Goal: Task Accomplishment & Management: Manage account settings

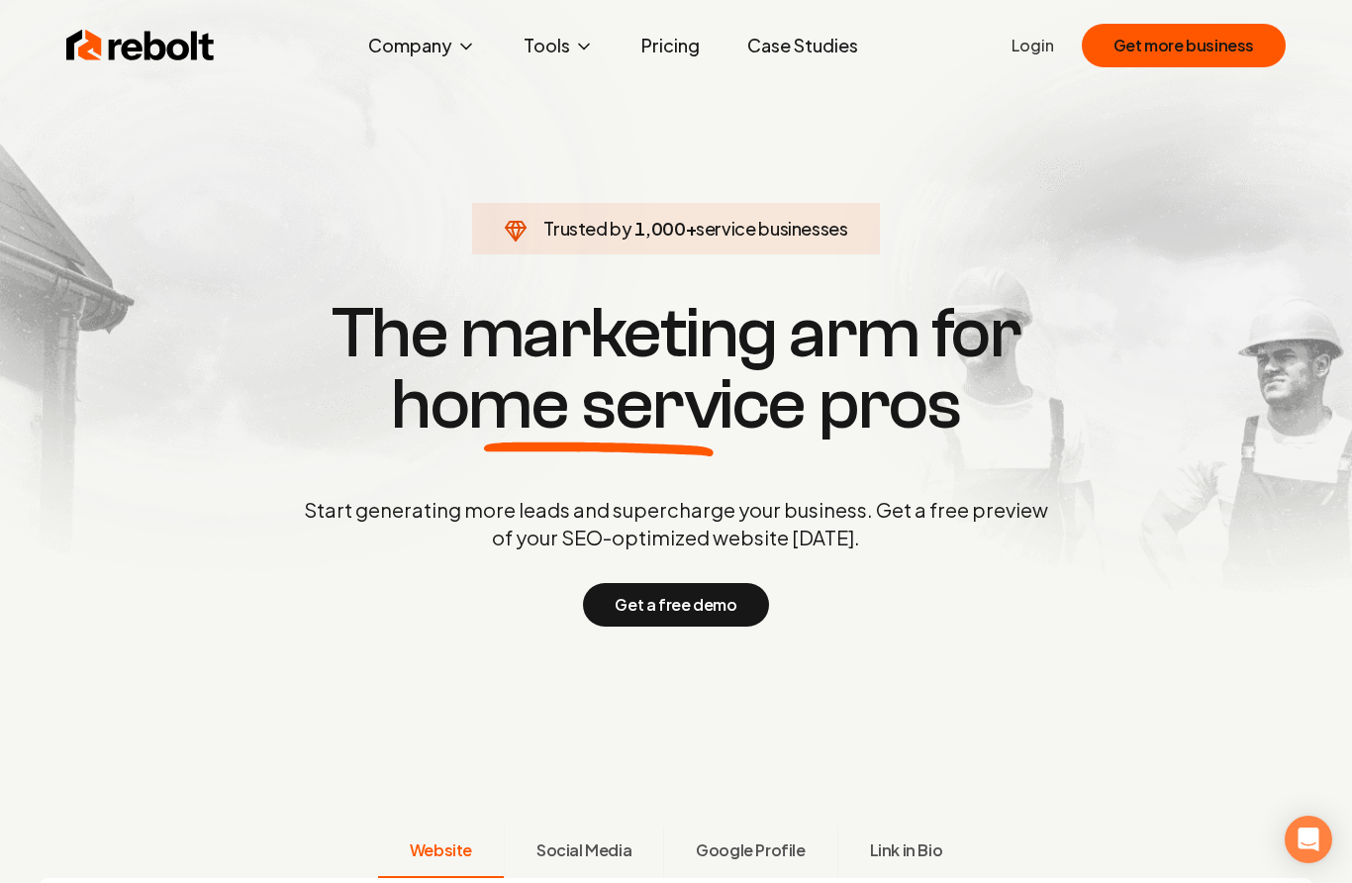
click at [1048, 38] on link "Login" at bounding box center [1033, 46] width 43 height 24
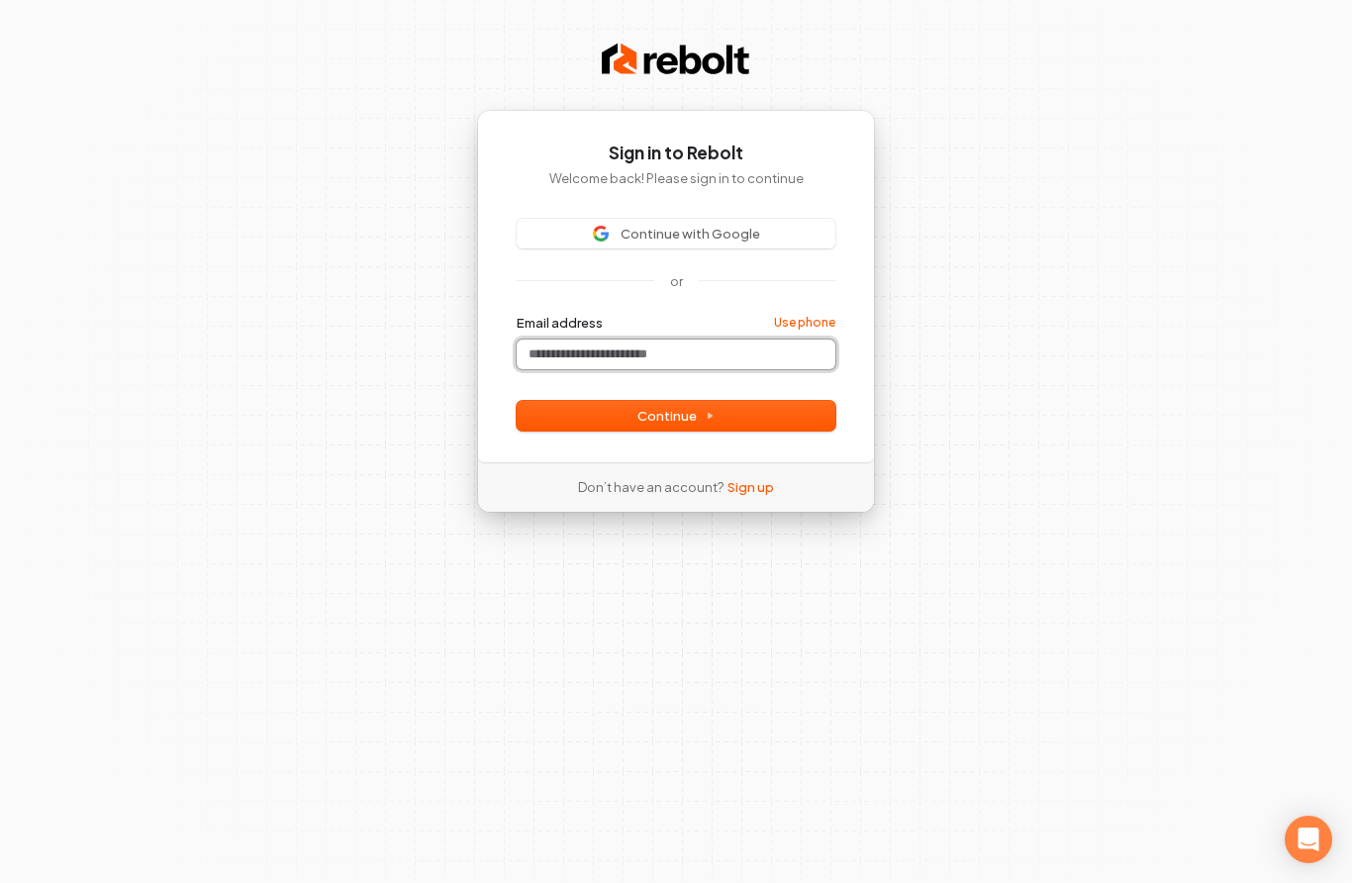
click at [691, 355] on input "Email address" at bounding box center [676, 355] width 319 height 30
click at [758, 239] on span "Continue with Google" at bounding box center [676, 234] width 295 height 18
type input "********"
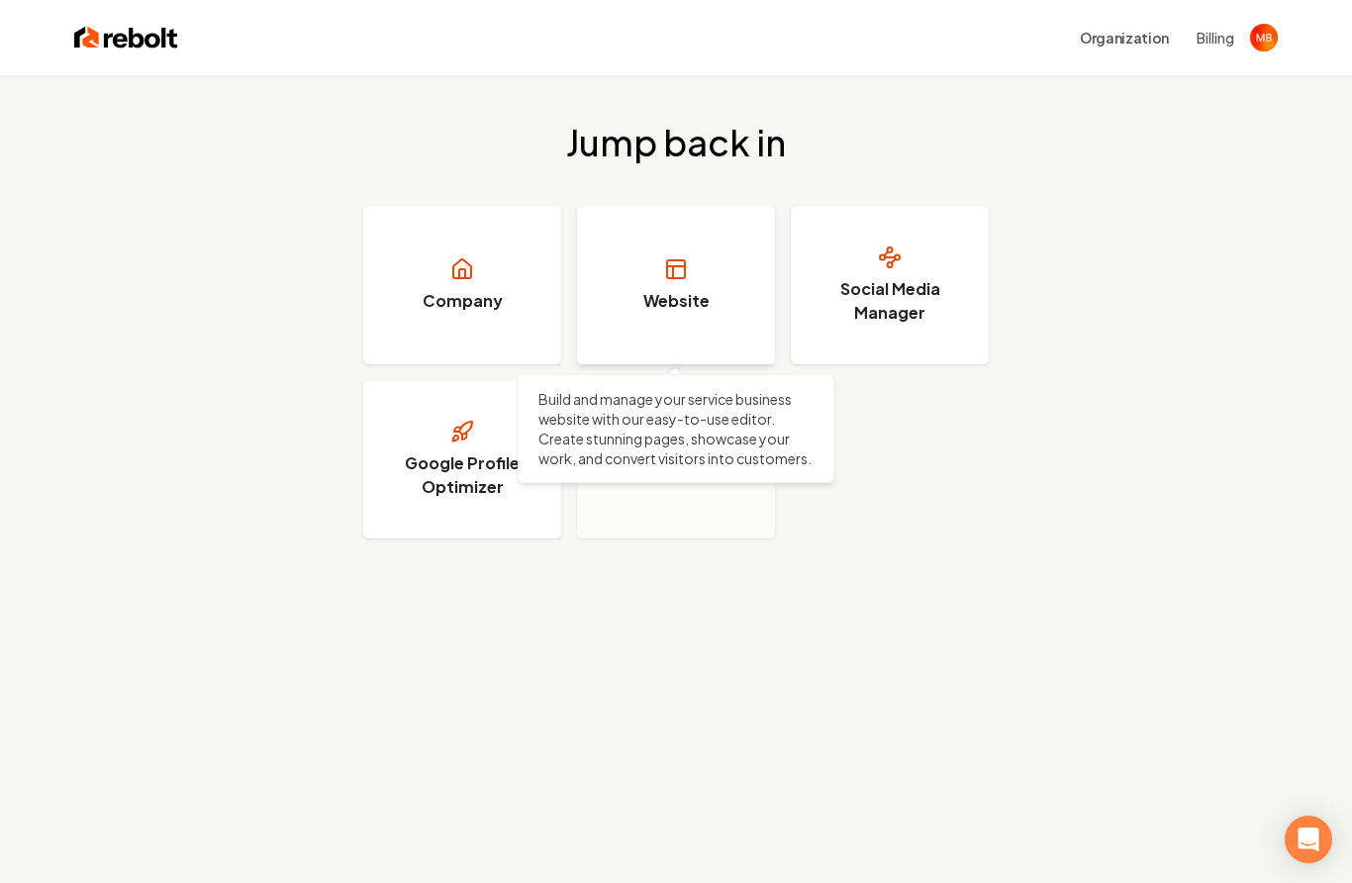
click at [665, 250] on link "Website" at bounding box center [676, 285] width 198 height 158
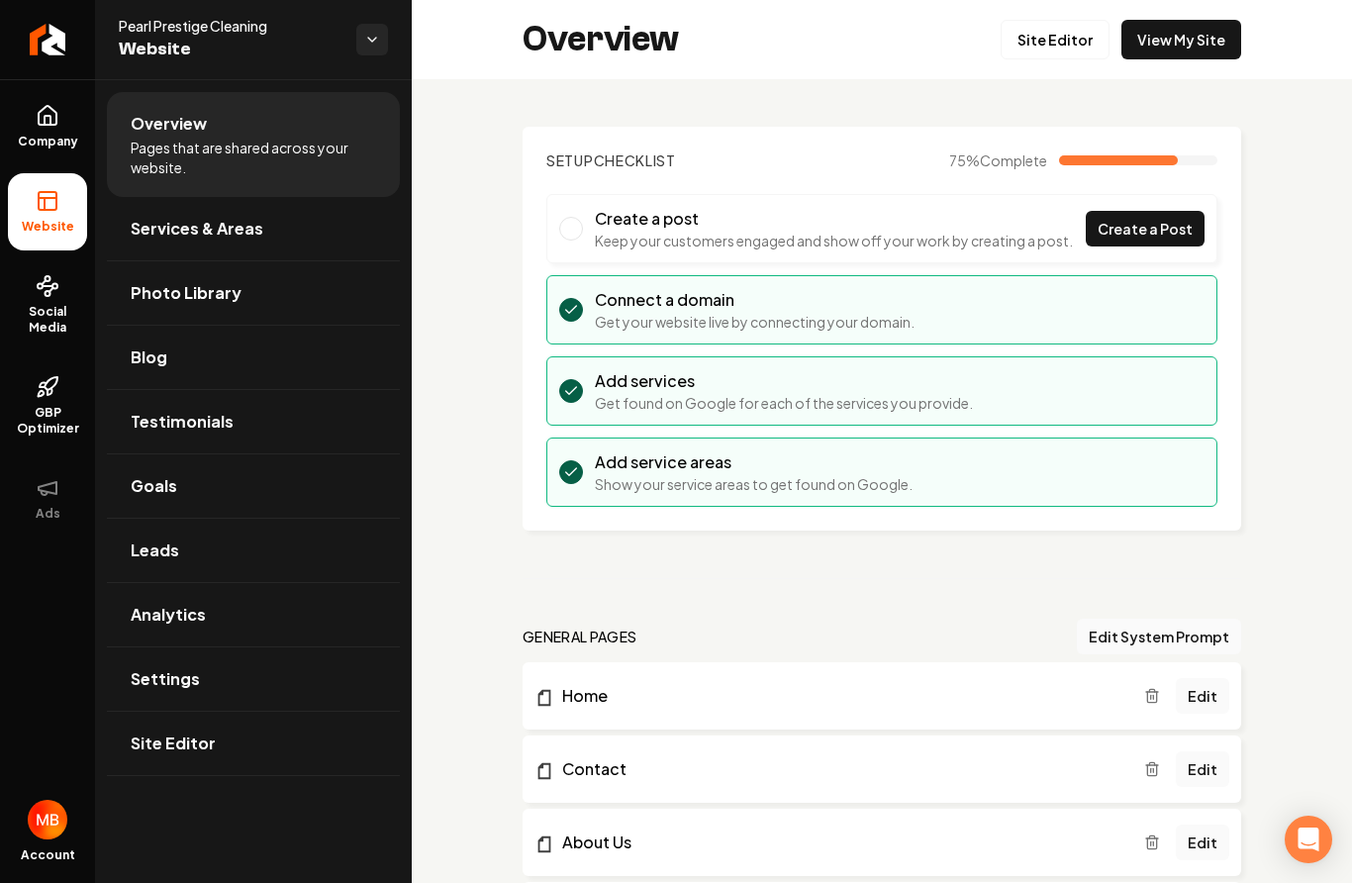
scroll to position [152, 0]
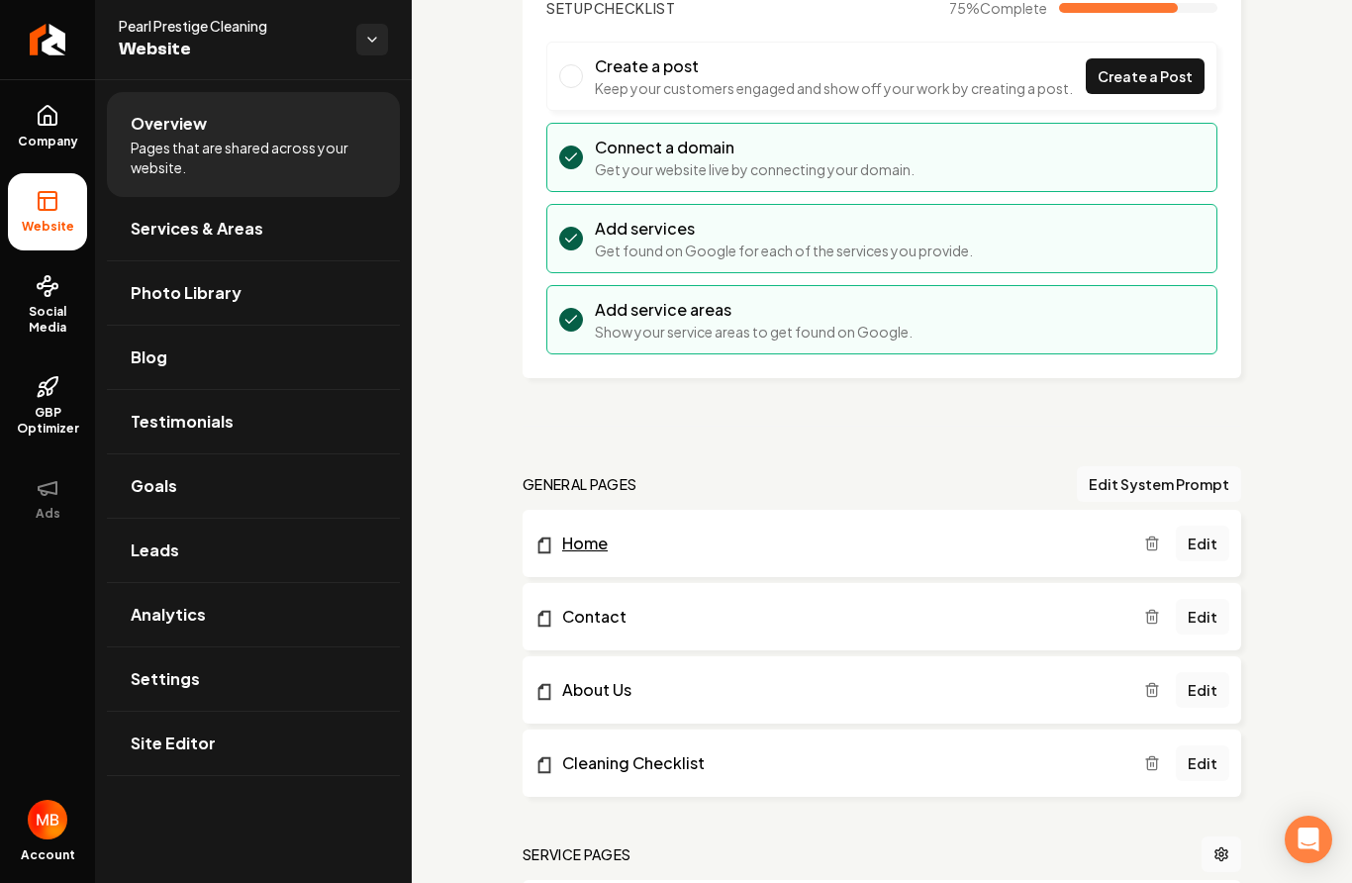
click at [916, 534] on link "Home" at bounding box center [840, 544] width 610 height 24
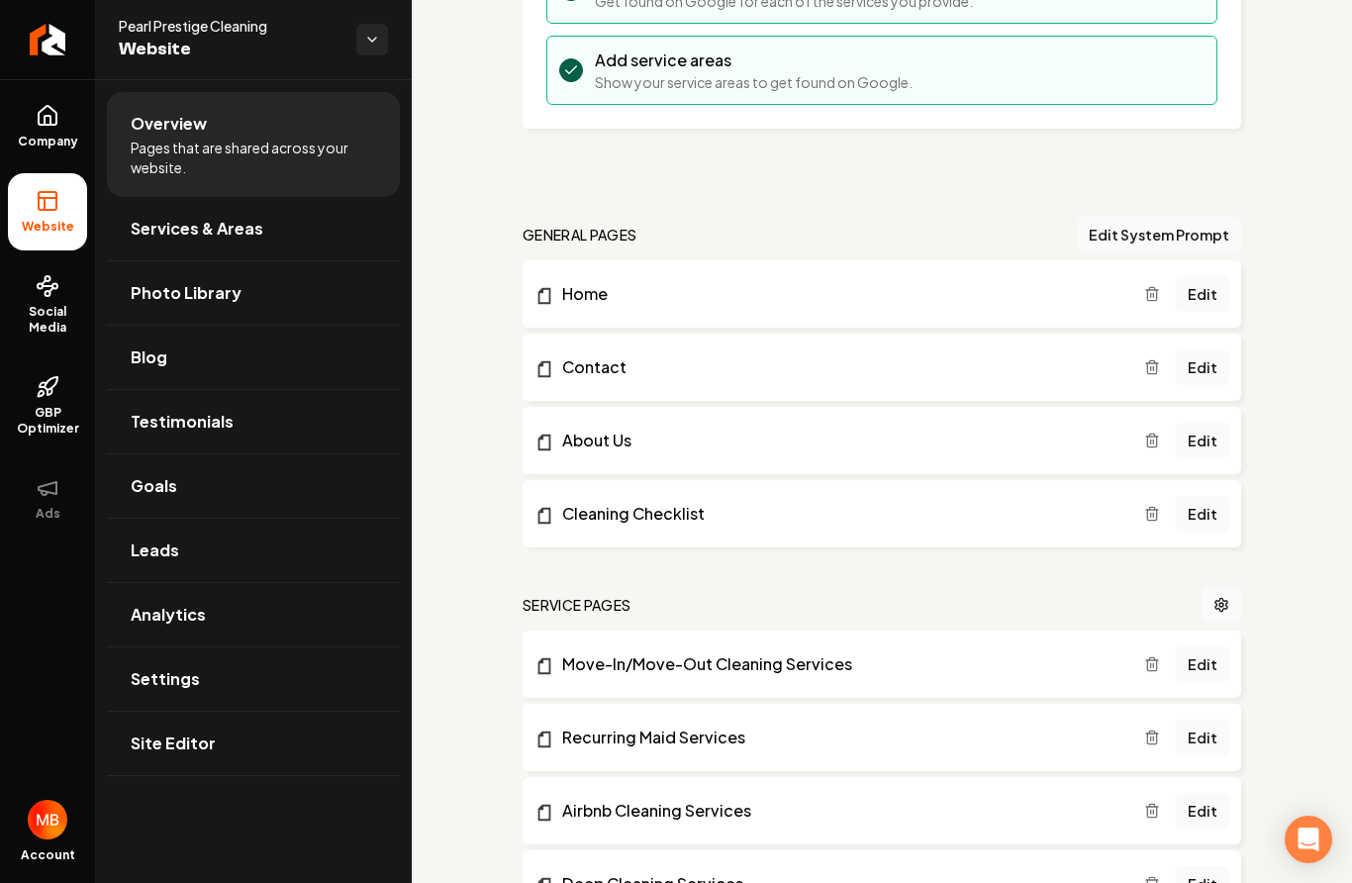
scroll to position [412, 0]
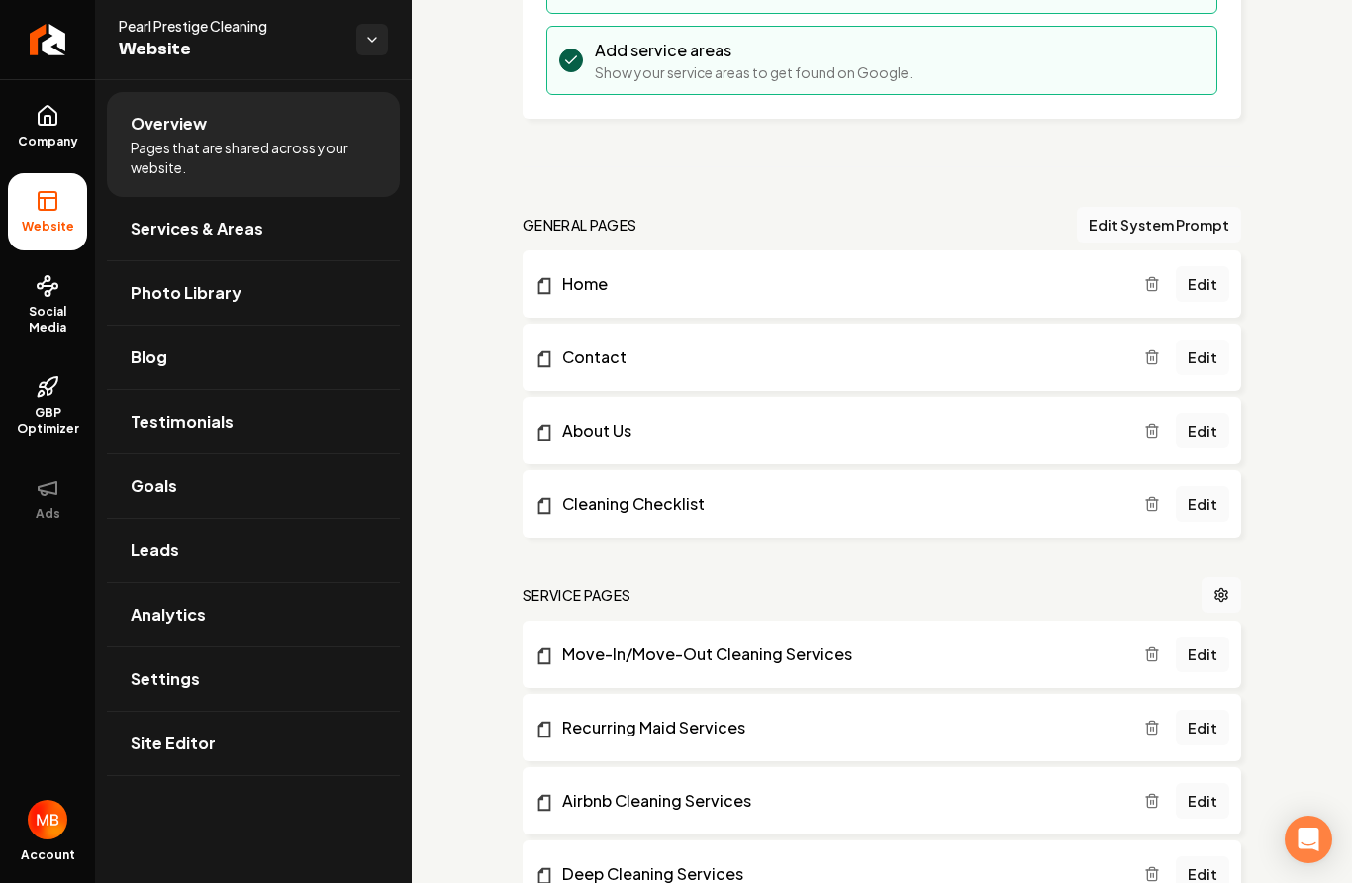
click at [1217, 352] on link "Edit" at bounding box center [1202, 358] width 53 height 36
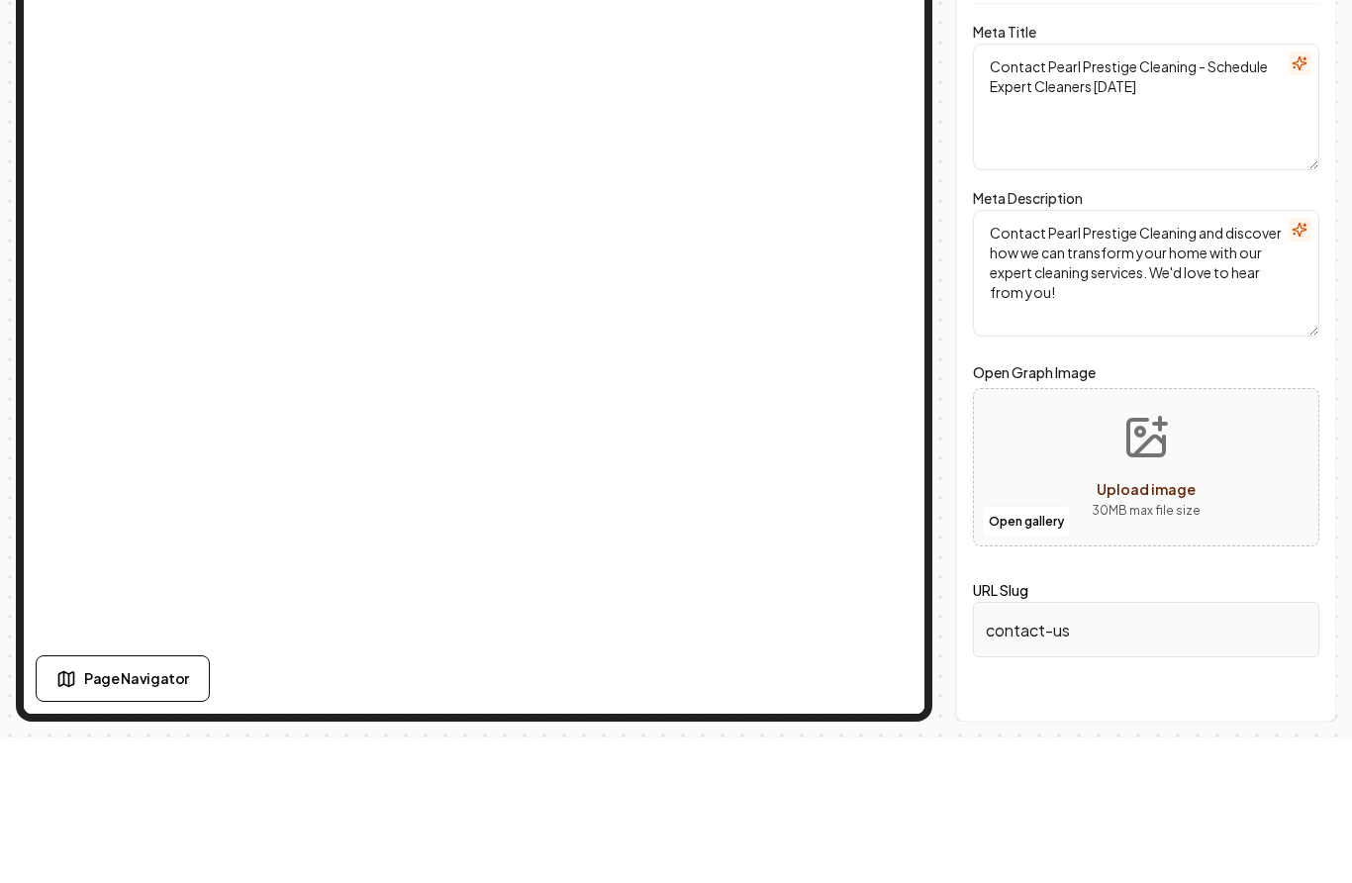
scroll to position [63, 0]
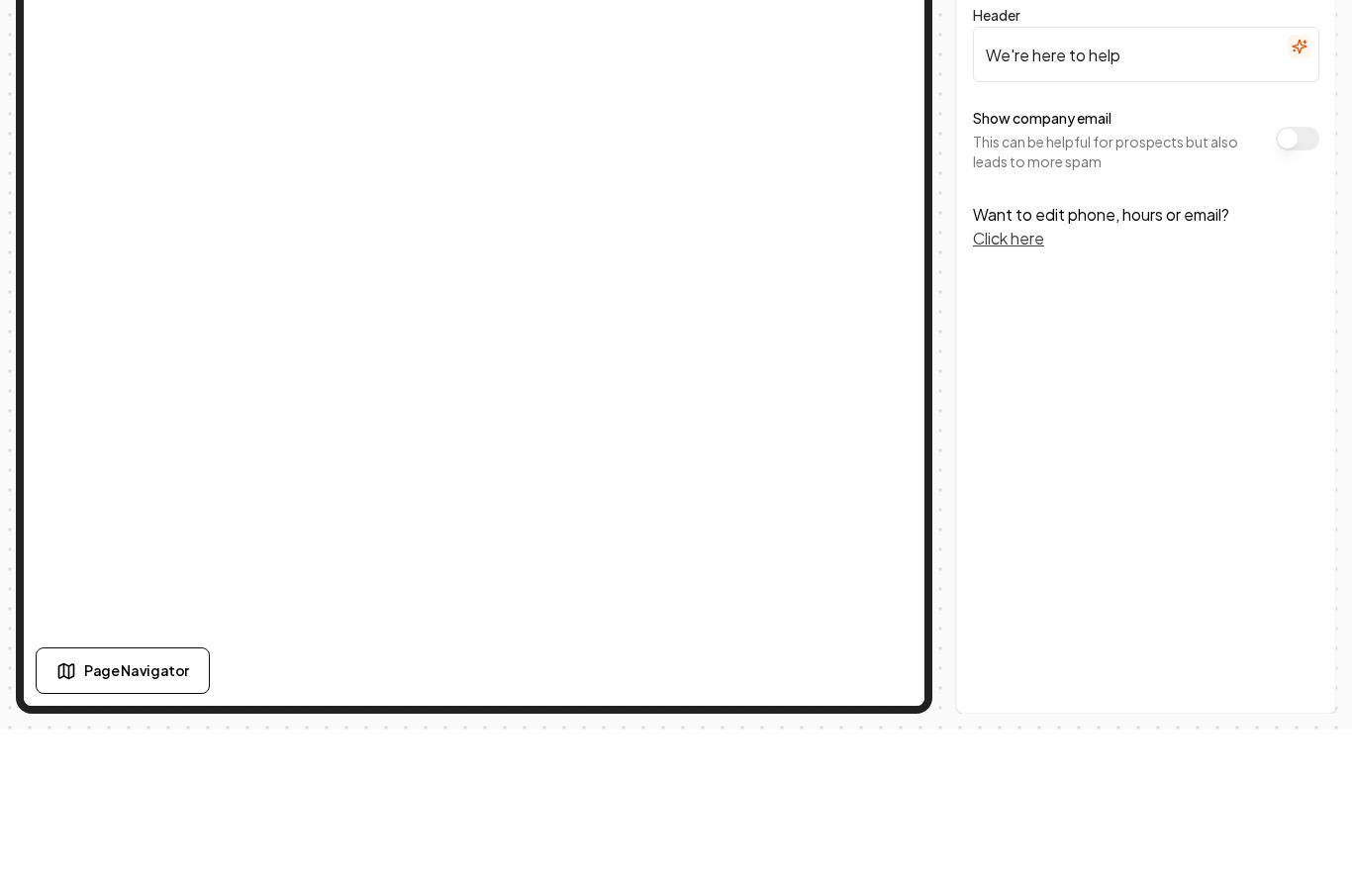
click at [1021, 380] on button "Click here" at bounding box center [1008, 392] width 71 height 24
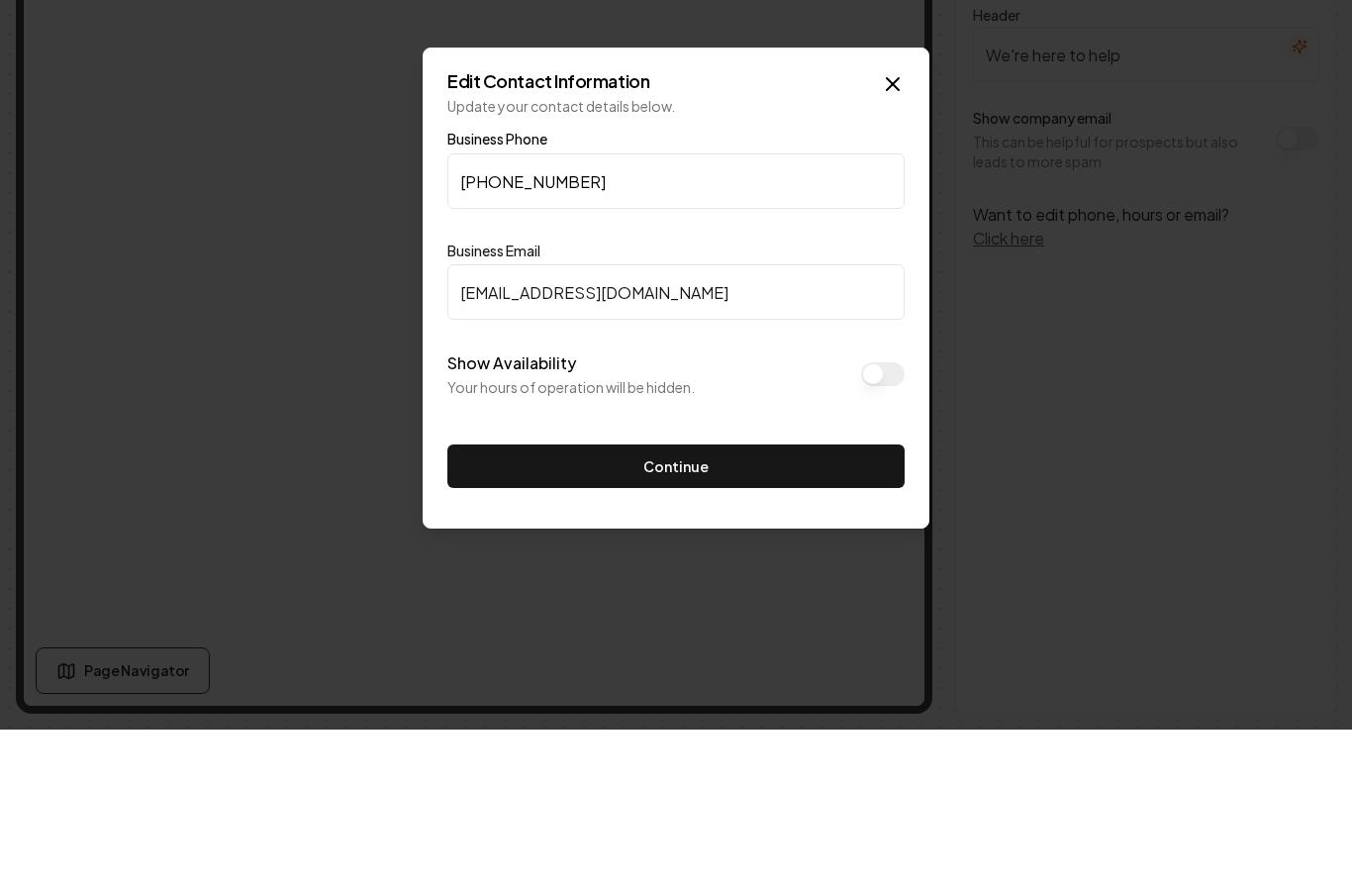
click at [572, 307] on input "[PHONE_NUMBER]" at bounding box center [675, 334] width 457 height 55
type input "[PHONE_NUMBER]"
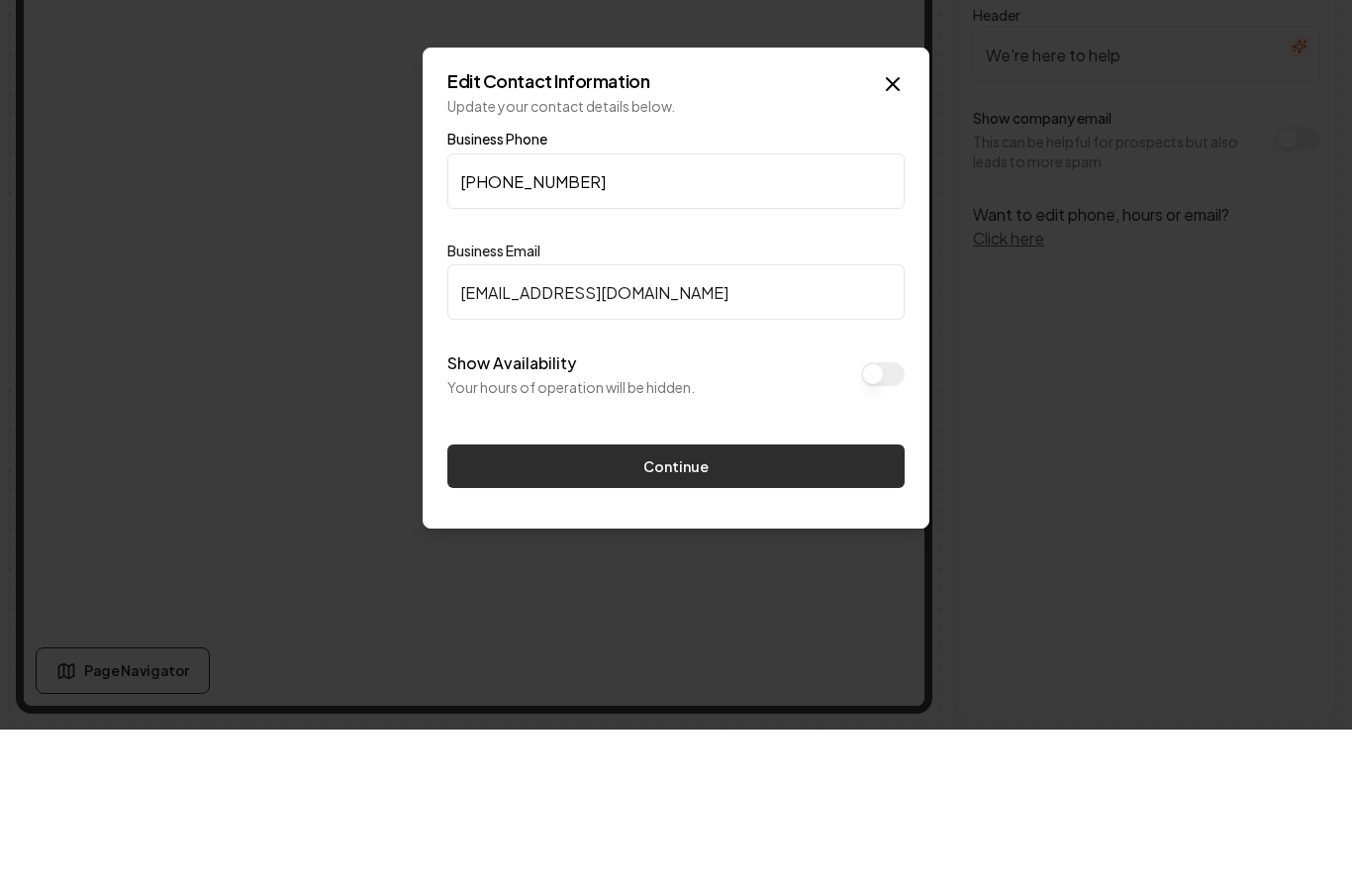
click at [661, 598] on button "Continue" at bounding box center [675, 620] width 457 height 44
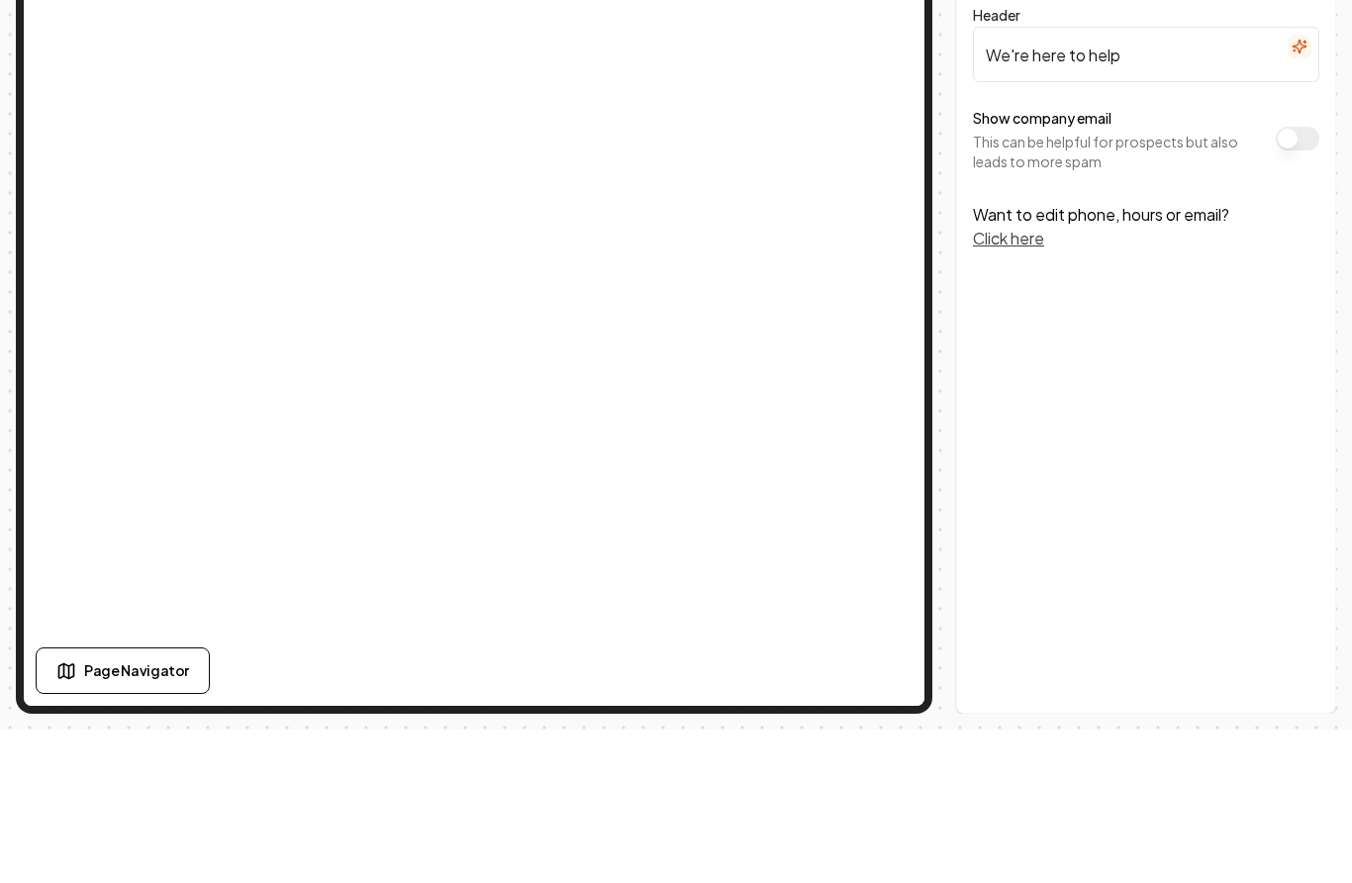
click at [305, 801] on div "Page Navigator" at bounding box center [321, 824] width 570 height 47
click at [299, 801] on div "Page Navigator" at bounding box center [321, 824] width 570 height 47
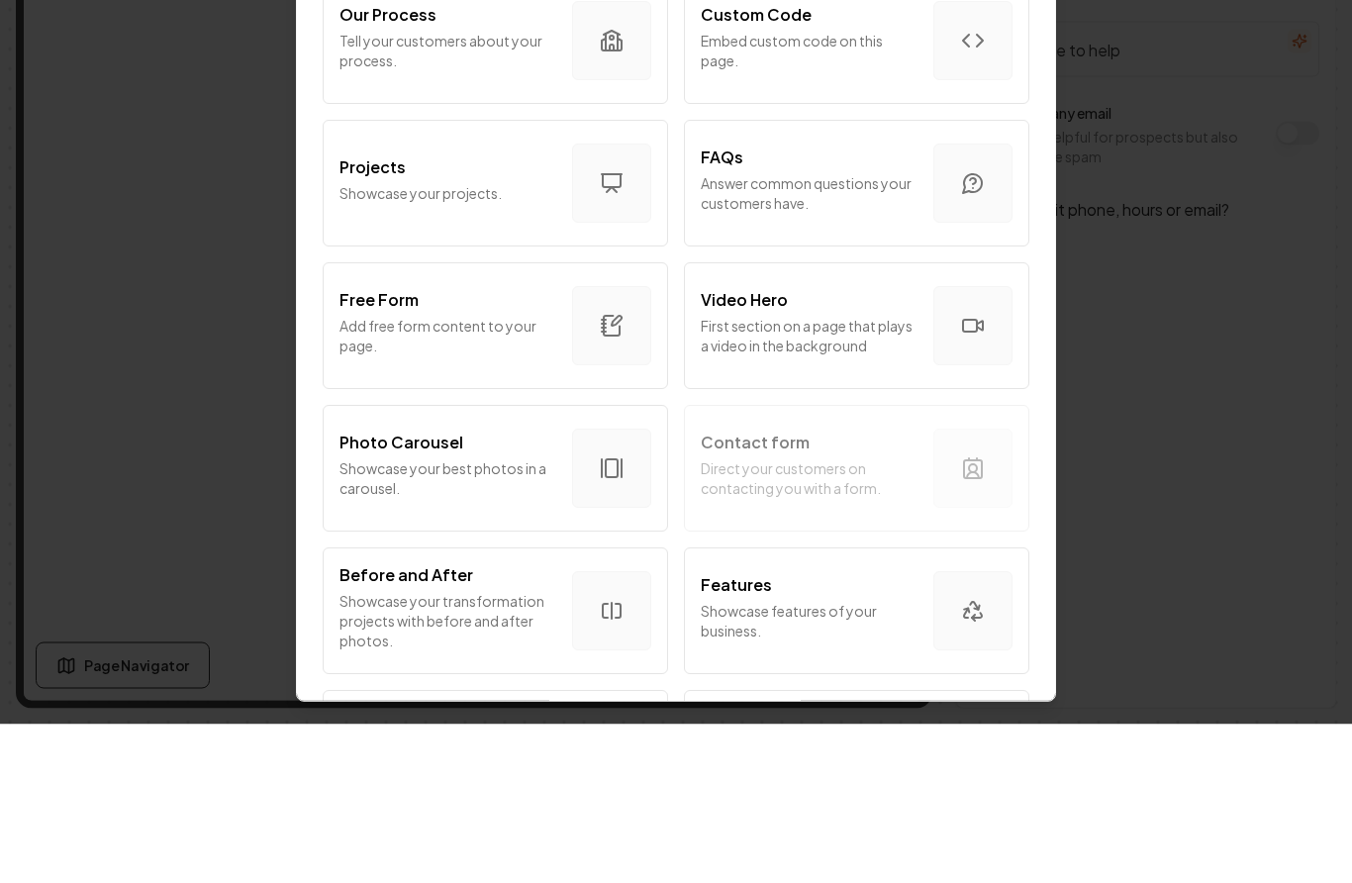
scroll to position [940, 0]
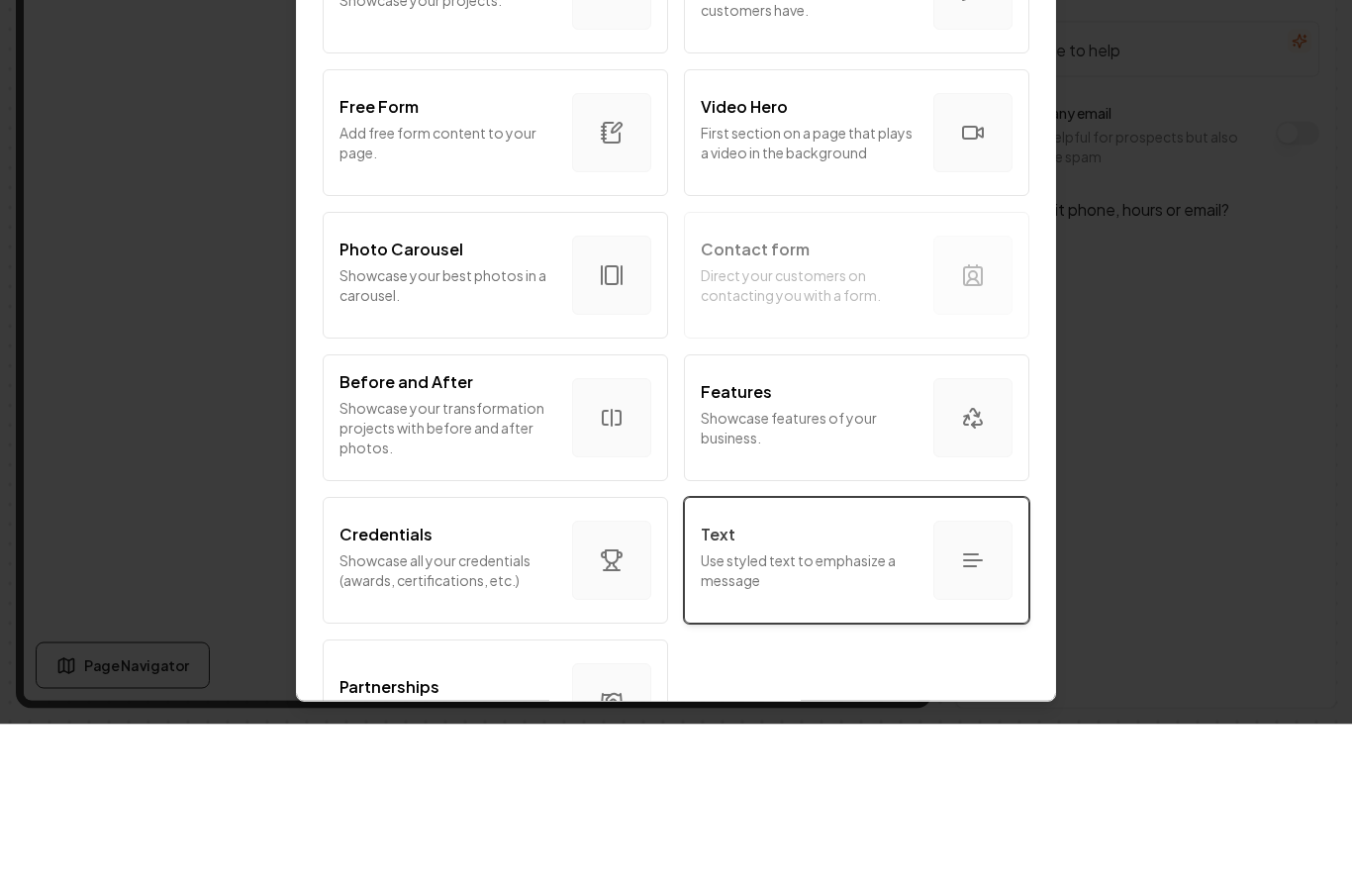
click at [983, 707] on icon "button" at bounding box center [973, 719] width 24 height 24
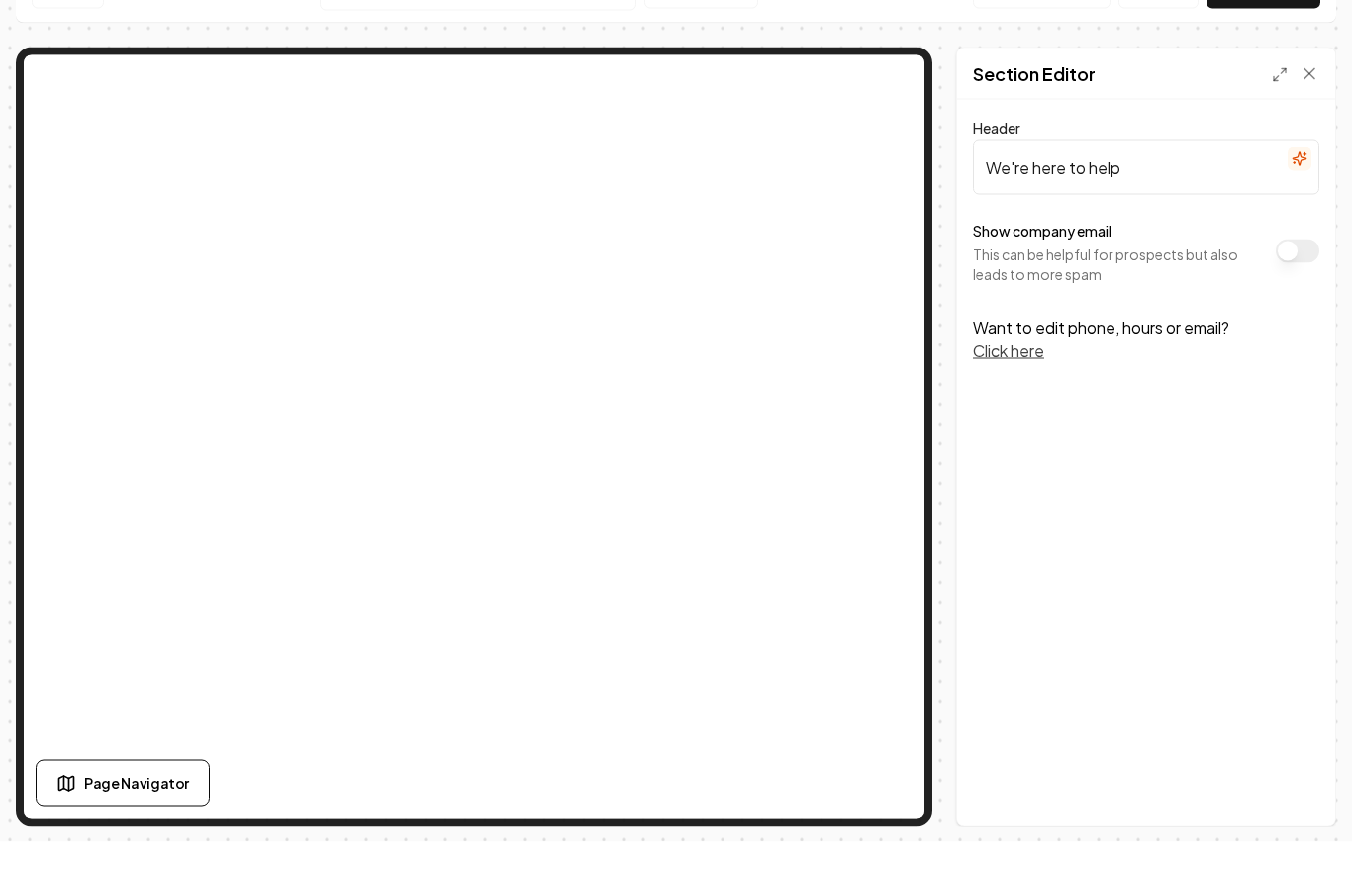
click at [1168, 180] on input "We're here to help" at bounding box center [1146, 207] width 346 height 55
click at [1298, 280] on button "Show company email" at bounding box center [1298, 292] width 44 height 24
click at [1032, 380] on button "Click here" at bounding box center [1008, 392] width 71 height 24
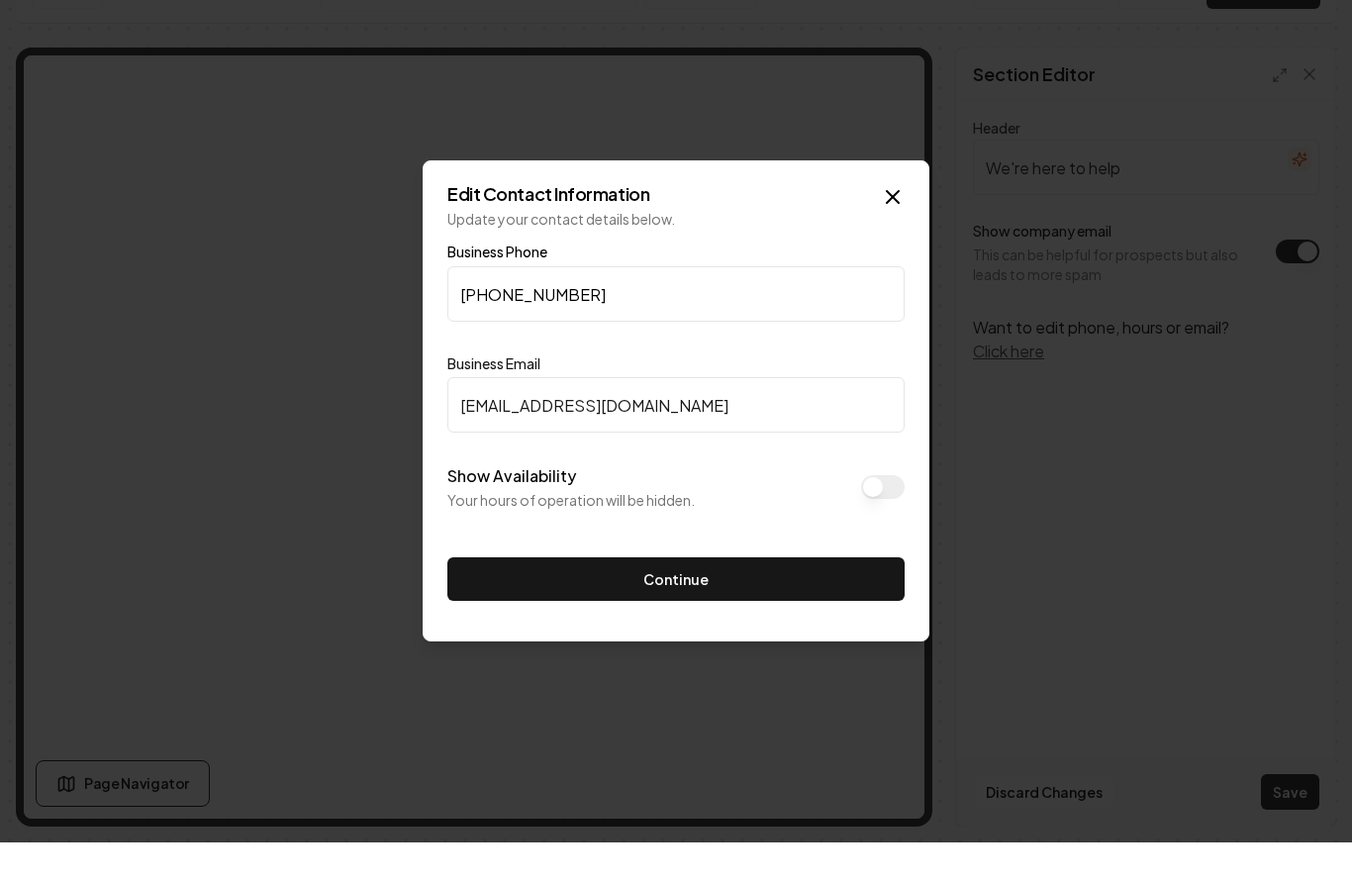
click at [879, 516] on button "Show Availability" at bounding box center [883, 528] width 44 height 24
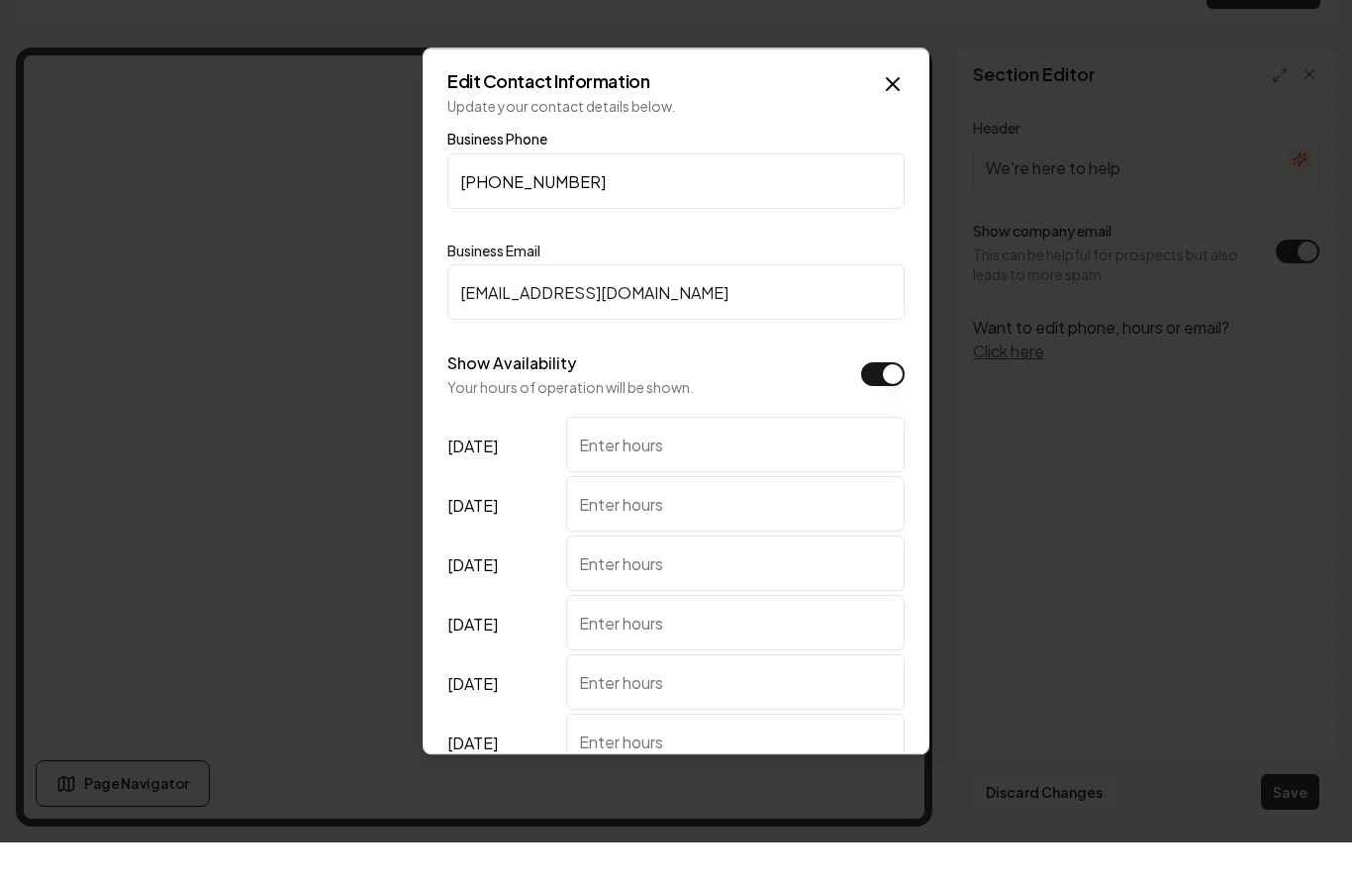
click at [697, 457] on input "[DATE]" at bounding box center [735, 484] width 339 height 55
type input "8:30-5:30"
click at [628, 517] on input "[DATE]" at bounding box center [735, 544] width 339 height 55
type input "*"
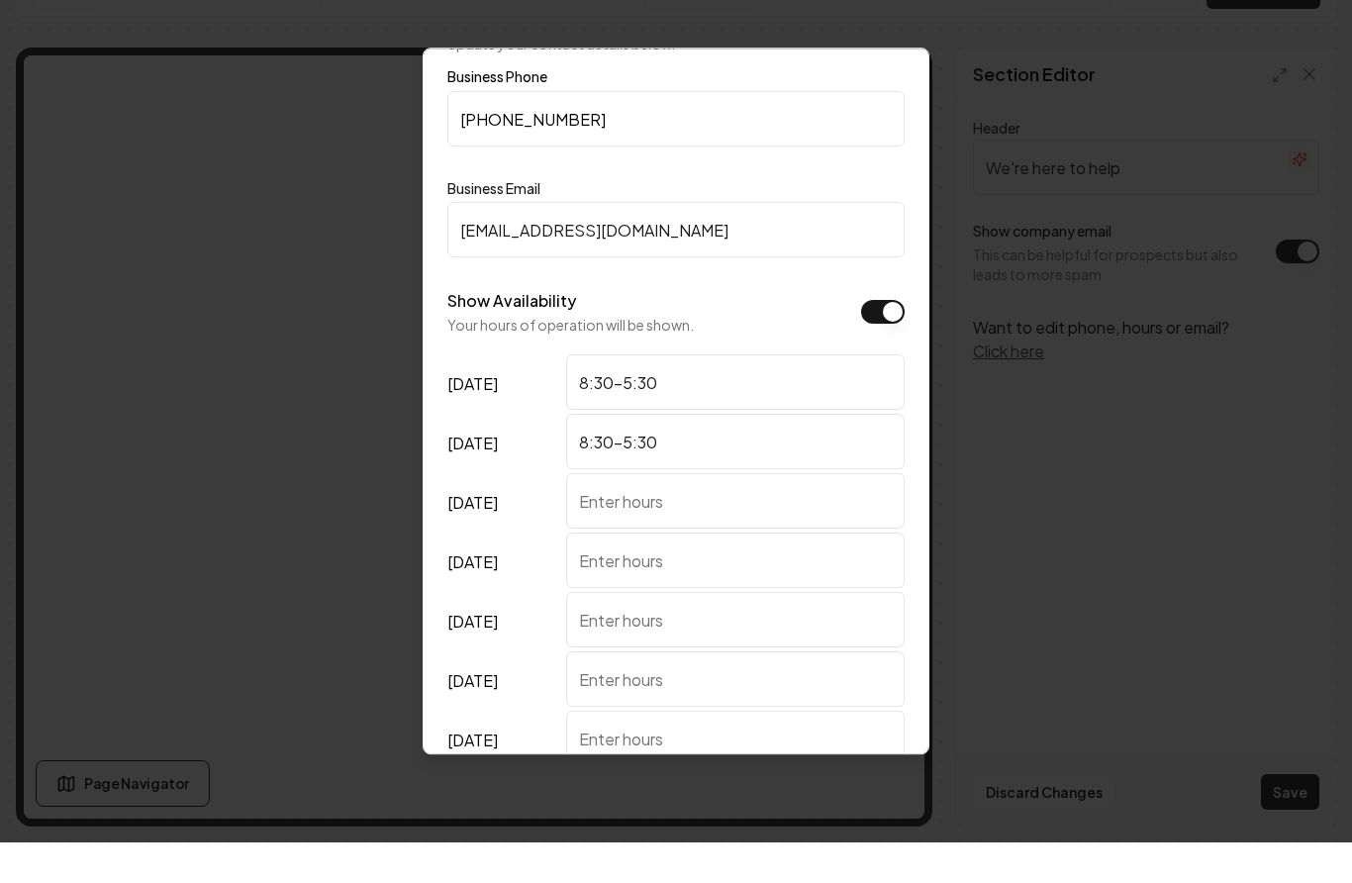
scroll to position [64, 0]
type input "8:30-5:30"
click at [646, 512] on input "[DATE]" at bounding box center [735, 539] width 339 height 55
type input "*"
type input "8:30-5:30"
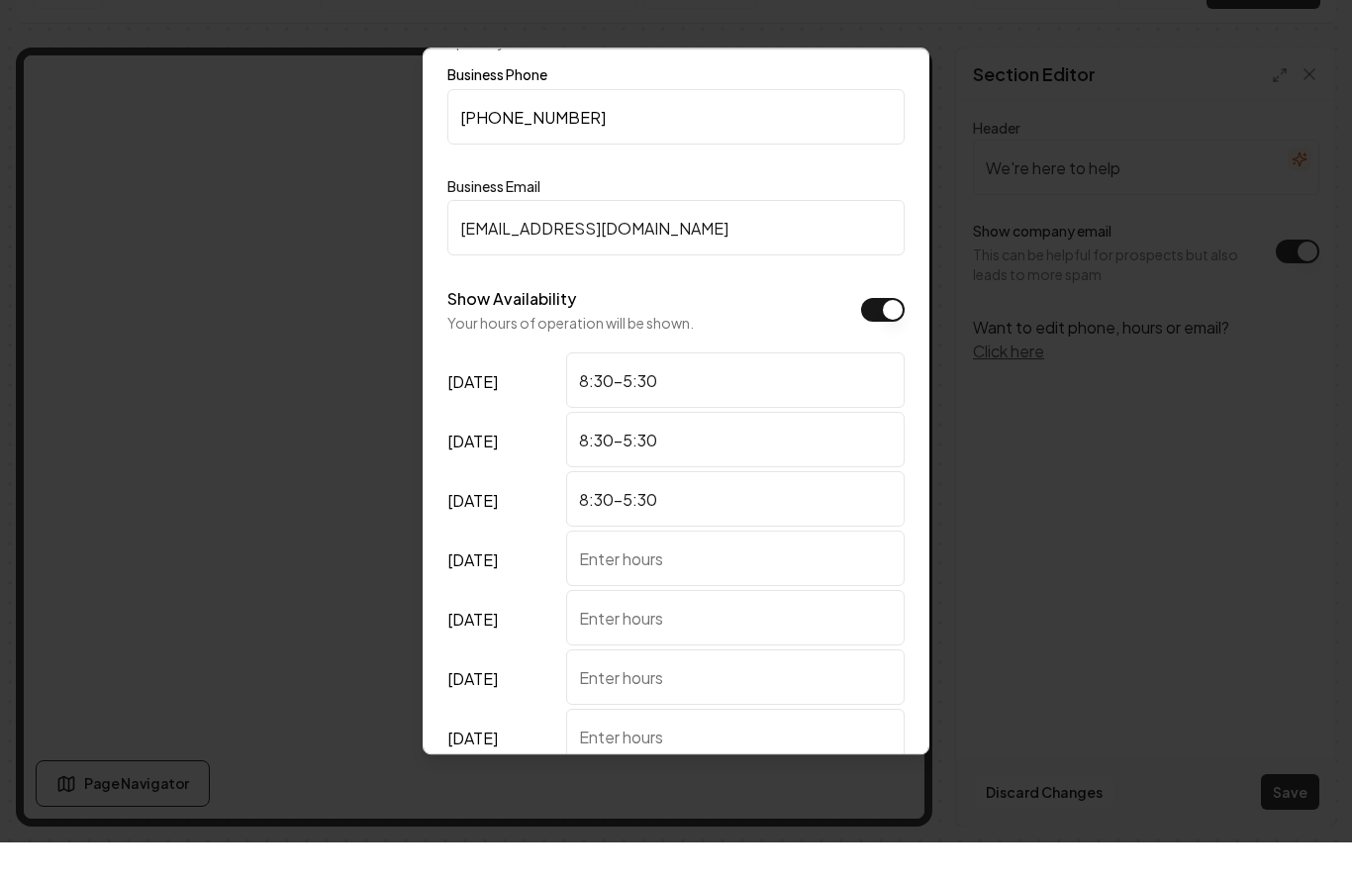
click at [599, 571] on input "[DATE]" at bounding box center [735, 598] width 339 height 55
type input "*"
type input "8:30-5:30"
click at [612, 631] on input "[DATE]" at bounding box center [735, 658] width 339 height 55
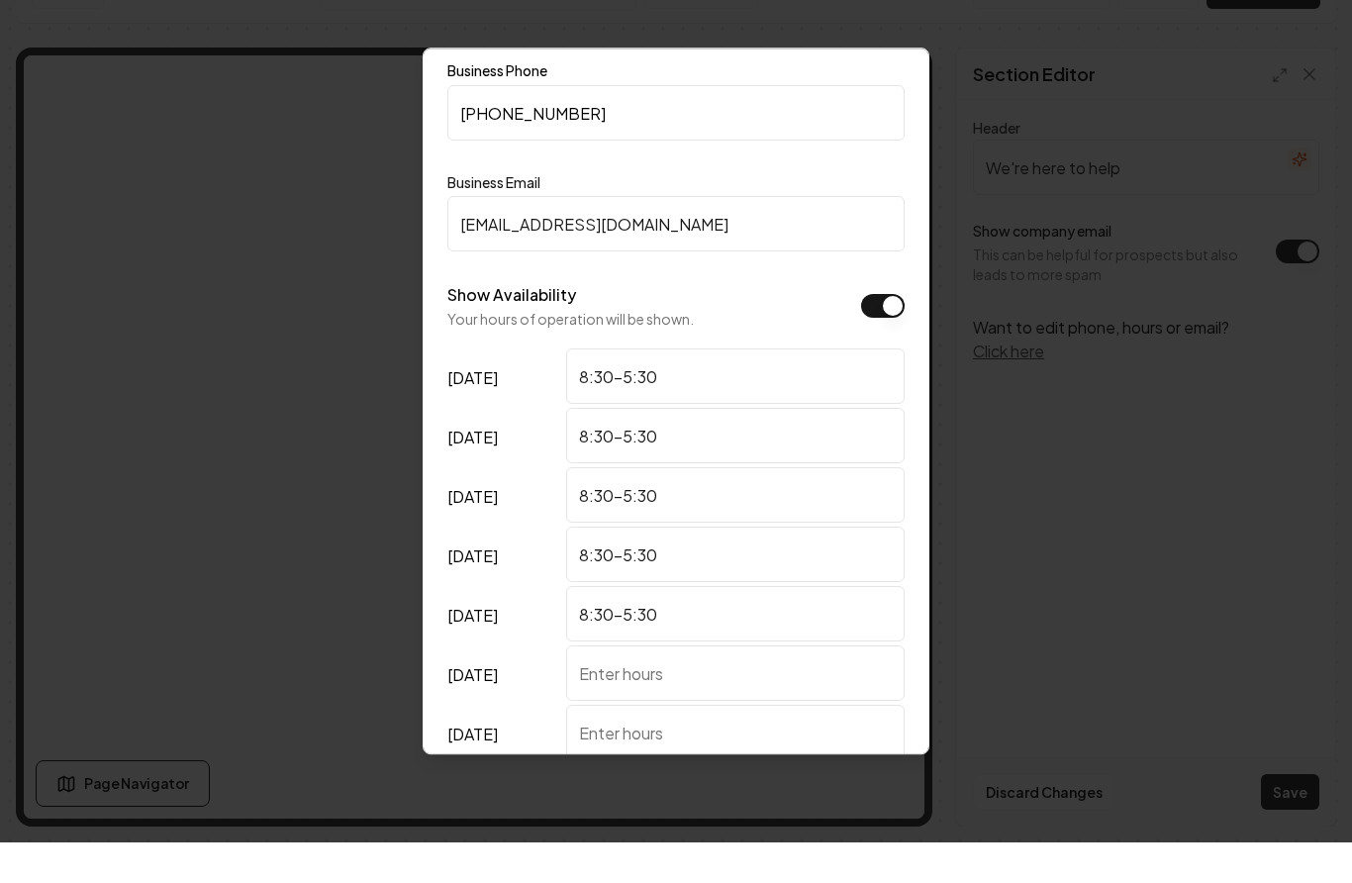
type input "8:30-5:30"
click at [705, 686] on input "[DATE]" at bounding box center [735, 713] width 339 height 55
type input "10:00-2:00"
click at [658, 745] on input "[DATE]" at bounding box center [735, 772] width 339 height 55
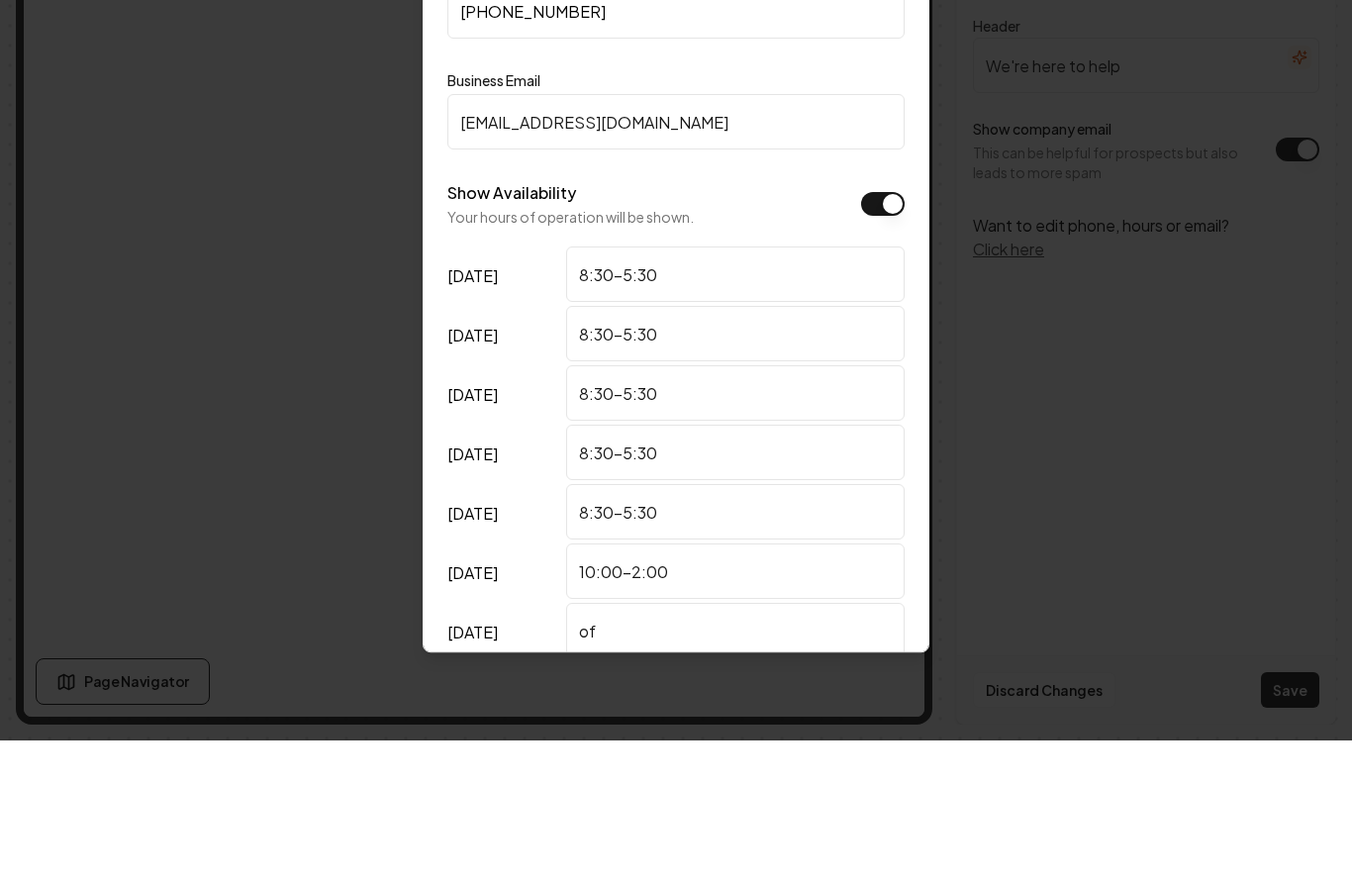
type input "o"
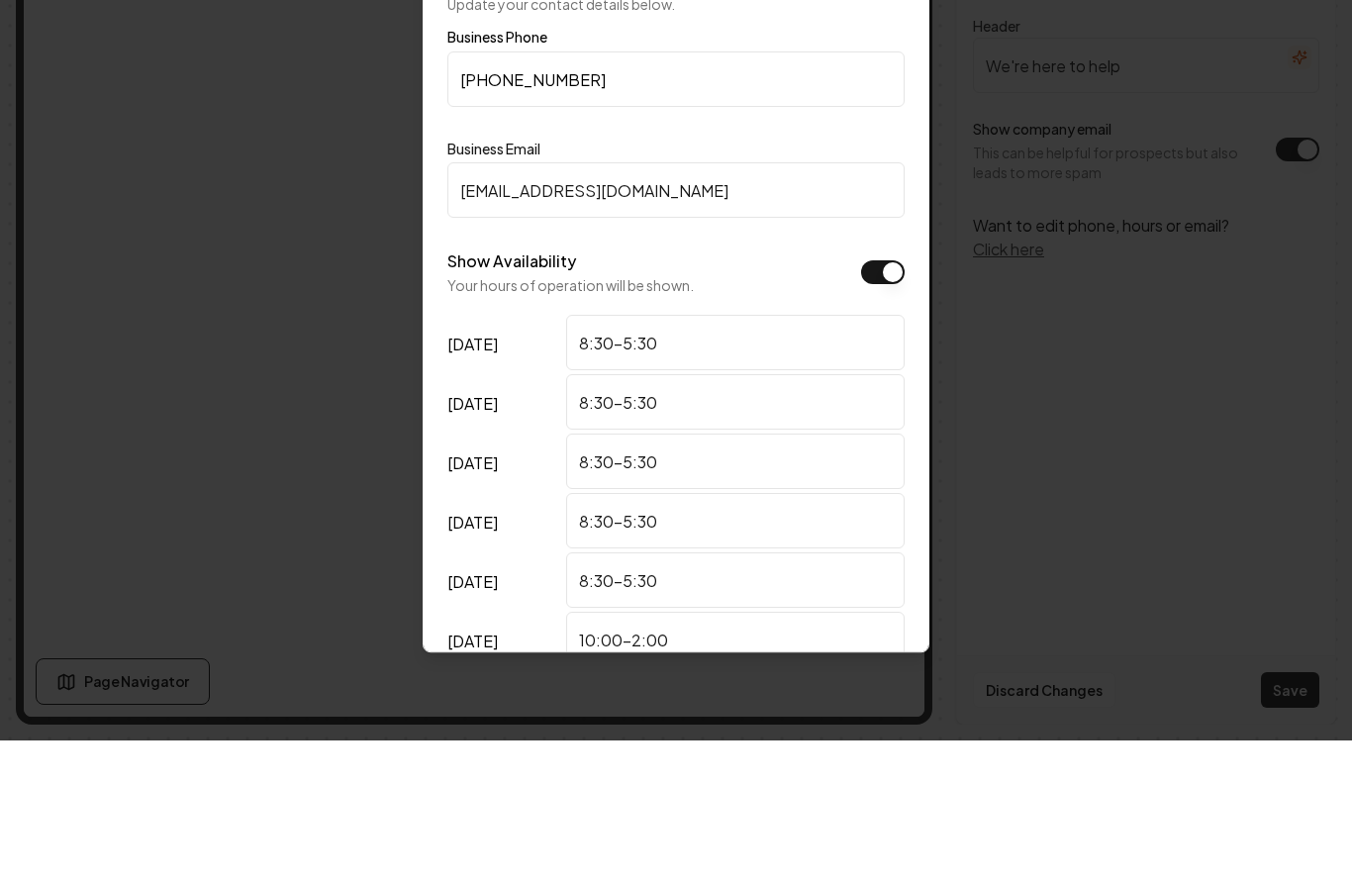
scroll to position [113, 0]
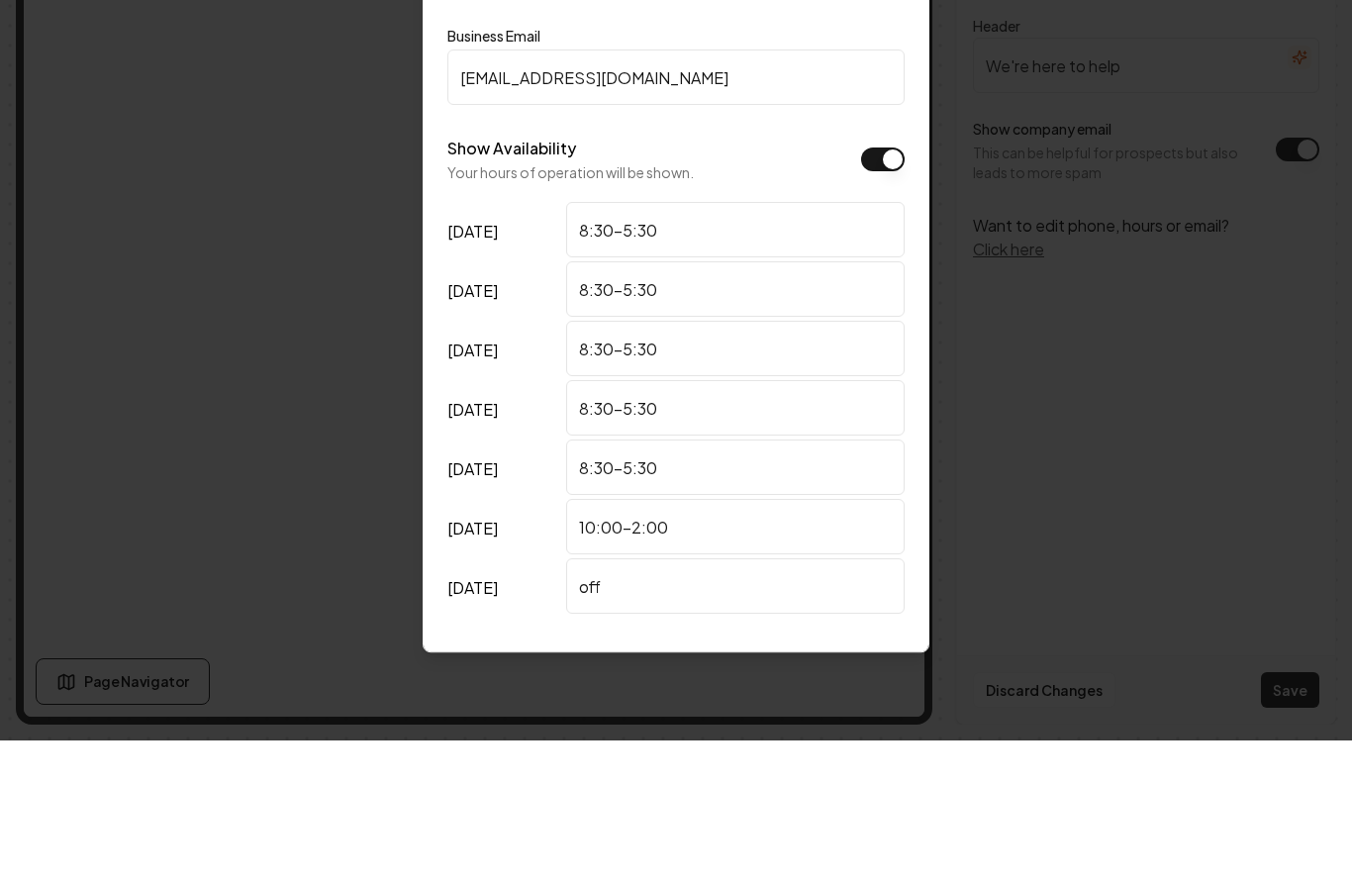
type input "off"
click at [759, 808] on button "Continue" at bounding box center [675, 830] width 457 height 44
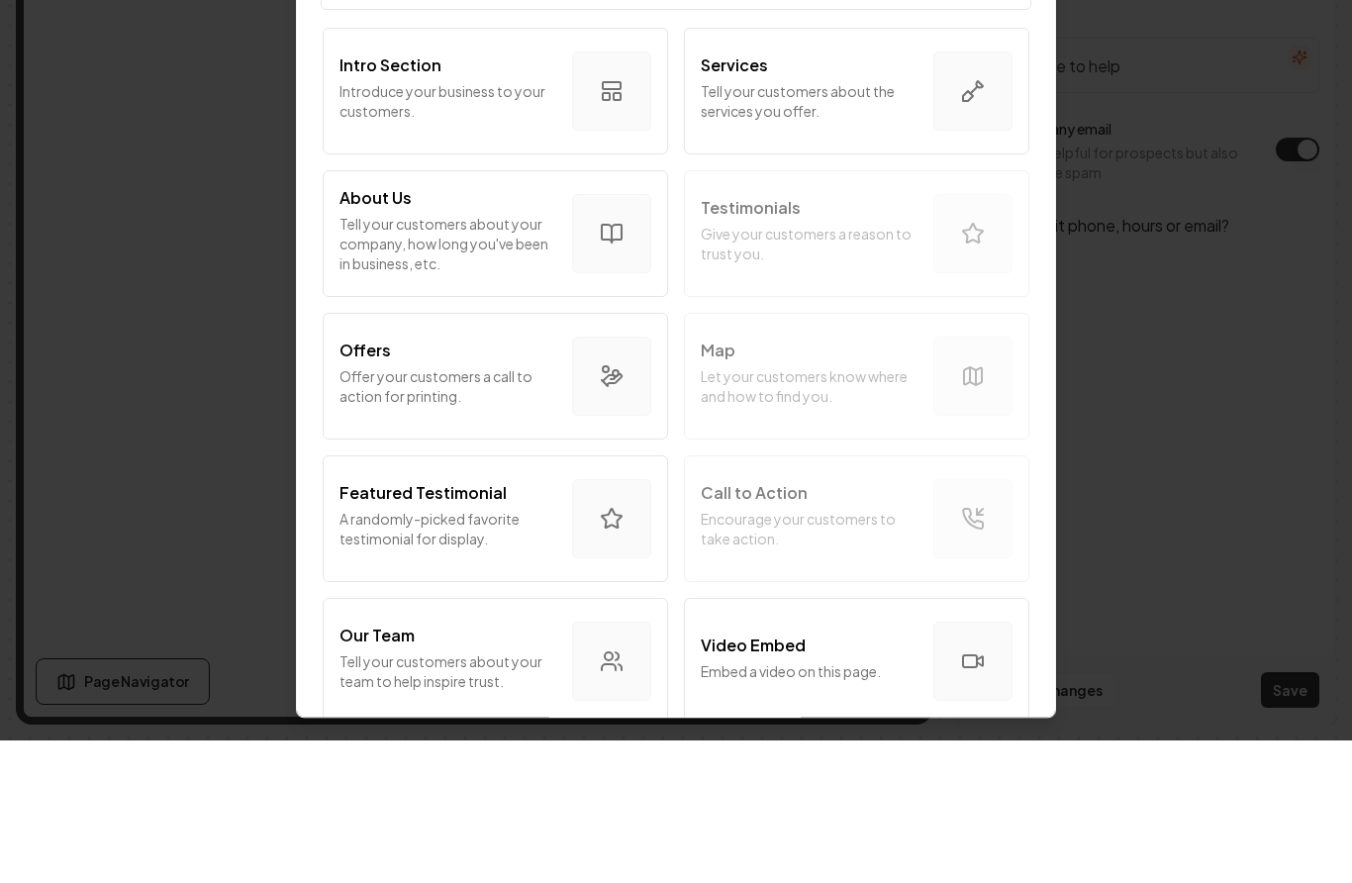
scroll to position [0, 0]
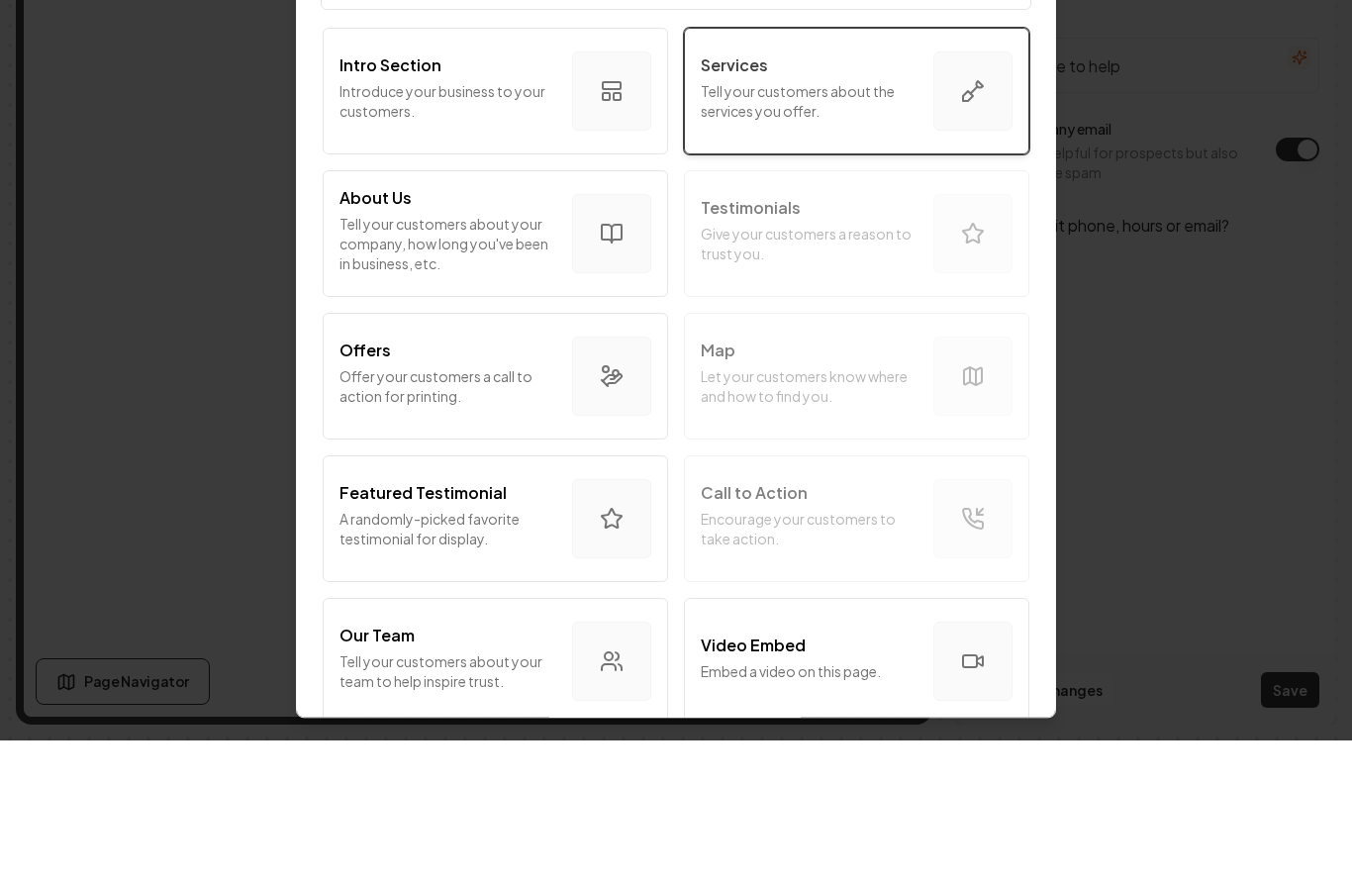
click at [963, 222] on icon "button" at bounding box center [973, 234] width 24 height 24
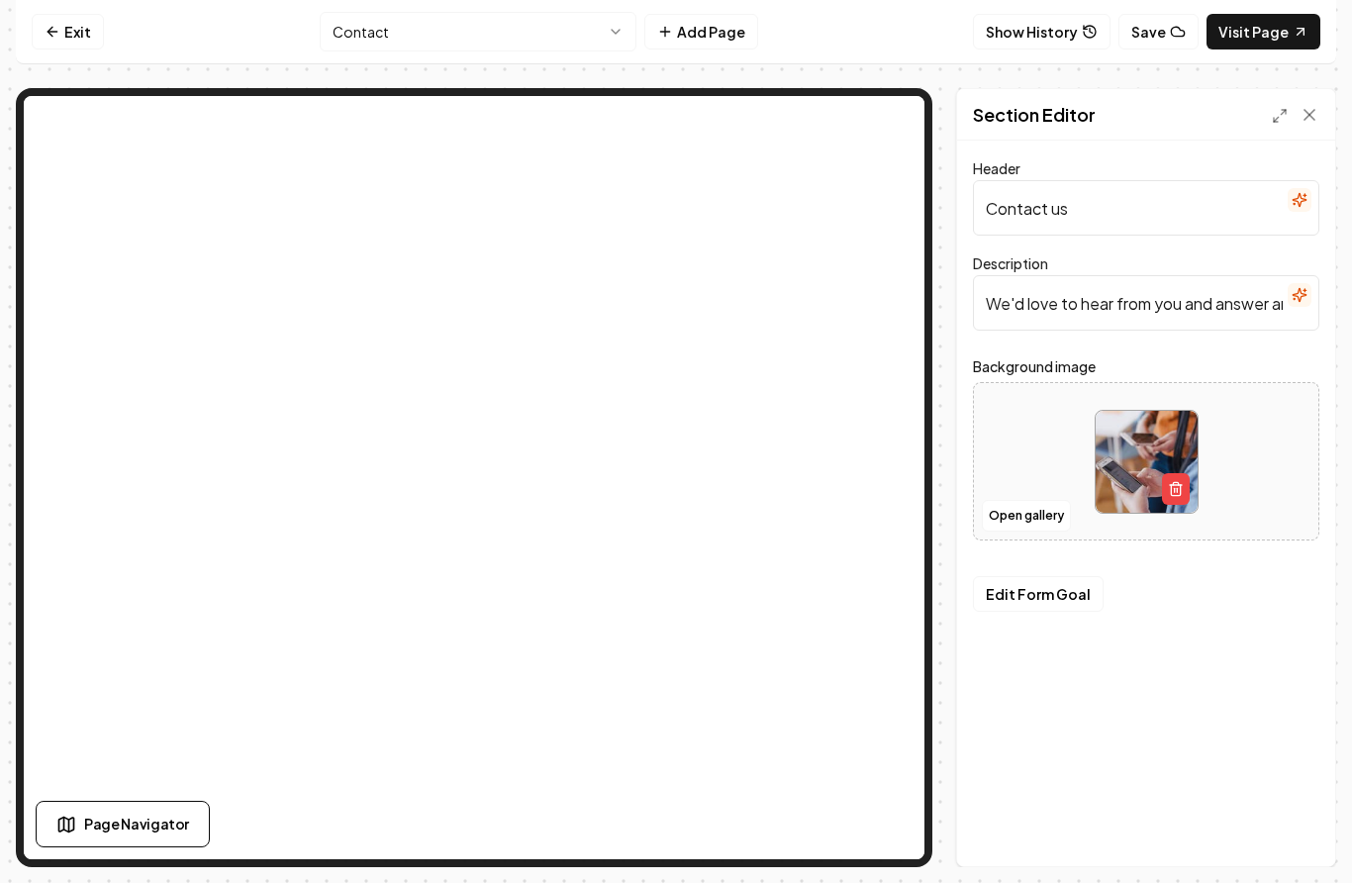
scroll to position [15, 0]
click at [1308, 105] on icon at bounding box center [1310, 115] width 20 height 20
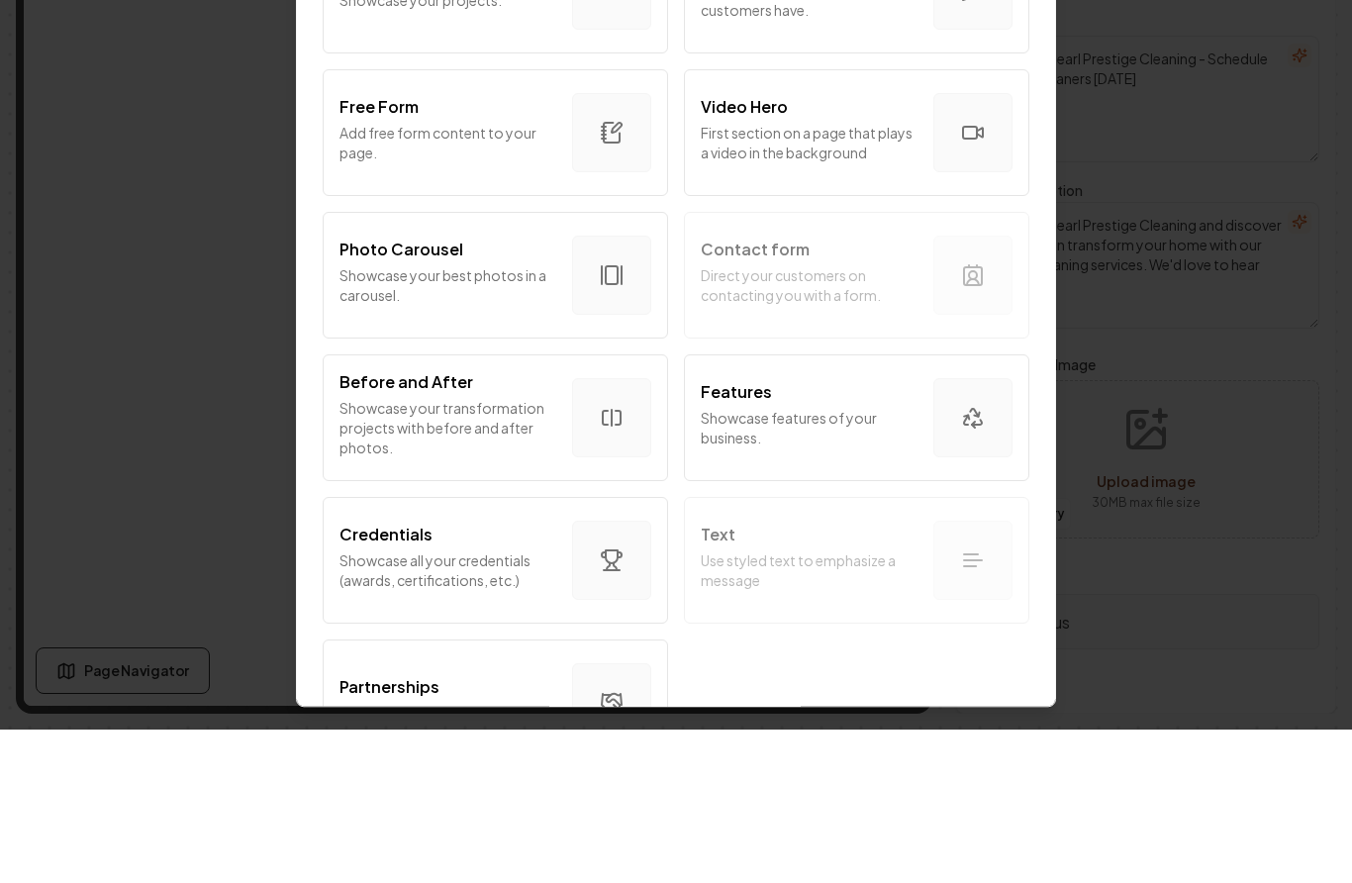
scroll to position [950, 0]
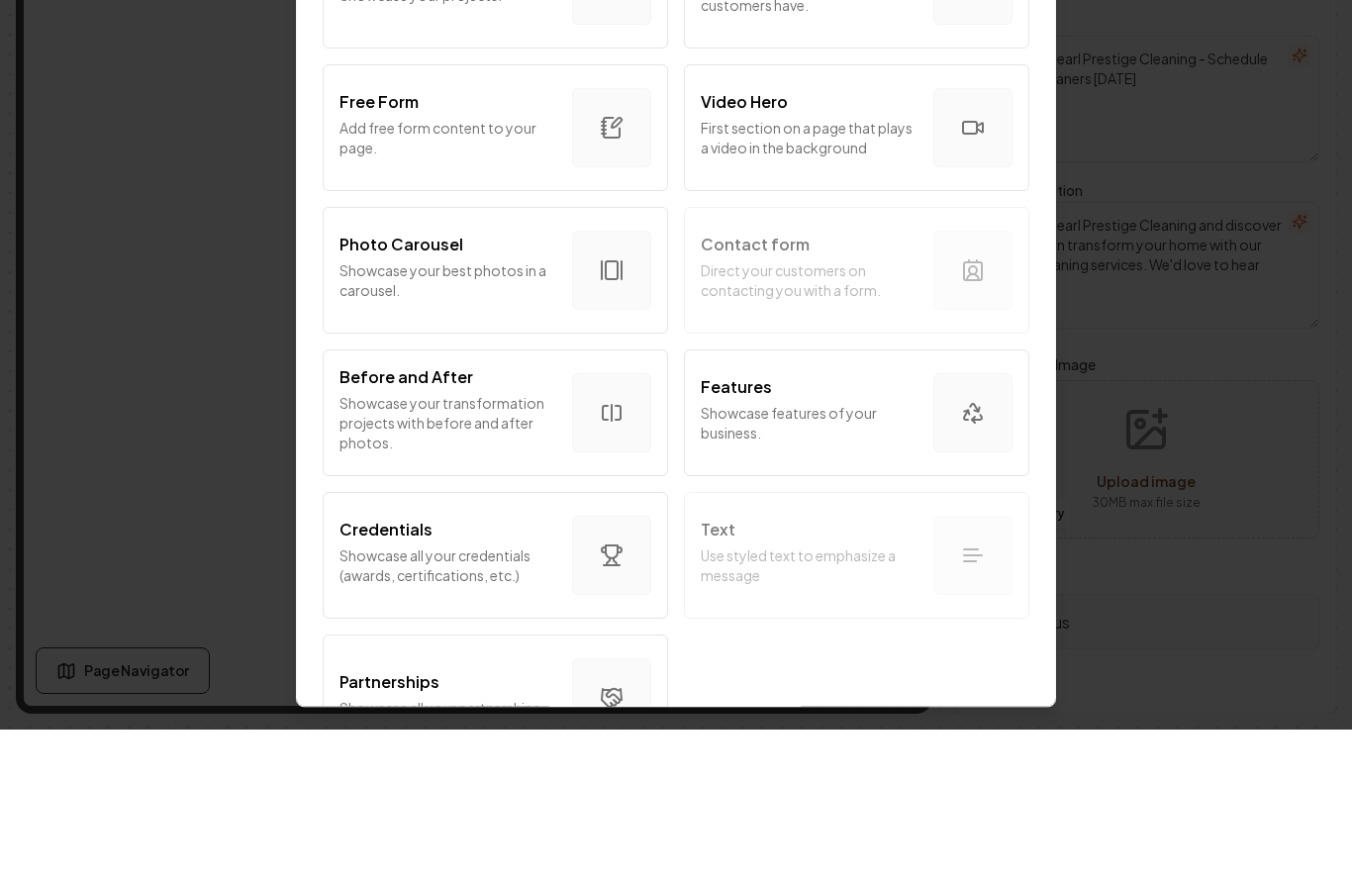
click at [973, 532] on div "Intro Section Introduce your business to your customers. Services Tell your cus…" at bounding box center [676, 70] width 711 height 1705
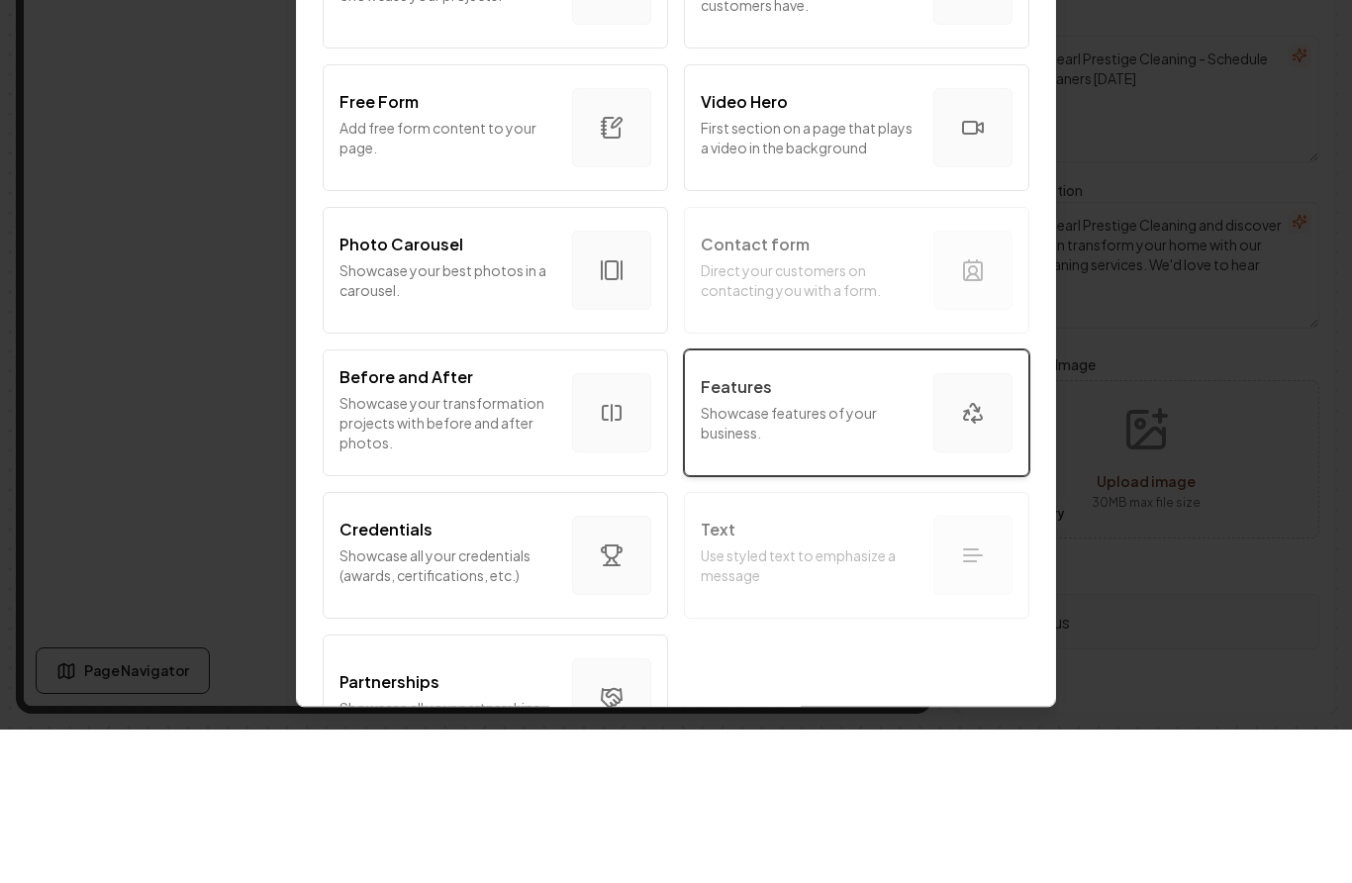
click at [932, 503] on button "Features Showcase features of your business." at bounding box center [856, 566] width 345 height 127
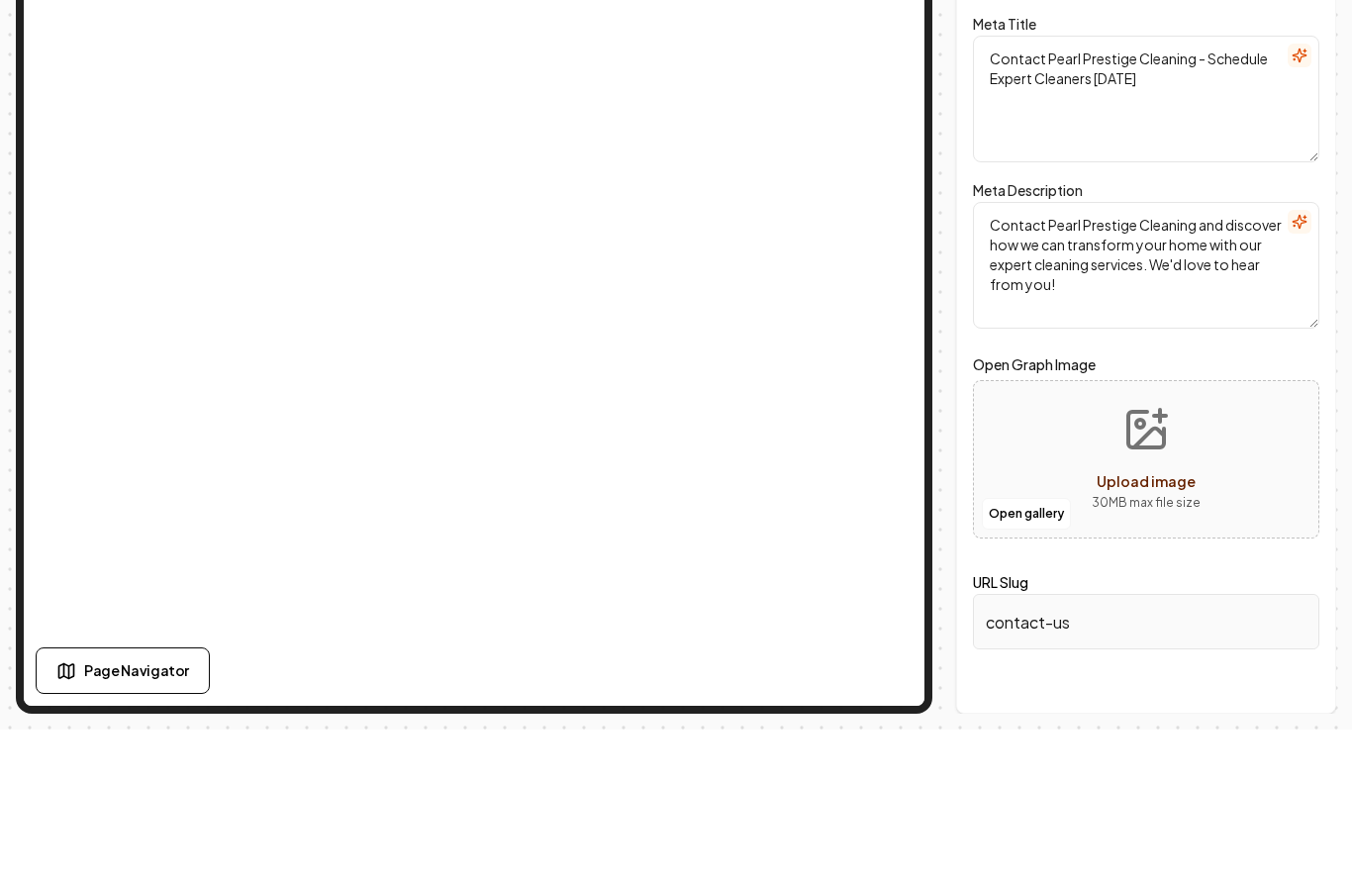
scroll to position [0, 0]
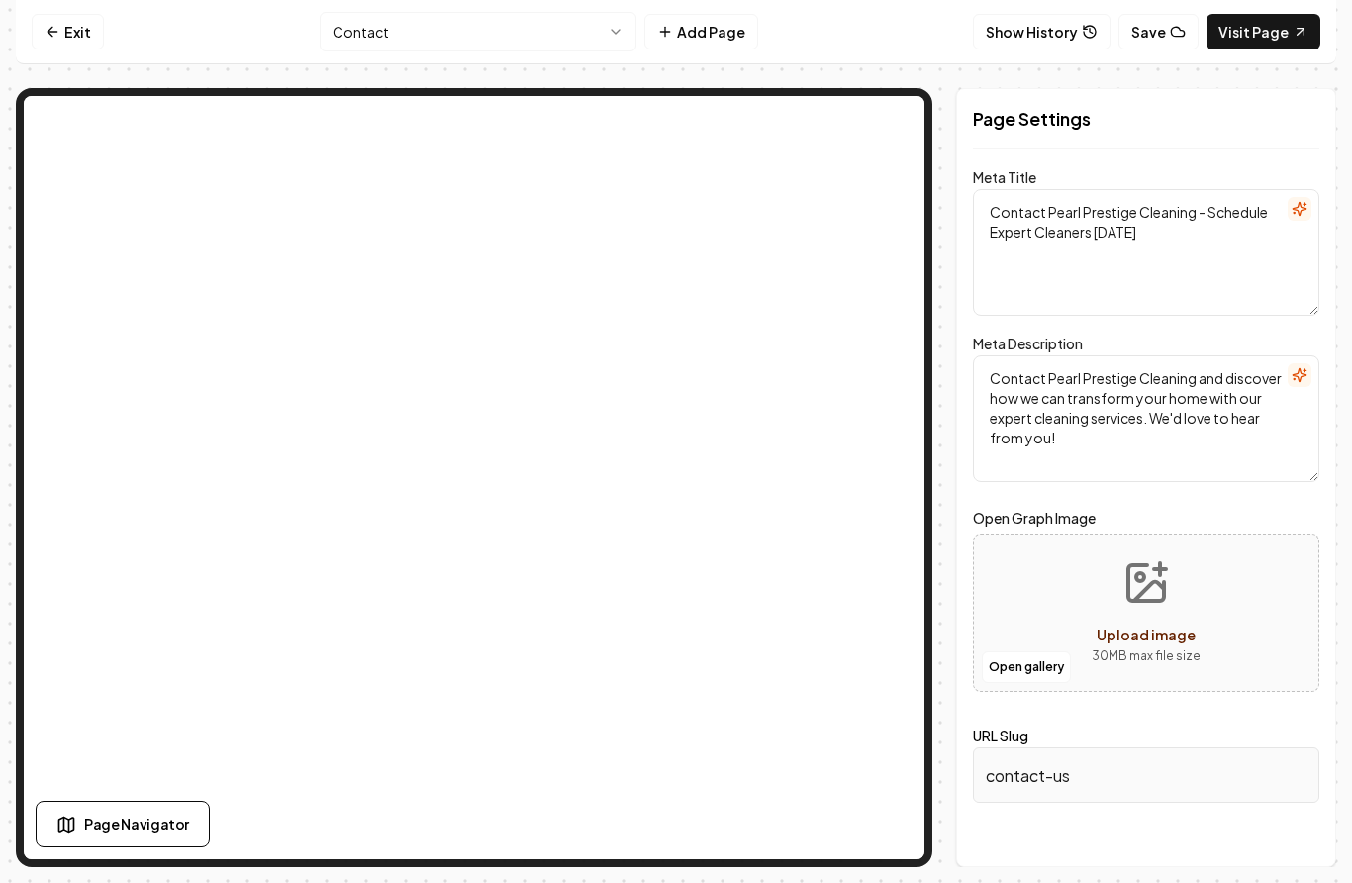
click at [1090, 764] on input "contact-us" at bounding box center [1146, 774] width 346 height 55
click at [1121, 764] on input "contact-us" at bounding box center [1146, 774] width 346 height 55
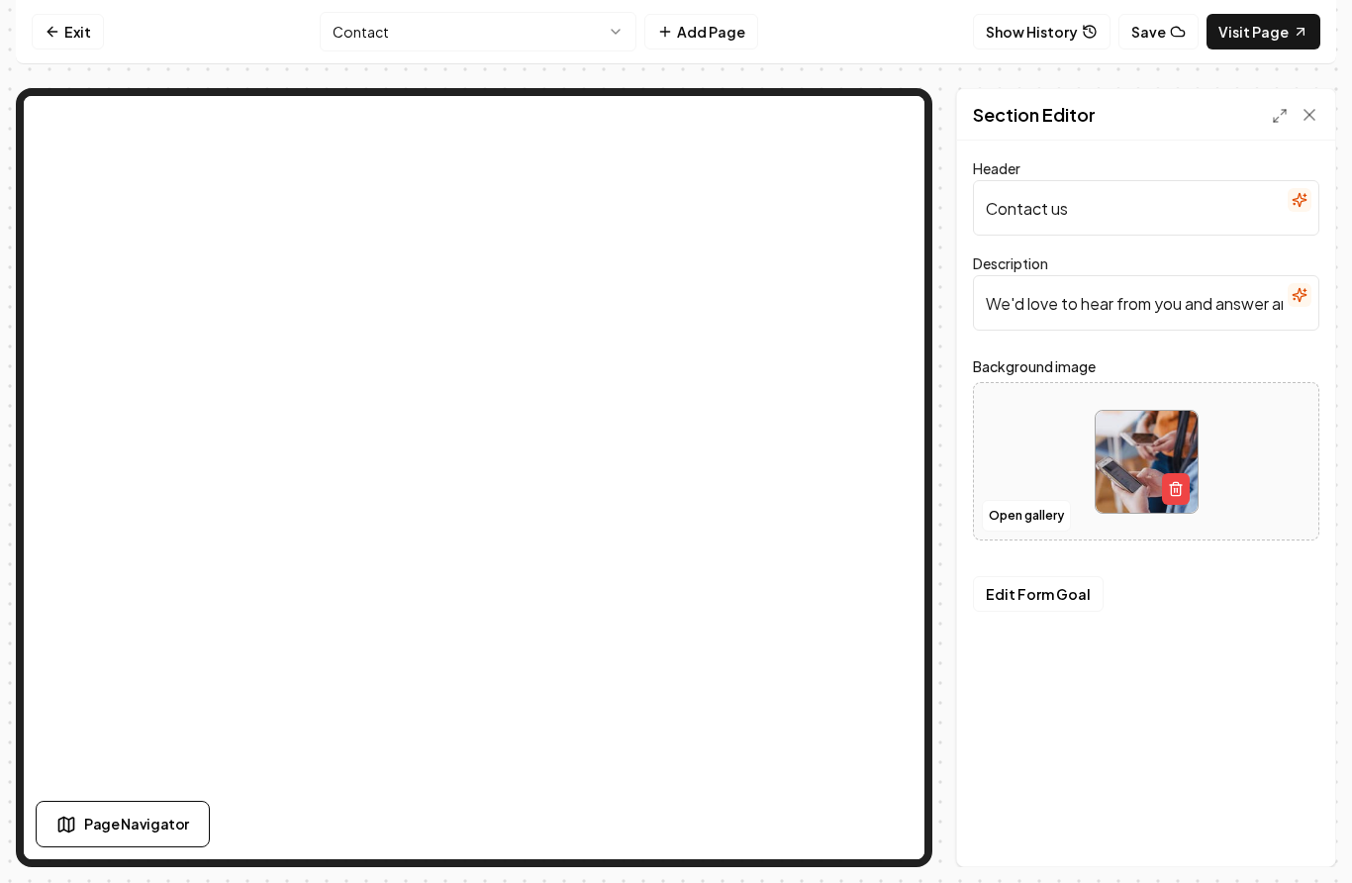
click at [1143, 207] on input "Contact us" at bounding box center [1146, 207] width 346 height 55
click at [1185, 315] on input "We'd love to hear from you and answer any questions you may have." at bounding box center [1146, 302] width 346 height 55
click at [1226, 303] on input "We'd love to hear from you and answer any questions you may have." at bounding box center [1146, 302] width 346 height 55
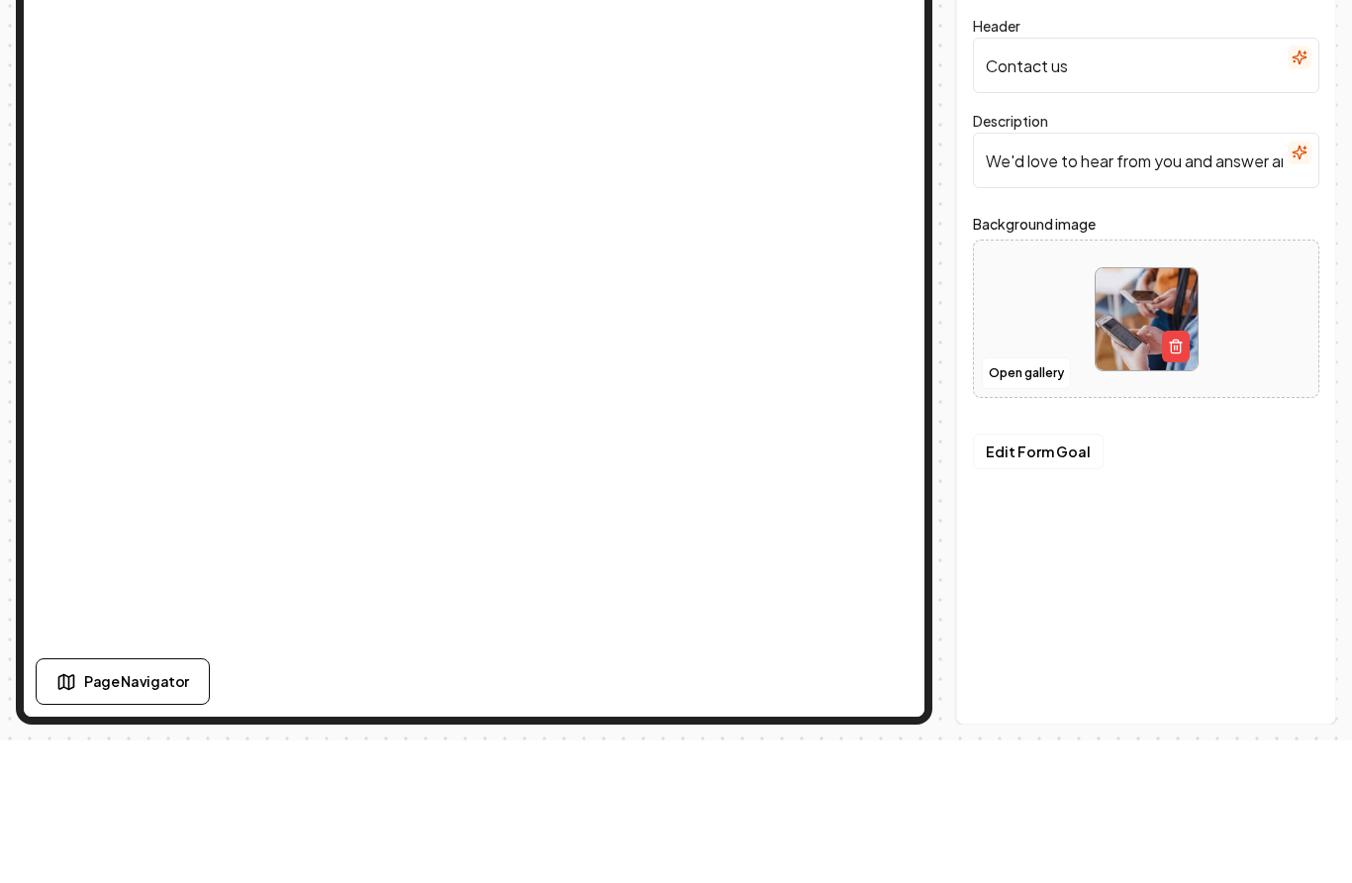
scroll to position [63, 0]
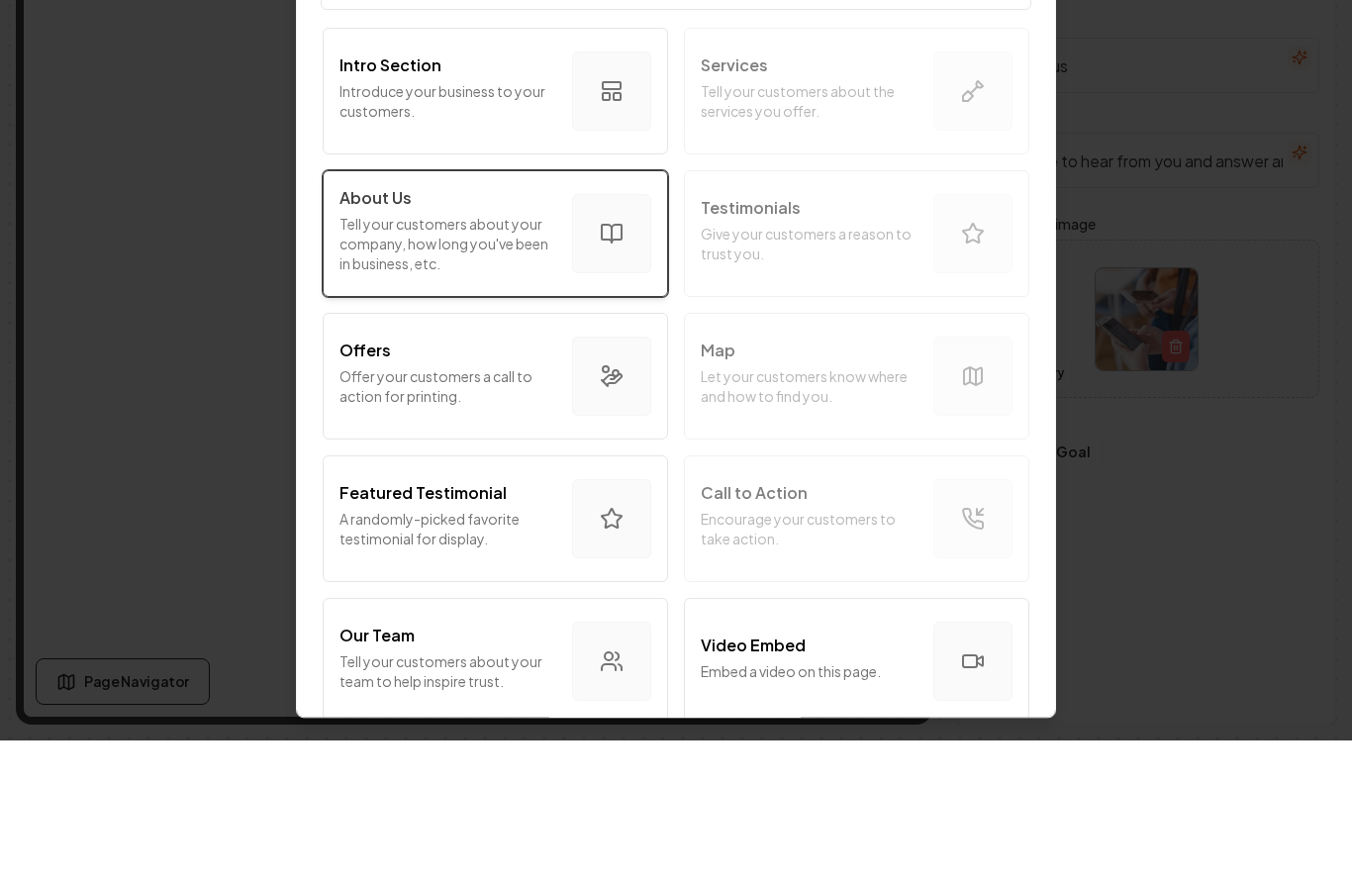
click at [613, 364] on icon "button" at bounding box center [612, 376] width 24 height 24
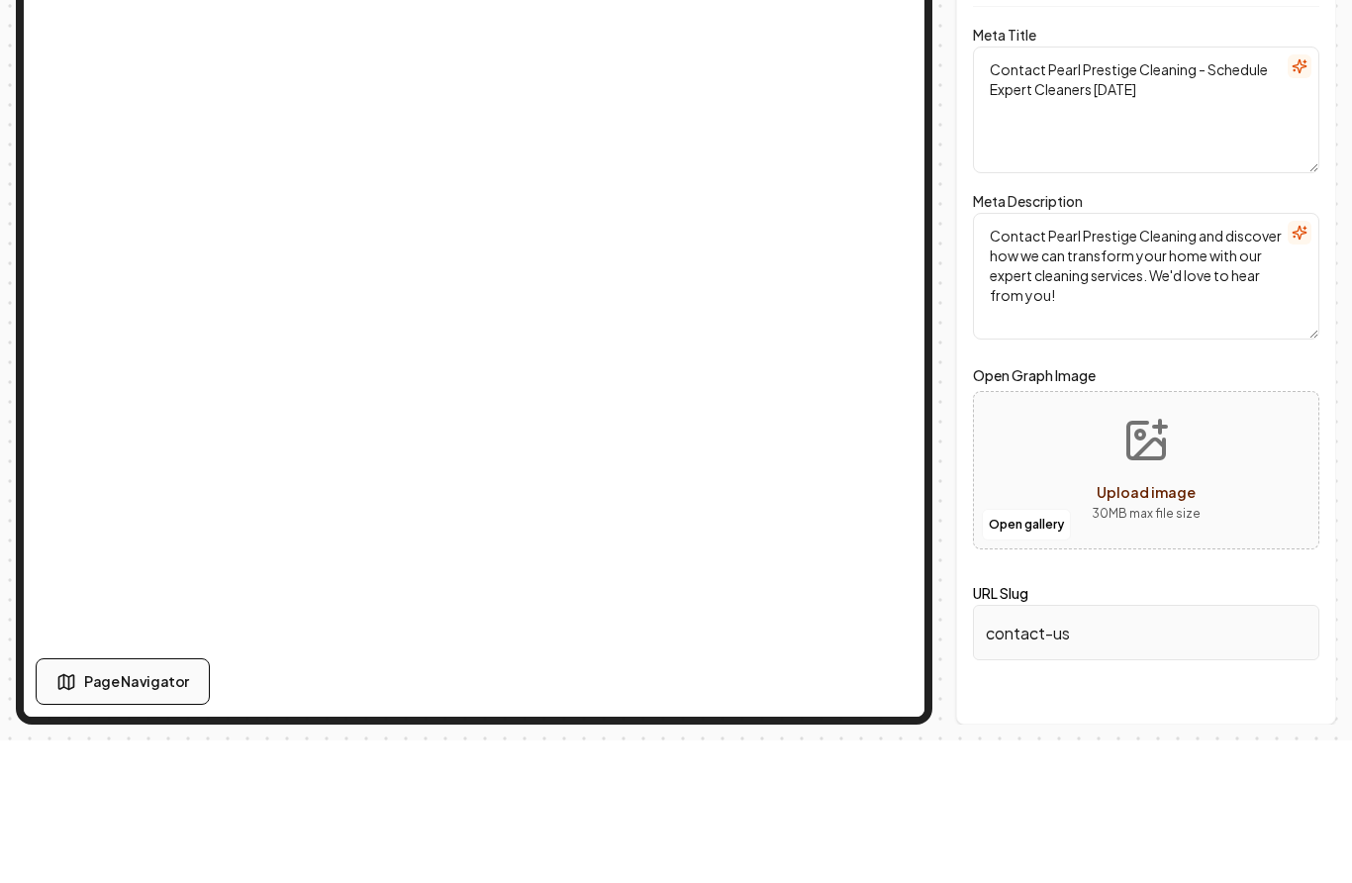
scroll to position [0, 0]
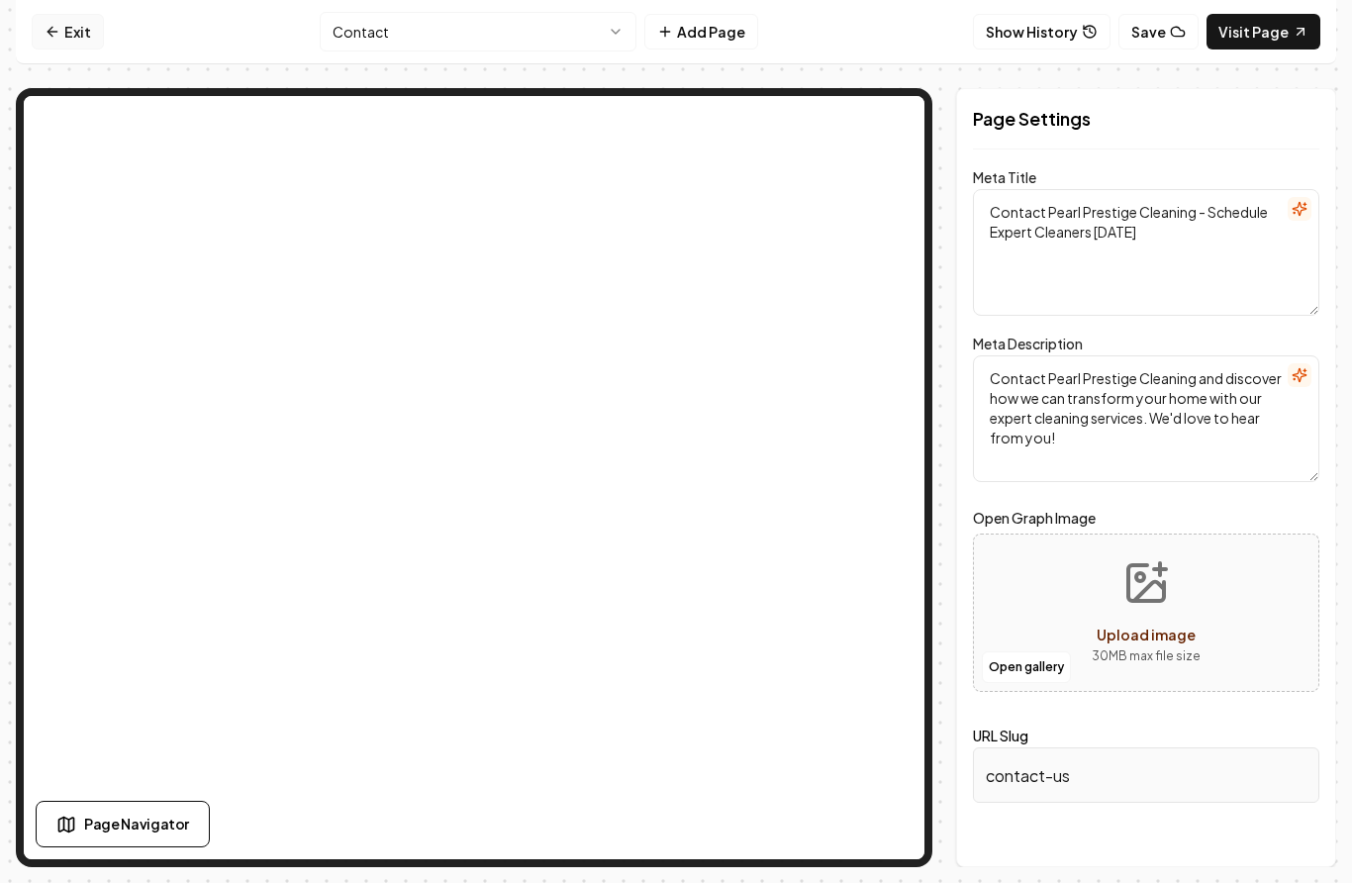
click at [72, 42] on link "Exit" at bounding box center [68, 32] width 72 height 36
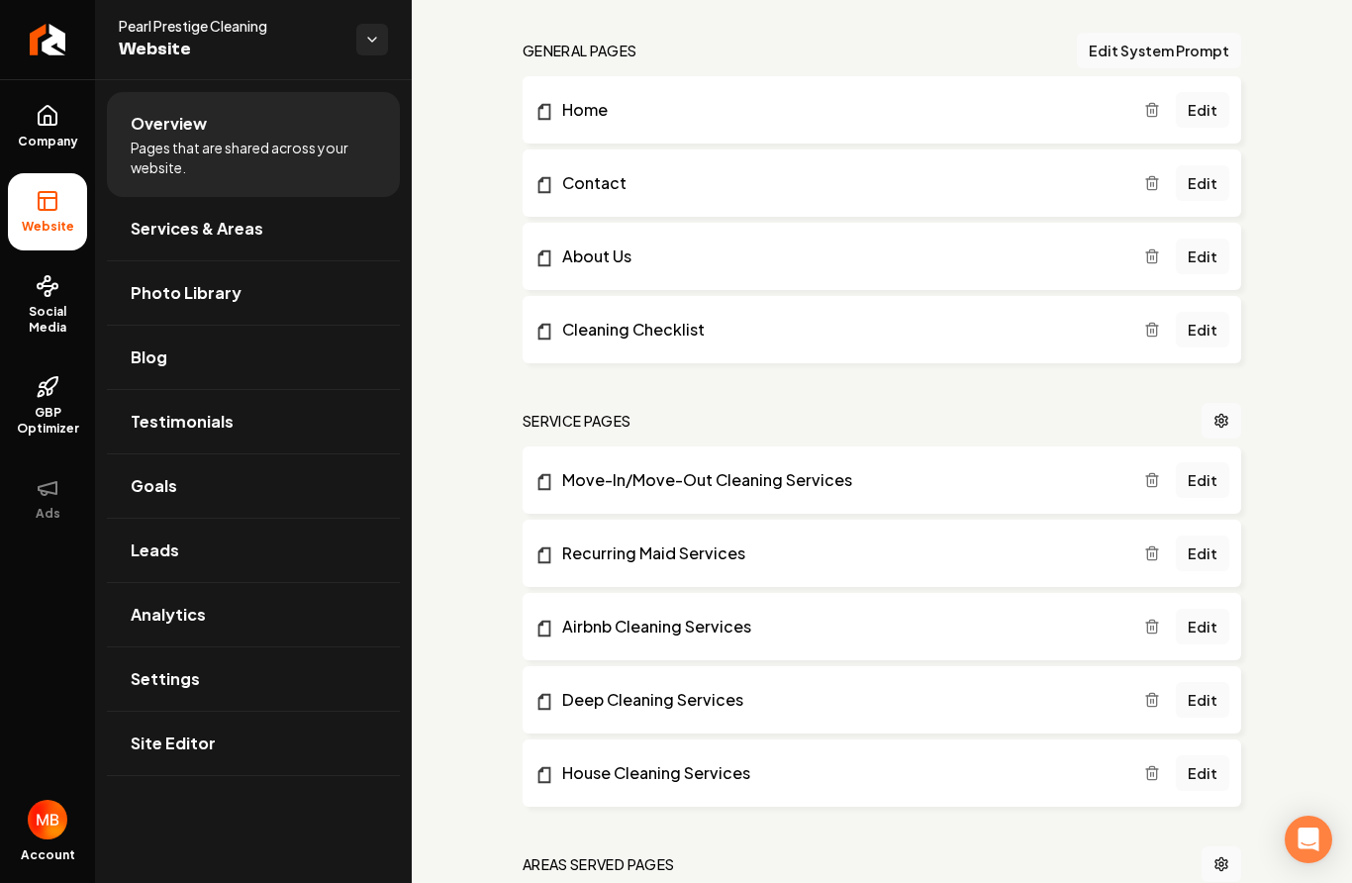
scroll to position [832, 0]
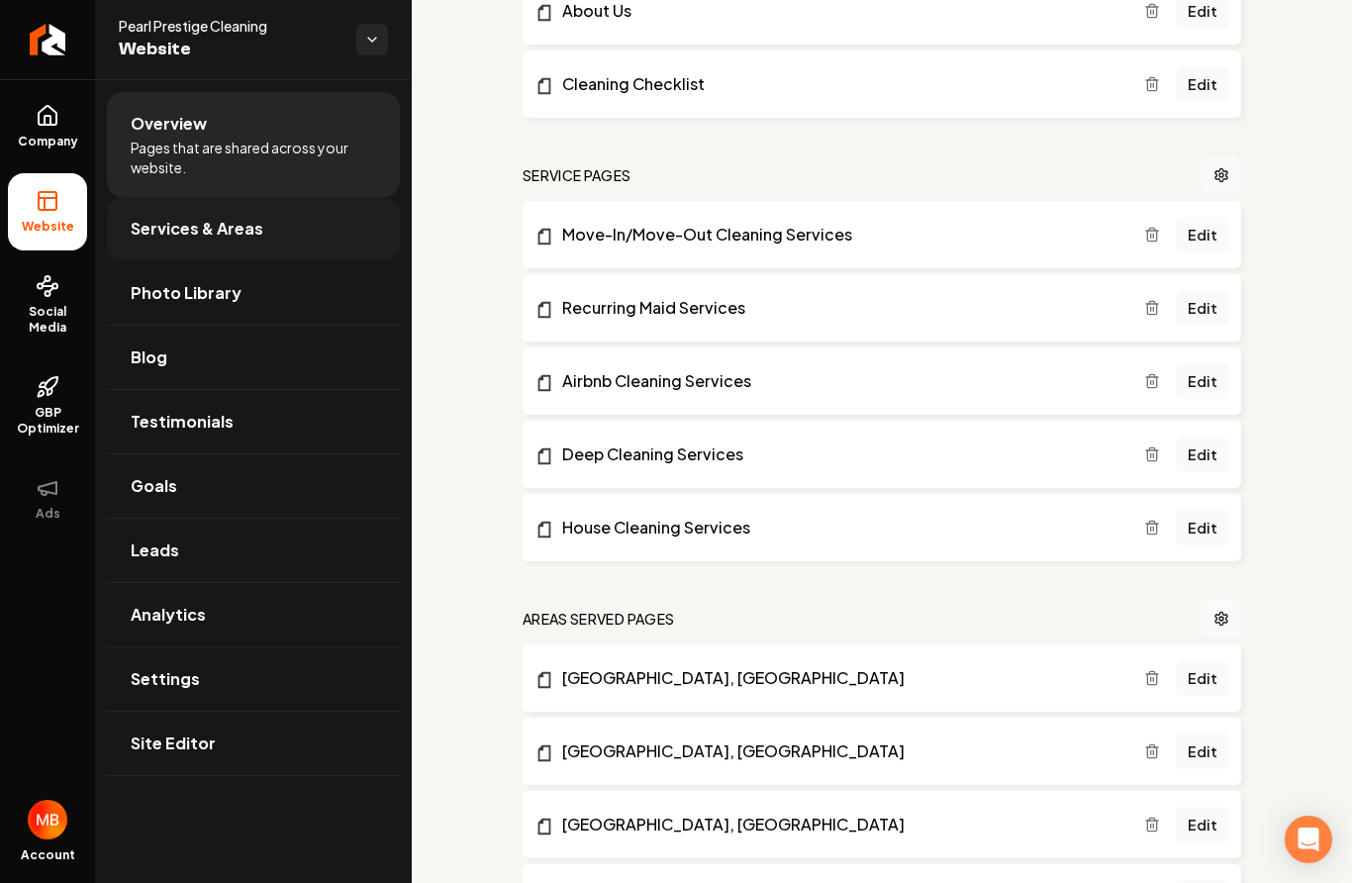
click at [314, 212] on link "Services & Areas" at bounding box center [253, 228] width 293 height 63
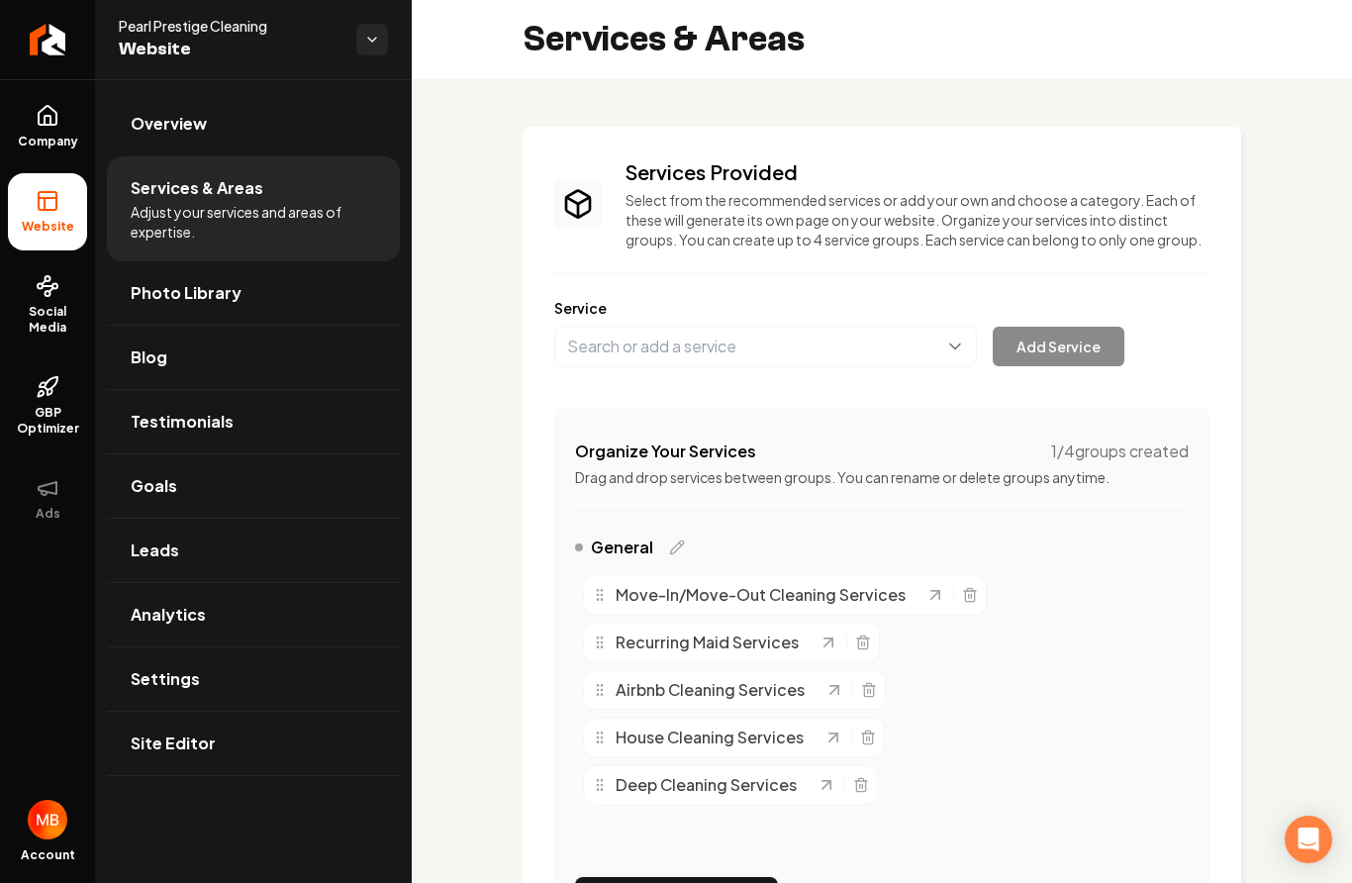
scroll to position [99, 0]
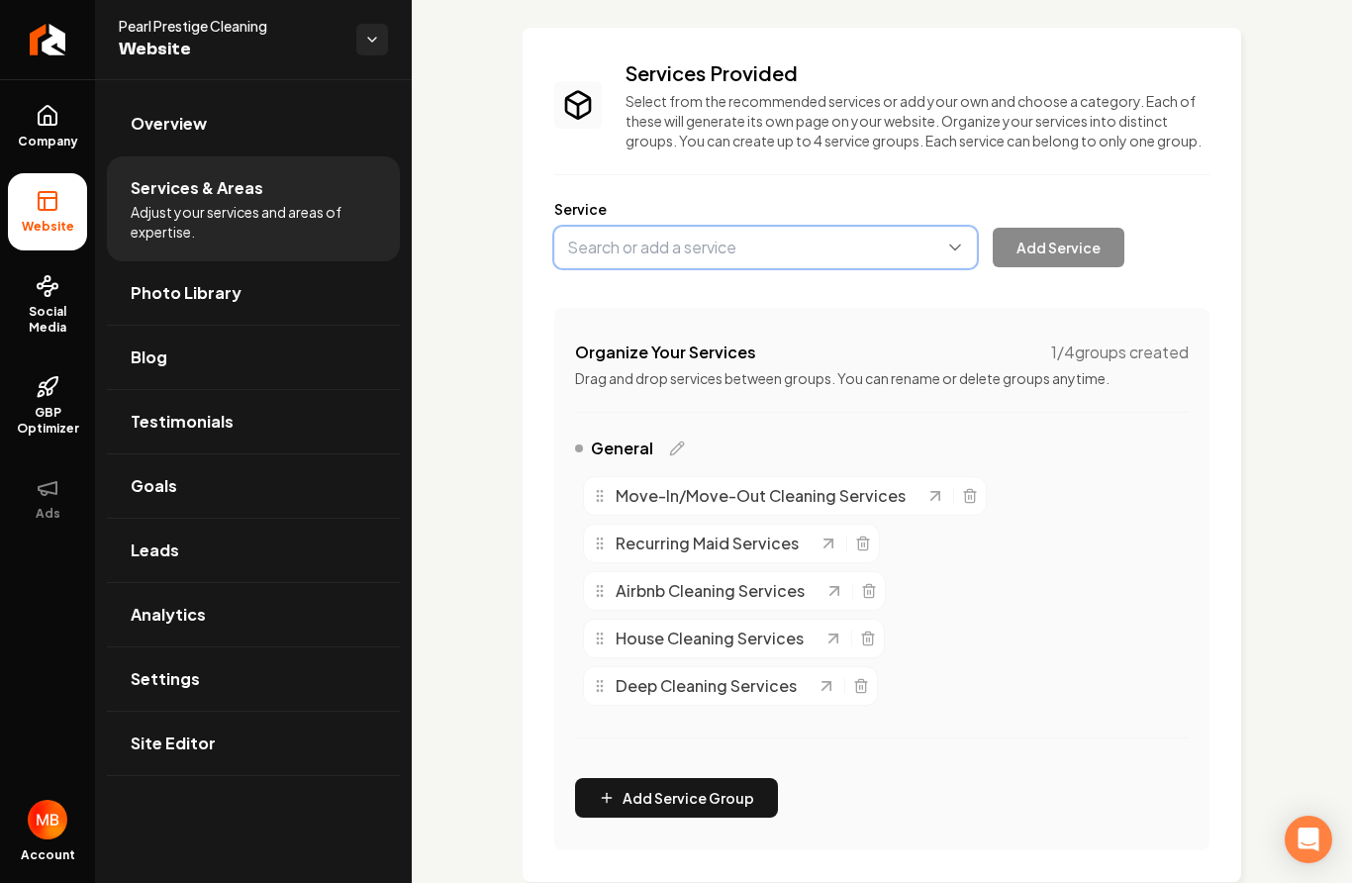
click at [854, 252] on button "Main content area" at bounding box center [765, 248] width 423 height 42
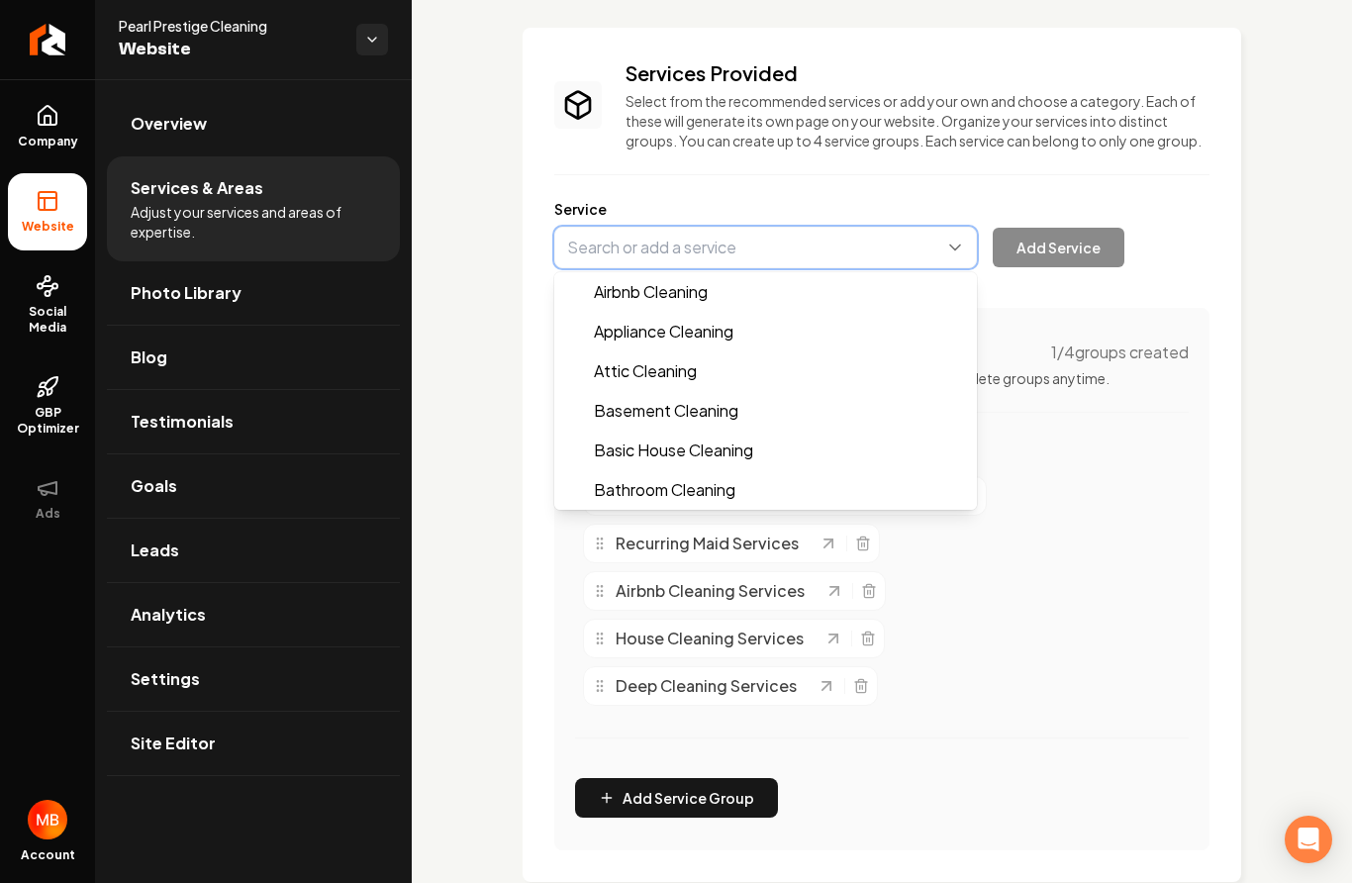
type input "Appliance Cleaning"
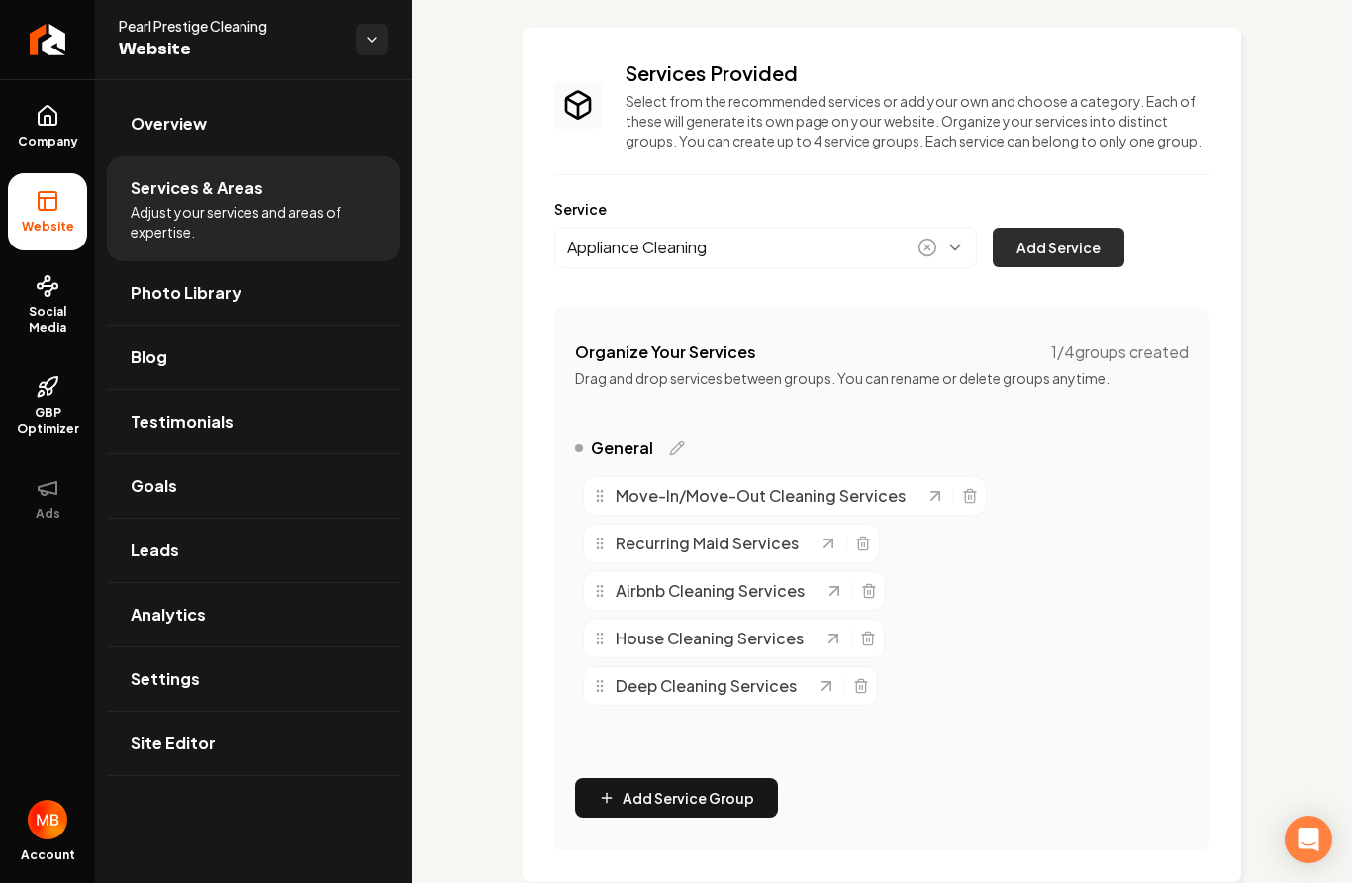
click at [1057, 242] on button "Add Service" at bounding box center [1059, 248] width 132 height 40
click at [952, 244] on button "Main content area" at bounding box center [765, 248] width 423 height 42
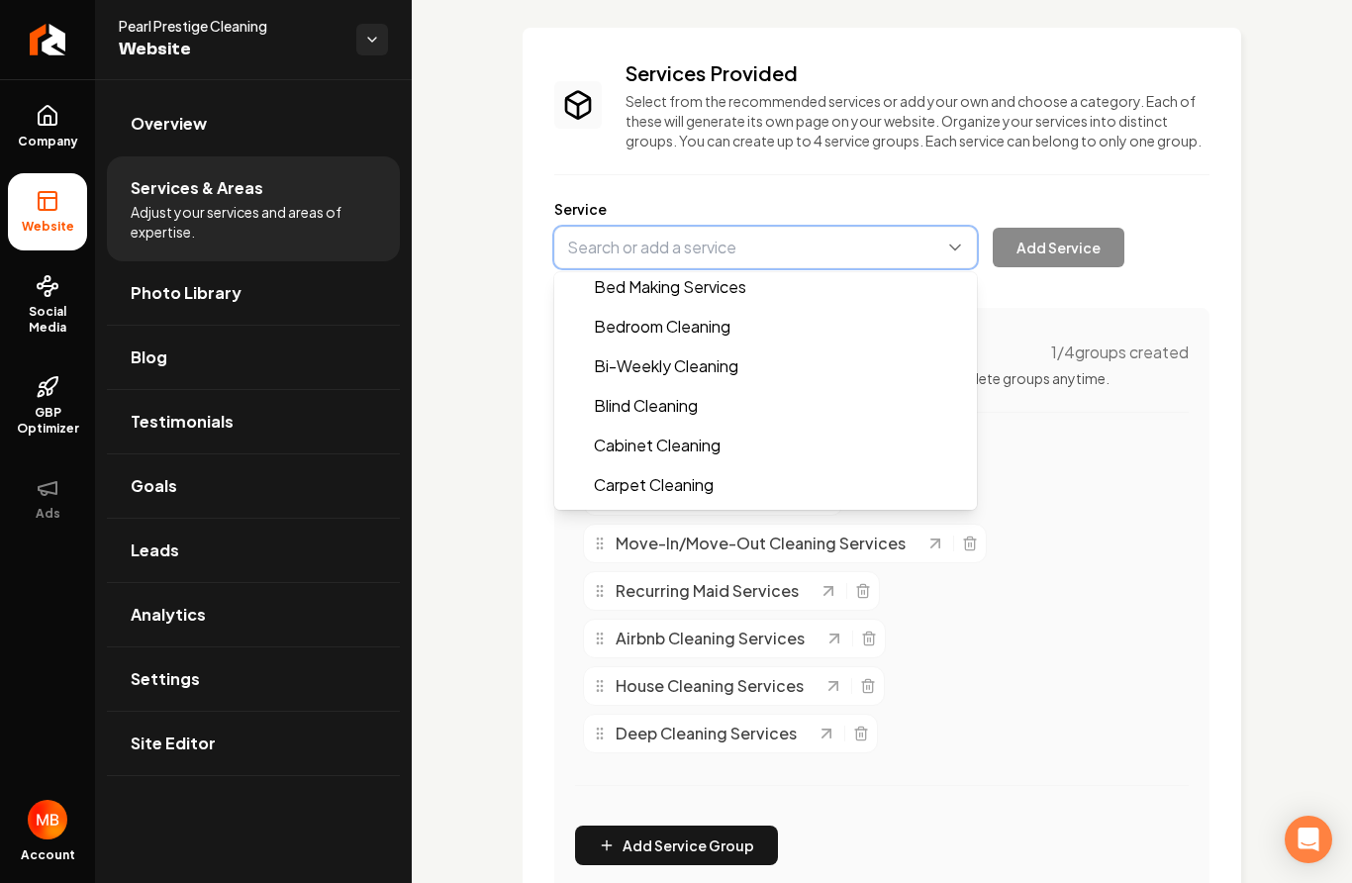
scroll to position [244, 0]
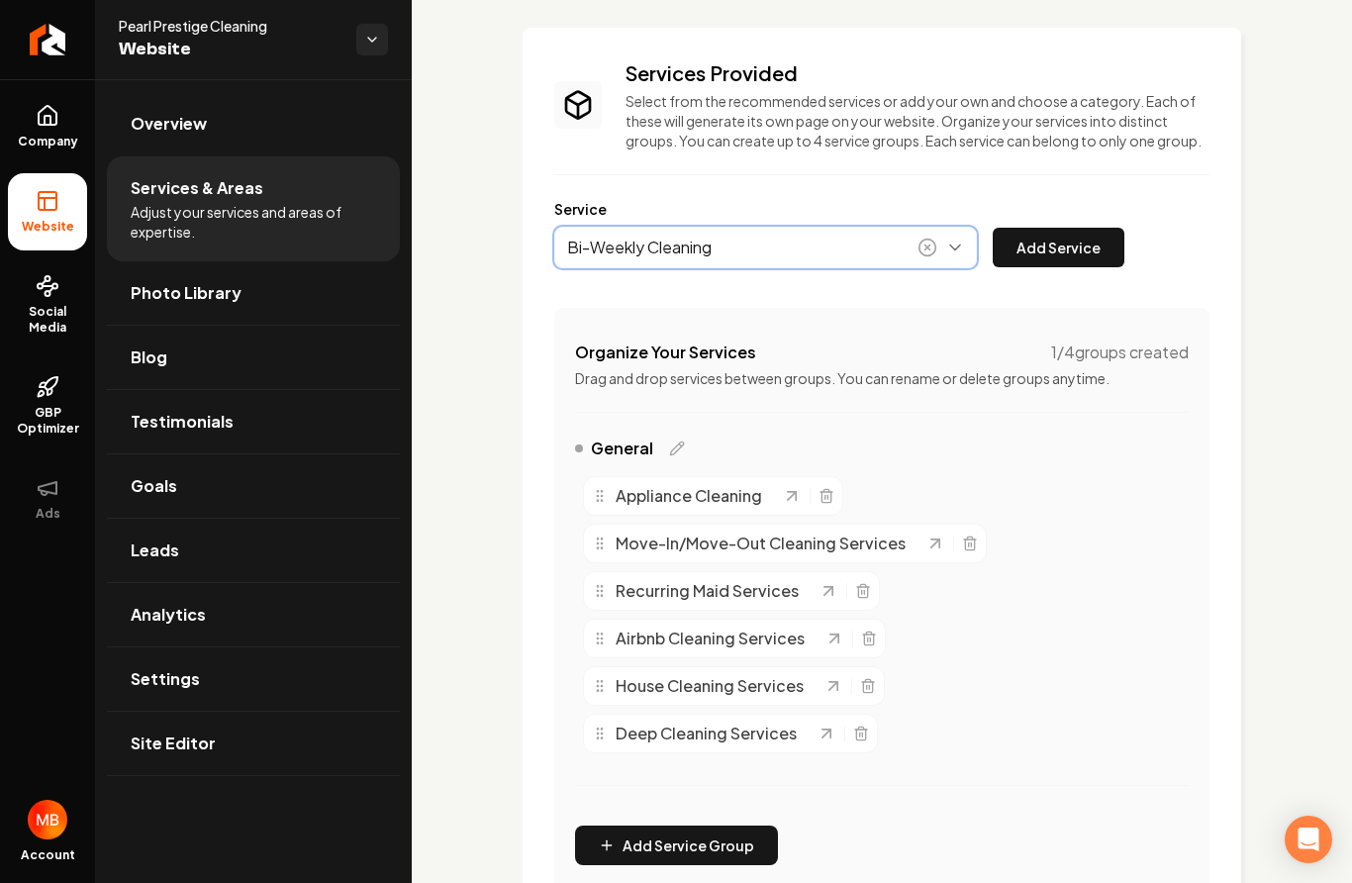
click at [970, 236] on button "Main content area" at bounding box center [765, 248] width 423 height 42
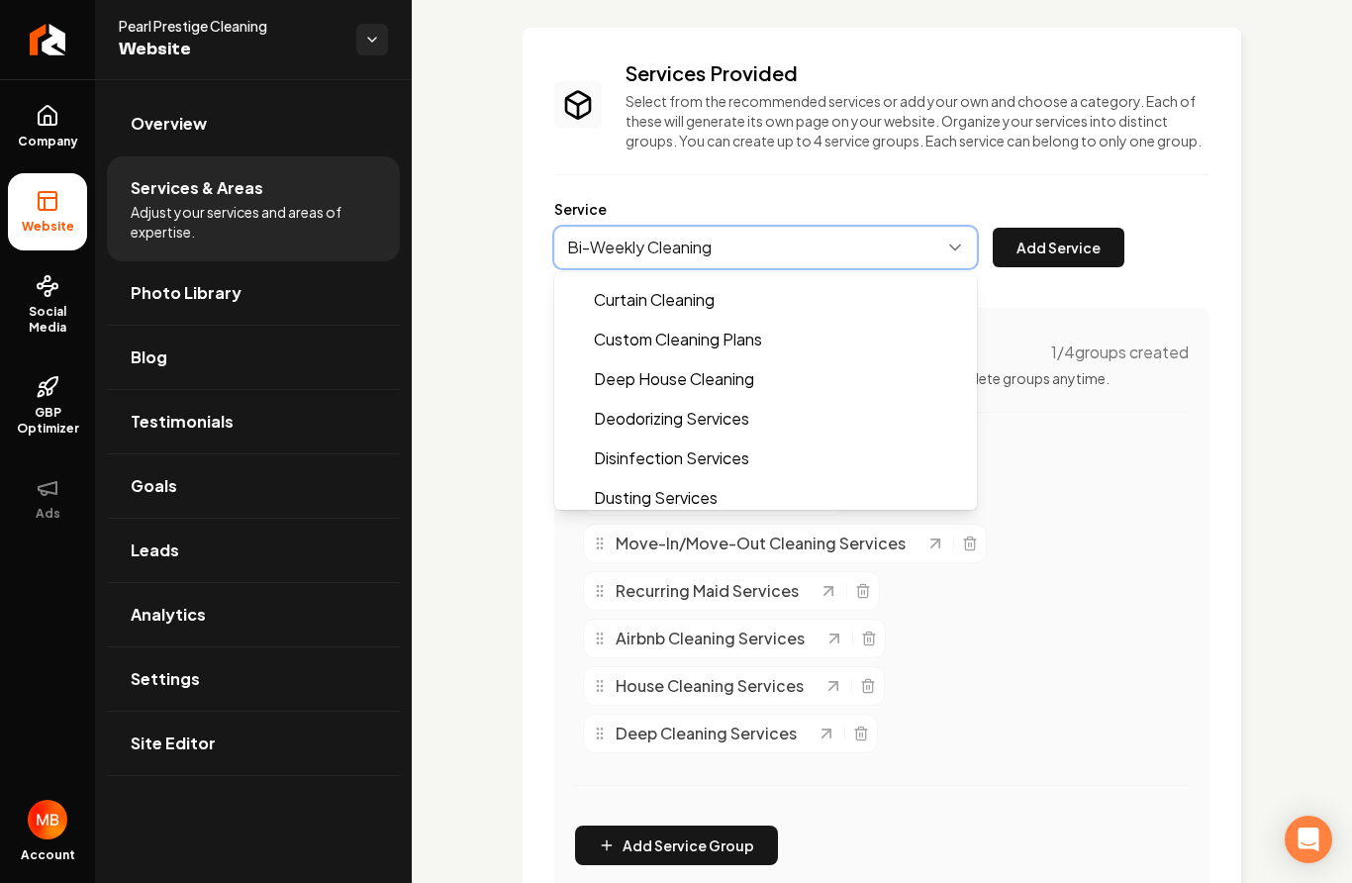
scroll to position [561, 0]
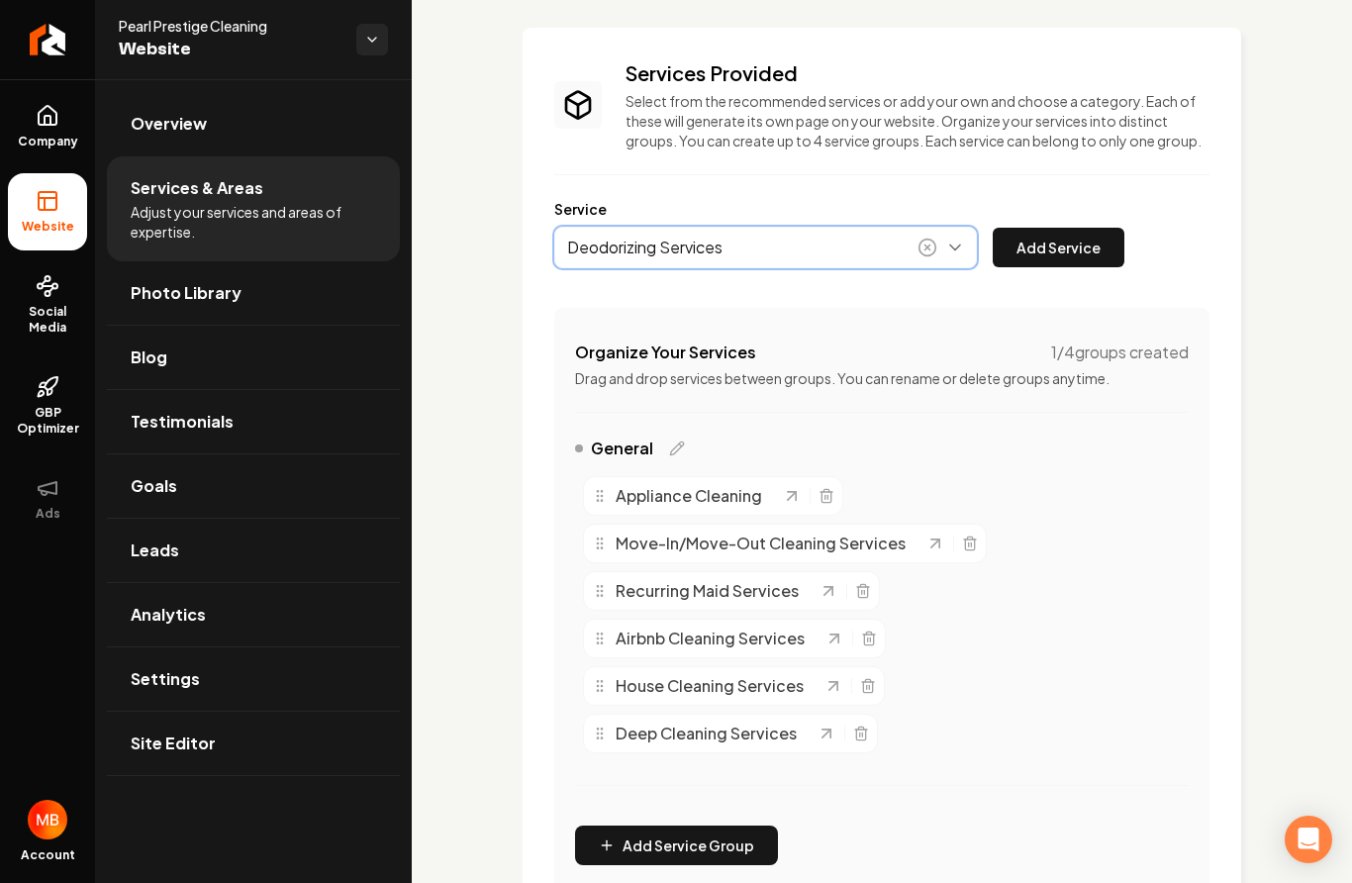
click at [957, 235] on button "Main content area" at bounding box center [765, 248] width 423 height 42
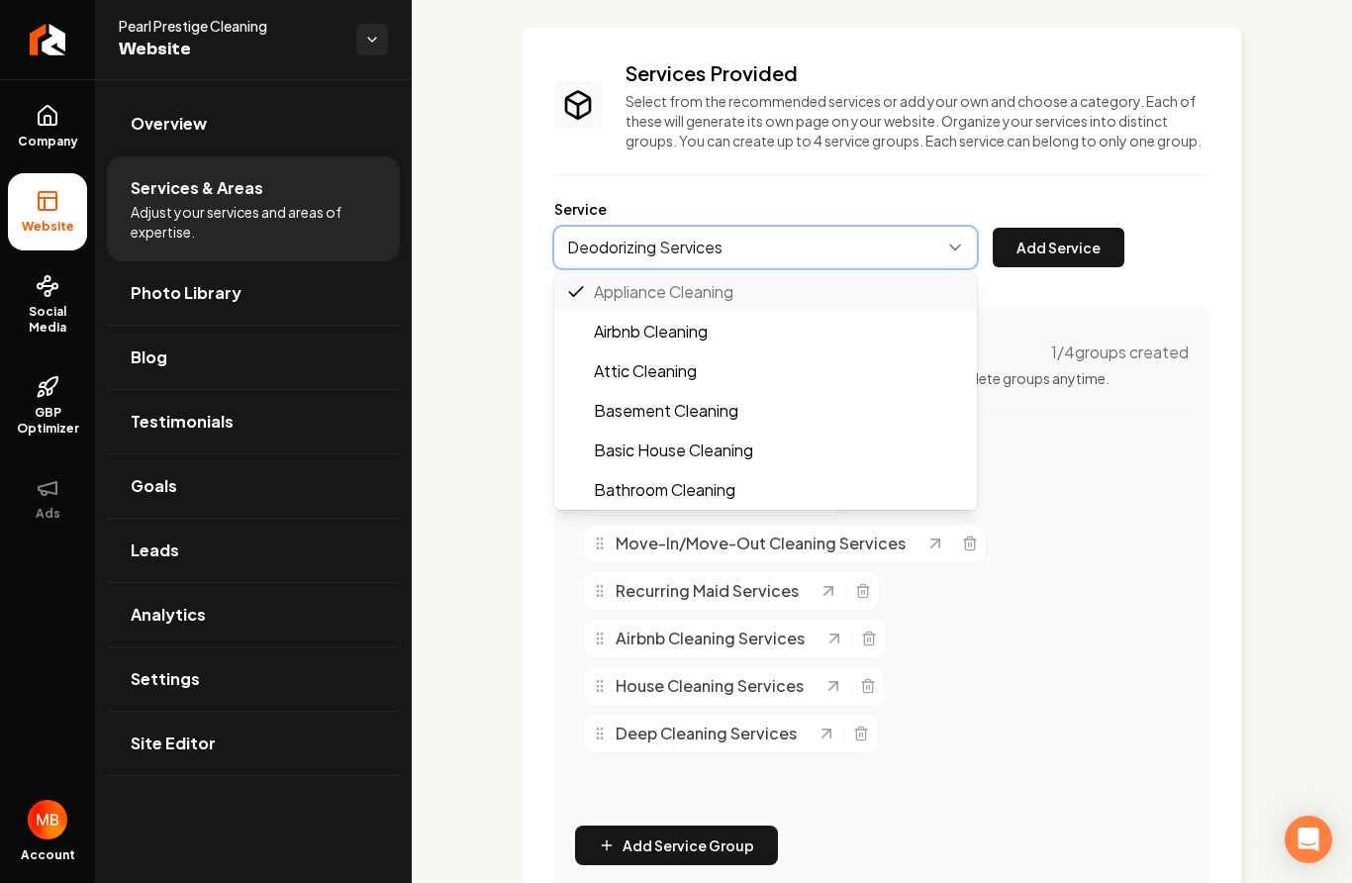
scroll to position [15, 0]
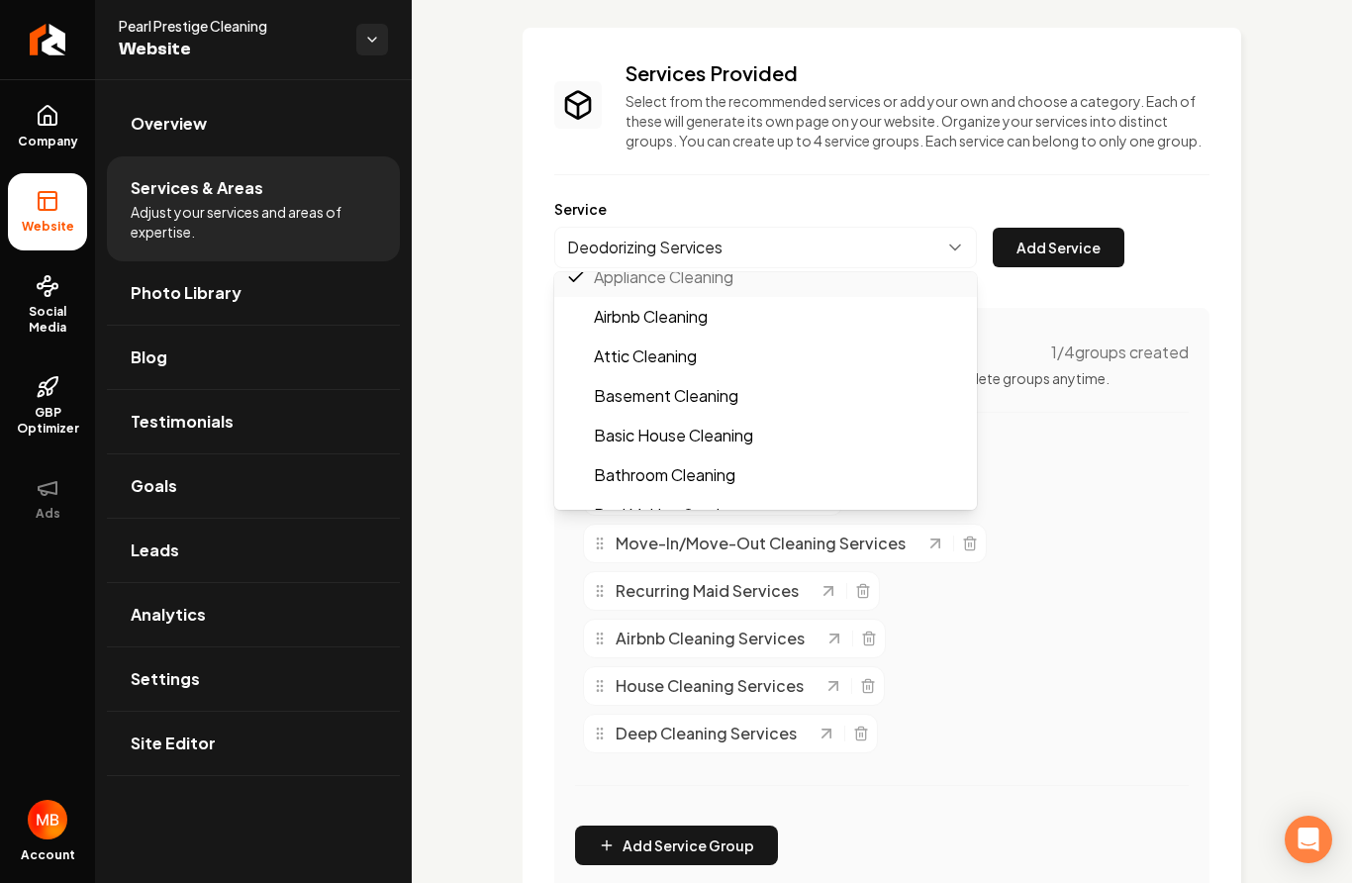
click at [1089, 248] on div "Deodorizing Services Appliance Cleaning Airbnb Cleaning Attic Cleaning Basement…" at bounding box center [839, 248] width 570 height 42
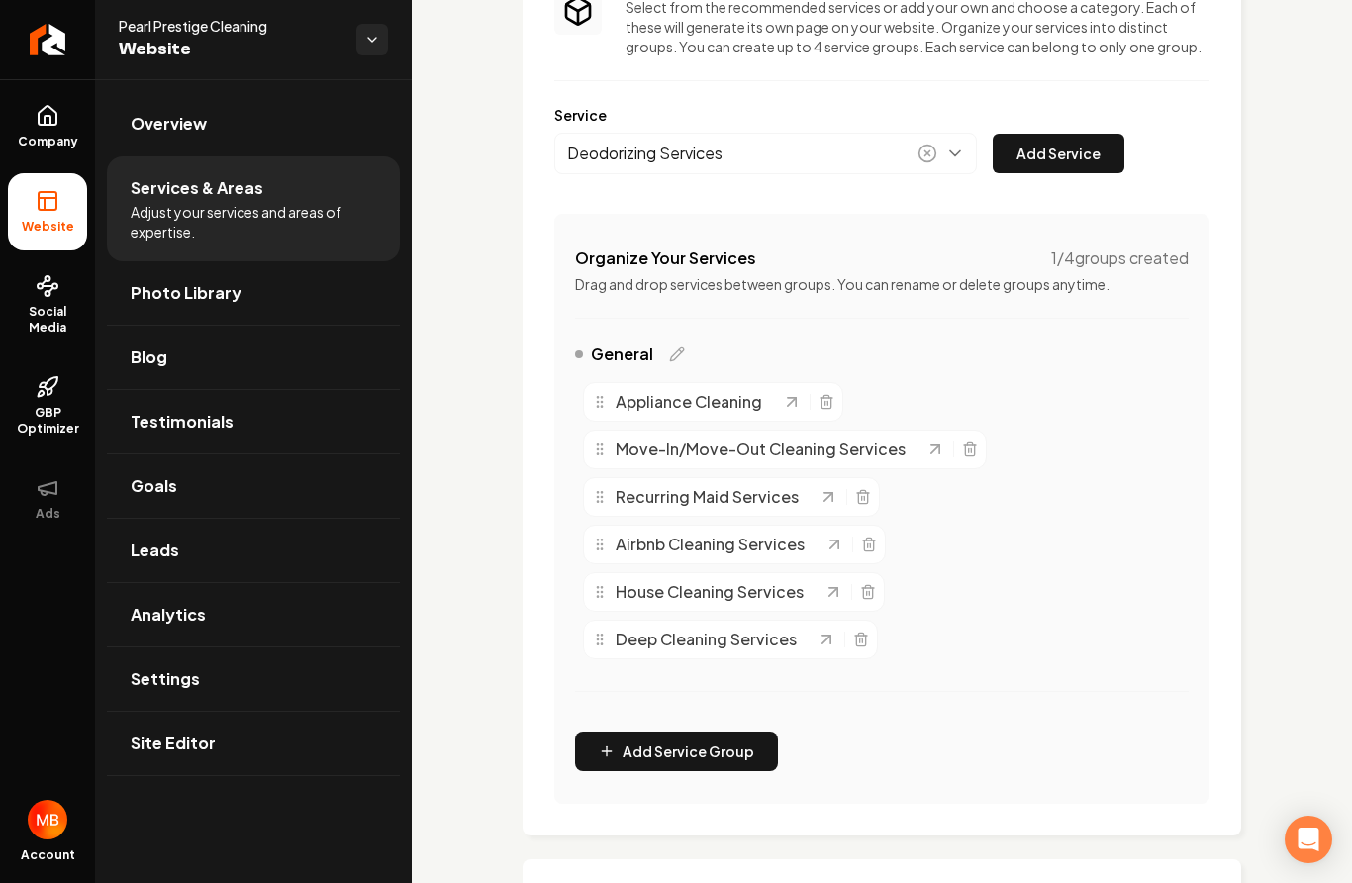
scroll to position [194, 0]
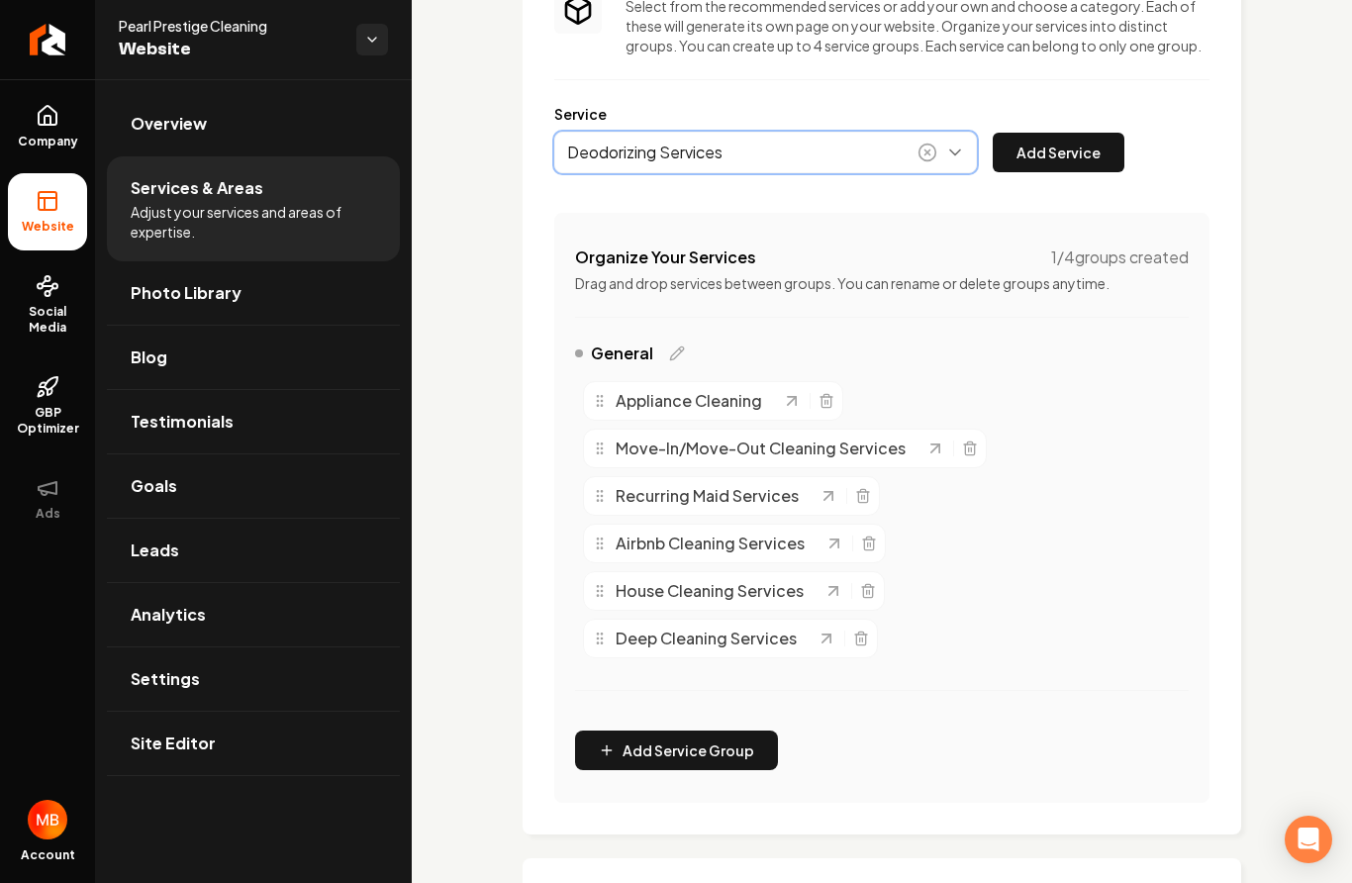
click at [954, 152] on button "Main content area" at bounding box center [765, 153] width 423 height 42
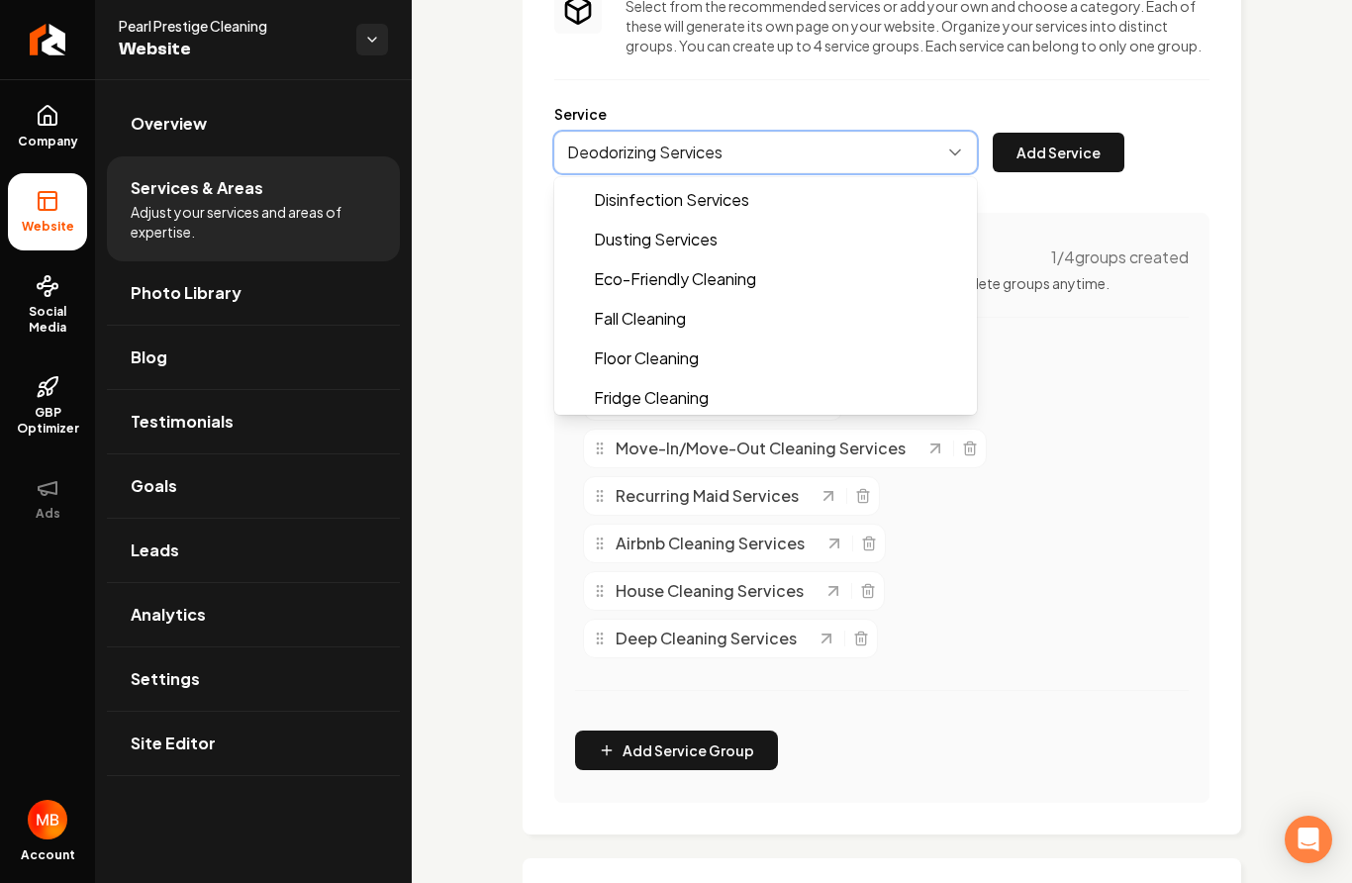
scroll to position [757, 0]
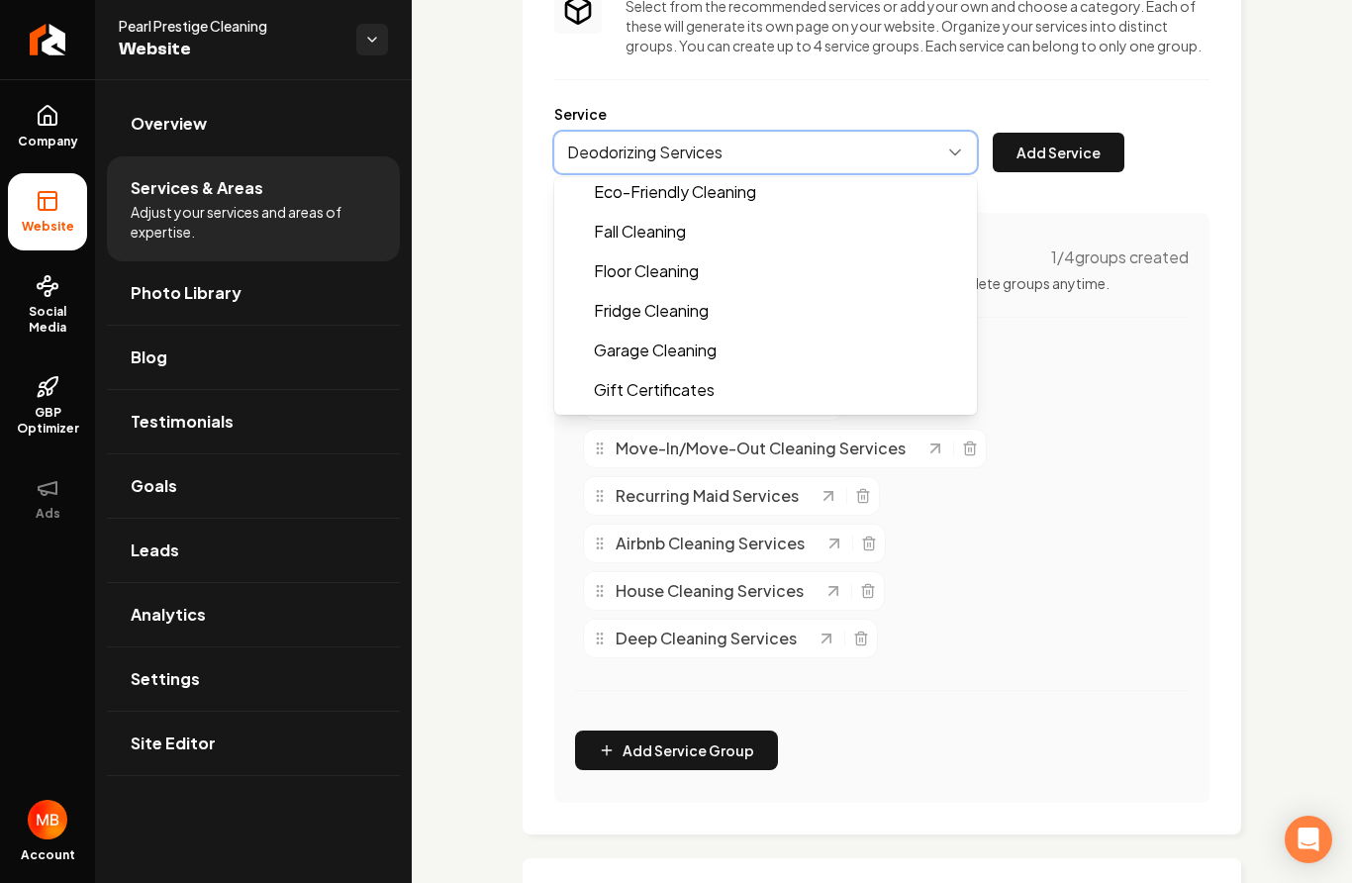
type input "Fridge Cleaning"
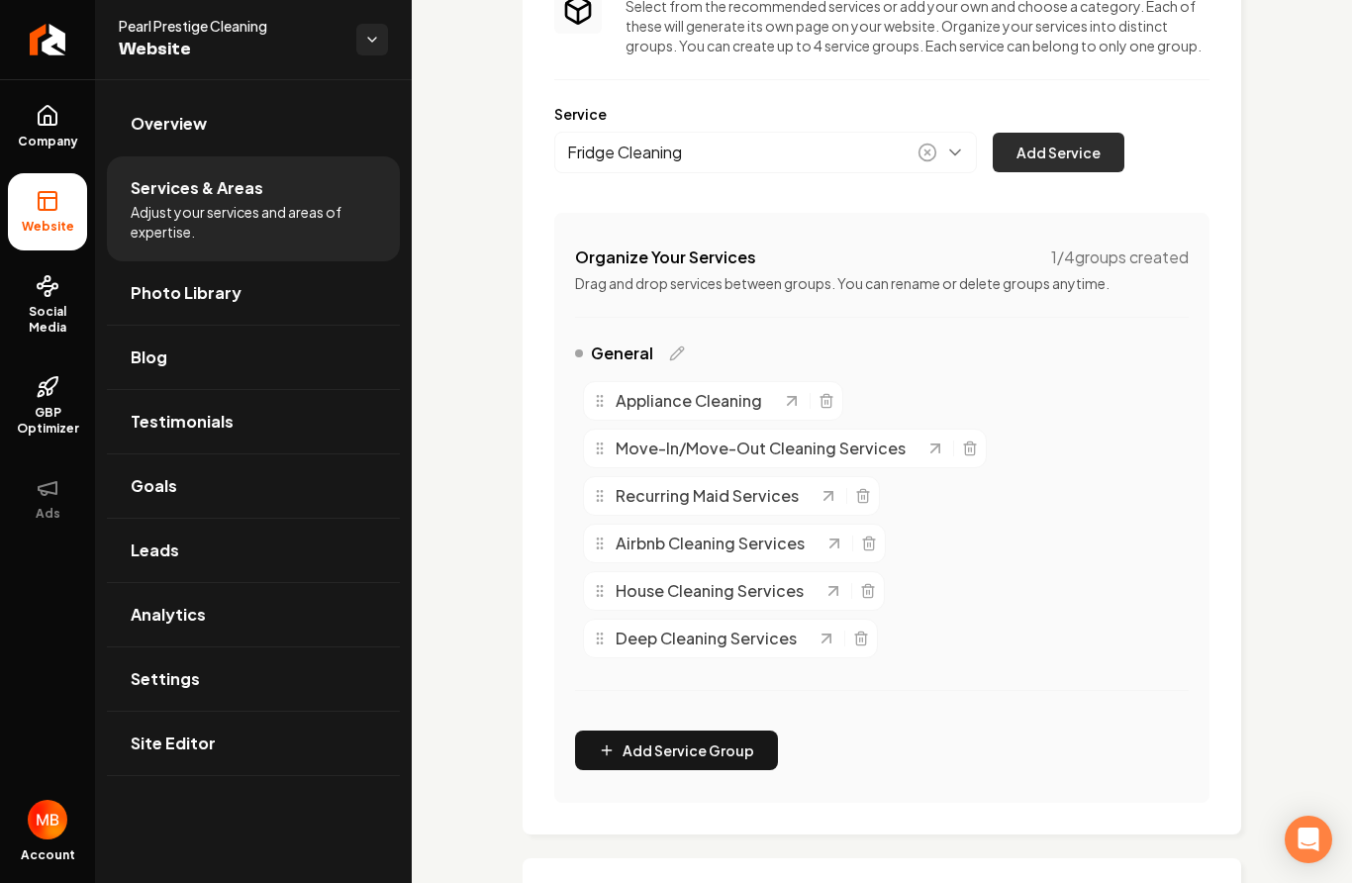
click at [1061, 146] on button "Add Service" at bounding box center [1059, 153] width 132 height 40
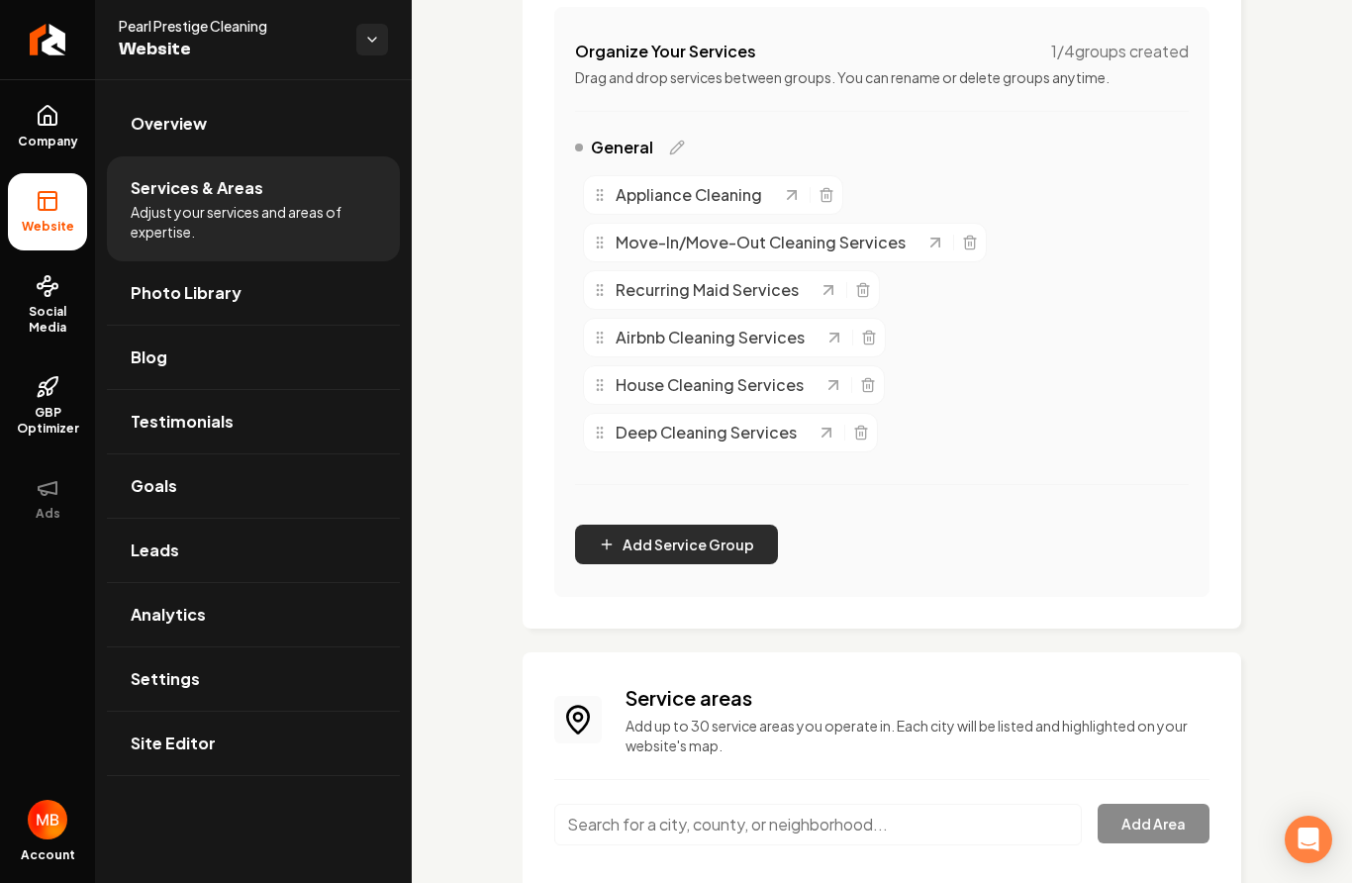
click at [736, 540] on button "Add Service Group" at bounding box center [676, 545] width 203 height 40
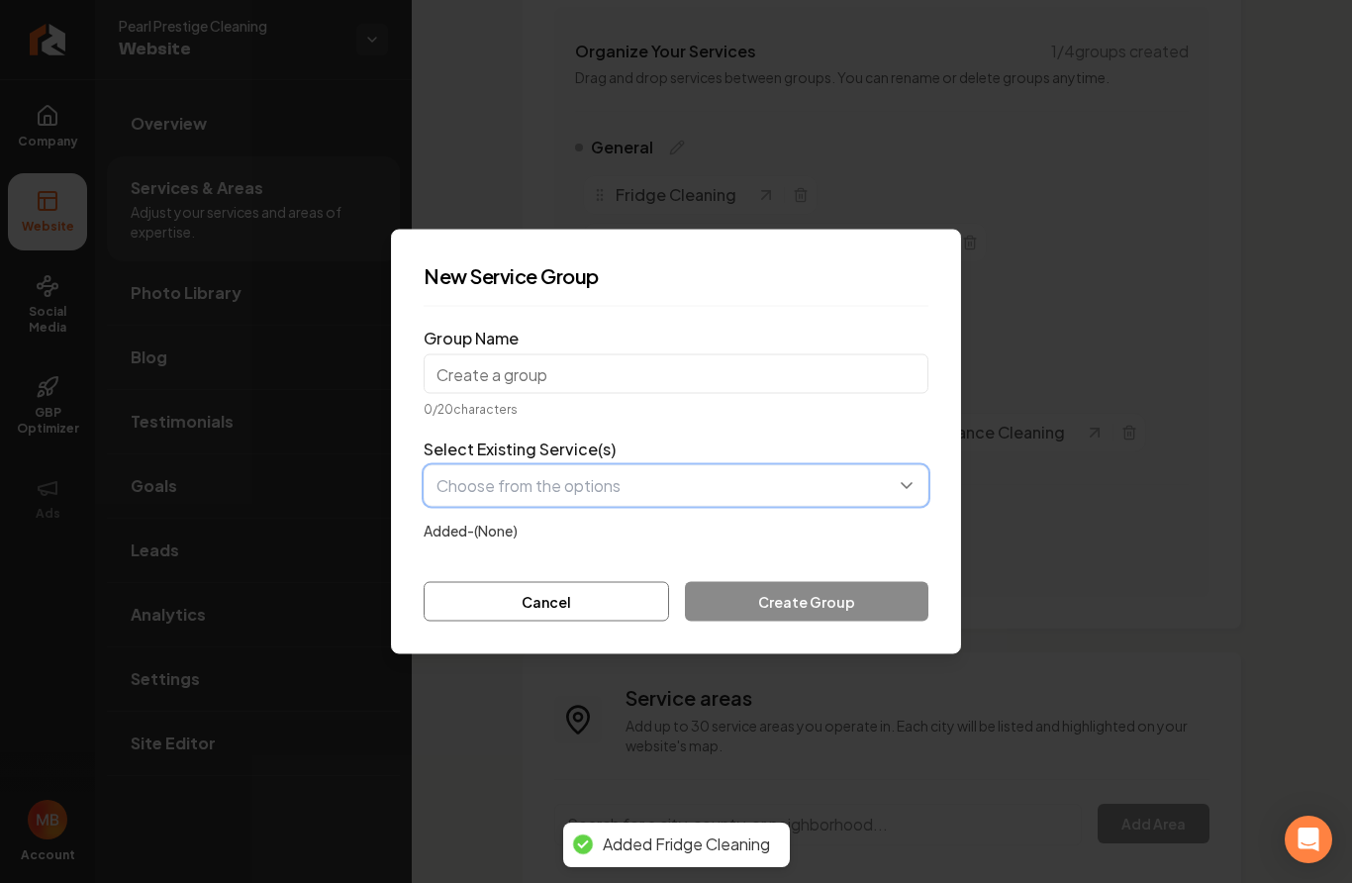
click at [611, 493] on button "button" at bounding box center [676, 486] width 505 height 42
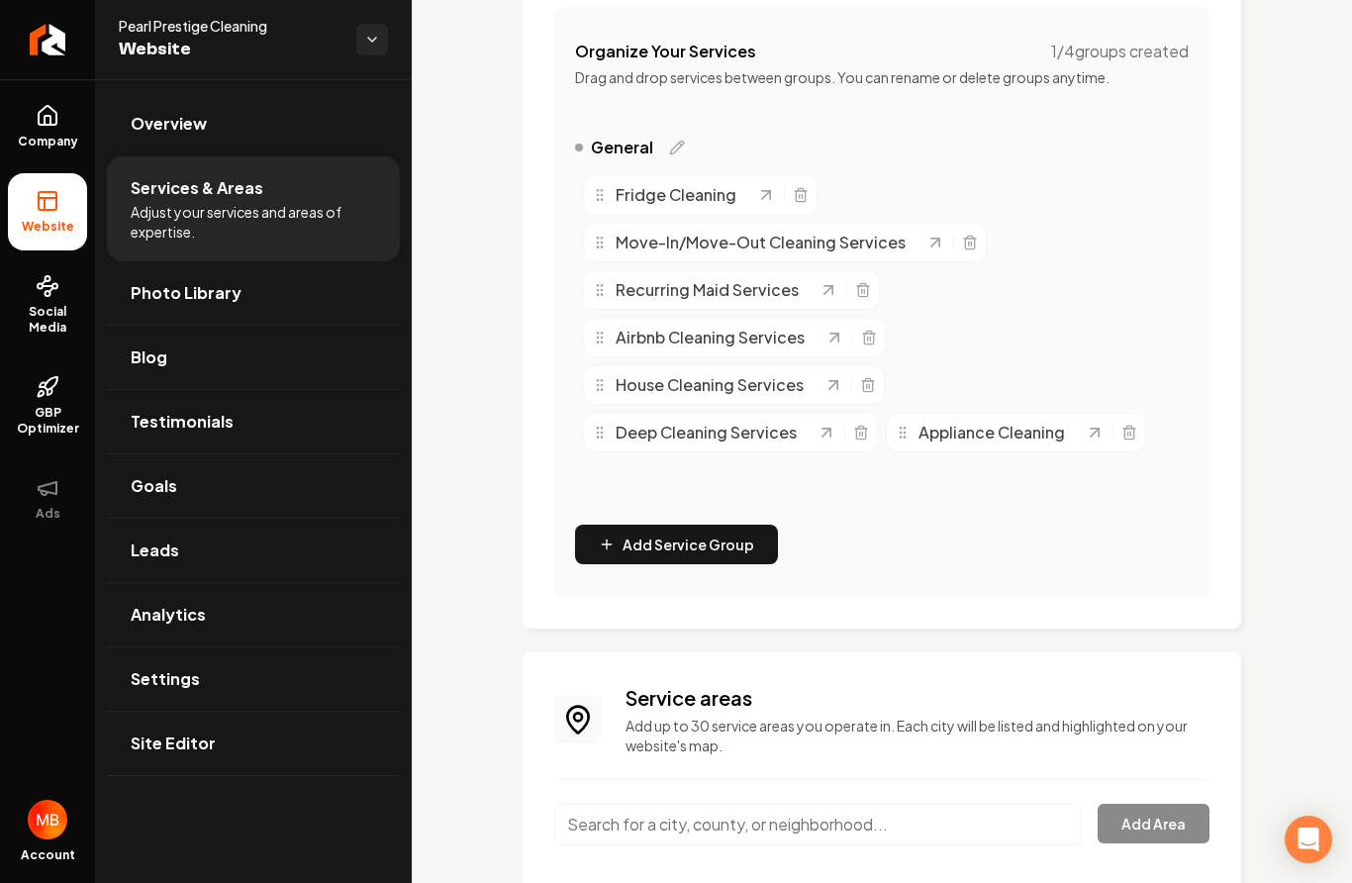
drag, startPoint x: 647, startPoint y: 541, endPoint x: 520, endPoint y: 157, distance: 404.8
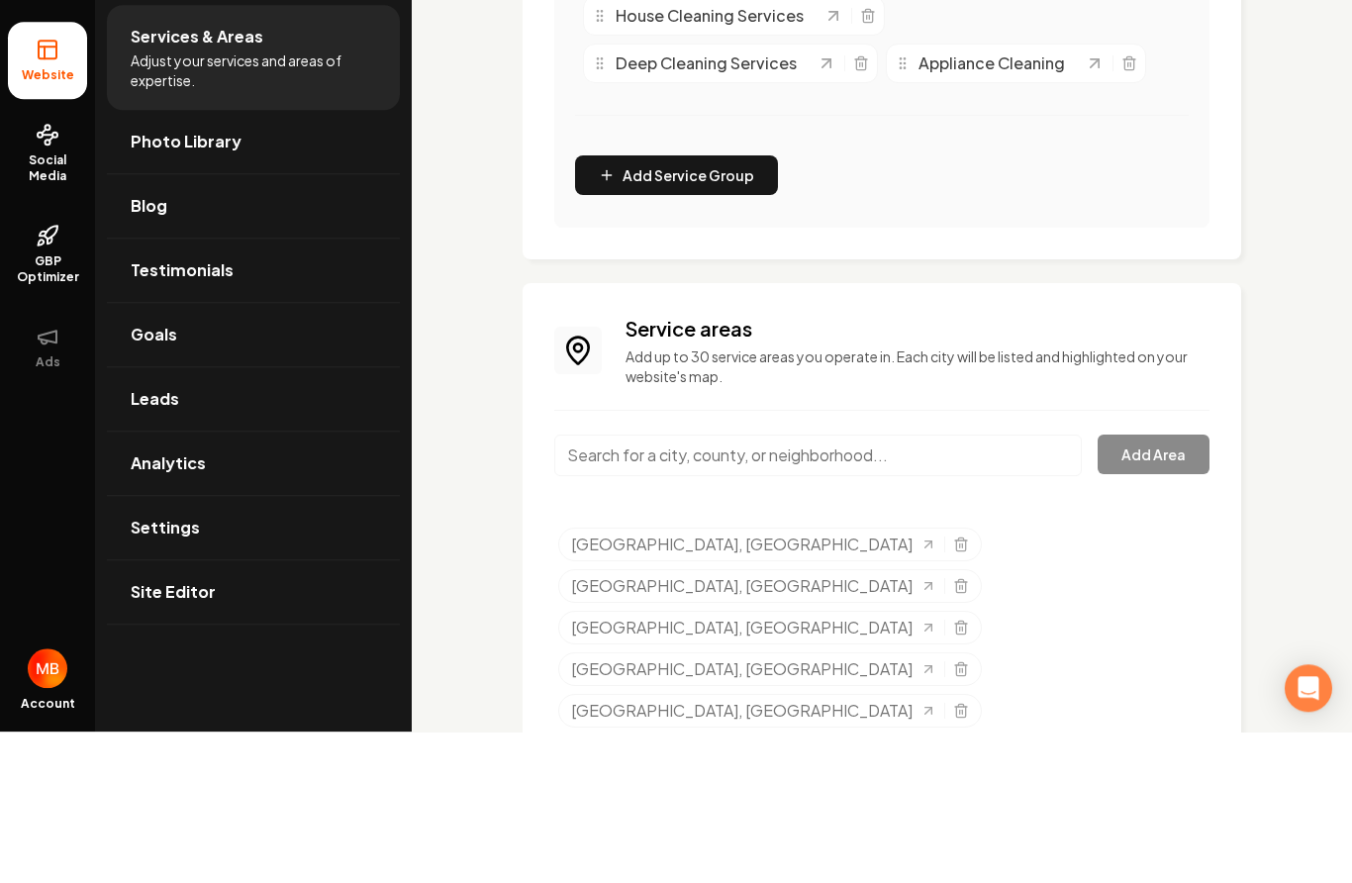
scroll to position [79, 0]
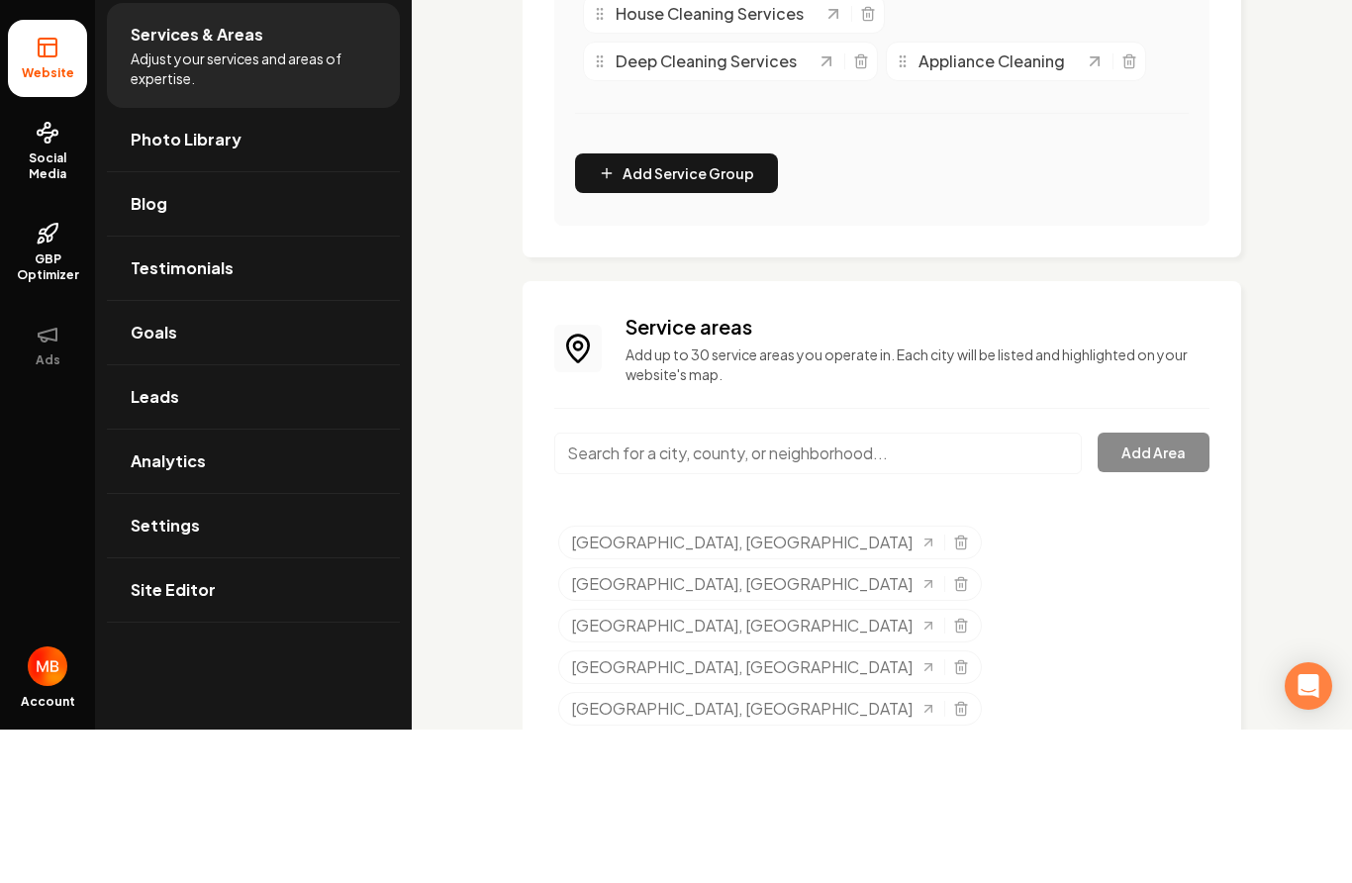
click at [991, 586] on input "Main content area" at bounding box center [818, 607] width 528 height 42
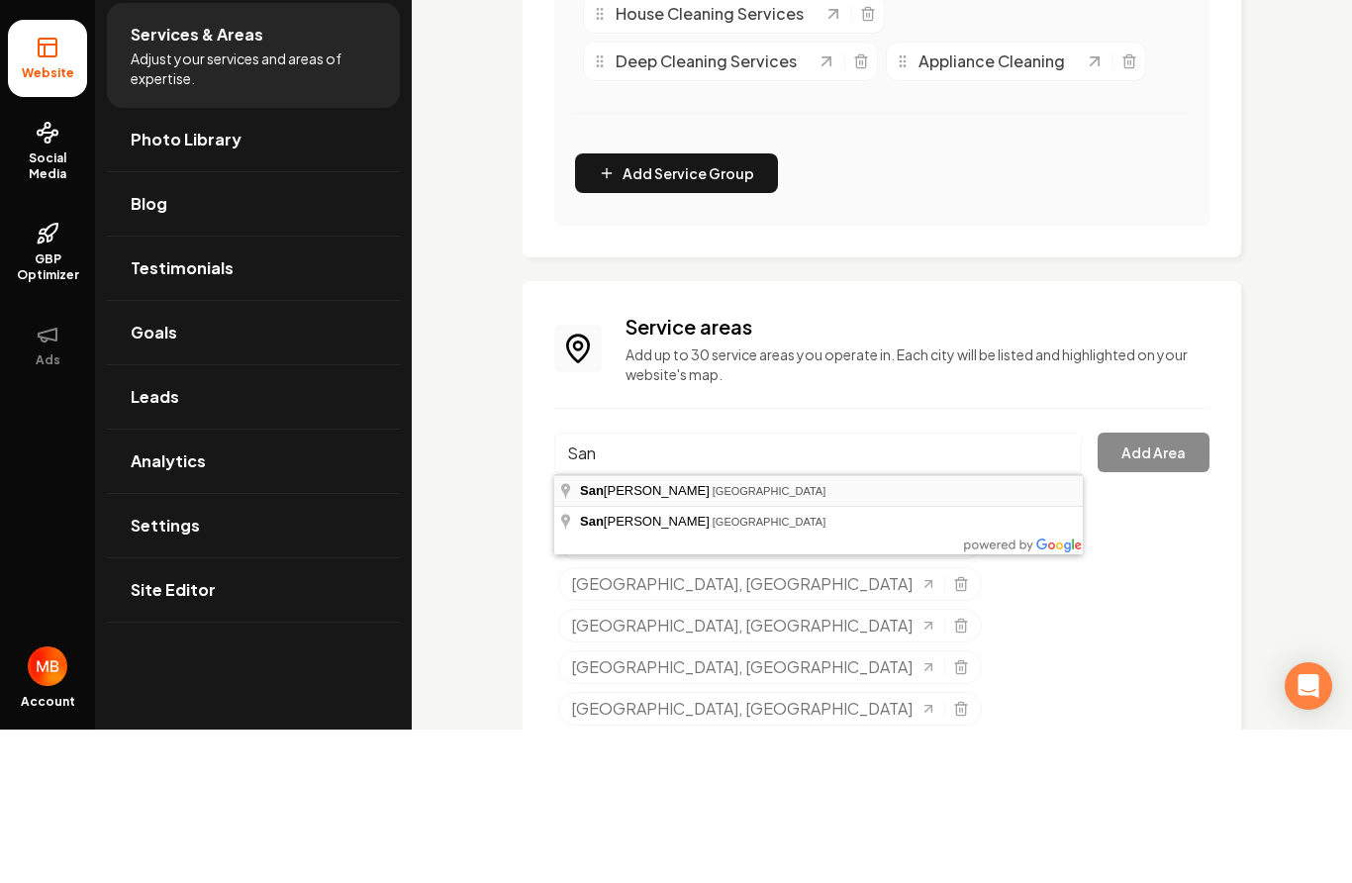
type input "[GEOGRAPHIC_DATA], [GEOGRAPHIC_DATA]"
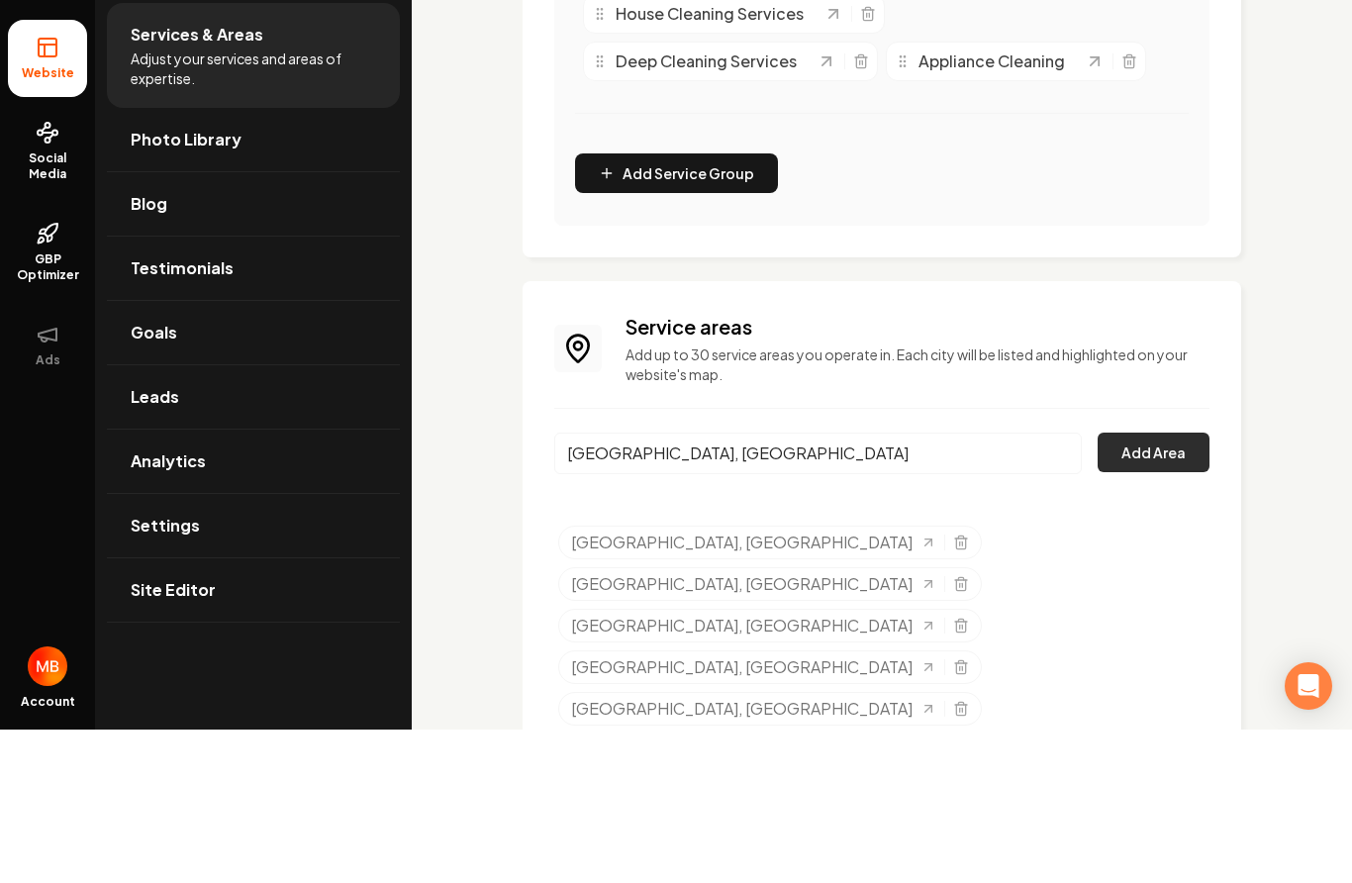
click at [1131, 586] on button "Add Area" at bounding box center [1154, 606] width 112 height 40
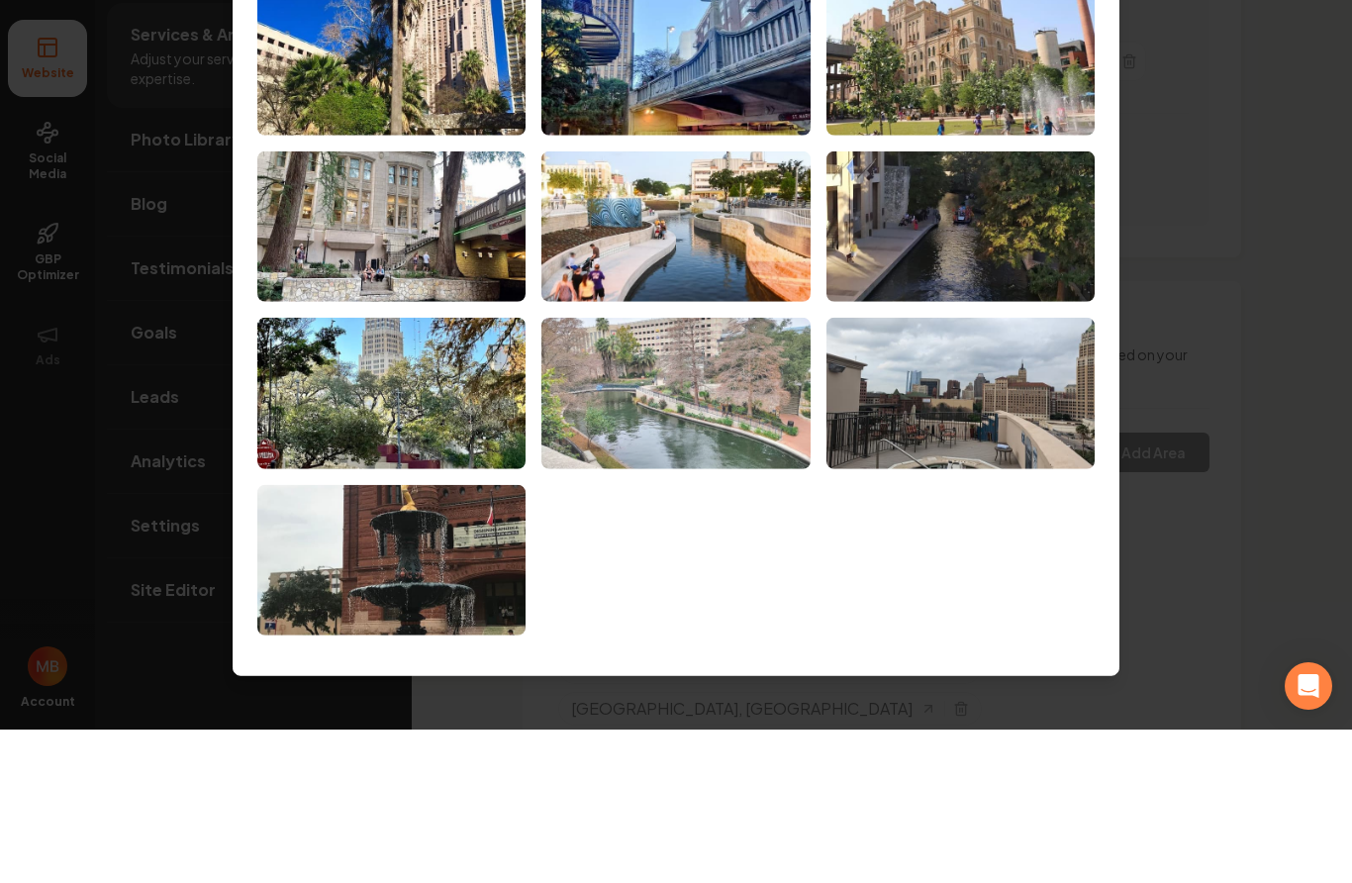
click at [735, 471] on img at bounding box center [675, 546] width 268 height 151
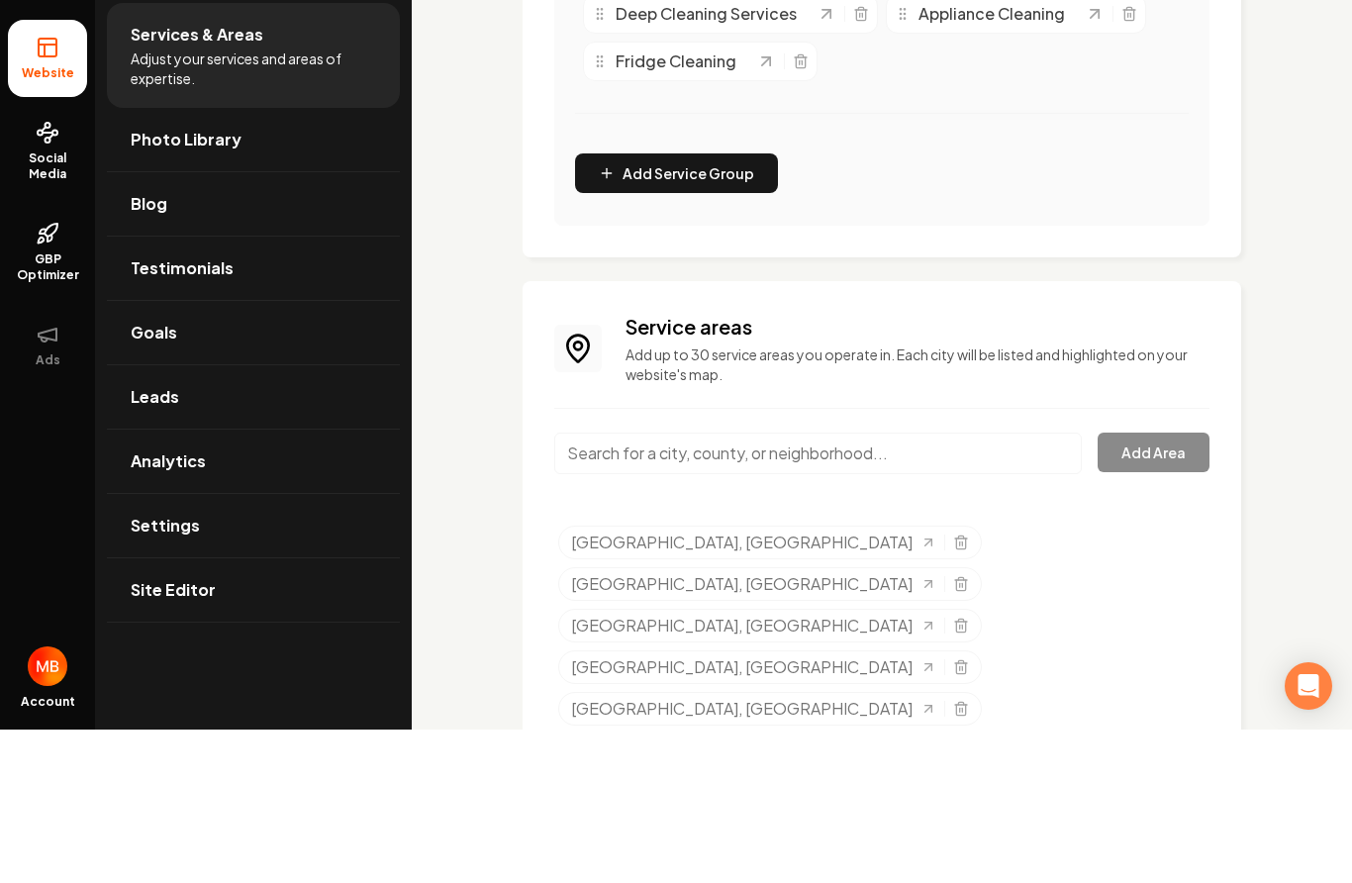
click at [775, 586] on input "Main content area" at bounding box center [818, 607] width 528 height 42
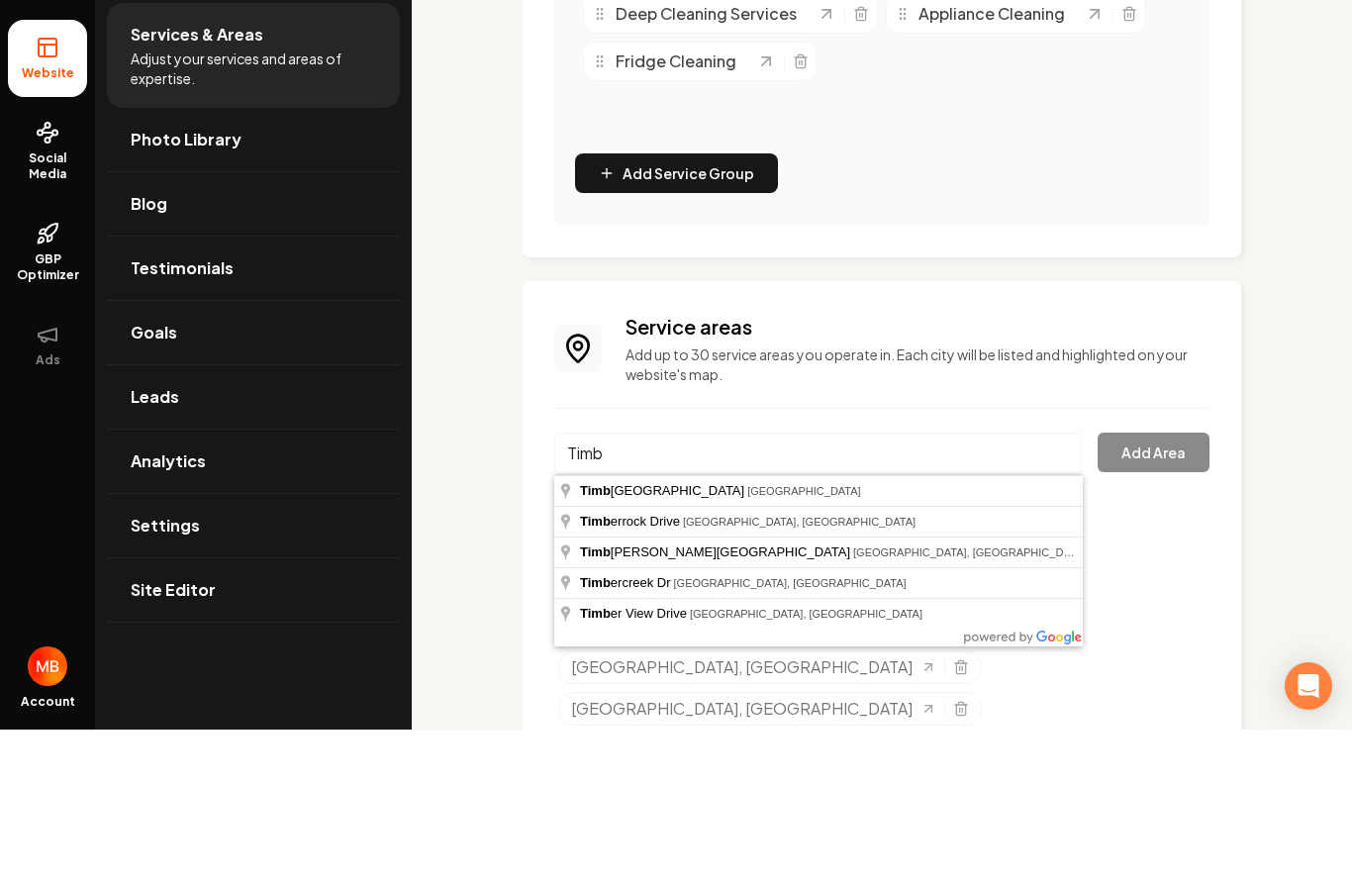
click at [0, 0] on html "Company Website Social Media GBP Optimizer Ads Account Pearl Prestige Cleaning …" at bounding box center [676, 441] width 1352 height 883
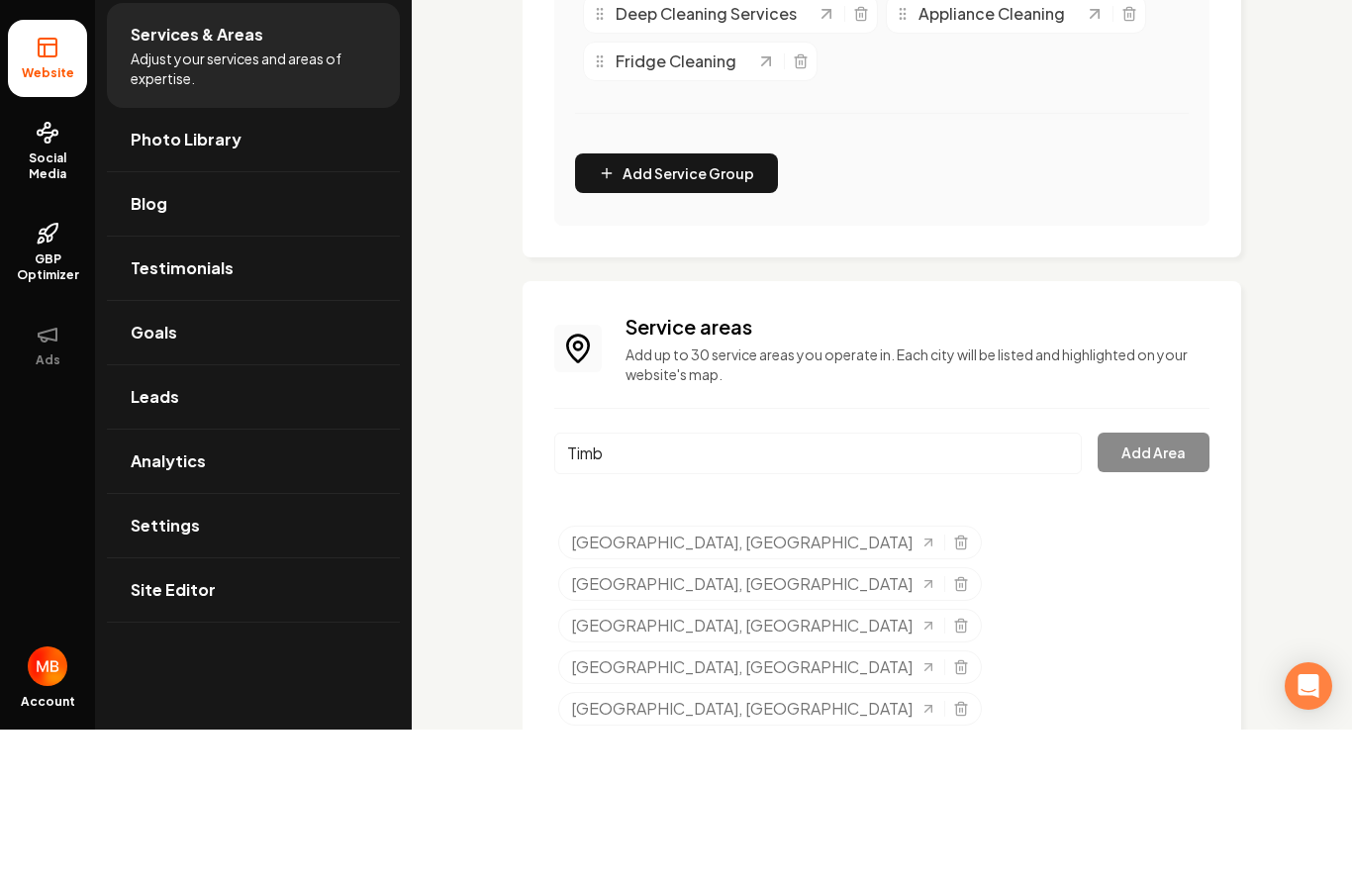
click at [750, 586] on div "Timb" at bounding box center [818, 618] width 528 height 65
click at [0, 0] on html "Company Website Social Media GBP Optimizer Ads Account Pearl Prestige Cleaning …" at bounding box center [676, 441] width 1352 height 883
click at [754, 586] on input "Timb" at bounding box center [818, 607] width 528 height 42
click at [1155, 586] on button "Add Area" at bounding box center [1154, 606] width 112 height 40
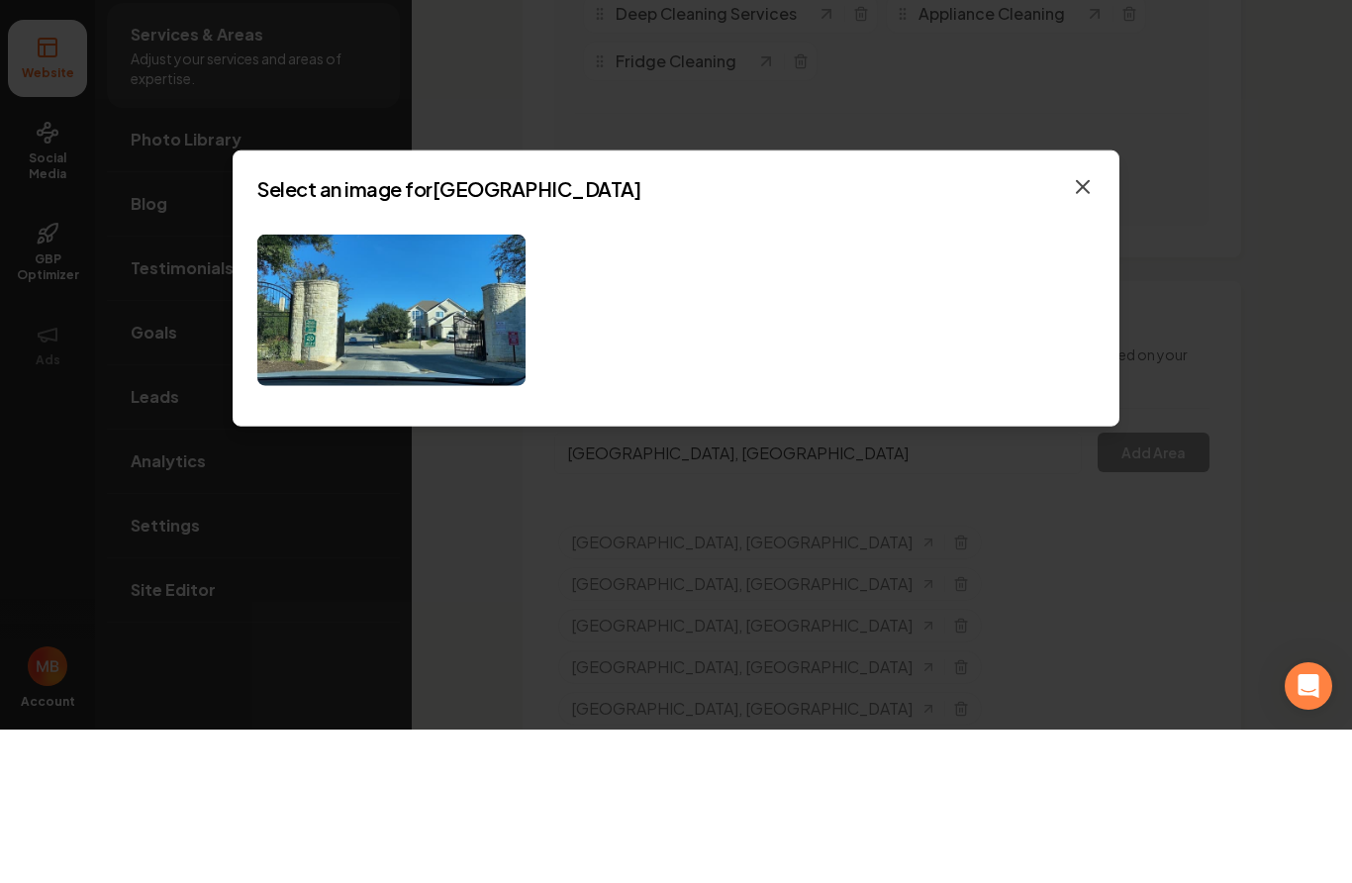
click at [1083, 329] on icon "button" at bounding box center [1083, 341] width 24 height 24
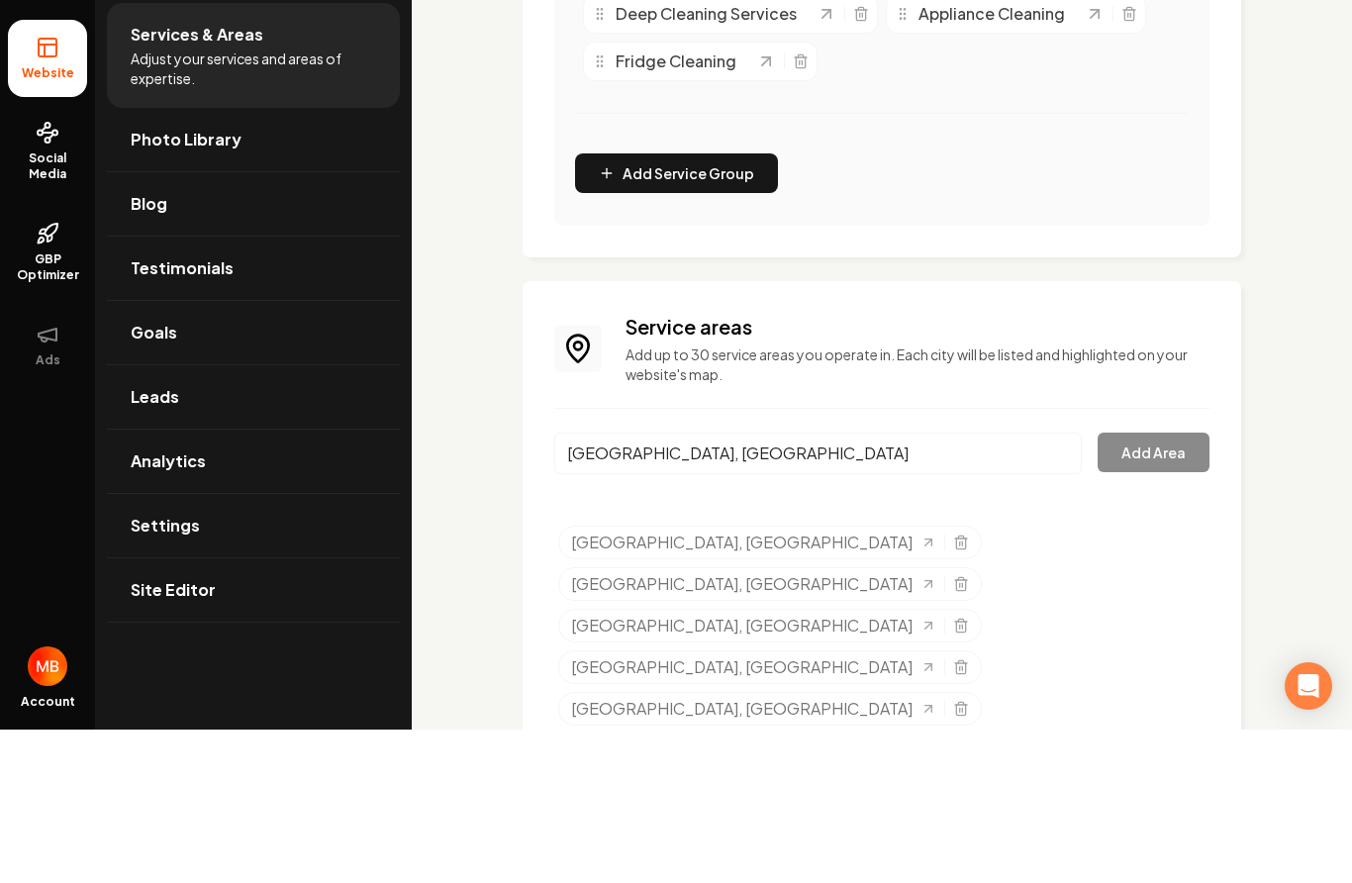
click at [938, 586] on input "[GEOGRAPHIC_DATA], [GEOGRAPHIC_DATA]" at bounding box center [818, 607] width 528 height 42
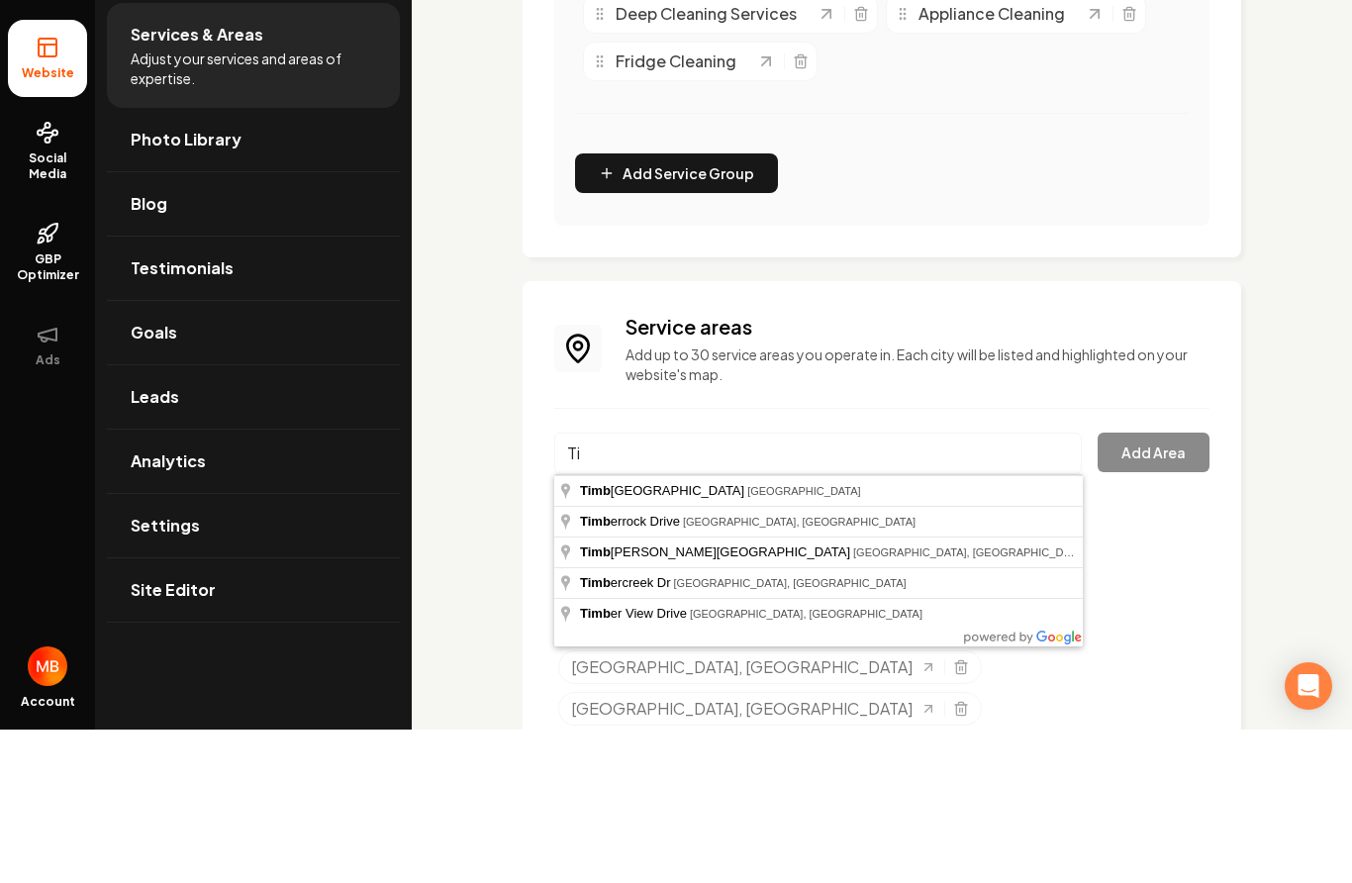
type input "T"
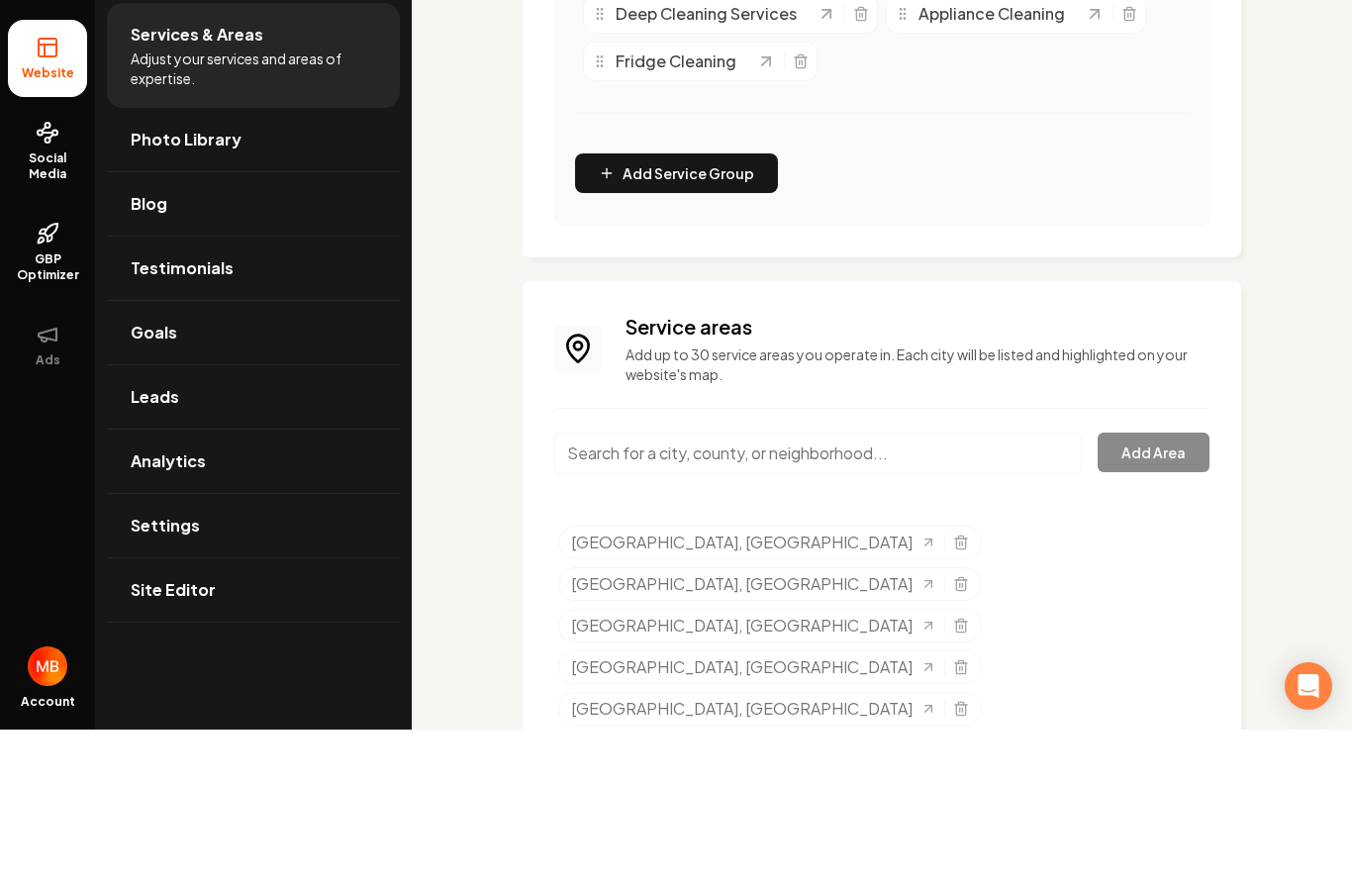
click at [909, 586] on input "Main content area" at bounding box center [818, 607] width 528 height 42
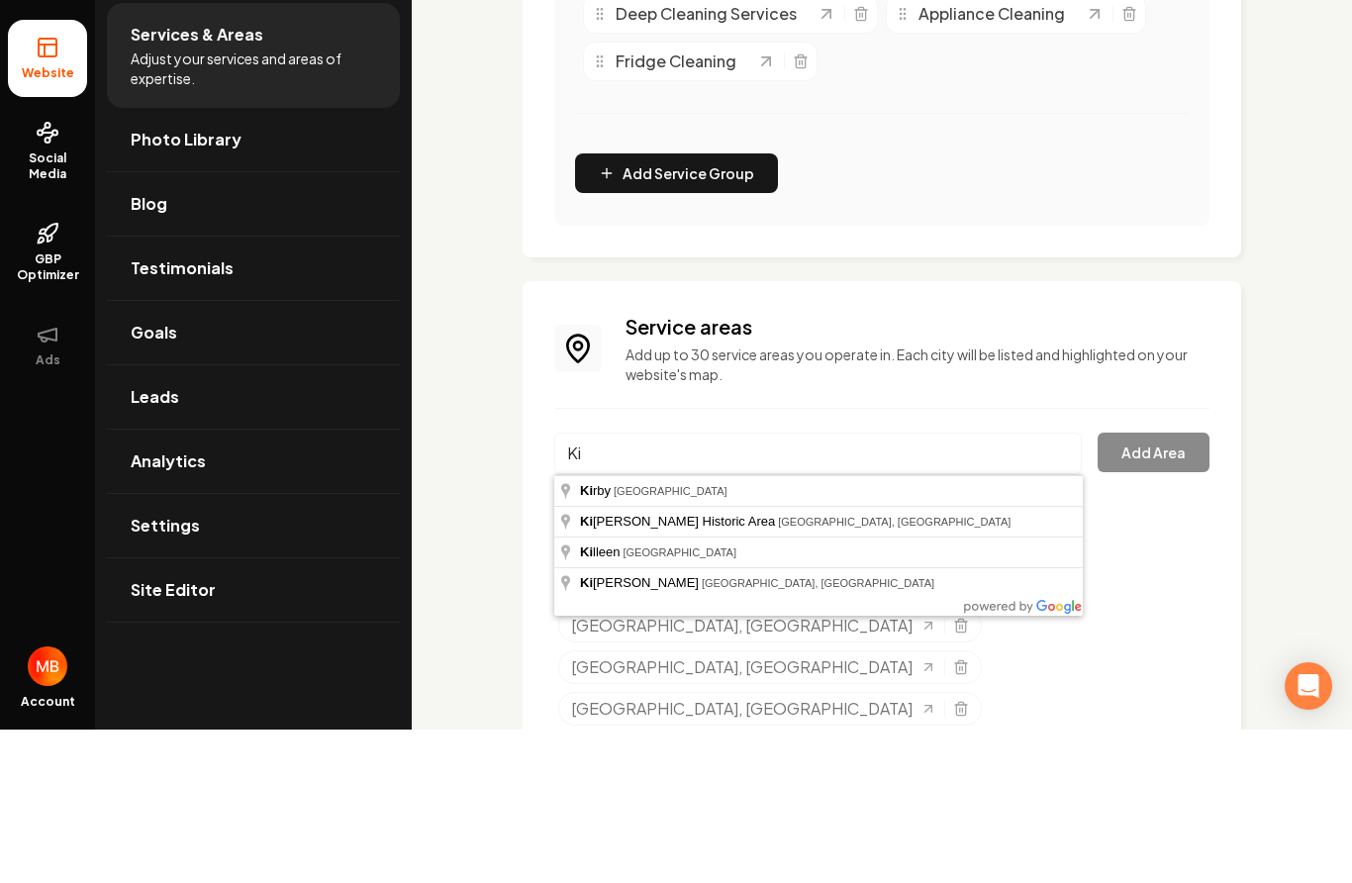
type input "K"
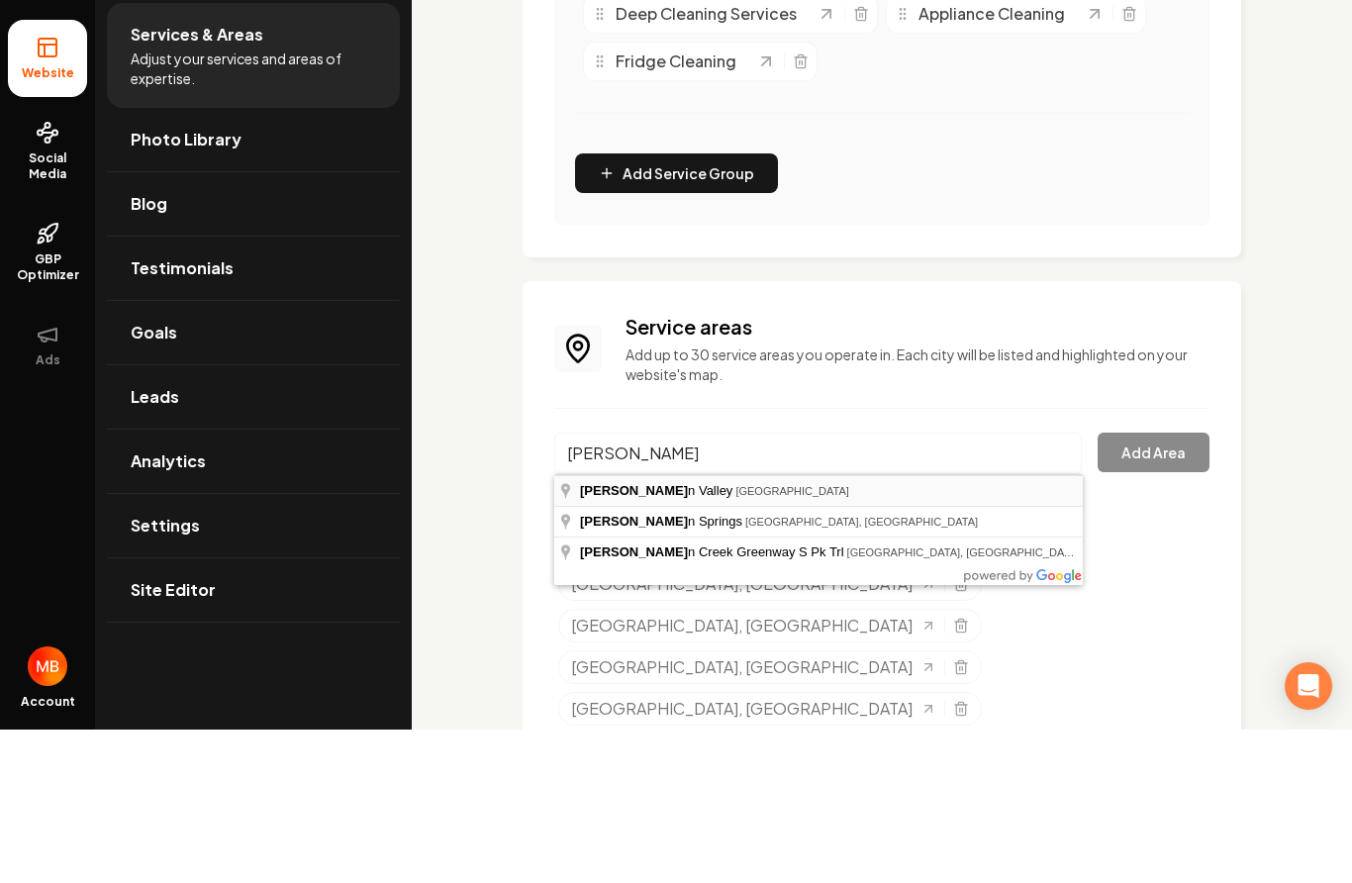
type input "[PERSON_NAME][GEOGRAPHIC_DATA], [GEOGRAPHIC_DATA]"
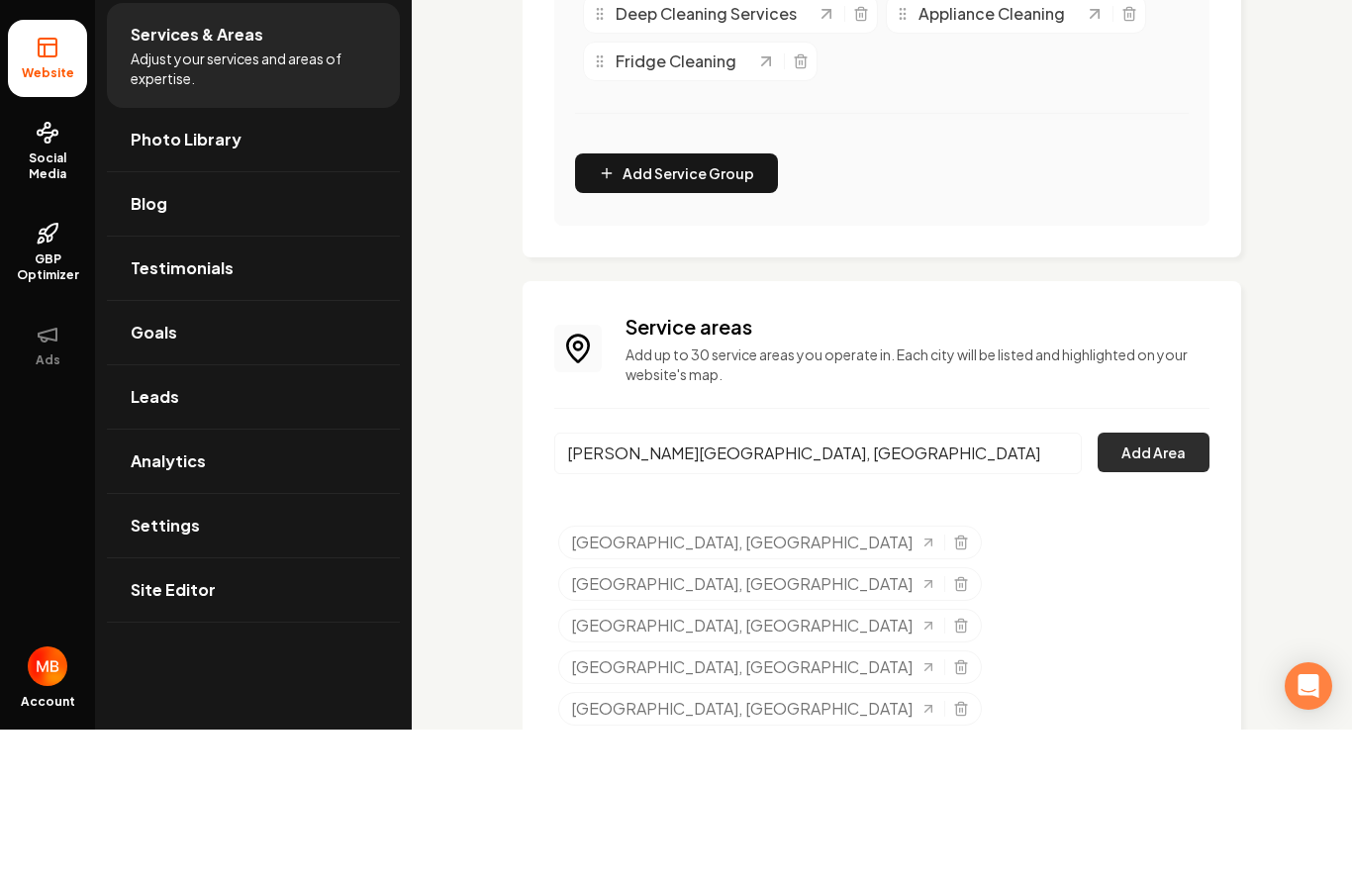
click at [1171, 586] on button "Add Area" at bounding box center [1154, 606] width 112 height 40
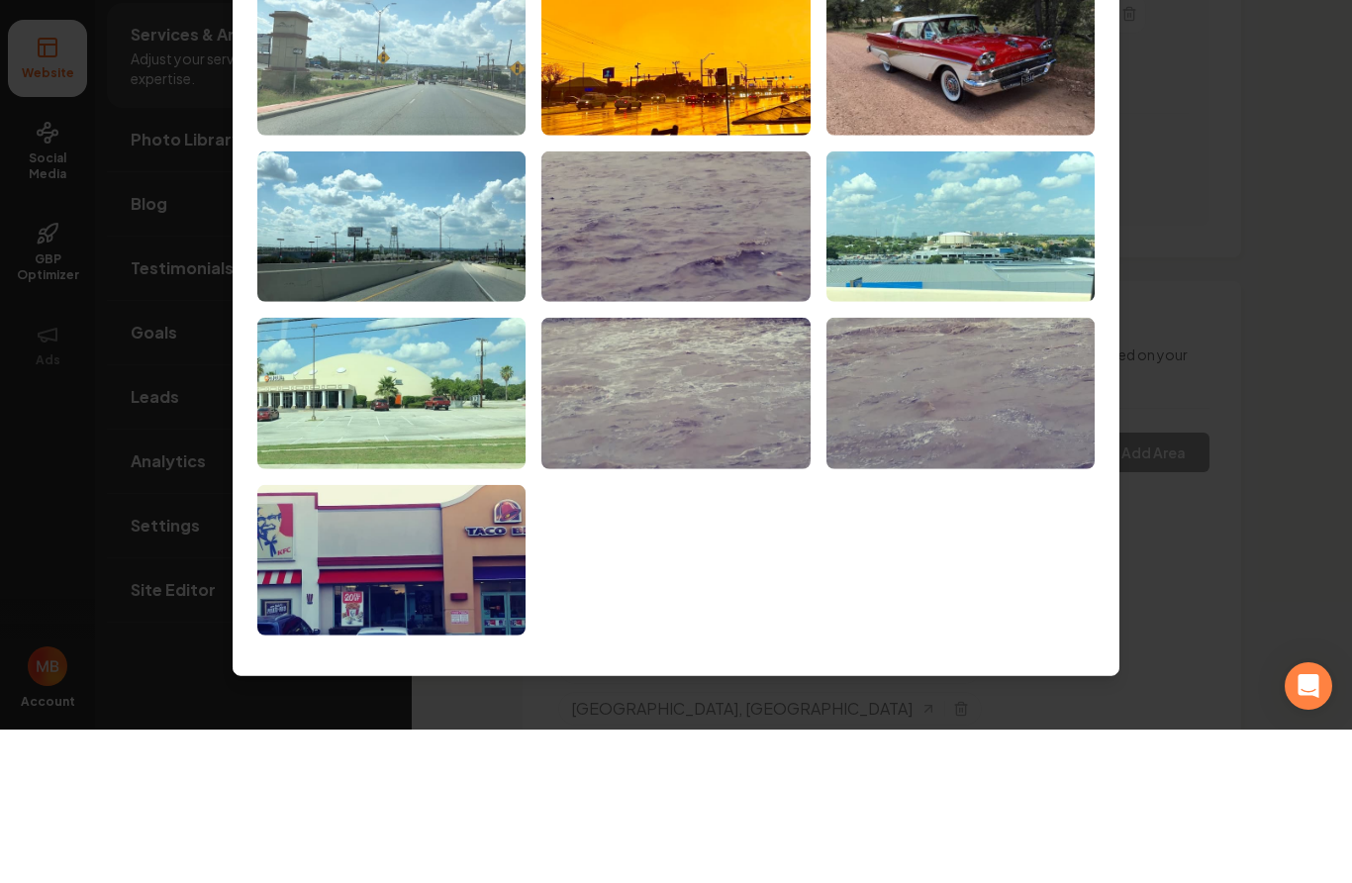
click at [467, 138] on img at bounding box center [391, 213] width 268 height 151
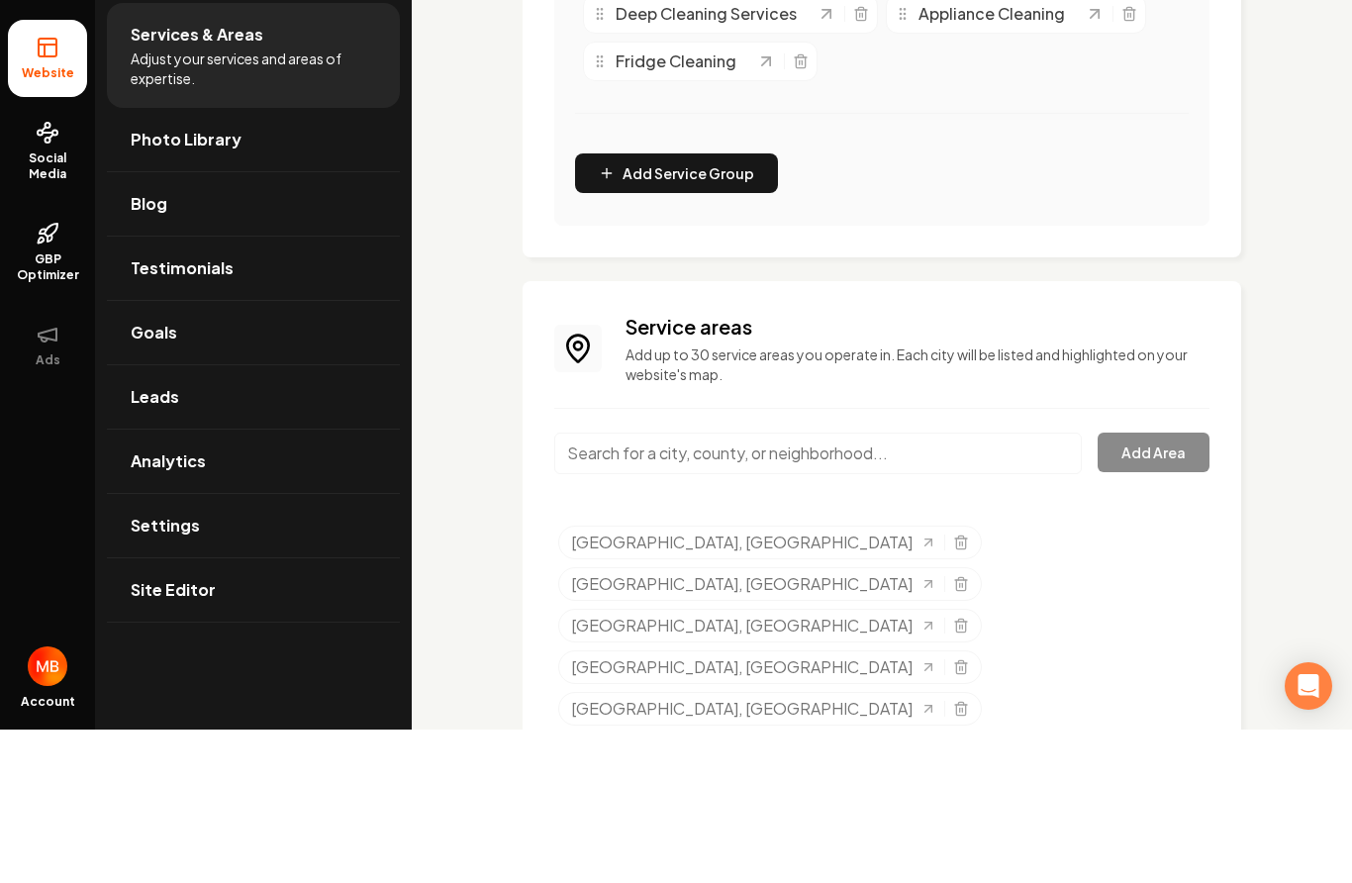
click at [919, 586] on input "Main content area" at bounding box center [818, 607] width 528 height 42
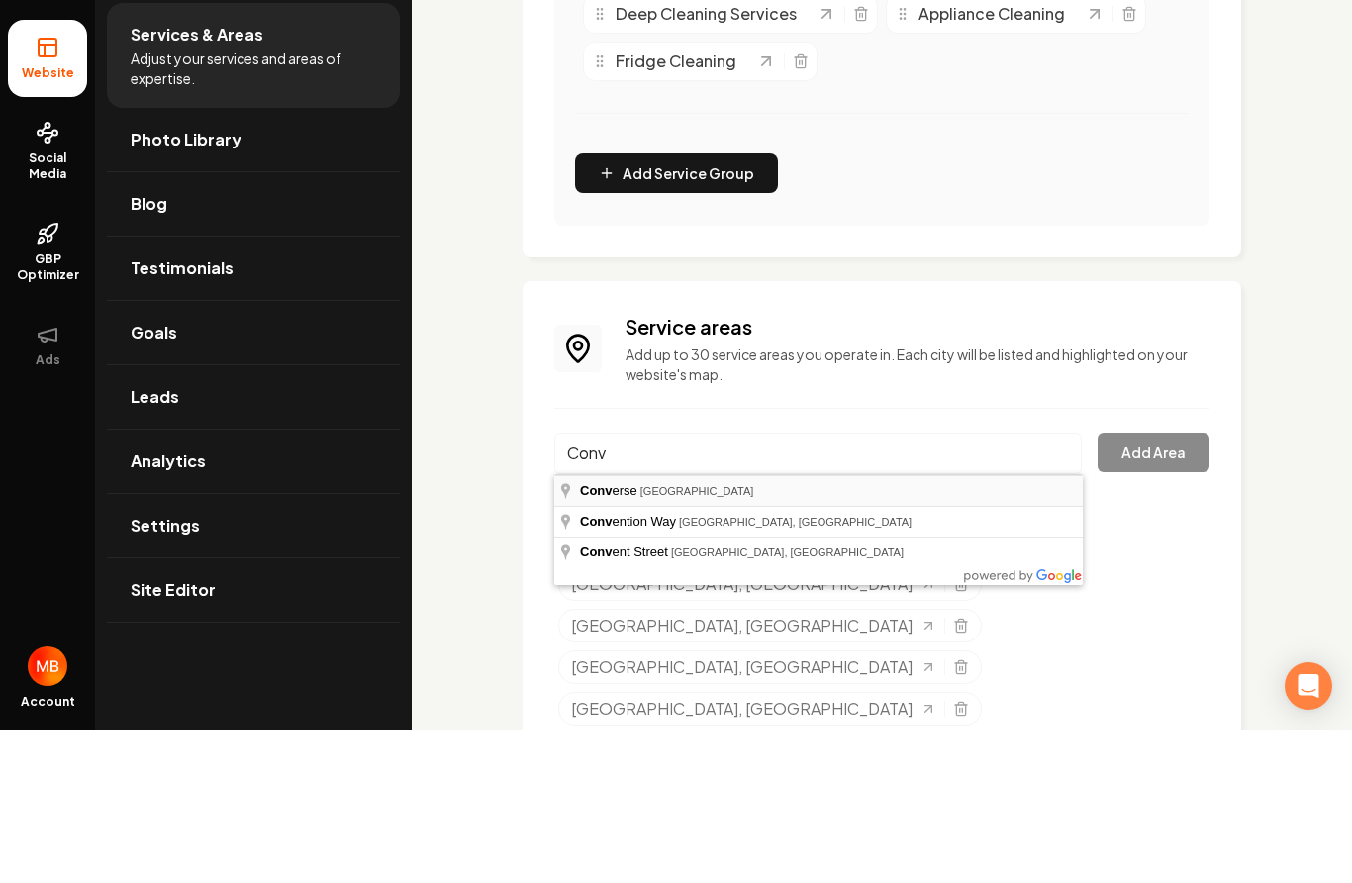
type input "[GEOGRAPHIC_DATA], [GEOGRAPHIC_DATA]"
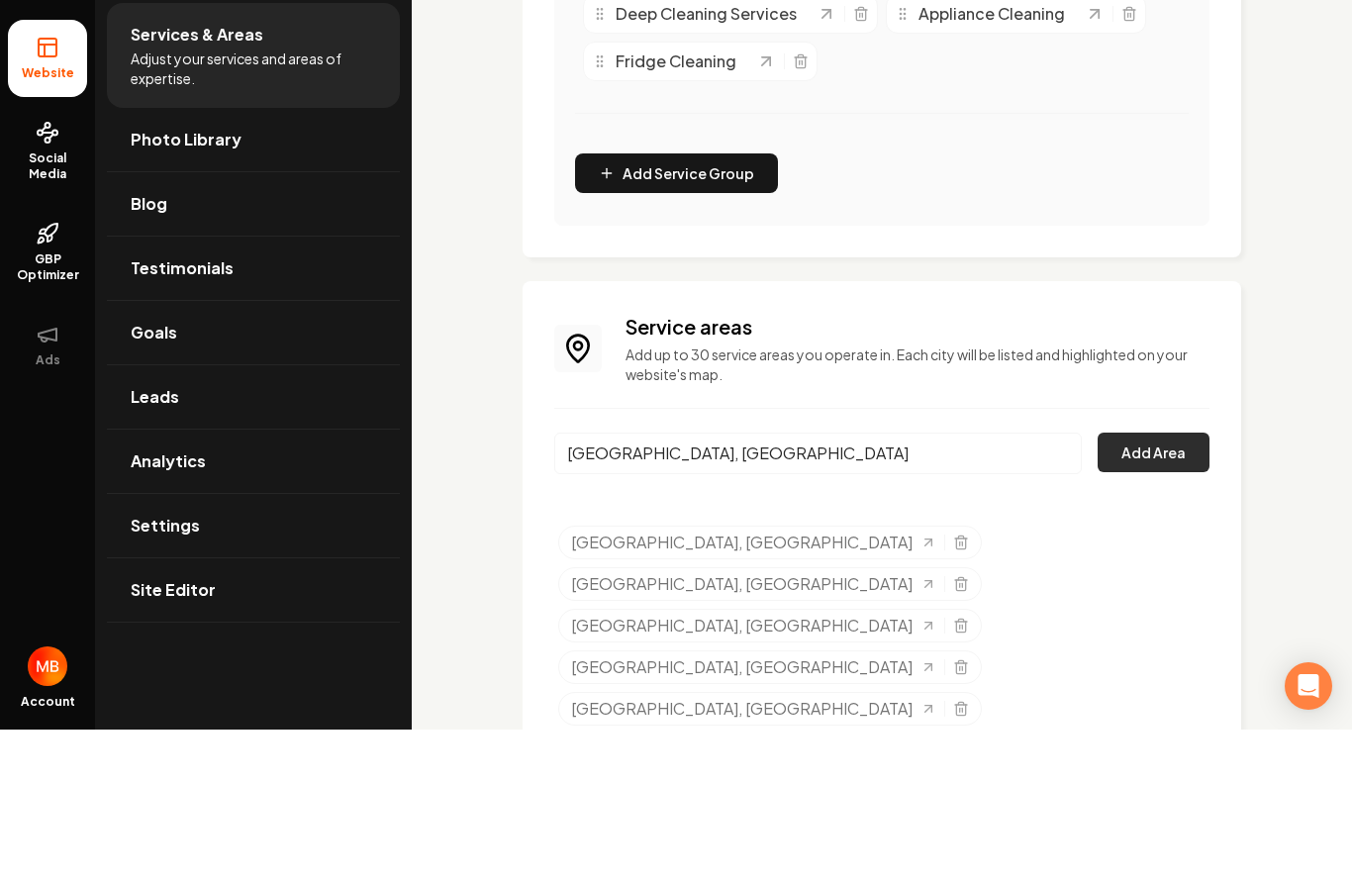
click at [1143, 586] on button "Add Area" at bounding box center [1154, 606] width 112 height 40
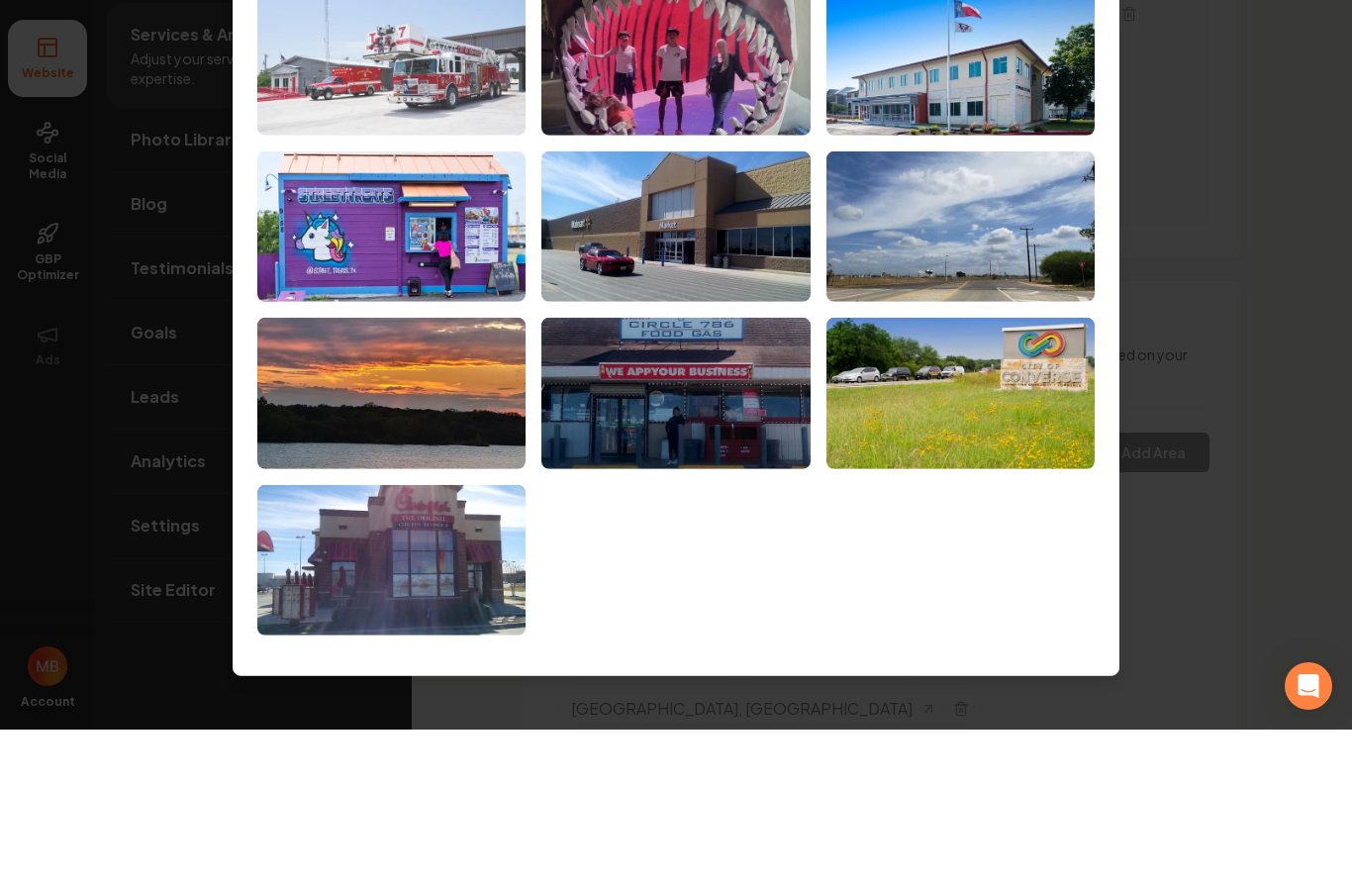
click at [421, 138] on img at bounding box center [391, 213] width 268 height 151
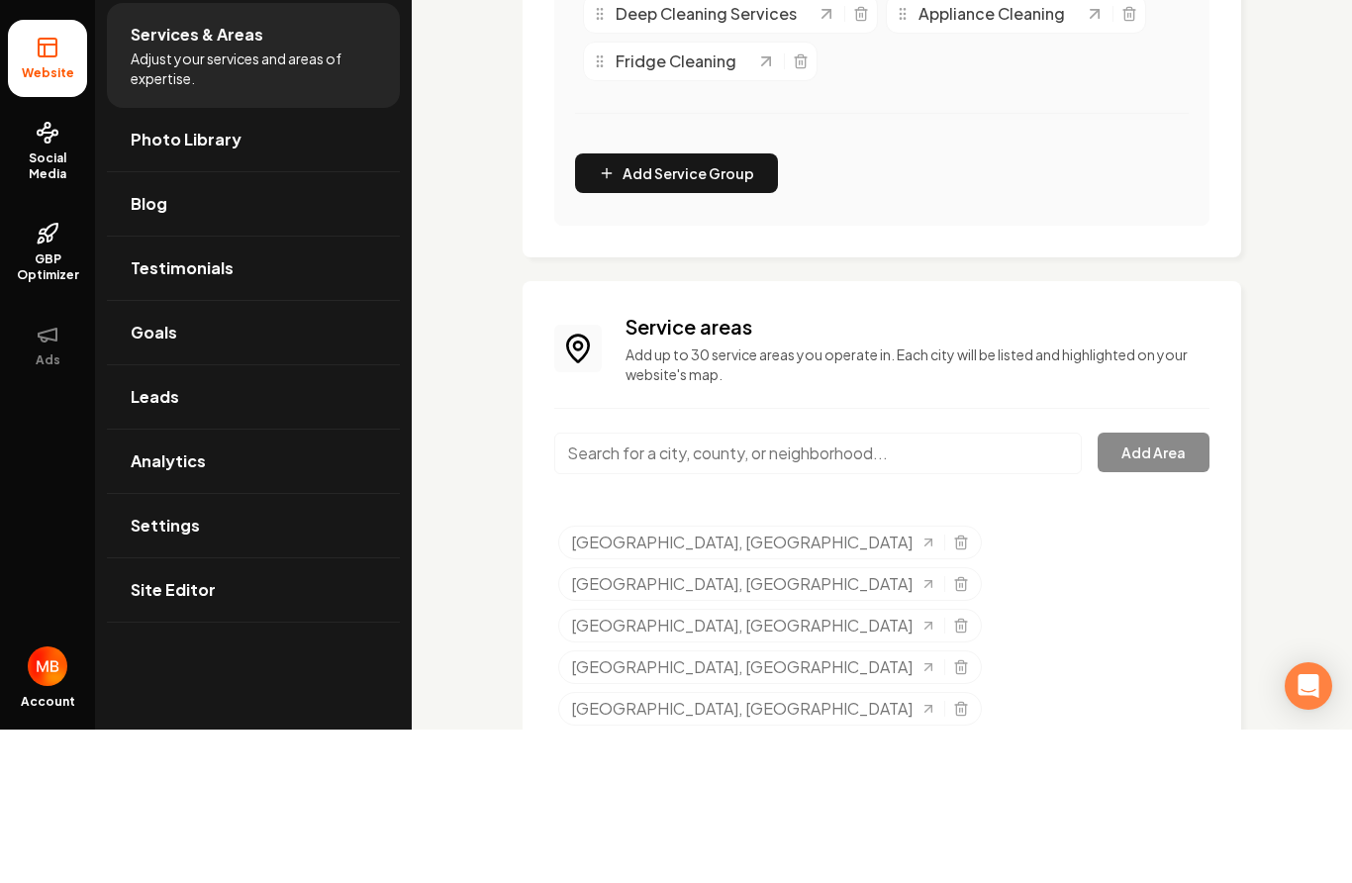
click at [957, 586] on input "Main content area" at bounding box center [818, 607] width 528 height 42
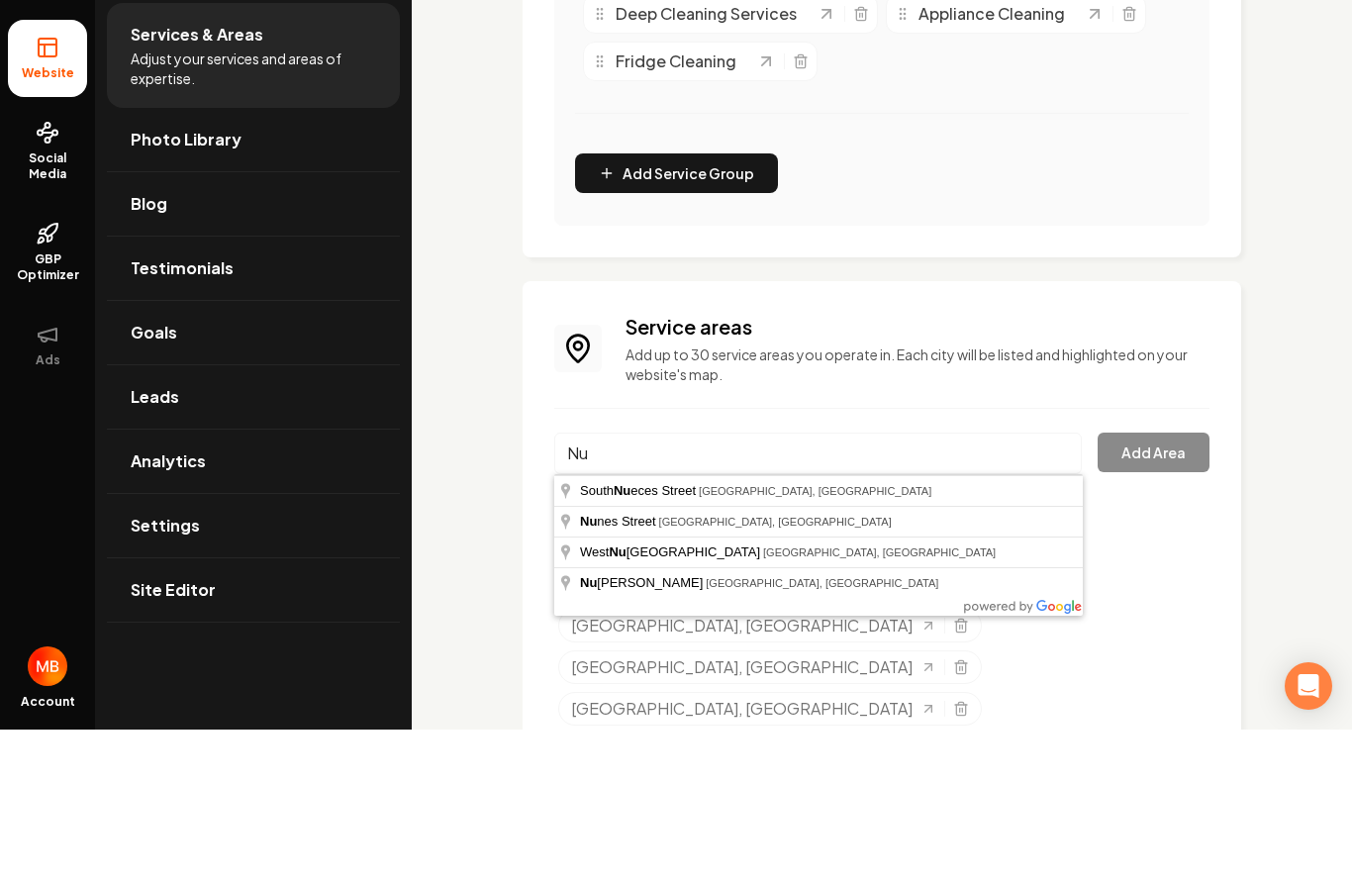
type input "N"
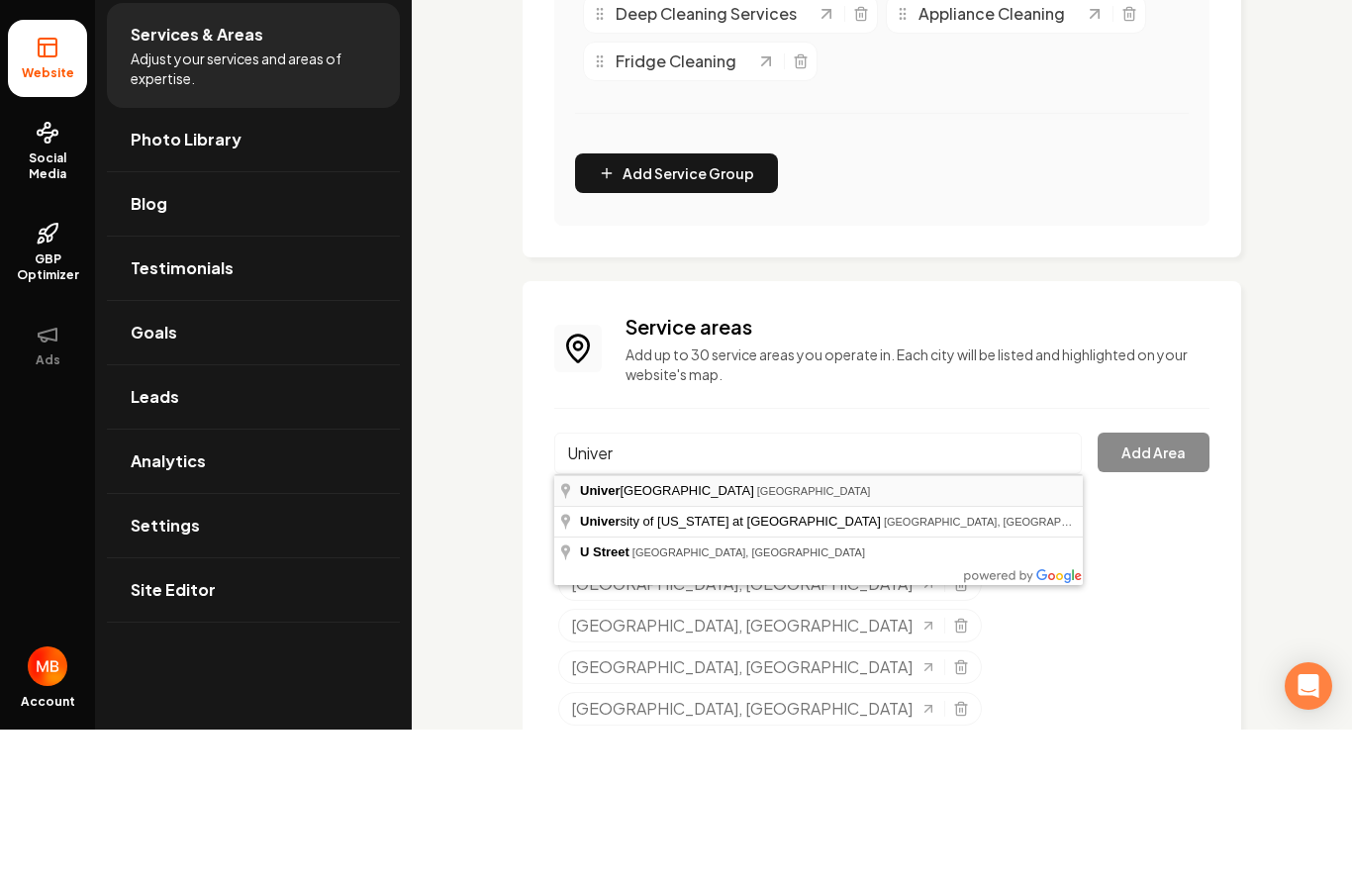
type input "[GEOGRAPHIC_DATA], [GEOGRAPHIC_DATA]"
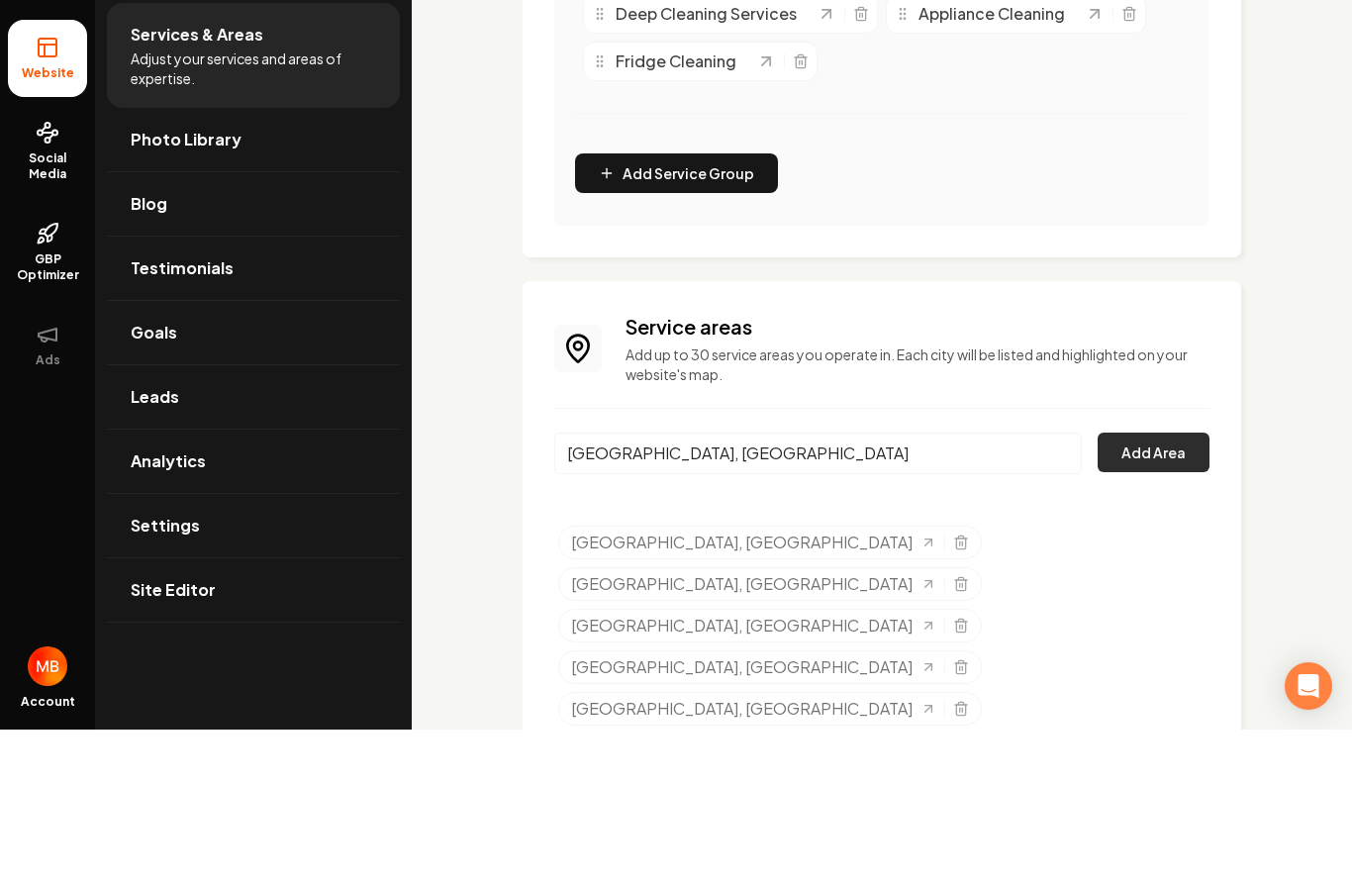
click at [1128, 586] on button "Add Area" at bounding box center [1154, 606] width 112 height 40
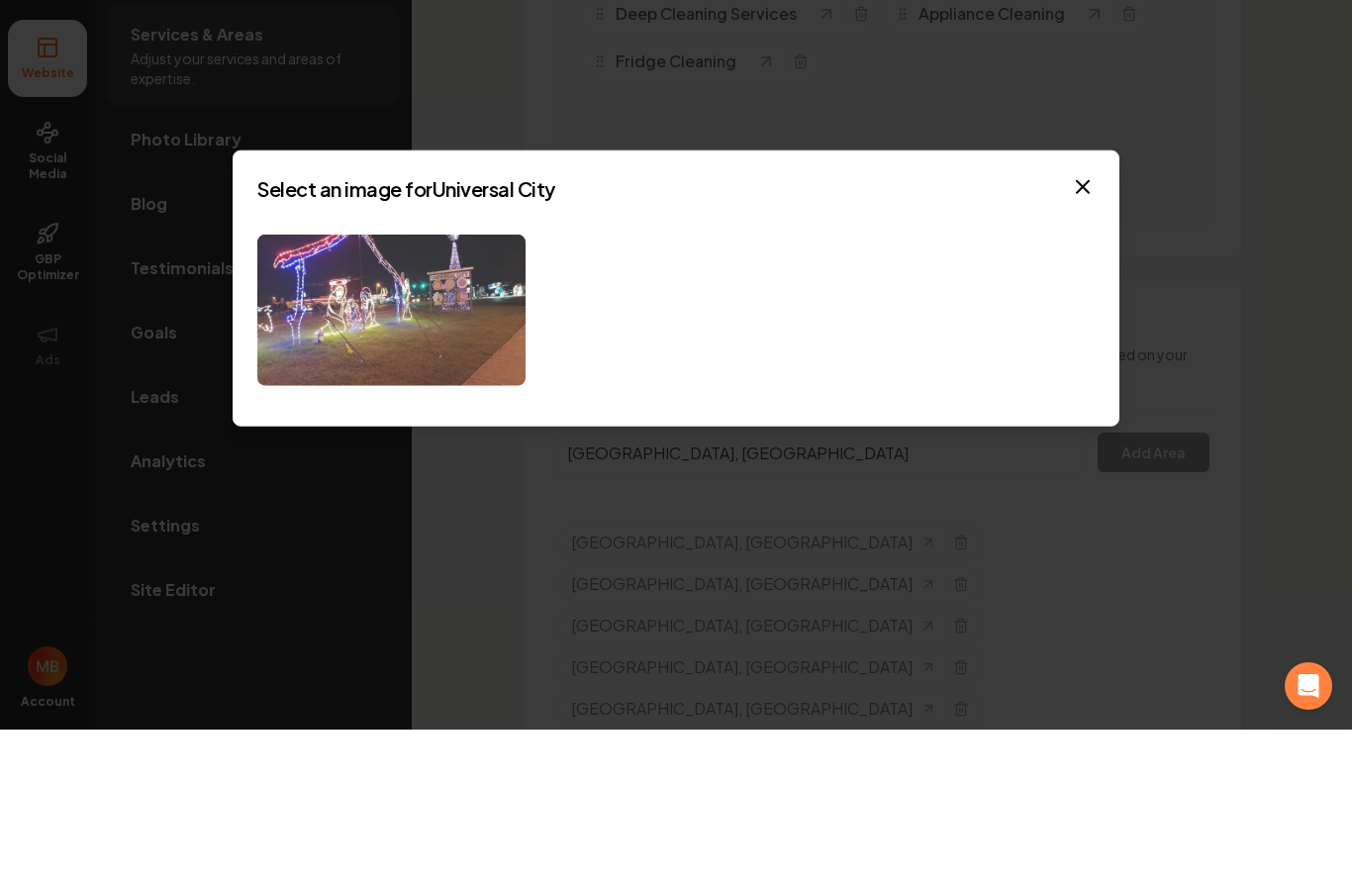
click at [463, 388] on img at bounding box center [391, 463] width 268 height 151
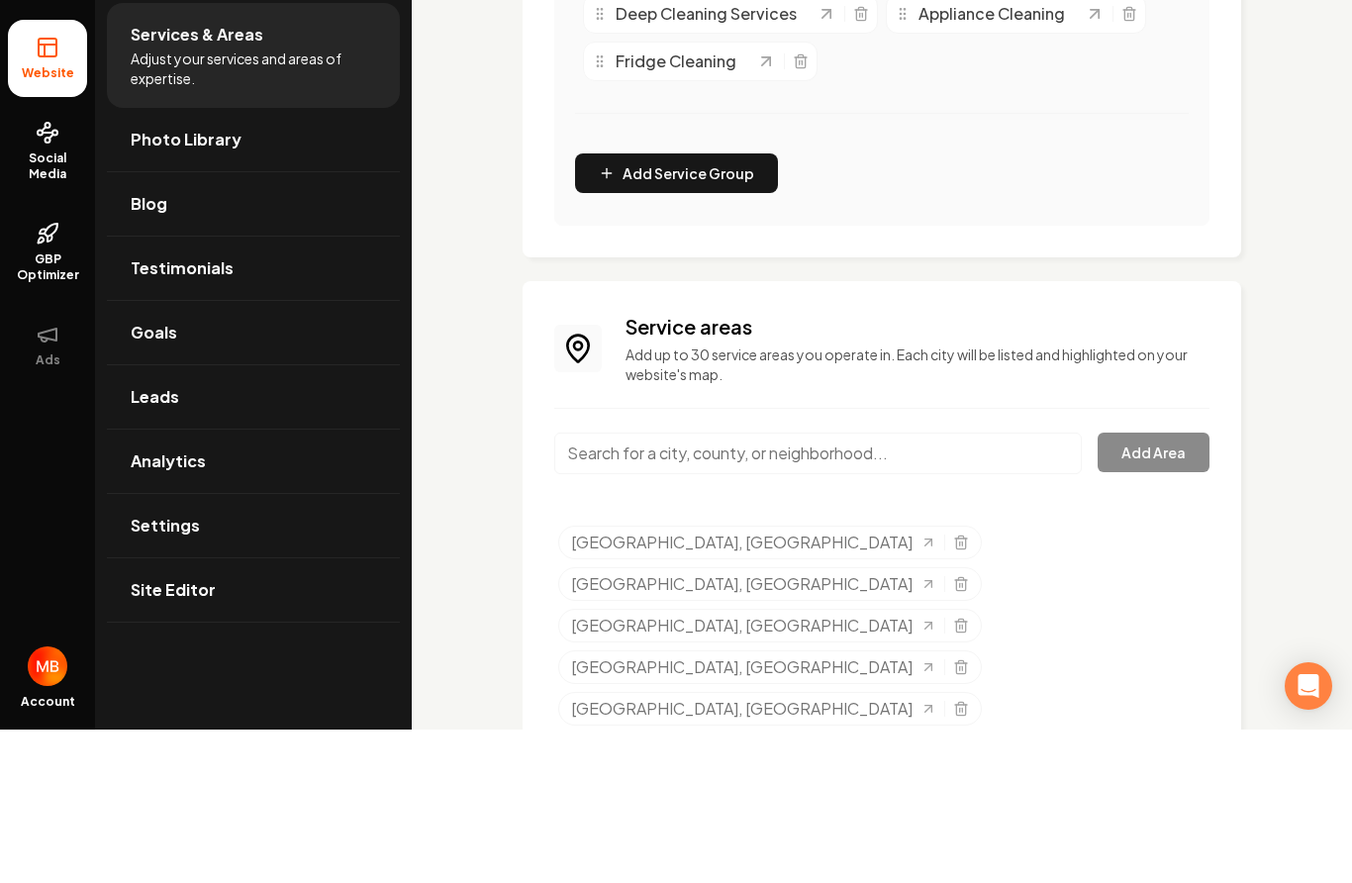
click at [982, 586] on input "Main content area" at bounding box center [818, 607] width 528 height 42
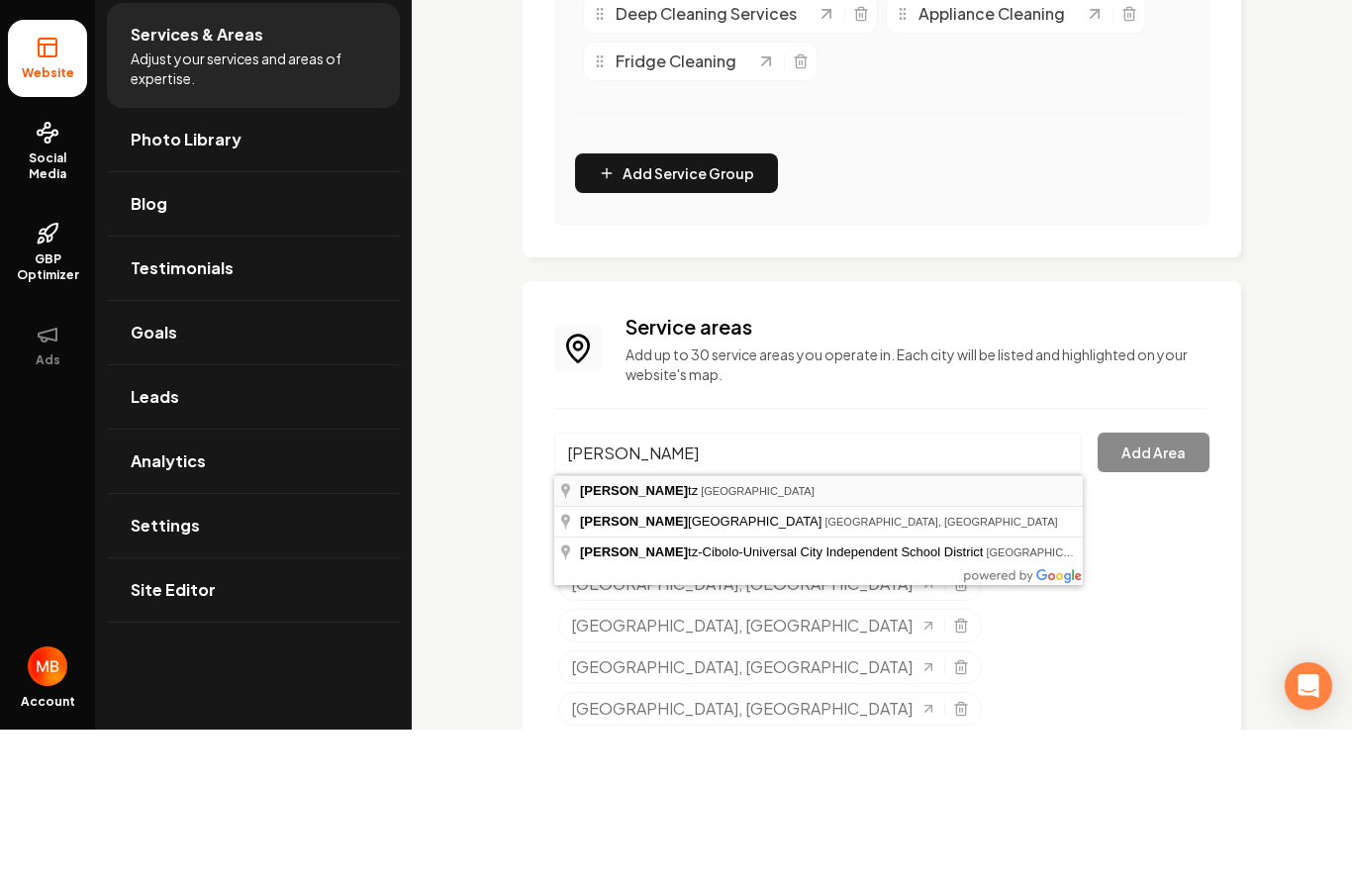
type input "[GEOGRAPHIC_DATA], [GEOGRAPHIC_DATA]"
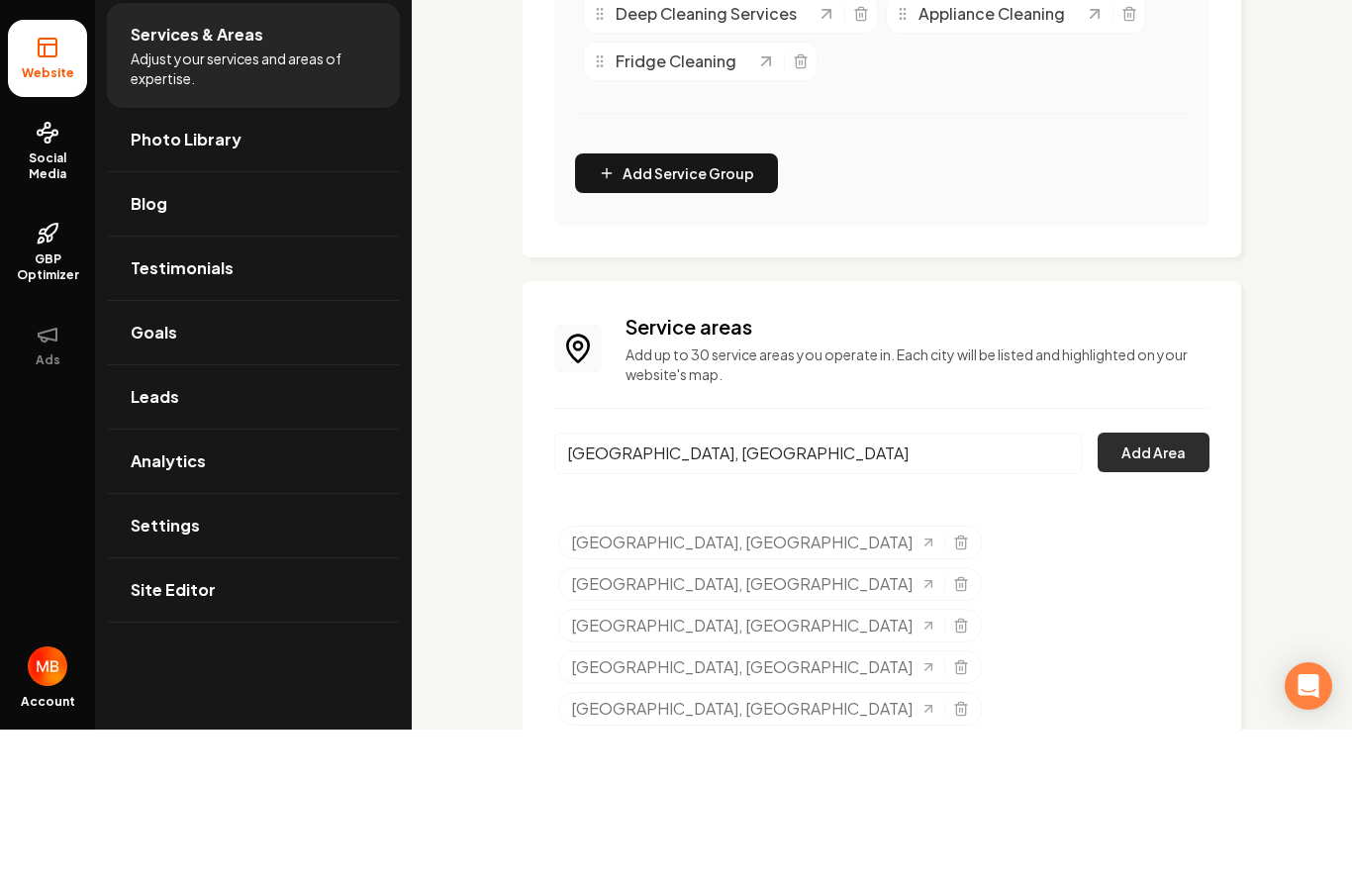
click at [1188, 586] on button "Add Area" at bounding box center [1154, 606] width 112 height 40
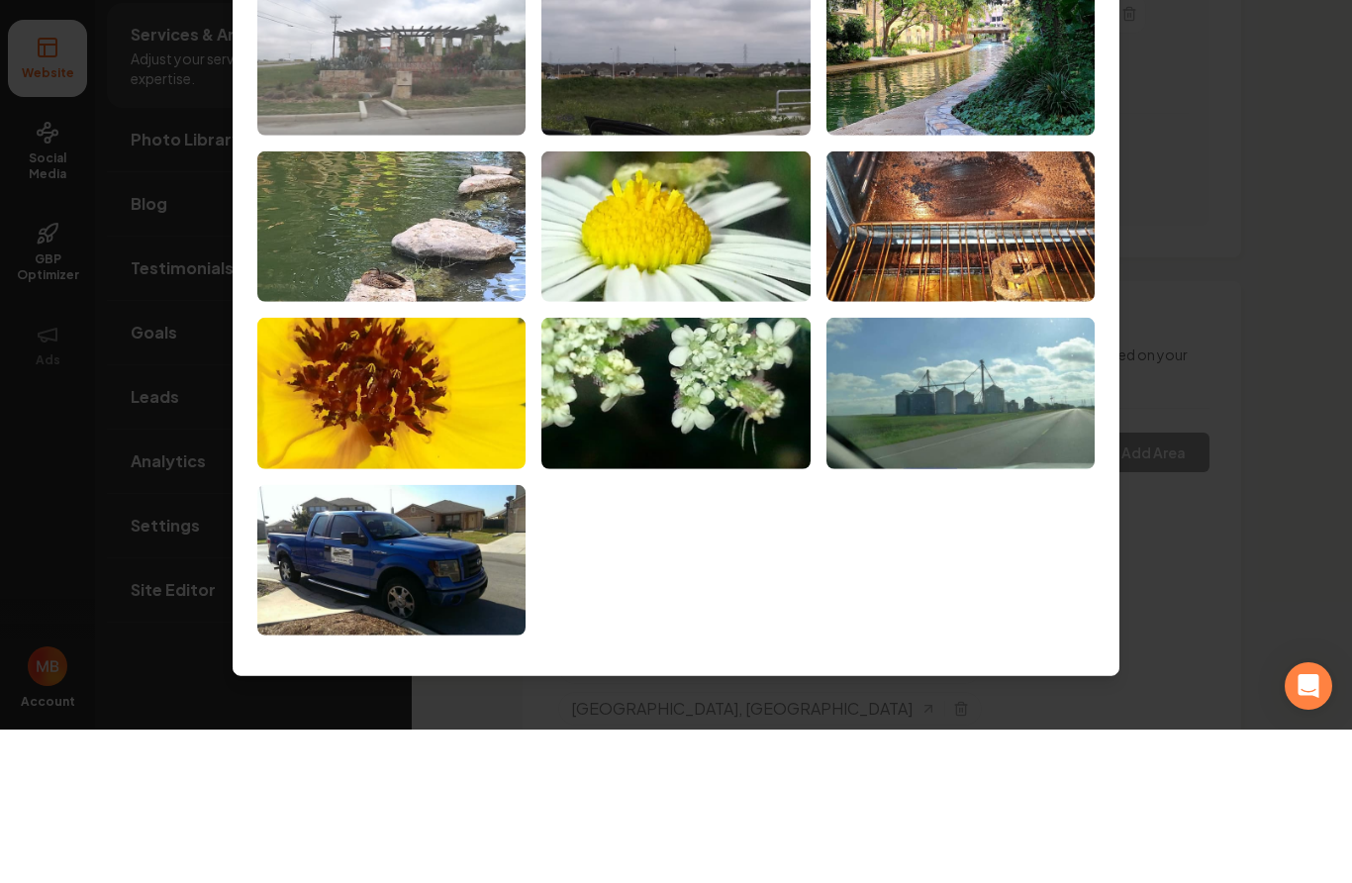
click at [465, 138] on img at bounding box center [391, 213] width 268 height 151
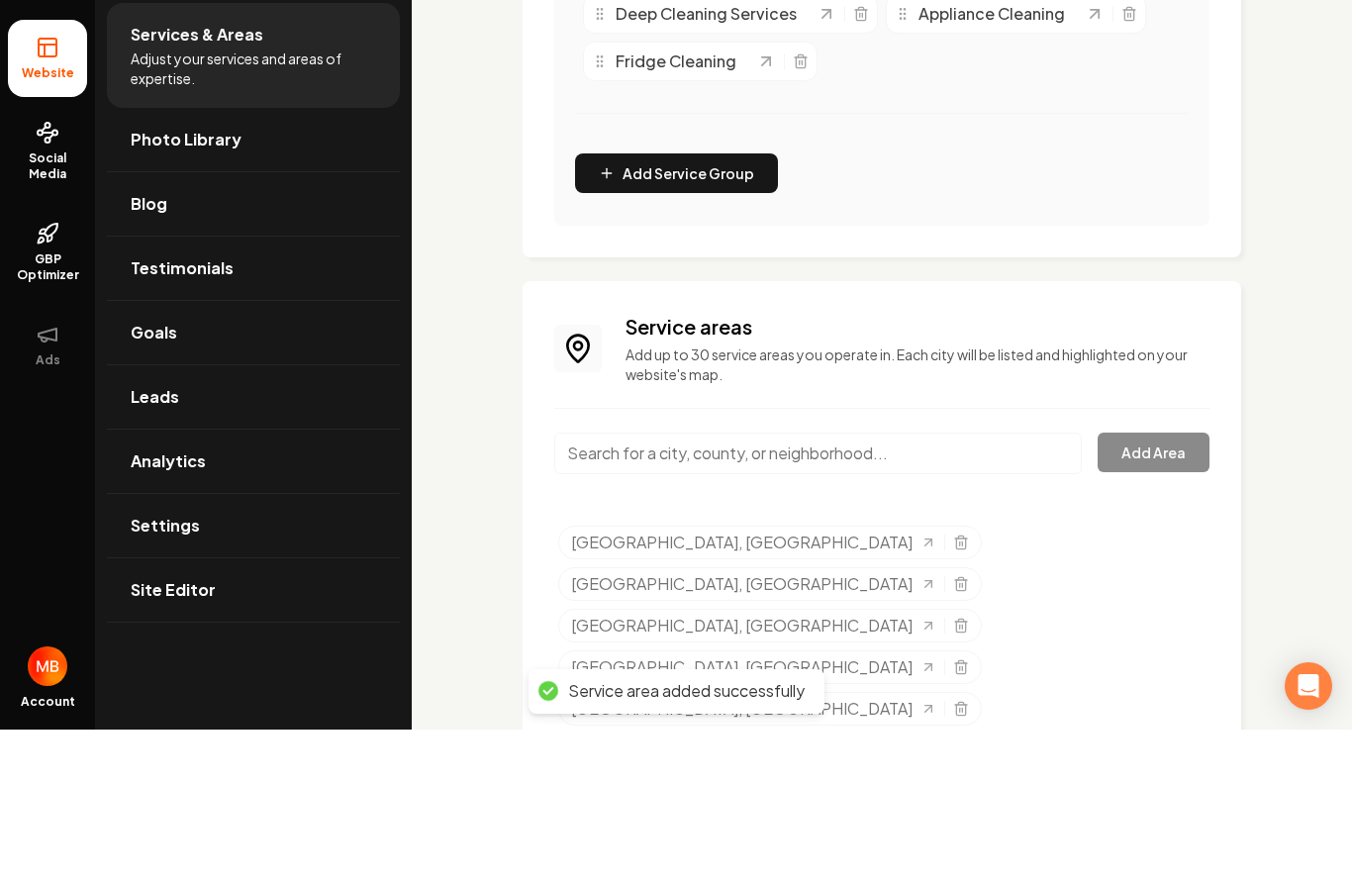
click at [942, 586] on input "Main content area" at bounding box center [818, 607] width 528 height 42
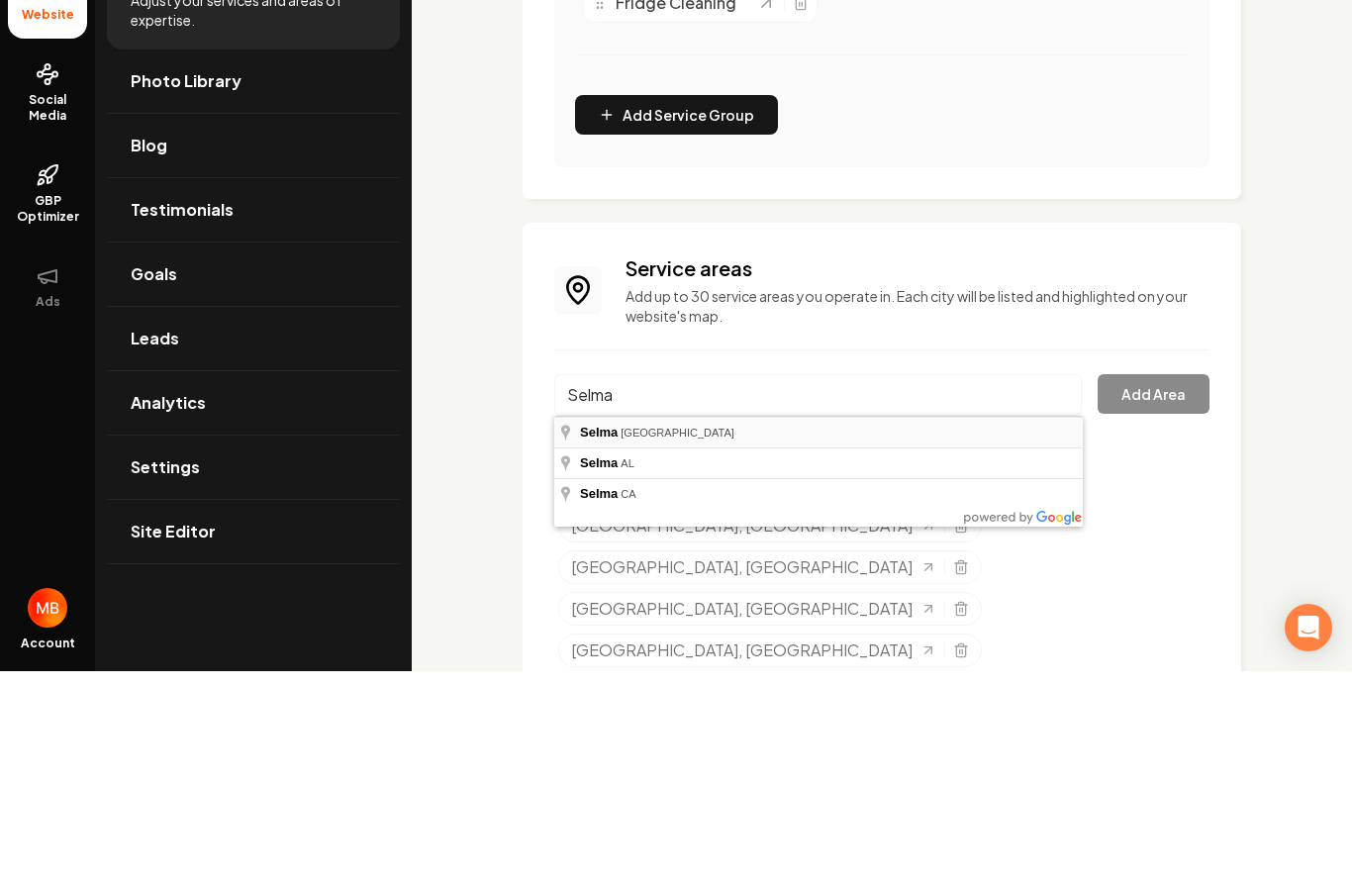
type input "[GEOGRAPHIC_DATA], [GEOGRAPHIC_DATA]"
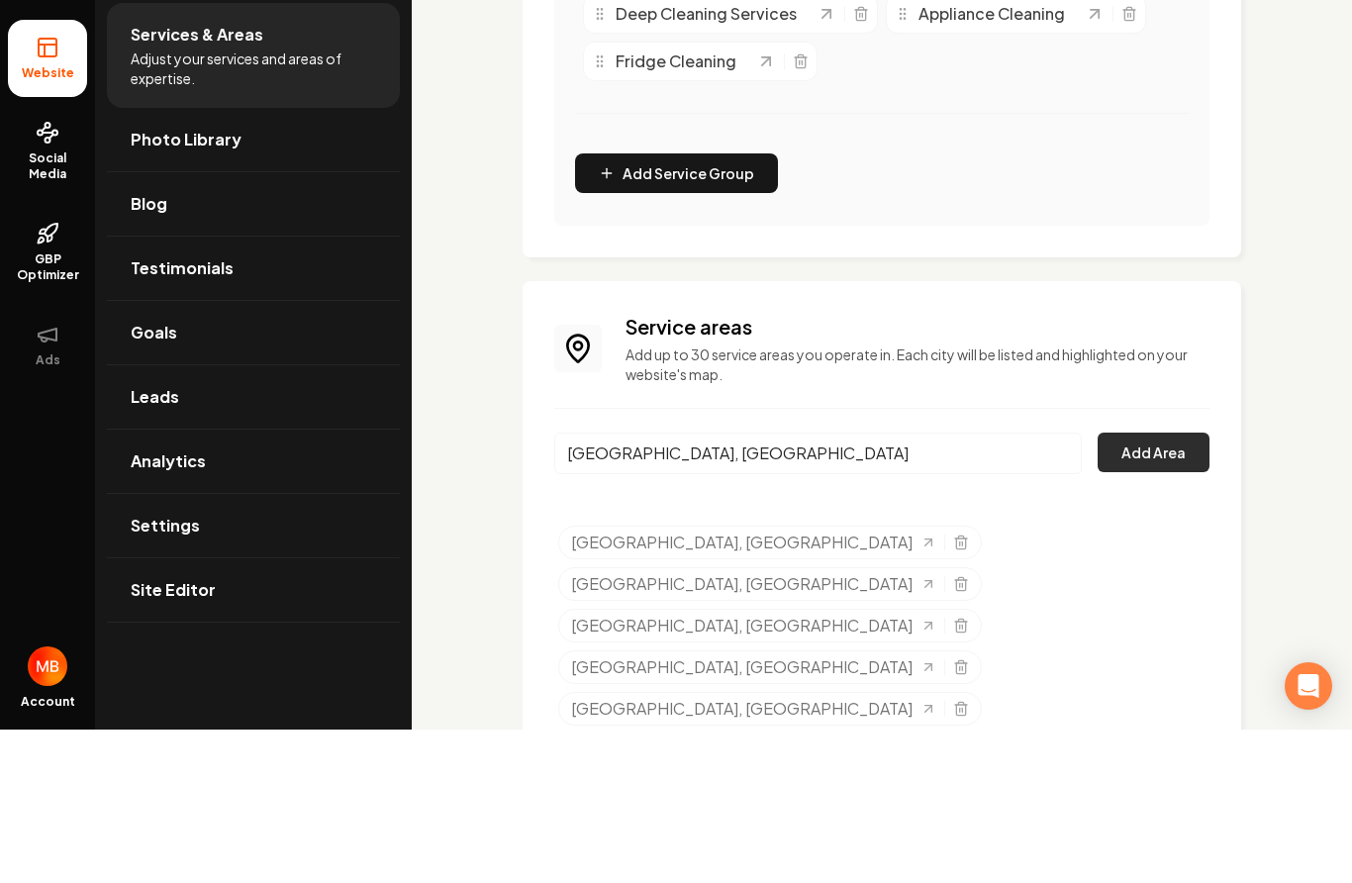
click at [1180, 586] on button "Add Area" at bounding box center [1154, 606] width 112 height 40
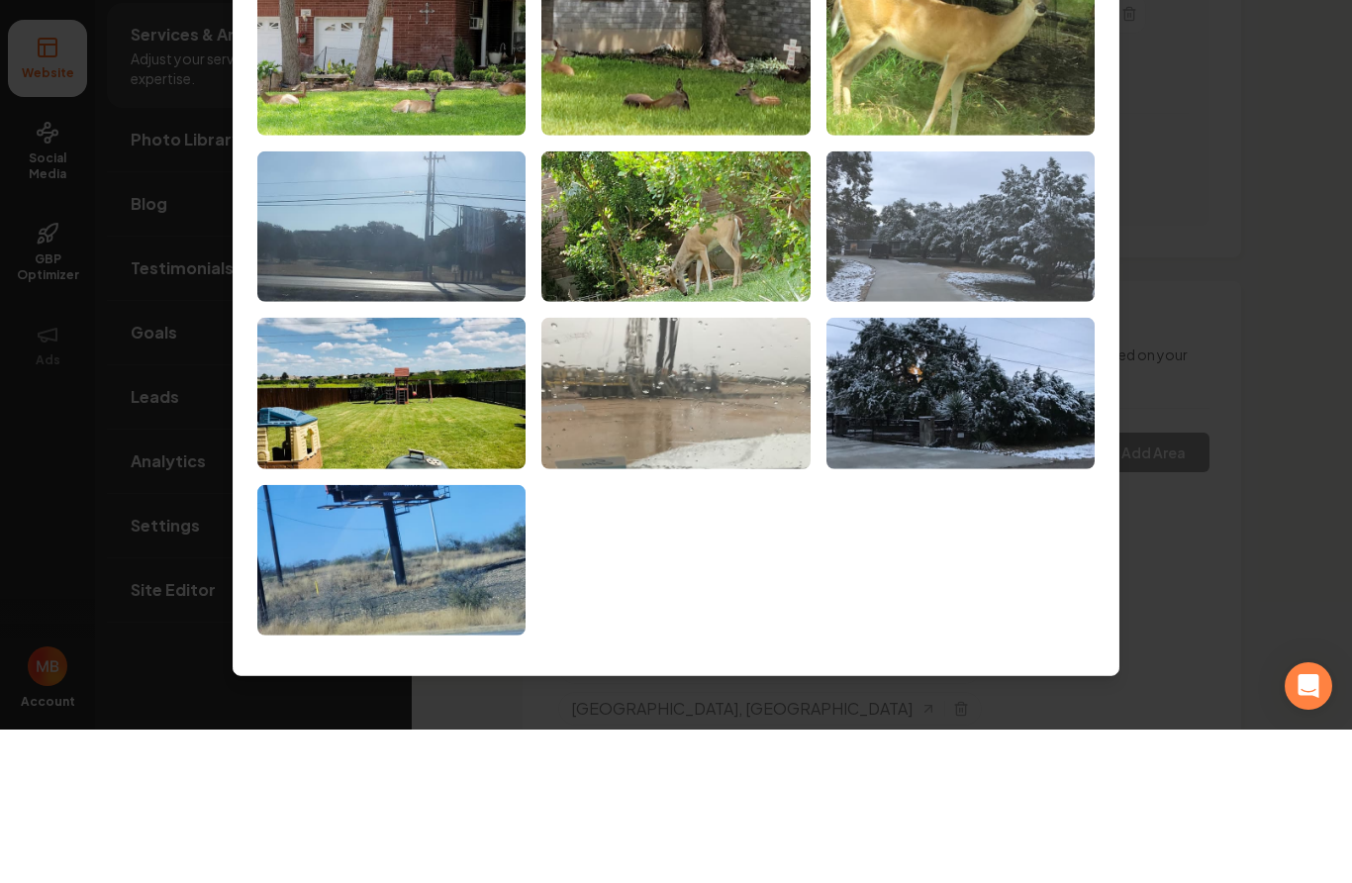
click at [963, 304] on img at bounding box center [961, 379] width 268 height 151
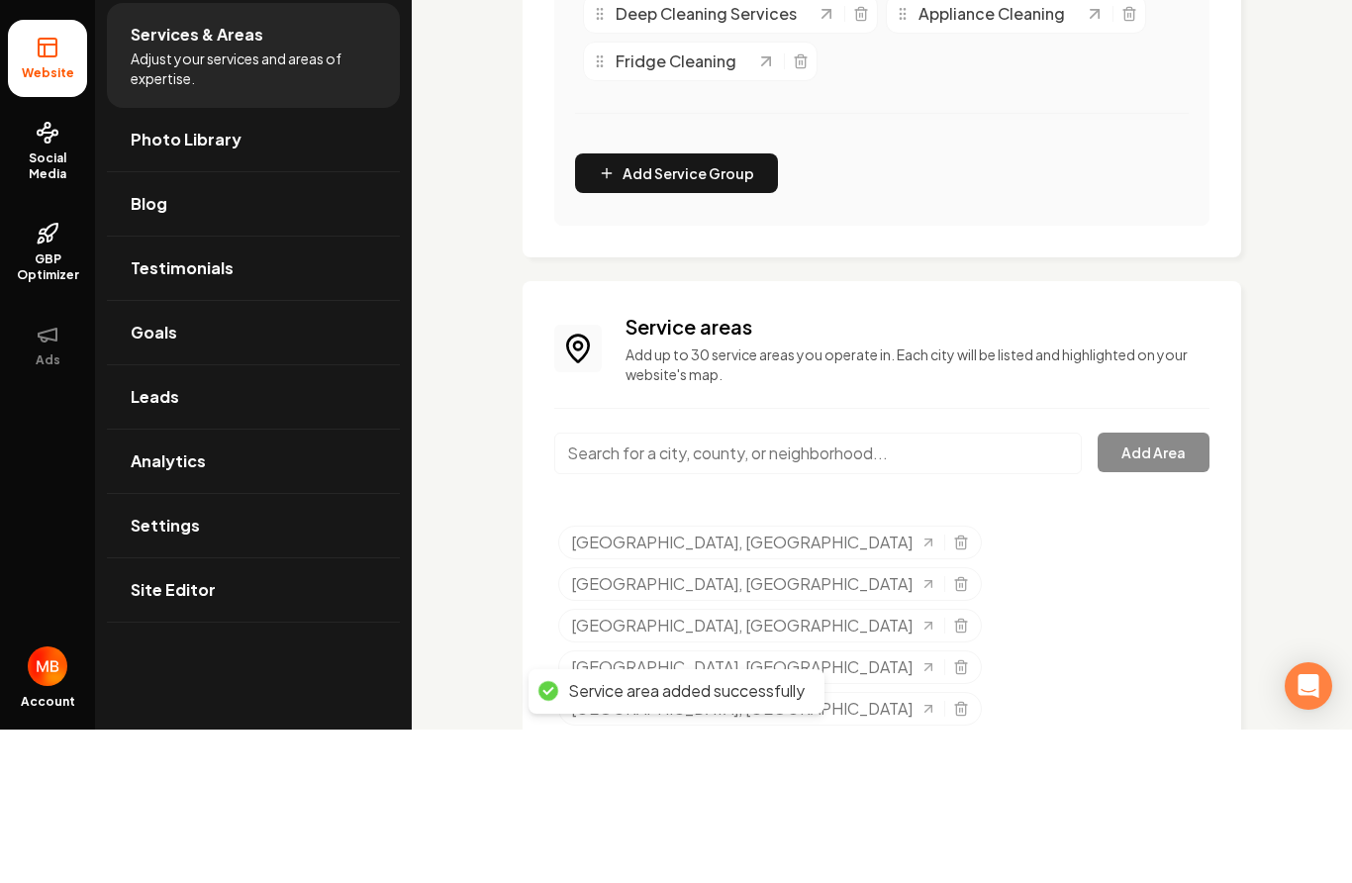
click at [806, 586] on input "Main content area" at bounding box center [818, 607] width 528 height 42
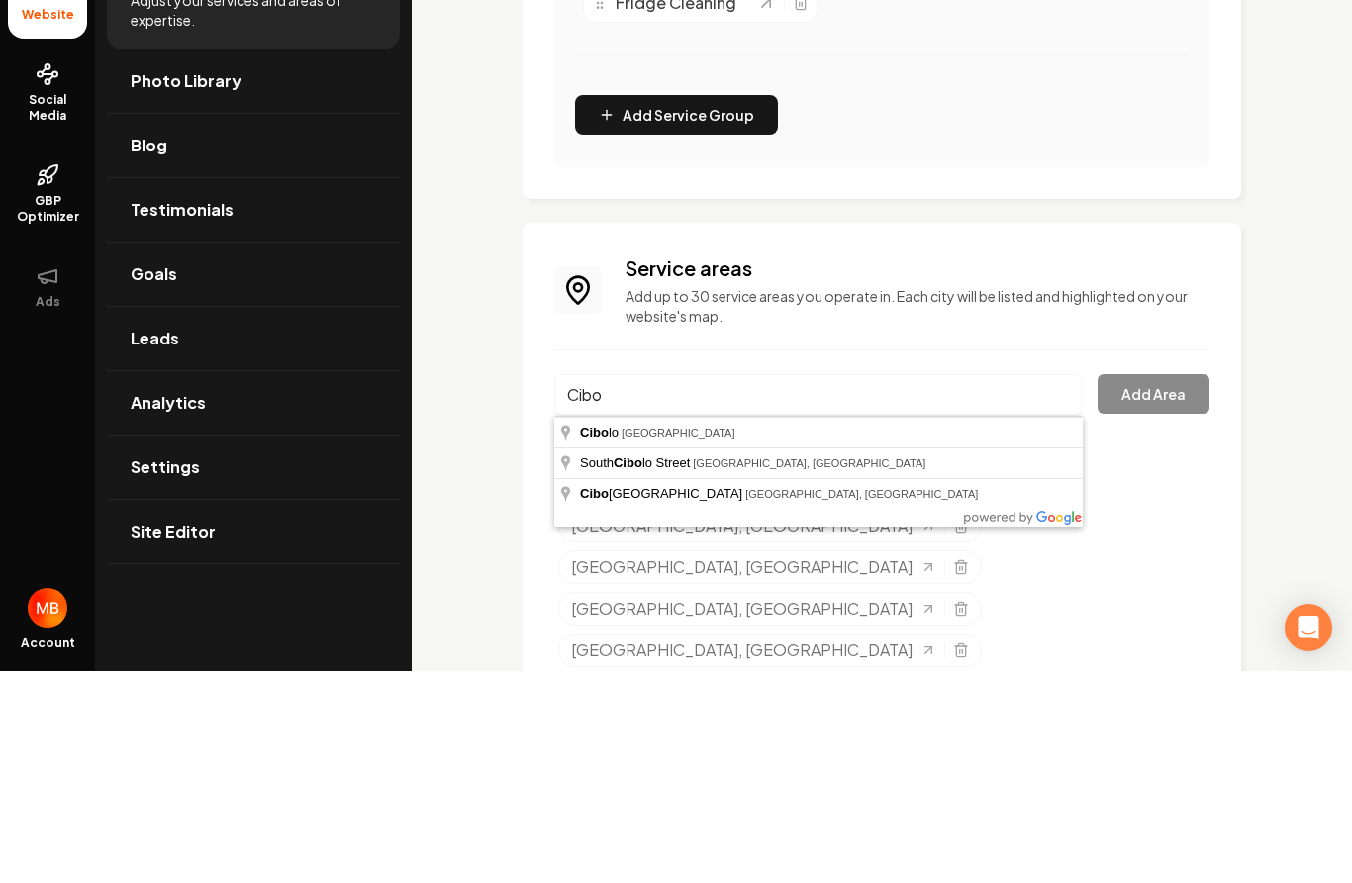
click at [0, 0] on html "Company Website Social Media GBP Optimizer Ads Account Pearl Prestige Cleaning …" at bounding box center [676, 441] width 1352 height 883
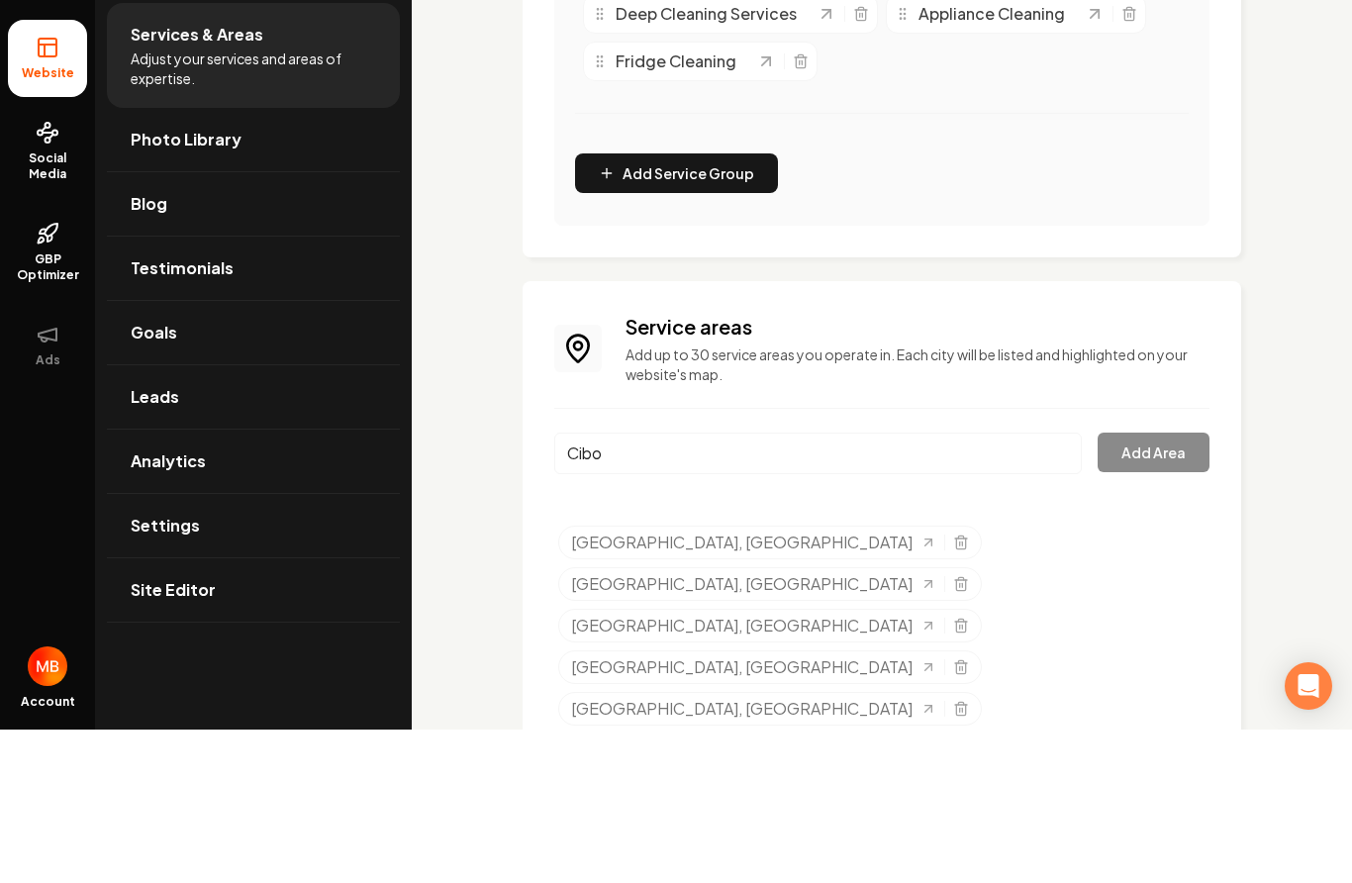
click at [639, 586] on div "Cibo" at bounding box center [818, 618] width 528 height 65
click at [0, 0] on html "Company Website Social Media GBP Optimizer Ads Account Pearl Prestige Cleaning …" at bounding box center [676, 441] width 1352 height 883
click at [633, 586] on input "Cibo" at bounding box center [818, 607] width 528 height 42
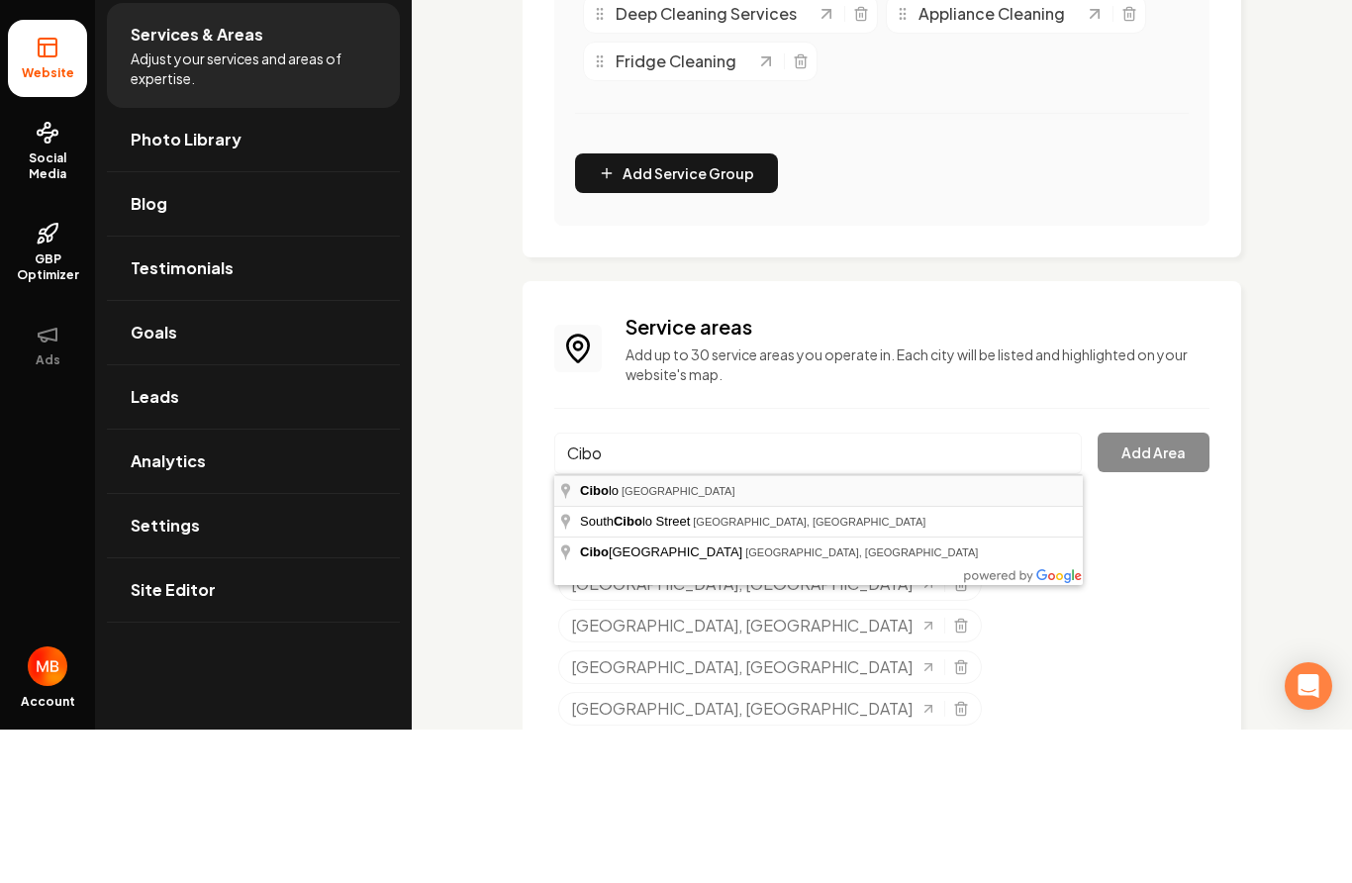
type input "[GEOGRAPHIC_DATA], [GEOGRAPHIC_DATA]"
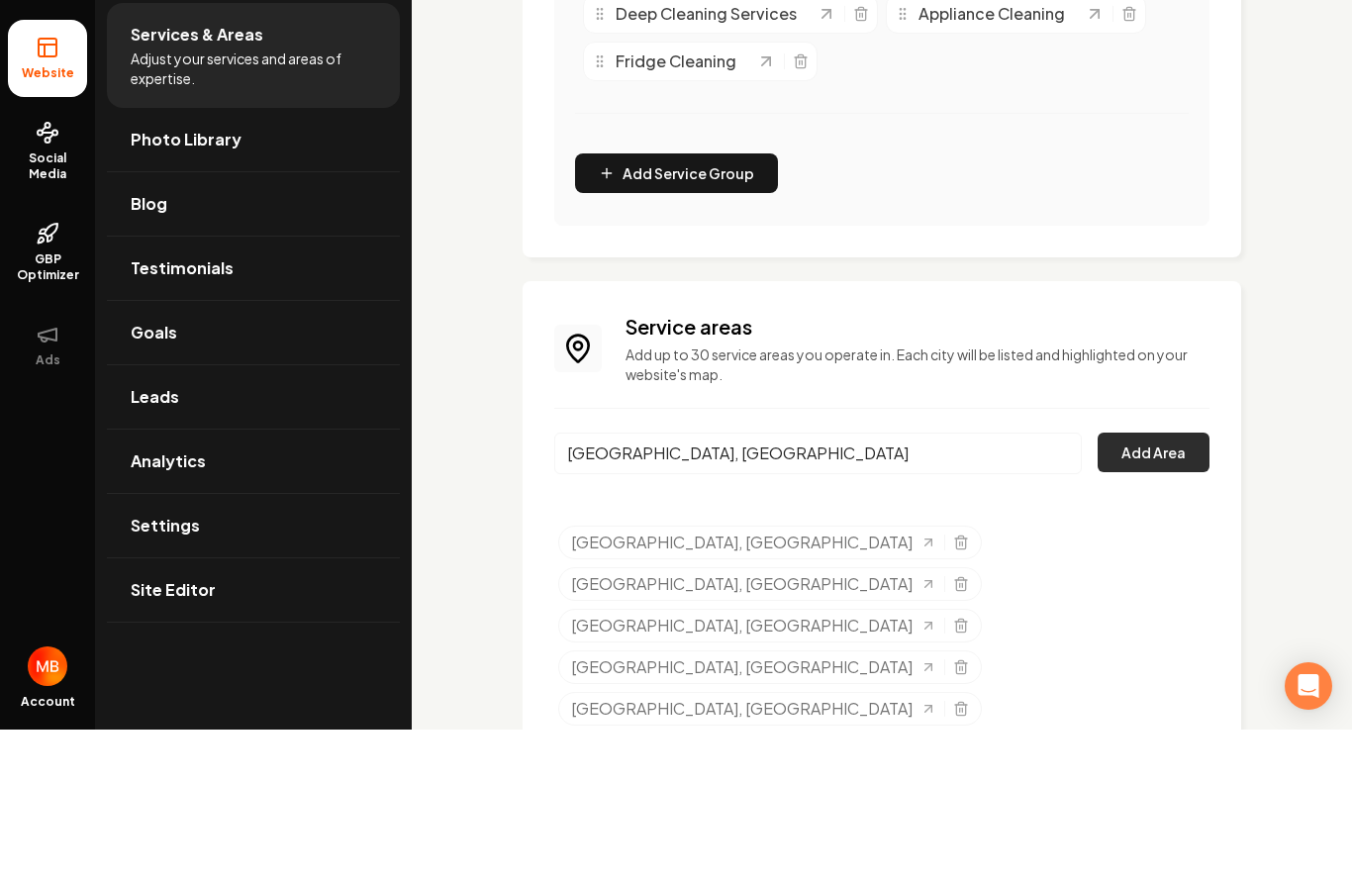
click at [1147, 586] on button "Add Area" at bounding box center [1154, 606] width 112 height 40
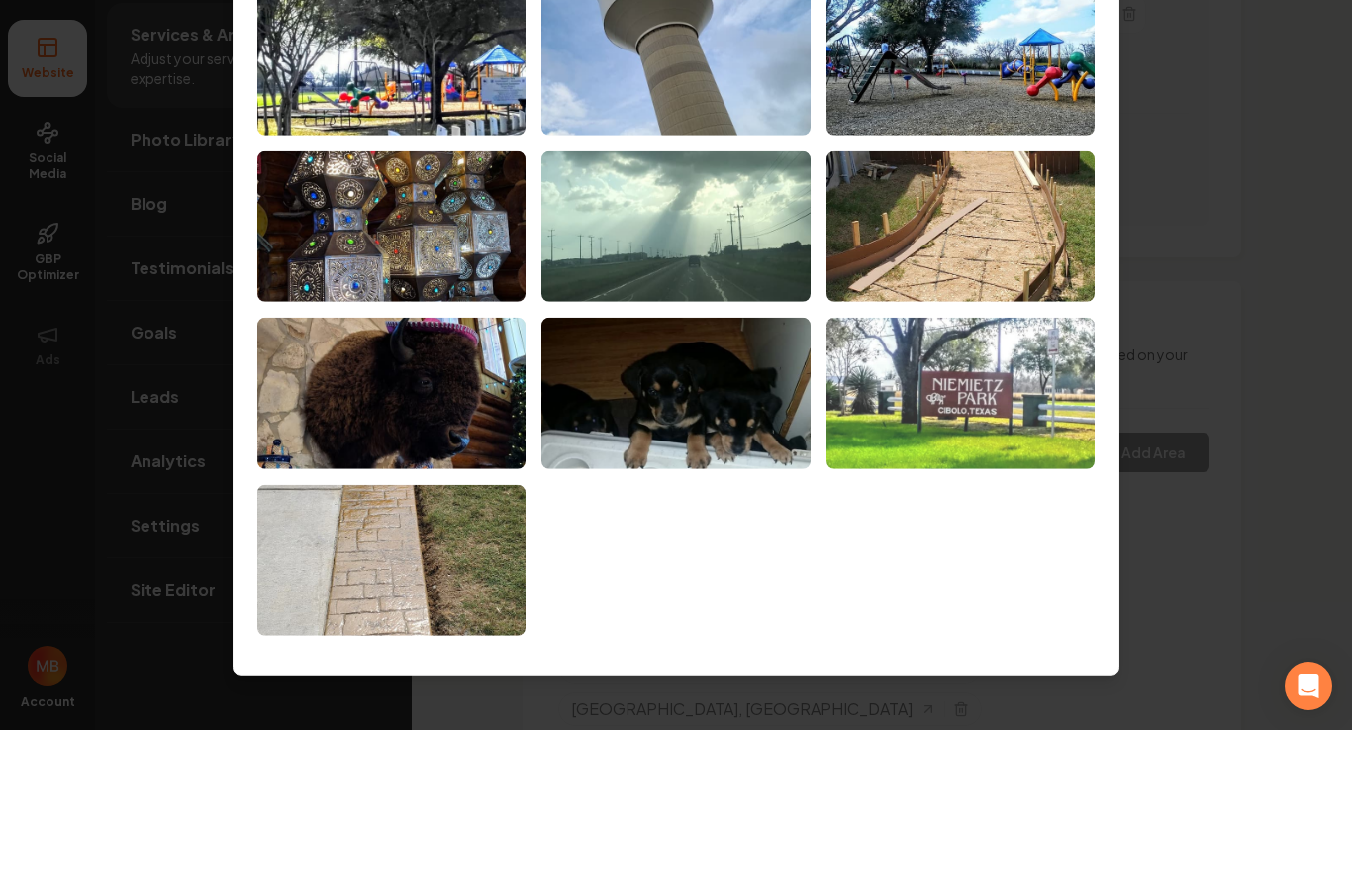
click at [914, 471] on img at bounding box center [961, 546] width 268 height 151
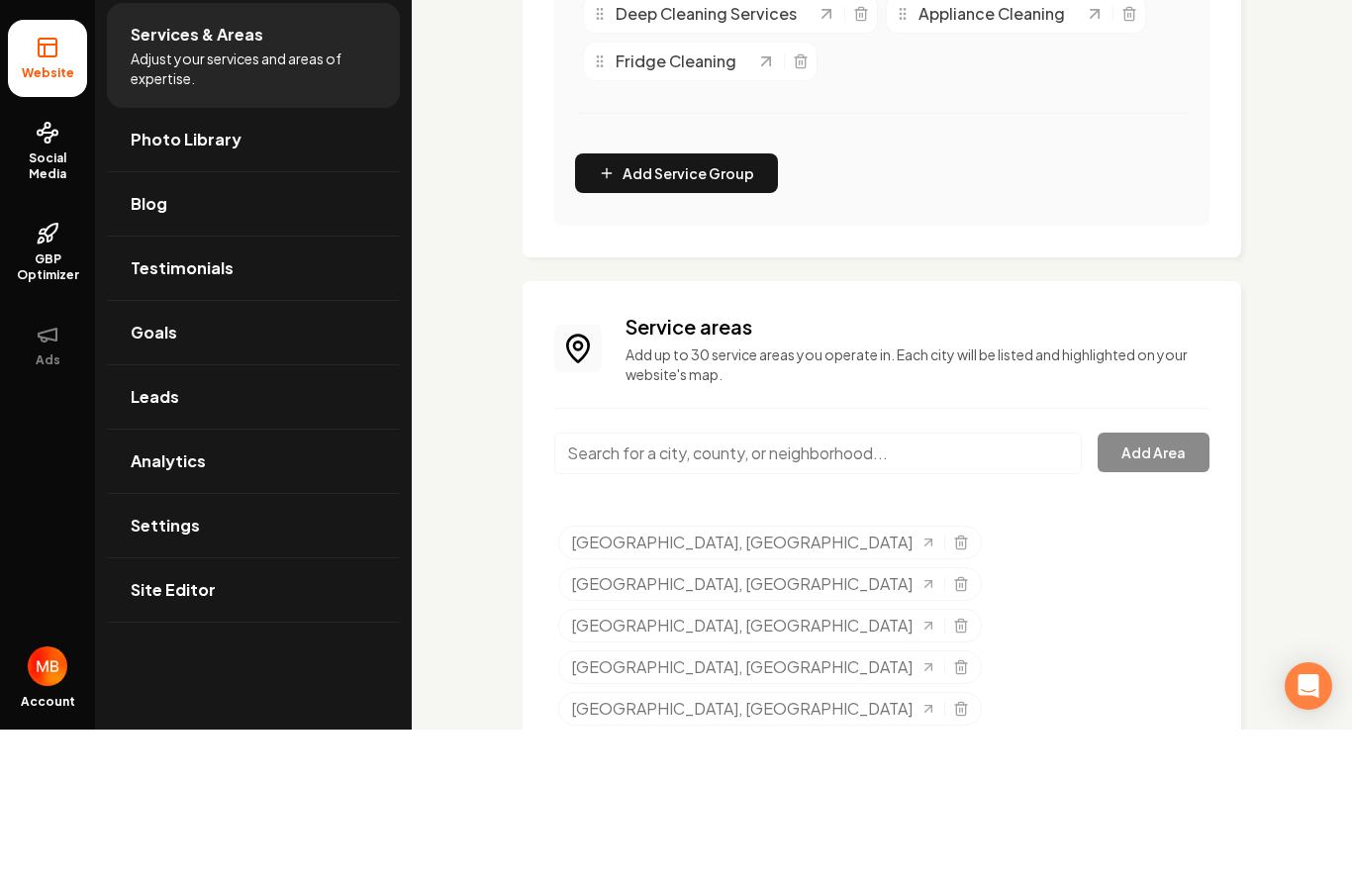
click at [807, 586] on input "Main content area" at bounding box center [818, 607] width 528 height 42
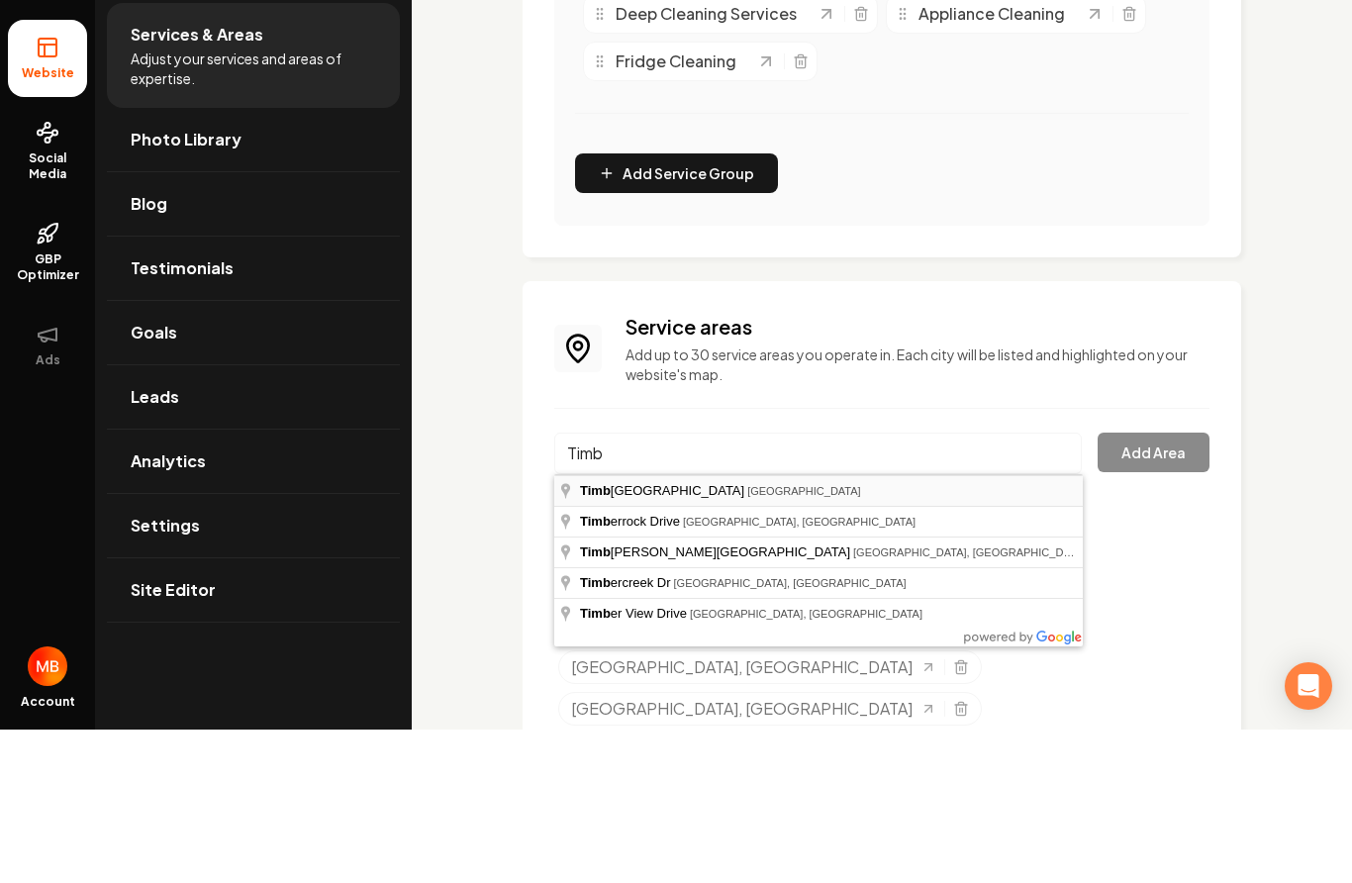
type input "[GEOGRAPHIC_DATA], [GEOGRAPHIC_DATA]"
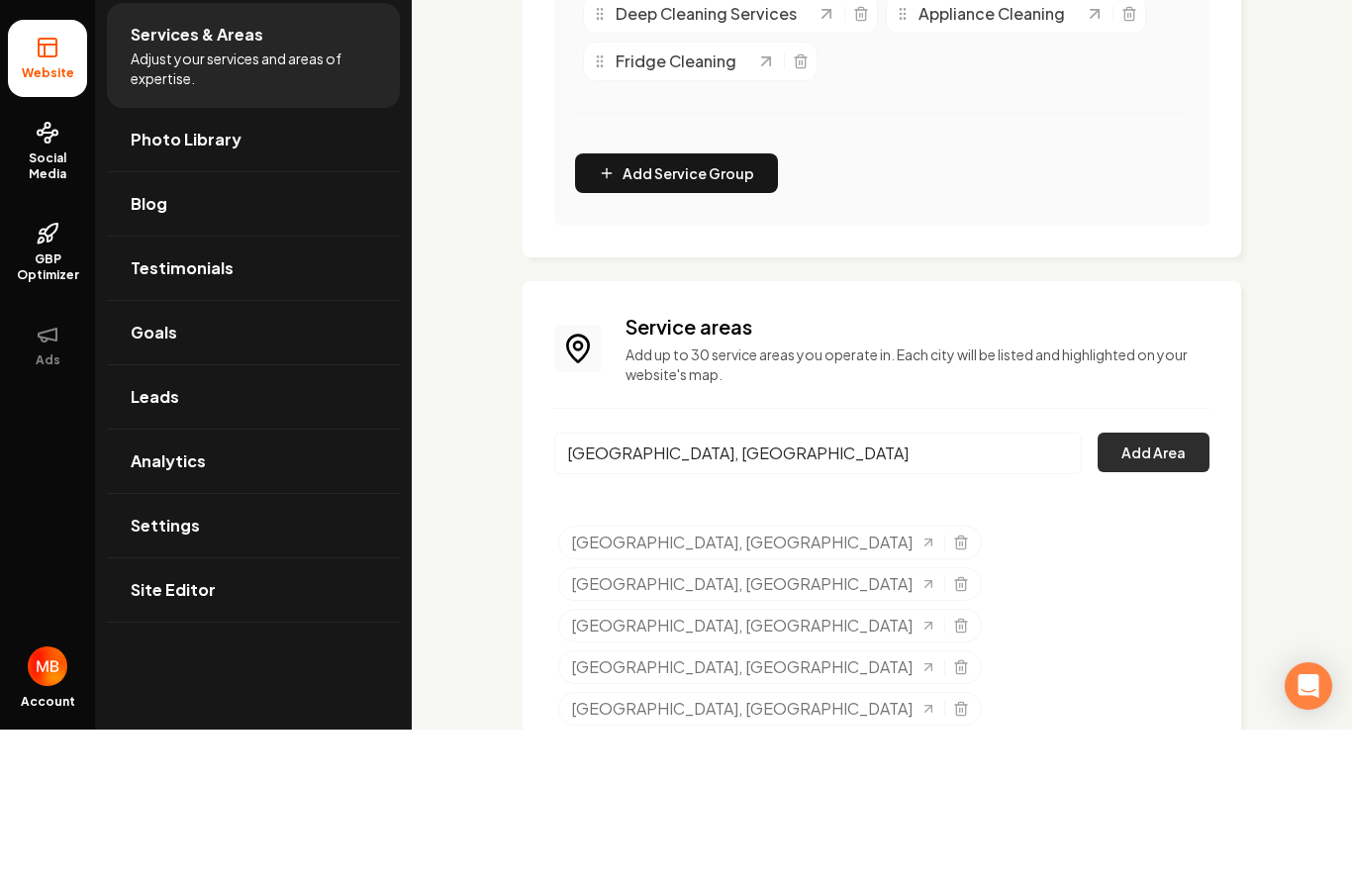
click at [1176, 586] on button "Add Area" at bounding box center [1154, 606] width 112 height 40
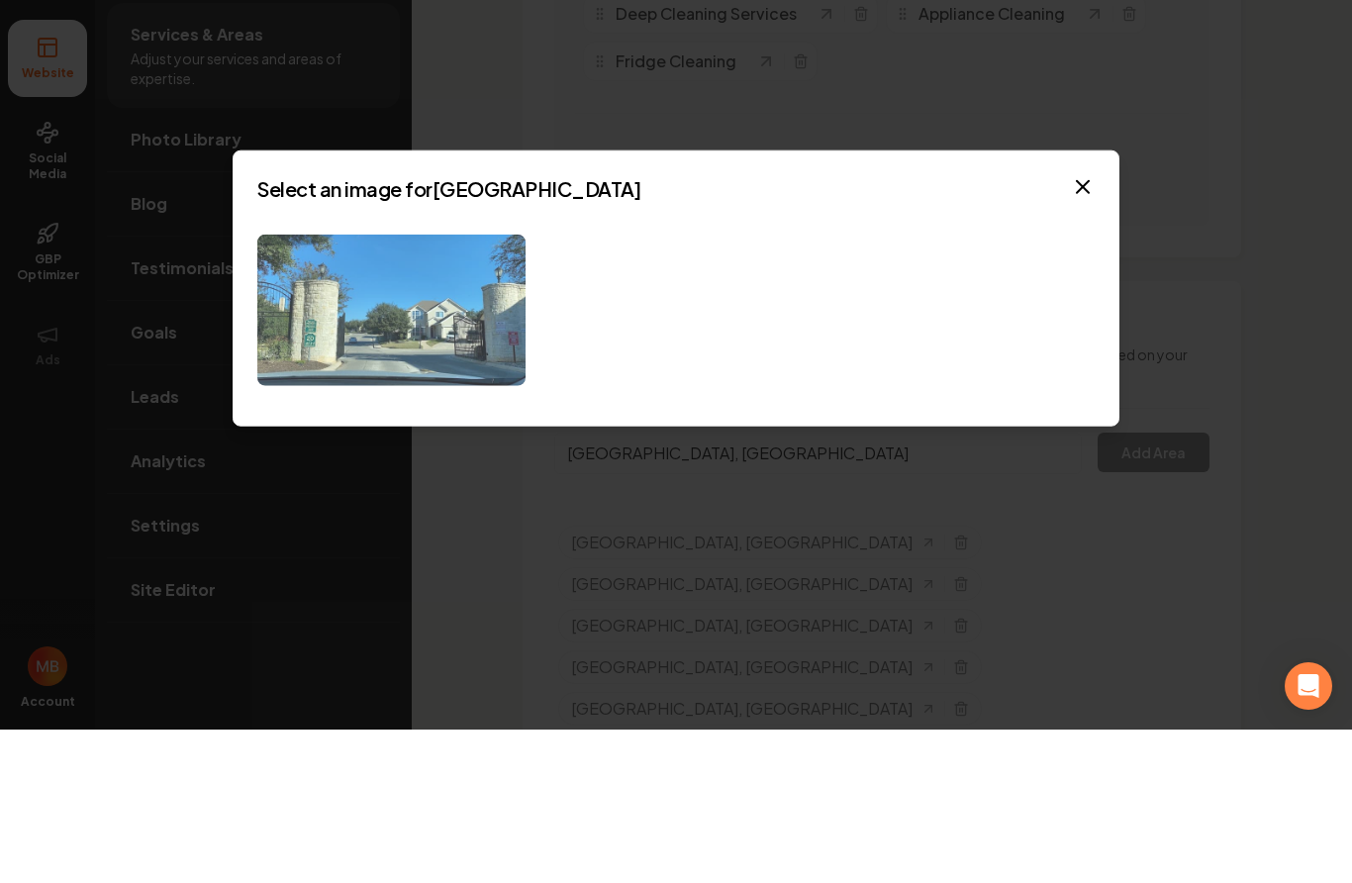
click at [467, 388] on img at bounding box center [391, 463] width 268 height 151
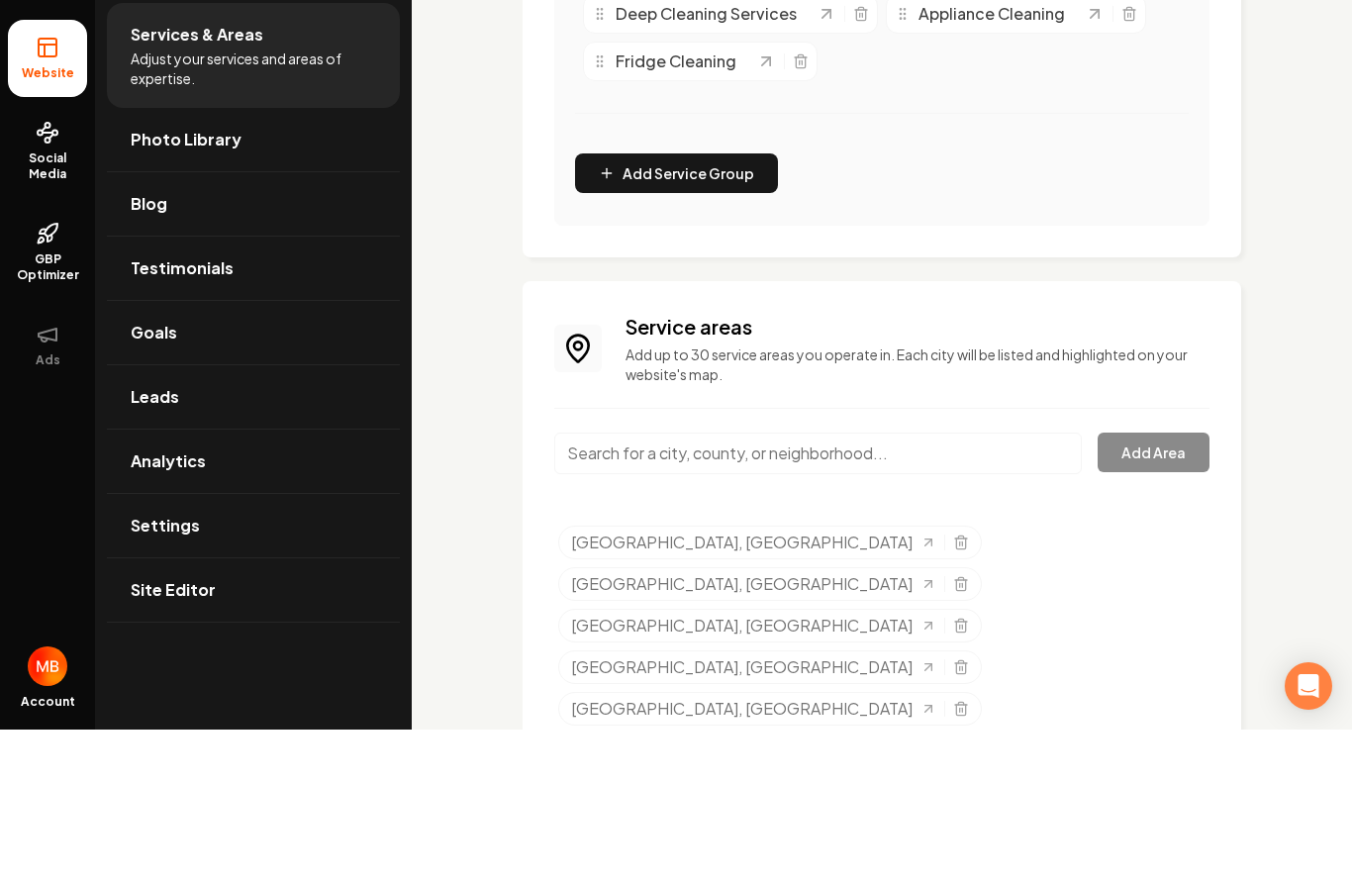
click at [653, 586] on input "Main content area" at bounding box center [818, 607] width 528 height 42
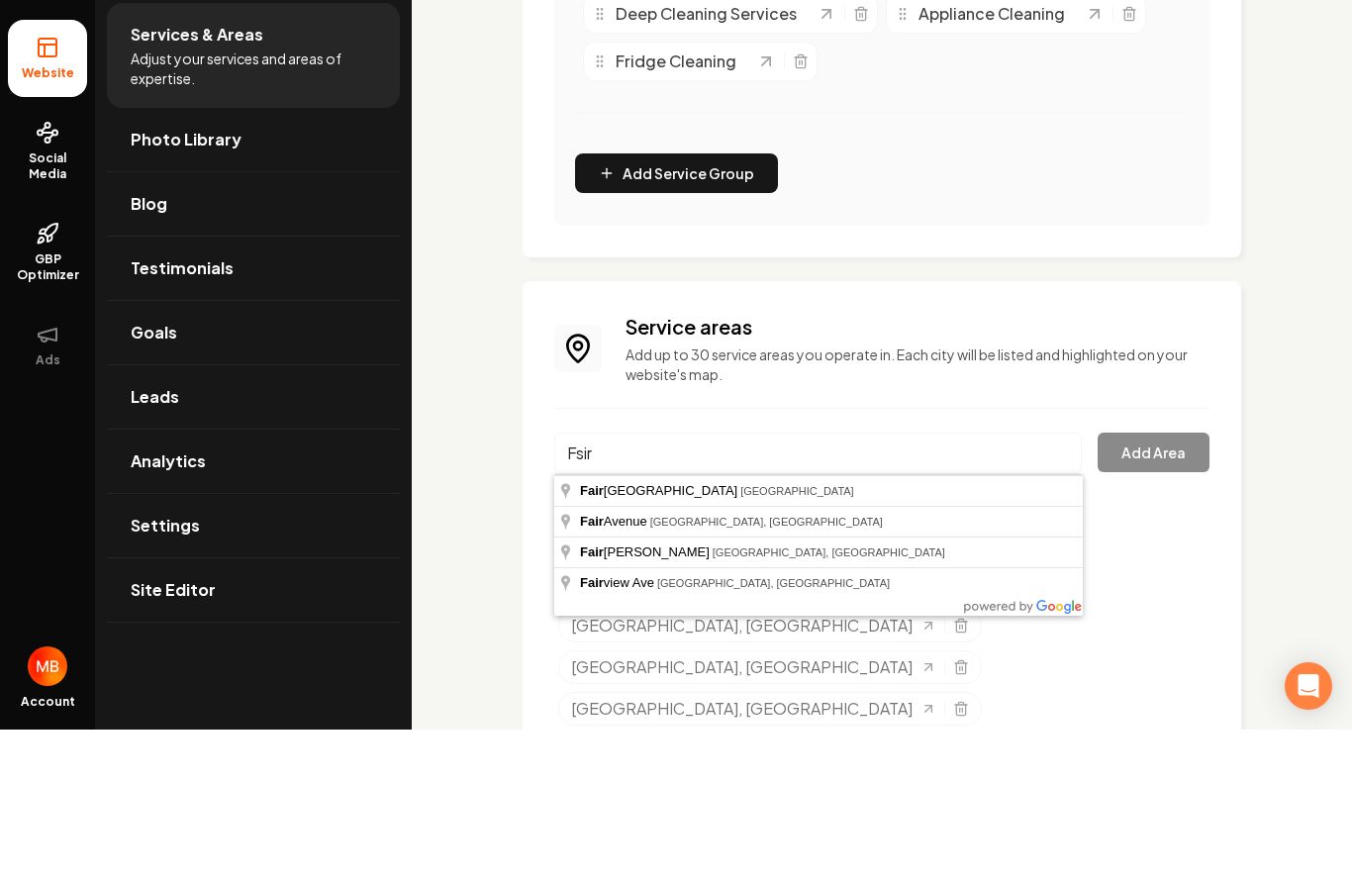
click at [0, 0] on html "Company Website Social Media GBP Optimizer Ads Account Pearl Prestige Cleaning …" at bounding box center [676, 441] width 1352 height 883
click at [617, 586] on input "Fsir" at bounding box center [818, 607] width 528 height 42
type input "[GEOGRAPHIC_DATA], [GEOGRAPHIC_DATA]"
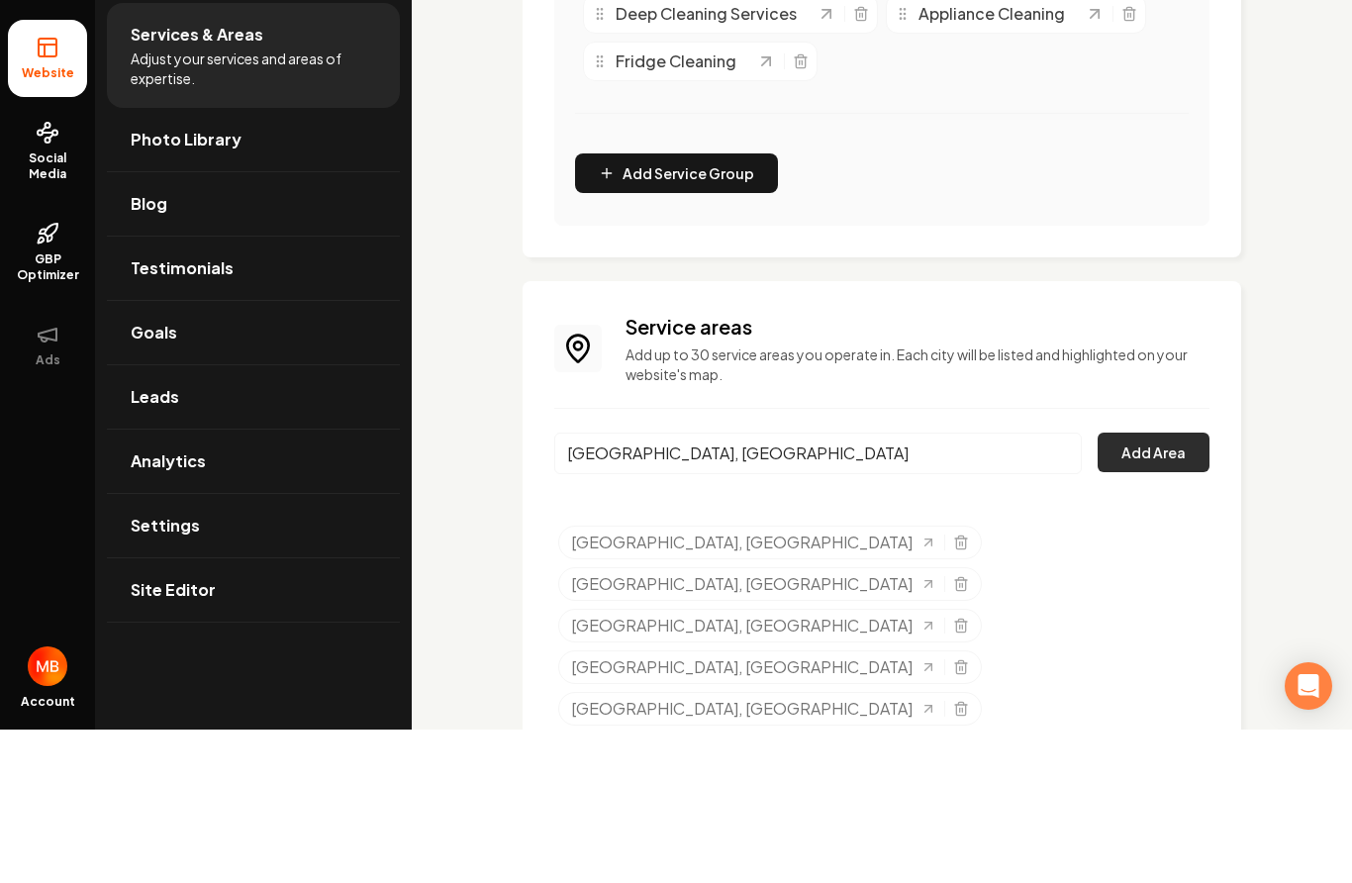
click at [1168, 586] on button "Add Area" at bounding box center [1154, 606] width 112 height 40
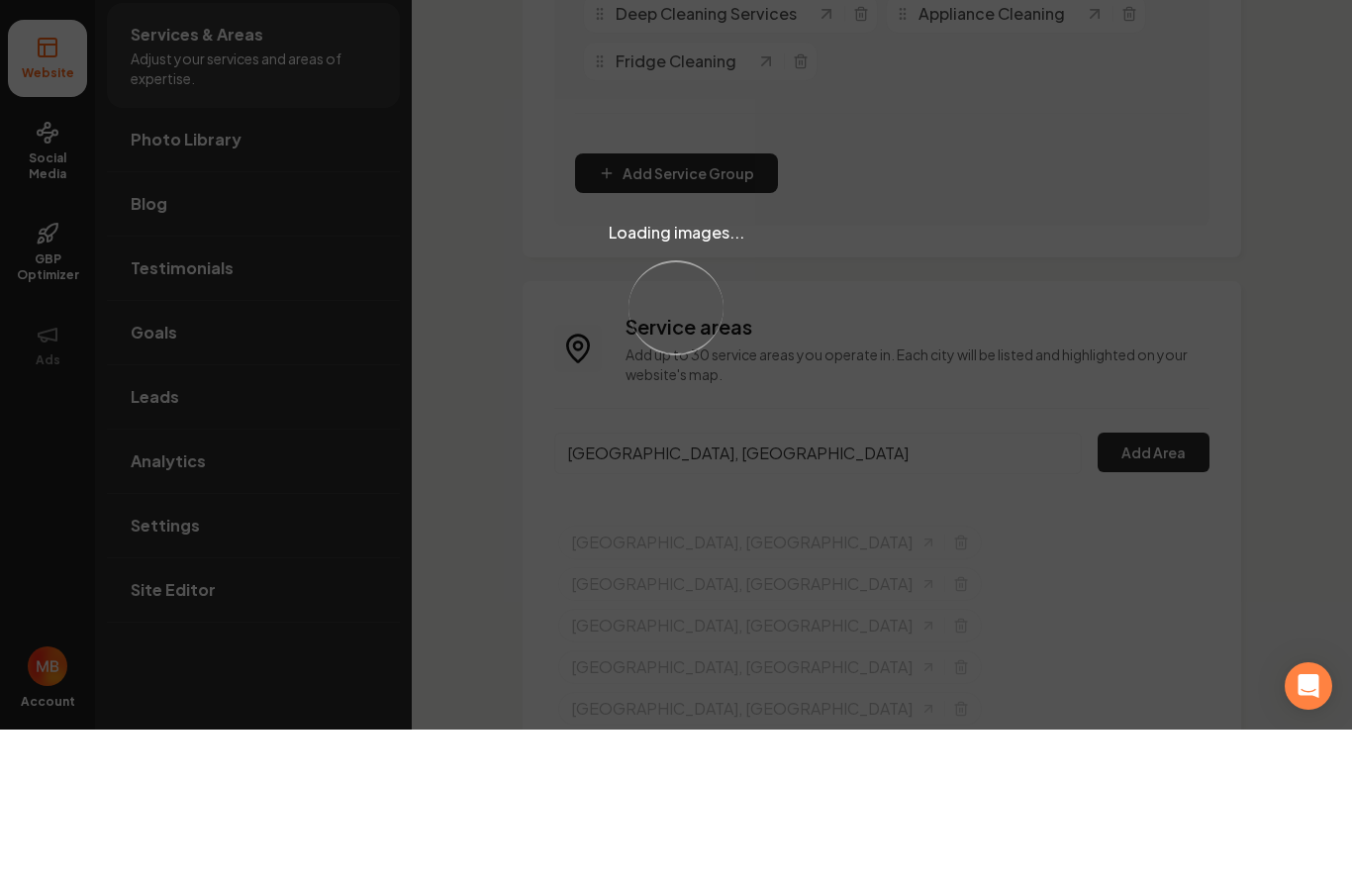
click at [1168, 365] on body "Company Website Social Media GBP Optimizer Ads Account Pearl Prestige Cleaning …" at bounding box center [676, 441] width 1352 height 883
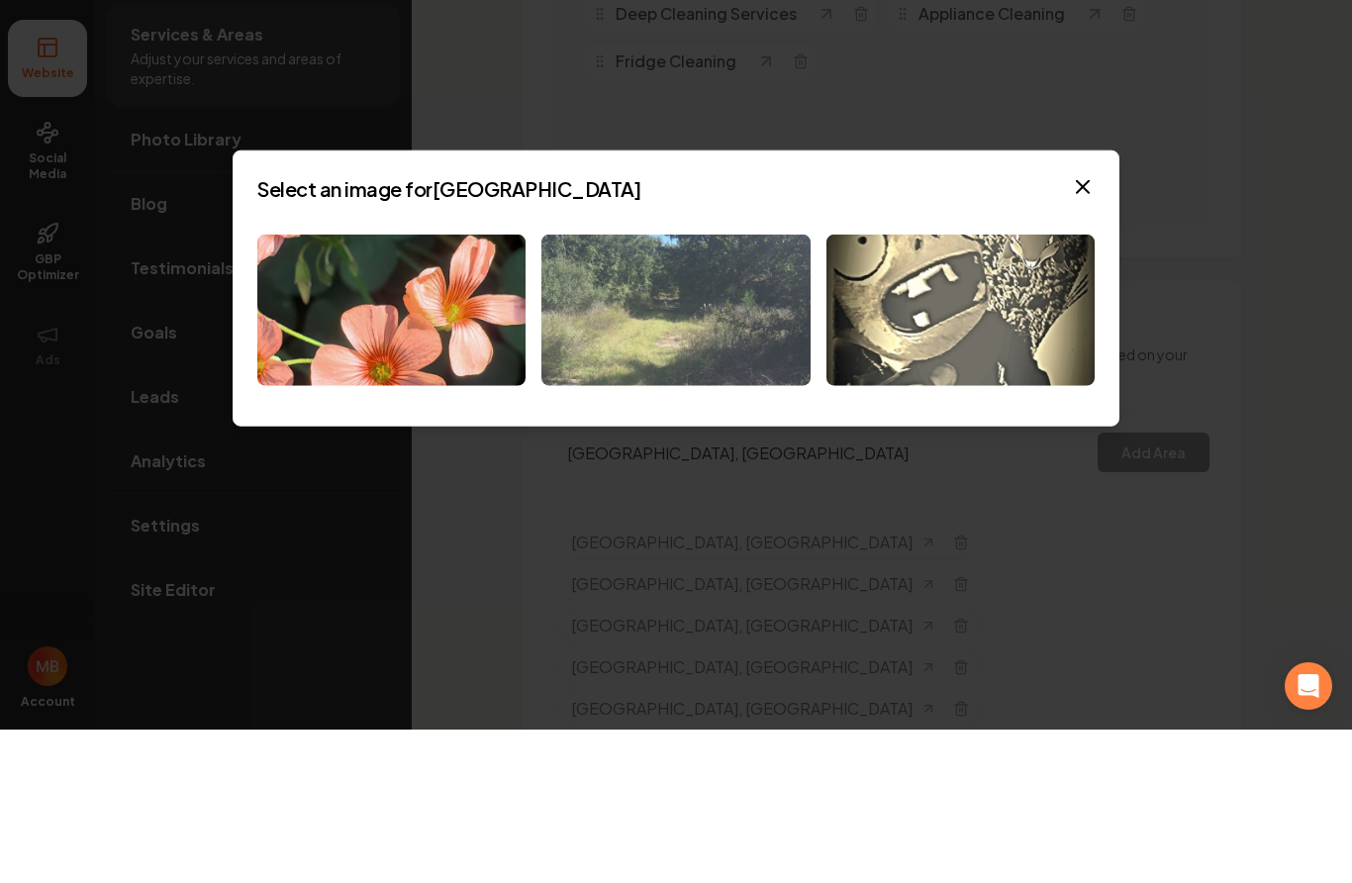
click at [696, 388] on img at bounding box center [675, 463] width 268 height 151
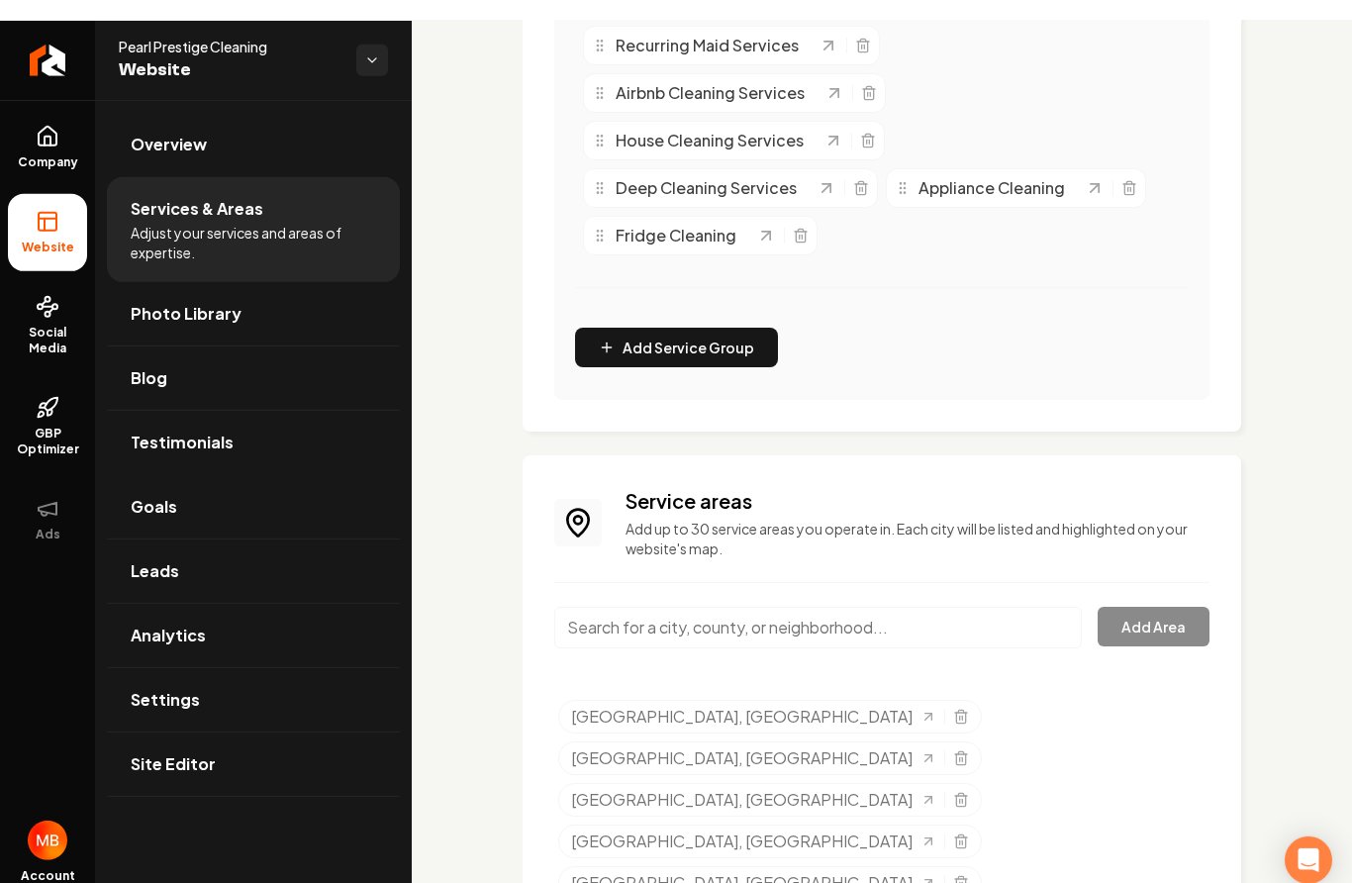
scroll to position [0, 0]
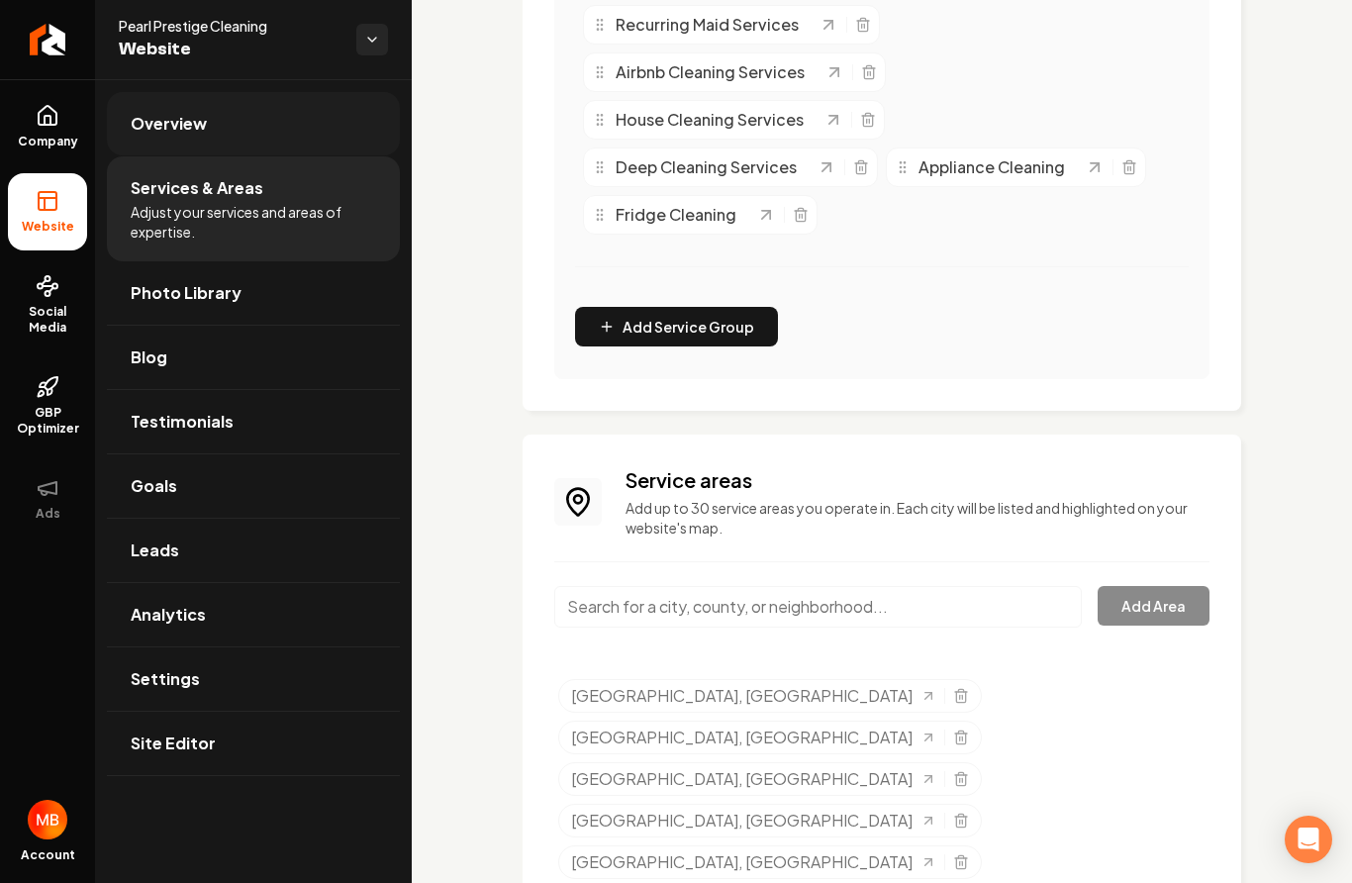
click at [306, 128] on link "Overview" at bounding box center [253, 123] width 293 height 63
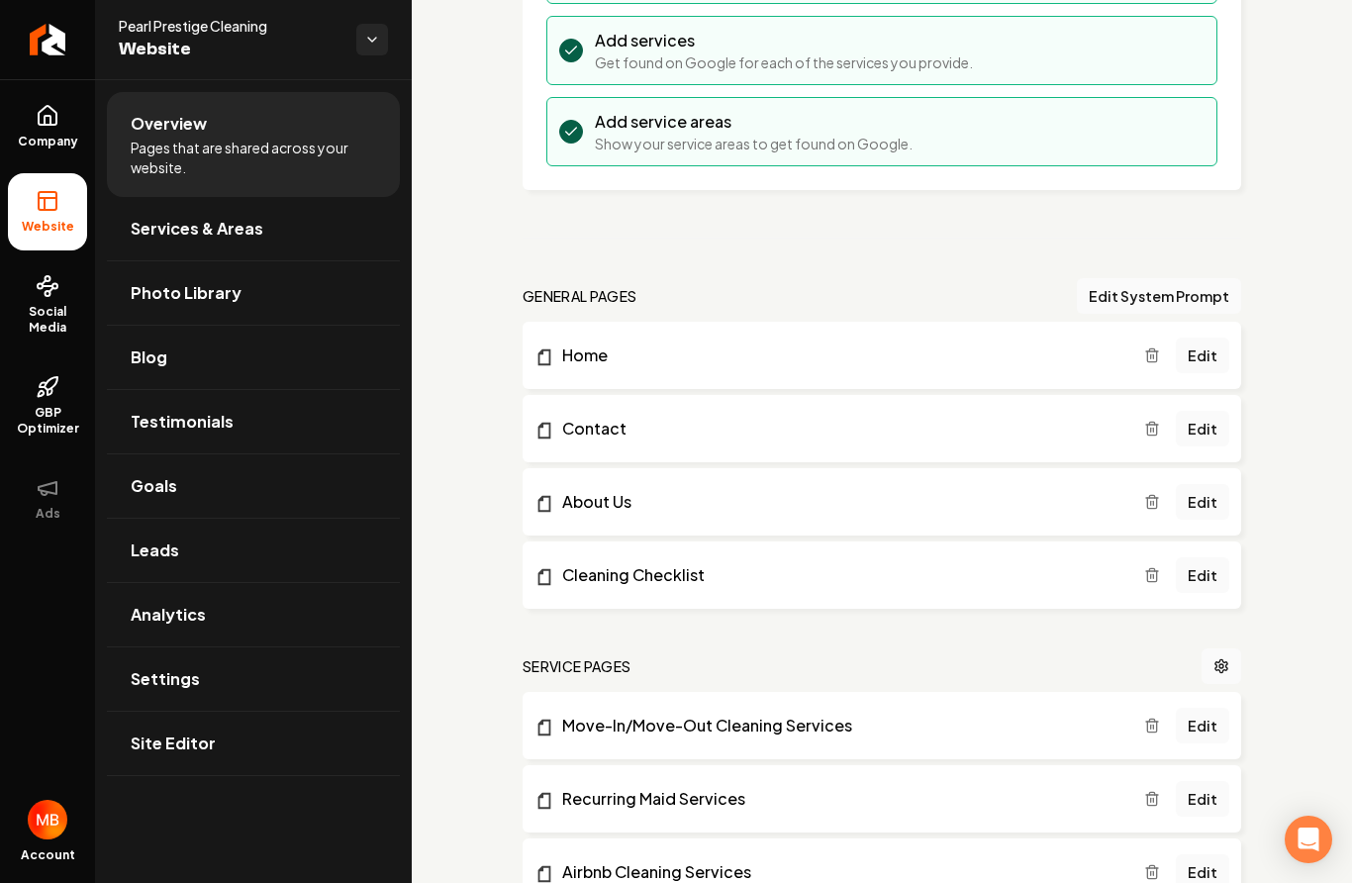
scroll to position [343, 0]
click at [1205, 354] on link "Edit" at bounding box center [1202, 354] width 53 height 36
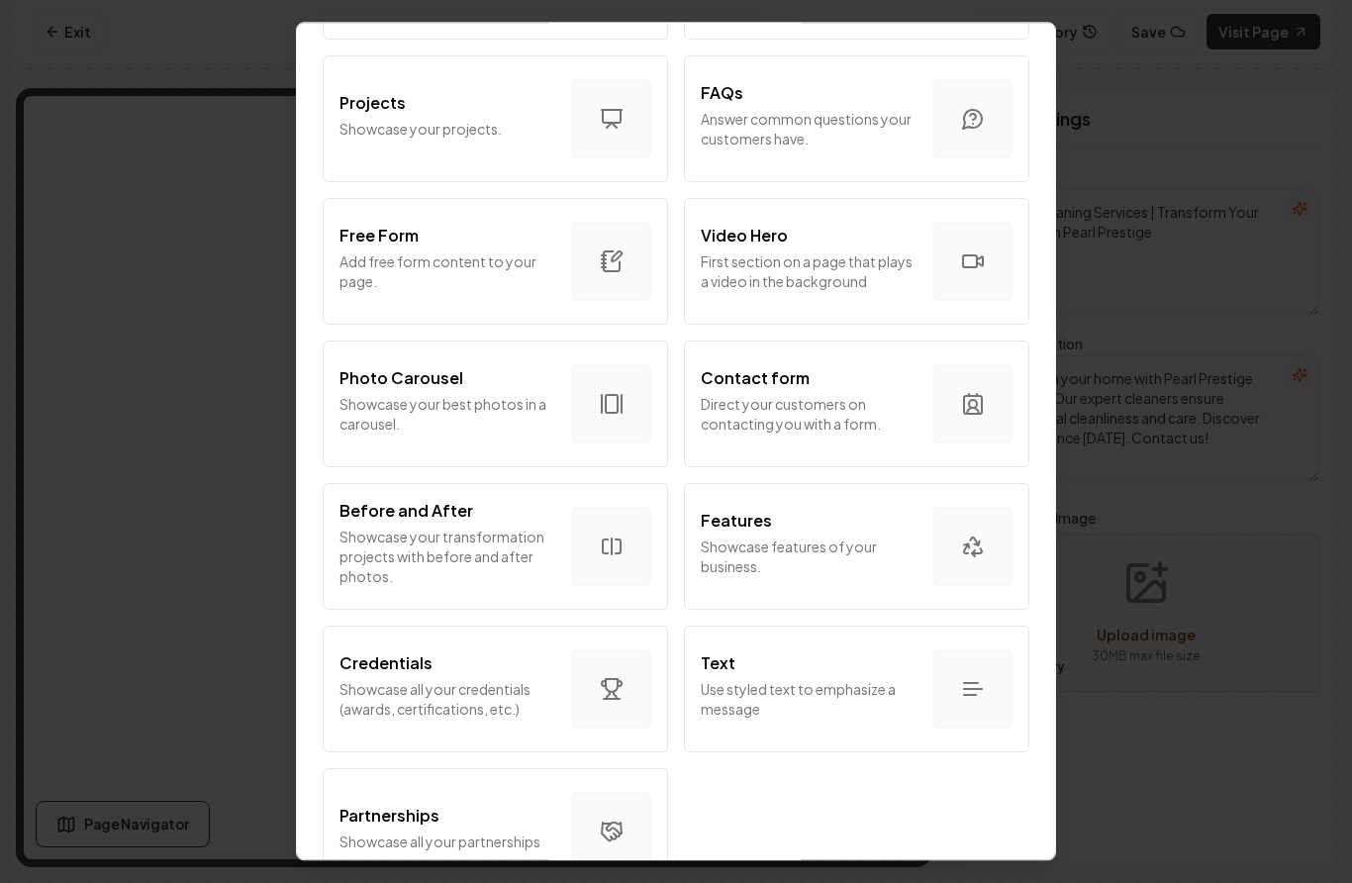
scroll to position [969, 0]
click at [976, 678] on icon "button" at bounding box center [973, 690] width 24 height 24
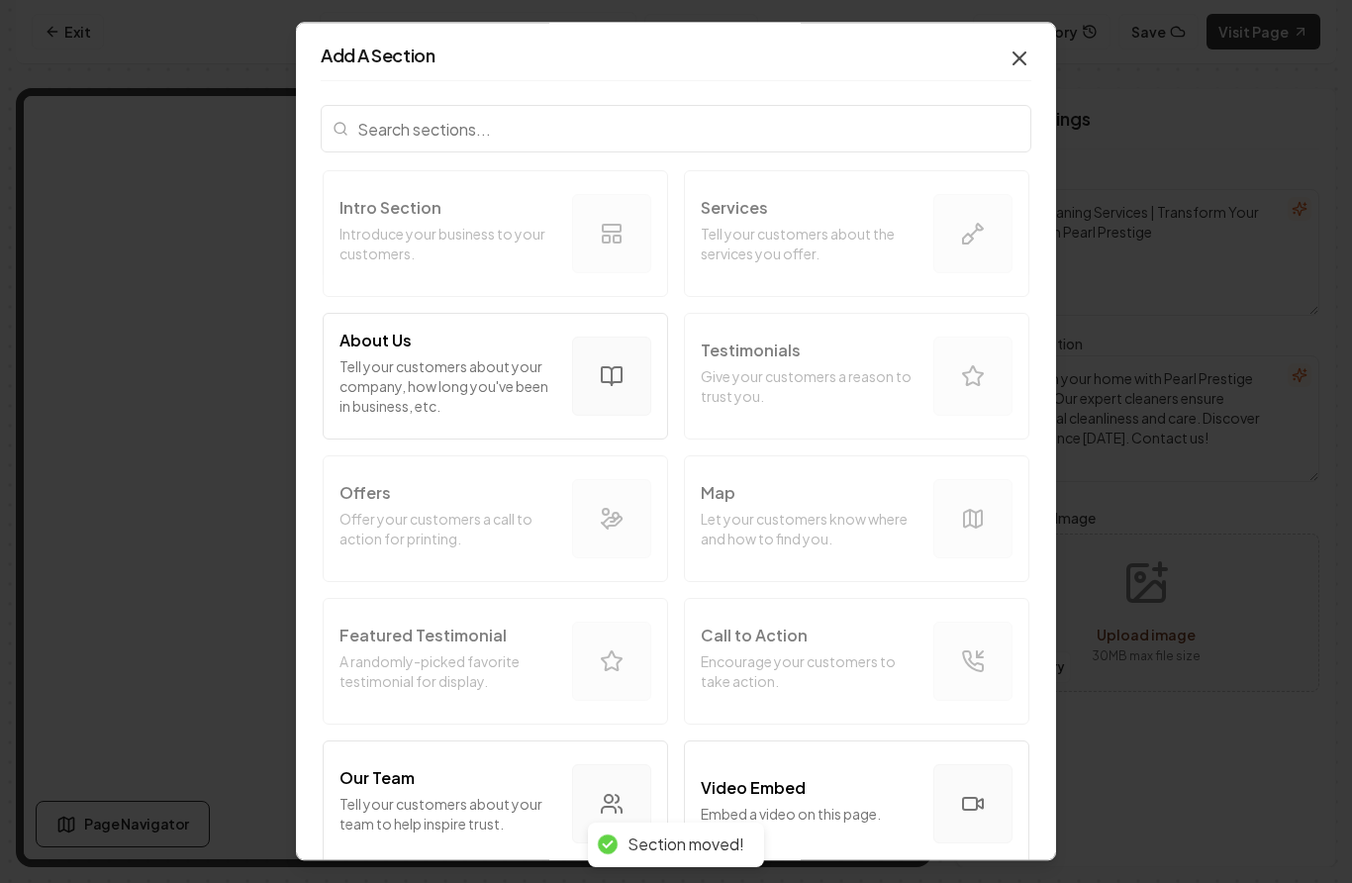
click at [1009, 47] on icon "button" at bounding box center [1020, 59] width 24 height 24
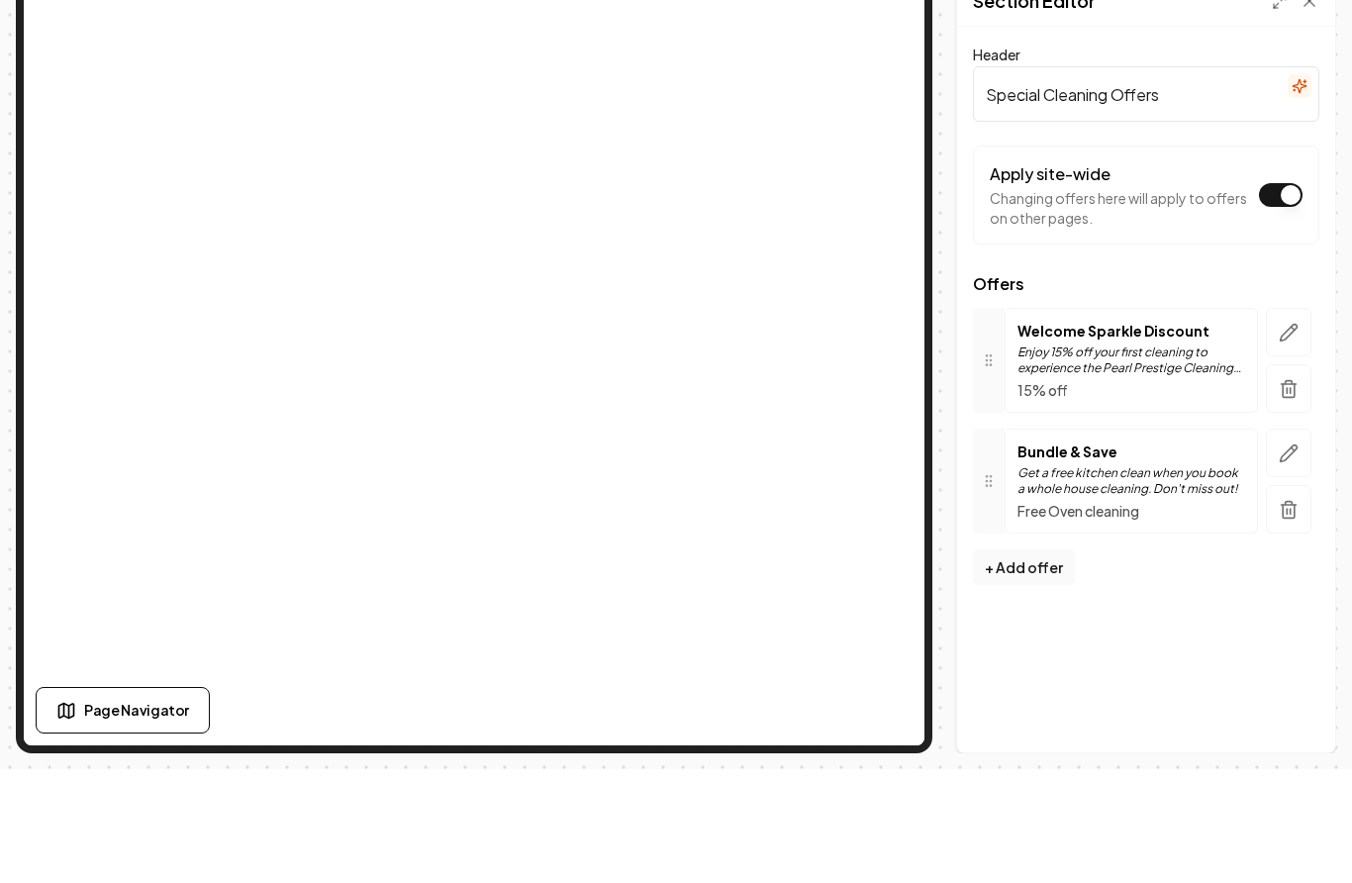
click at [1127, 494] on p "15% off" at bounding box center [1132, 504] width 228 height 20
click at [1289, 422] on button "button" at bounding box center [1289, 446] width 46 height 49
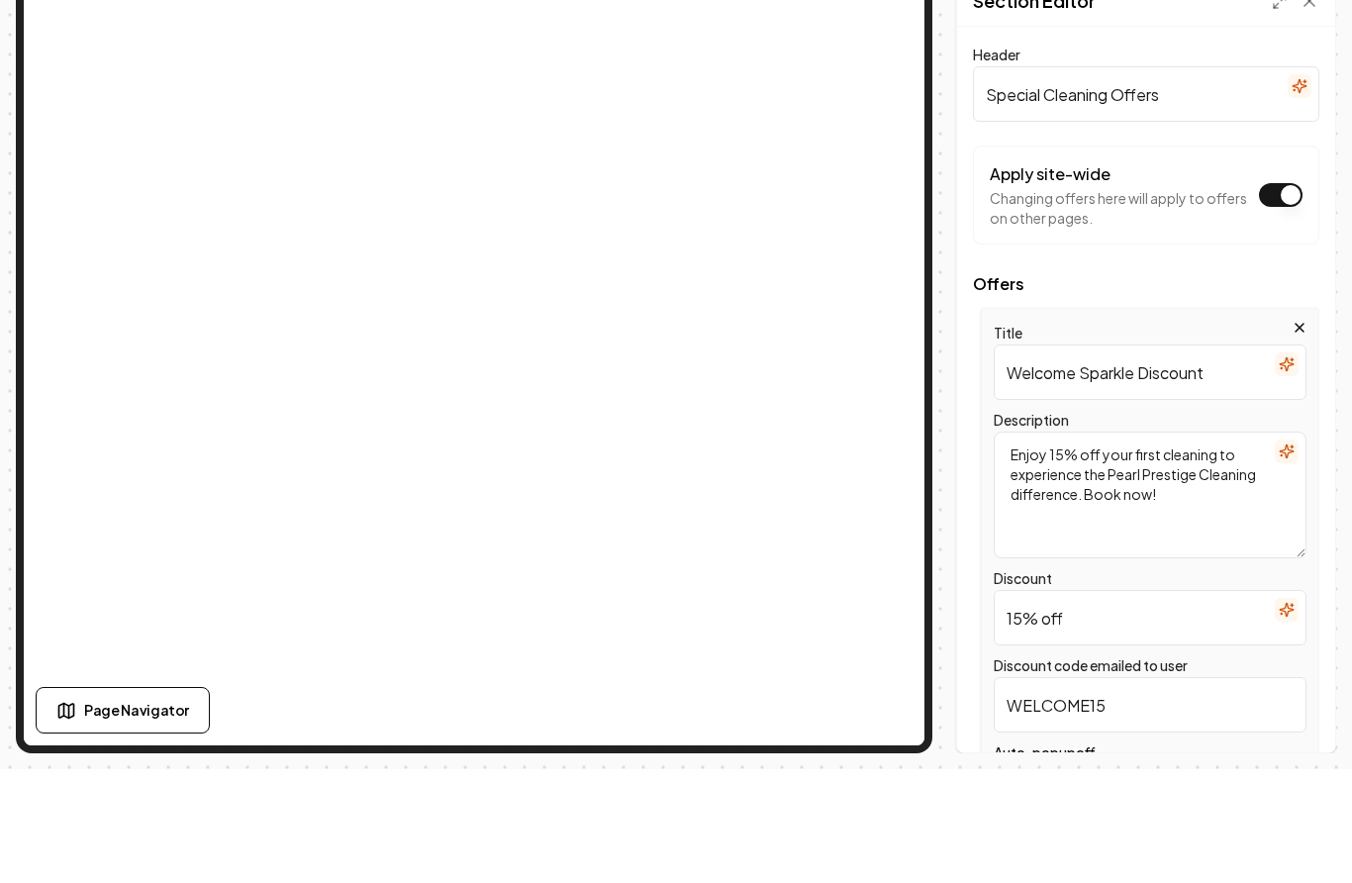
click at [1082, 458] on input "Welcome Sparkle Discount" at bounding box center [1150, 485] width 313 height 55
click at [1081, 458] on input "Welcome Sparkle Discount" at bounding box center [1150, 485] width 313 height 55
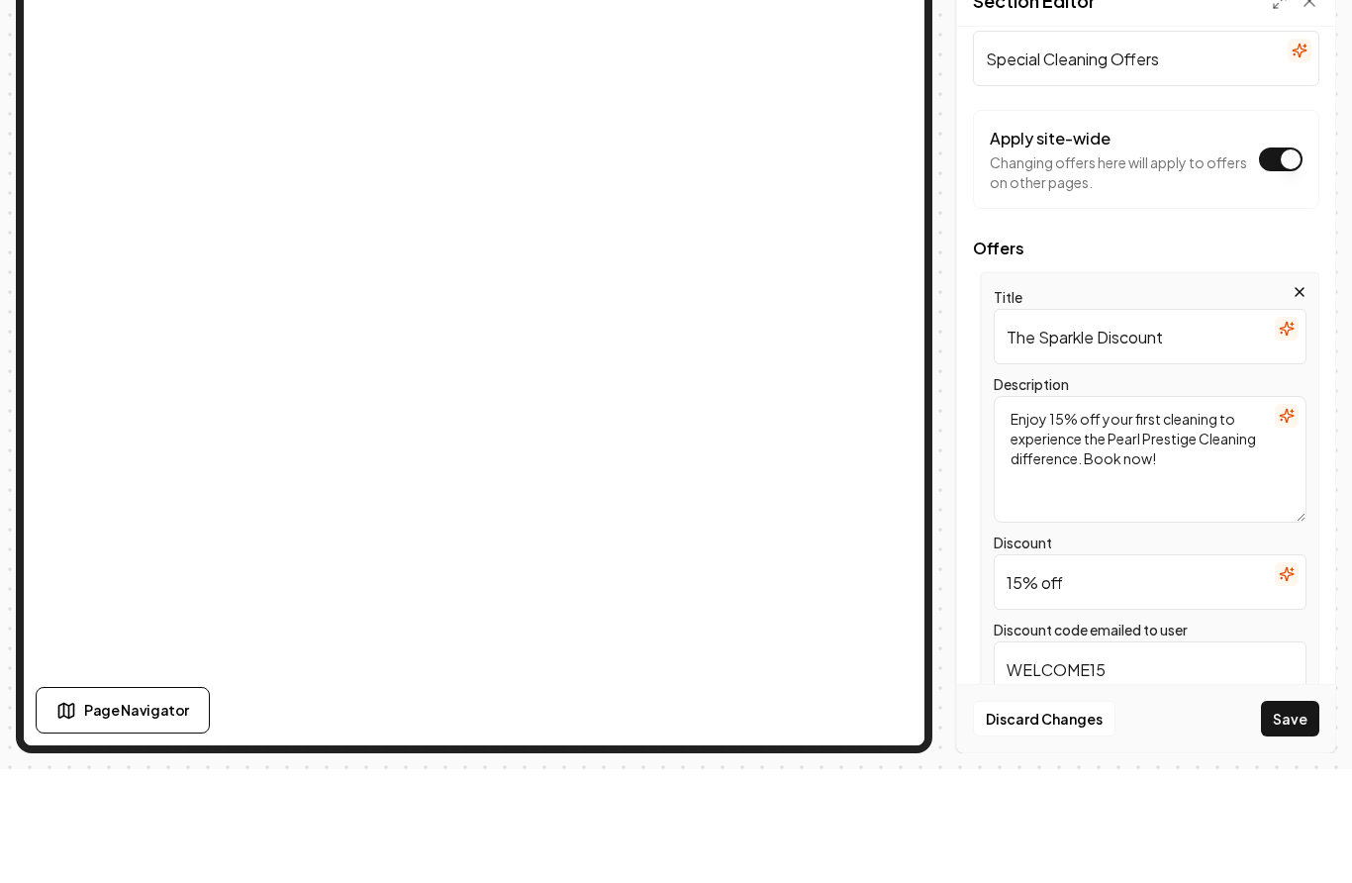
type input "The Sparkle Discount"
click at [1065, 510] on textarea "Enjoy 15% off your first cleaning to experience the Pearl Prestige Cleaning dif…" at bounding box center [1150, 573] width 313 height 127
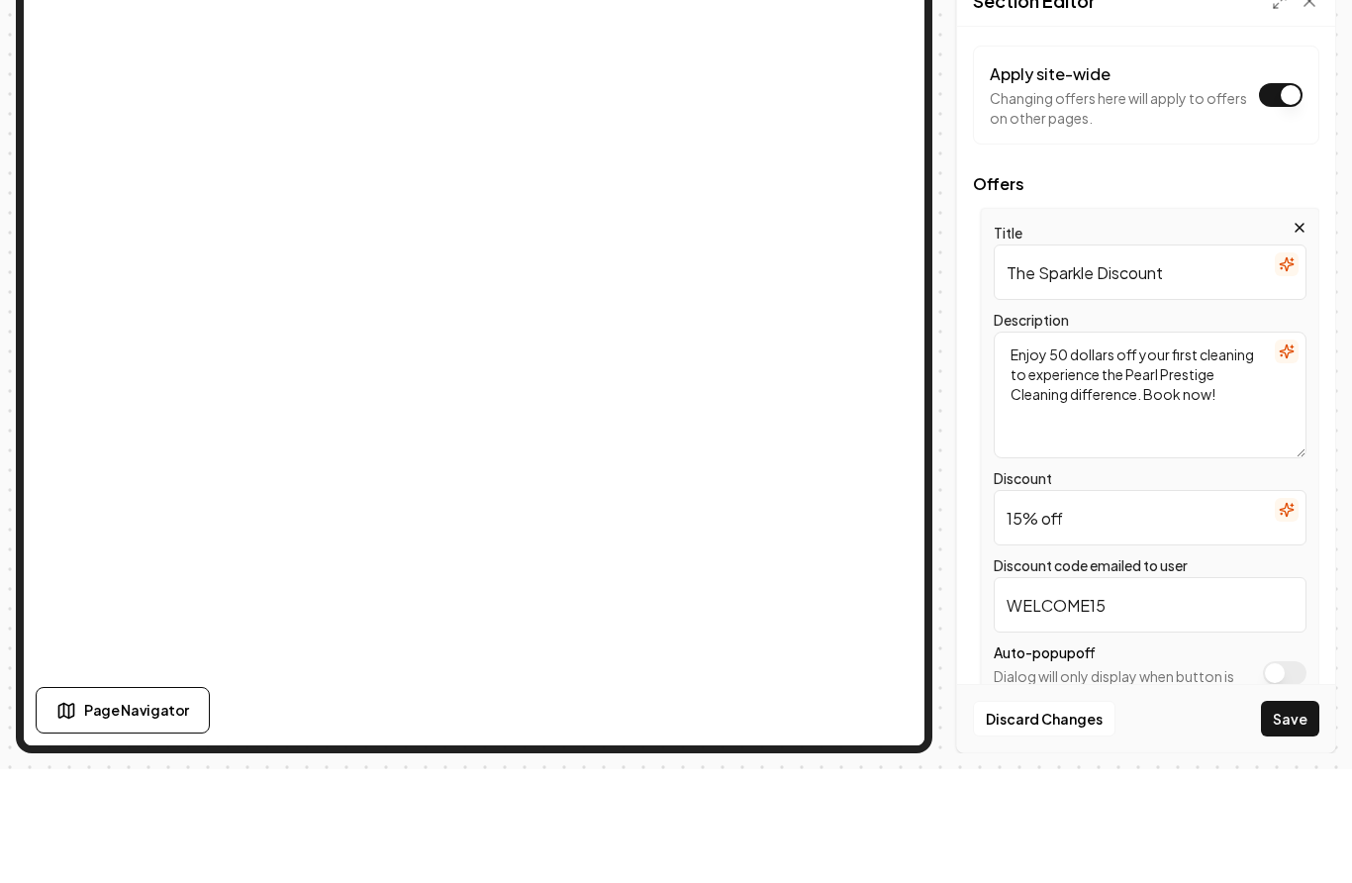
scroll to position [110, 0]
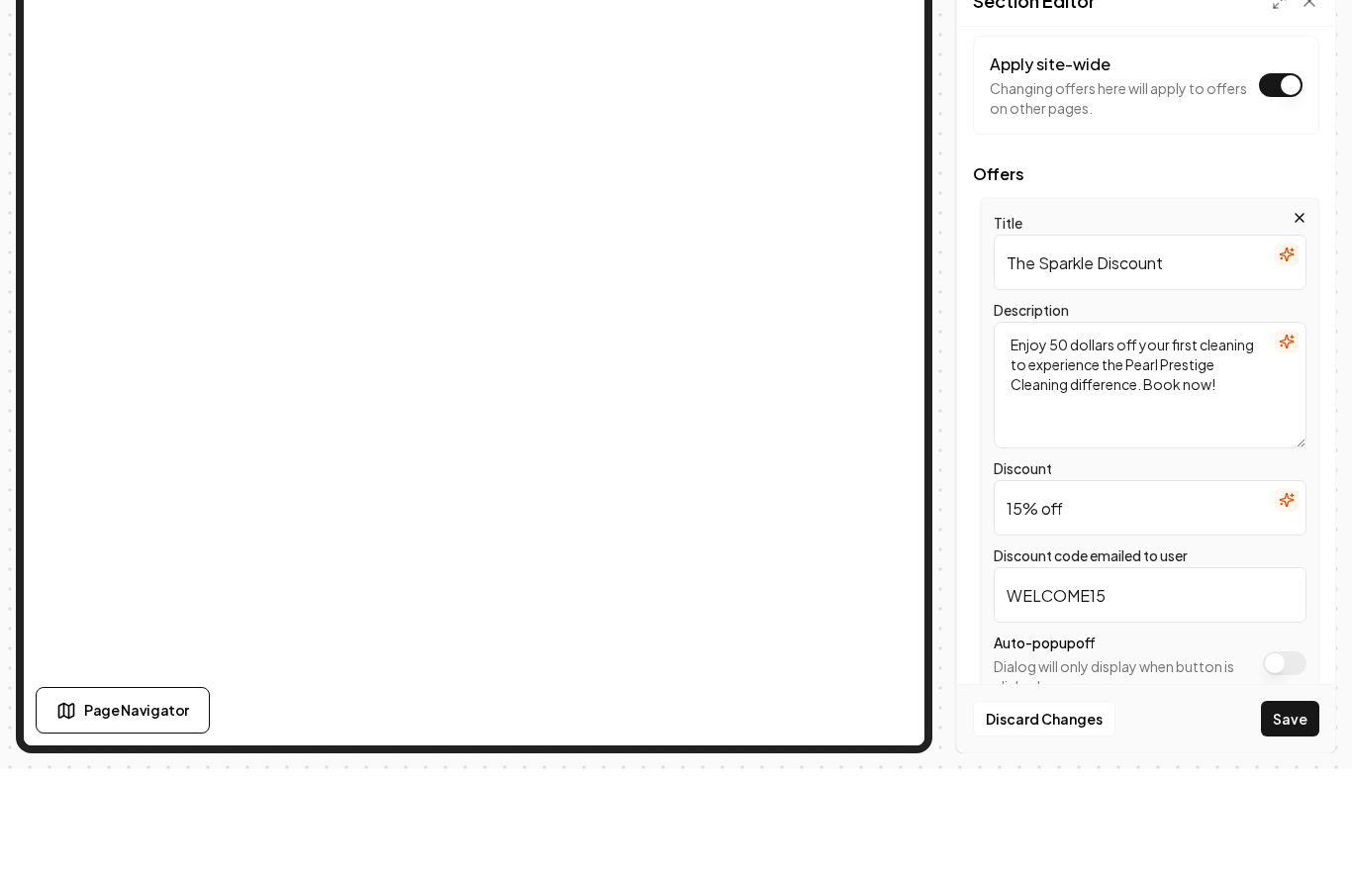
type textarea "Enjoy 50 dollars off your first cleaning to experience the Pearl Prestige Clean…"
click at [1028, 594] on input "15% off" at bounding box center [1150, 621] width 313 height 55
type input "50 off"
click at [1125, 681] on input "WELCOME15" at bounding box center [1150, 708] width 313 height 55
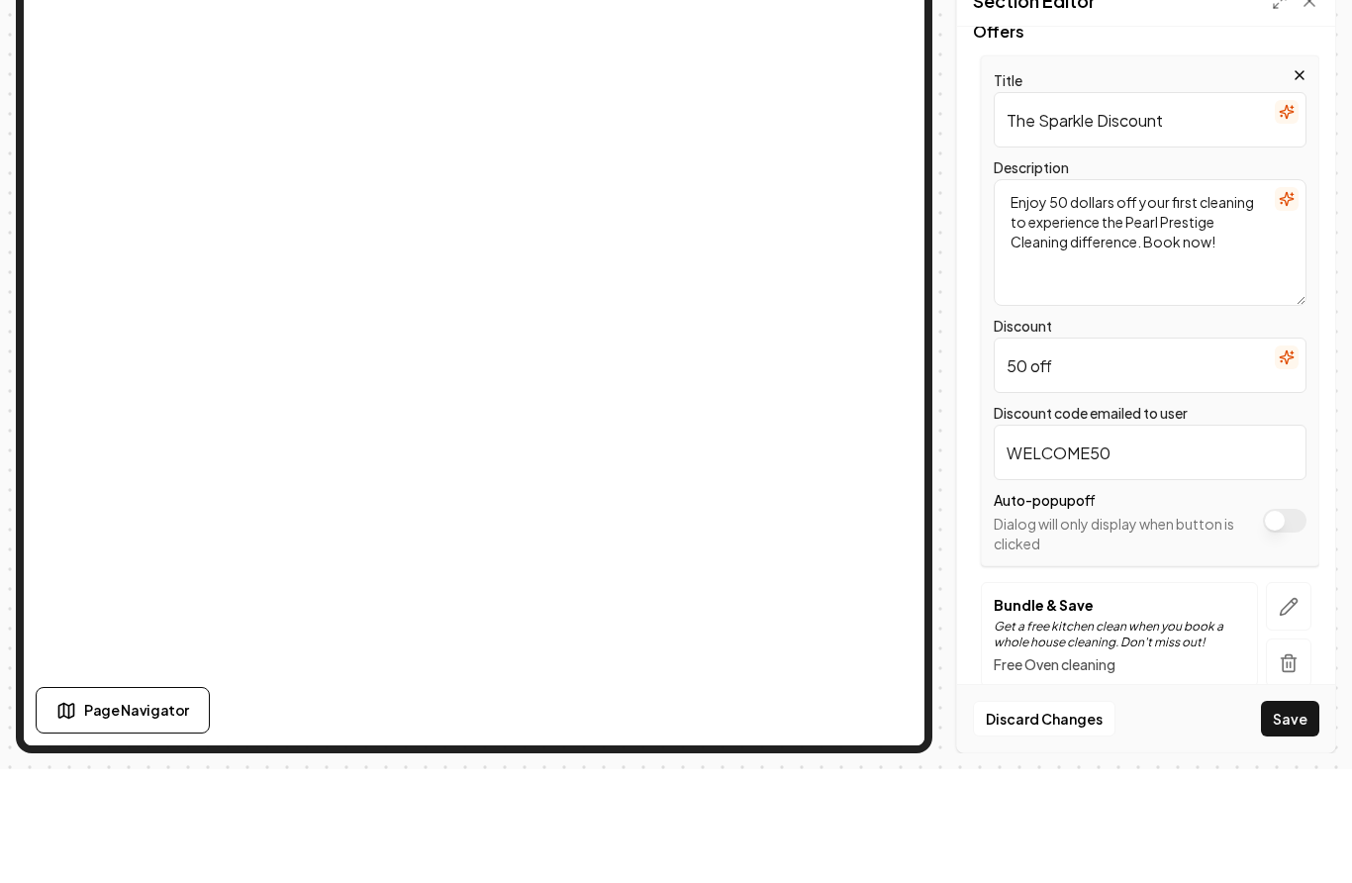
scroll to position [251, 0]
type input "WELCOME50"
click at [1285, 624] on button "Apply site-wide" at bounding box center [1285, 636] width 44 height 24
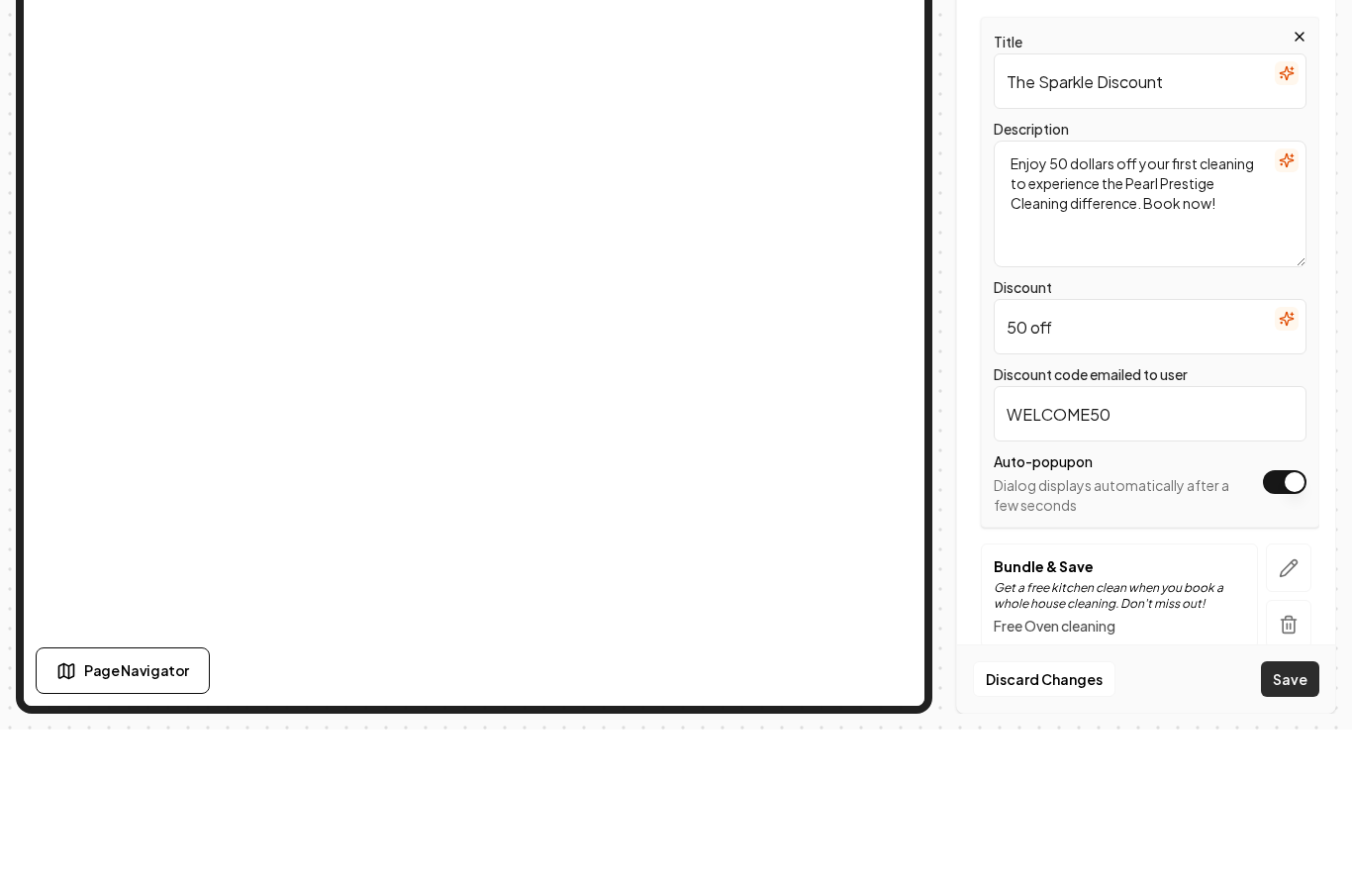
click at [1284, 815] on button "Save" at bounding box center [1290, 833] width 58 height 36
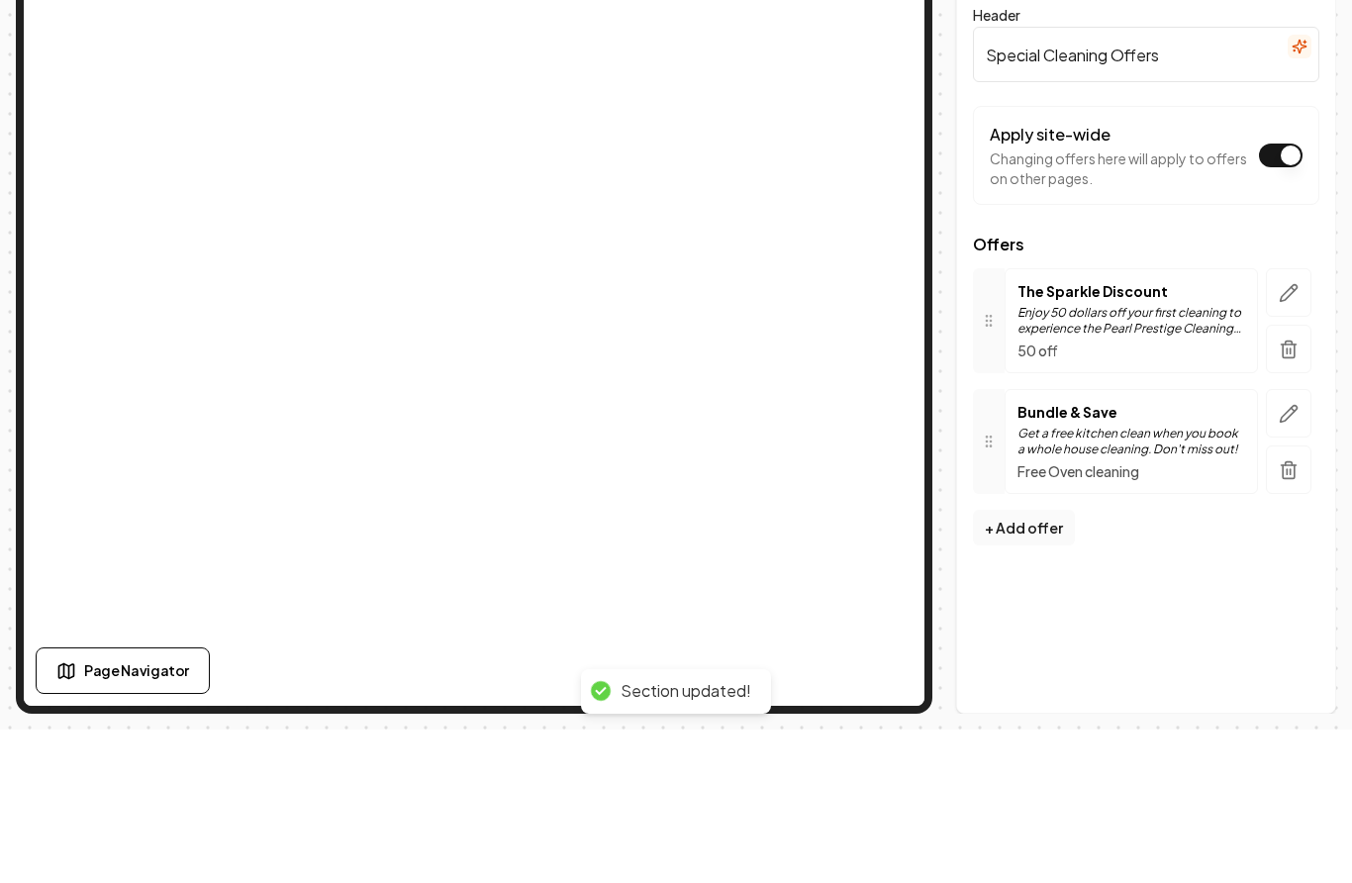
scroll to position [0, 0]
click at [1282, 558] on icon "button" at bounding box center [1289, 566] width 17 height 17
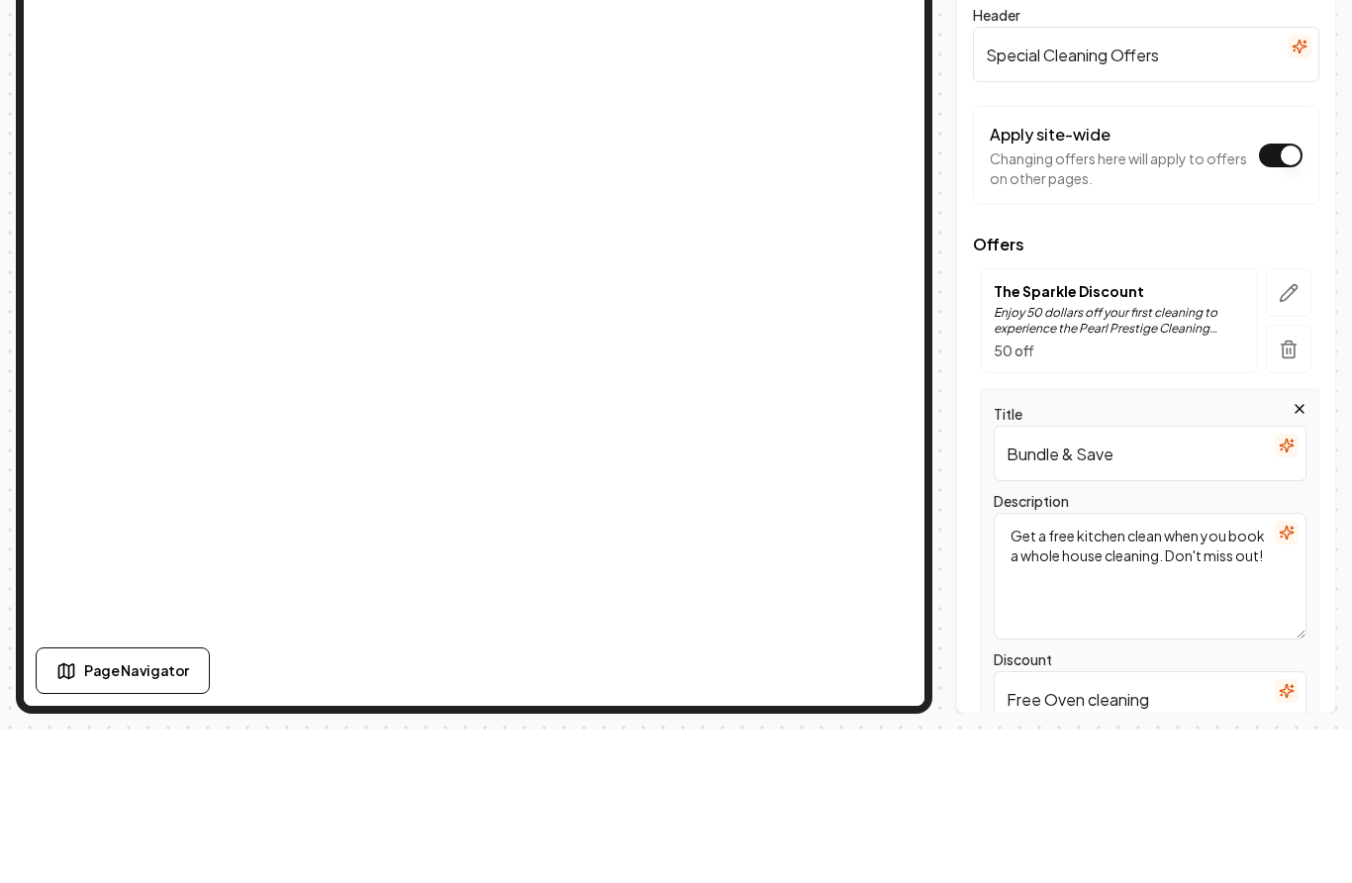
click at [1259, 666] on textarea "Get a free kitchen clean when you book a whole house cleaning. Don't miss out!" at bounding box center [1150, 729] width 313 height 127
click at [1125, 666] on textarea "Get a free kitchen clean when you book a whole house cleaning. Don't miss out!" at bounding box center [1150, 729] width 313 height 127
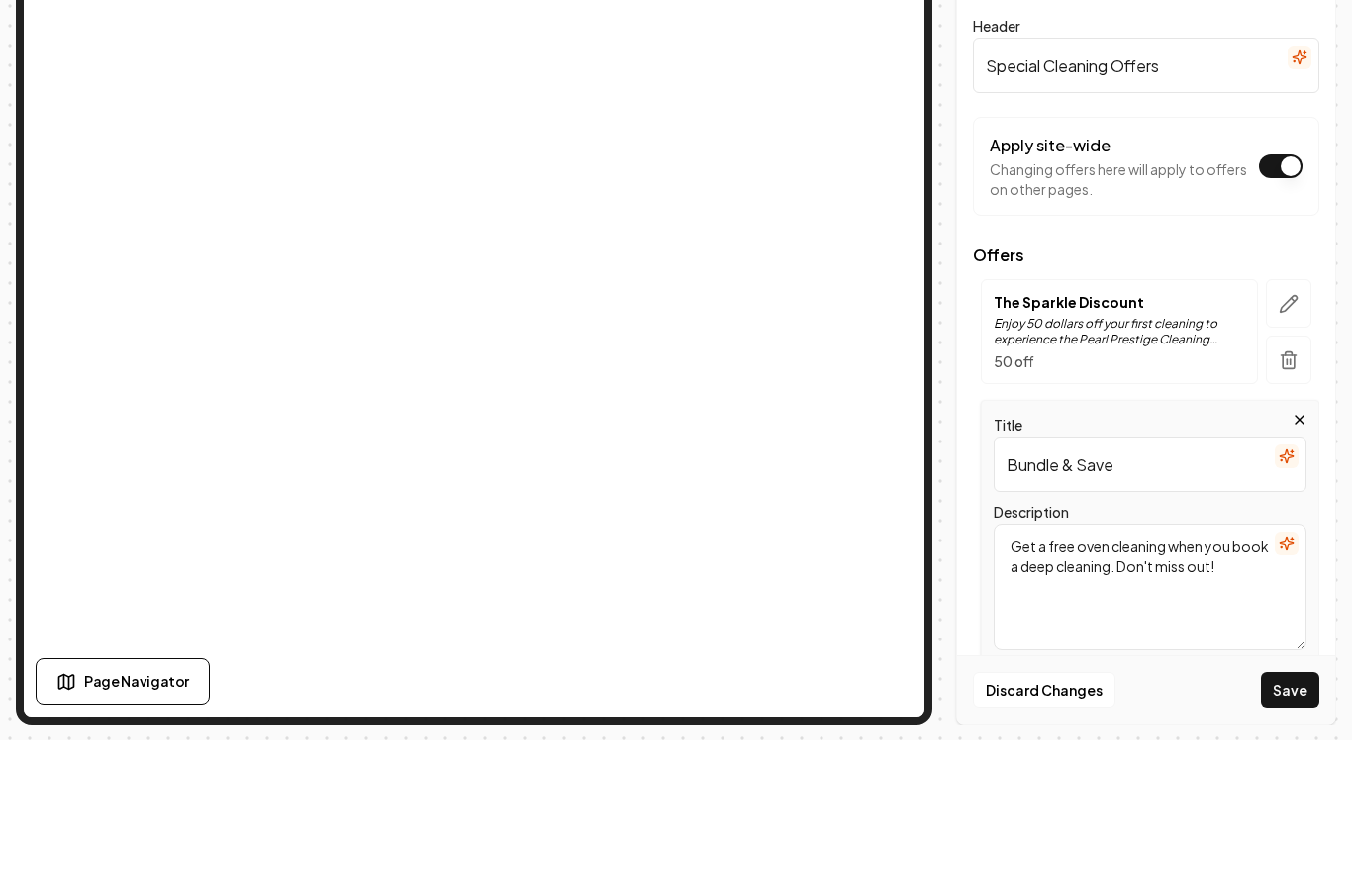
type textarea "Get a free oven cleaning when you book a deep cleaning. Don't miss out!"
click at [1149, 579] on input "Bundle & Save" at bounding box center [1150, 606] width 313 height 55
type input "B"
type input "Deep Cleaning"
click at [1274, 815] on button "Save" at bounding box center [1290, 833] width 58 height 36
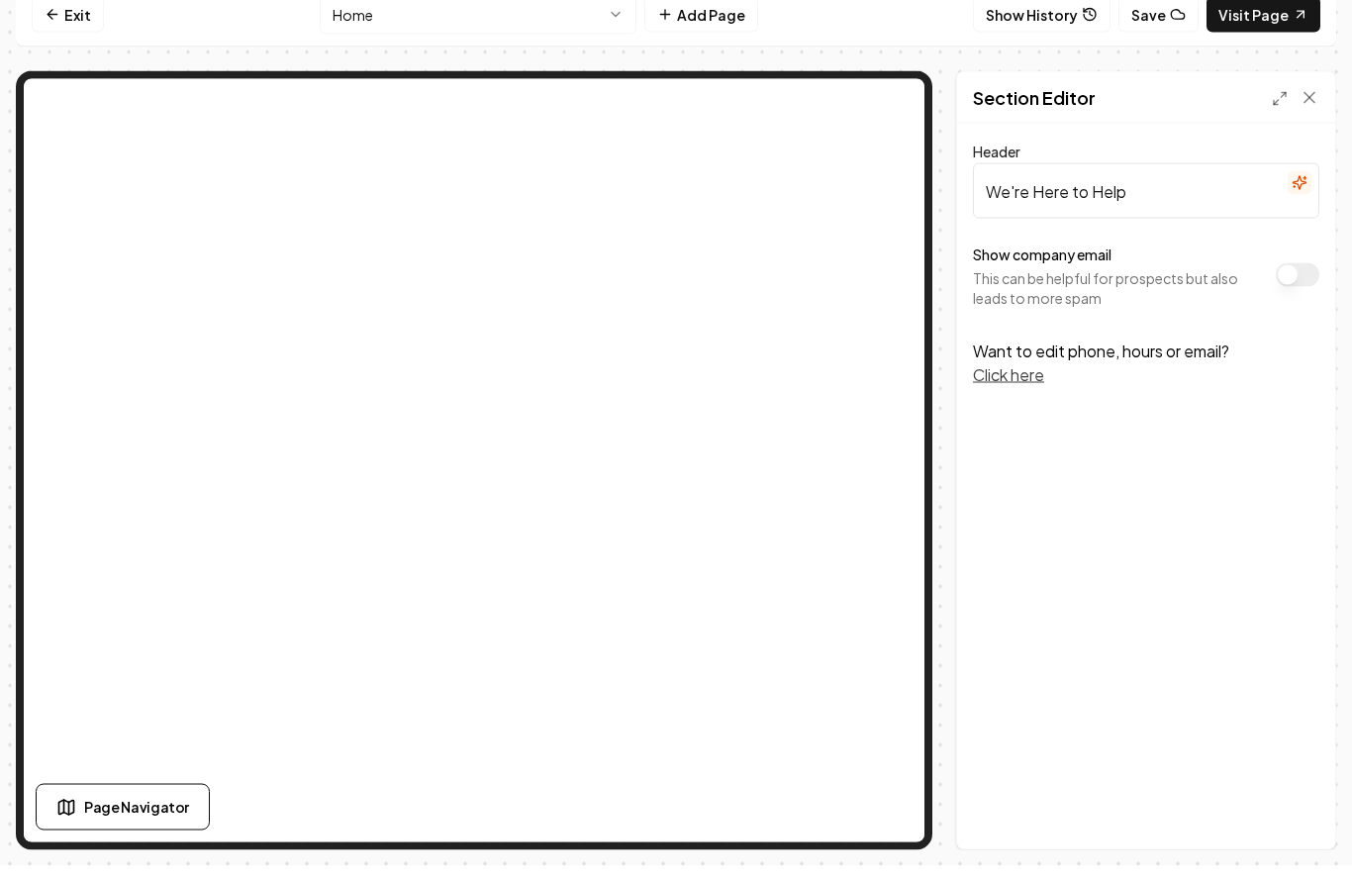
click at [1294, 280] on button "Show company email" at bounding box center [1298, 292] width 44 height 24
click at [1016, 380] on button "Click here" at bounding box center [1008, 392] width 71 height 24
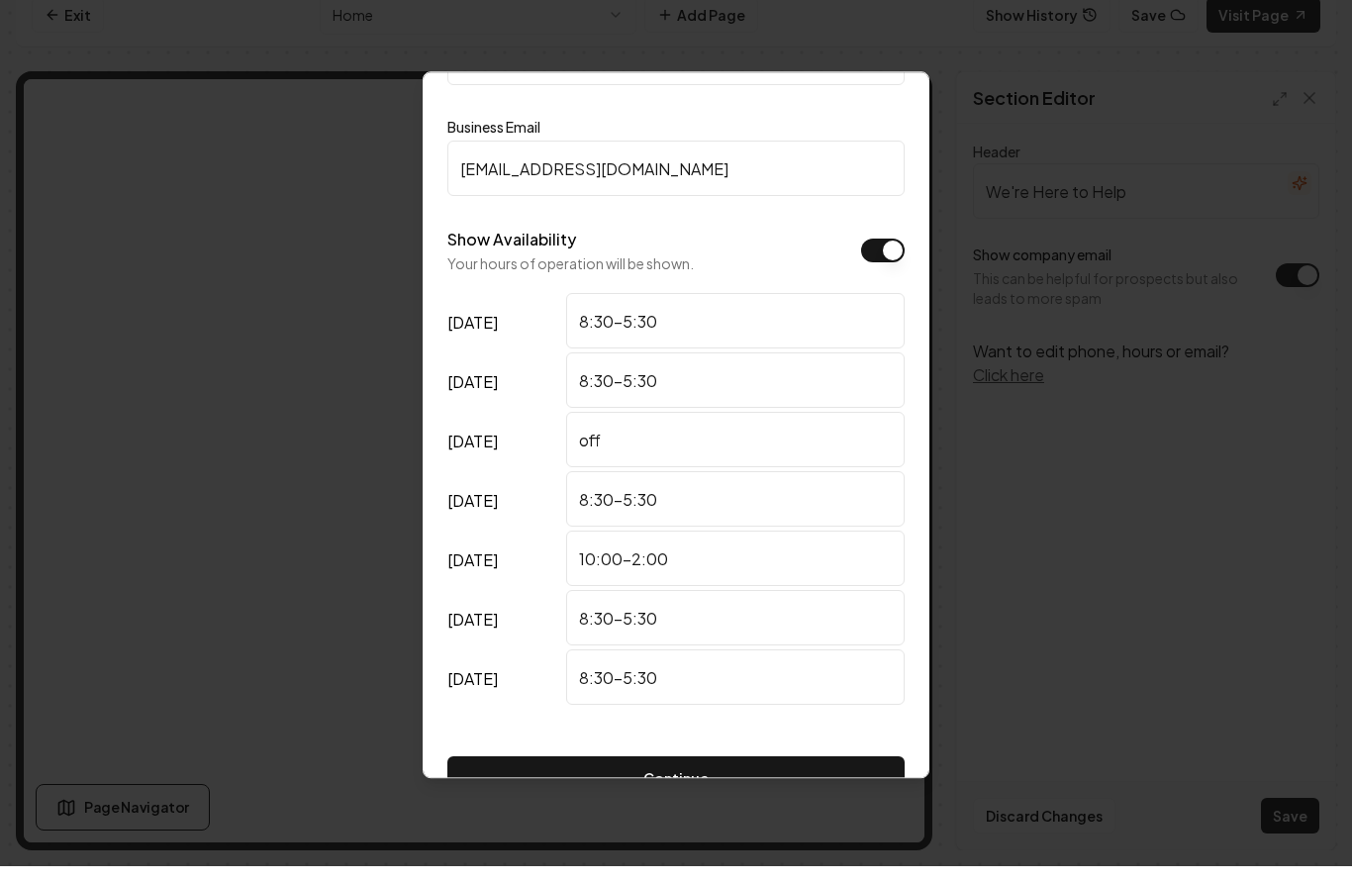
scroll to position [147, 0]
click at [644, 430] on input "off" at bounding box center [735, 457] width 339 height 55
type input "o"
type input "CLOSED"
click at [786, 179] on form "Business Phone [PHONE_NUMBER] Business Email [EMAIL_ADDRESS][DOMAIN_NAME] Show …" at bounding box center [675, 430] width 457 height 808
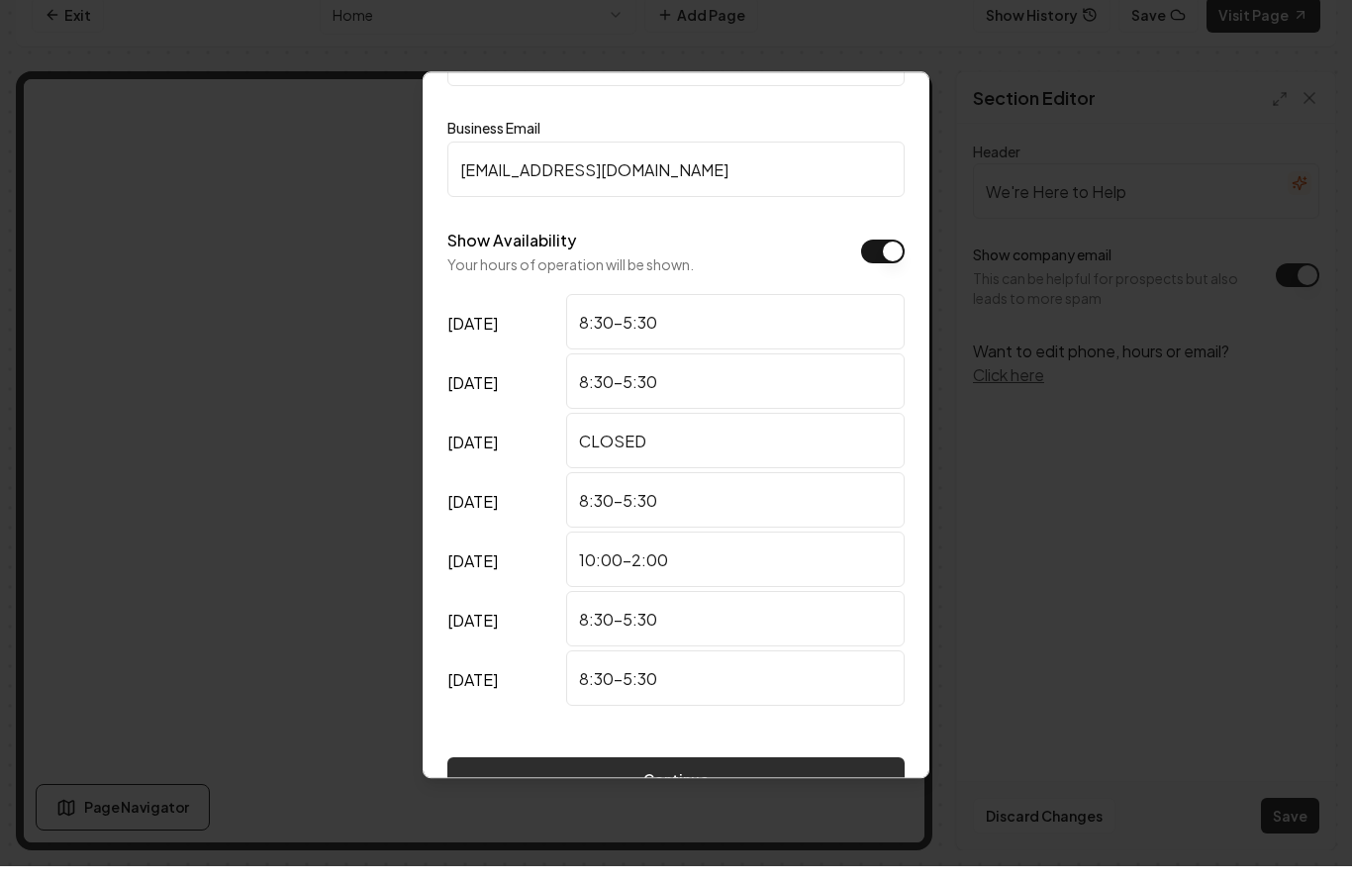
click at [769, 774] on button "Continue" at bounding box center [675, 796] width 457 height 44
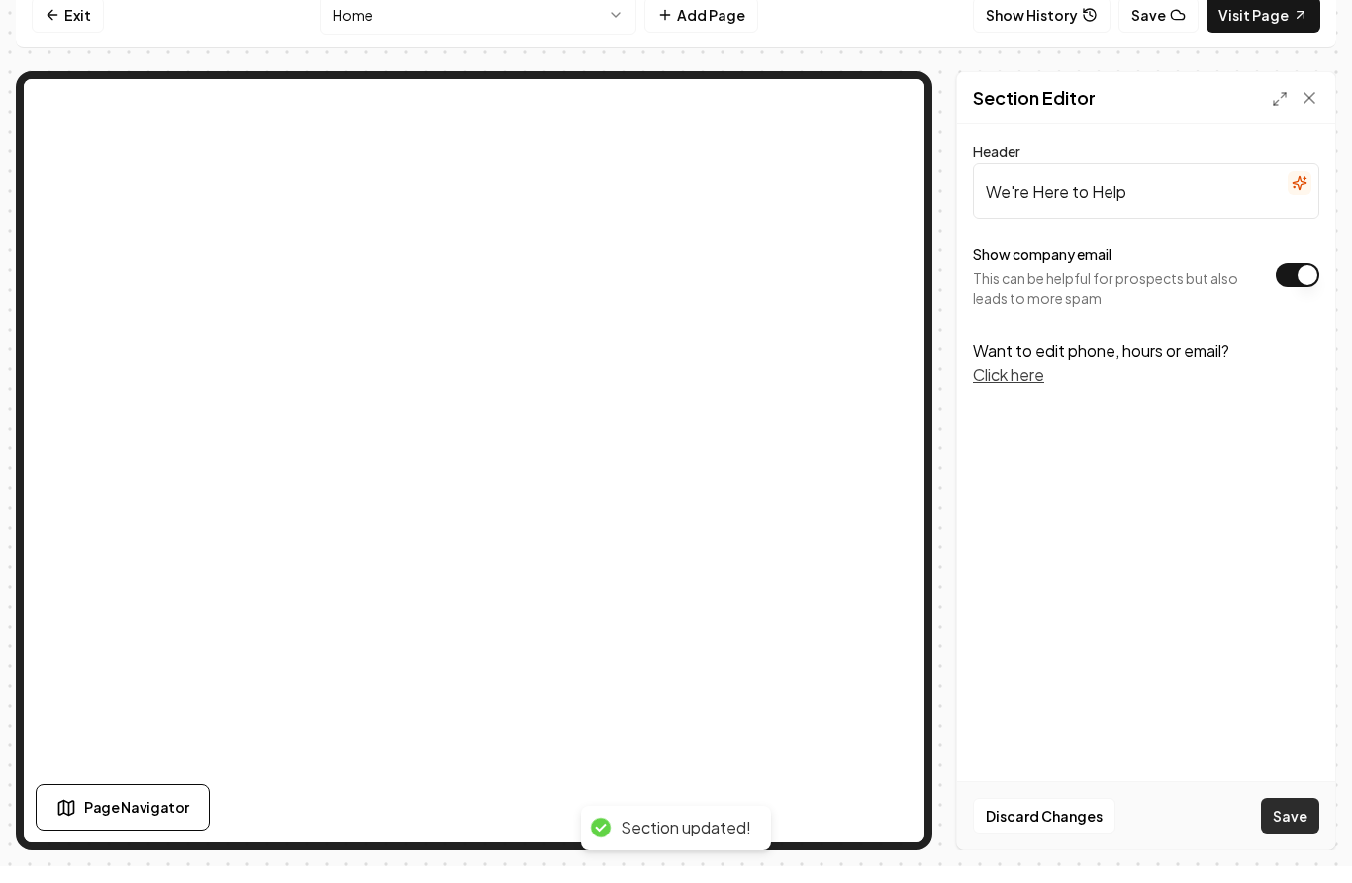
click at [1291, 825] on button "Save" at bounding box center [1290, 833] width 58 height 36
click at [1020, 380] on button "Click here" at bounding box center [1008, 392] width 71 height 24
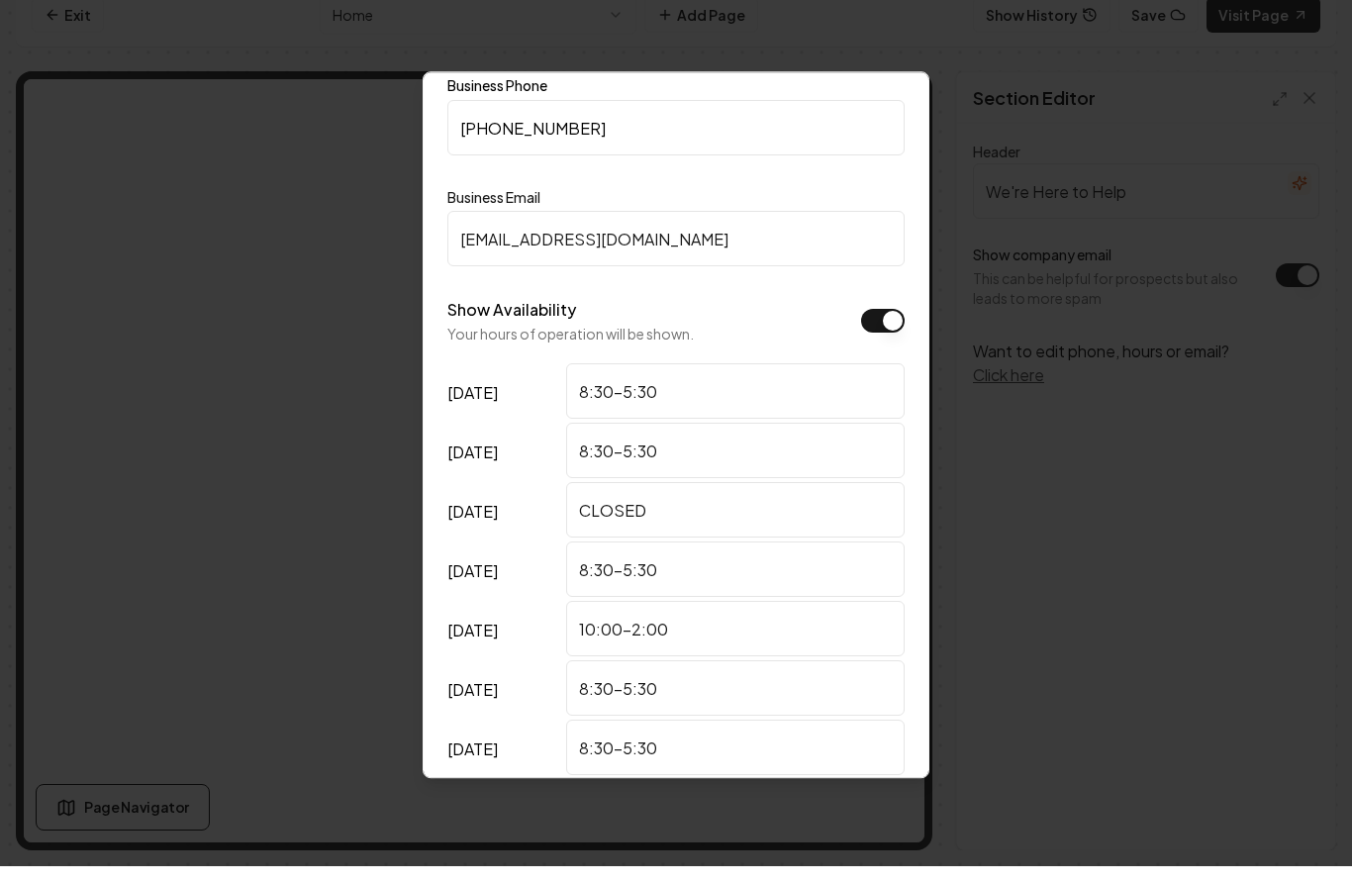
scroll to position [94, 0]
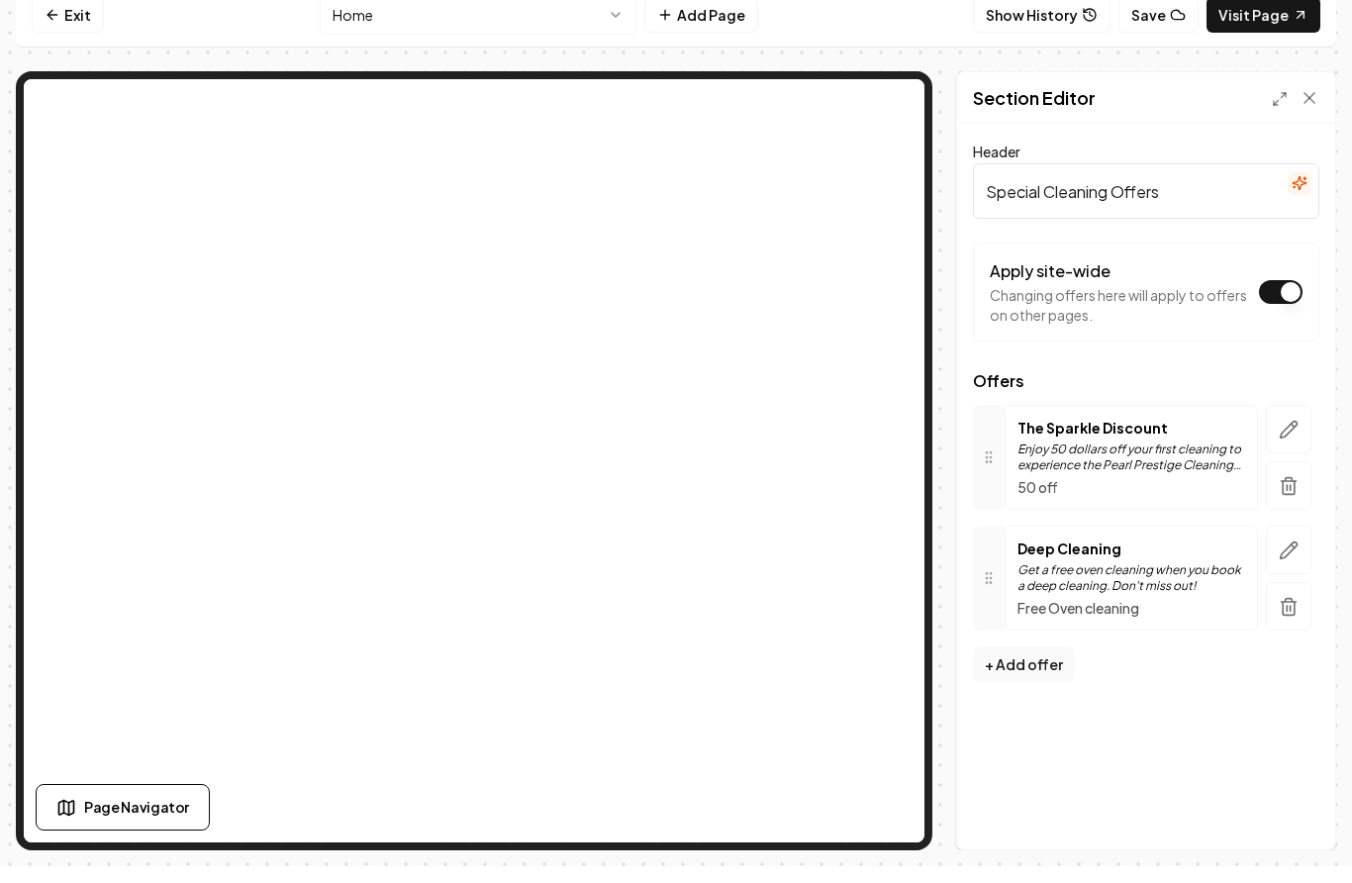
click at [1091, 458] on p "Enjoy 50 dollars off your first cleaning to experience the Pearl Prestige Clean…" at bounding box center [1132, 474] width 228 height 32
click at [1301, 422] on button "button" at bounding box center [1289, 446] width 46 height 49
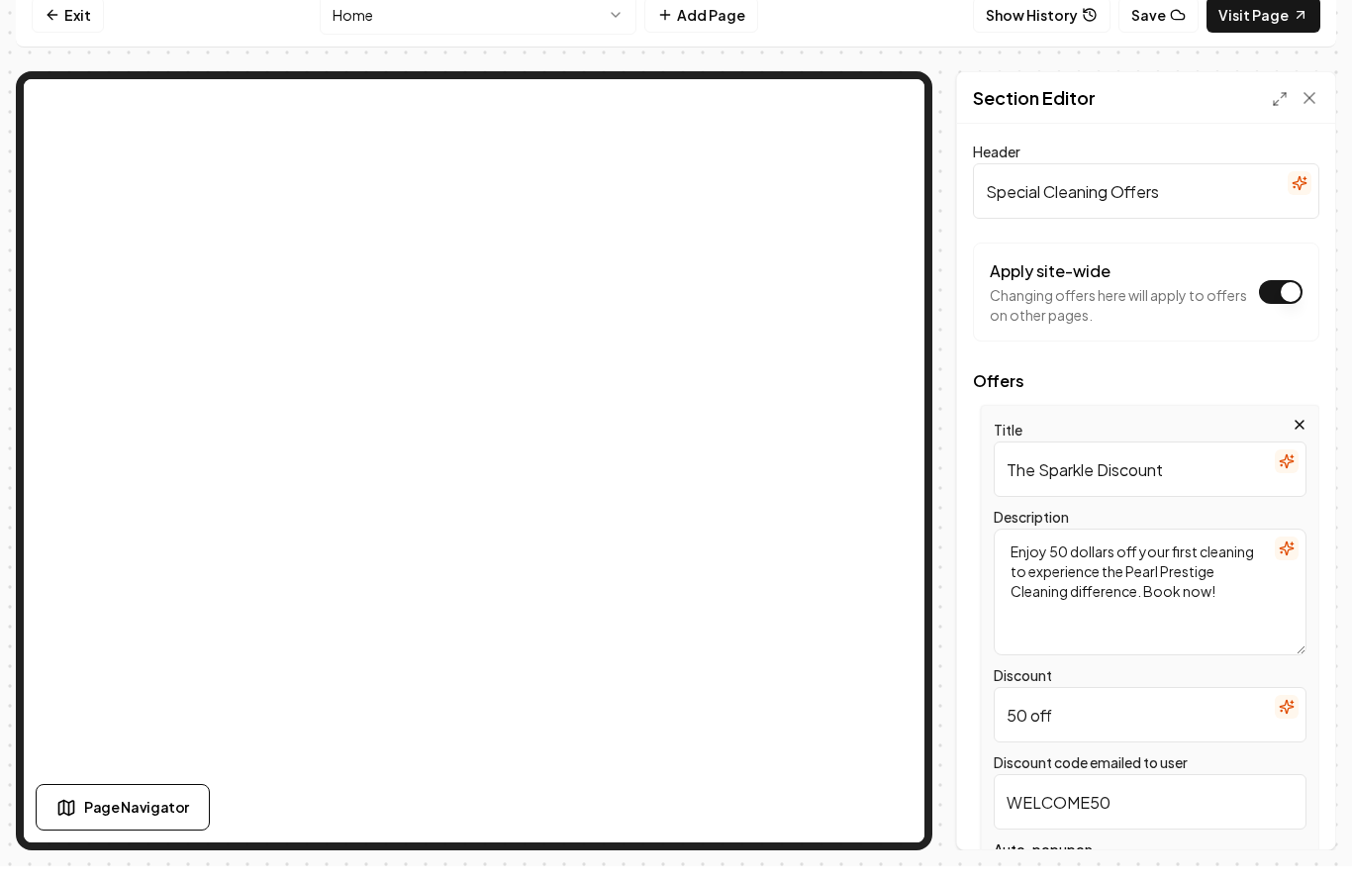
click at [1049, 545] on textarea "Enjoy 50 dollars off your first cleaning to experience the Pearl Prestige Clean…" at bounding box center [1150, 608] width 313 height 127
type textarea "Enjoy $50 dollars off your first cleaning to experience the Pearl Prestige Clea…"
click at [1280, 834] on button "Save" at bounding box center [1290, 833] width 58 height 36
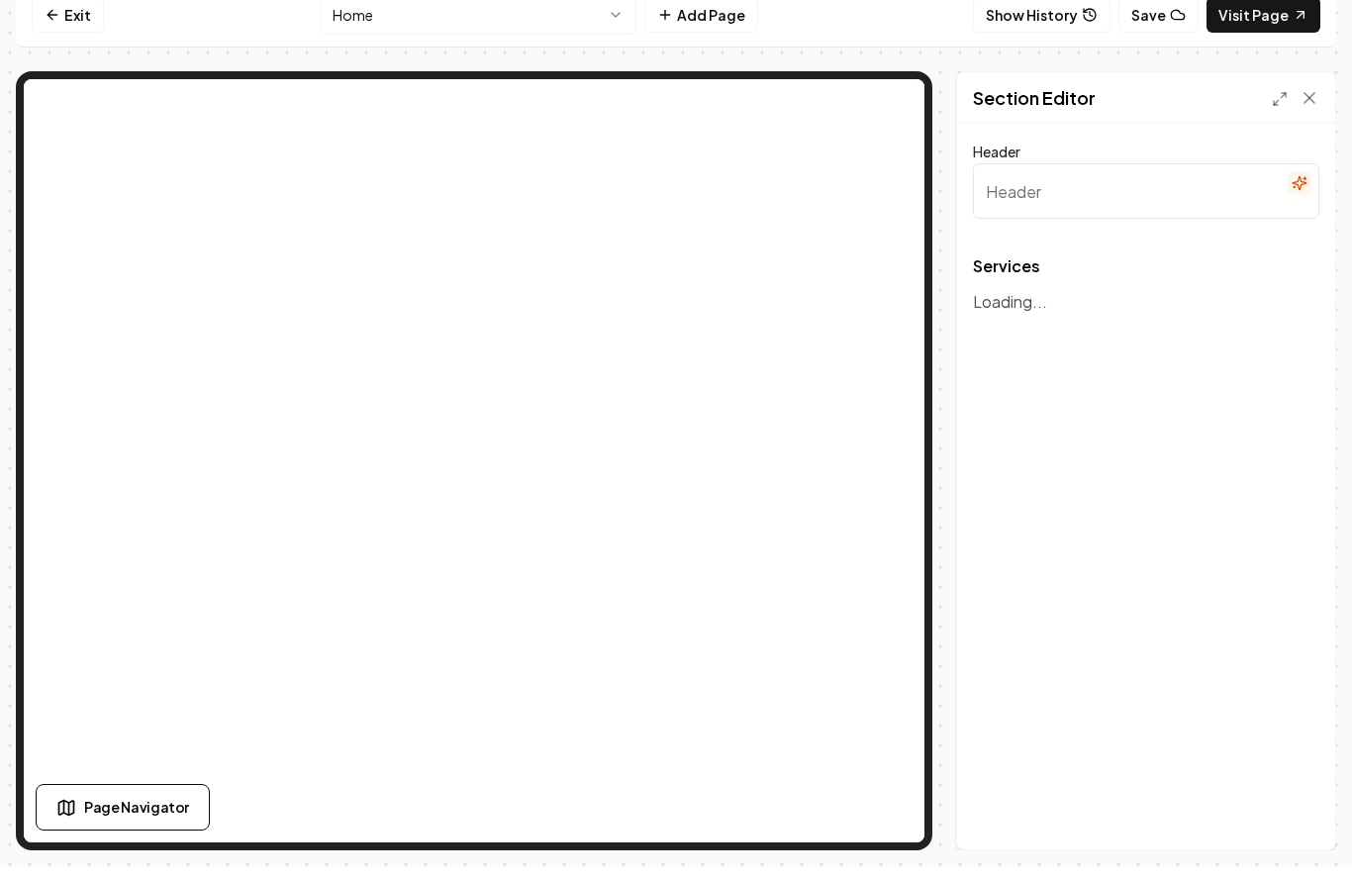
scroll to position [0, 0]
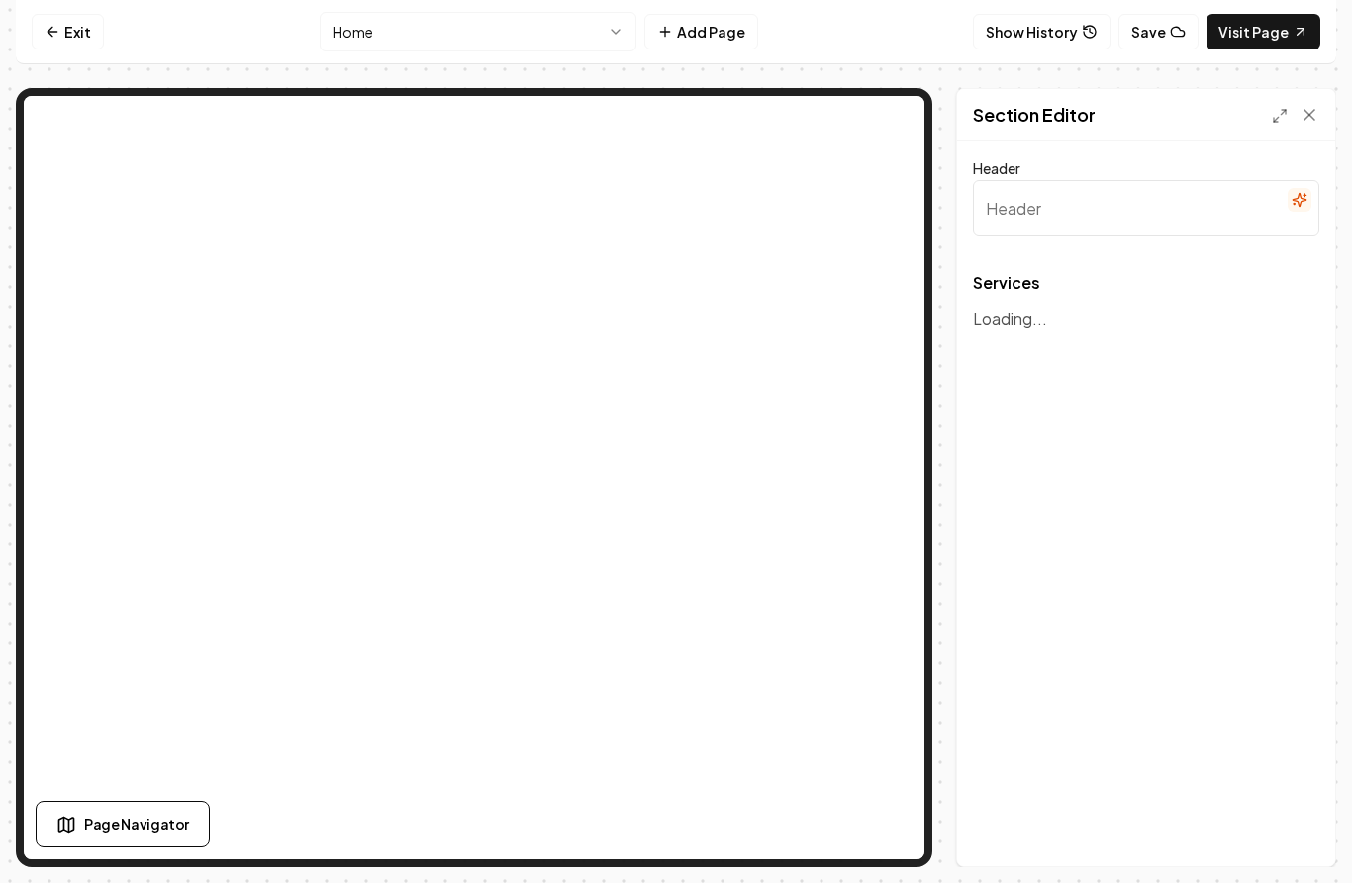
type input "Our Premium Cleaning Services"
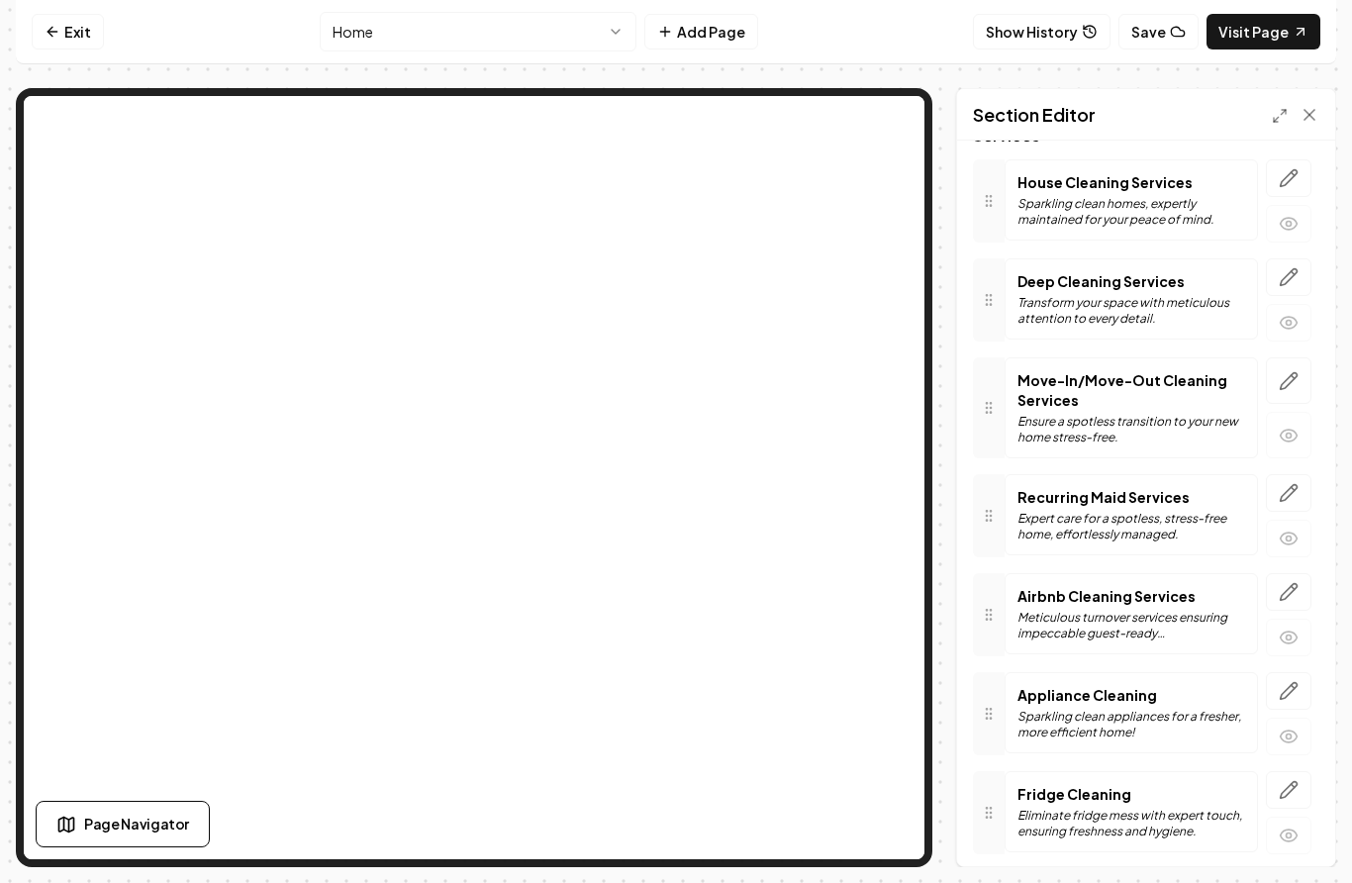
scroll to position [147, 0]
click at [1282, 784] on icon "button" at bounding box center [1289, 790] width 20 height 20
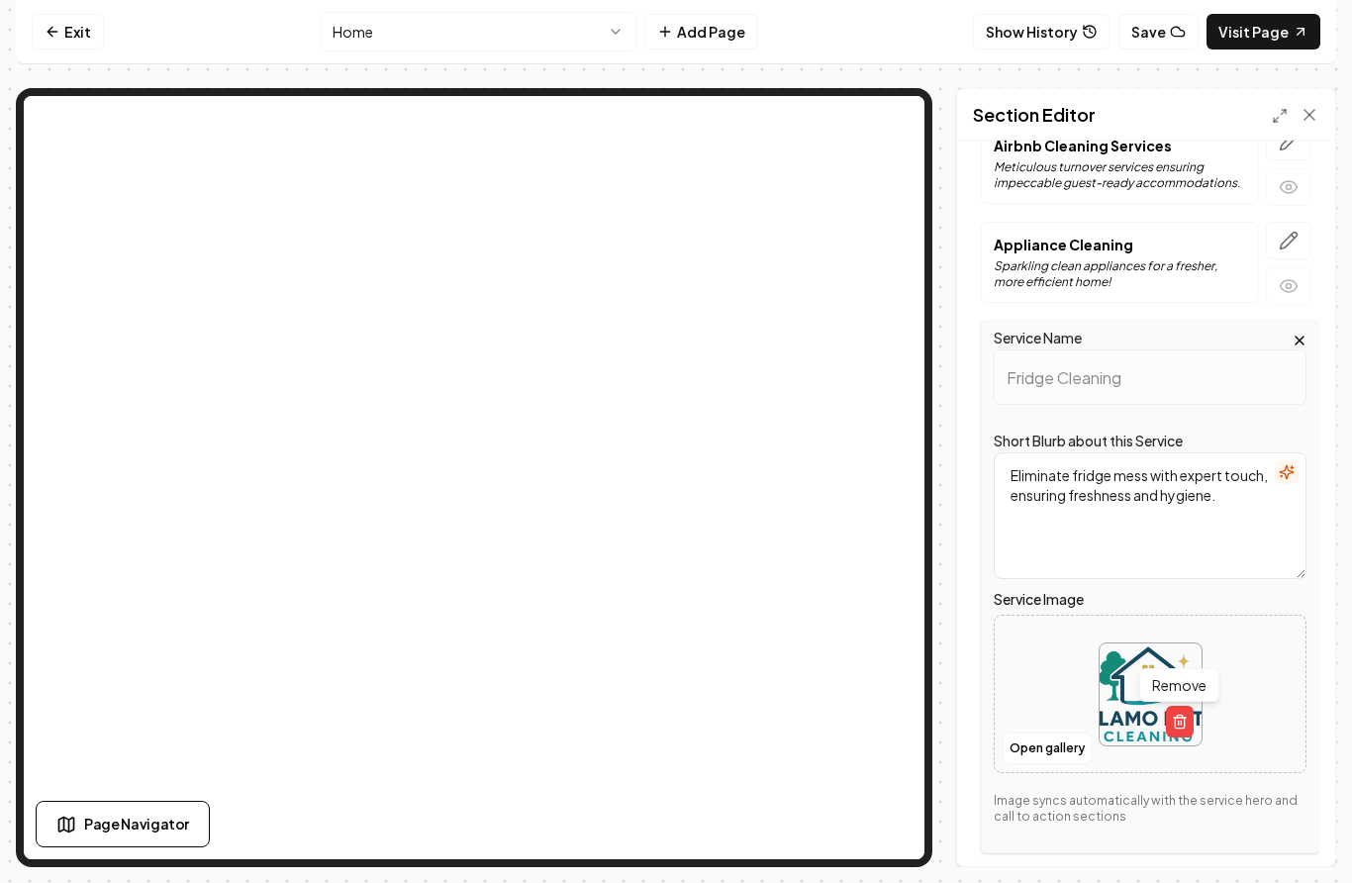
scroll to position [597, 0]
click at [1066, 748] on button "Open gallery" at bounding box center [1047, 750] width 89 height 32
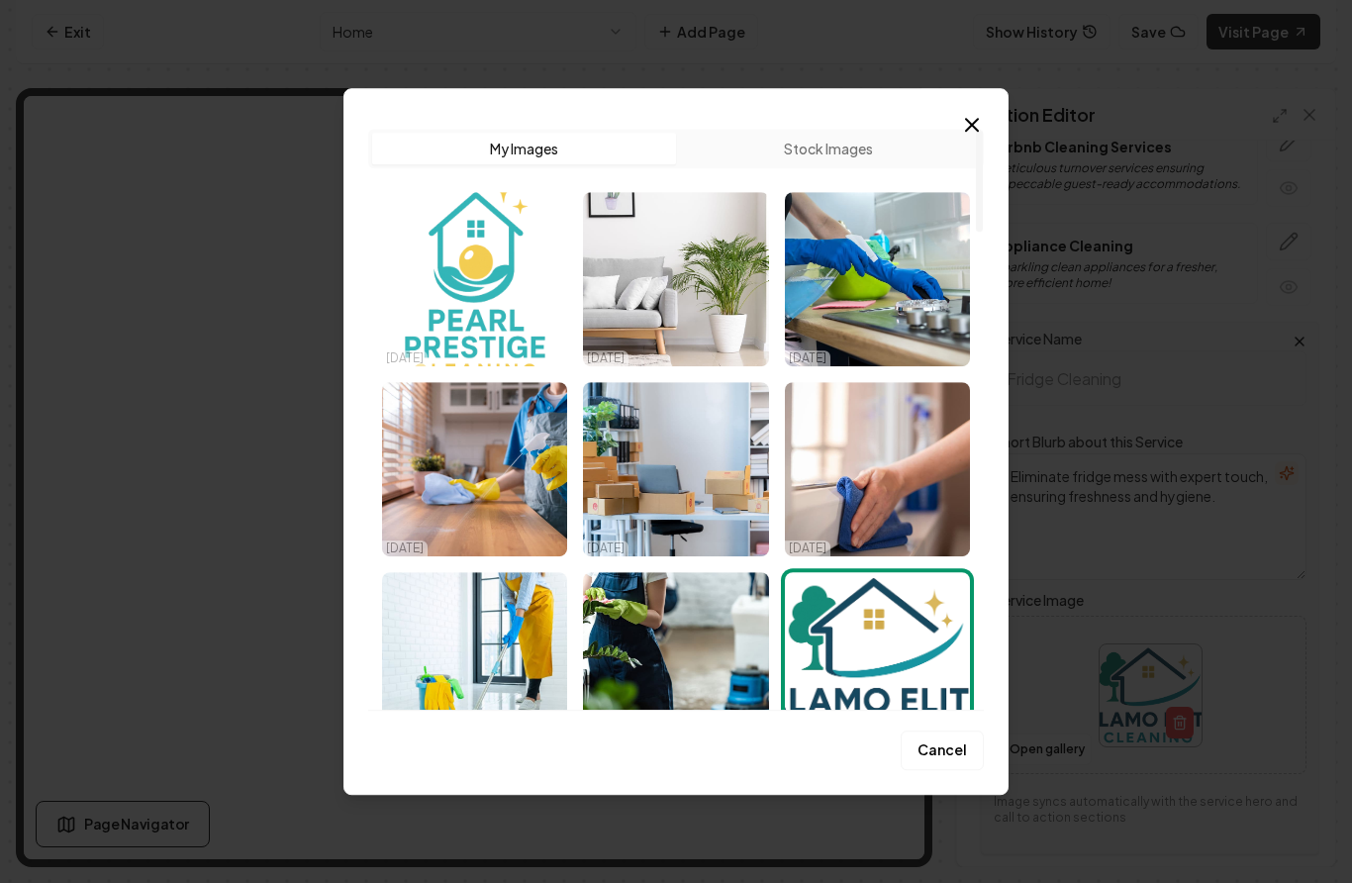
click at [434, 301] on img "Select image image_68a625715c7cd75eb862a5ae.png" at bounding box center [474, 279] width 185 height 174
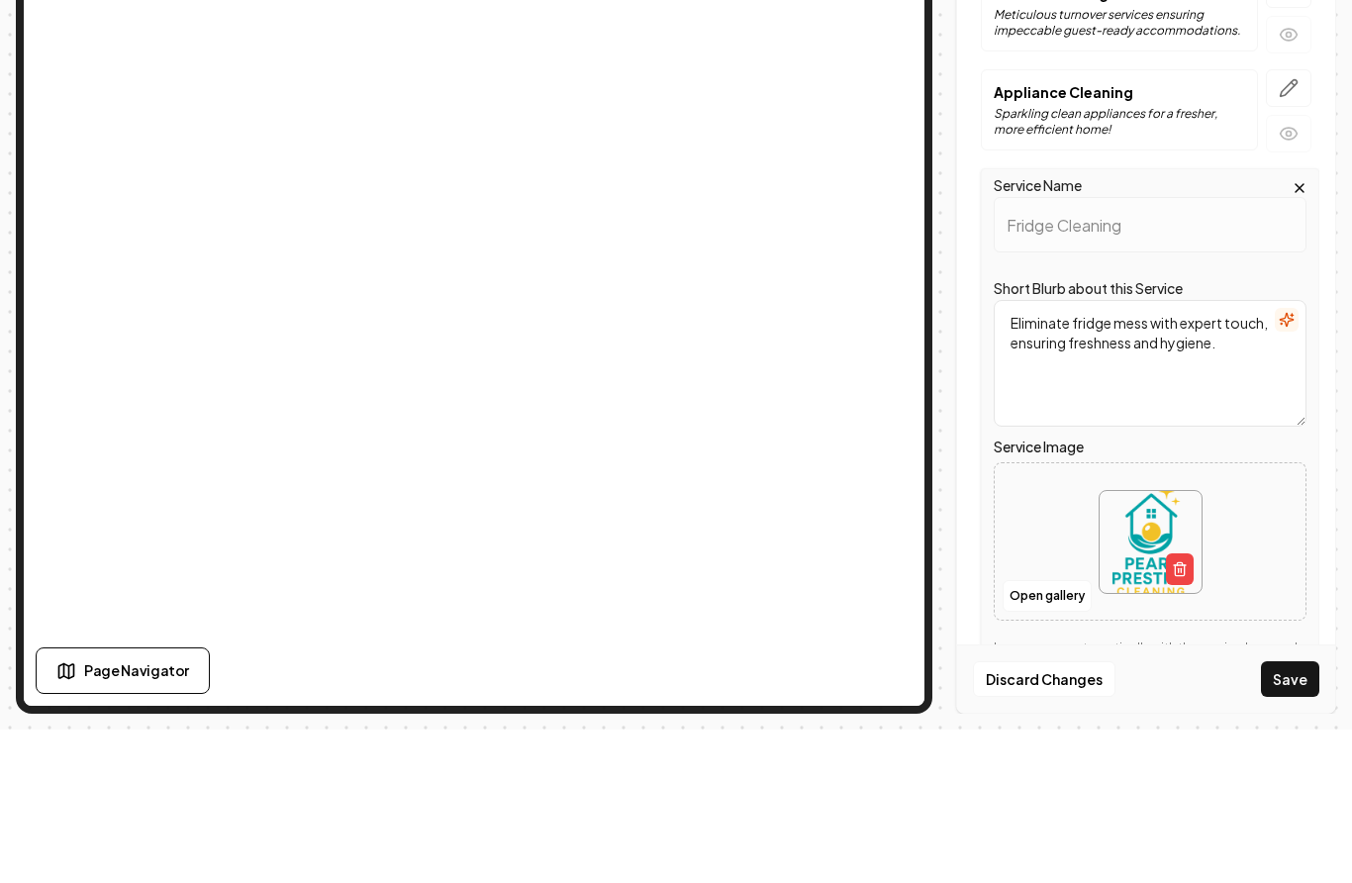
scroll to position [63, 0]
click at [1295, 815] on button "Save" at bounding box center [1290, 833] width 58 height 36
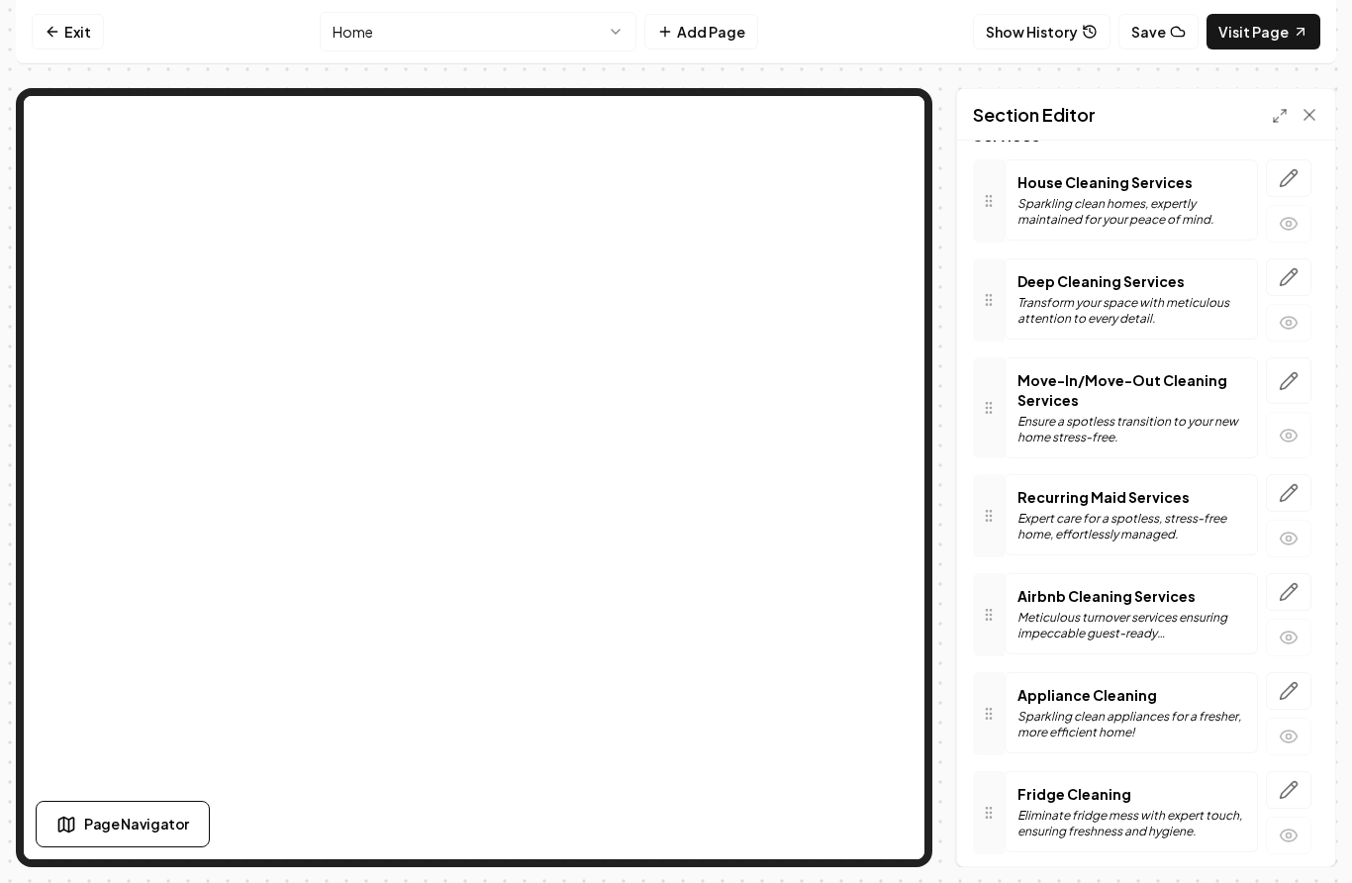
scroll to position [0, 0]
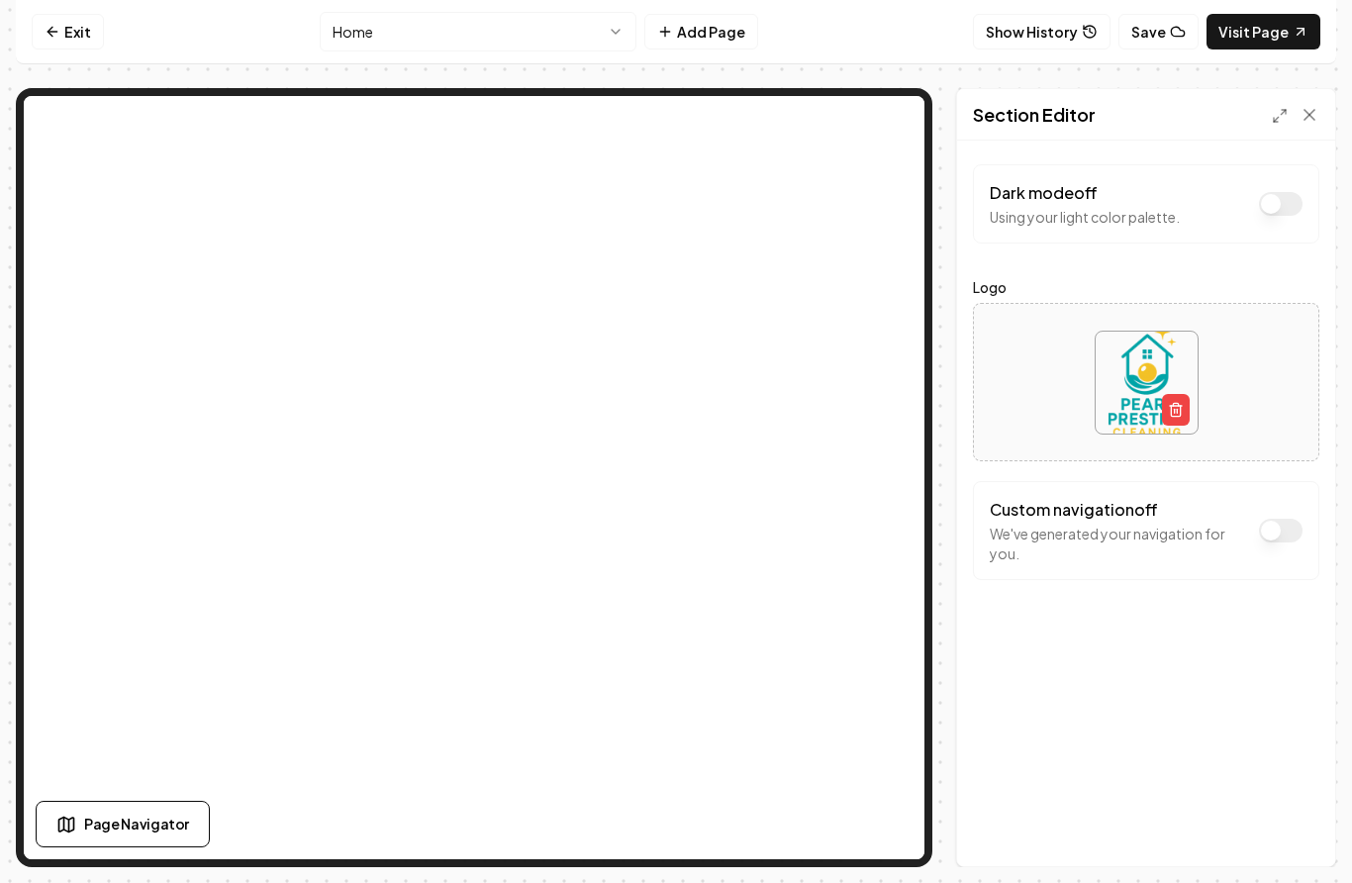
click at [1273, 531] on button "Dark mode off" at bounding box center [1281, 531] width 44 height 24
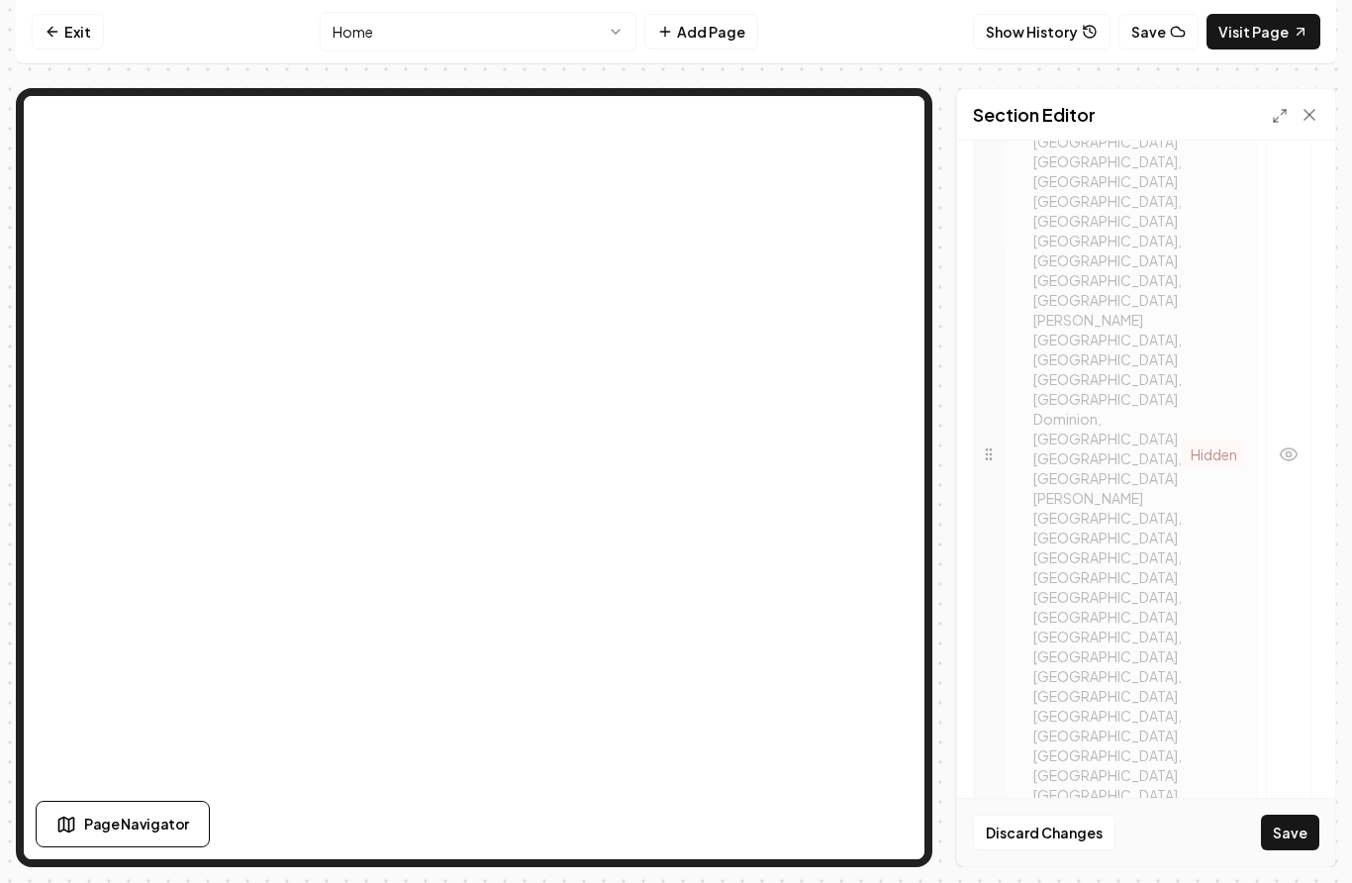
scroll to position [917, 0]
click at [1129, 848] on div "/ contact-us" at bounding box center [1103, 858] width 170 height 20
click at [1281, 835] on icon "button" at bounding box center [1289, 845] width 20 height 20
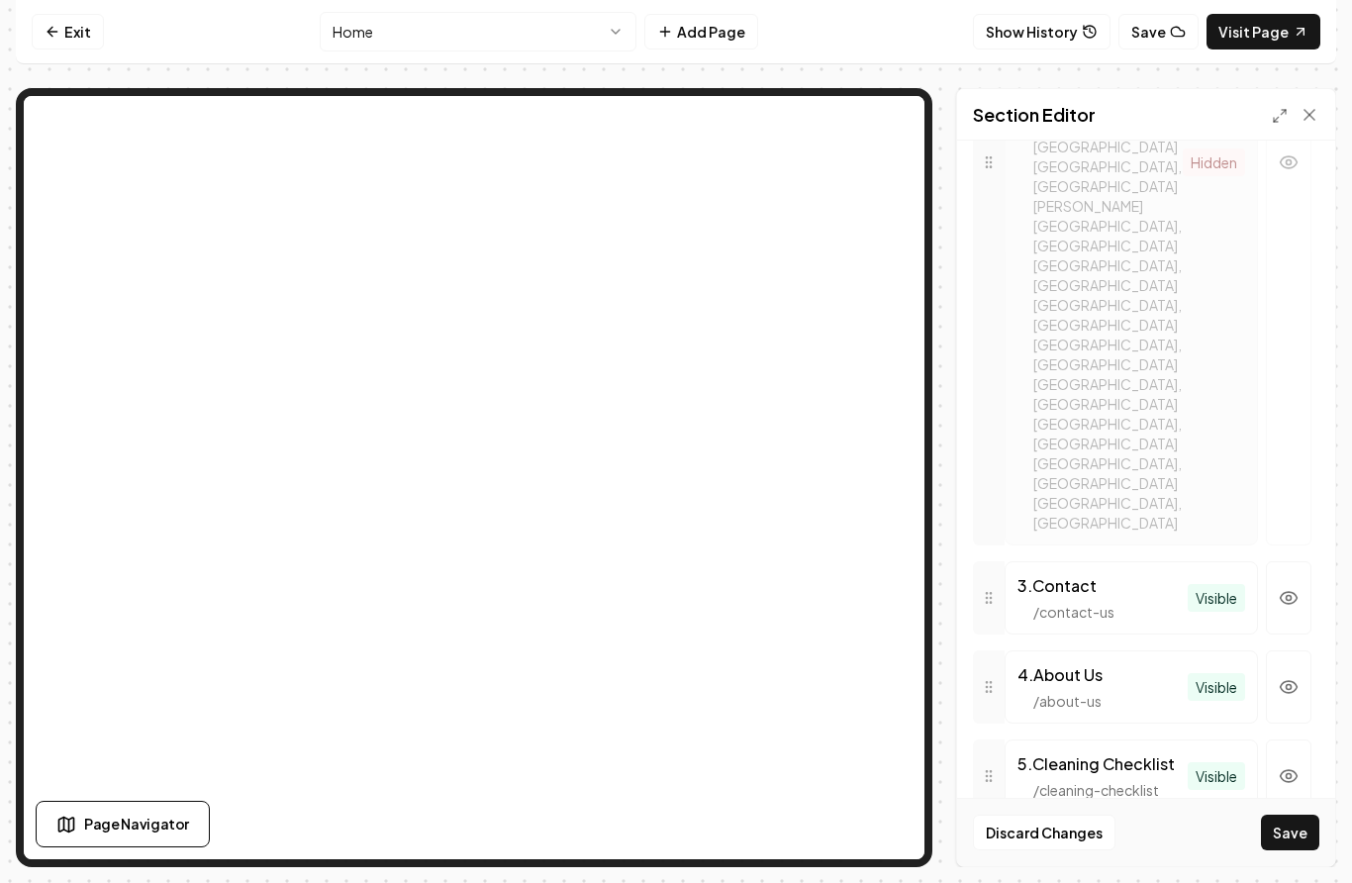
scroll to position [1160, 0]
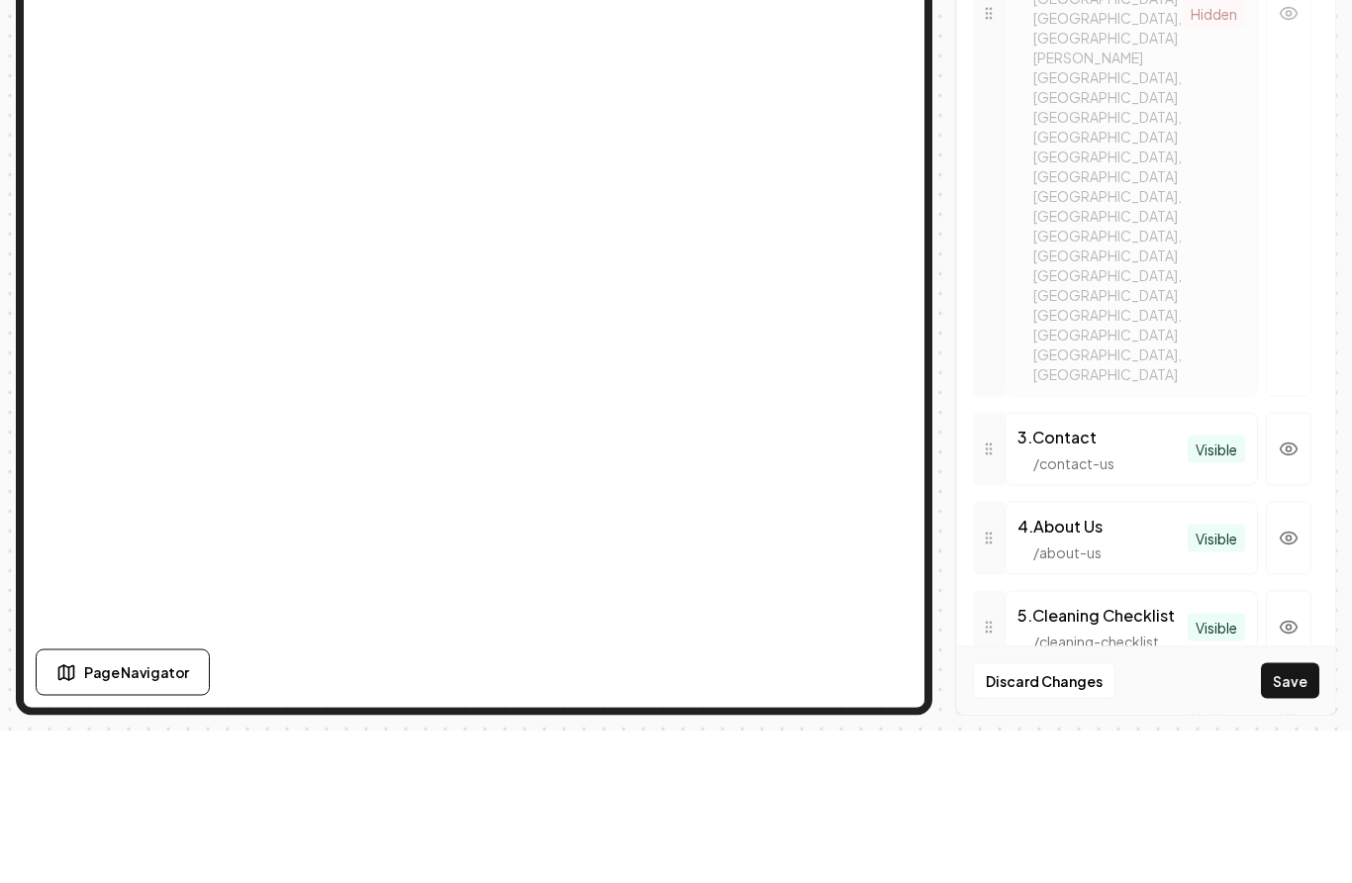
click at [1046, 706] on div "Dark mode off Using your light color palette. Logo Custom navigation on Customi…" at bounding box center [1146, 504] width 378 height 726
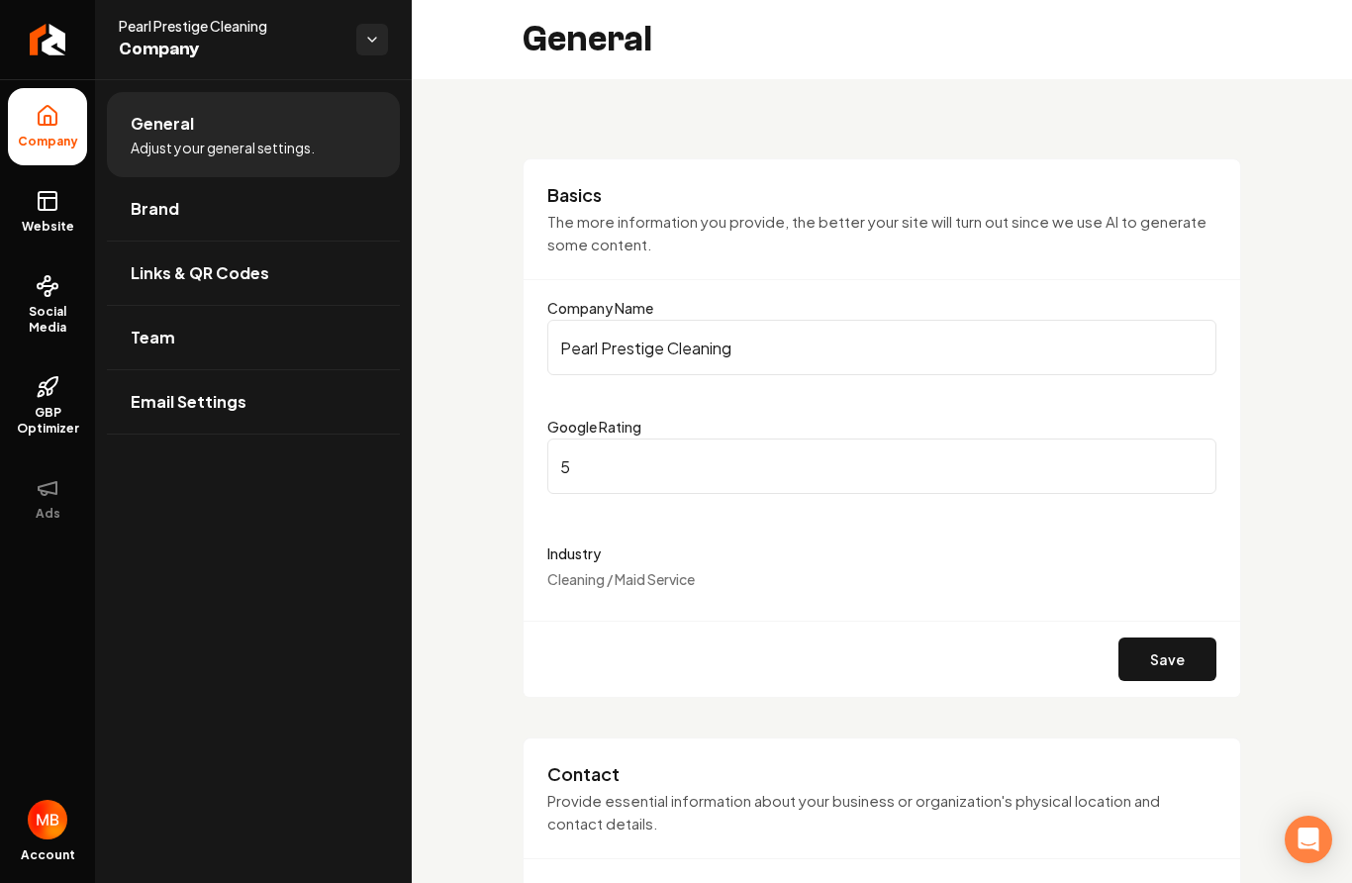
scroll to position [180, 0]
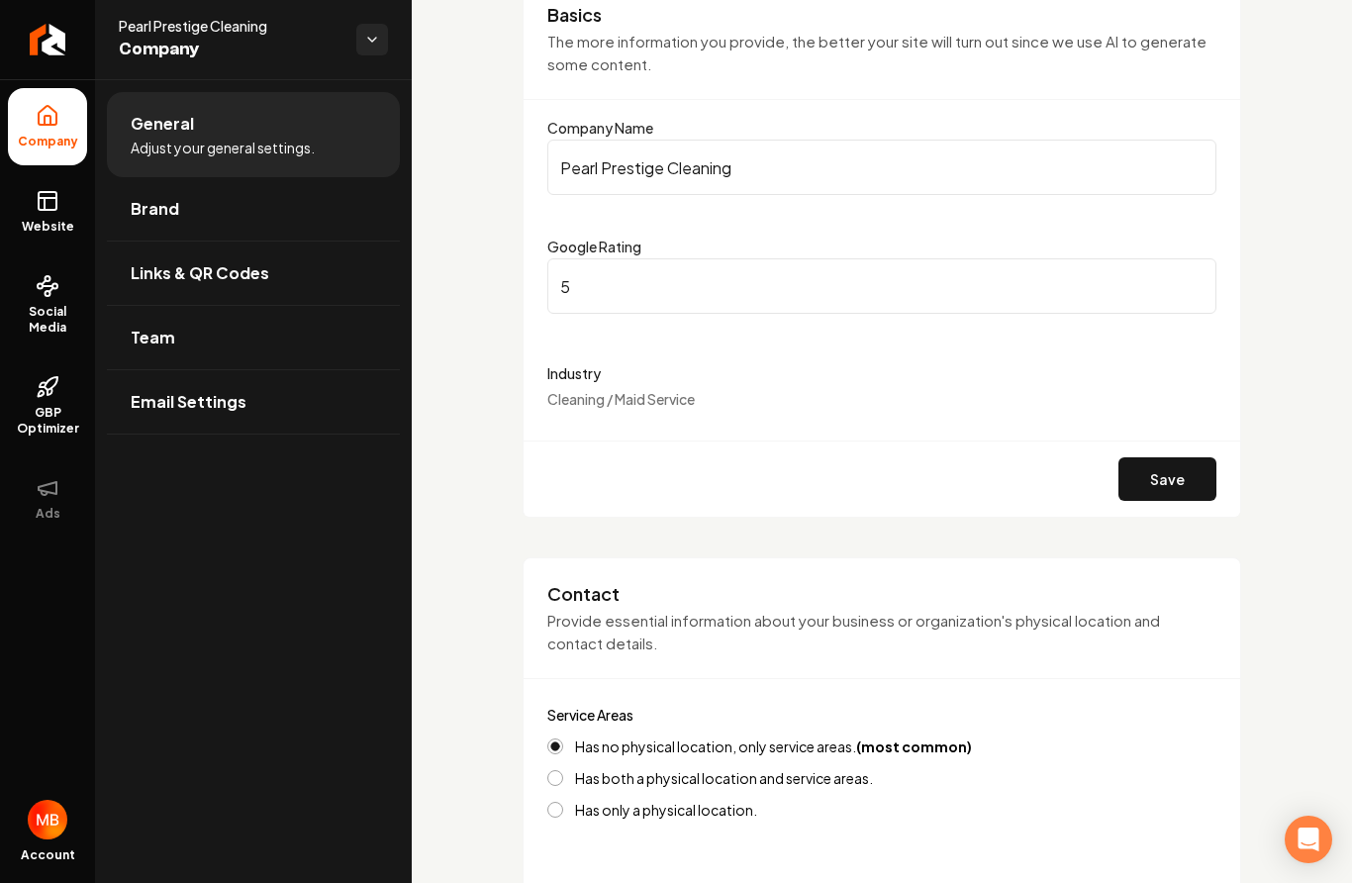
click at [699, 432] on form "Company Name Pearl Prestige Cleaning Google Rating 5 Industry Cleaning / Maid S…" at bounding box center [881, 316] width 669 height 401
click at [701, 421] on form "Company Name Pearl Prestige Cleaning Google Rating 5 Industry Cleaning / Maid S…" at bounding box center [881, 316] width 669 height 401
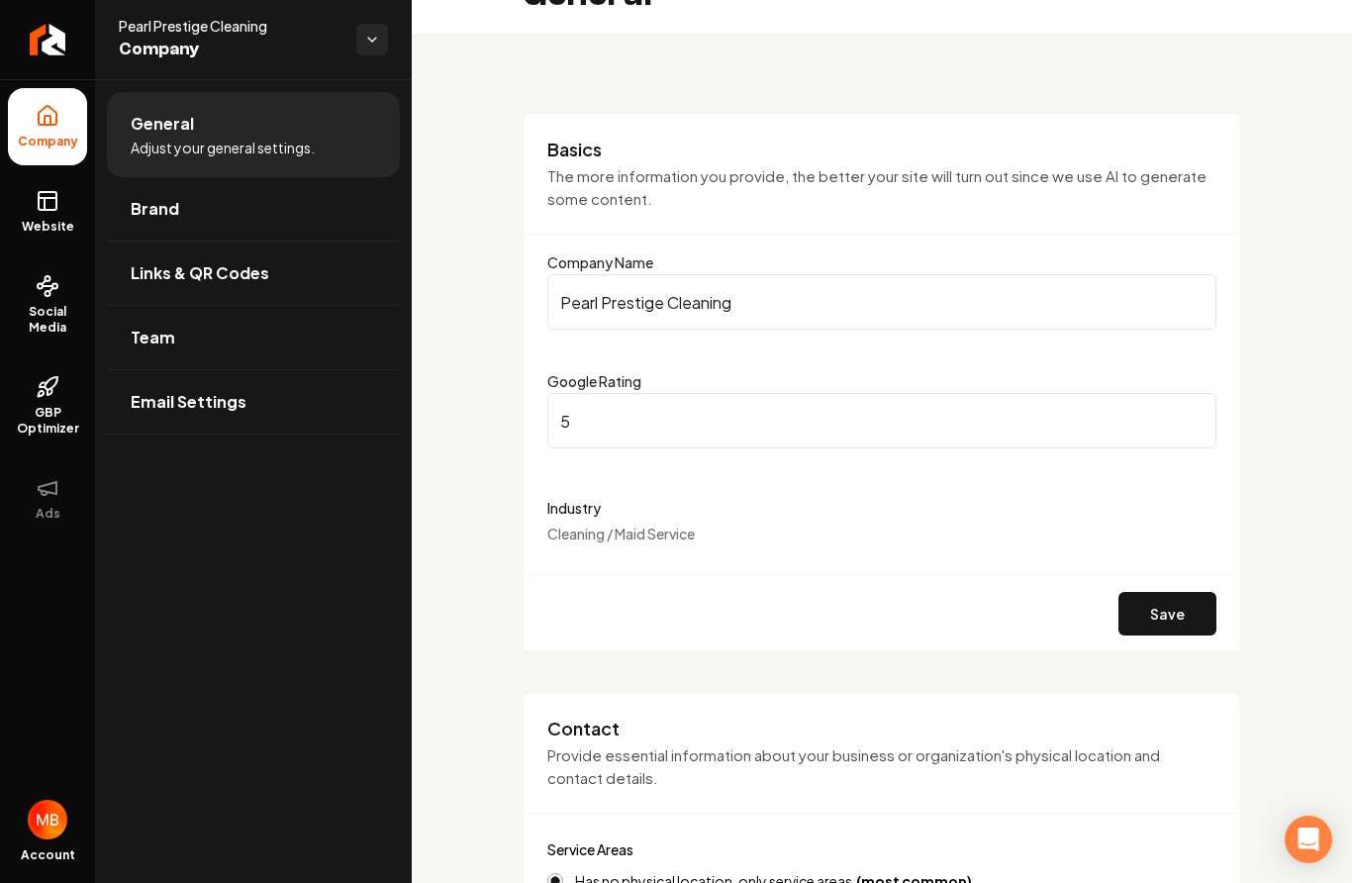
scroll to position [45, 0]
click at [631, 526] on span "Cleaning / Maid Service" at bounding box center [620, 535] width 147 height 18
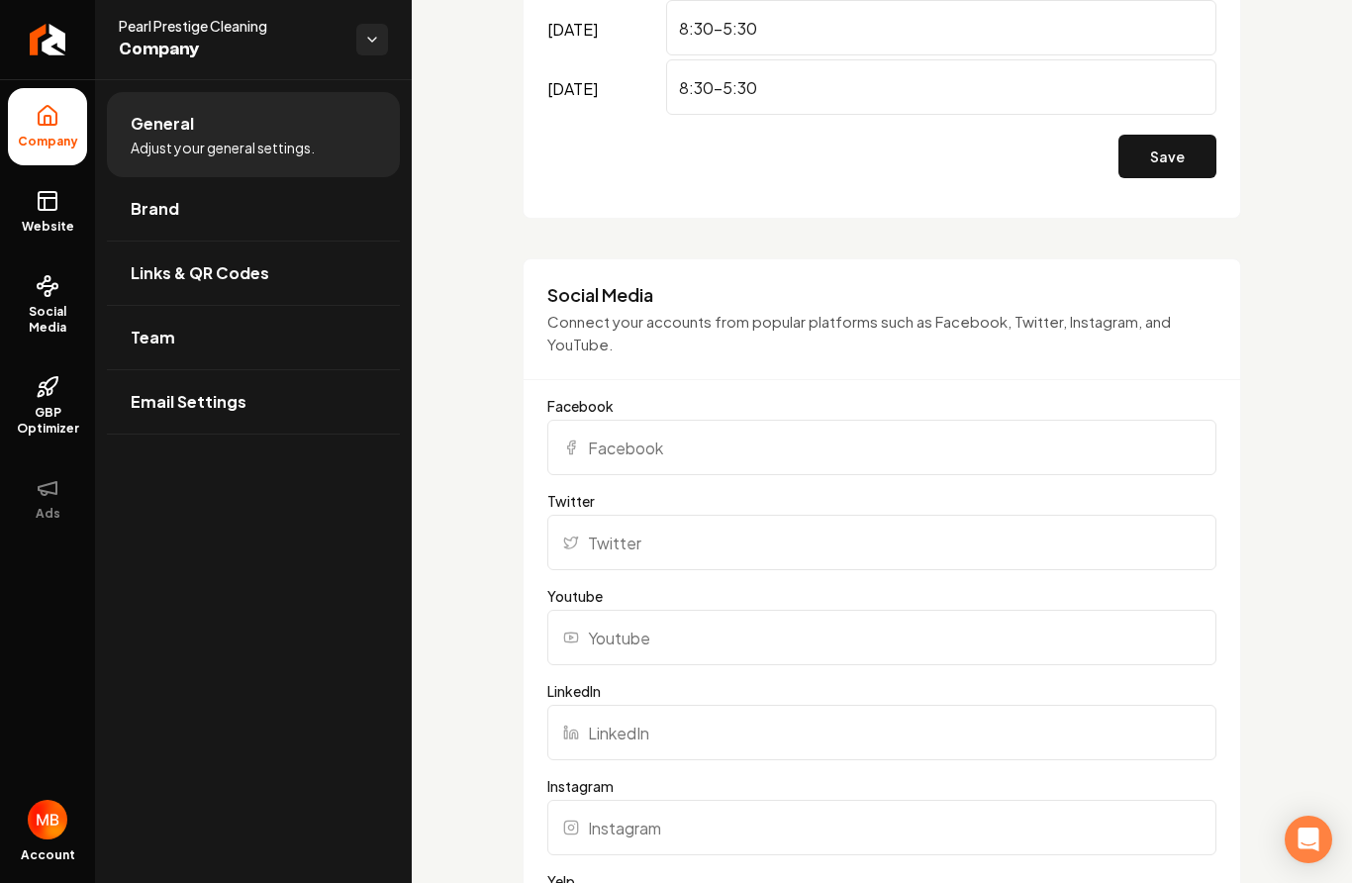
scroll to position [1720, 0]
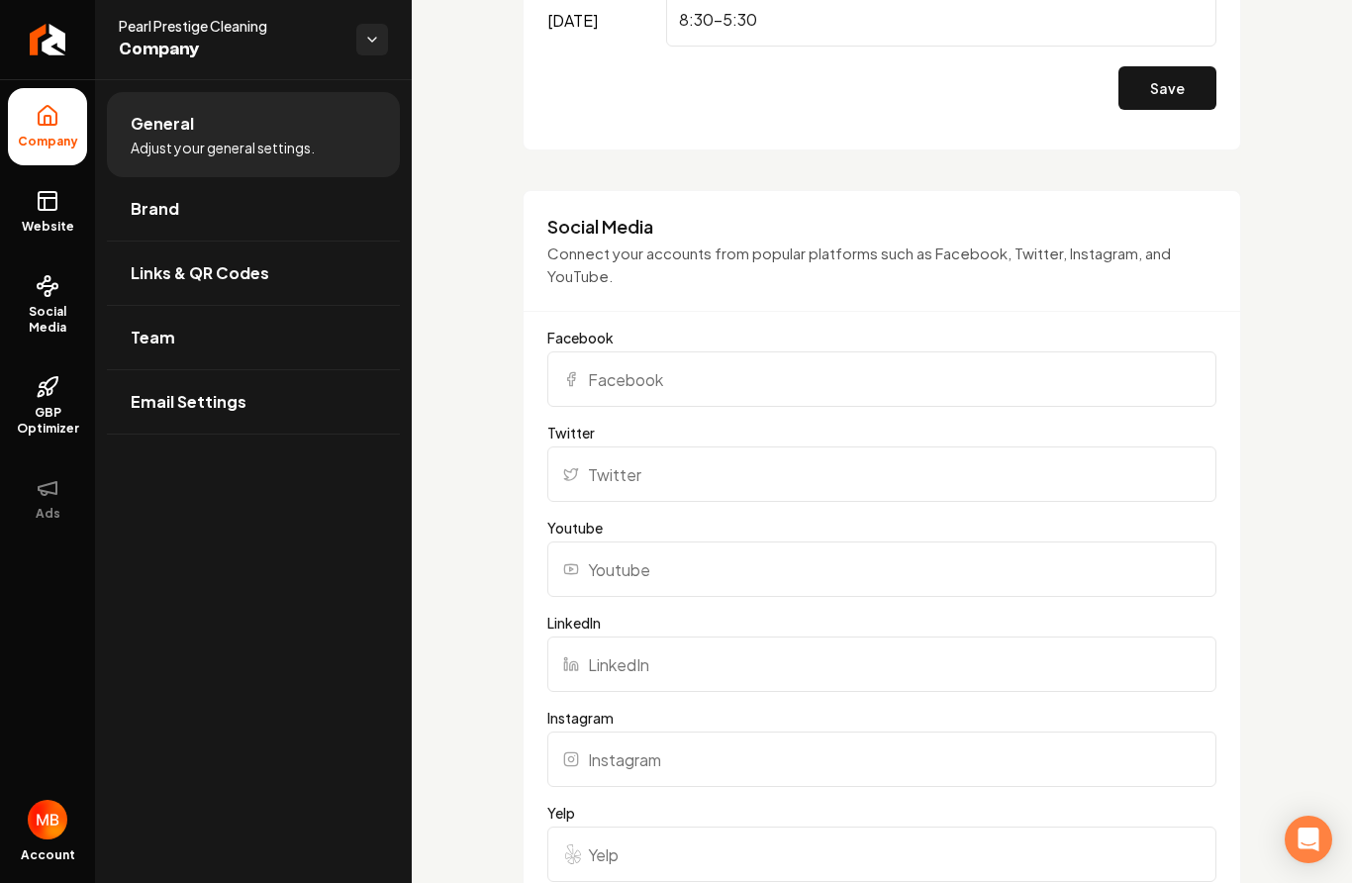
click at [825, 362] on input "Facebook" at bounding box center [881, 378] width 669 height 55
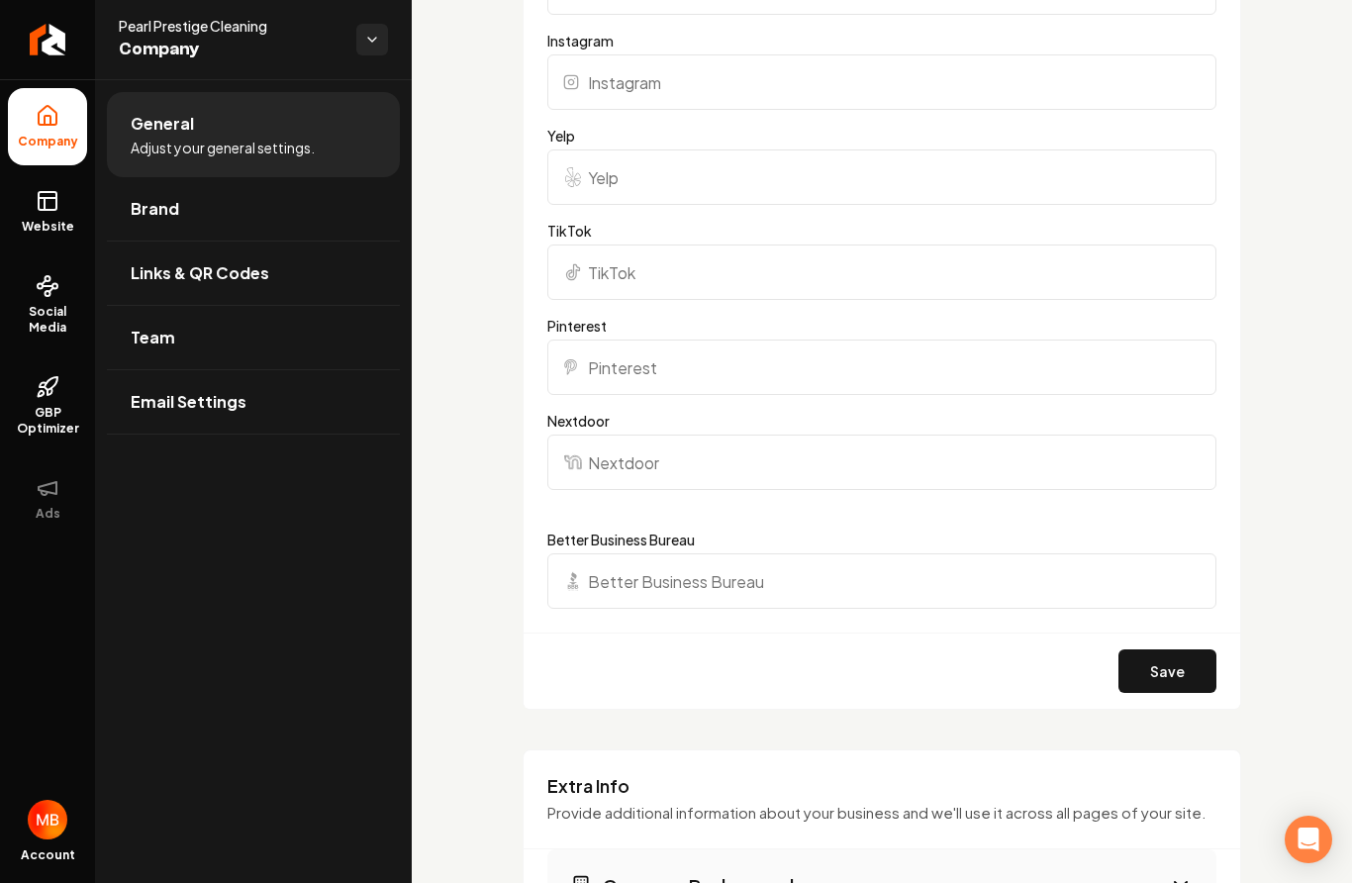
scroll to position [2423, 0]
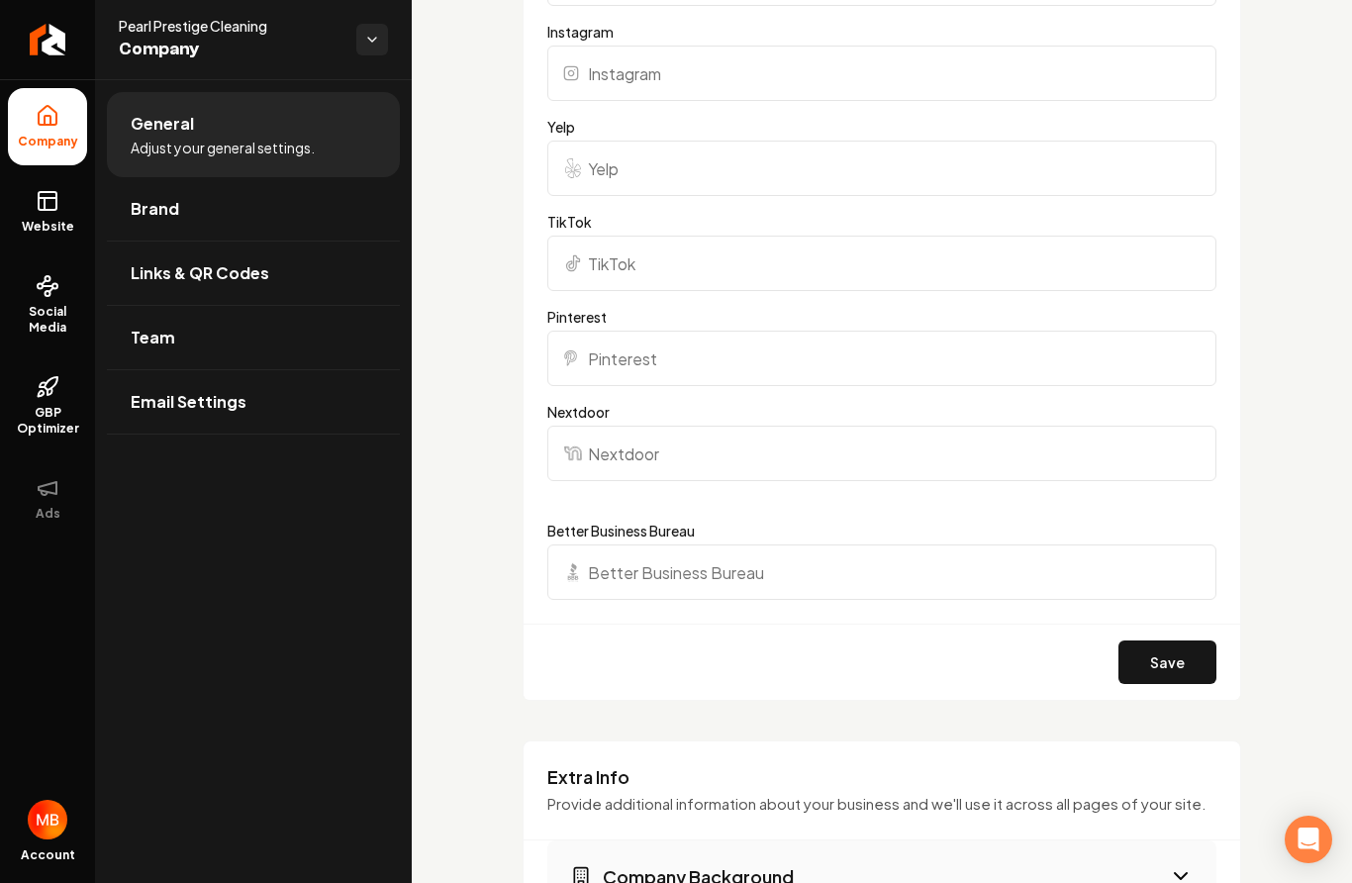
type input "Pearl Prestige Cleaning"
click at [656, 438] on input "Nextdoor" at bounding box center [881, 453] width 669 height 55
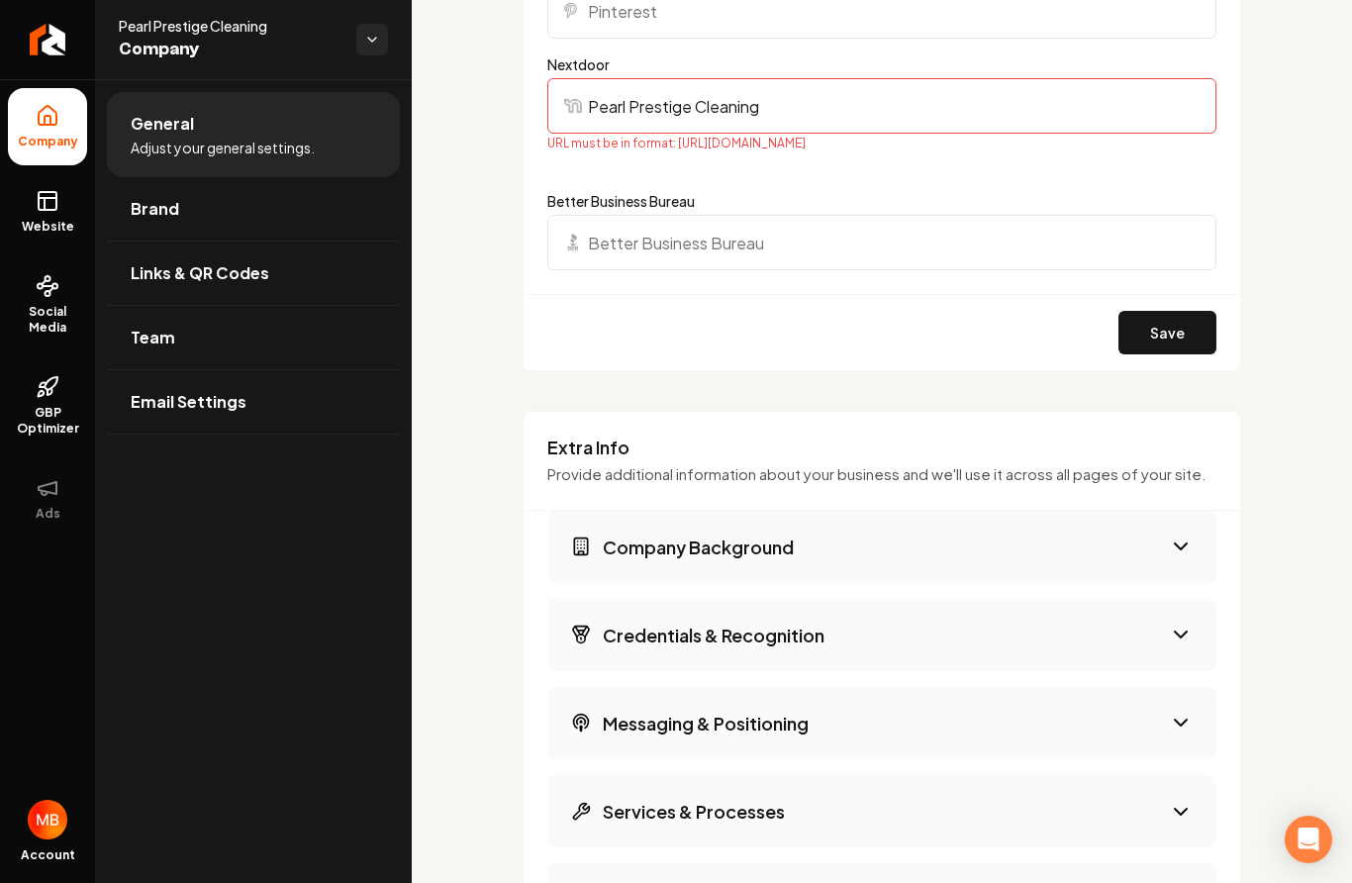
scroll to position [2789, 0]
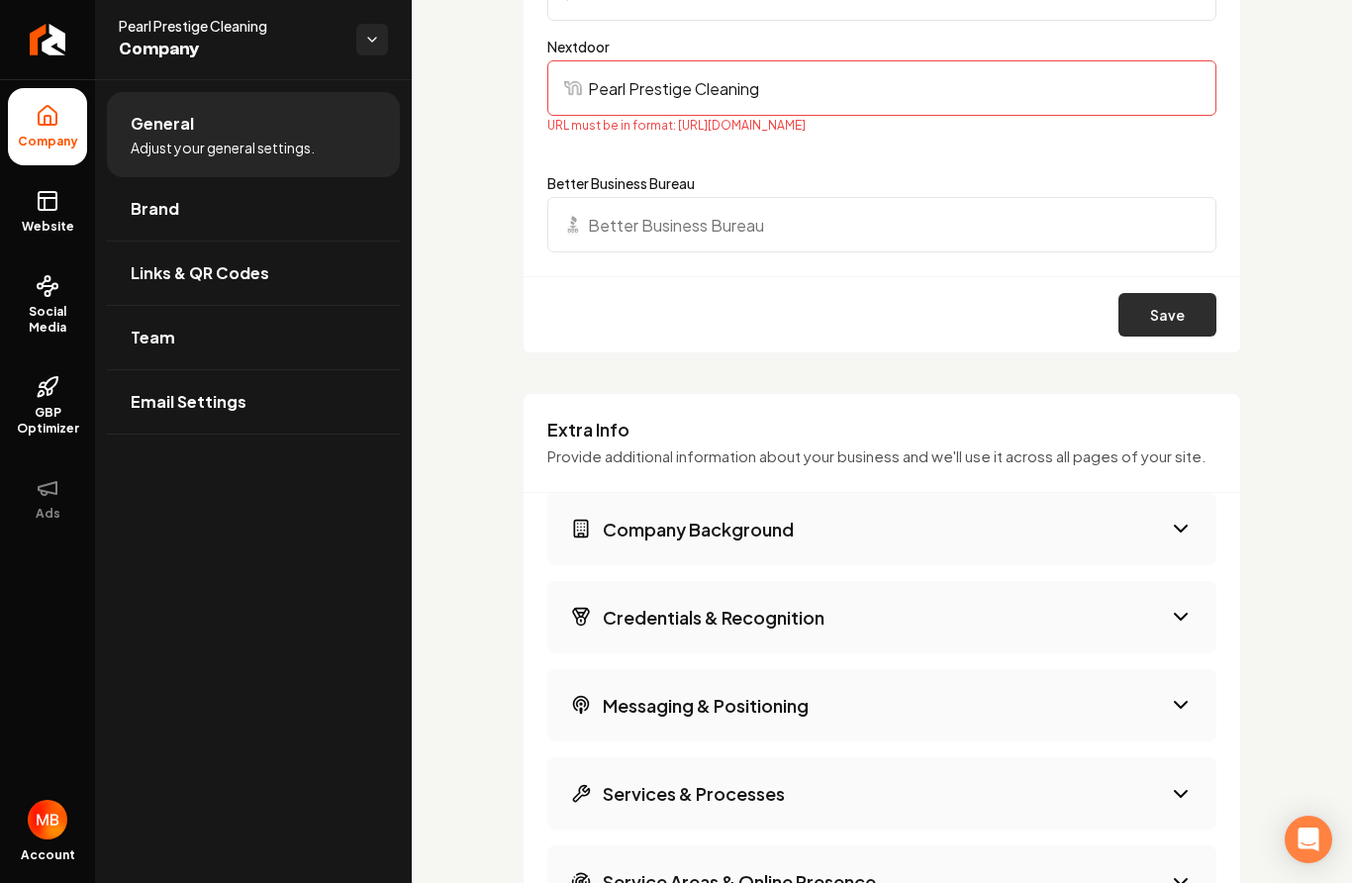
type input "Pearl Prestige Cleaning"
click at [1181, 317] on button "Save" at bounding box center [1168, 315] width 98 height 44
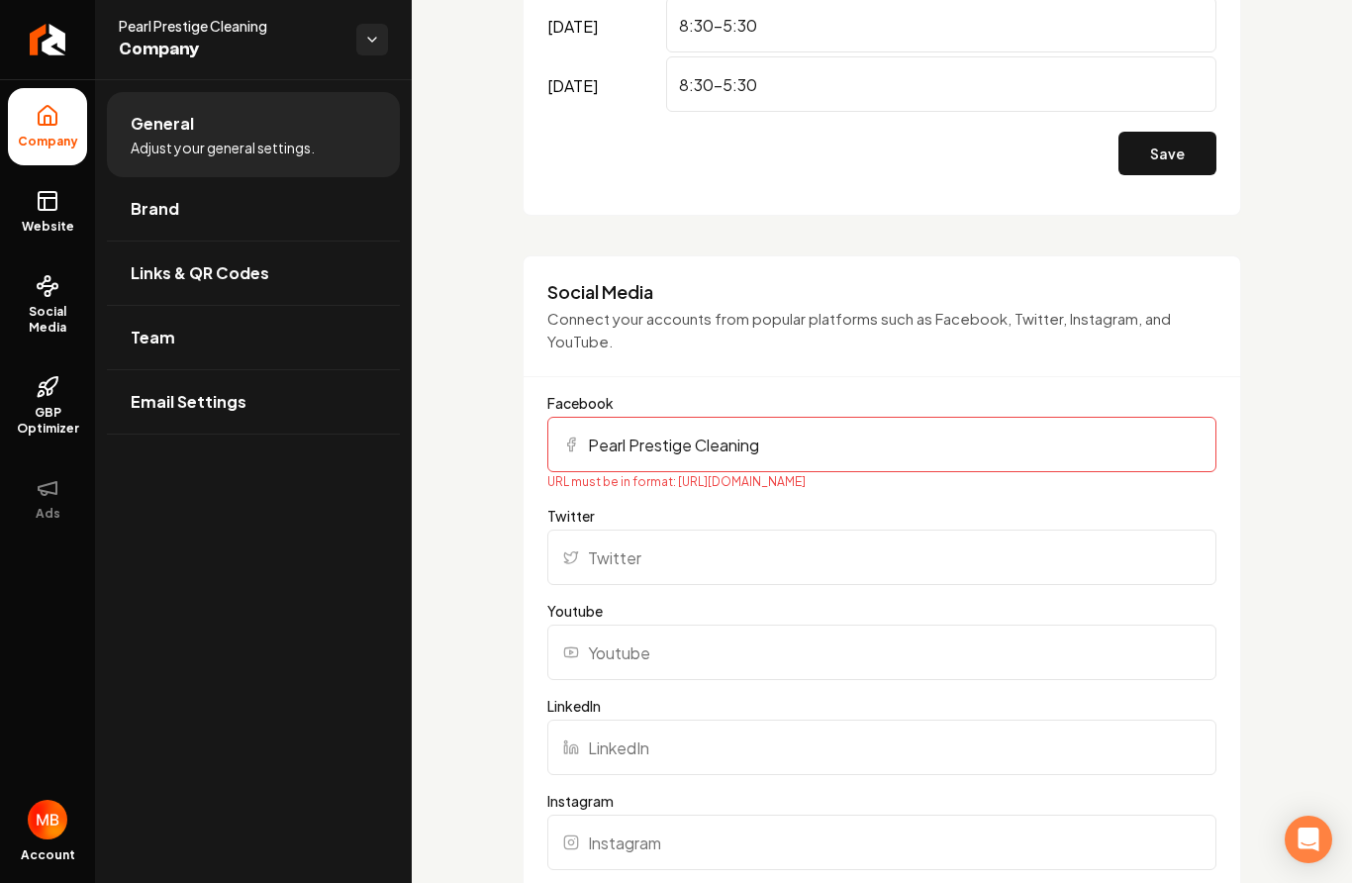
click at [588, 442] on input "Pearl Prestige Cleaning" at bounding box center [881, 444] width 669 height 55
click at [821, 463] on input "WePearl Prestige Cleaning" at bounding box center [881, 444] width 669 height 55
type input "W"
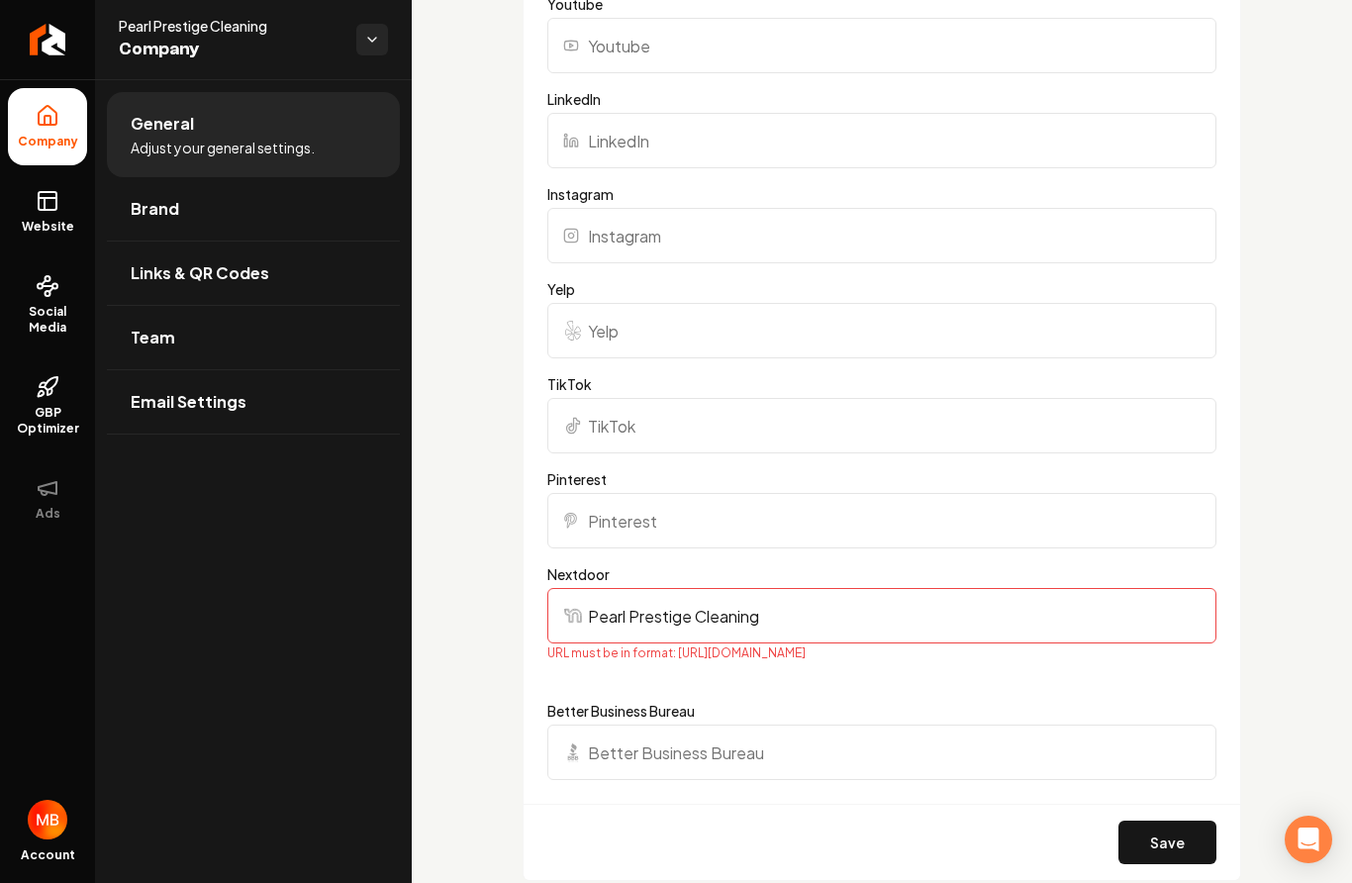
scroll to position [2343, 0]
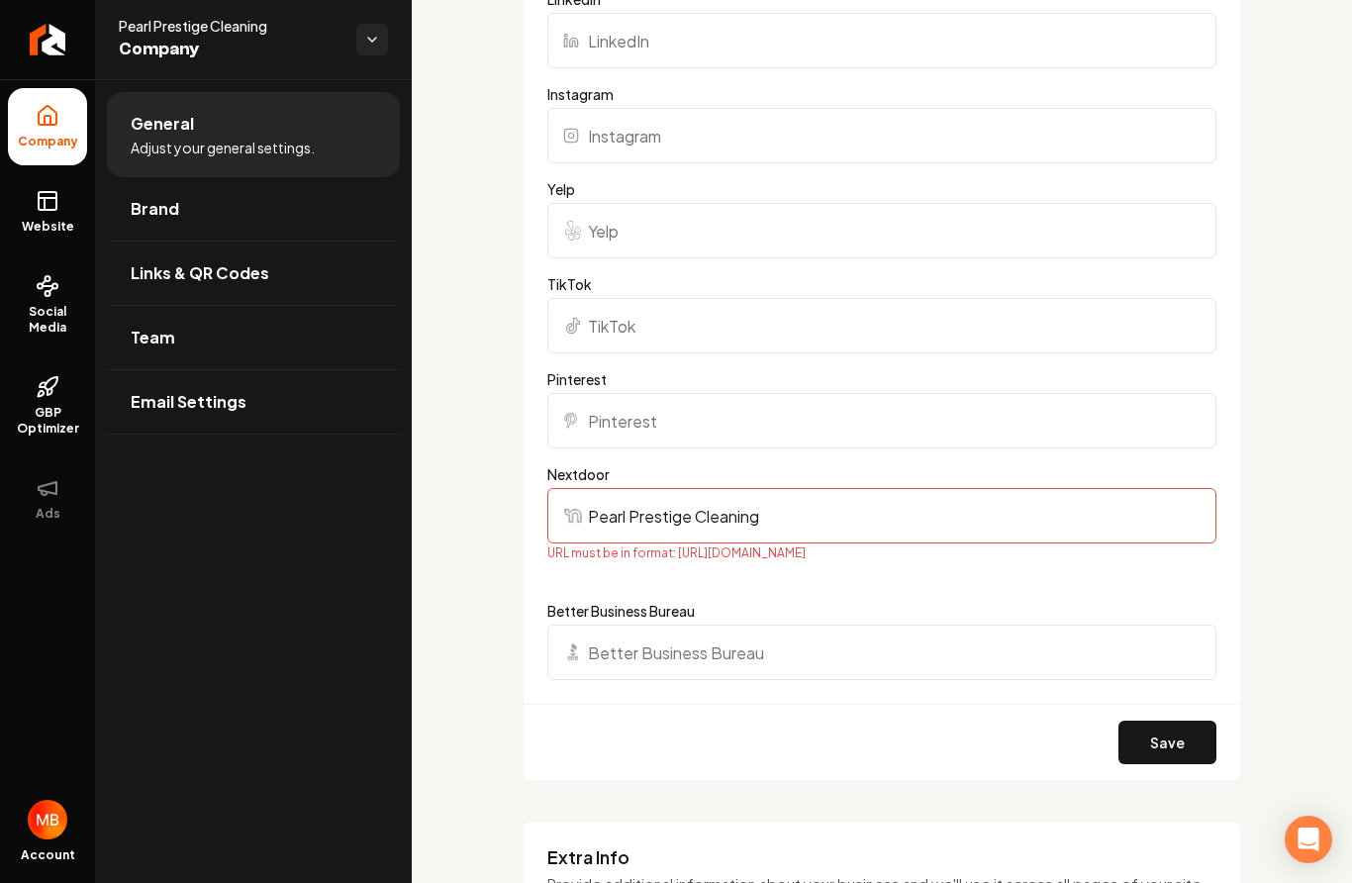
click at [774, 512] on input "Pearl Prestige Cleaning" at bounding box center [881, 515] width 669 height 55
type input "P"
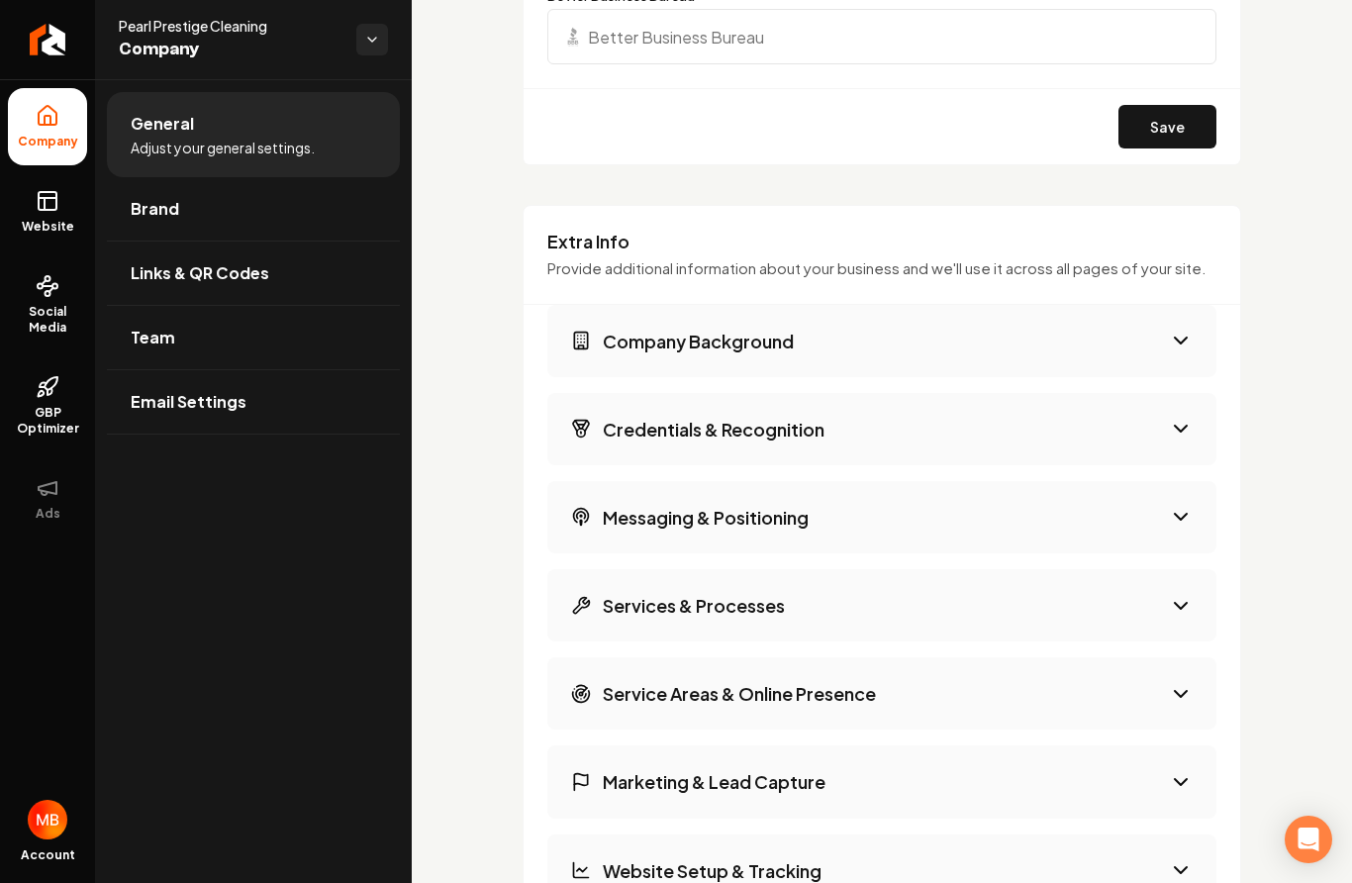
scroll to position [2942, 0]
click at [1016, 337] on button "Company Background" at bounding box center [881, 340] width 669 height 72
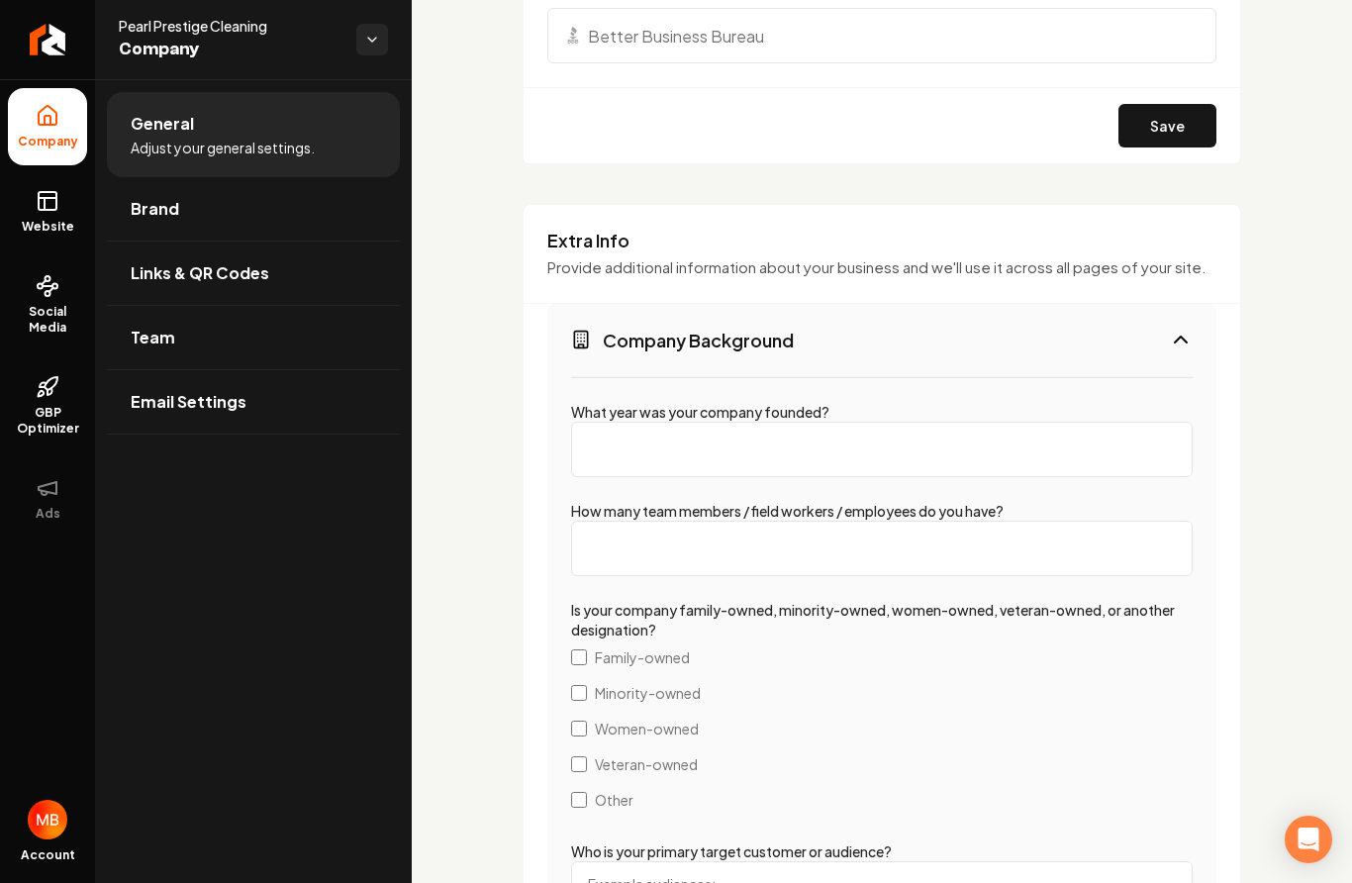
click at [911, 444] on input "What year was your company founded?" at bounding box center [882, 449] width 622 height 55
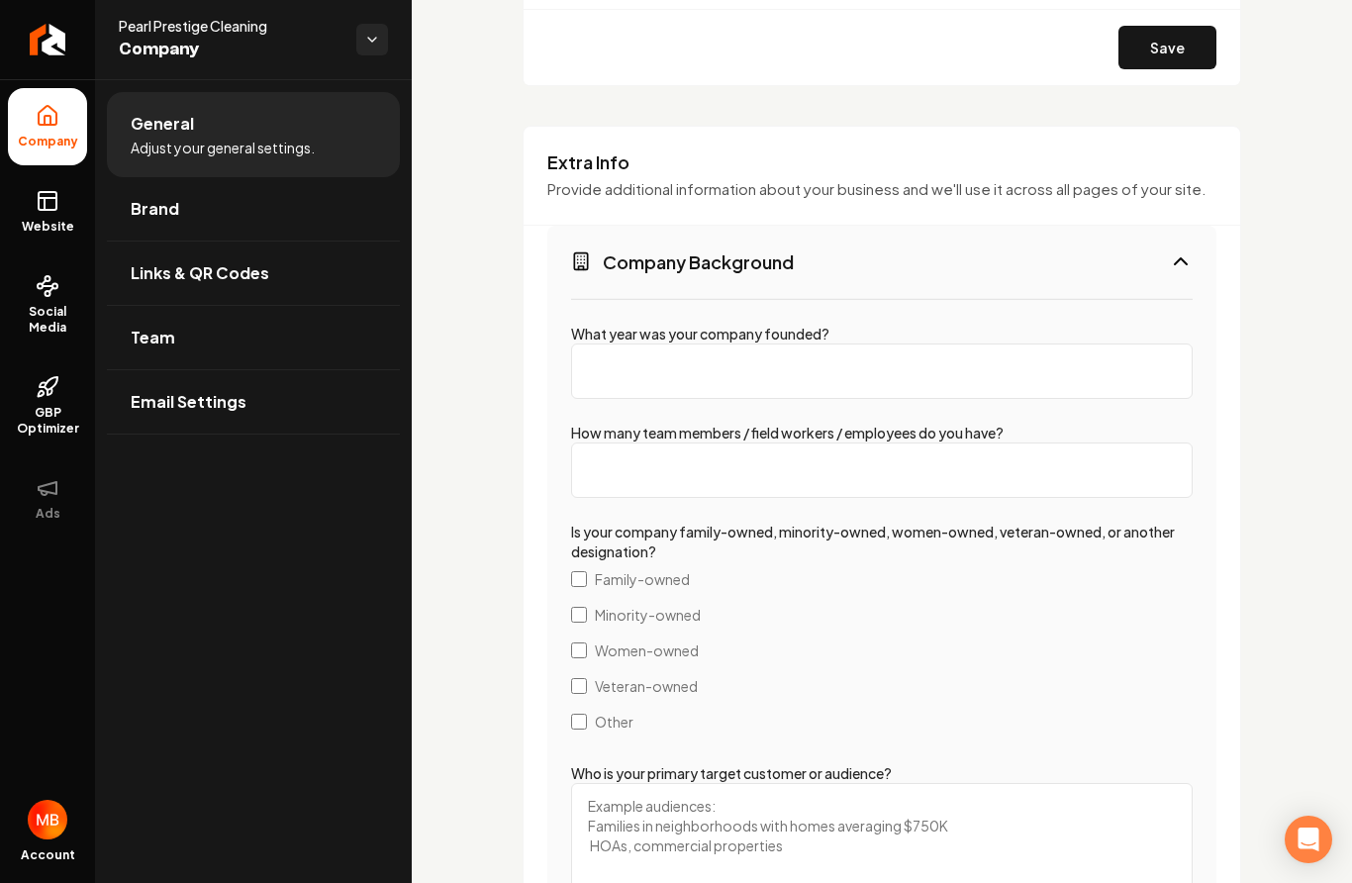
scroll to position [3129, 0]
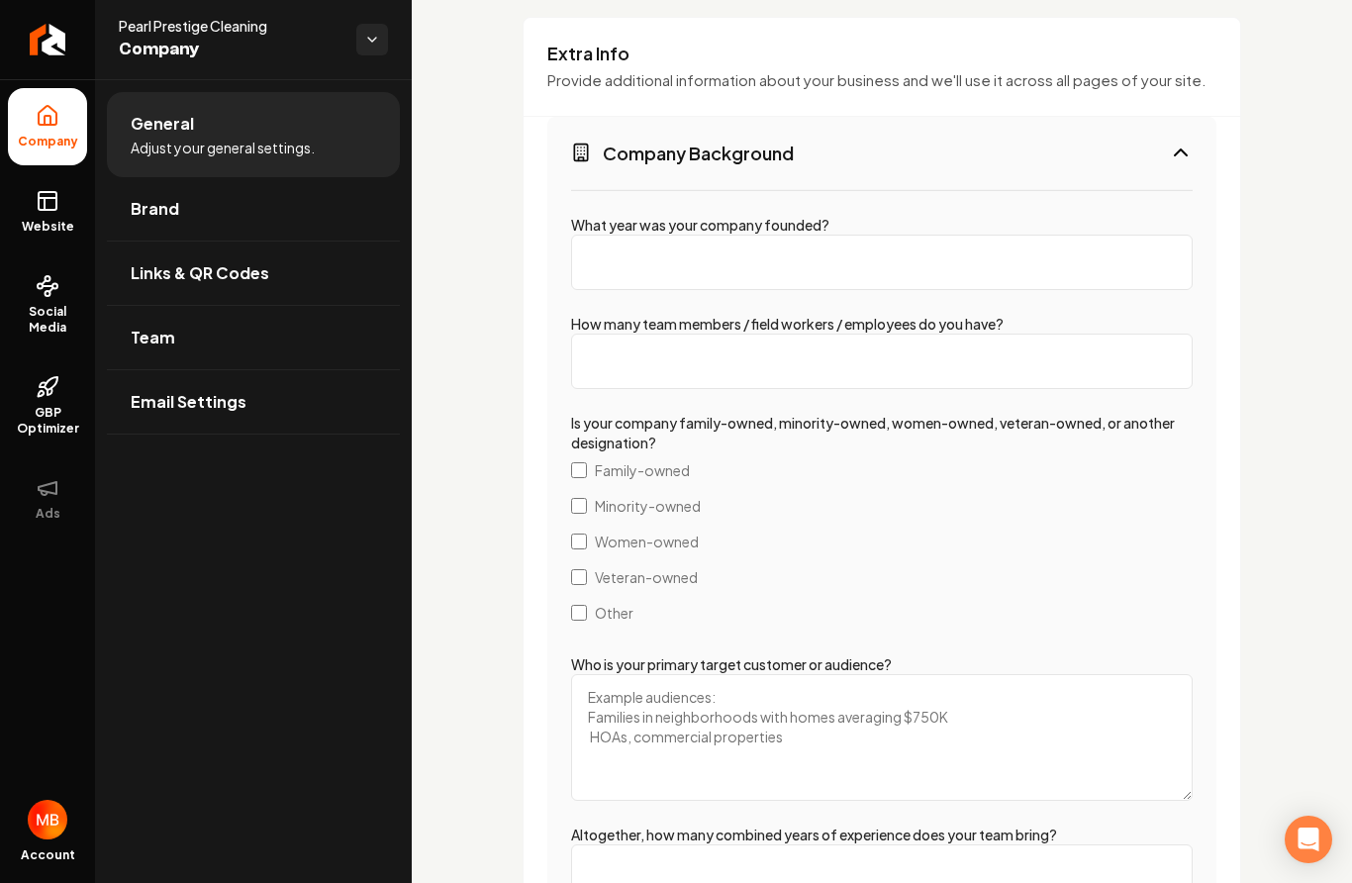
click at [647, 470] on span "Family-owned" at bounding box center [642, 470] width 95 height 20
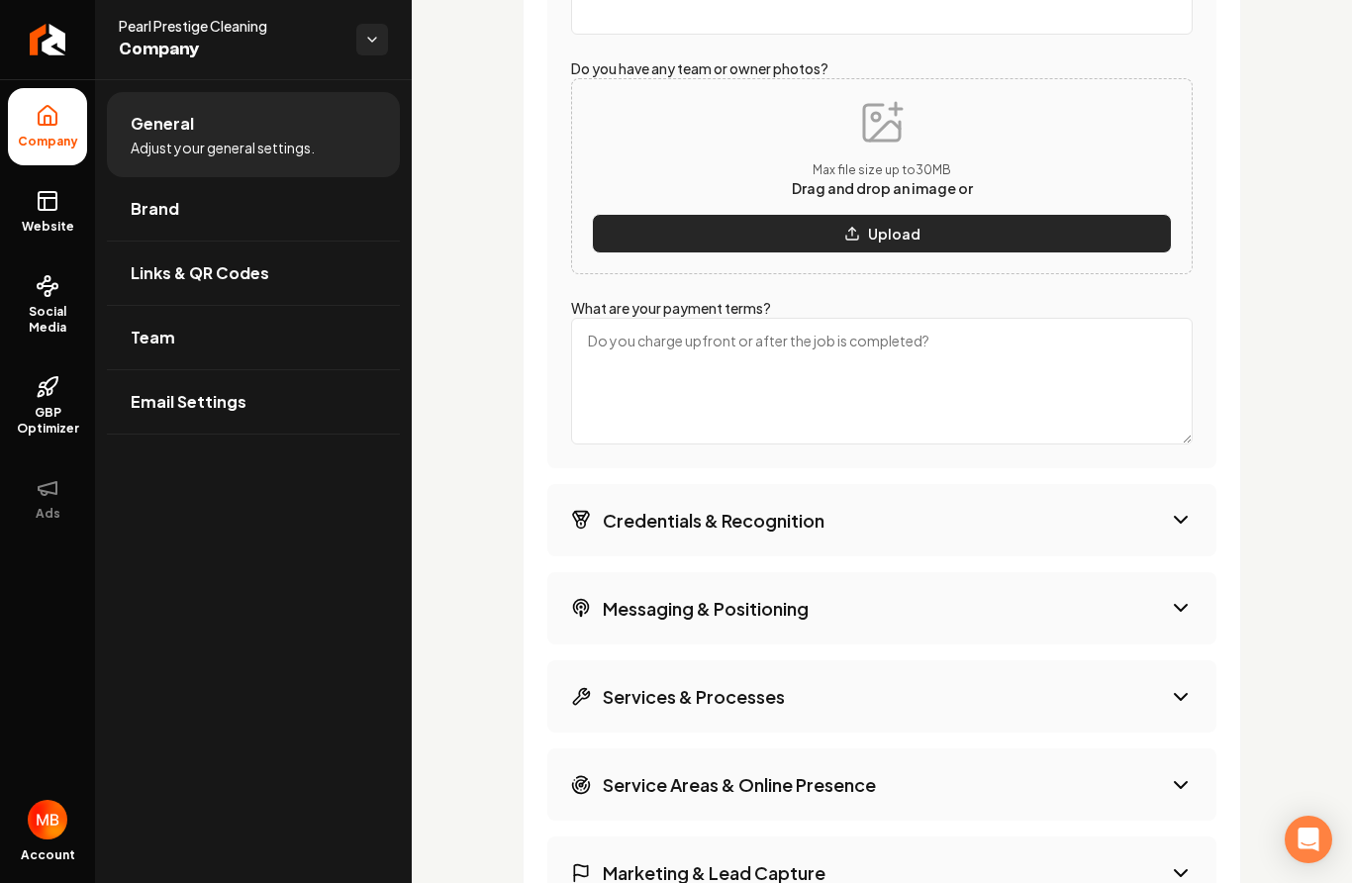
scroll to position [4147, 0]
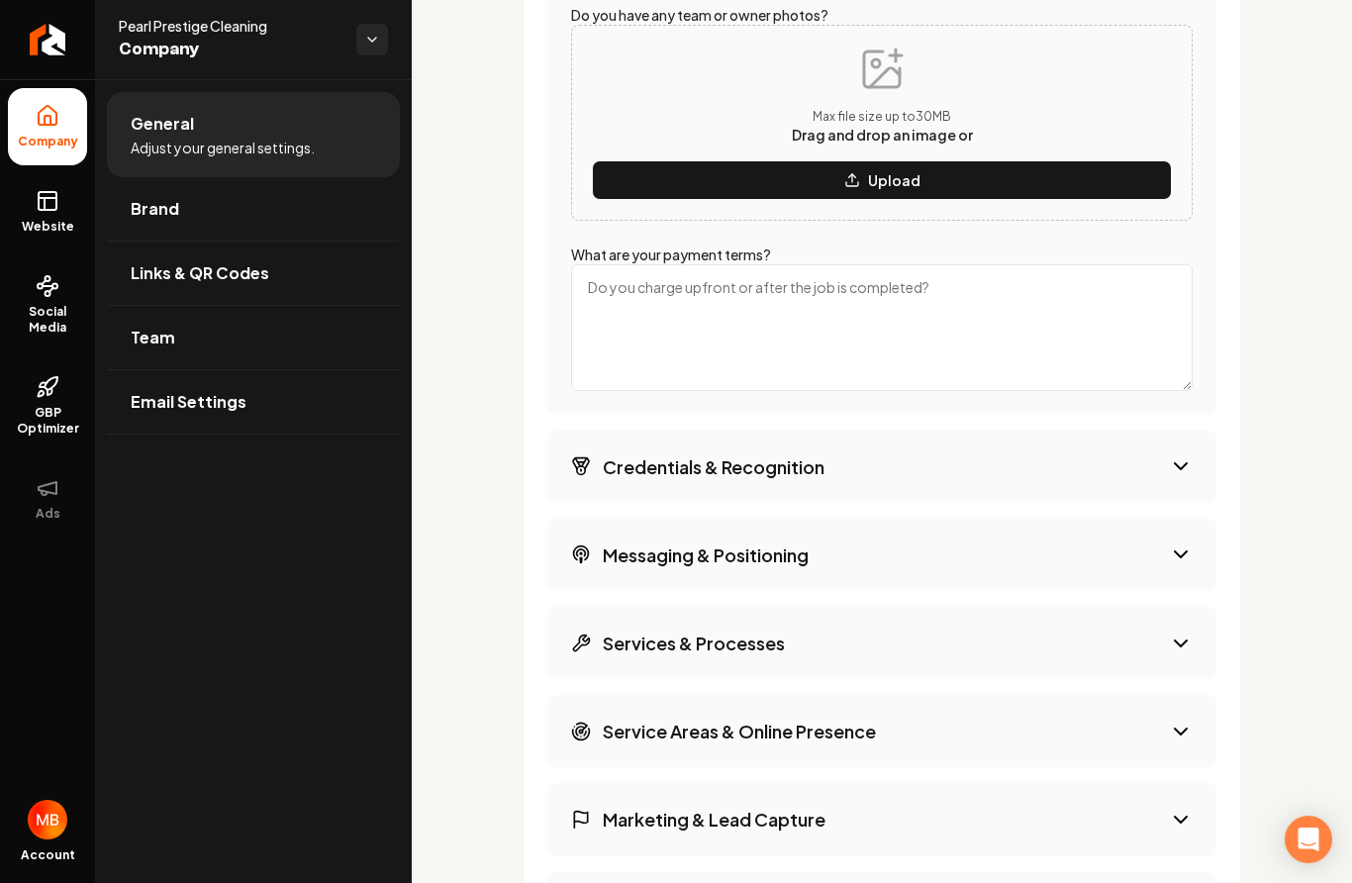
click at [794, 449] on button "Credentials & Recognition" at bounding box center [881, 467] width 669 height 72
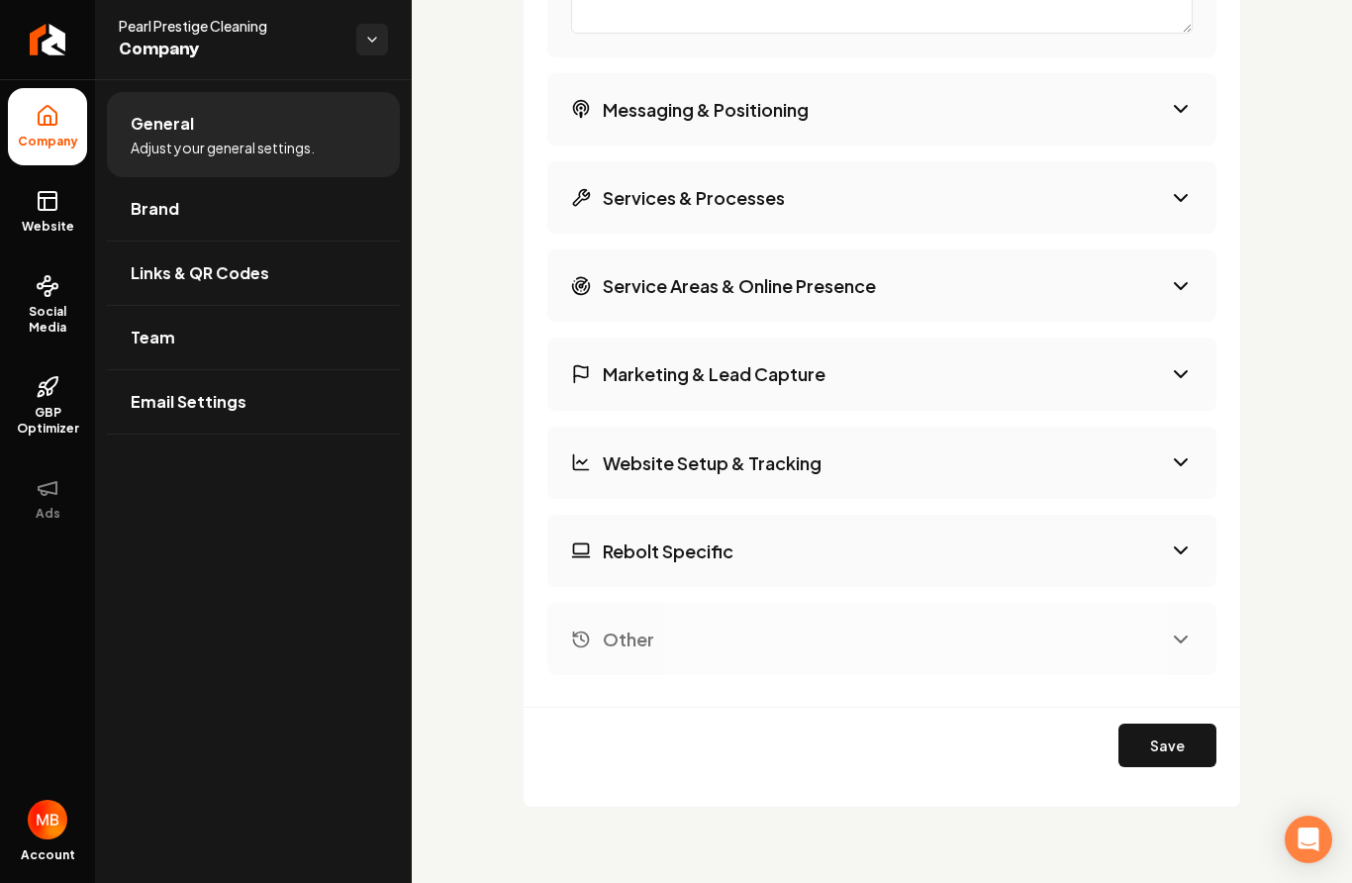
scroll to position [3884, 0]
click at [1172, 726] on button "Save" at bounding box center [1168, 747] width 98 height 44
click at [254, 180] on link "Brand" at bounding box center [253, 208] width 293 height 63
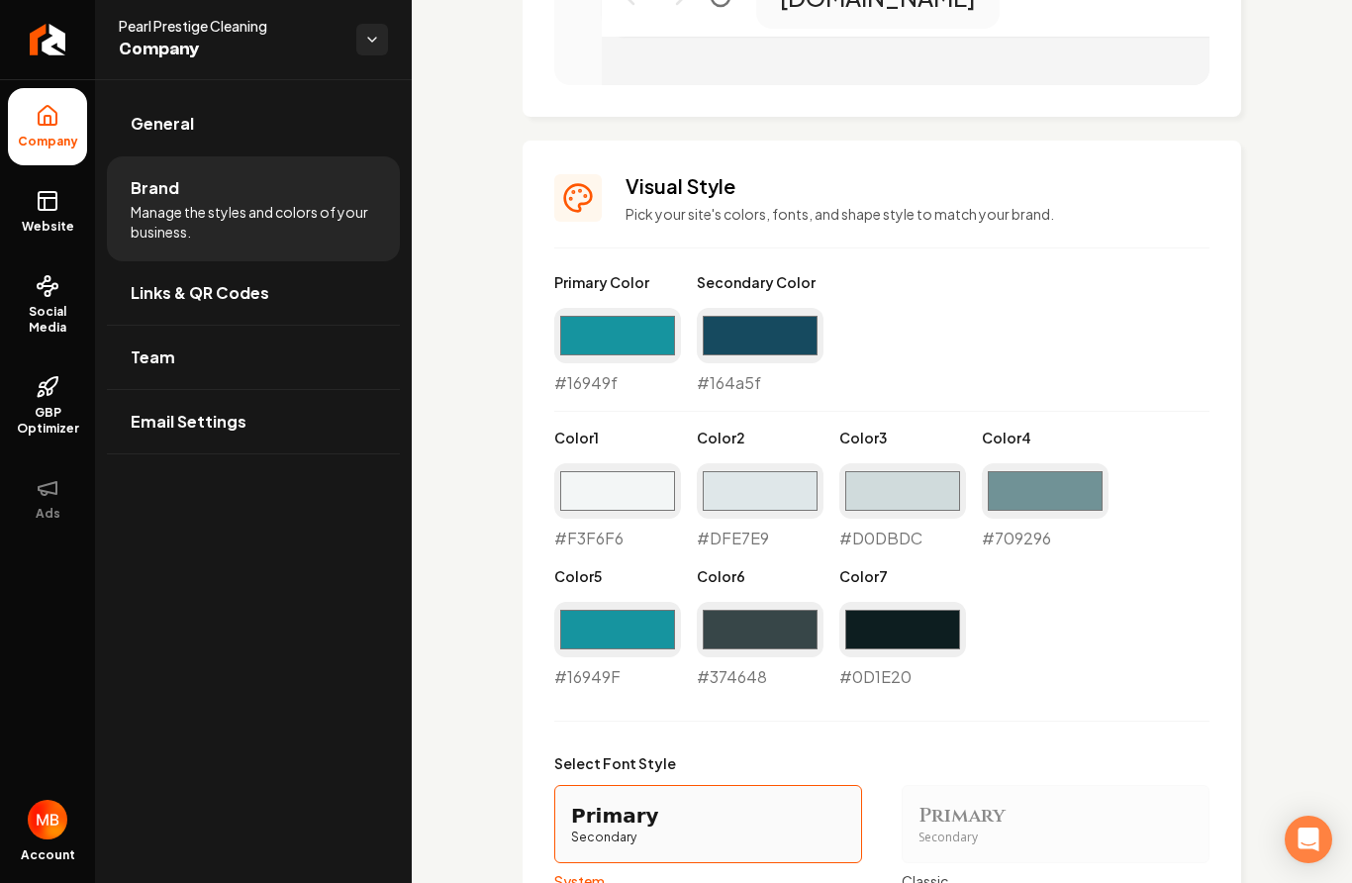
scroll to position [1251, 0]
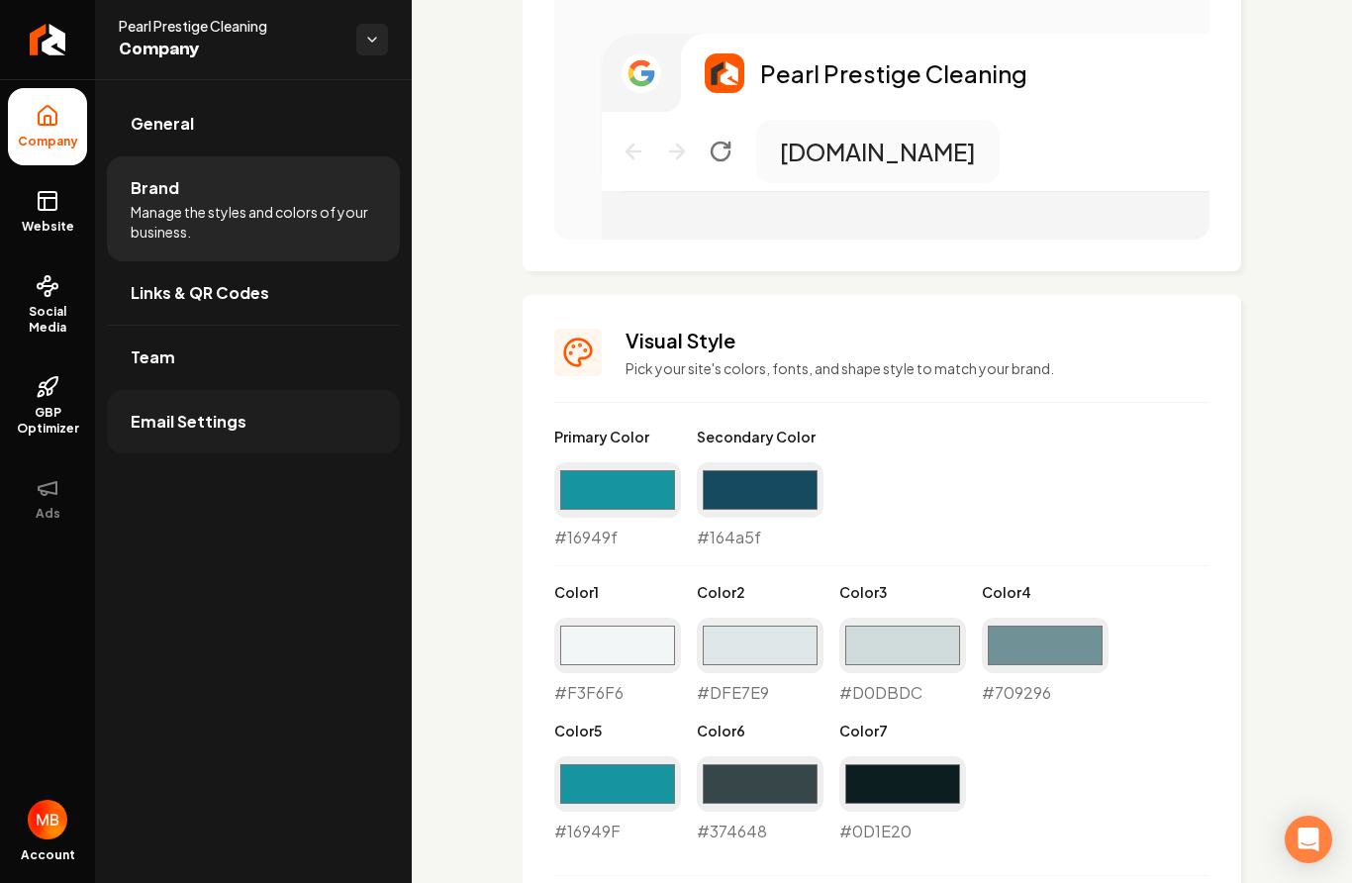
click at [291, 425] on link "Email Settings" at bounding box center [253, 421] width 293 height 63
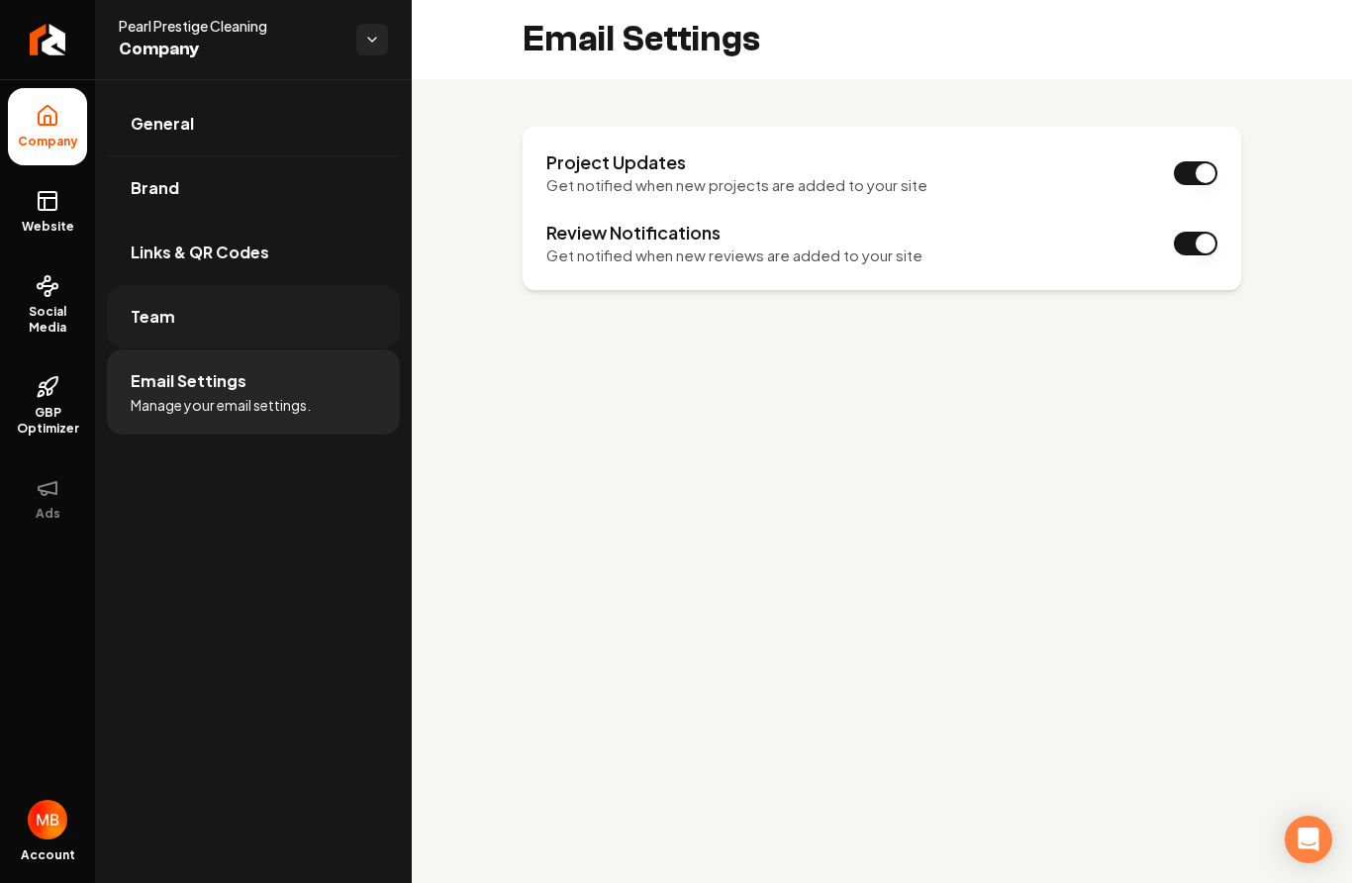
click at [318, 297] on link "Team" at bounding box center [253, 316] width 293 height 63
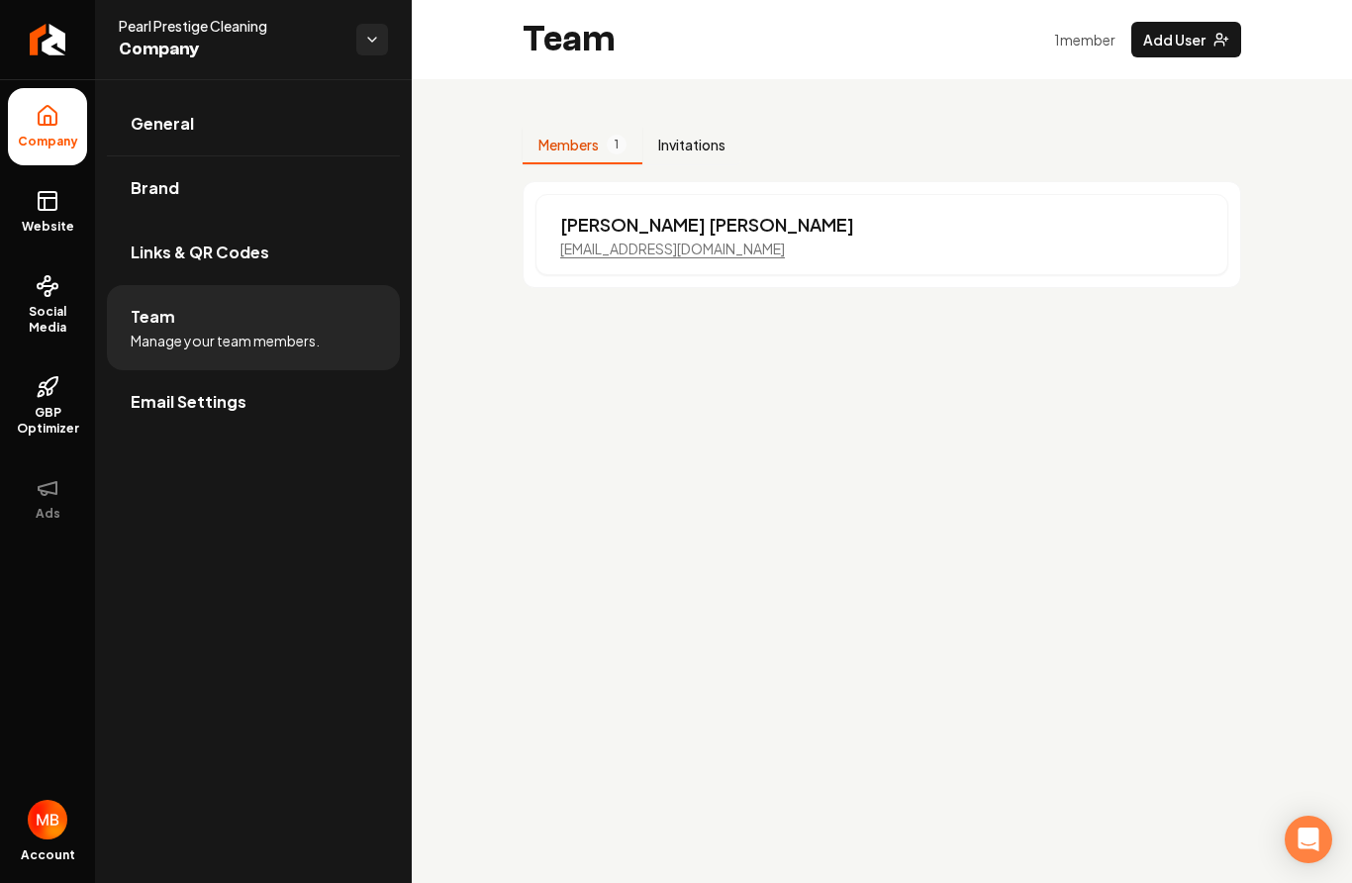
click at [678, 140] on button "Invitations" at bounding box center [691, 146] width 99 height 38
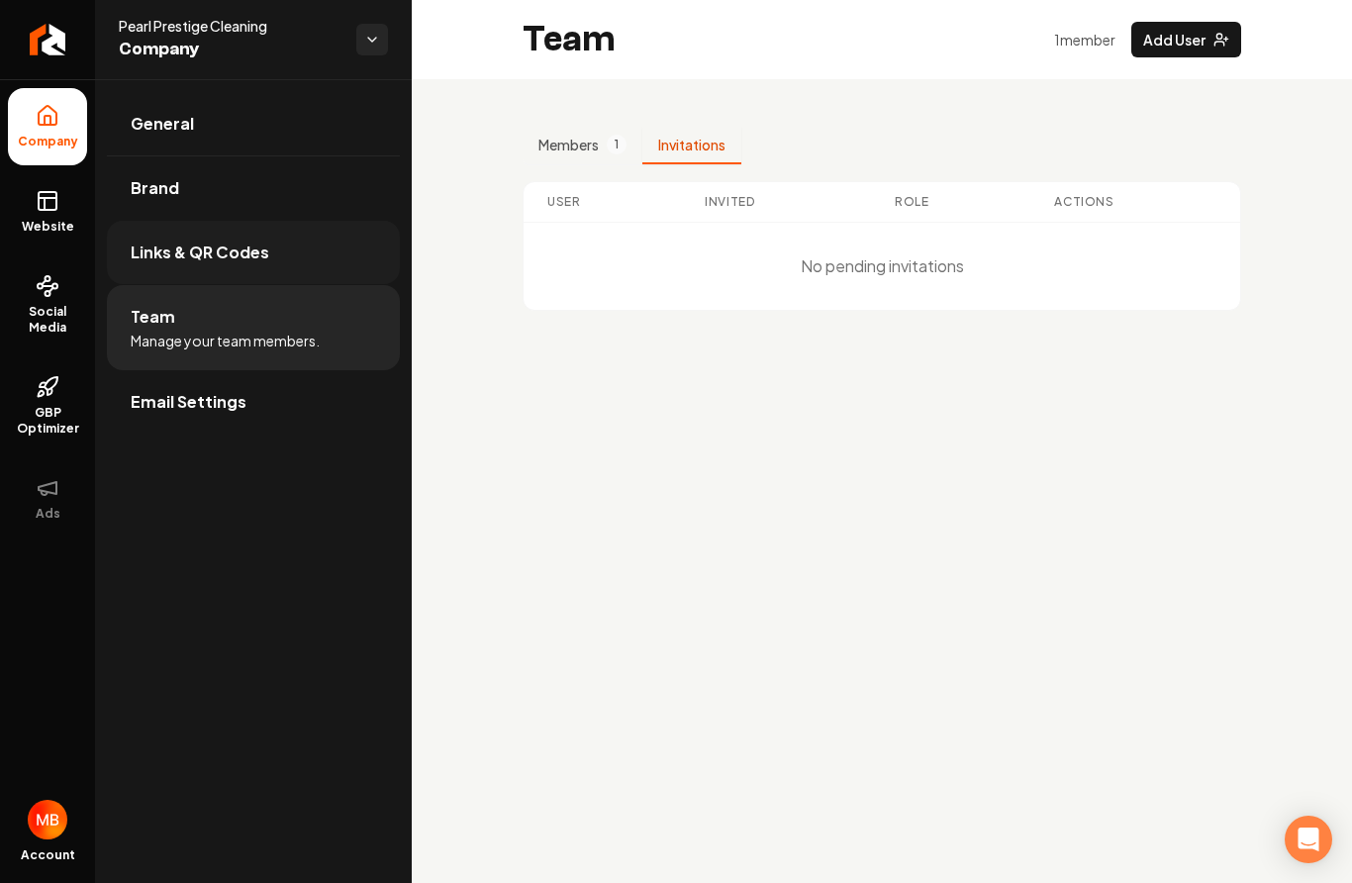
click at [264, 261] on span "Links & QR Codes" at bounding box center [200, 253] width 139 height 24
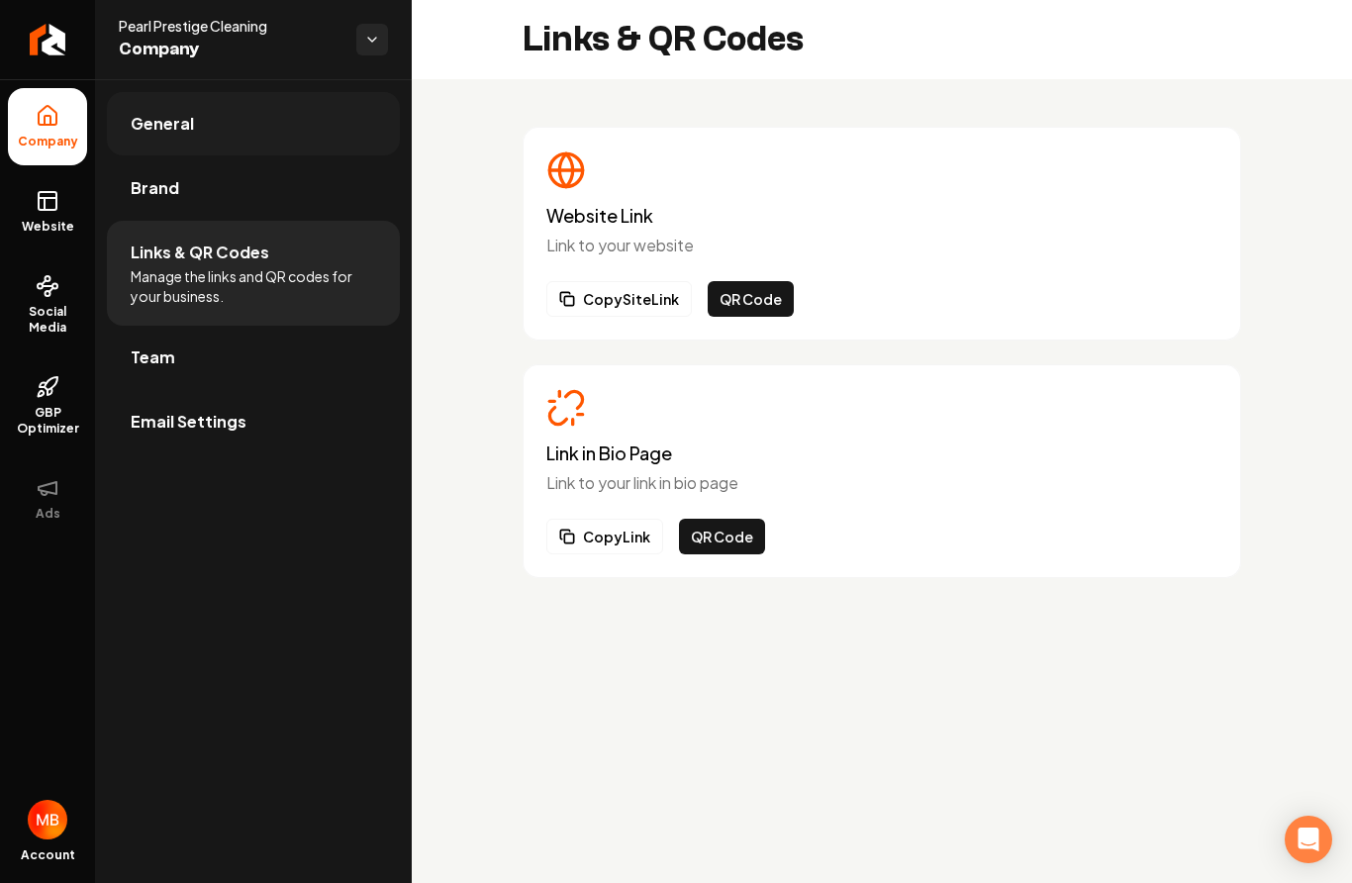
click at [273, 123] on link "General" at bounding box center [253, 123] width 293 height 63
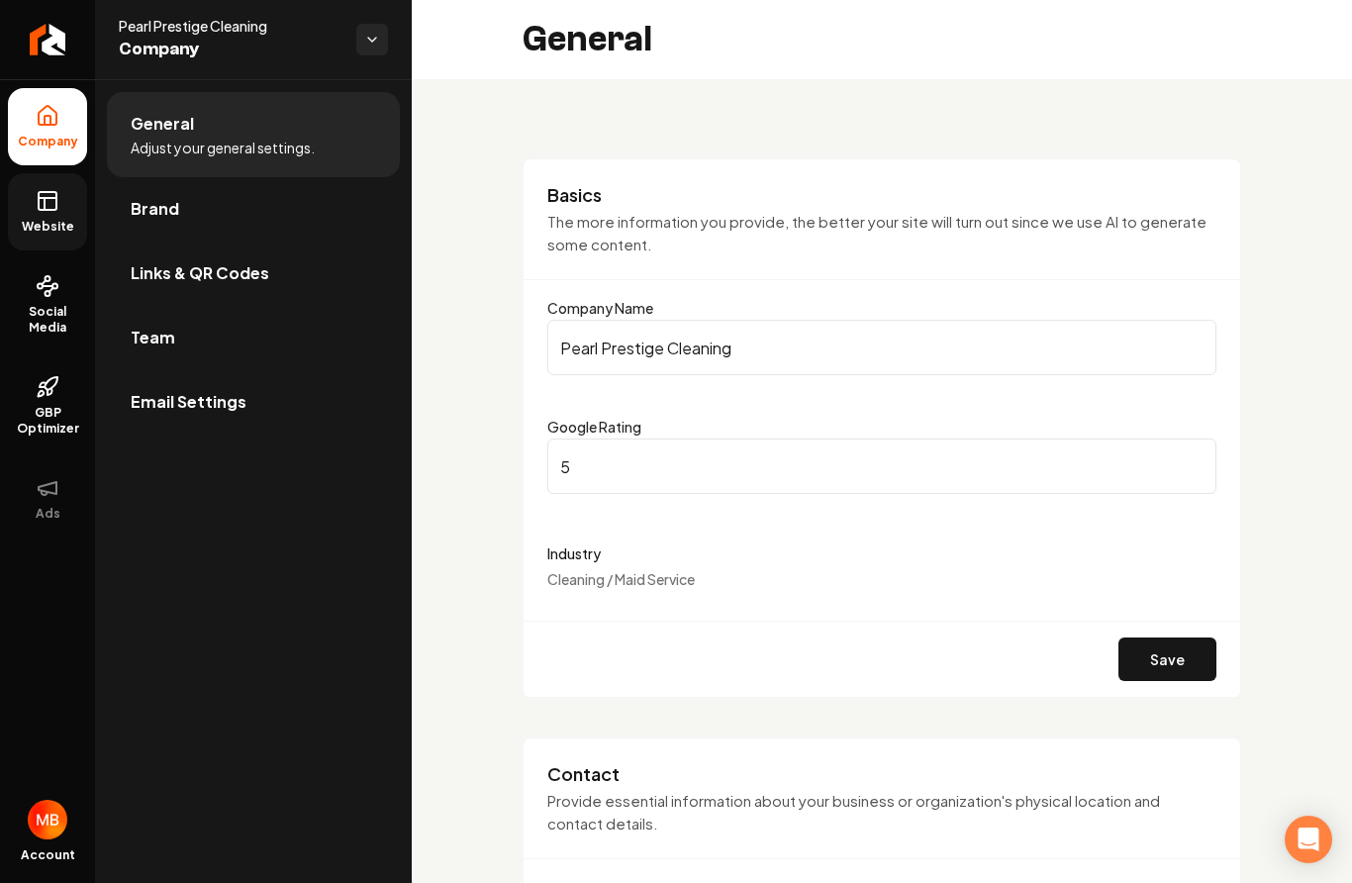
click at [55, 218] on link "Website" at bounding box center [47, 211] width 79 height 77
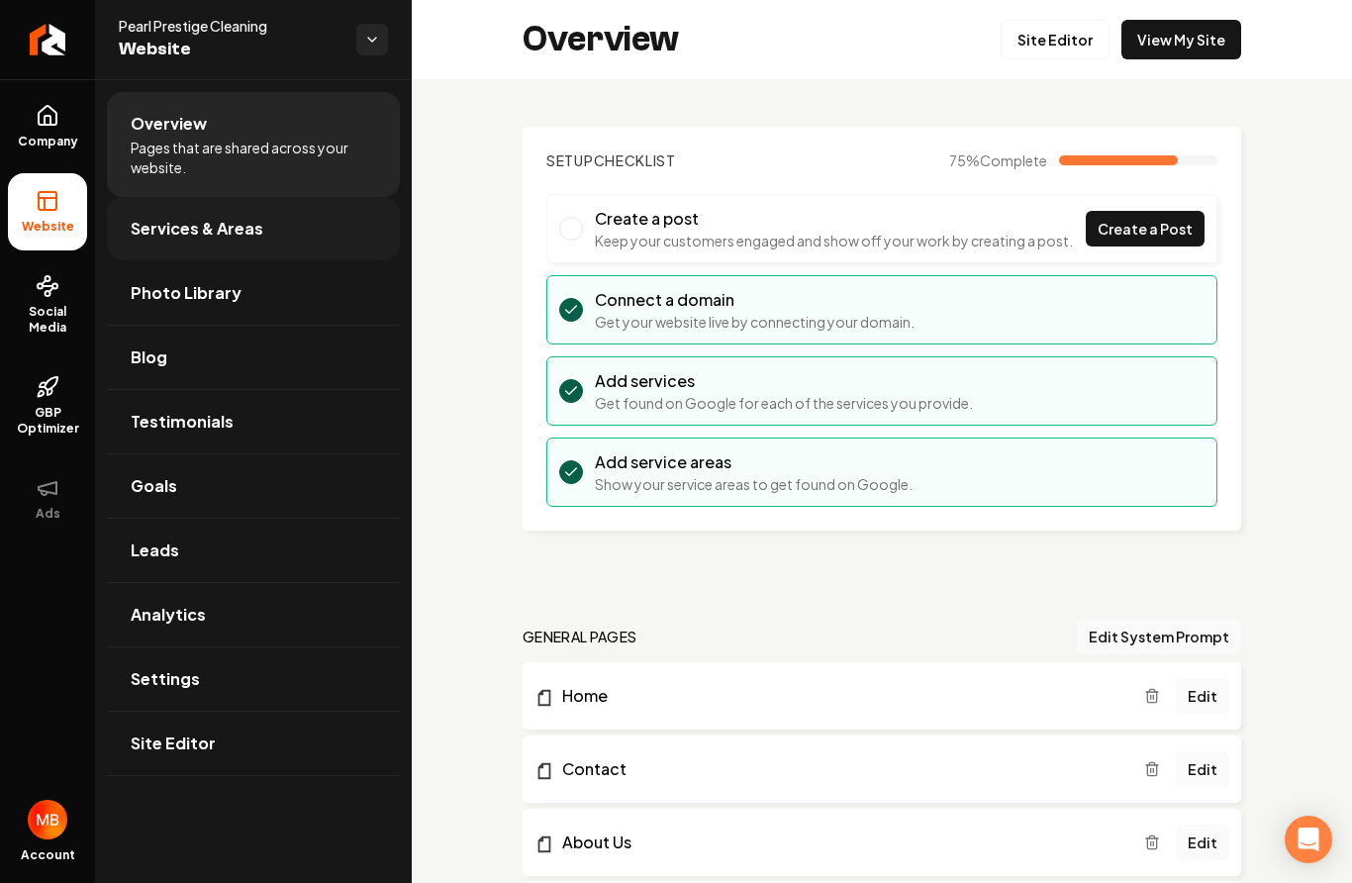
click at [260, 235] on link "Services & Areas" at bounding box center [253, 228] width 293 height 63
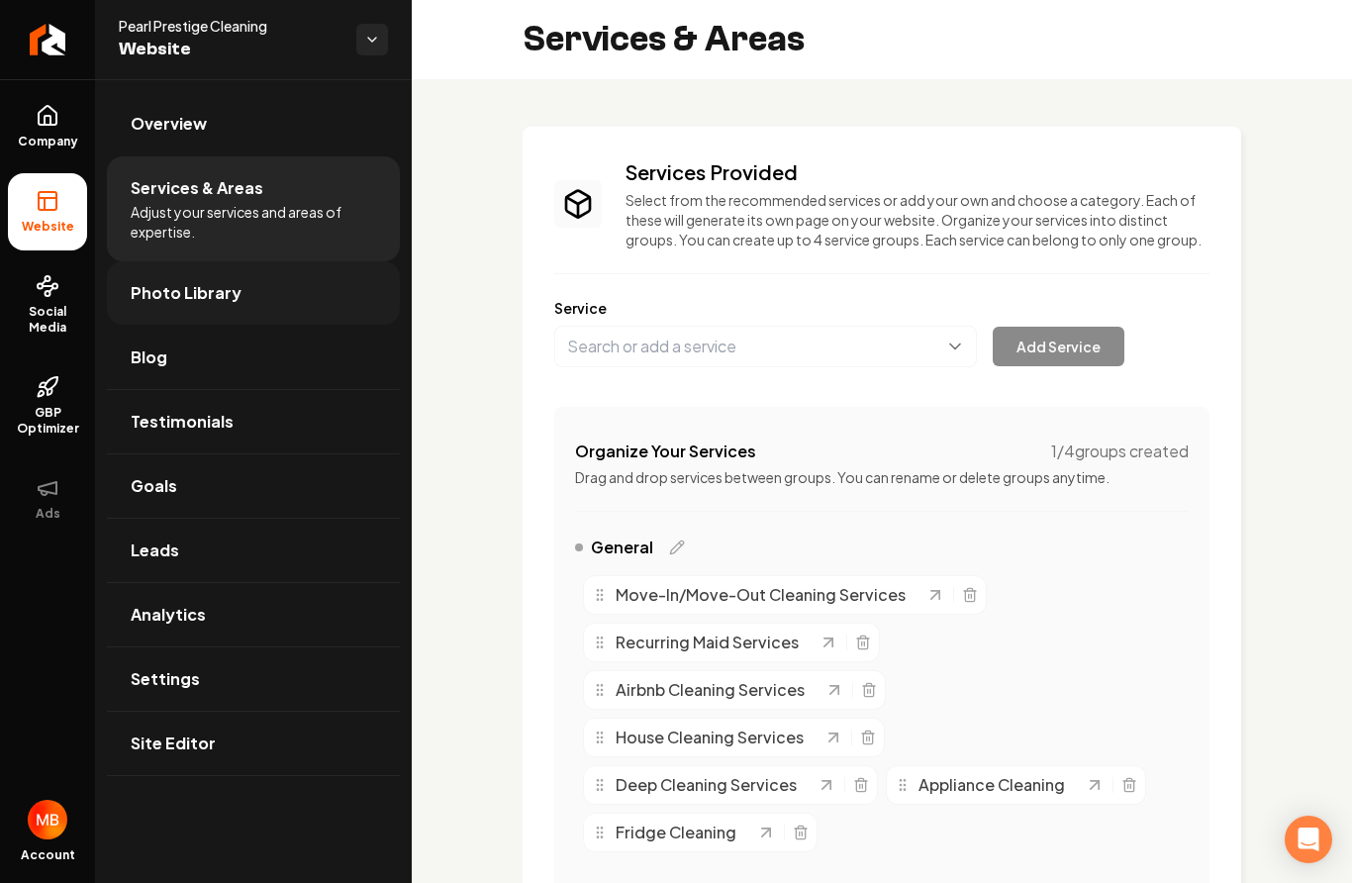
click at [287, 300] on link "Photo Library" at bounding box center [253, 292] width 293 height 63
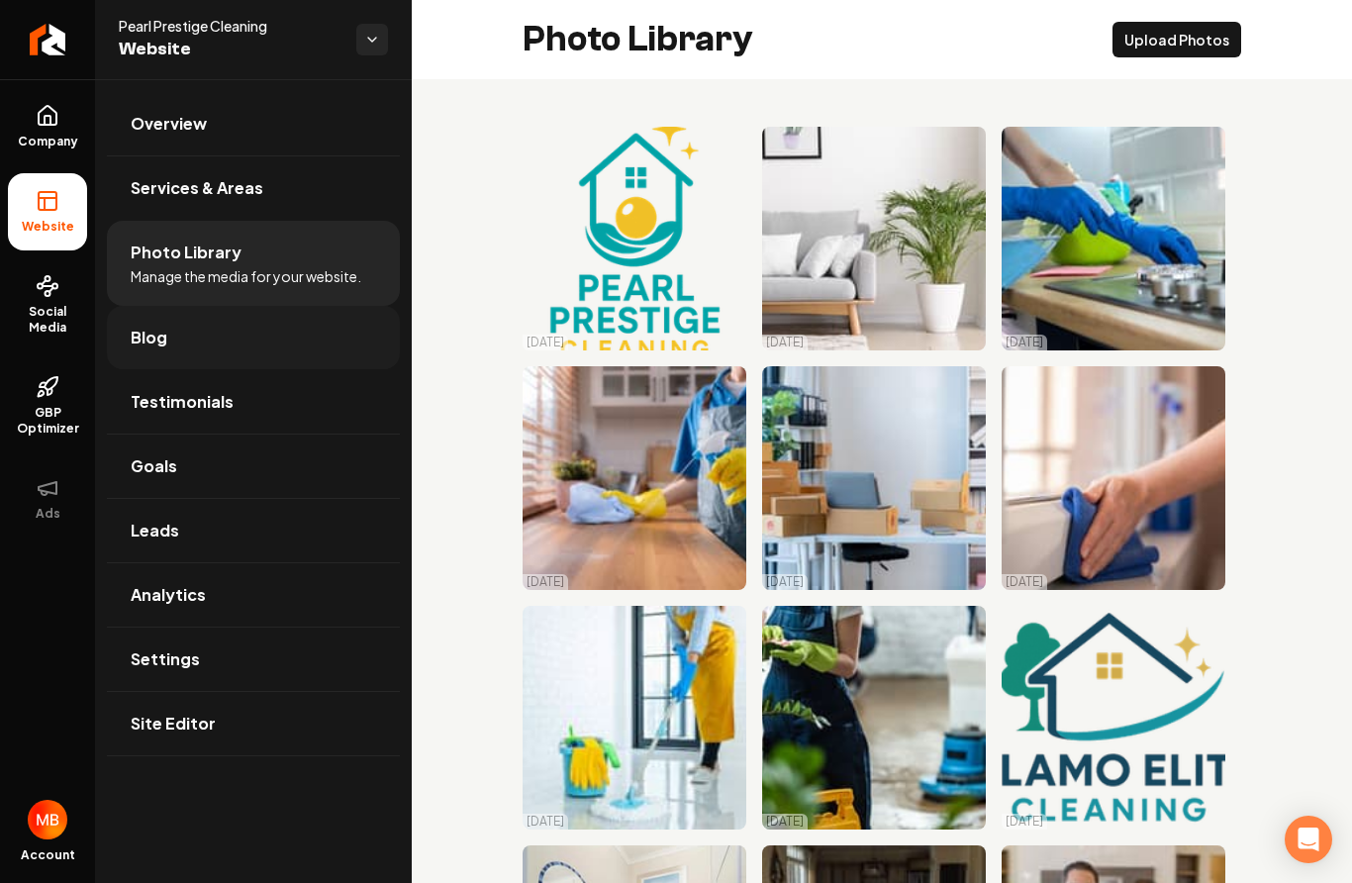
click at [343, 342] on link "Blog" at bounding box center [253, 337] width 293 height 63
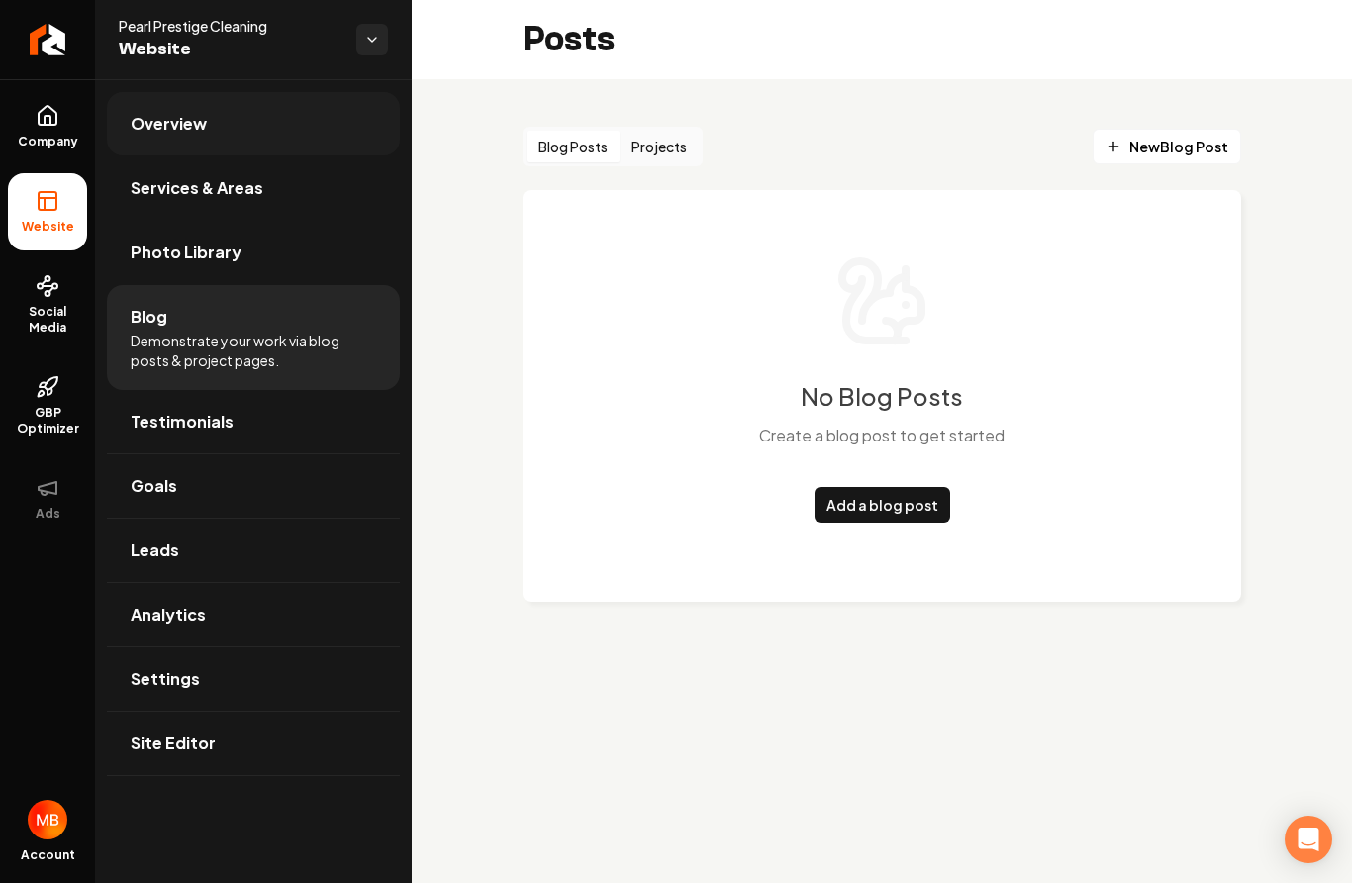
click at [269, 133] on link "Overview" at bounding box center [253, 123] width 293 height 63
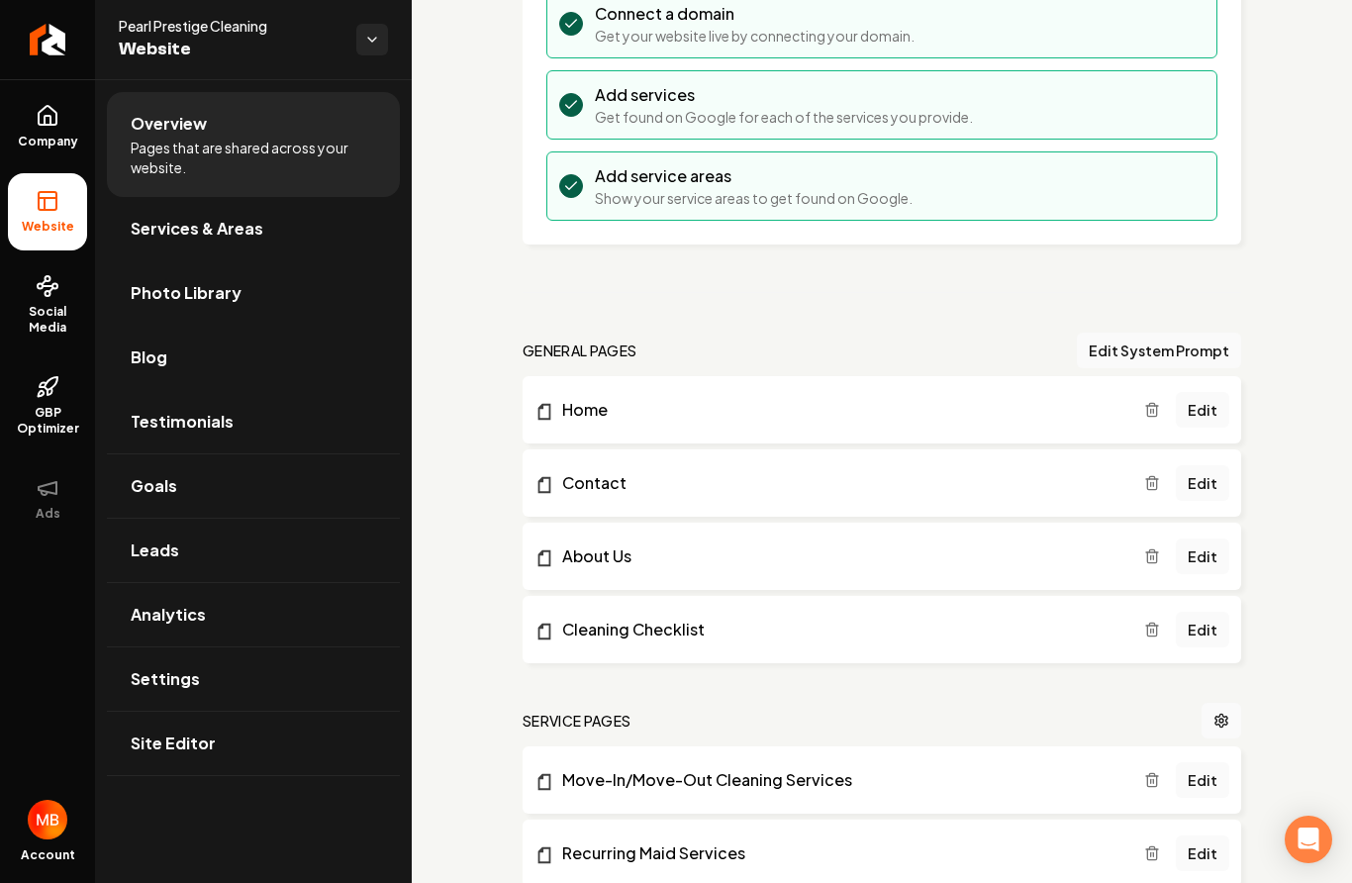
scroll to position [523, 0]
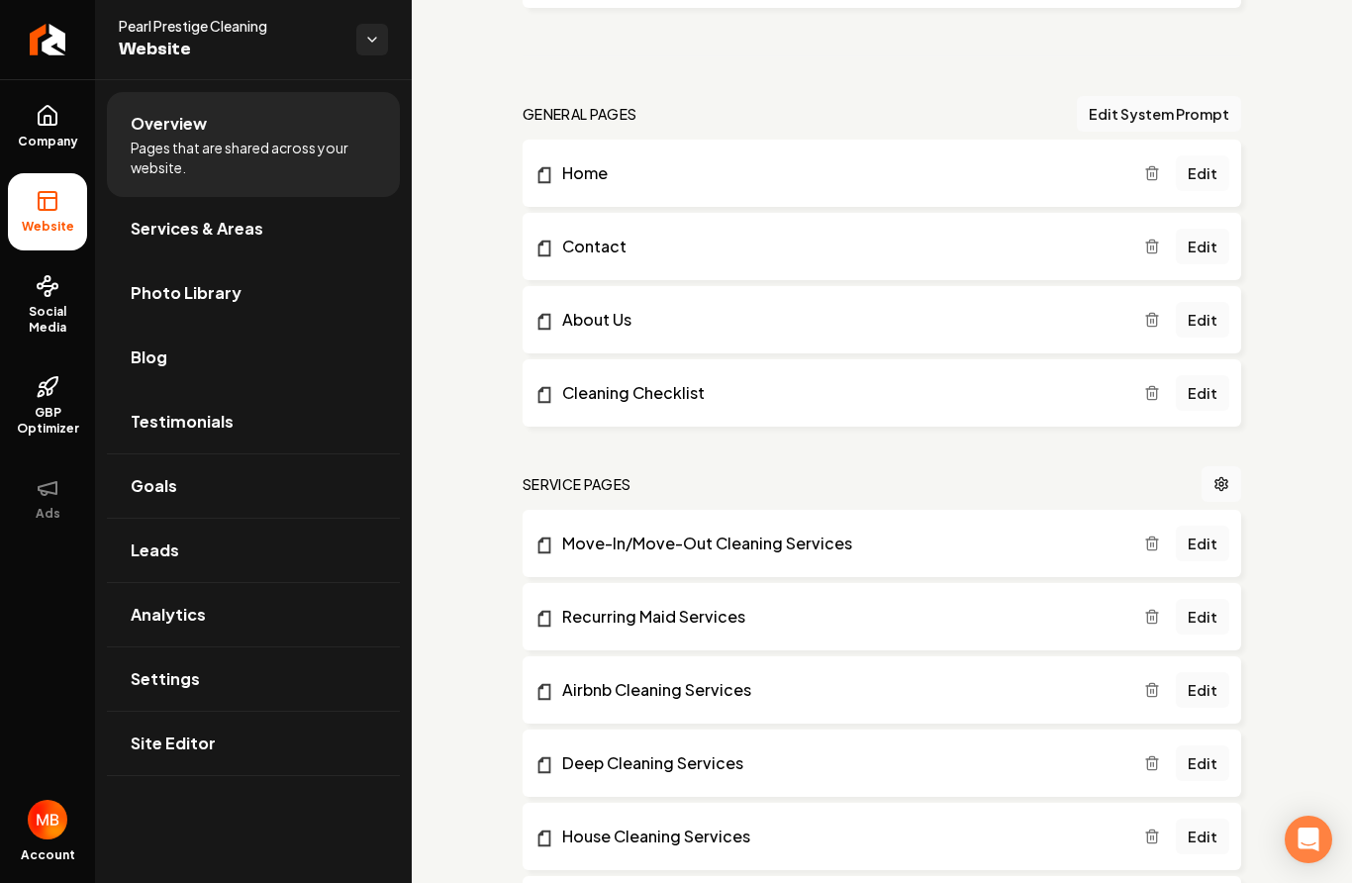
click at [1214, 161] on link "Edit" at bounding box center [1202, 173] width 53 height 36
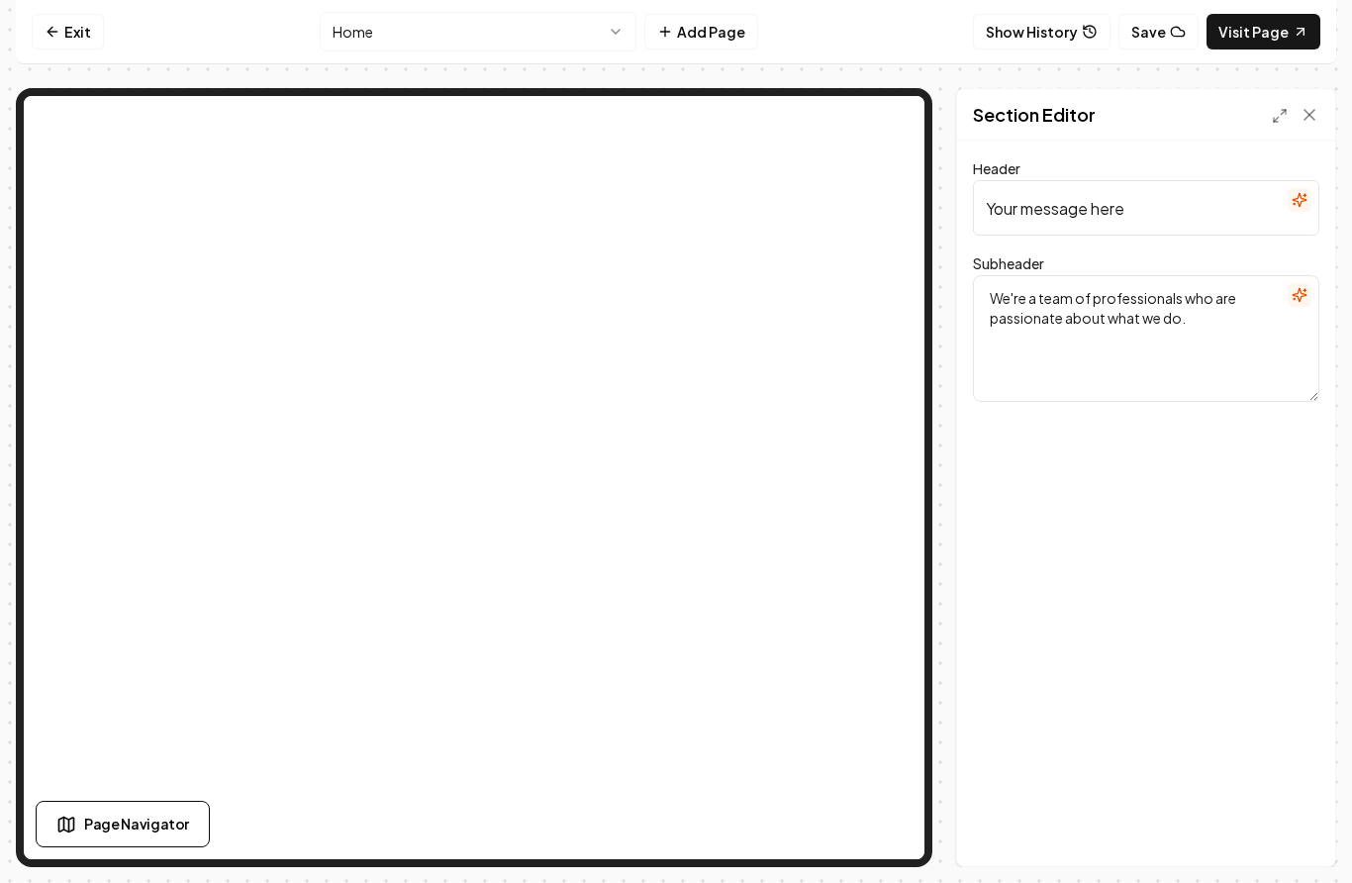
click at [1169, 350] on textarea "We're a team of professionals who are passionate about what we do." at bounding box center [1146, 338] width 346 height 127
type textarea "We're a team of professionals who are passionate about w"
click at [1298, 299] on icon "button" at bounding box center [1300, 295] width 16 height 16
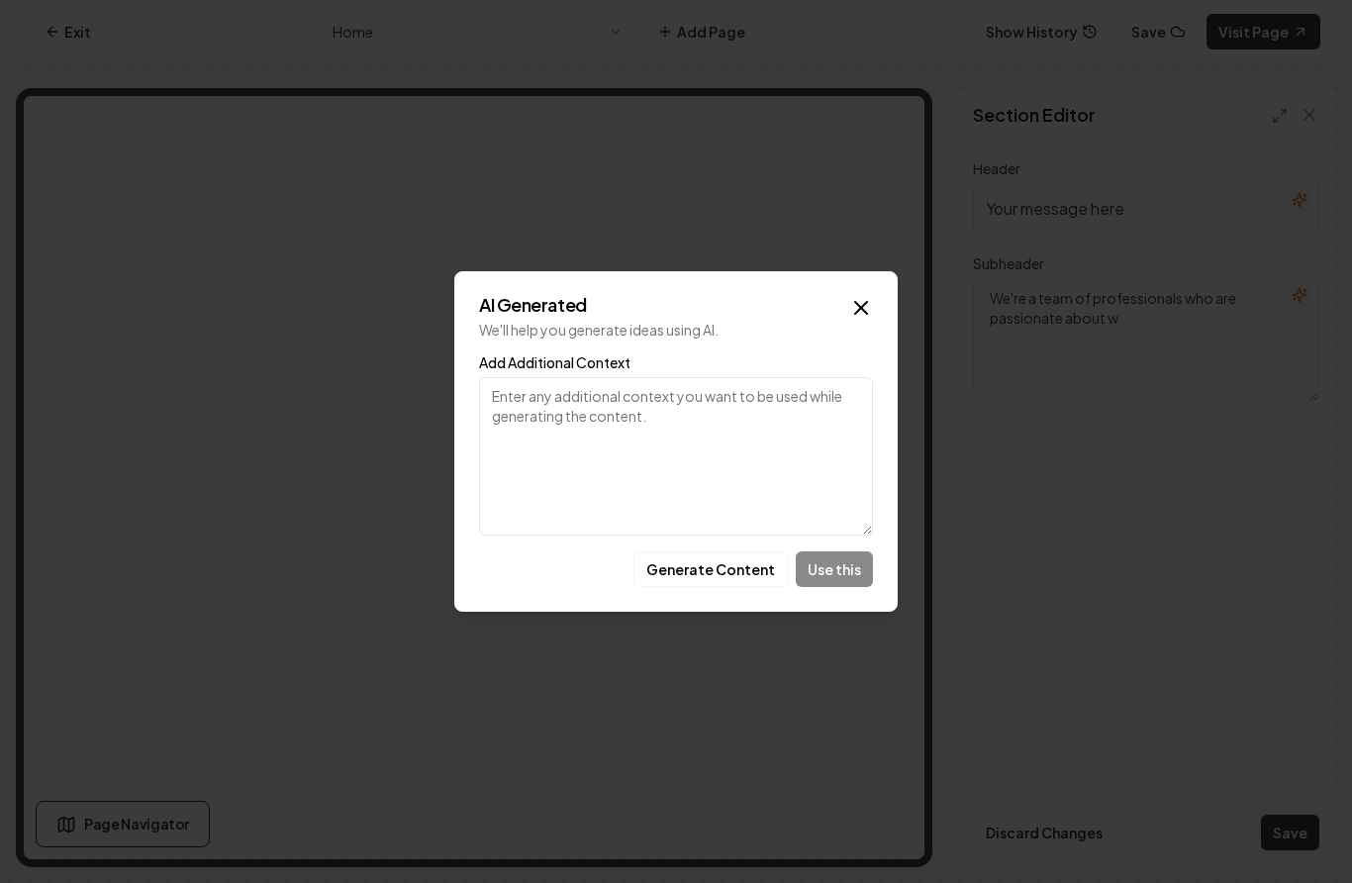
click at [775, 429] on textarea "Add Additional Context" at bounding box center [676, 456] width 394 height 158
type textarea "b"
click at [499, 395] on textarea "Book now and experience the Pearl Prestige difference." at bounding box center [676, 456] width 394 height 158
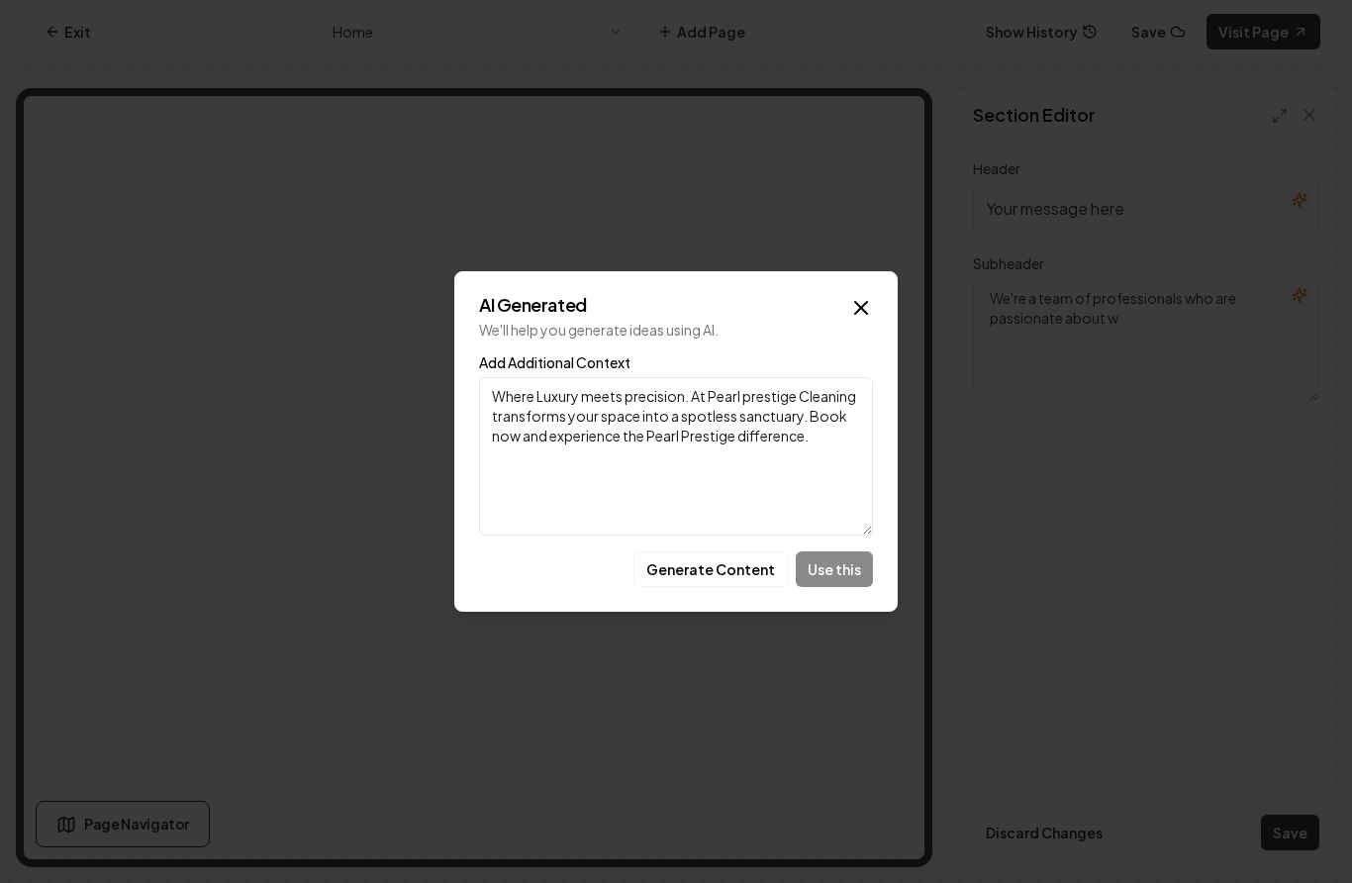
type textarea "Where Luxury meets precision. At Pearl prestige Cleaning transforms your space …"
click at [846, 563] on div "Generate Content Use this" at bounding box center [676, 569] width 394 height 36
click at [679, 497] on textarea "Where Luxury meets precision. At Pearl prestige Cleaning transforms your space …" at bounding box center [676, 456] width 394 height 158
drag, startPoint x: 491, startPoint y: 397, endPoint x: 580, endPoint y: 452, distance: 104.9
click at [580, 452] on textarea "Where Luxury meets precision. At Pearl prestige Cleaning transforms your space …" at bounding box center [676, 456] width 394 height 158
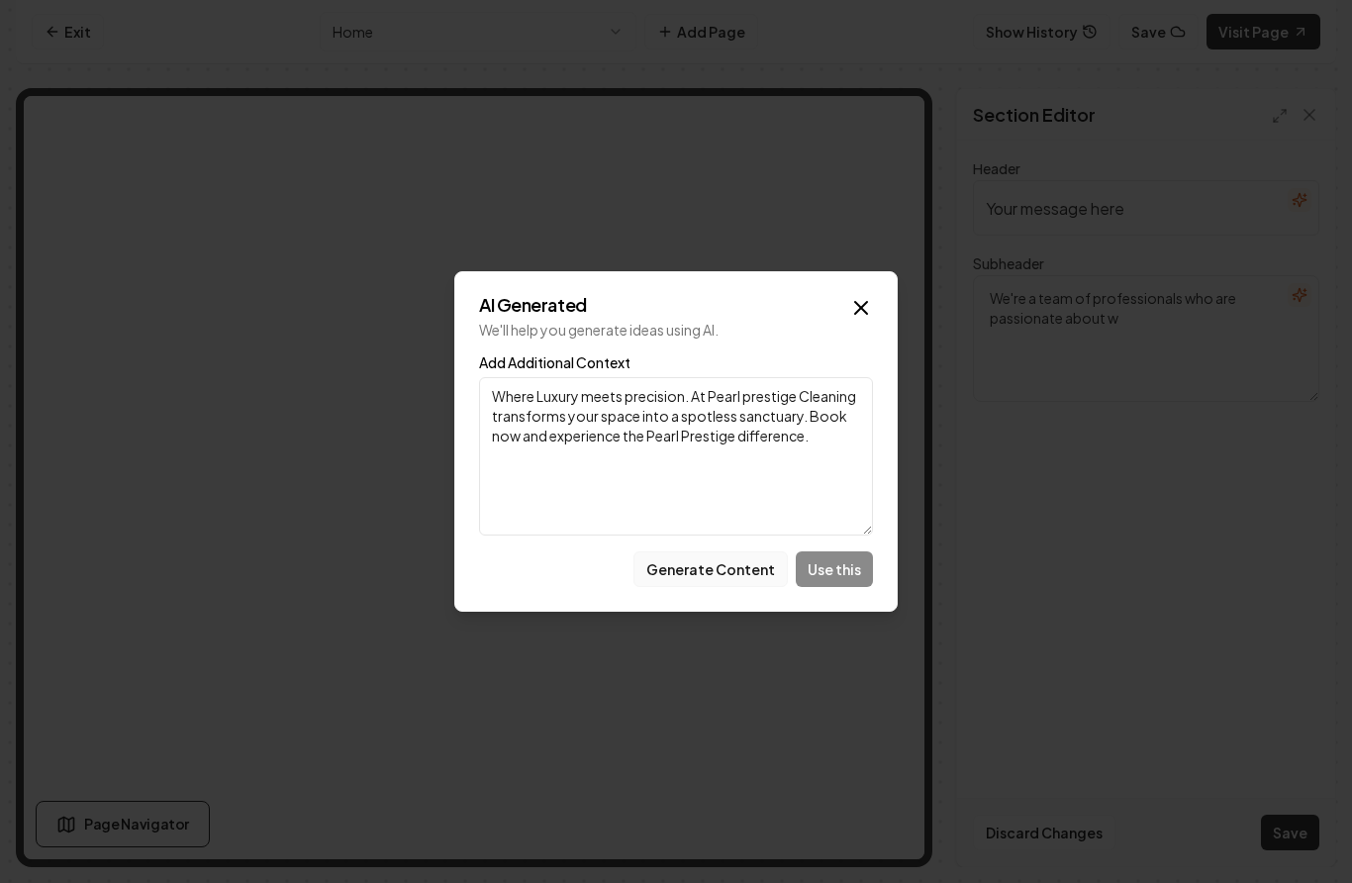
click at [736, 575] on button "Generate Content" at bounding box center [711, 569] width 154 height 36
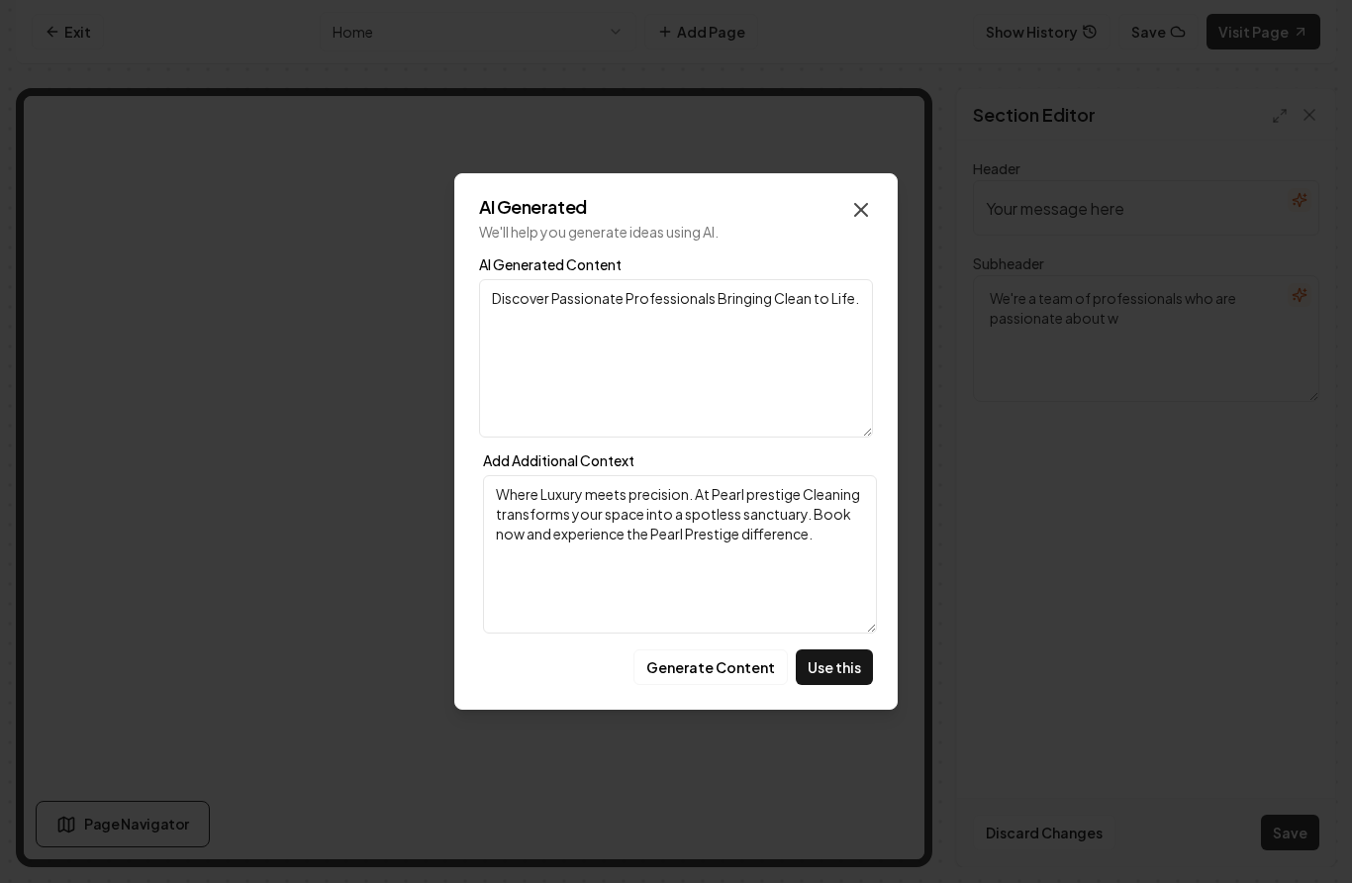
click at [857, 209] on icon "button" at bounding box center [861, 210] width 24 height 24
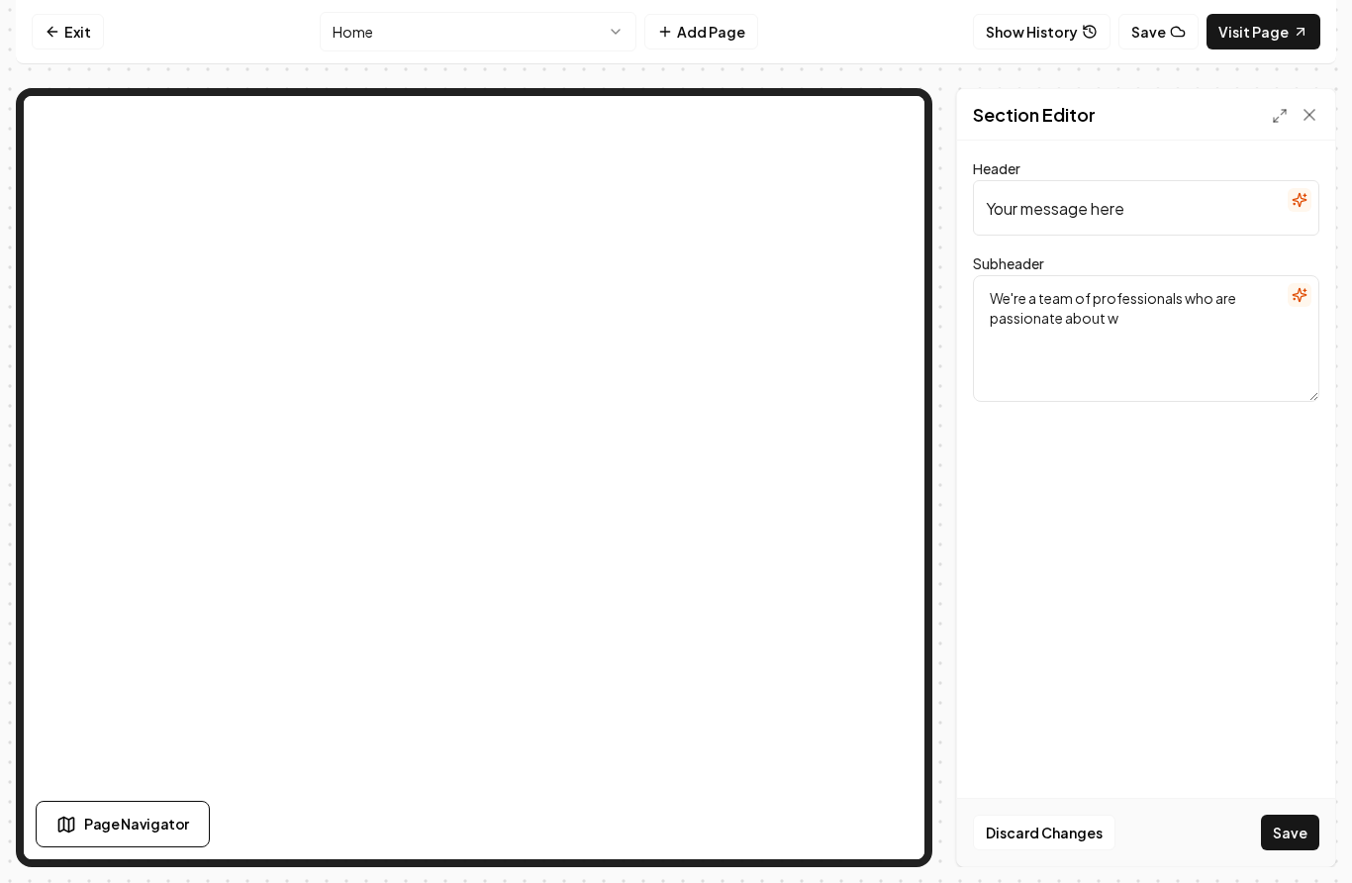
click at [1166, 331] on textarea "We're a team of professionals who are passionate about w" at bounding box center [1146, 338] width 346 height 127
type textarea "W"
paste textarea "Where Luxury meets precision. At Pearl prestige Cleaning transforms your space …"
type textarea "Where Luxury meets precision. At Pearl prestige Cleaning transforms your space …"
click at [1125, 219] on input "Your message here" at bounding box center [1146, 207] width 346 height 55
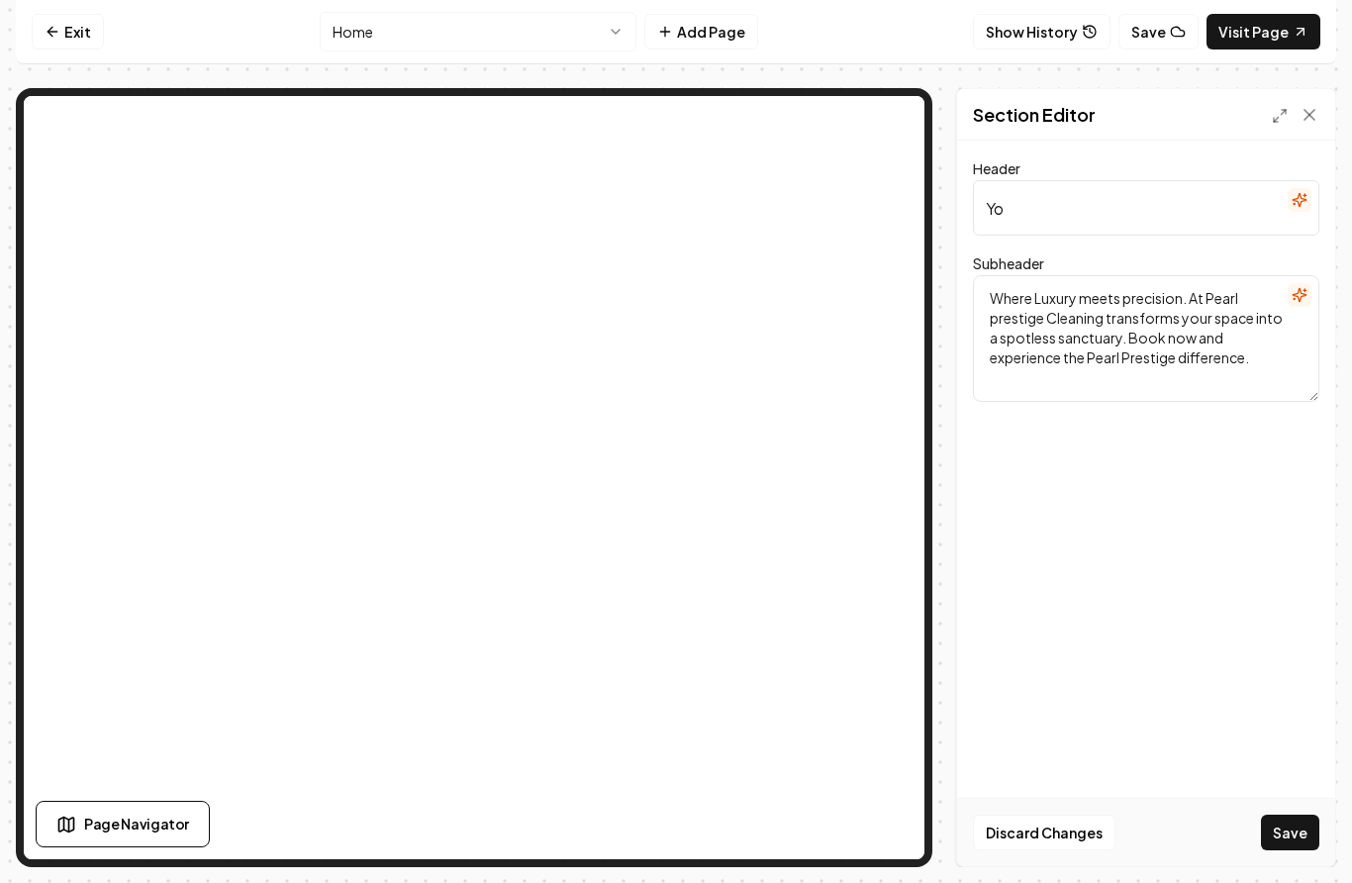
type input "Y"
type input "Where Luxury meets precision"
click at [1203, 298] on textarea "Where Luxury meets precision. At Pearl prestige Cleaning transforms your space …" at bounding box center [1146, 338] width 346 height 127
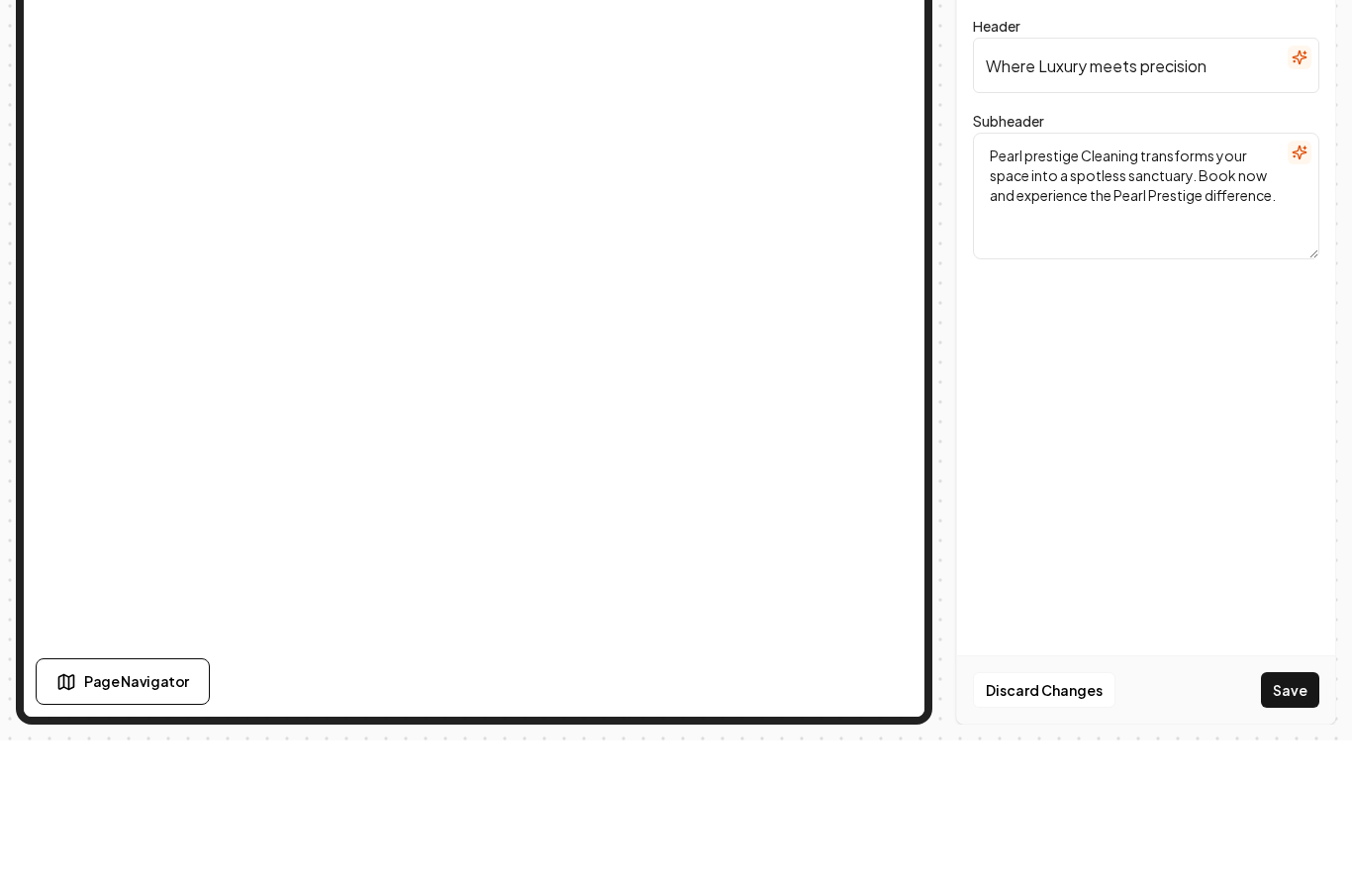
scroll to position [63, 0]
type textarea "Pearl prestige Cleaning transforms your space into a spotless sanctuary. Book n…"
click at [1293, 815] on button "Save" at bounding box center [1290, 833] width 58 height 36
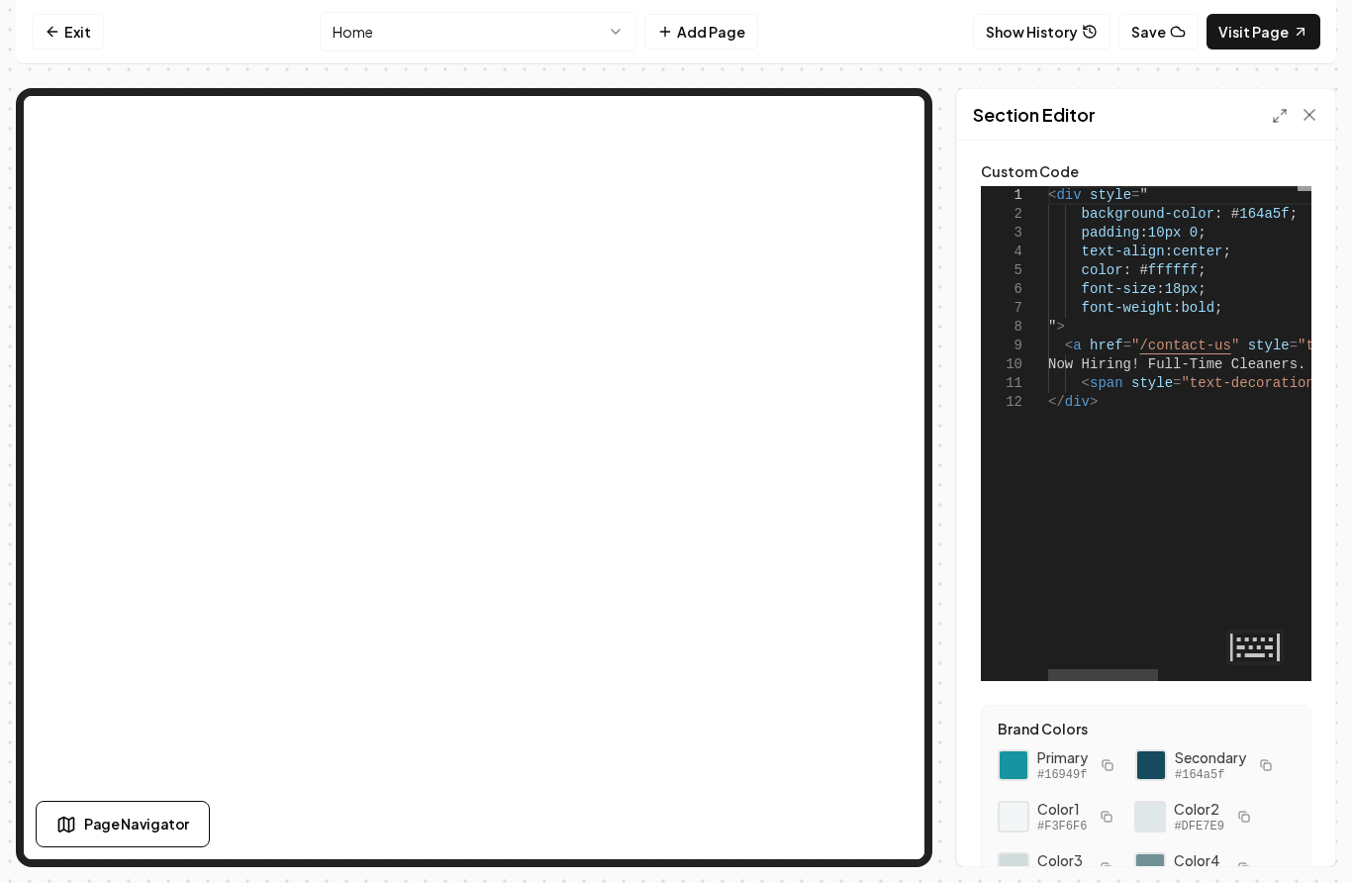
scroll to position [0, 0]
type textarea "**********"
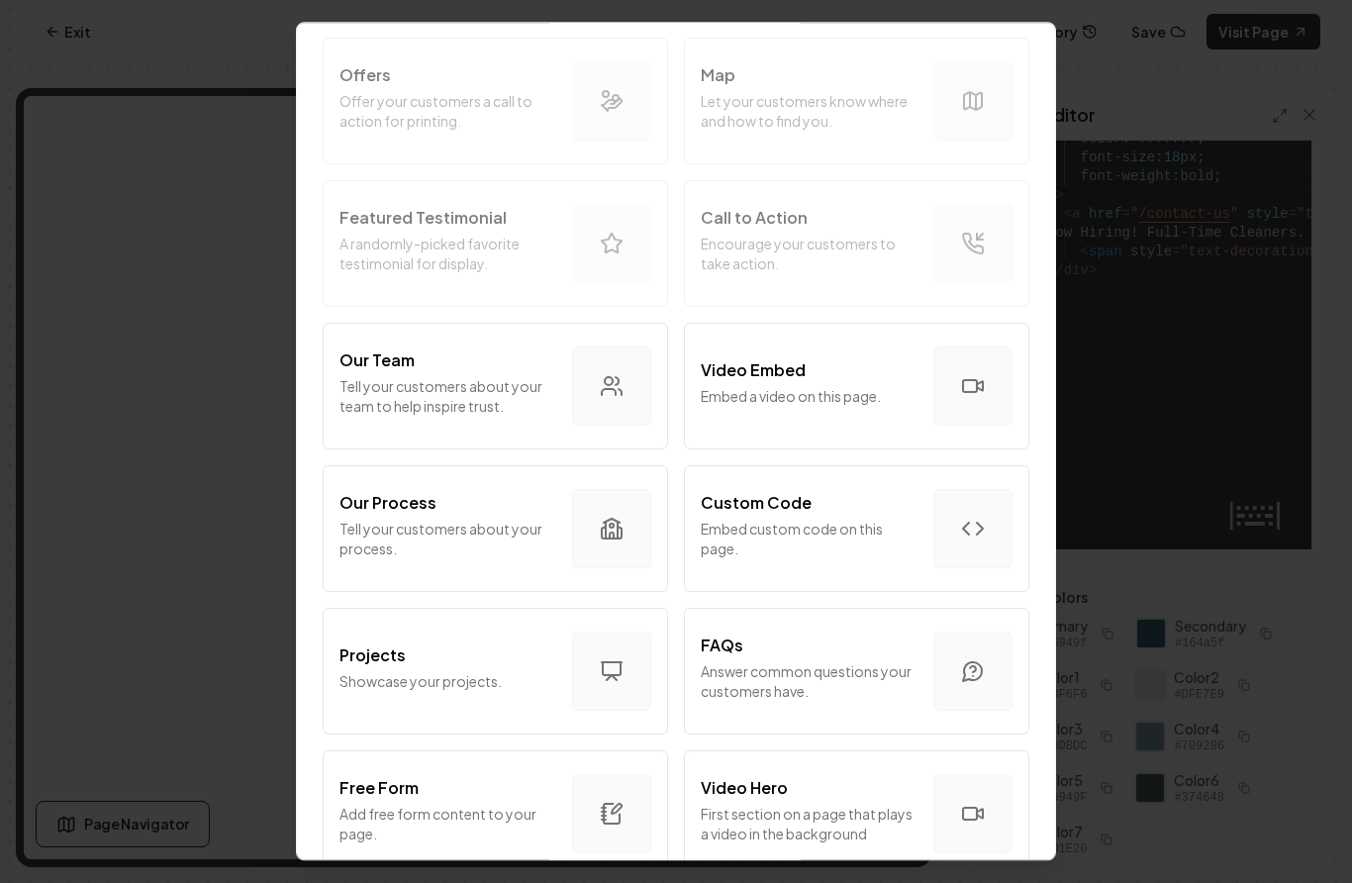
scroll to position [410, 0]
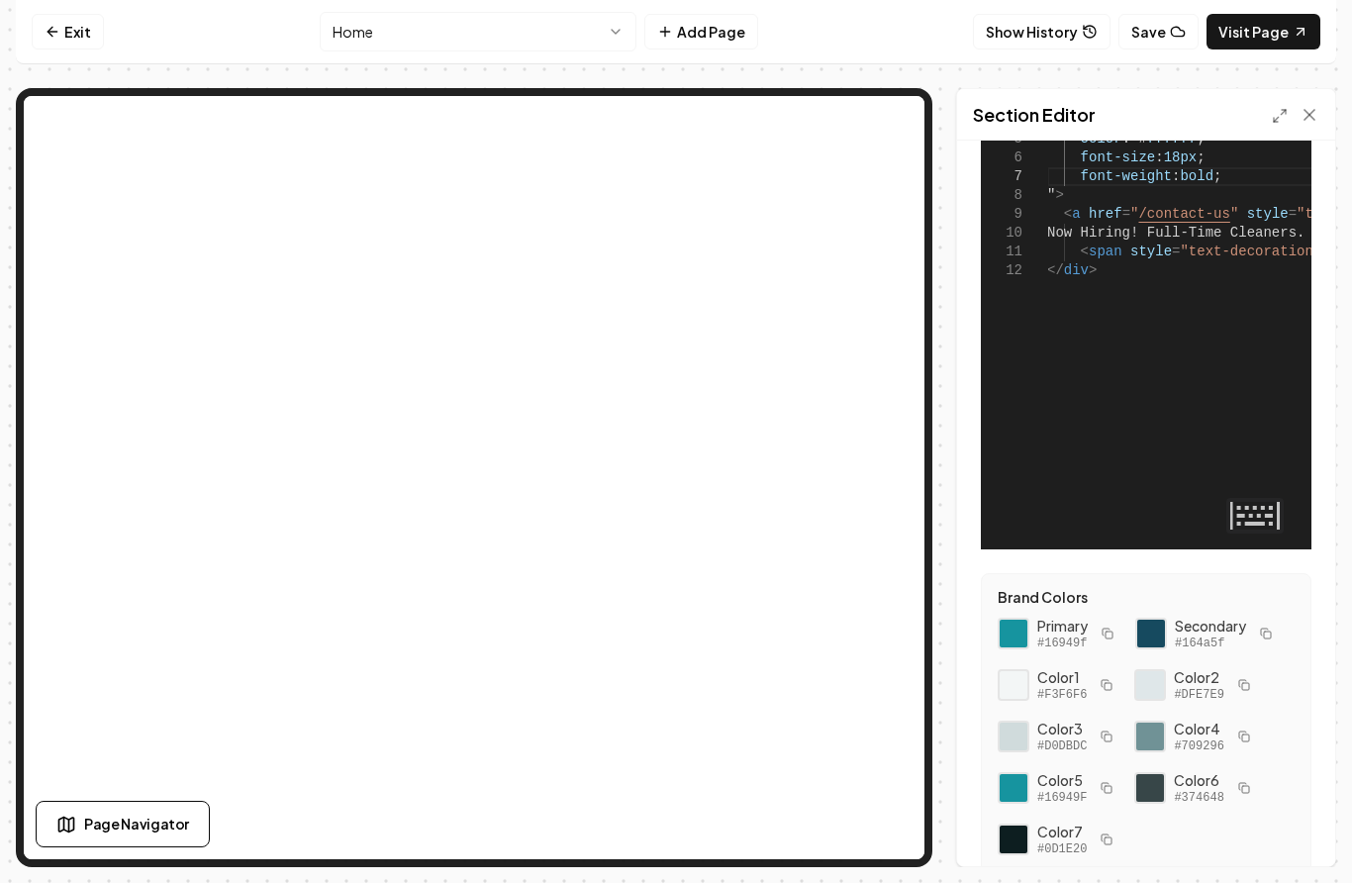
click at [919, 55] on nav "Exit Home Add Page Show History Save Visit Page" at bounding box center [676, 32] width 1321 height 64
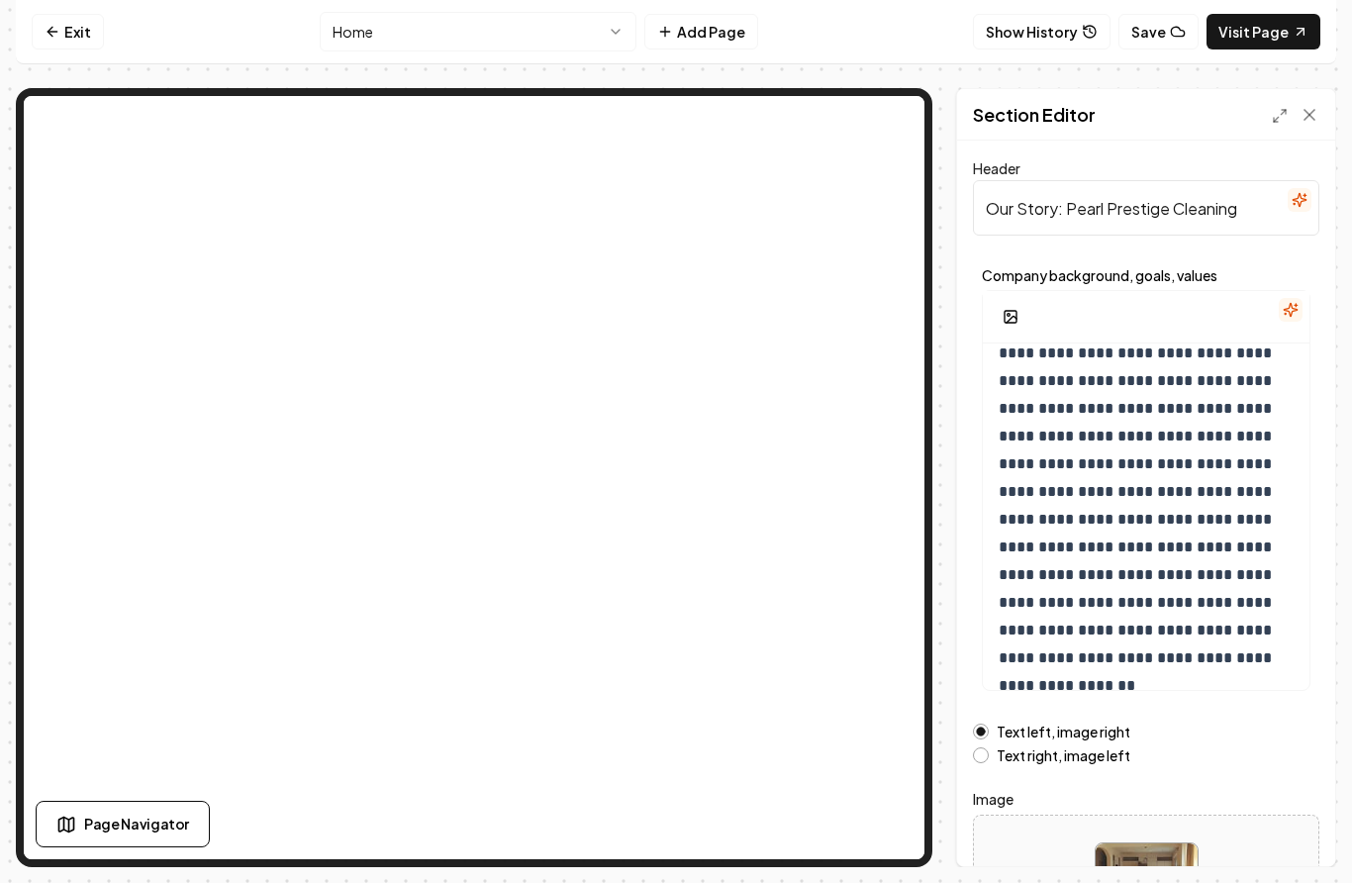
scroll to position [73, 0]
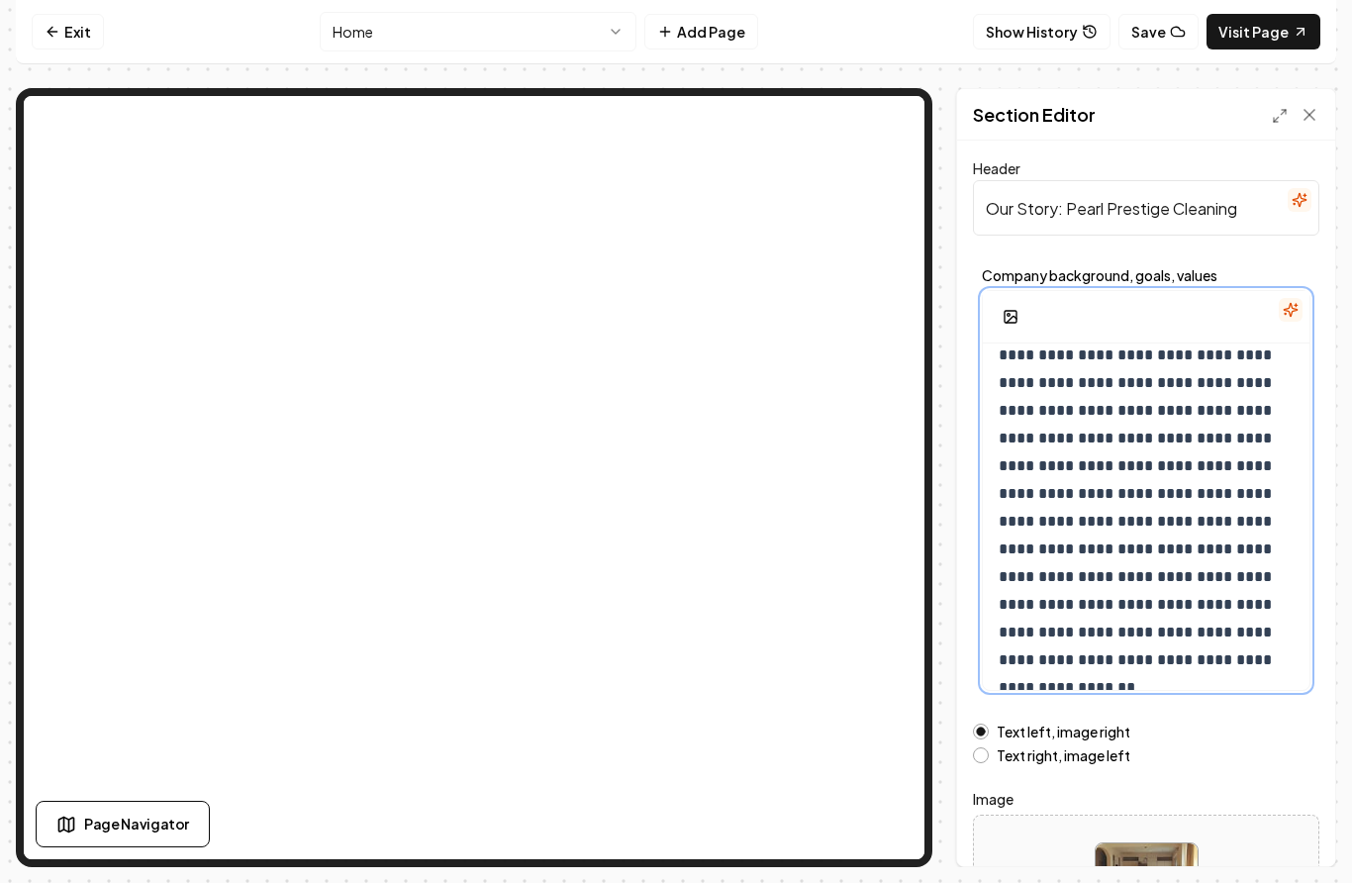
click at [1273, 661] on form "**********" at bounding box center [1146, 564] width 346 height 817
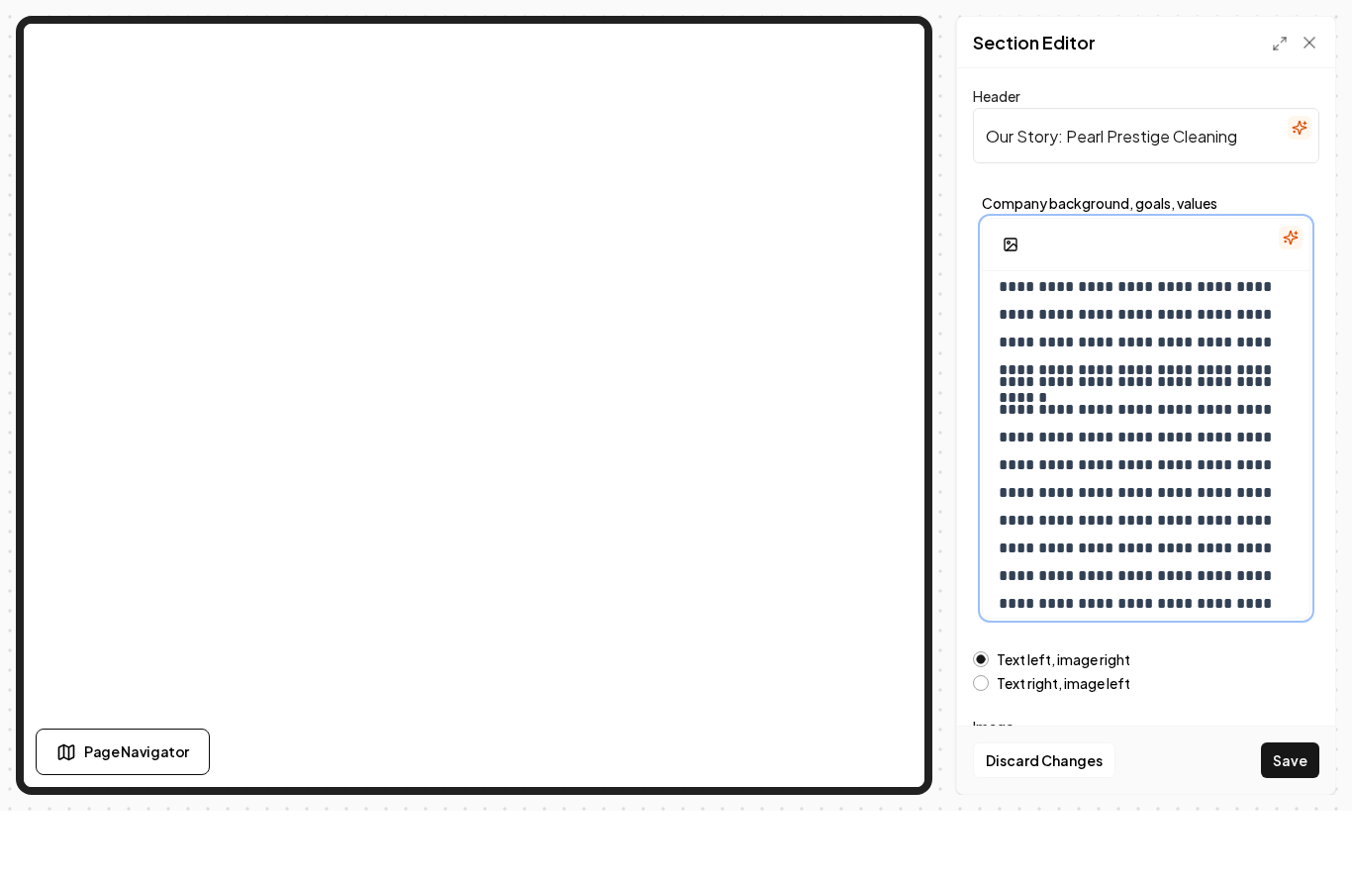
scroll to position [799, 0]
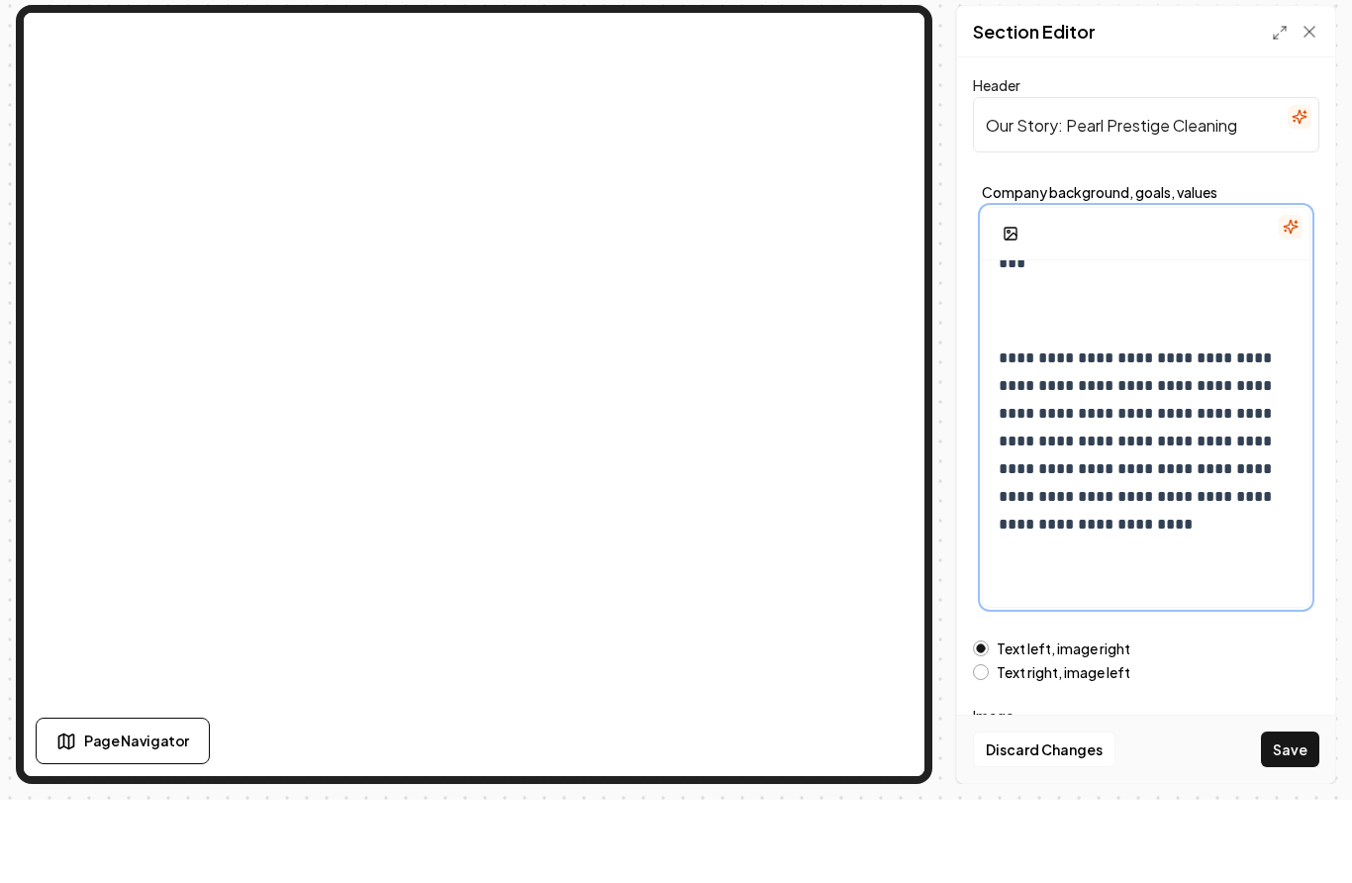
click at [1004, 695] on span "**********" at bounding box center [1137, 716] width 277 height 43
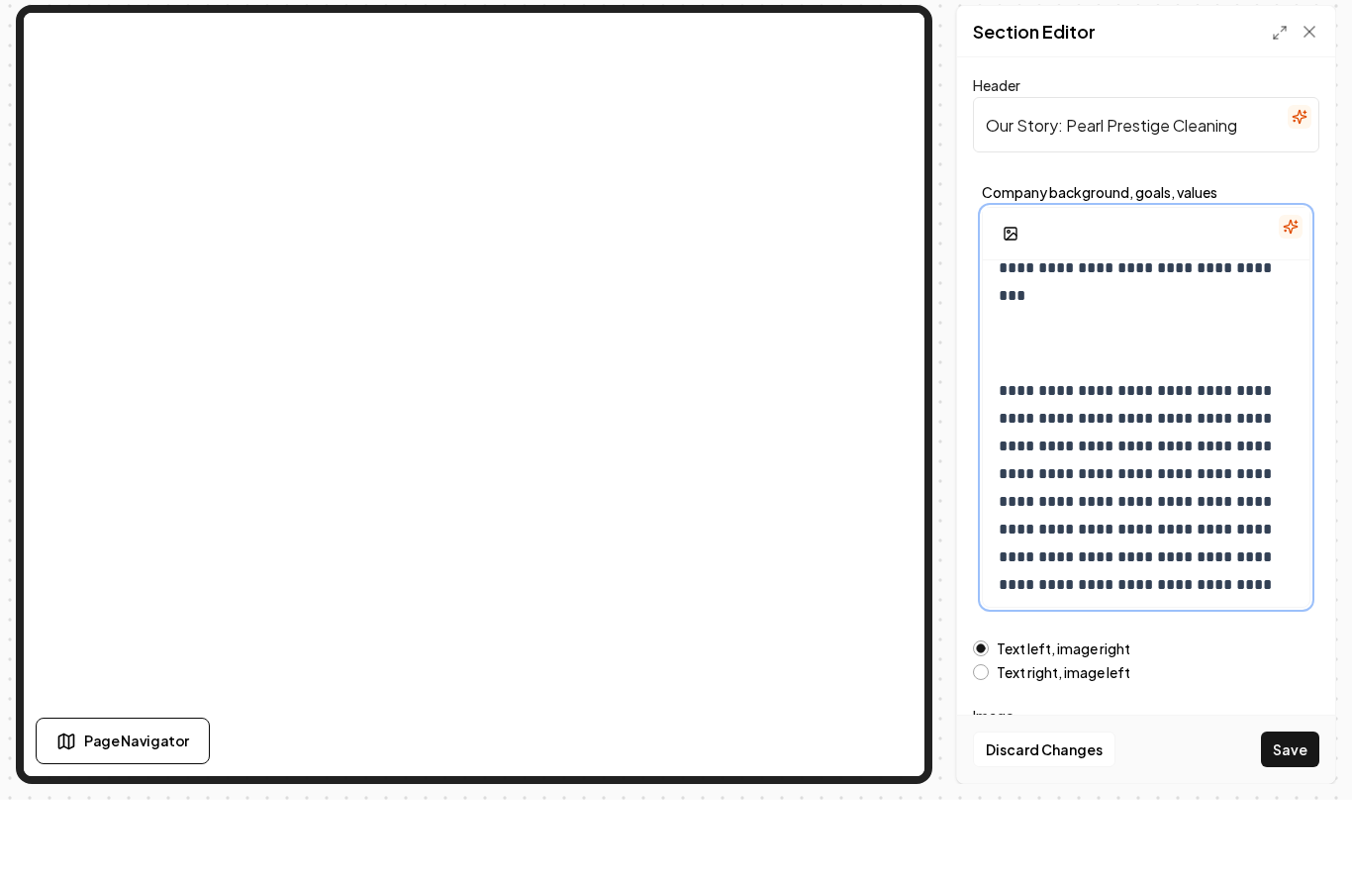
scroll to position [719, 0]
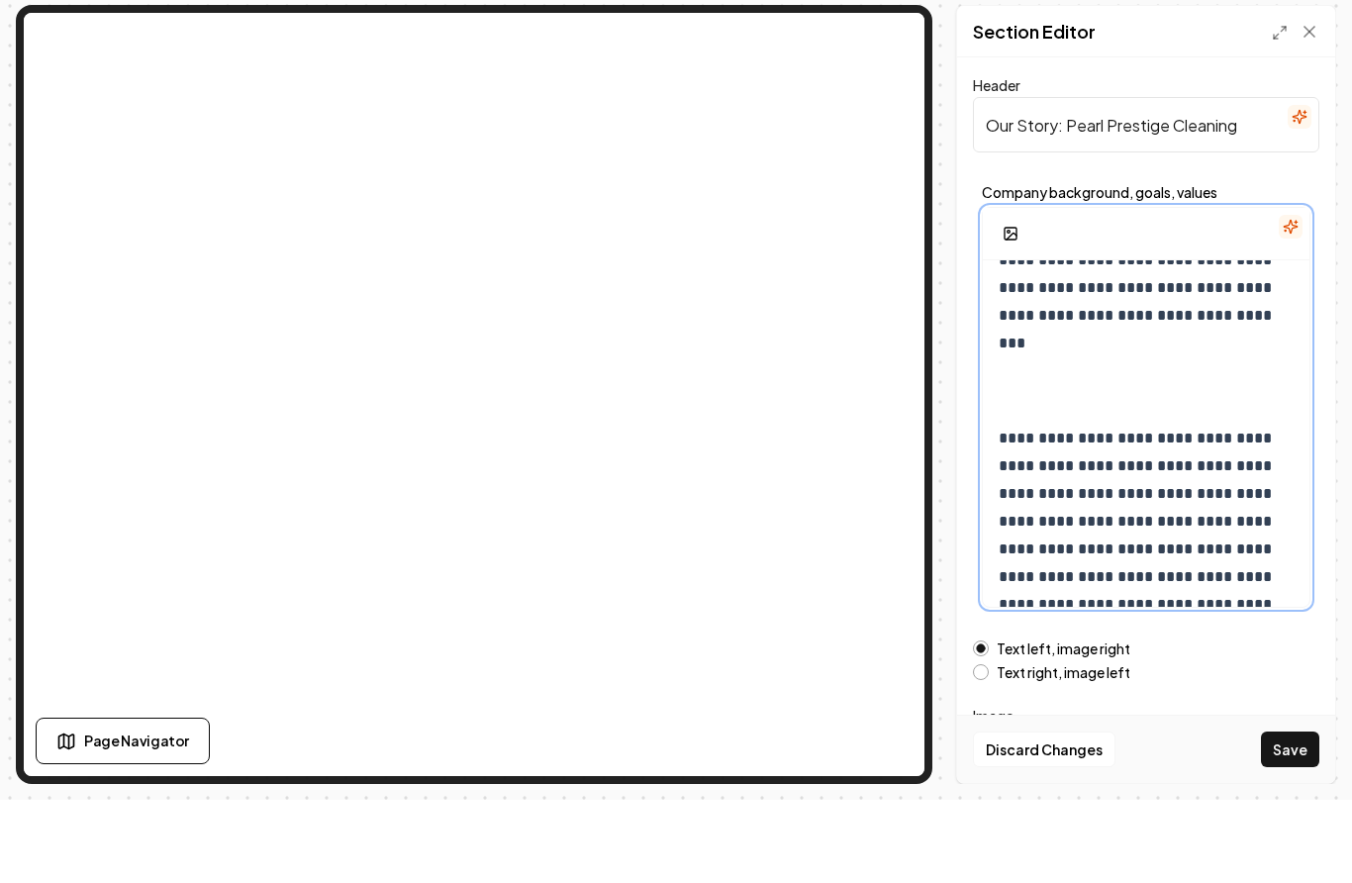
click at [998, 327] on div "**********" at bounding box center [1146, 199] width 327 height 1148
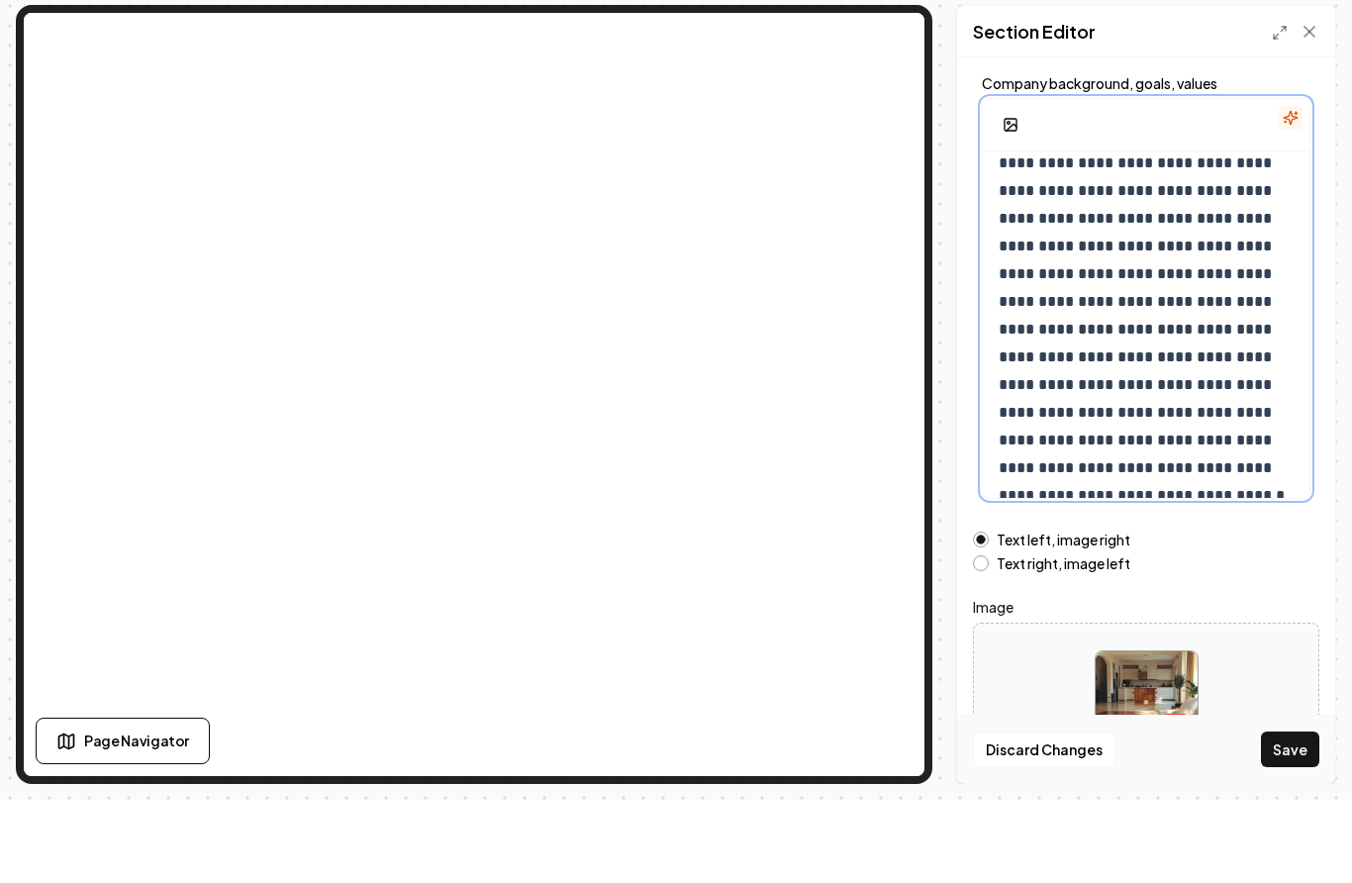
scroll to position [107, 0]
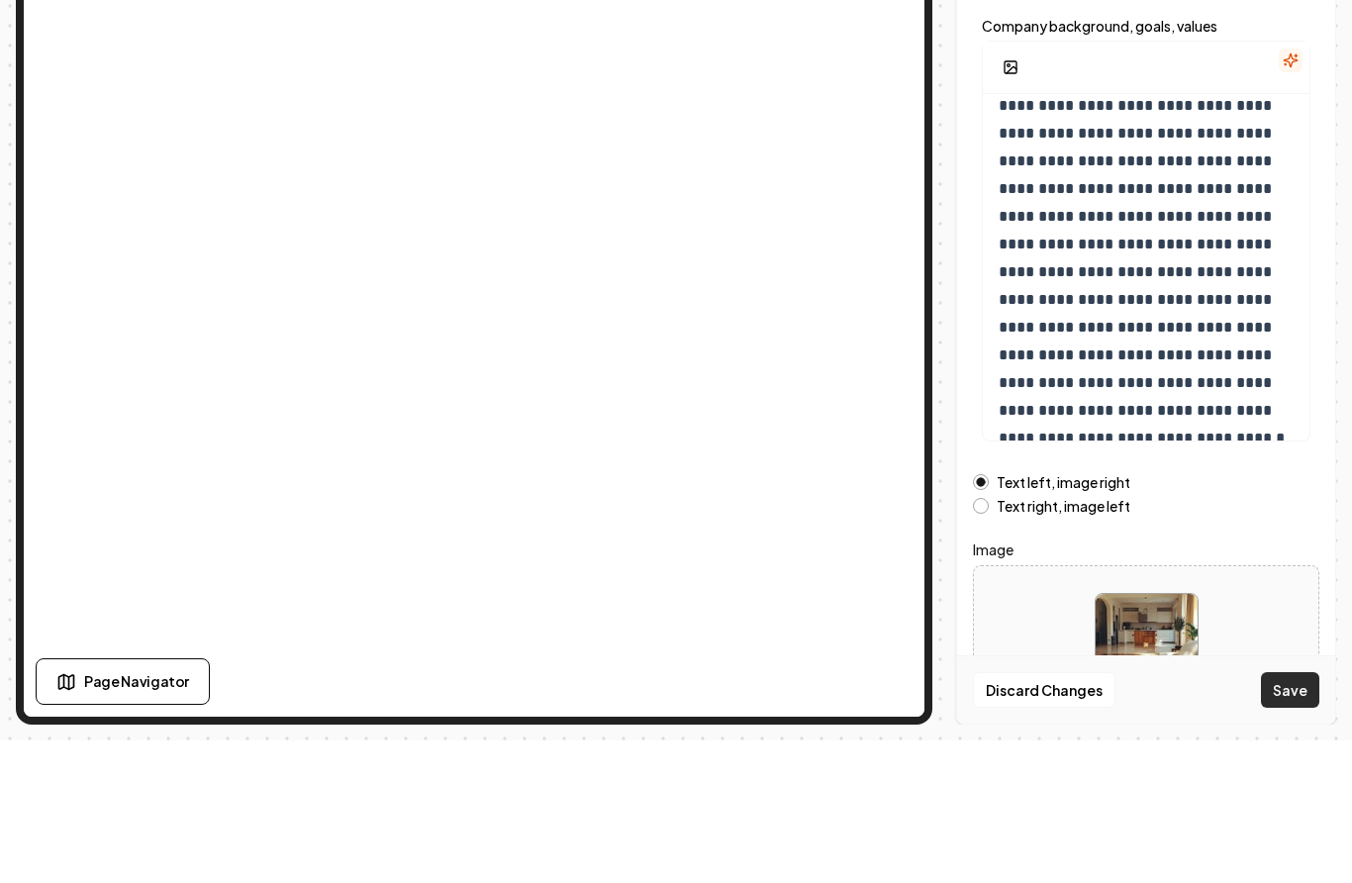
click at [1281, 815] on button "Save" at bounding box center [1290, 833] width 58 height 36
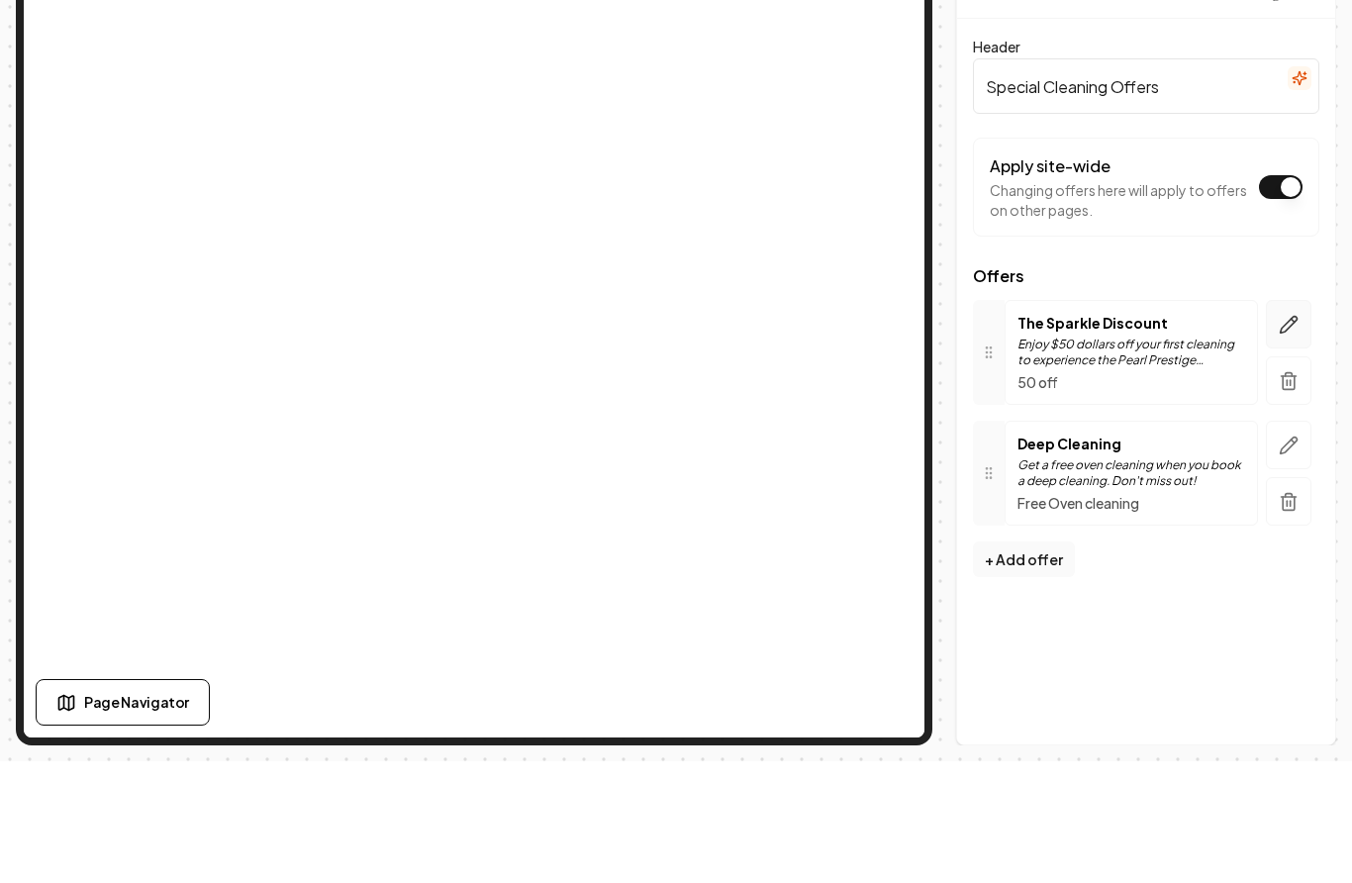
click at [1286, 441] on icon "button" at bounding box center [1289, 447] width 20 height 20
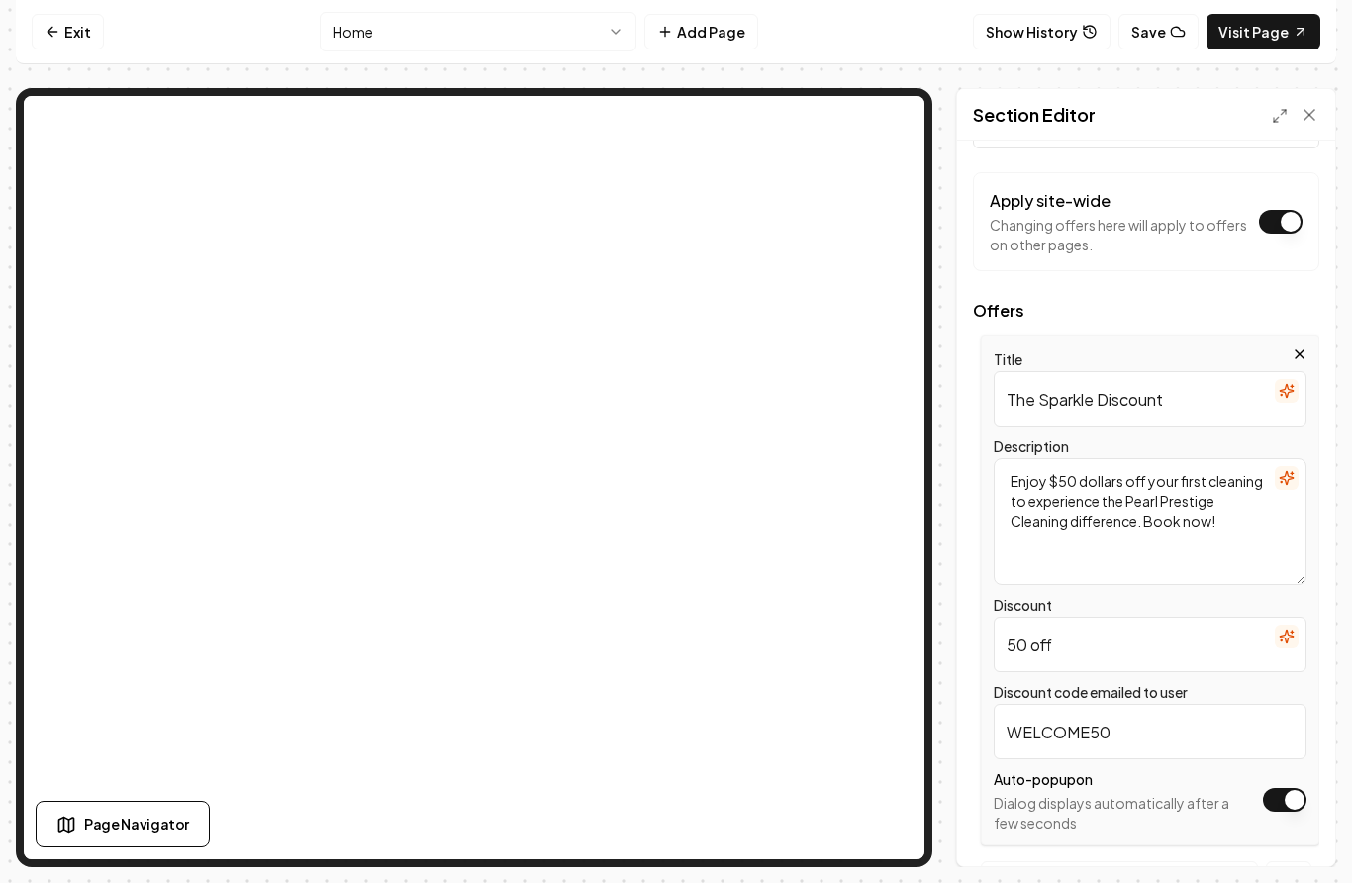
scroll to position [102, 0]
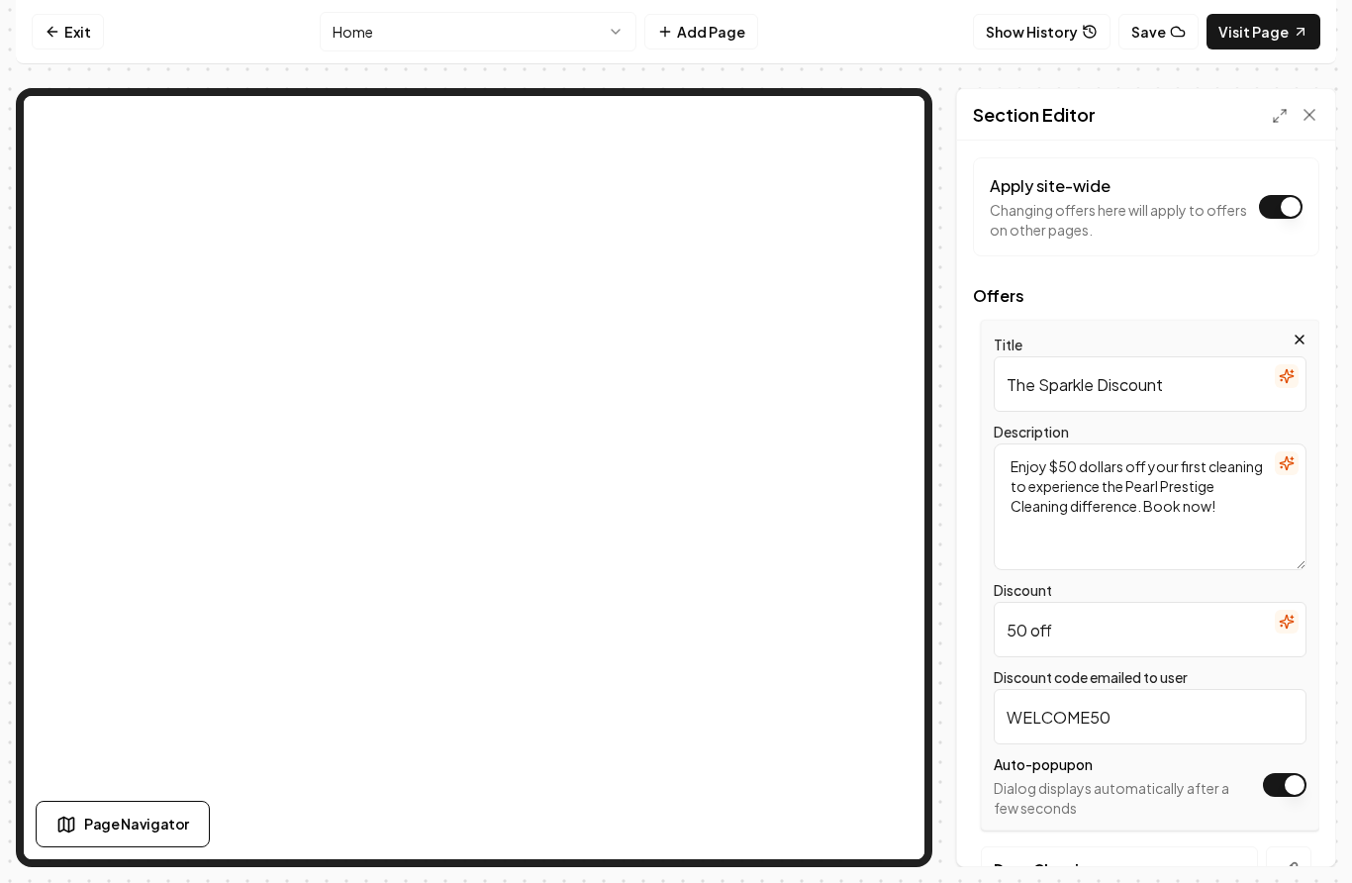
click at [1001, 630] on input "50 off" at bounding box center [1150, 629] width 313 height 55
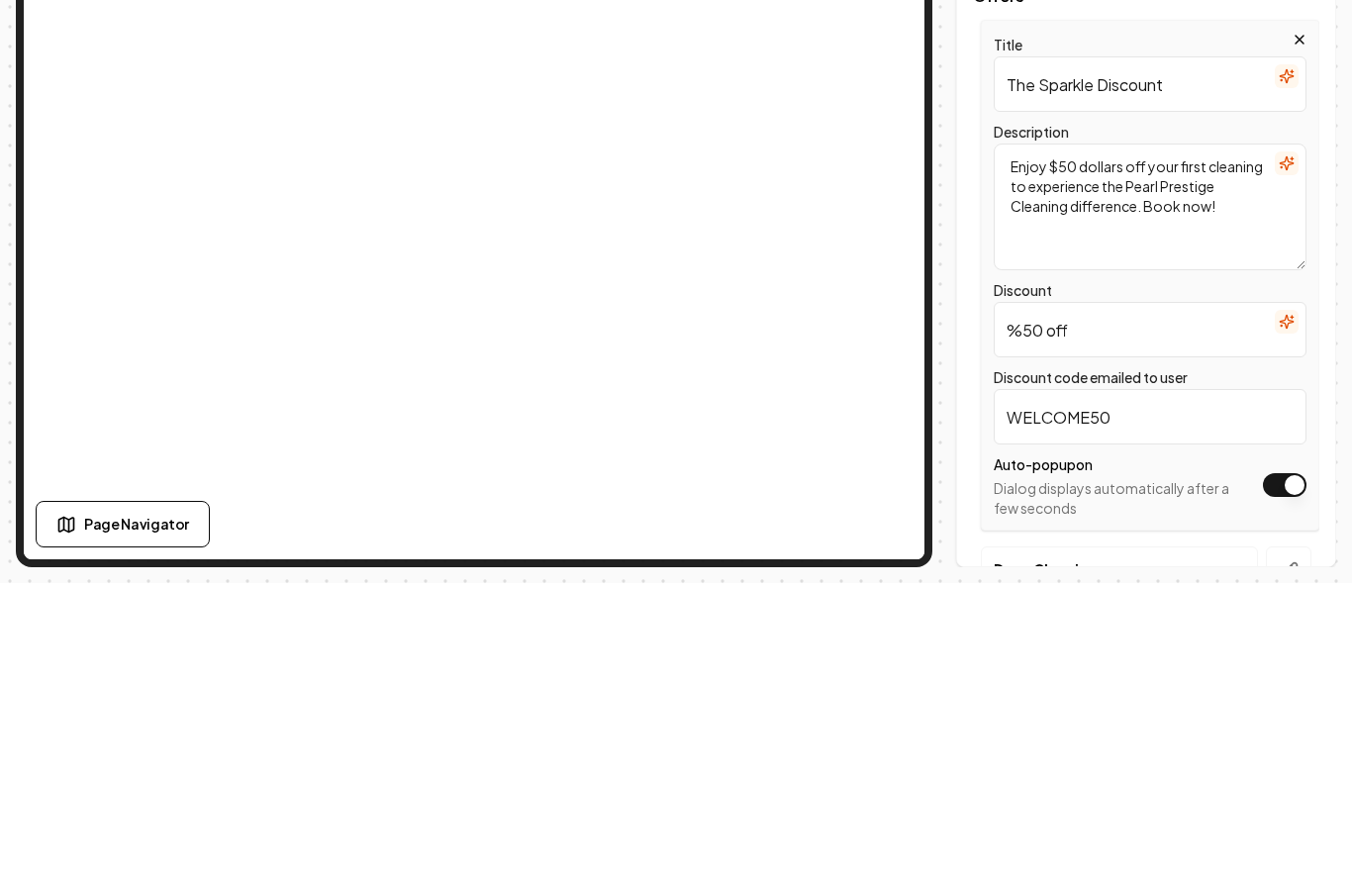
scroll to position [63, 0]
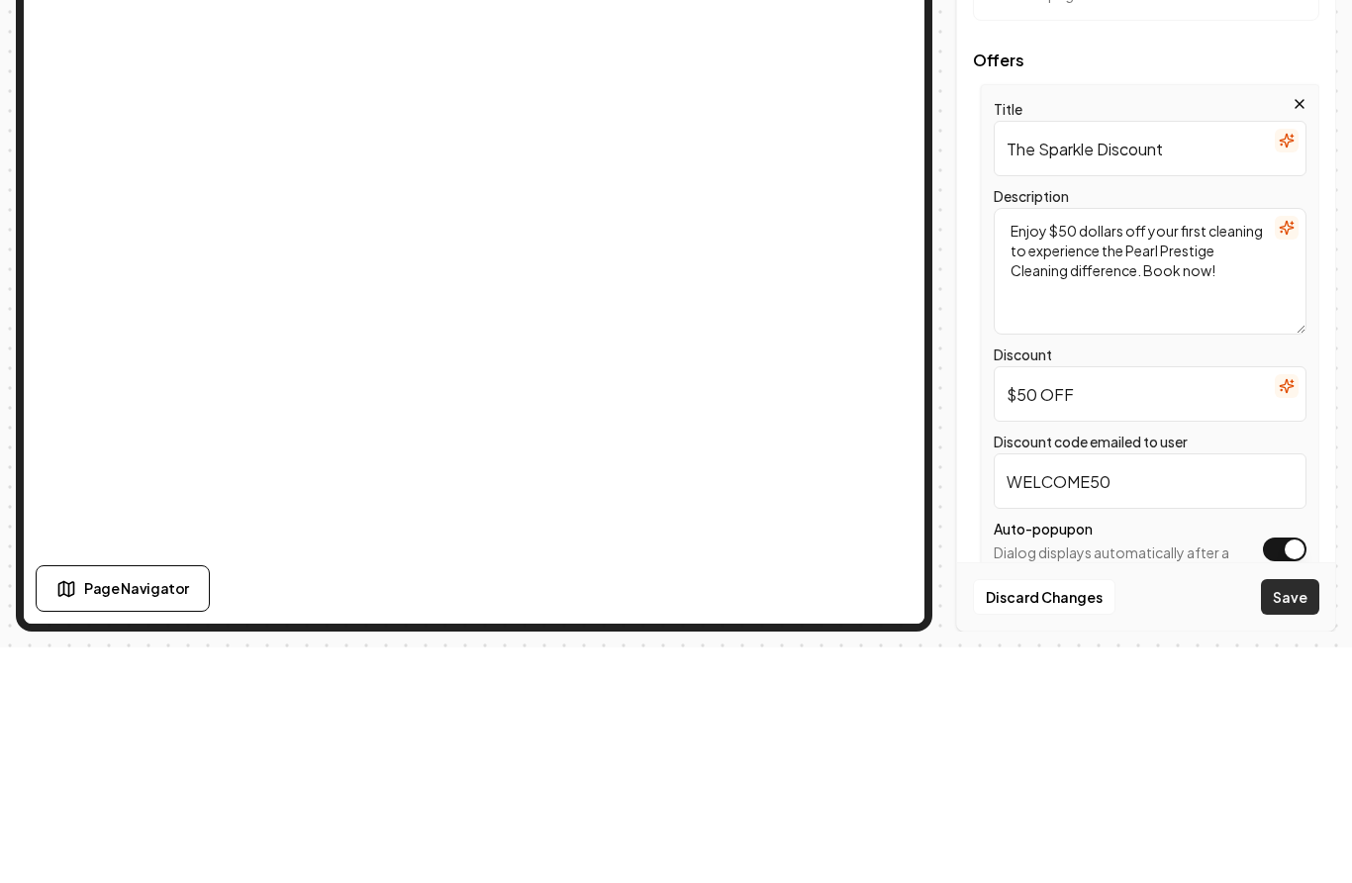
type input "$50 OFF"
click at [1287, 815] on button "Save" at bounding box center [1290, 833] width 58 height 36
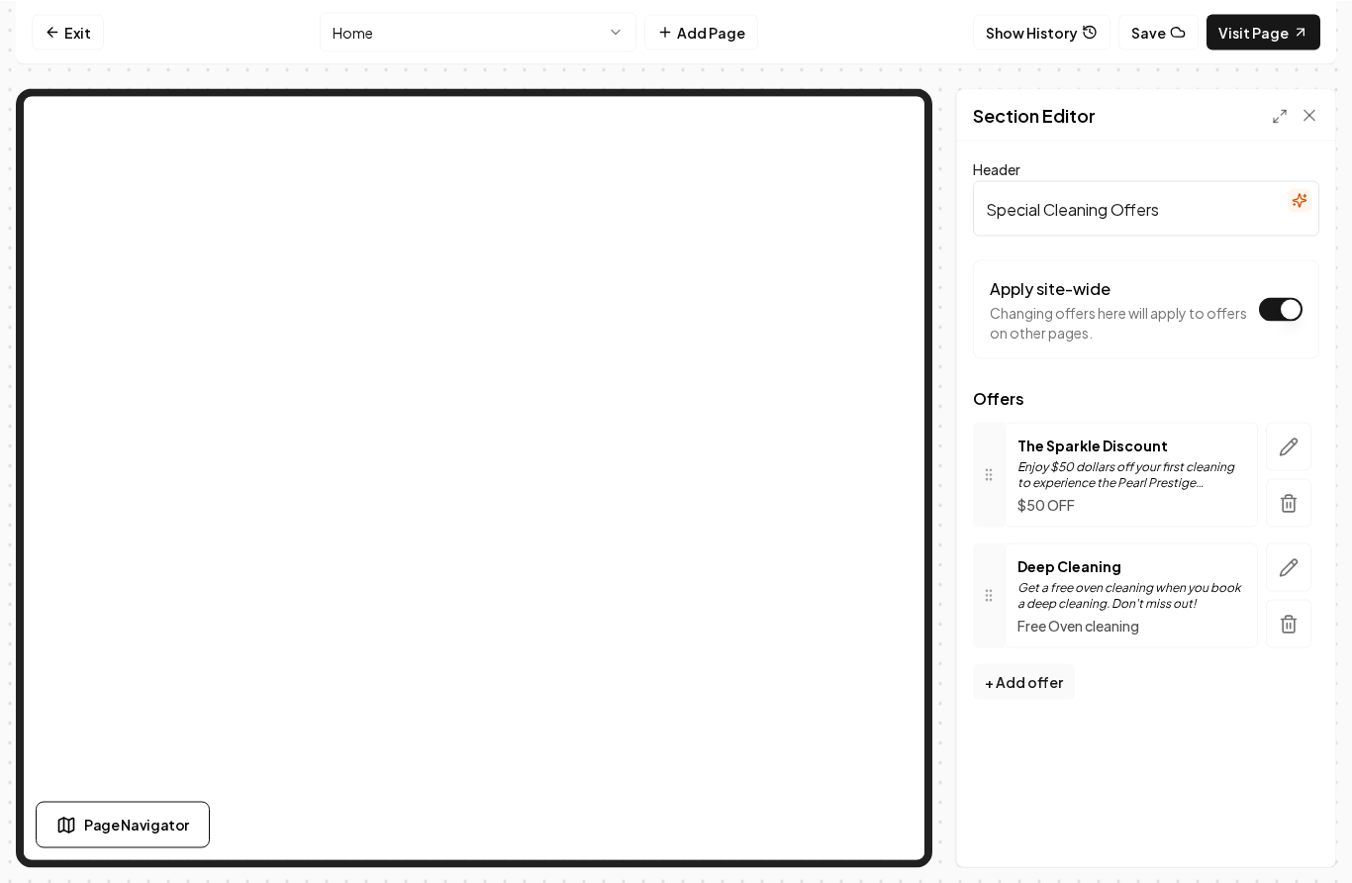
scroll to position [0, 0]
click at [1265, 42] on link "Visit Page" at bounding box center [1264, 32] width 114 height 36
click at [49, 33] on icon at bounding box center [50, 31] width 5 height 9
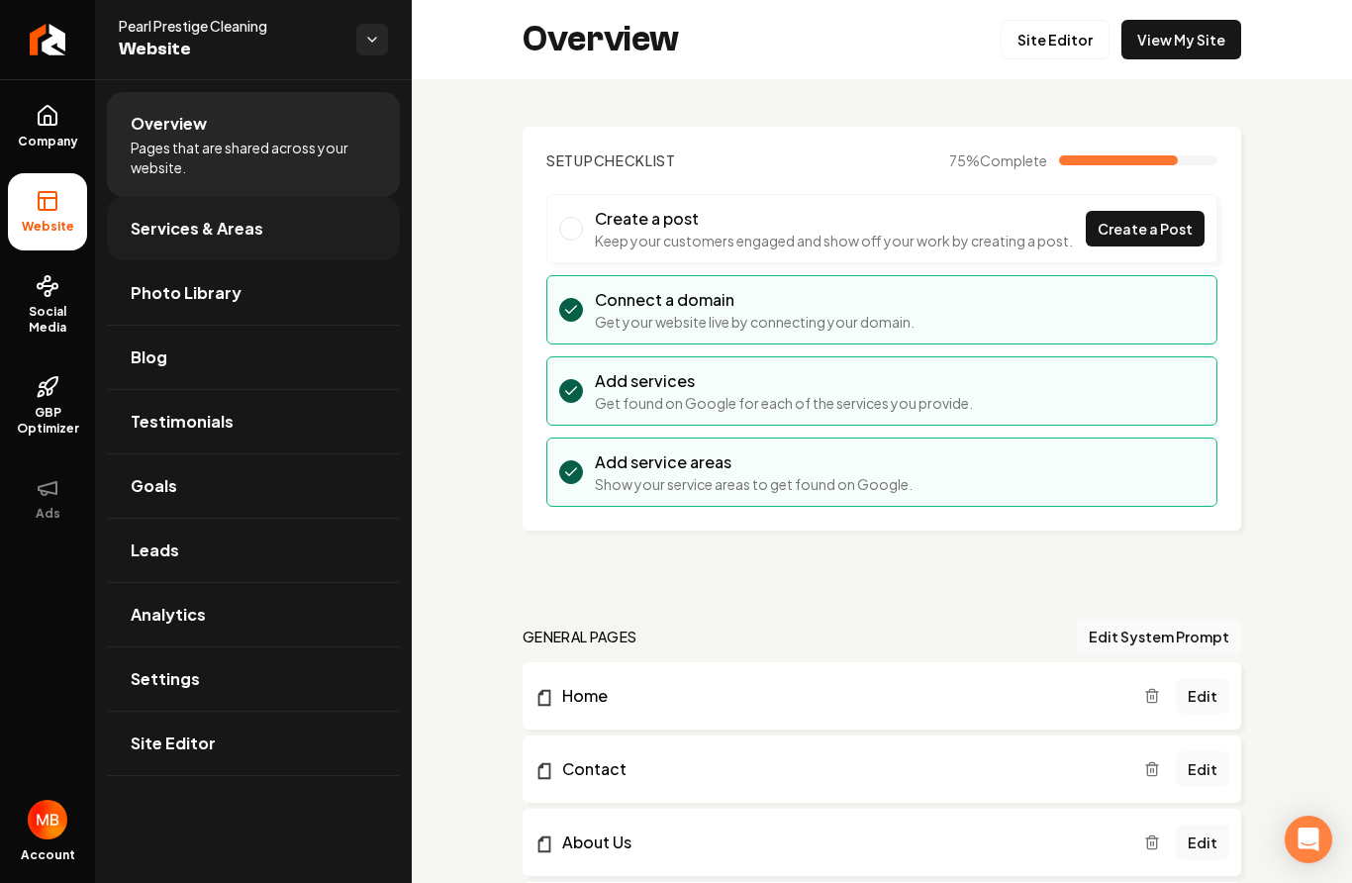
click at [213, 253] on link "Services & Areas" at bounding box center [253, 228] width 293 height 63
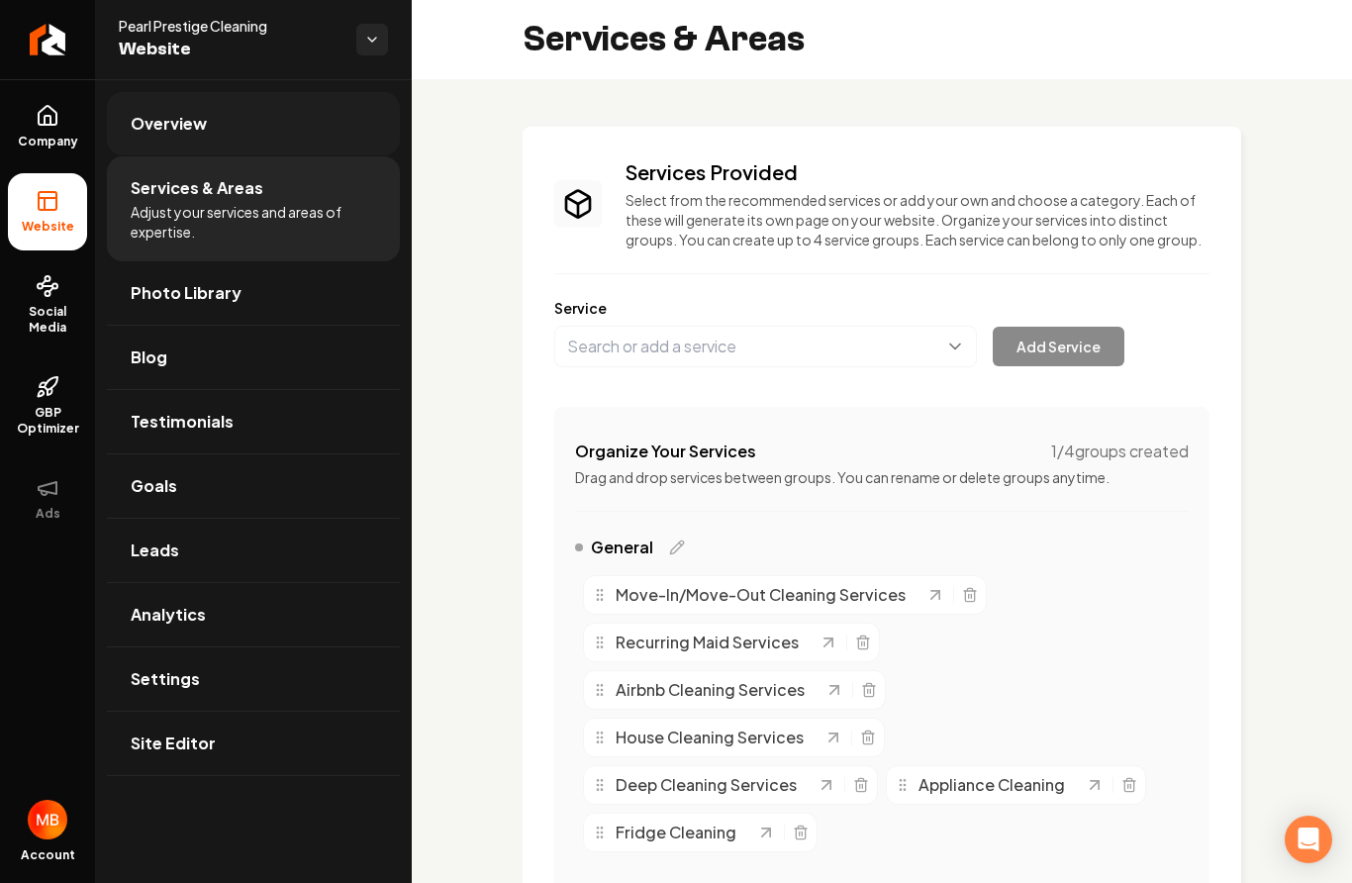
click at [246, 132] on link "Overview" at bounding box center [253, 123] width 293 height 63
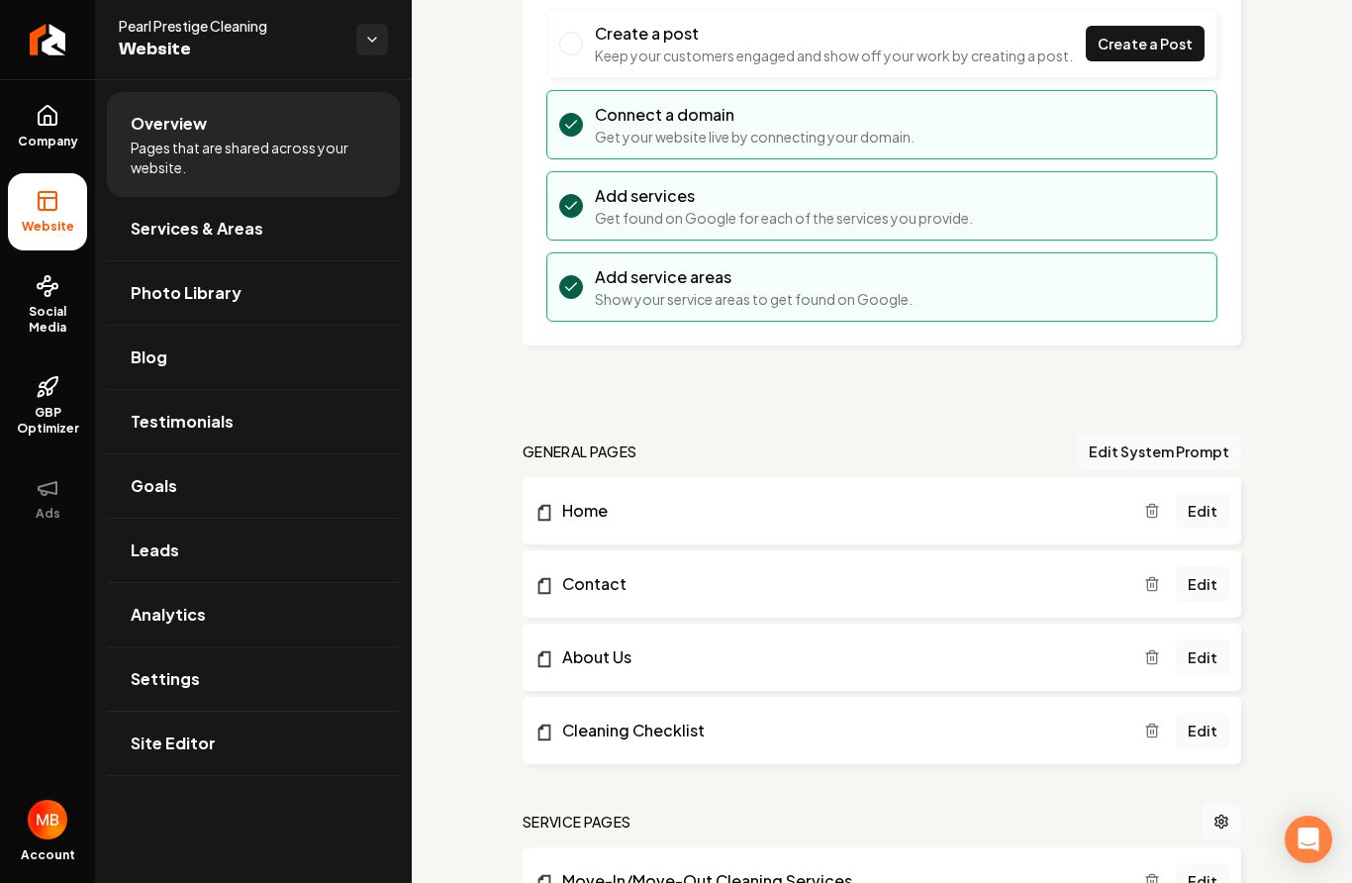
scroll to position [255, 0]
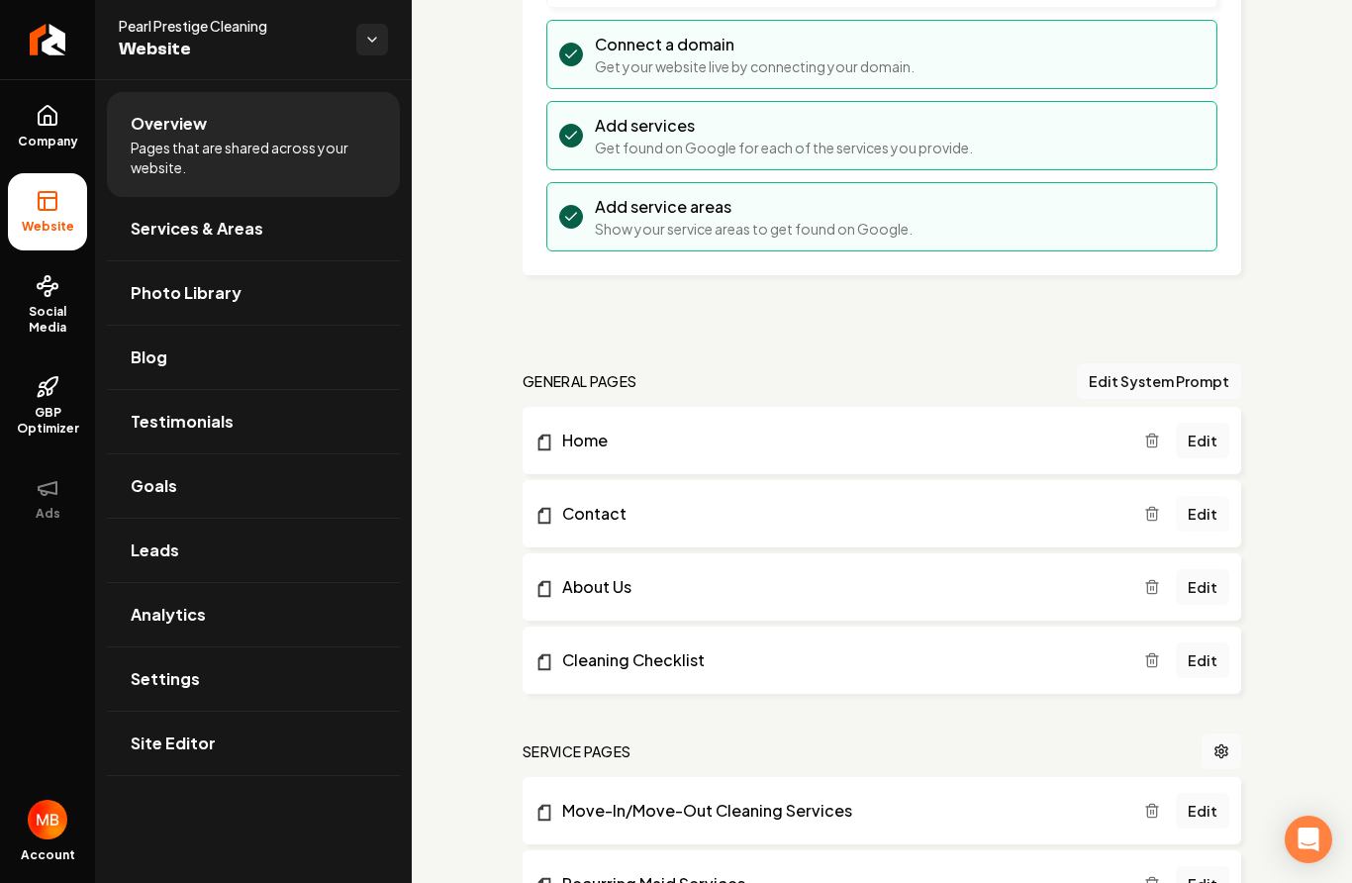
click at [1216, 522] on link "Edit" at bounding box center [1202, 514] width 53 height 36
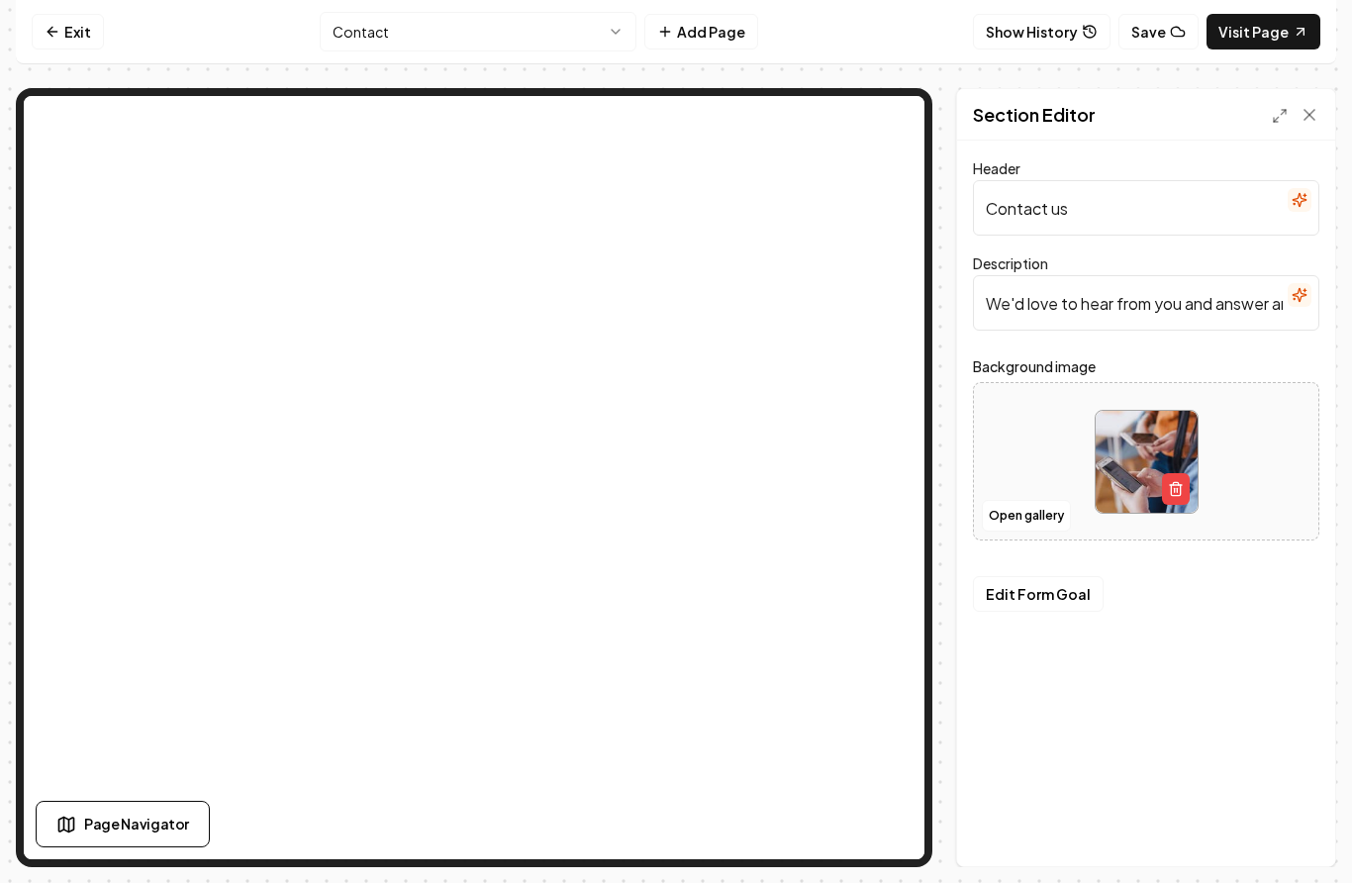
click at [1149, 314] on input "We'd love to hear from you and answer any questions you may have." at bounding box center [1146, 302] width 346 height 55
click at [1305, 292] on icon "button" at bounding box center [1305, 290] width 0 height 3
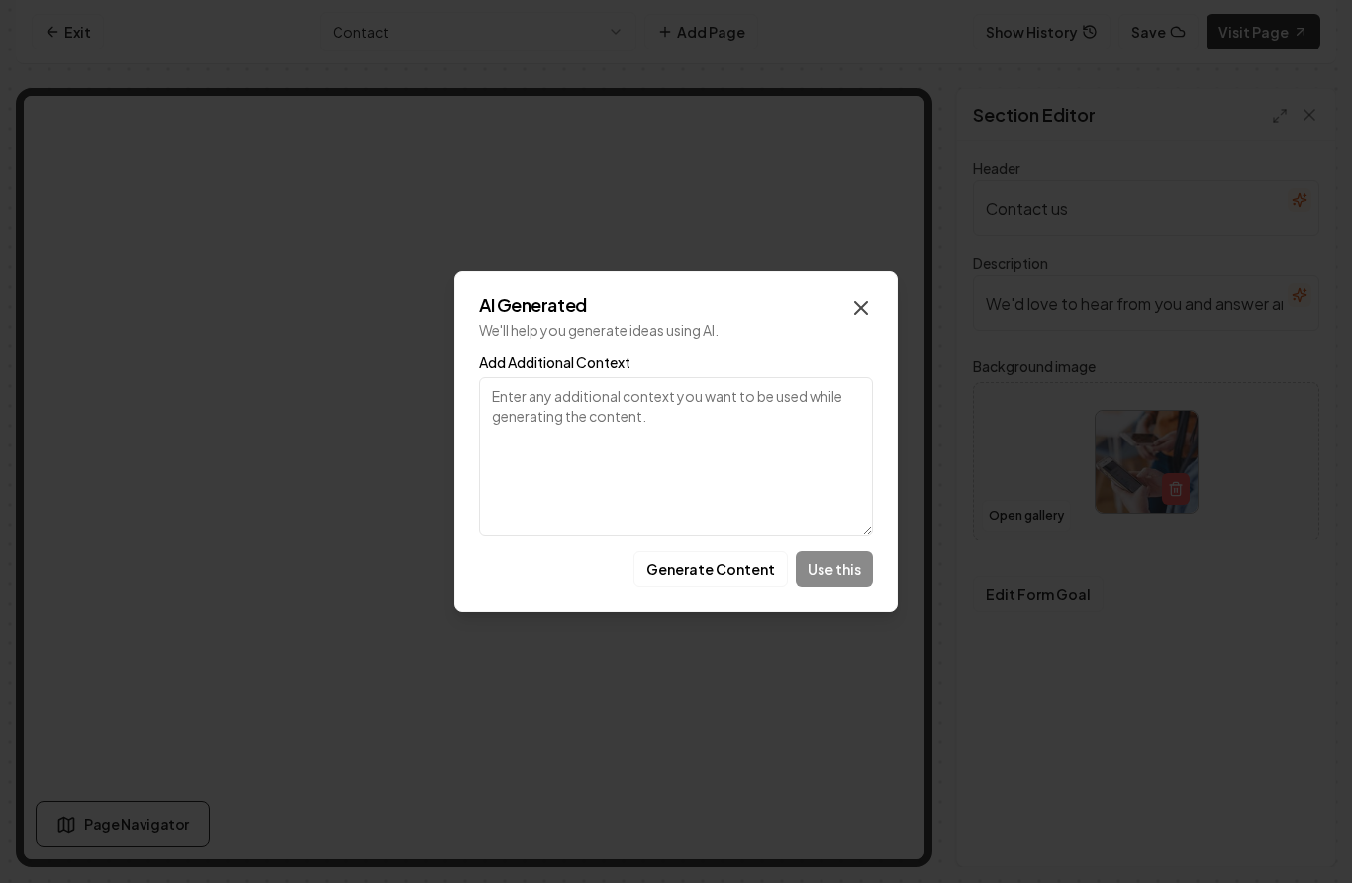
click at [864, 318] on icon "button" at bounding box center [861, 308] width 24 height 24
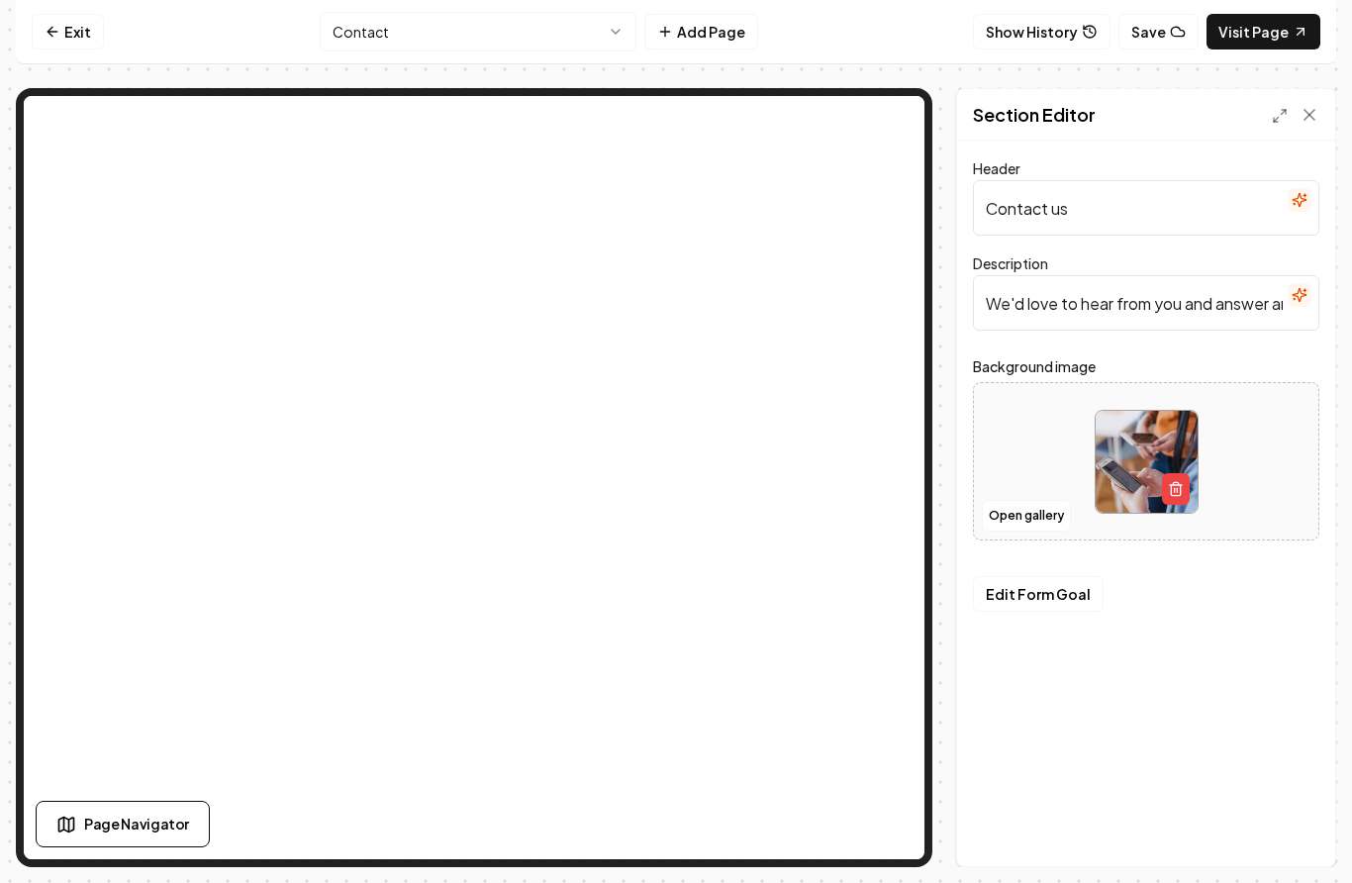
click at [1250, 303] on input "We'd love to hear from you and answer any questions you may have." at bounding box center [1146, 302] width 346 height 55
click at [1311, 118] on icon at bounding box center [1310, 115] width 20 height 20
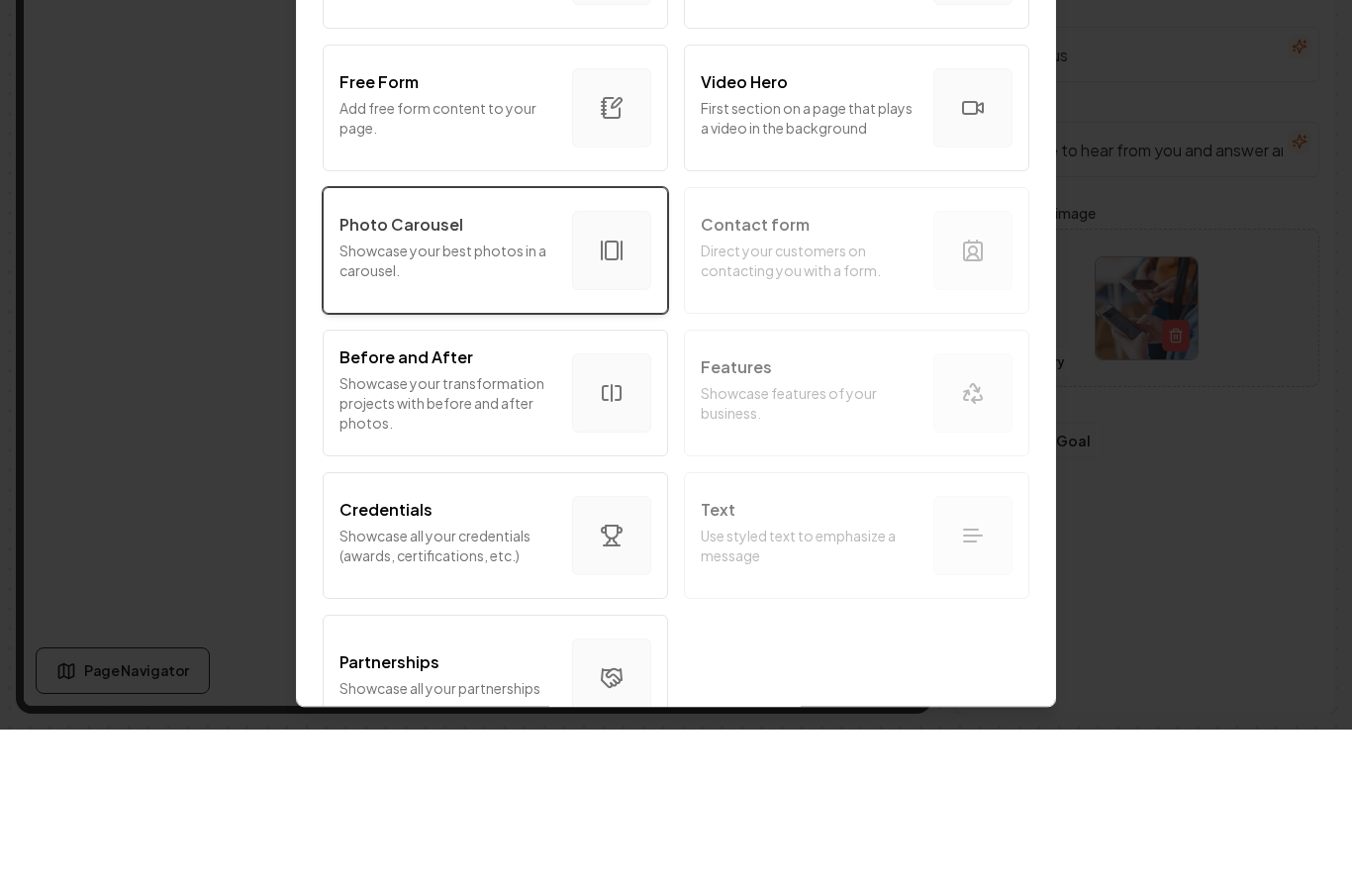
scroll to position [969, 0]
click at [776, 555] on div "Intro Section Introduce your business to your customers. Services Tell your cus…" at bounding box center [676, 51] width 711 height 1705
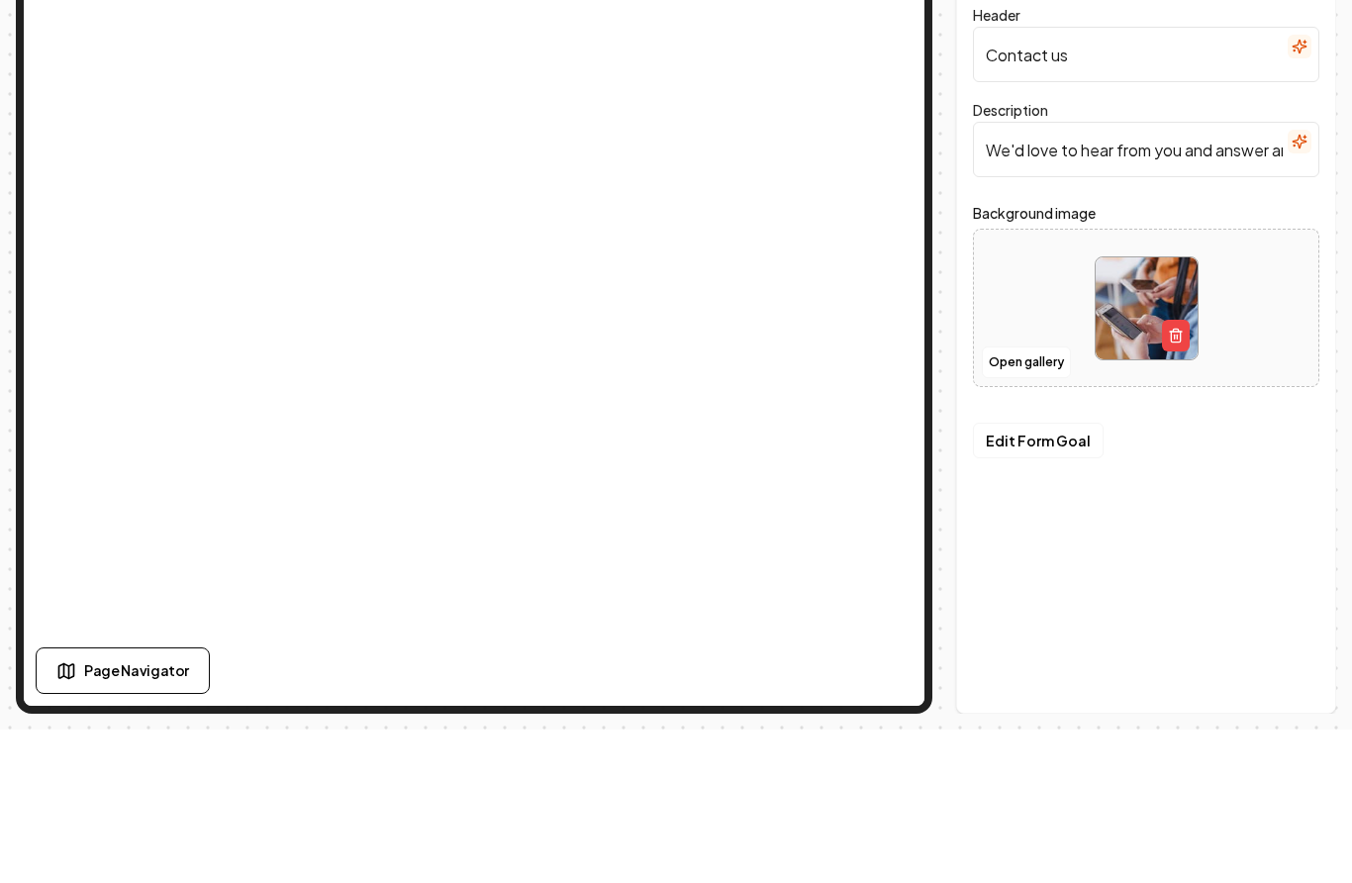
click at [1159, 486] on div "Header Contact us Description We'd love to hear from you and answer any questio…" at bounding box center [1146, 504] width 378 height 726
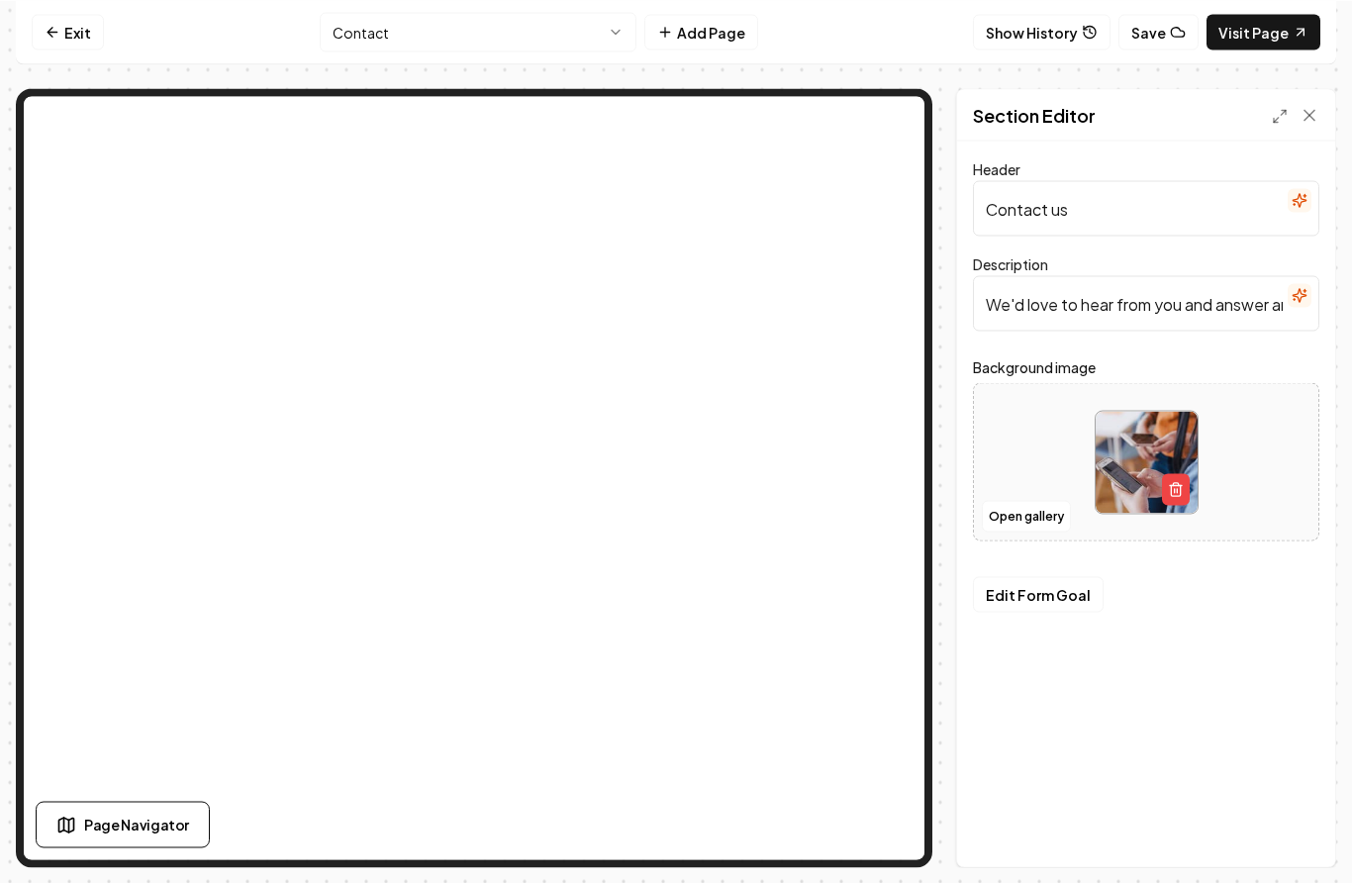
scroll to position [0, 0]
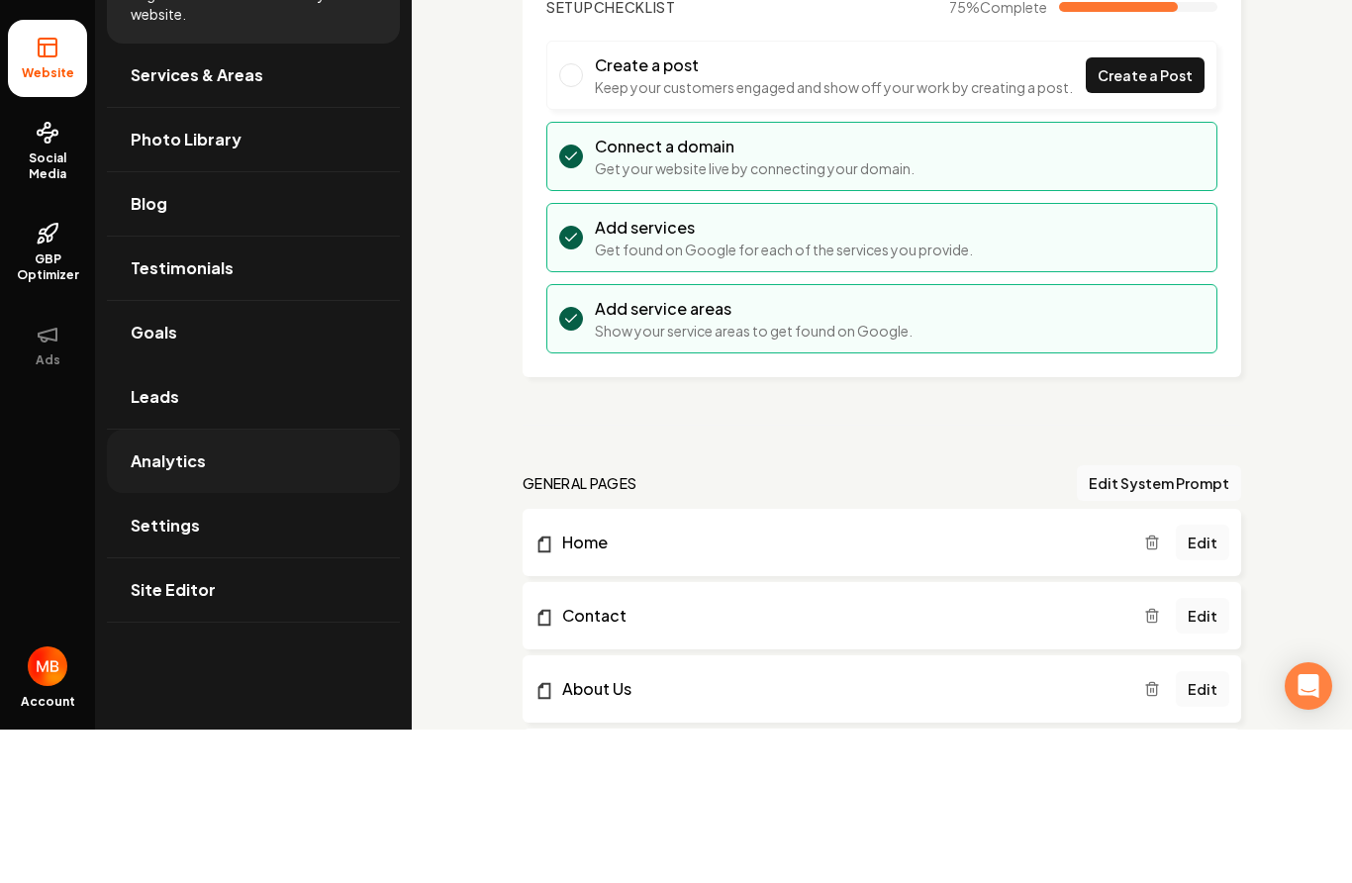
scroll to position [79, 0]
click at [1201, 751] on link "Edit" at bounding box center [1202, 769] width 53 height 36
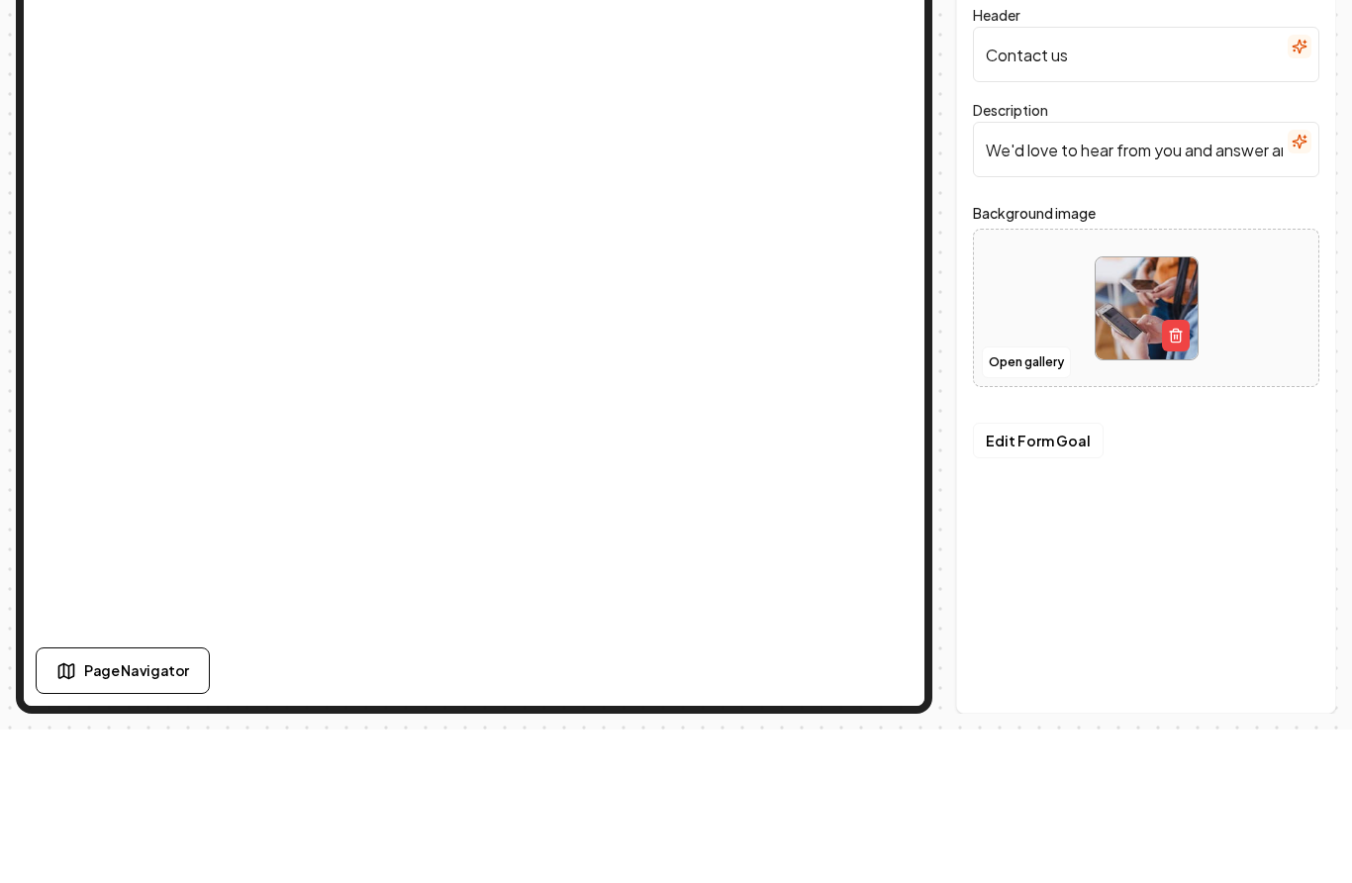
scroll to position [63, 0]
click at [1054, 576] on button "Edit Form Goal" at bounding box center [1038, 594] width 131 height 36
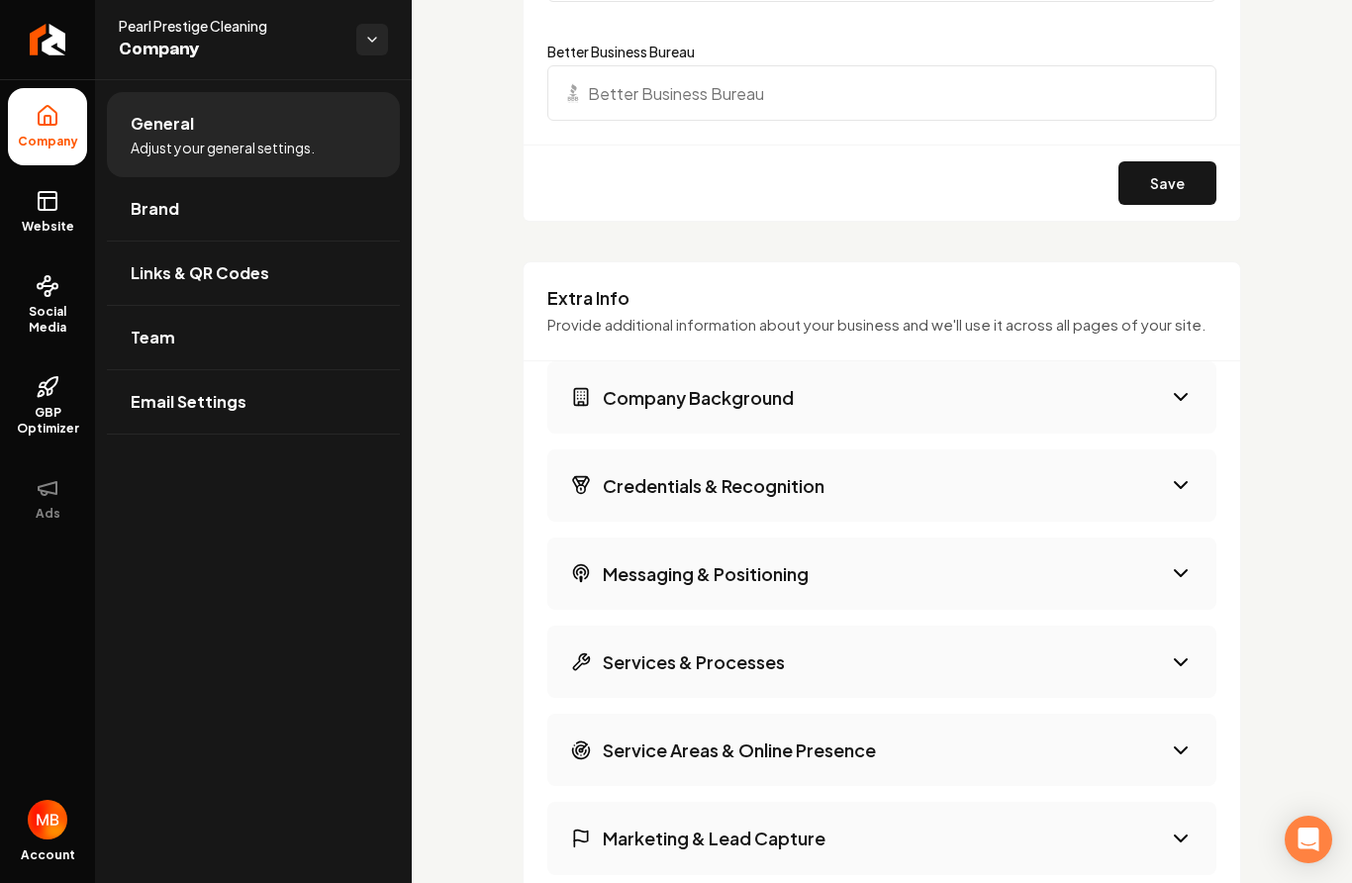
scroll to position [2981, 0]
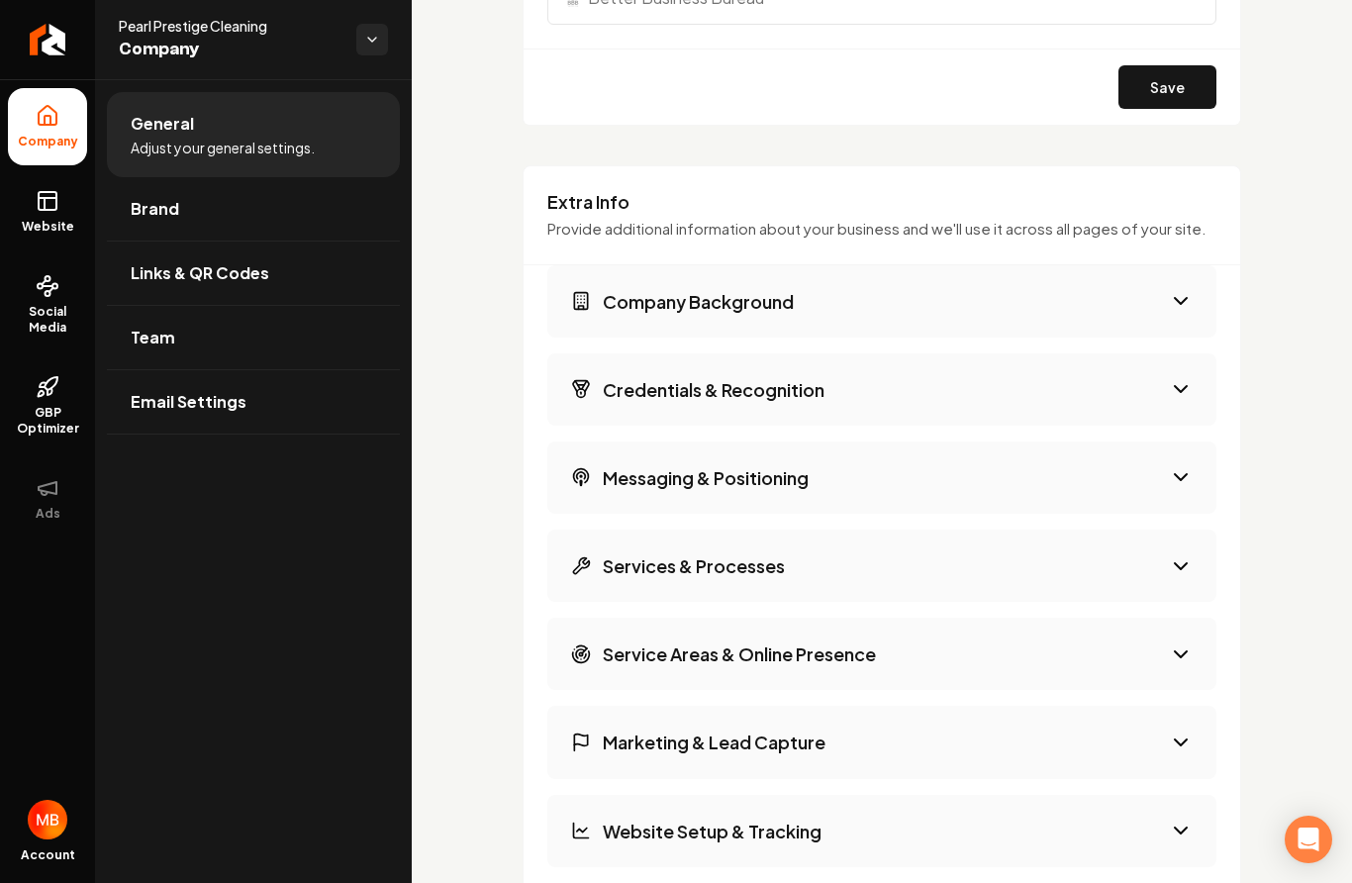
click at [1168, 477] on button "Messaging & Positioning" at bounding box center [881, 478] width 669 height 72
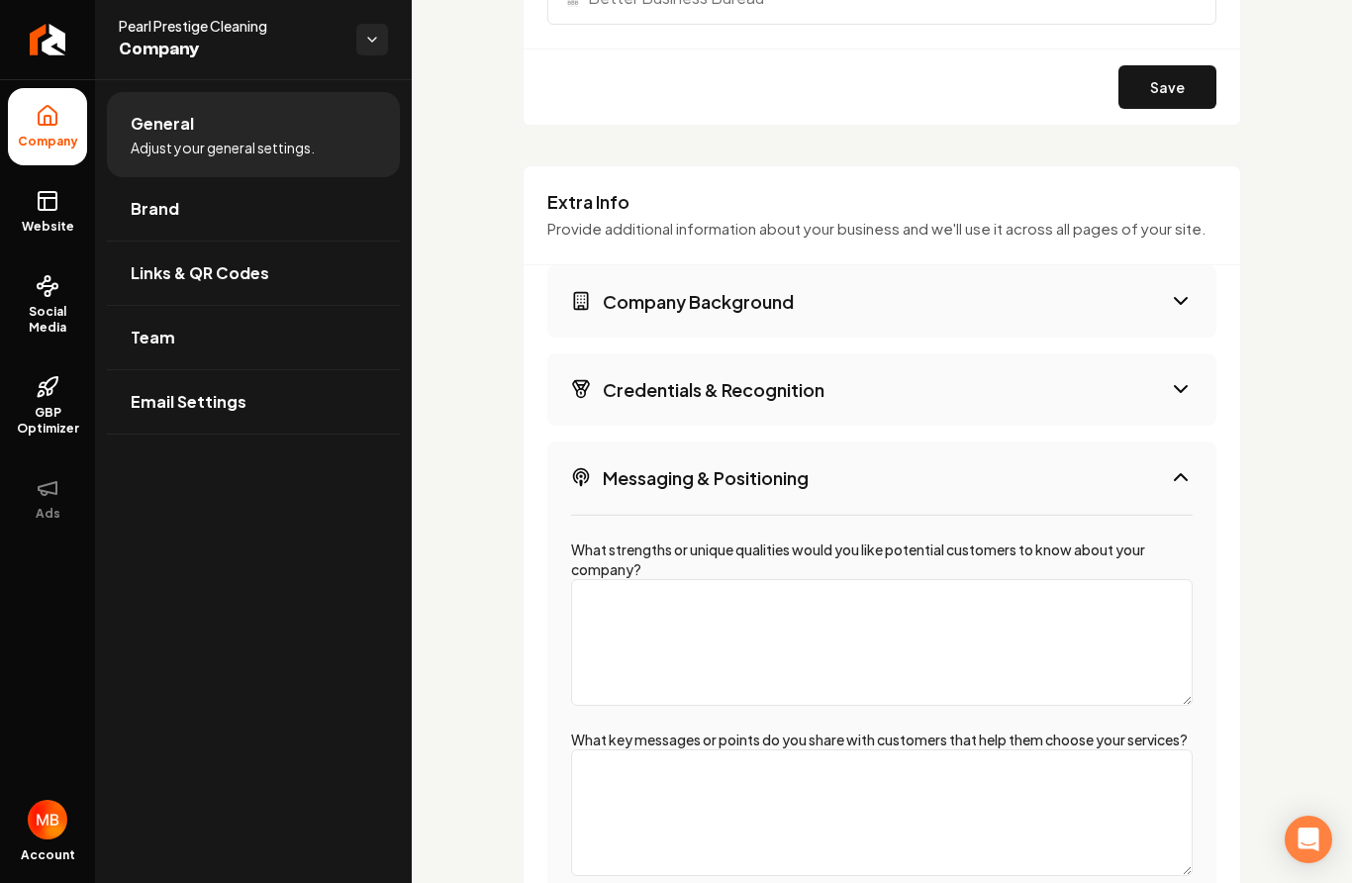
click at [1156, 470] on button "Messaging & Positioning" at bounding box center [881, 478] width 669 height 72
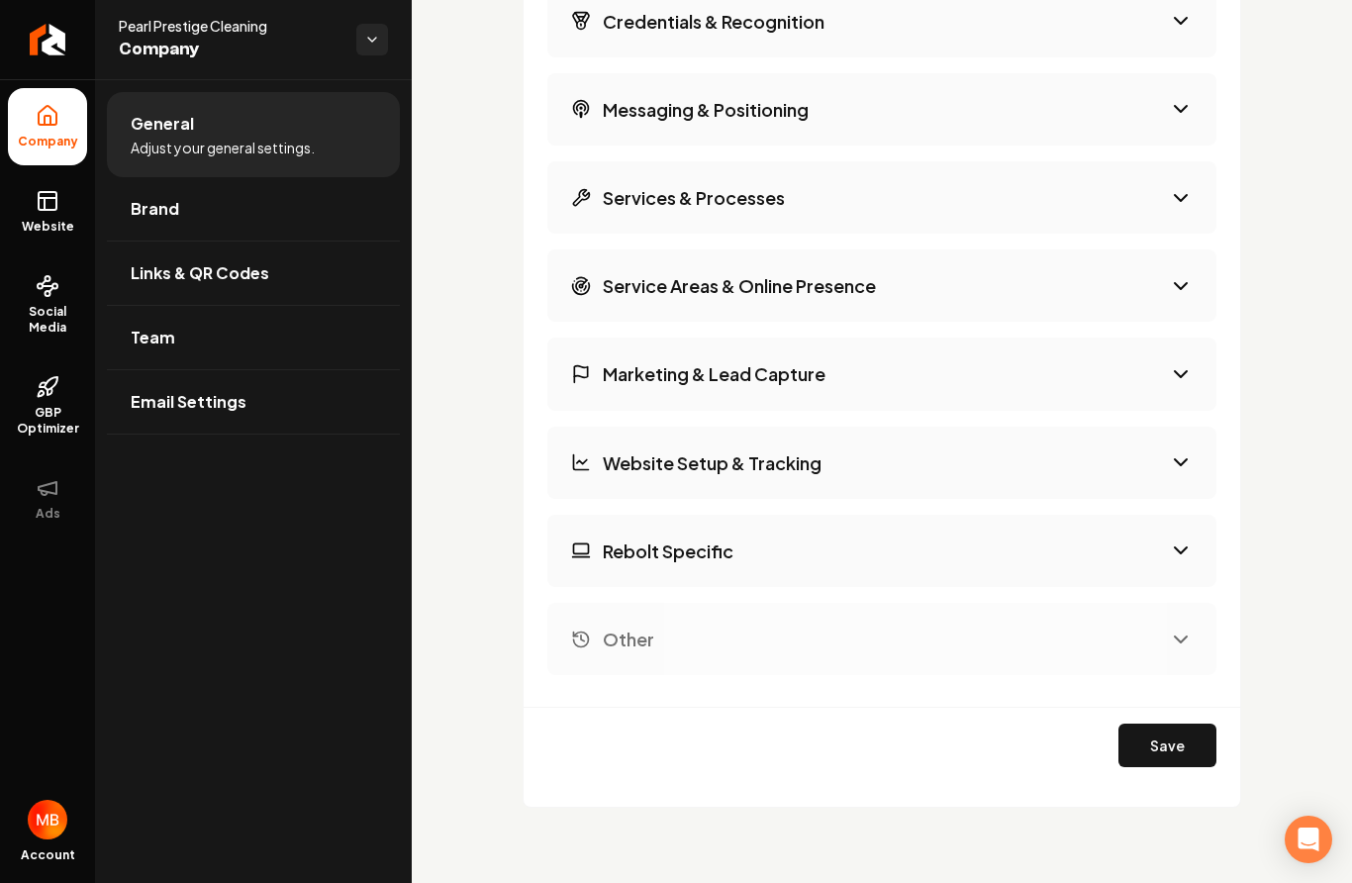
scroll to position [3348, 0]
click at [1182, 639] on icon "Main content area" at bounding box center [1181, 641] width 12 height 6
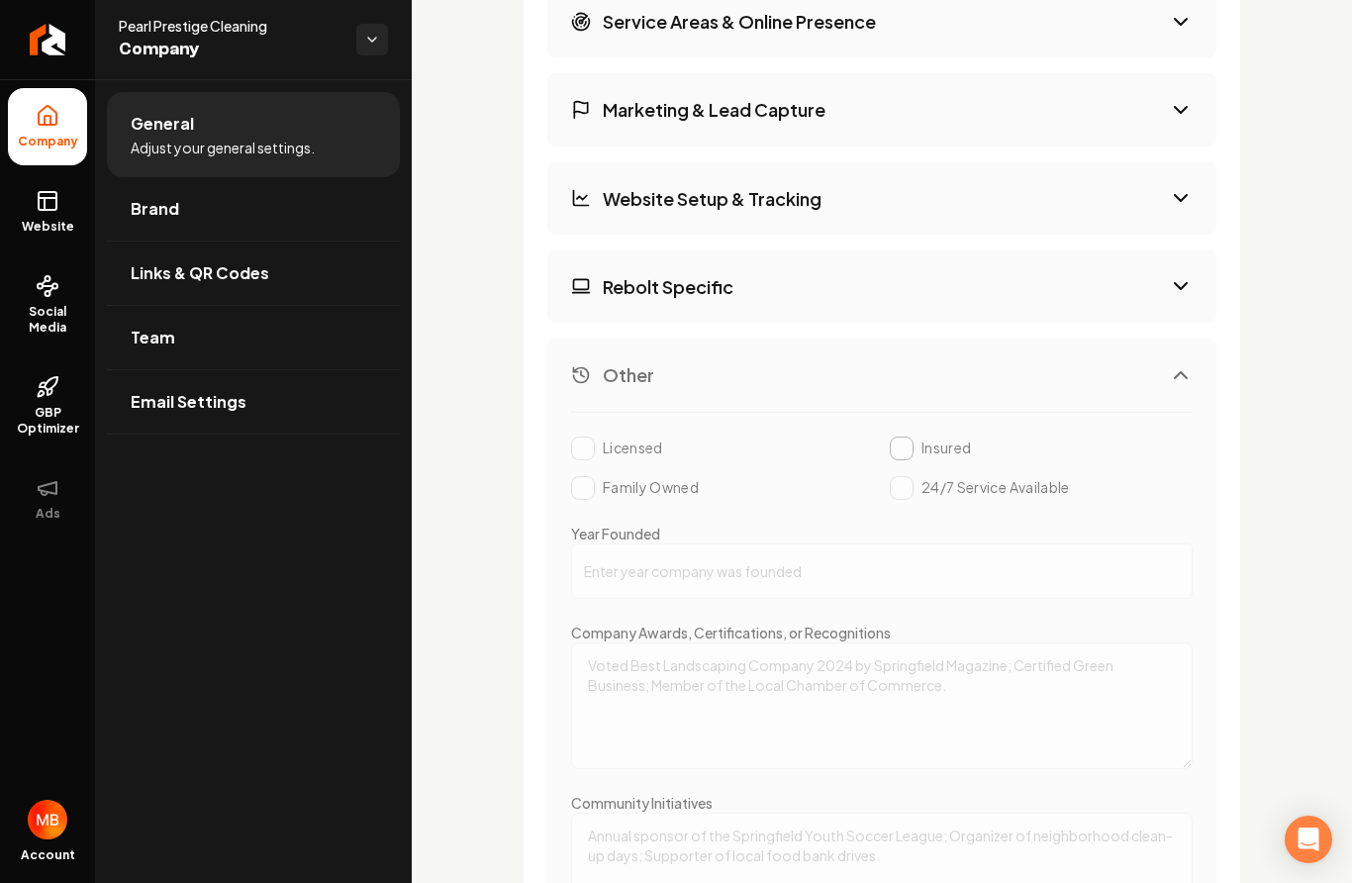
scroll to position [3592, 0]
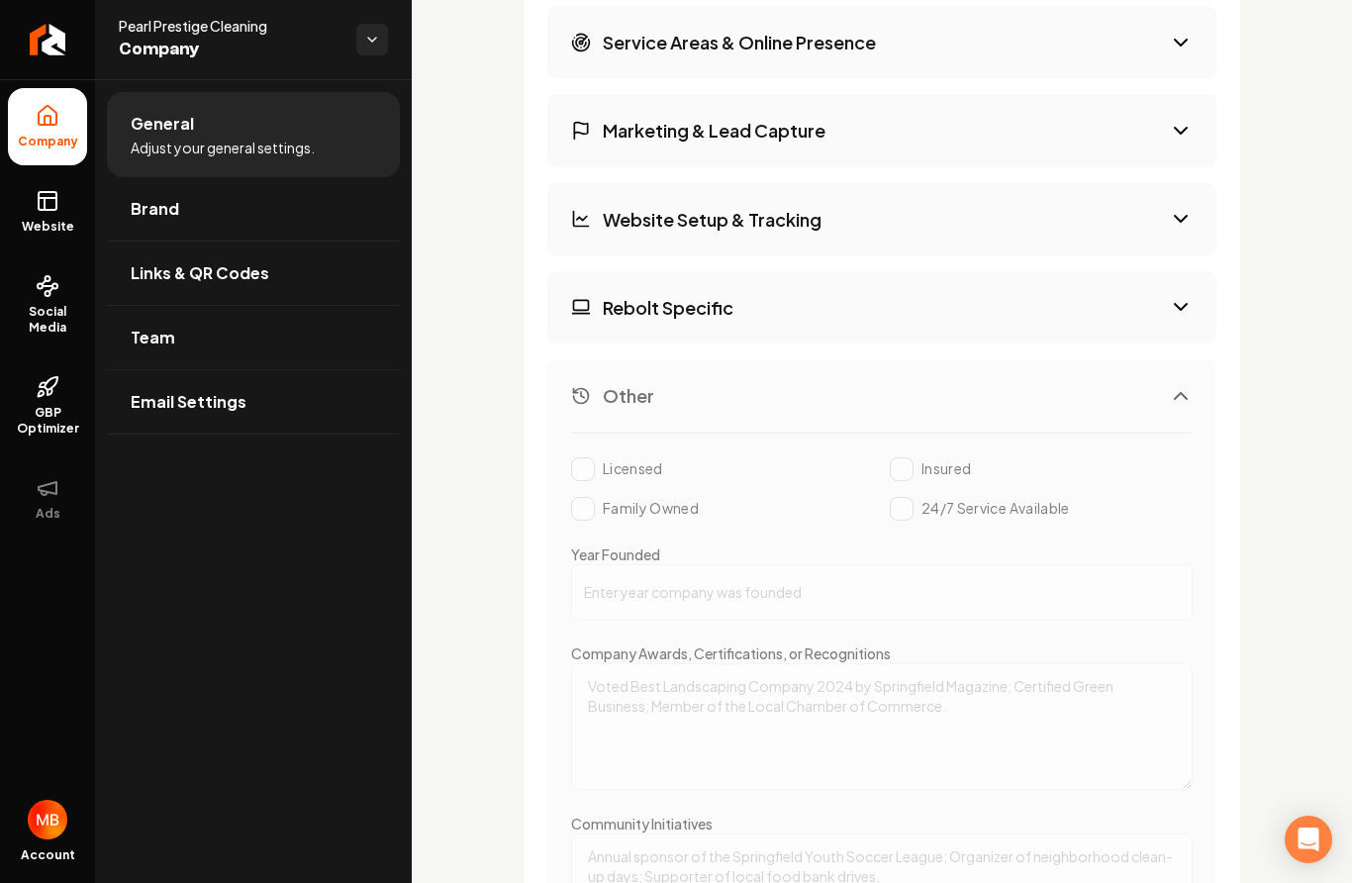
click at [1025, 368] on button "Other" at bounding box center [881, 395] width 669 height 72
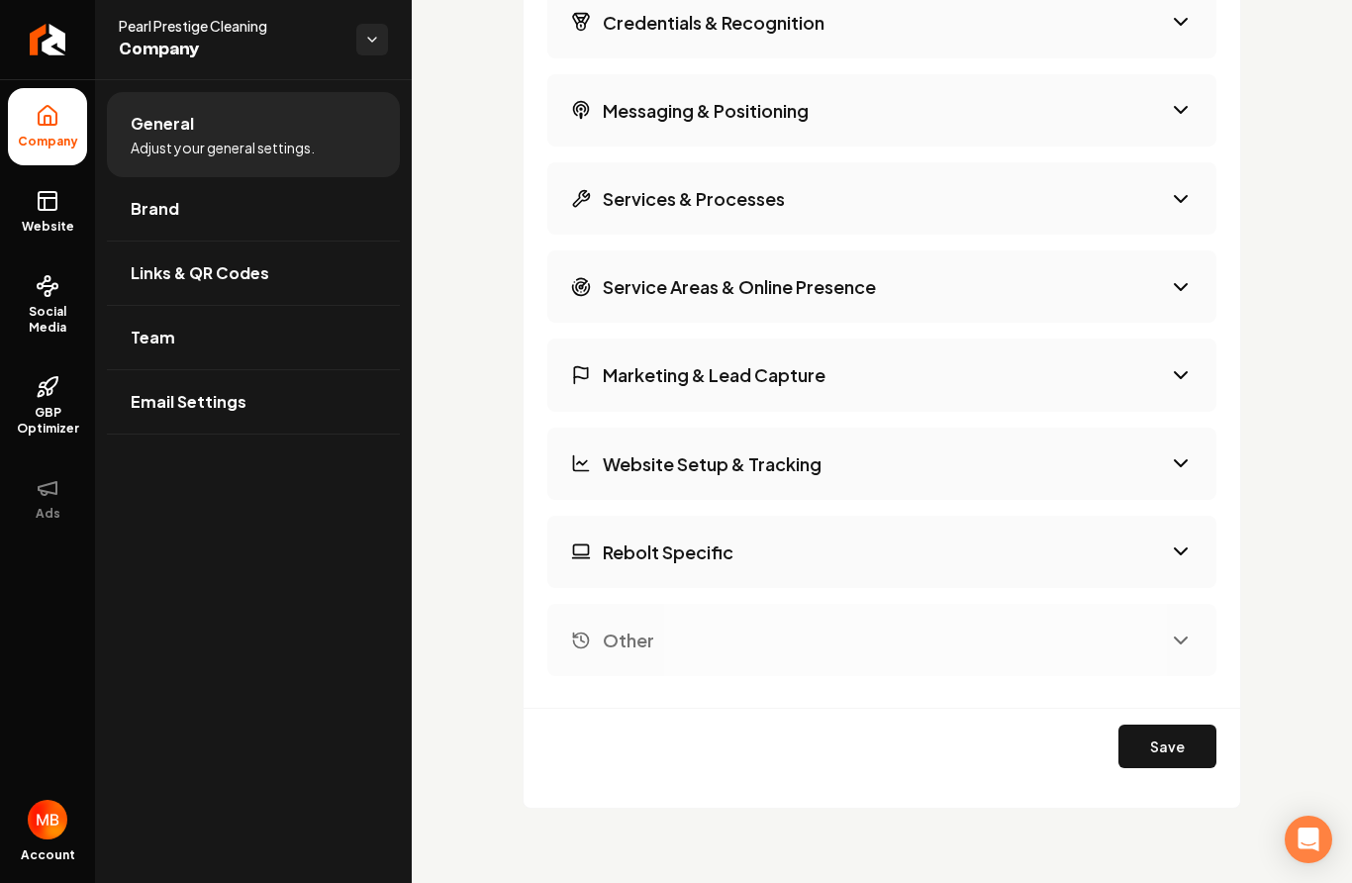
click at [944, 541] on button "Rebolt Specific" at bounding box center [881, 552] width 669 height 72
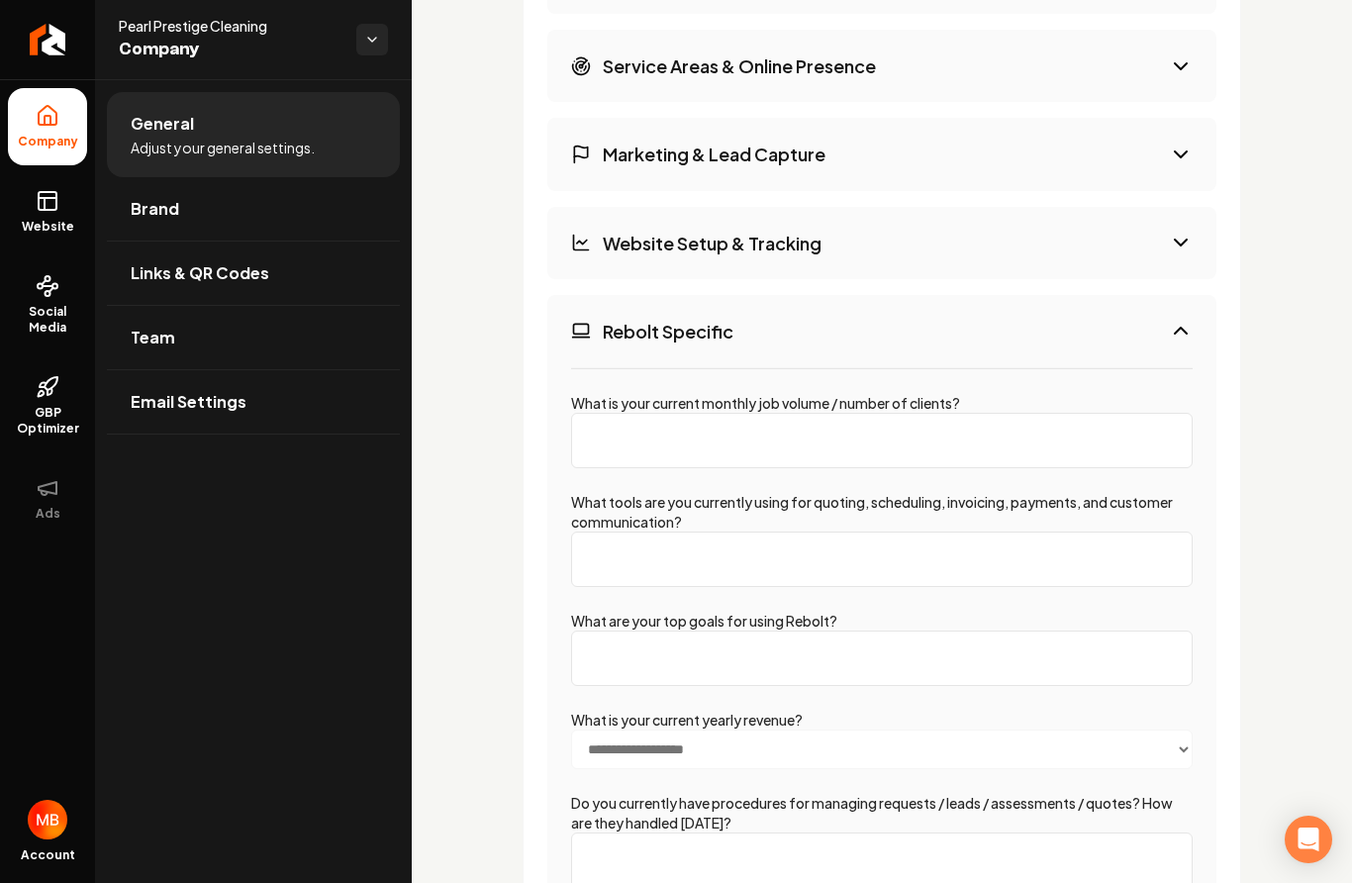
click at [1055, 302] on button "Rebolt Specific" at bounding box center [881, 331] width 669 height 72
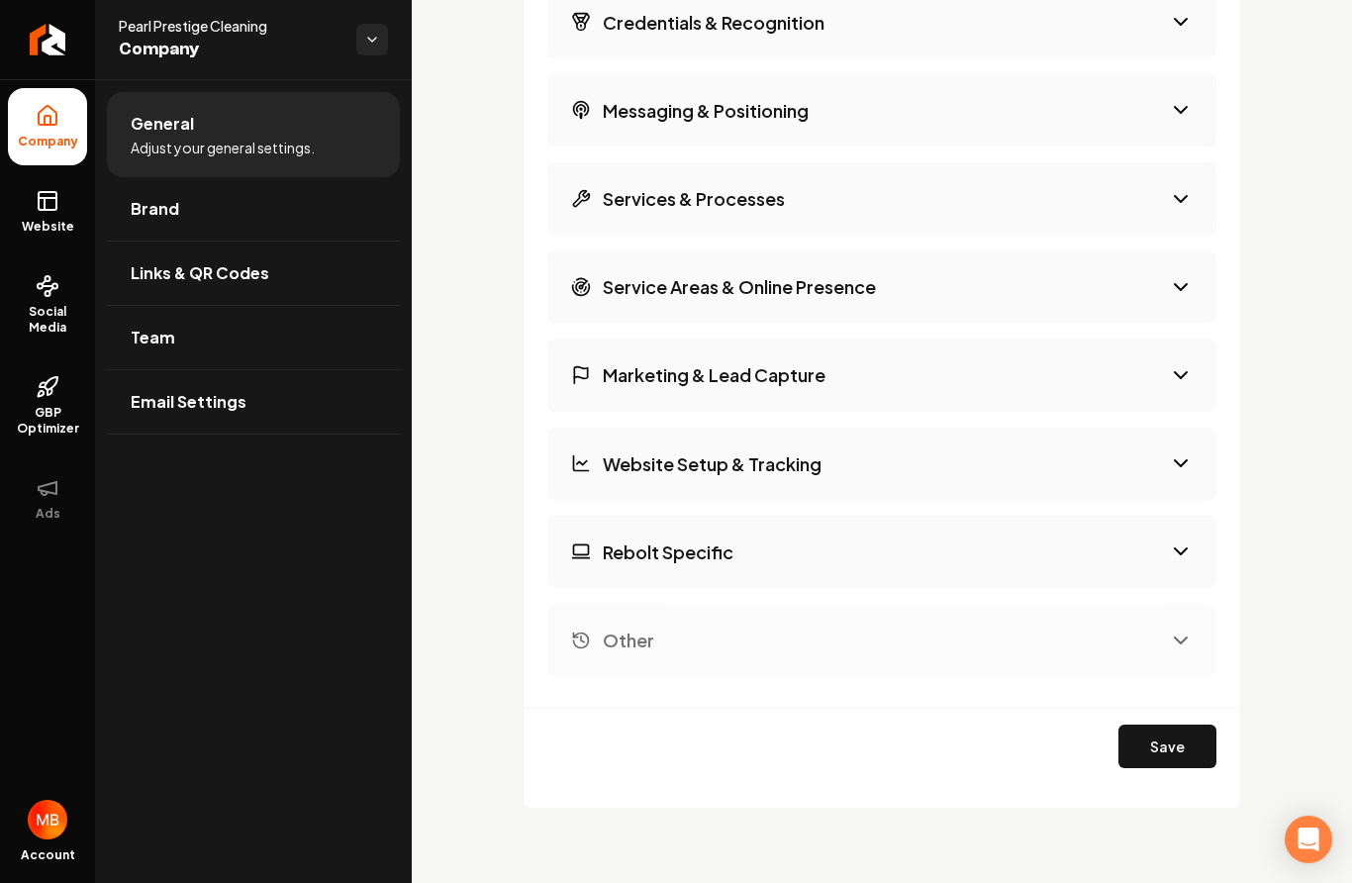
click at [990, 454] on button "Website Setup & Tracking" at bounding box center [881, 464] width 669 height 72
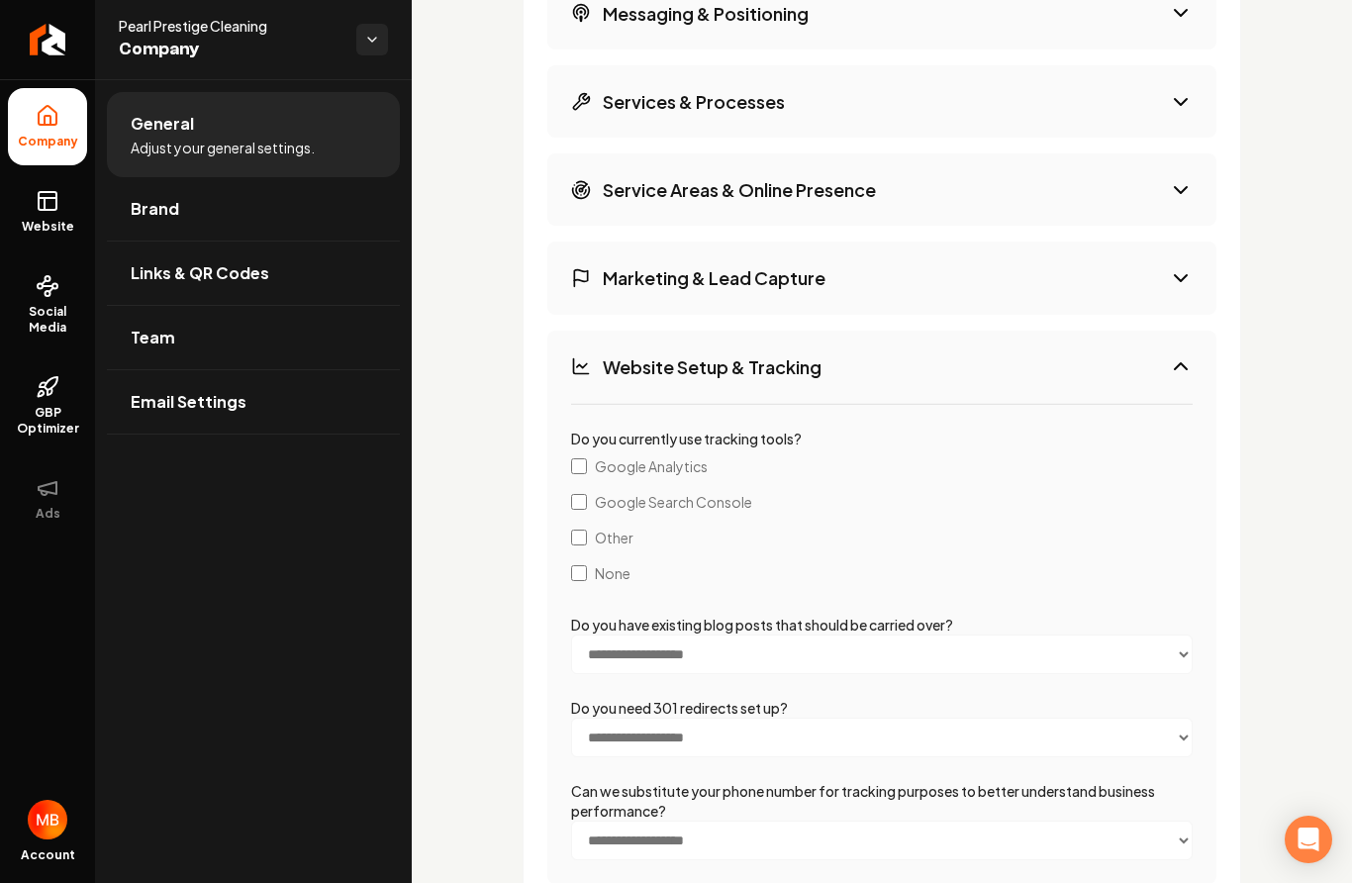
scroll to position [3303, 0]
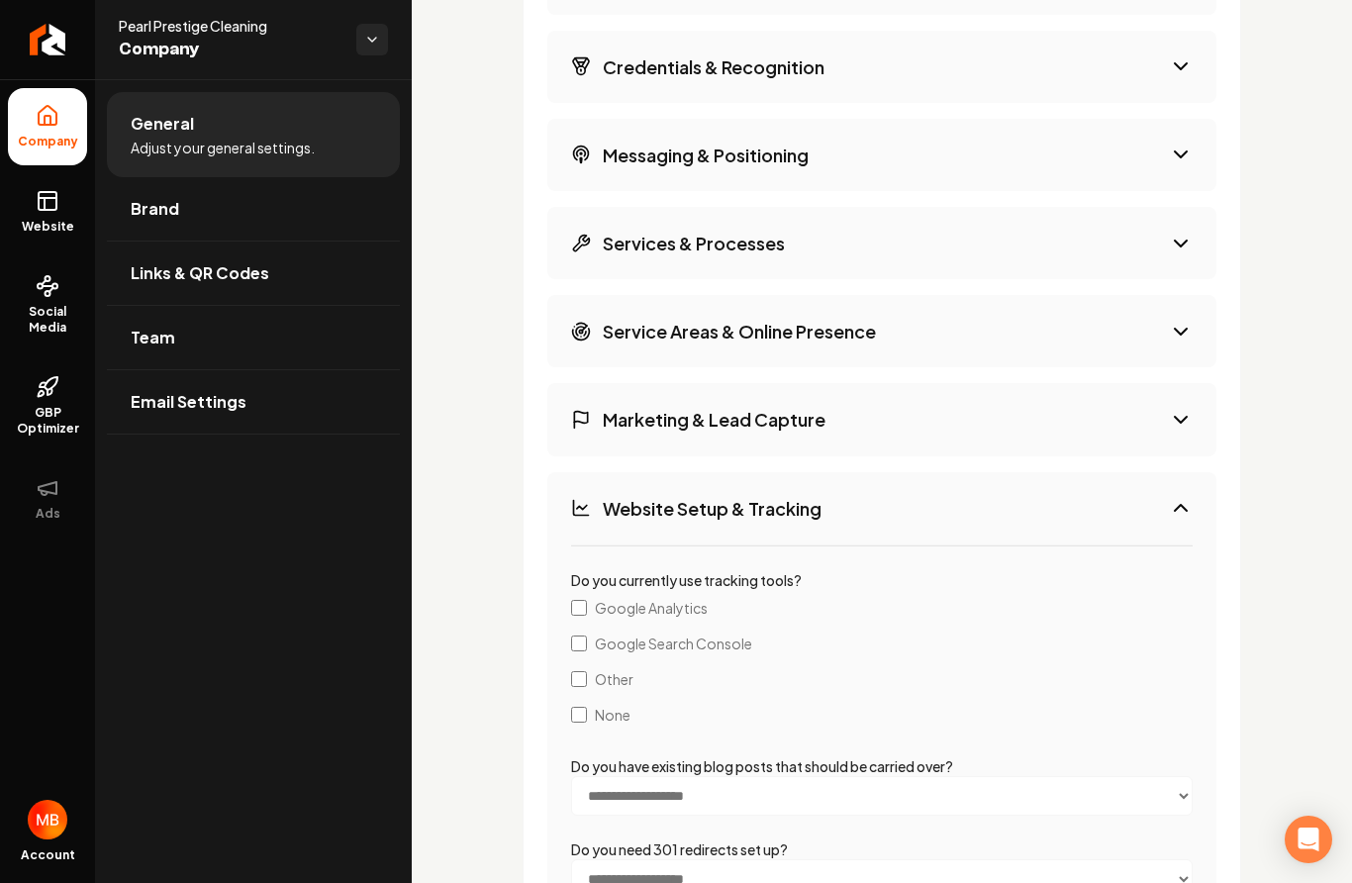
click at [993, 492] on button "Website Setup & Tracking" at bounding box center [881, 508] width 669 height 72
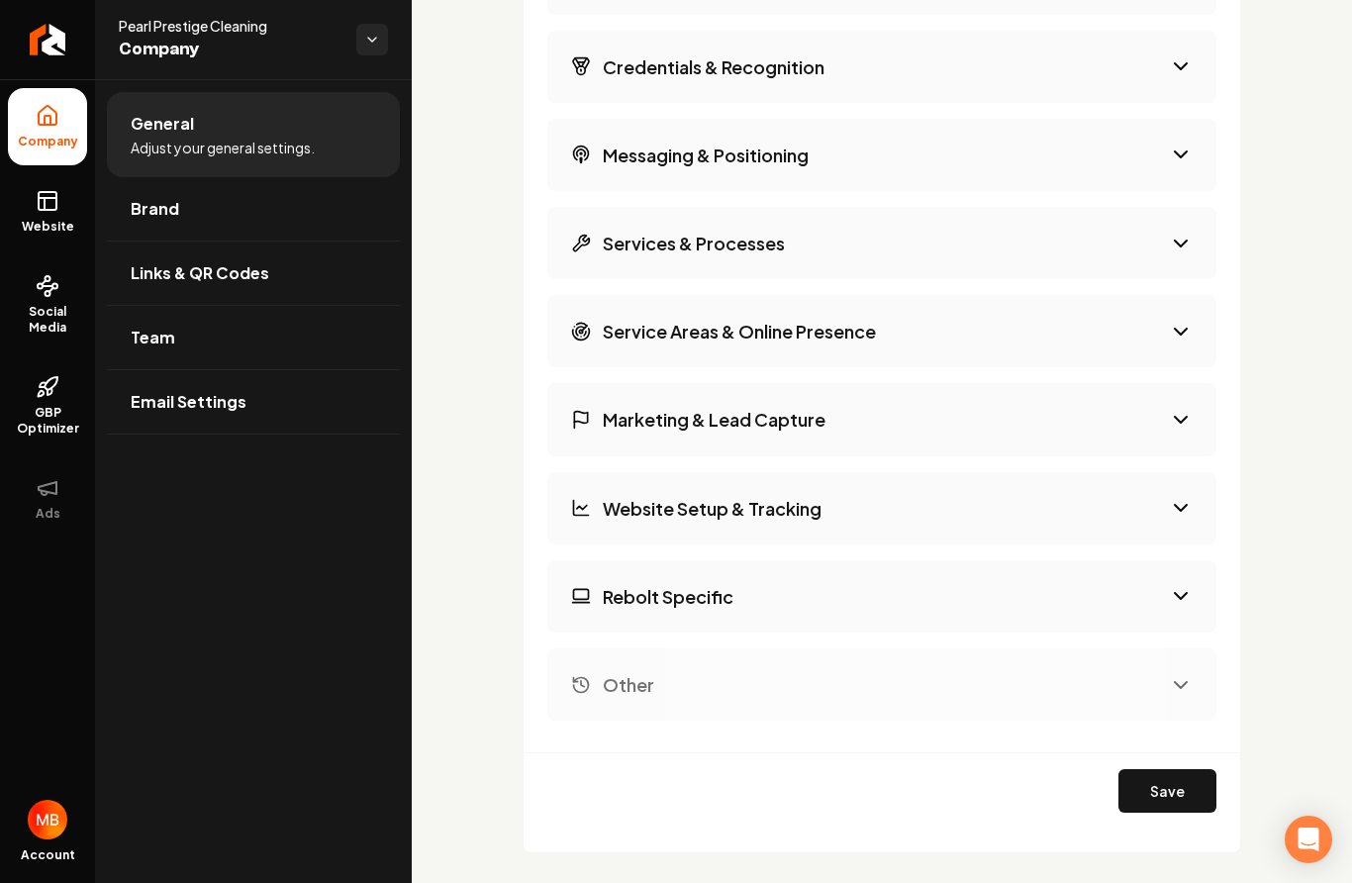
click at [918, 418] on button "Marketing & Lead Capture" at bounding box center [881, 419] width 669 height 72
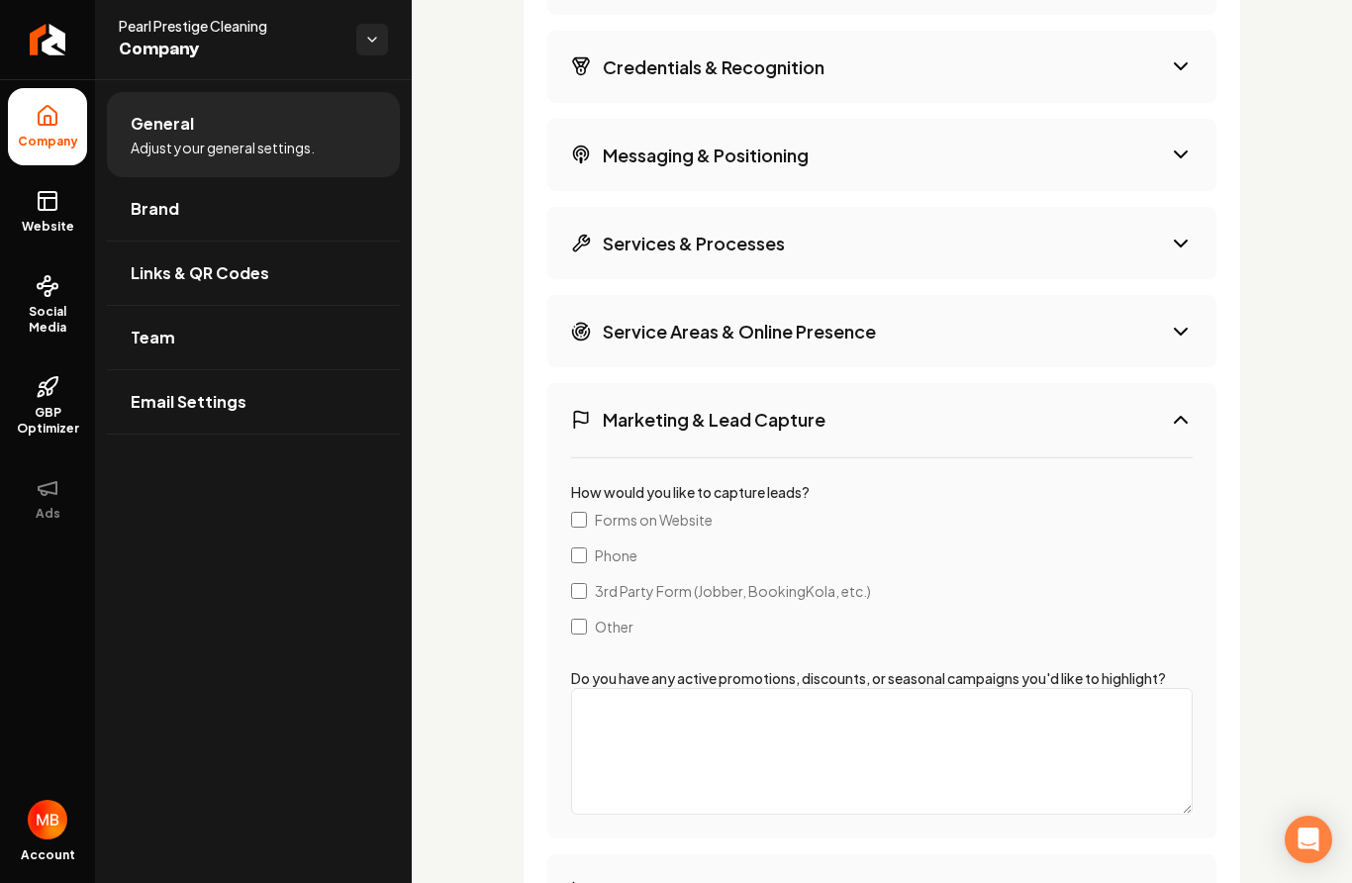
click at [918, 418] on button "Marketing & Lead Capture" at bounding box center [881, 419] width 669 height 72
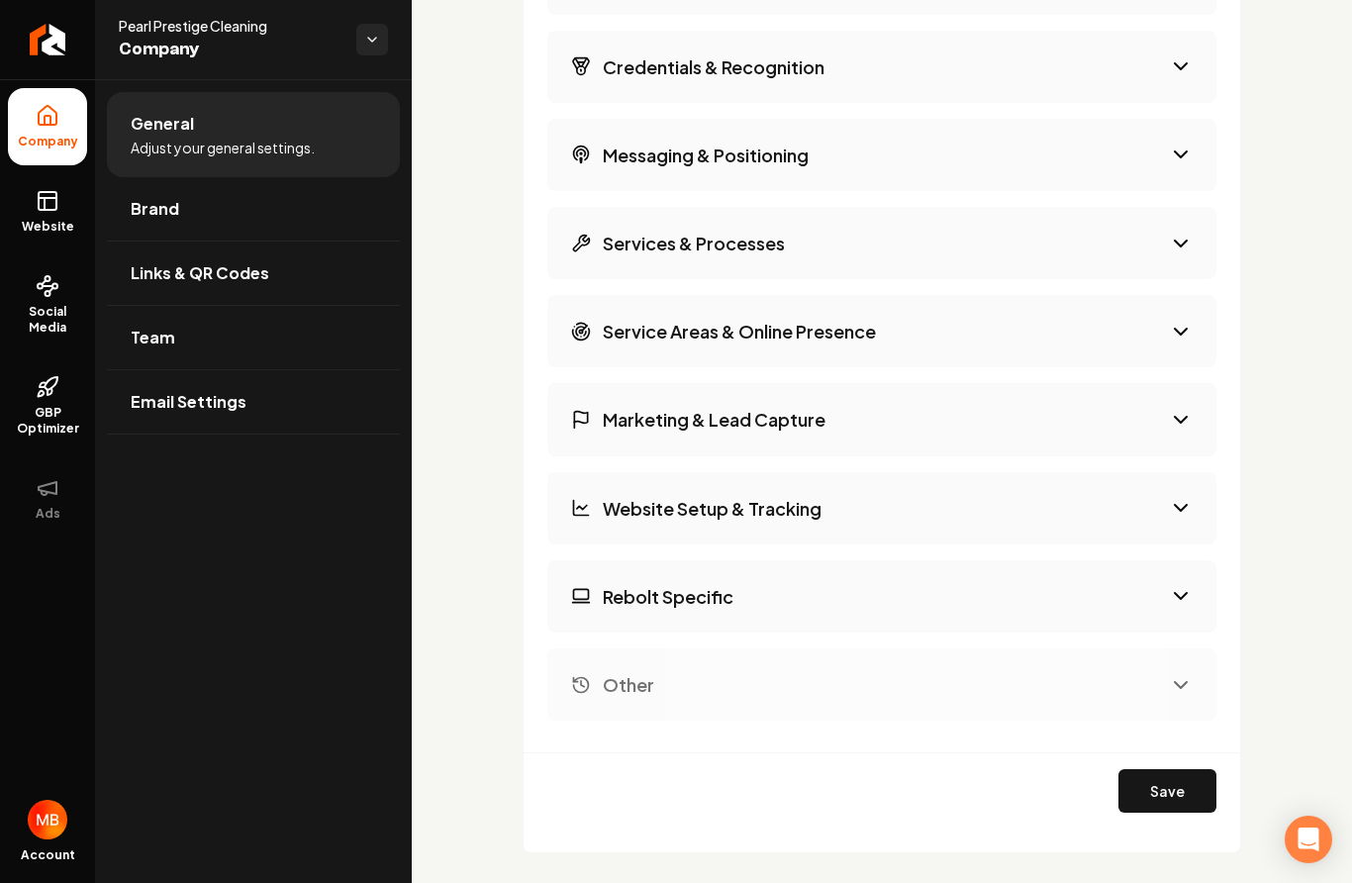
click at [892, 344] on button "Service Areas & Online Presence" at bounding box center [881, 331] width 669 height 72
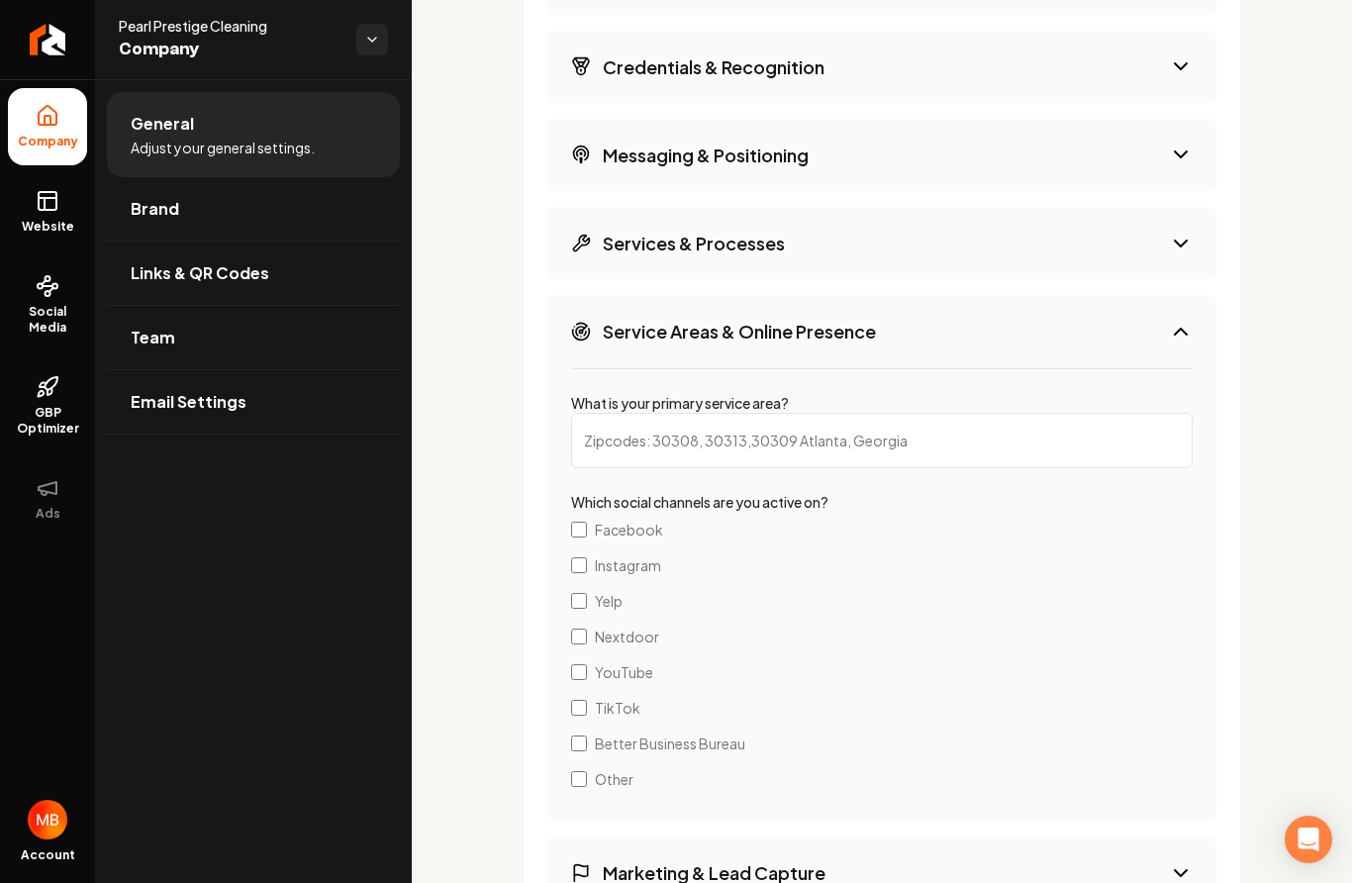
click at [892, 344] on html "Company Website Social Media GBP Optimizer Ads Account Pearl Prestige Cleaning …" at bounding box center [676, 441] width 1352 height 883
click at [892, 344] on button "Service Areas & Online Presence" at bounding box center [881, 331] width 669 height 72
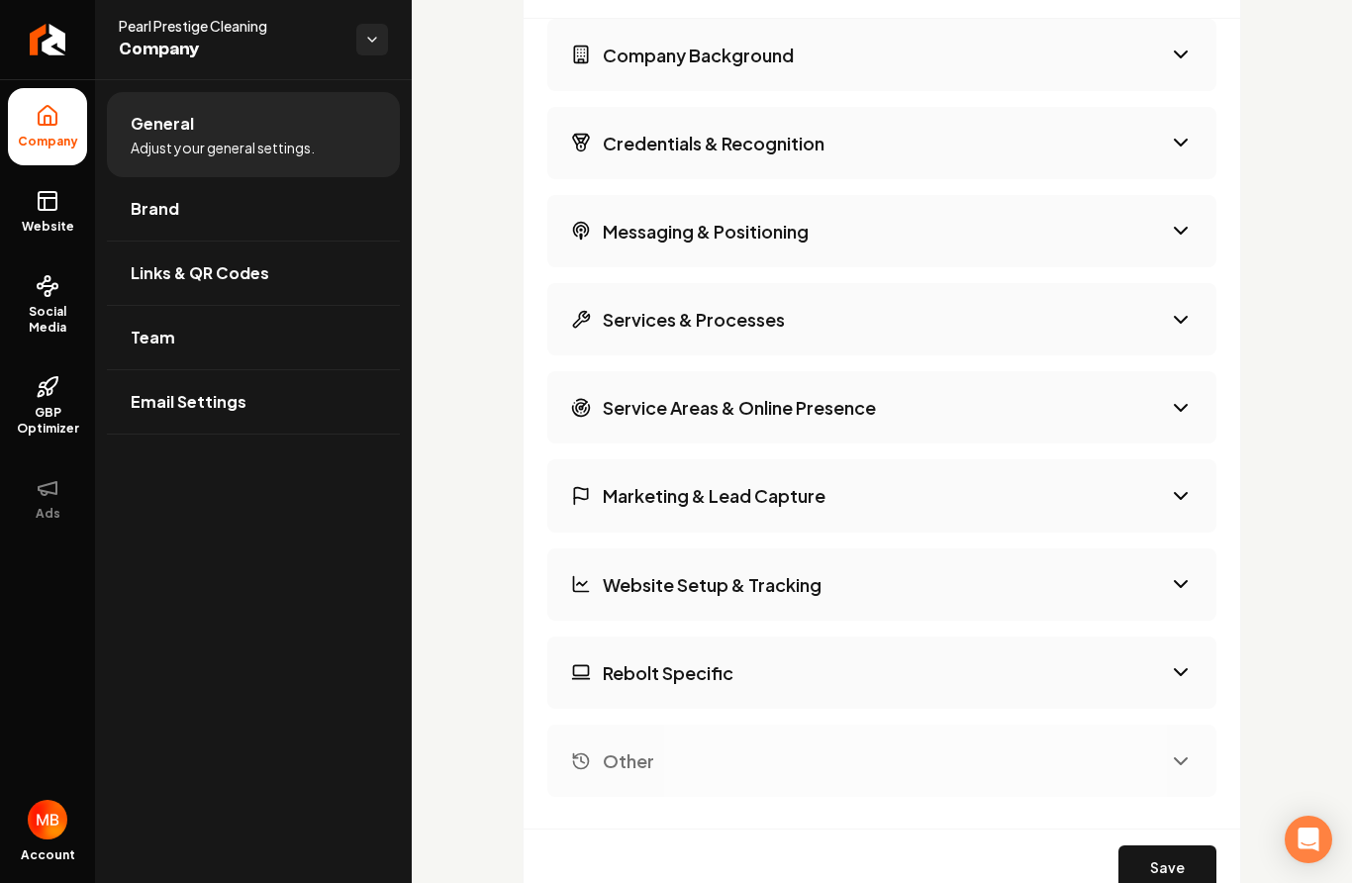
scroll to position [3182, 0]
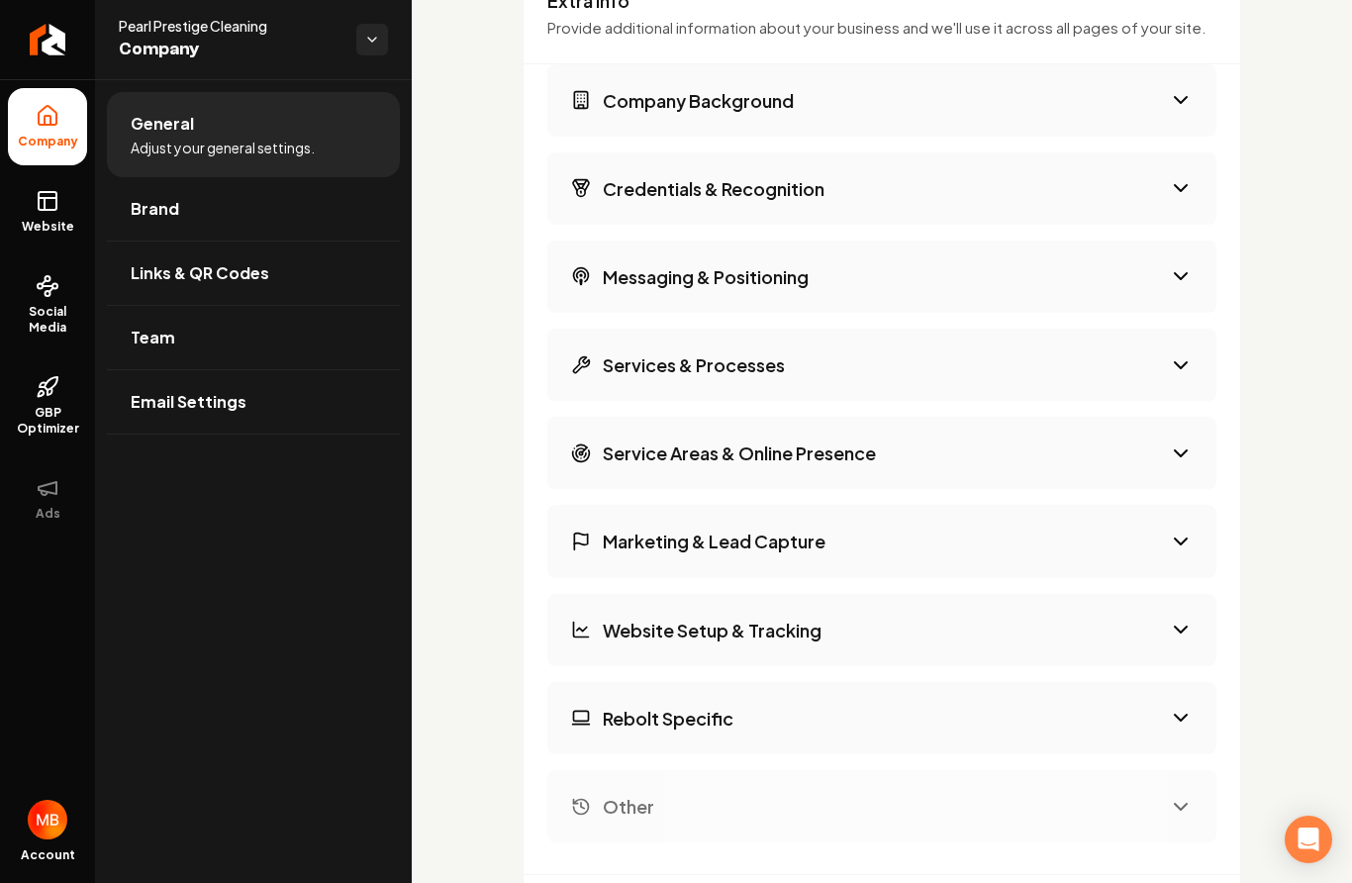
click at [929, 299] on button "Messaging & Positioning" at bounding box center [881, 277] width 669 height 72
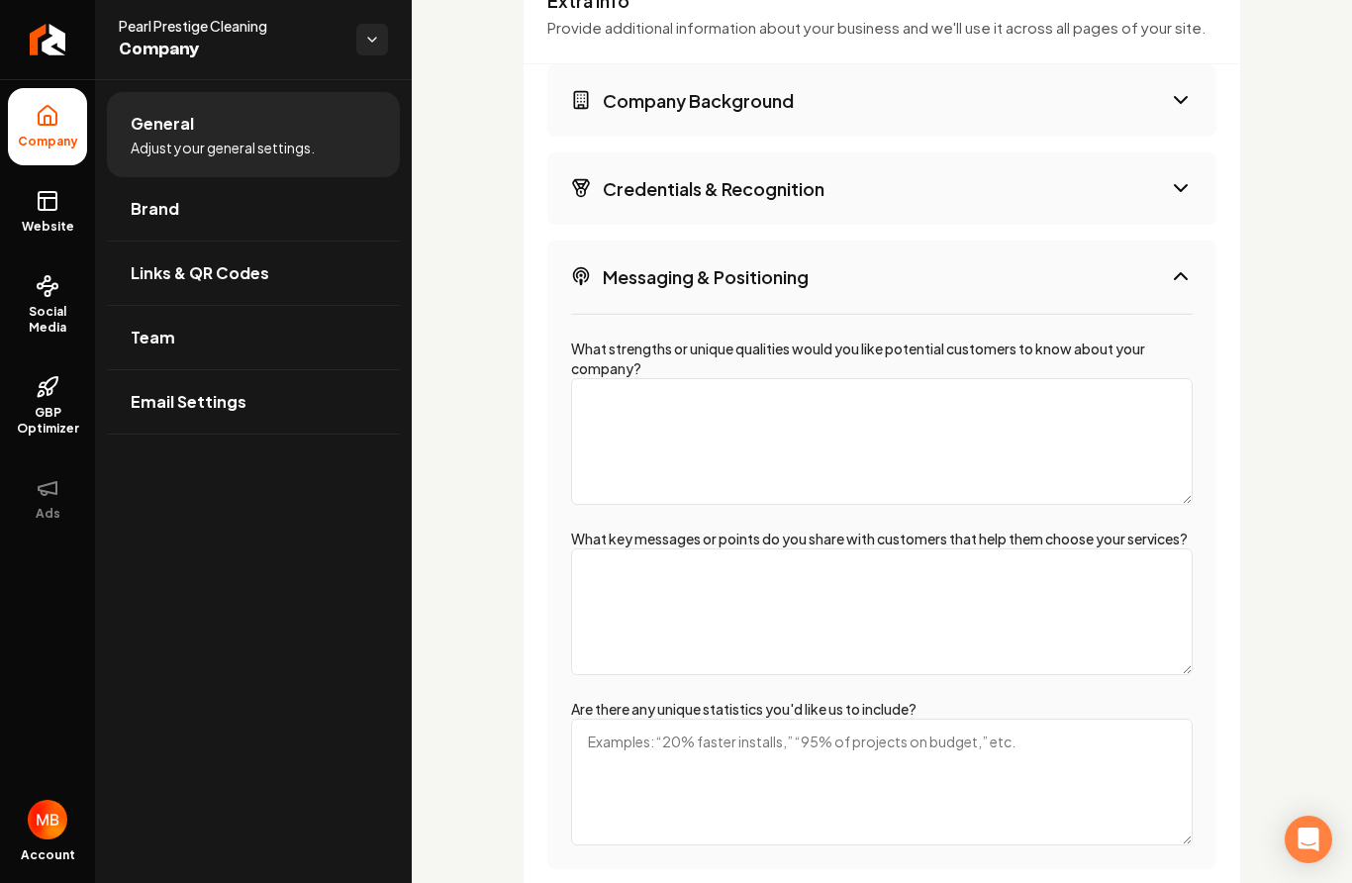
click at [929, 299] on button "Messaging & Positioning" at bounding box center [881, 277] width 669 height 72
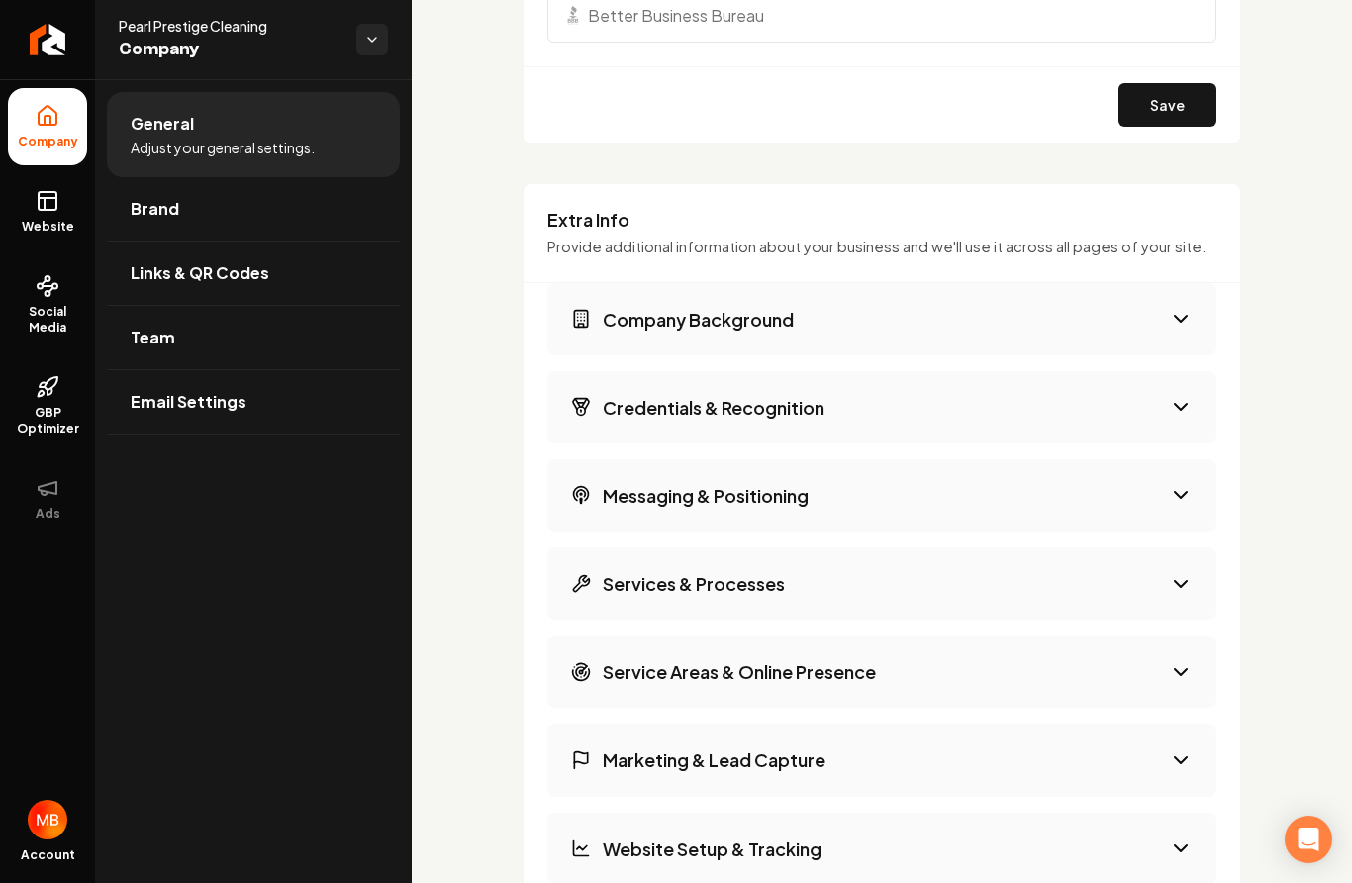
scroll to position [2920, 0]
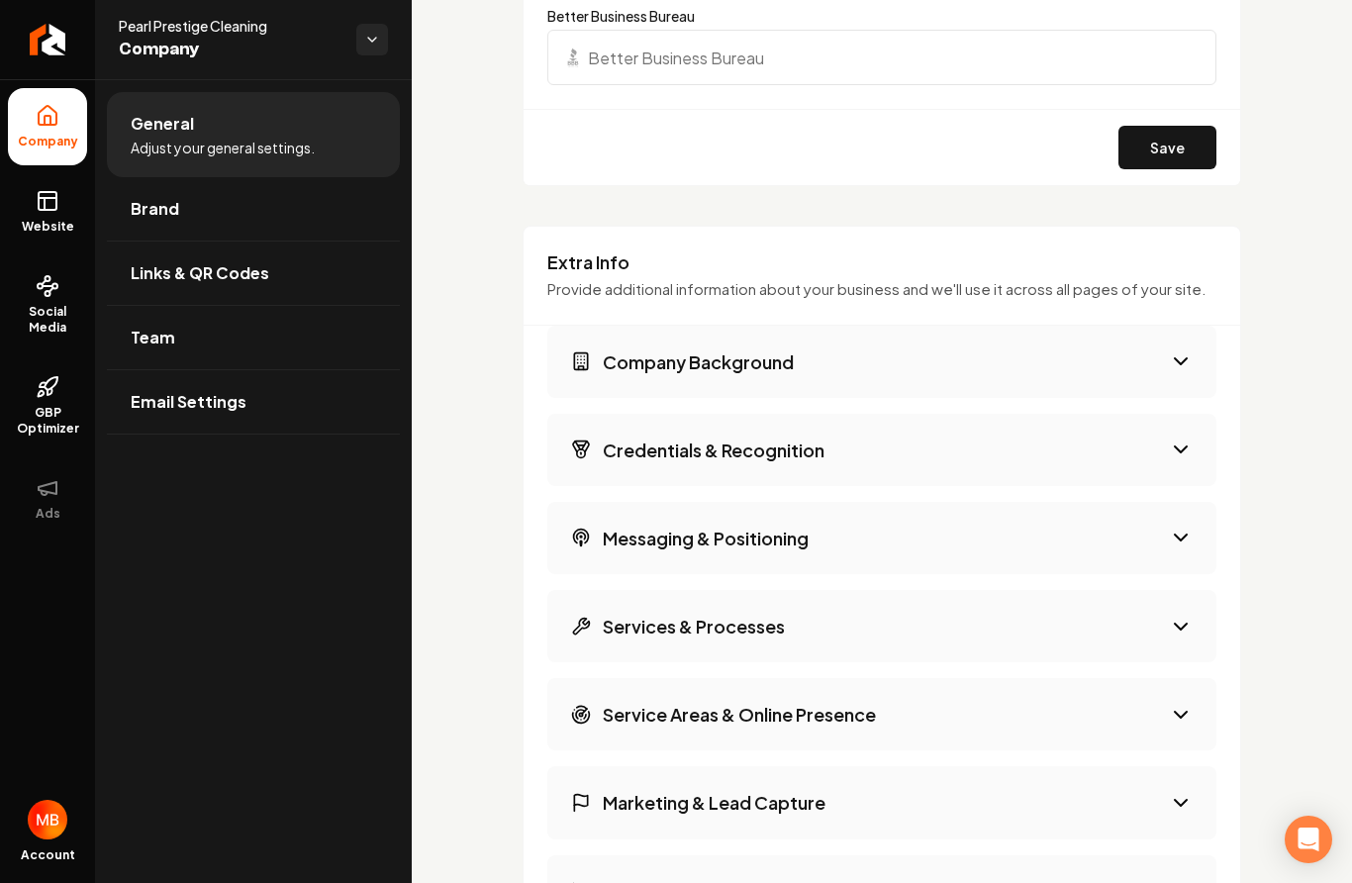
click at [931, 348] on button "Company Background" at bounding box center [881, 362] width 669 height 72
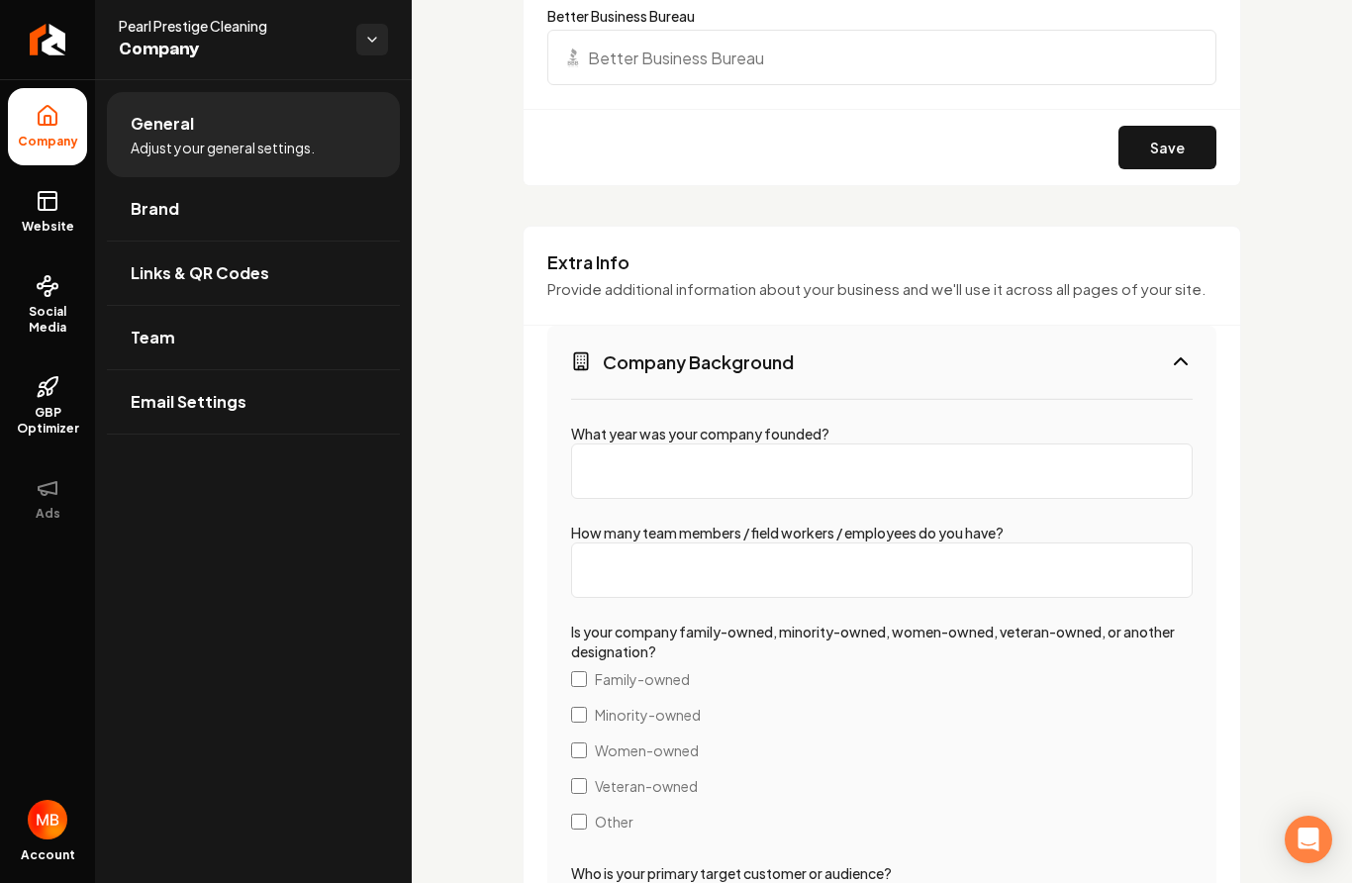
click at [931, 348] on button "Company Background" at bounding box center [881, 362] width 669 height 72
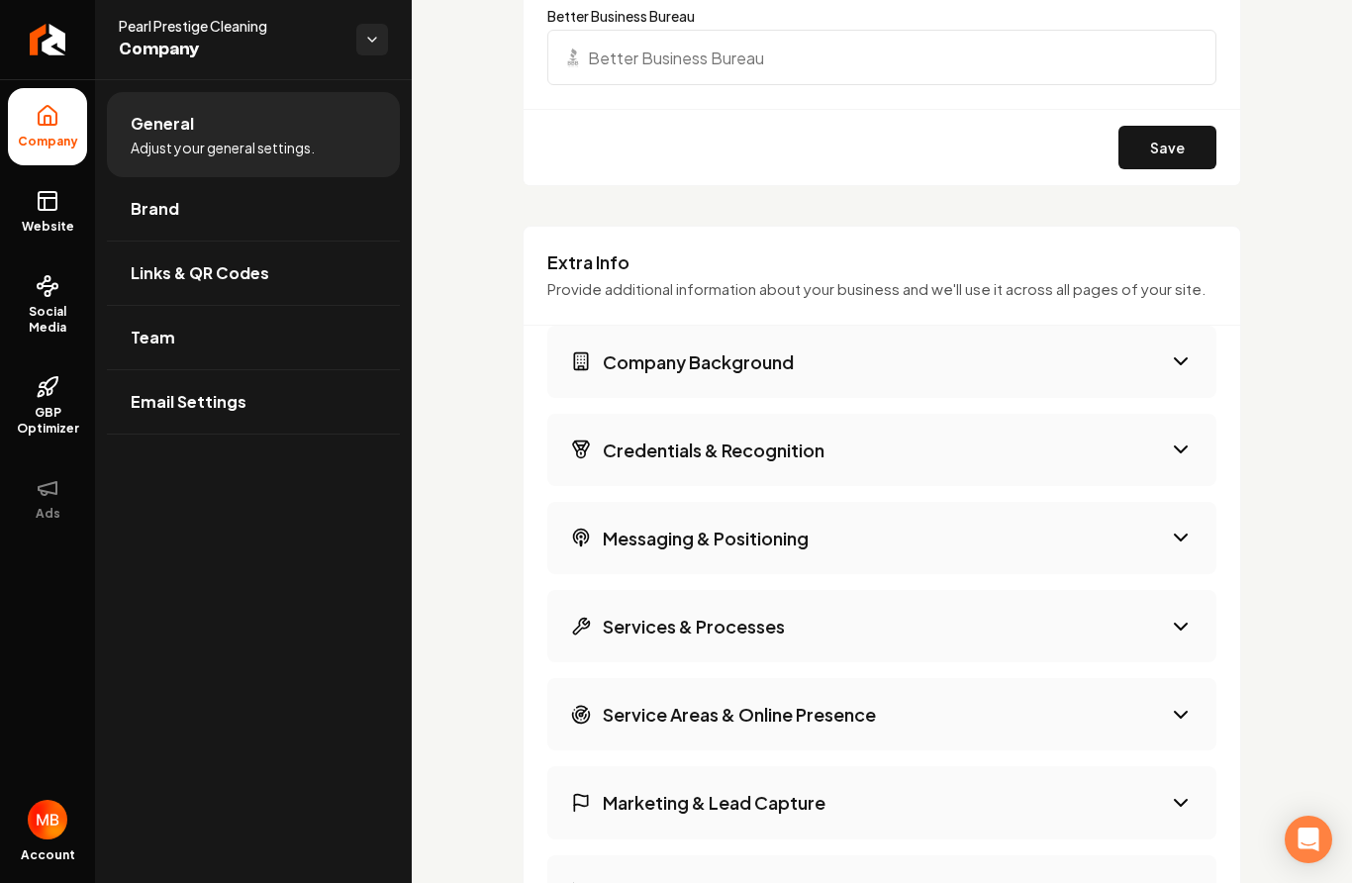
click at [912, 448] on button "Credentials & Recognition" at bounding box center [881, 450] width 669 height 72
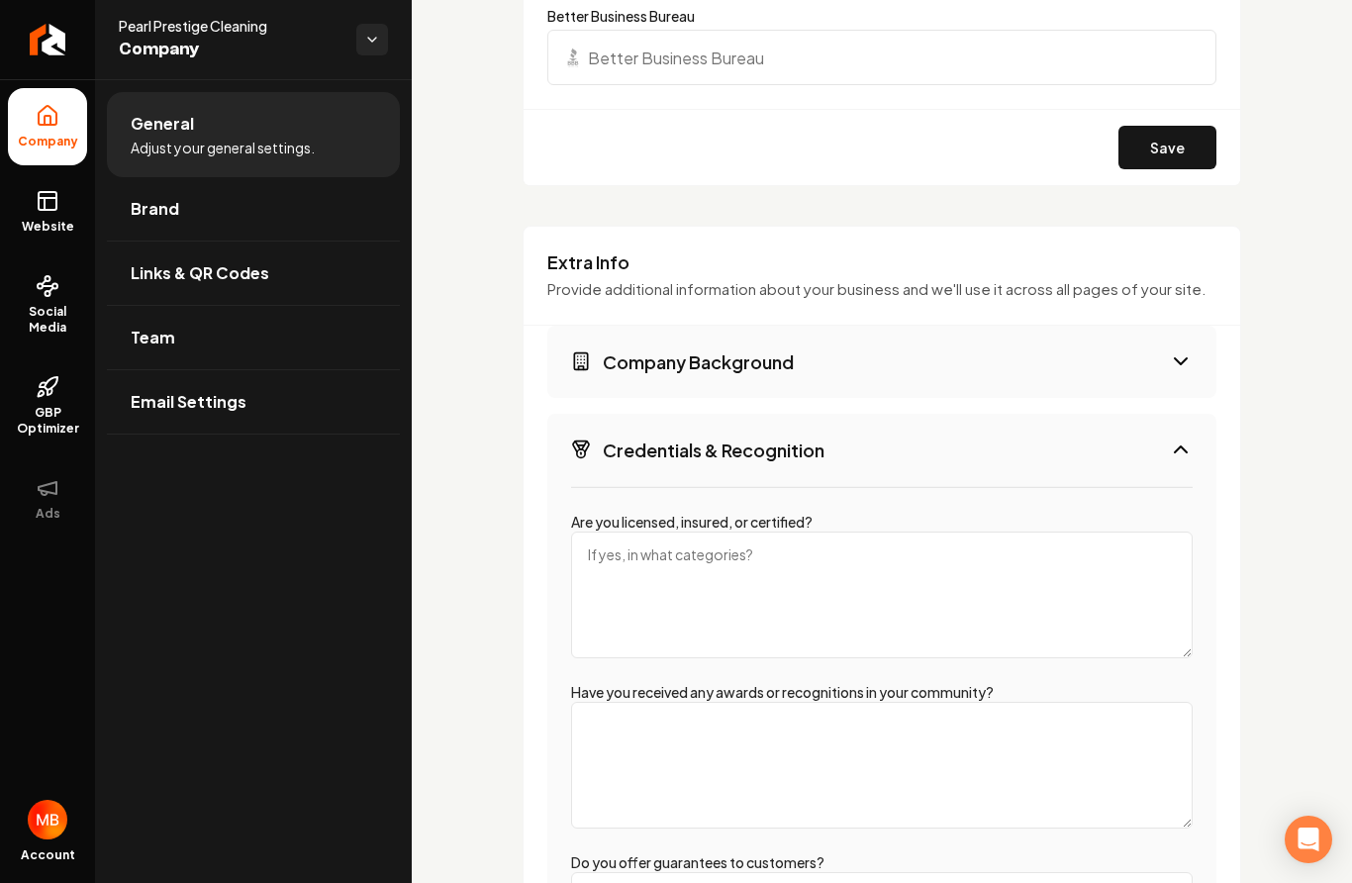
click at [912, 448] on button "Credentials & Recognition" at bounding box center [881, 450] width 669 height 72
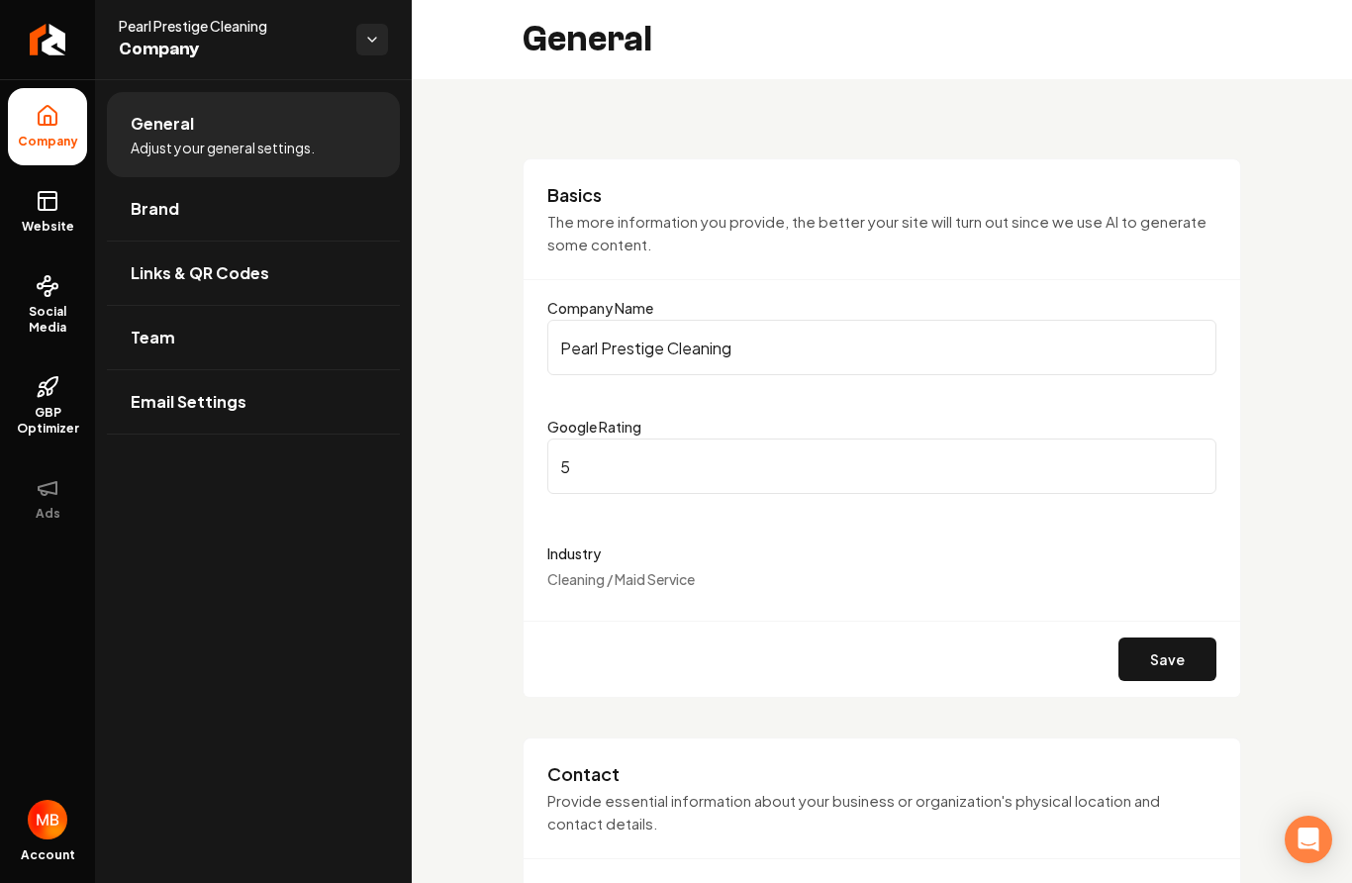
scroll to position [0, 0]
click at [327, 216] on link "Brand" at bounding box center [253, 208] width 293 height 63
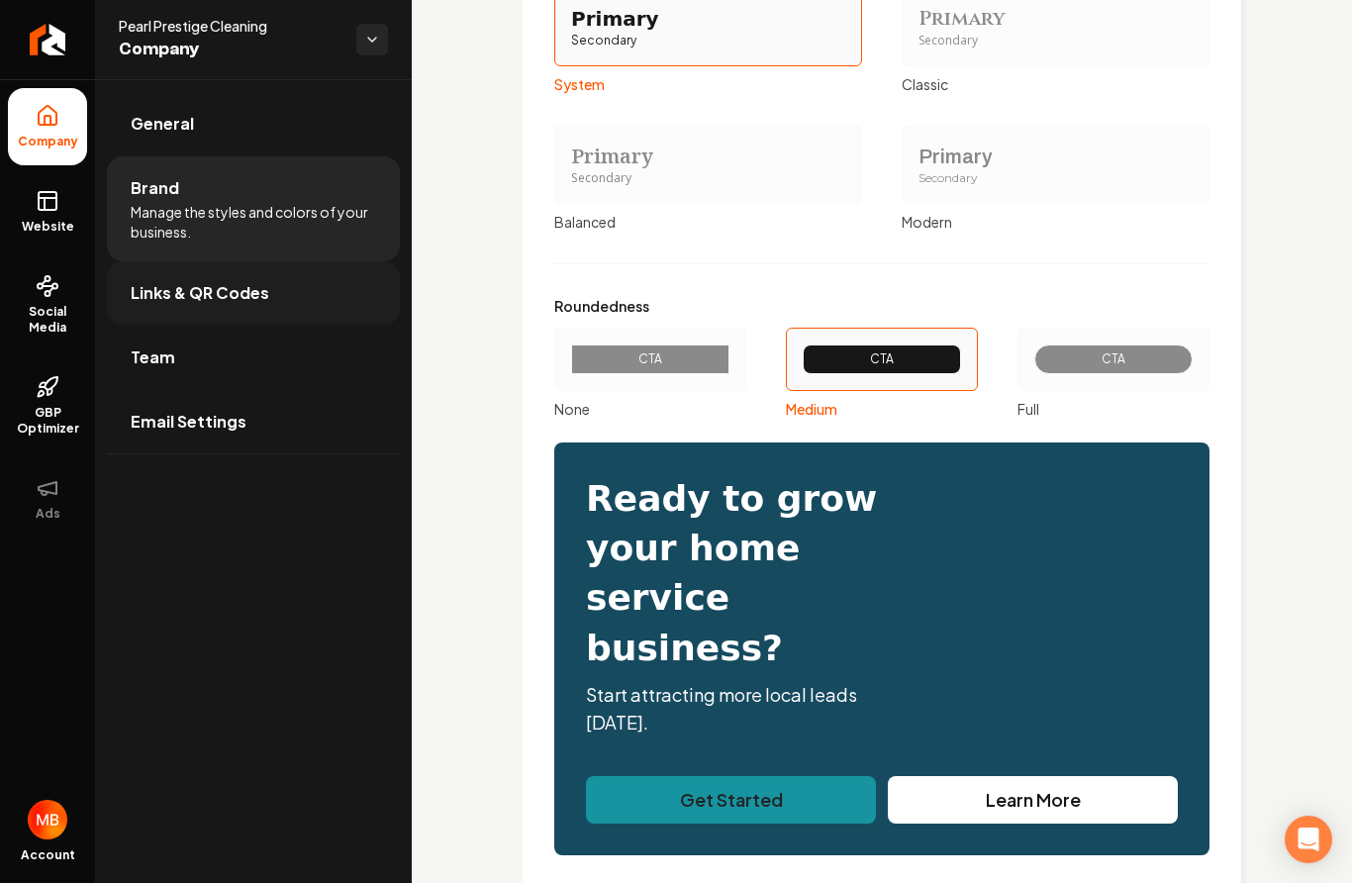
scroll to position [2202, 0]
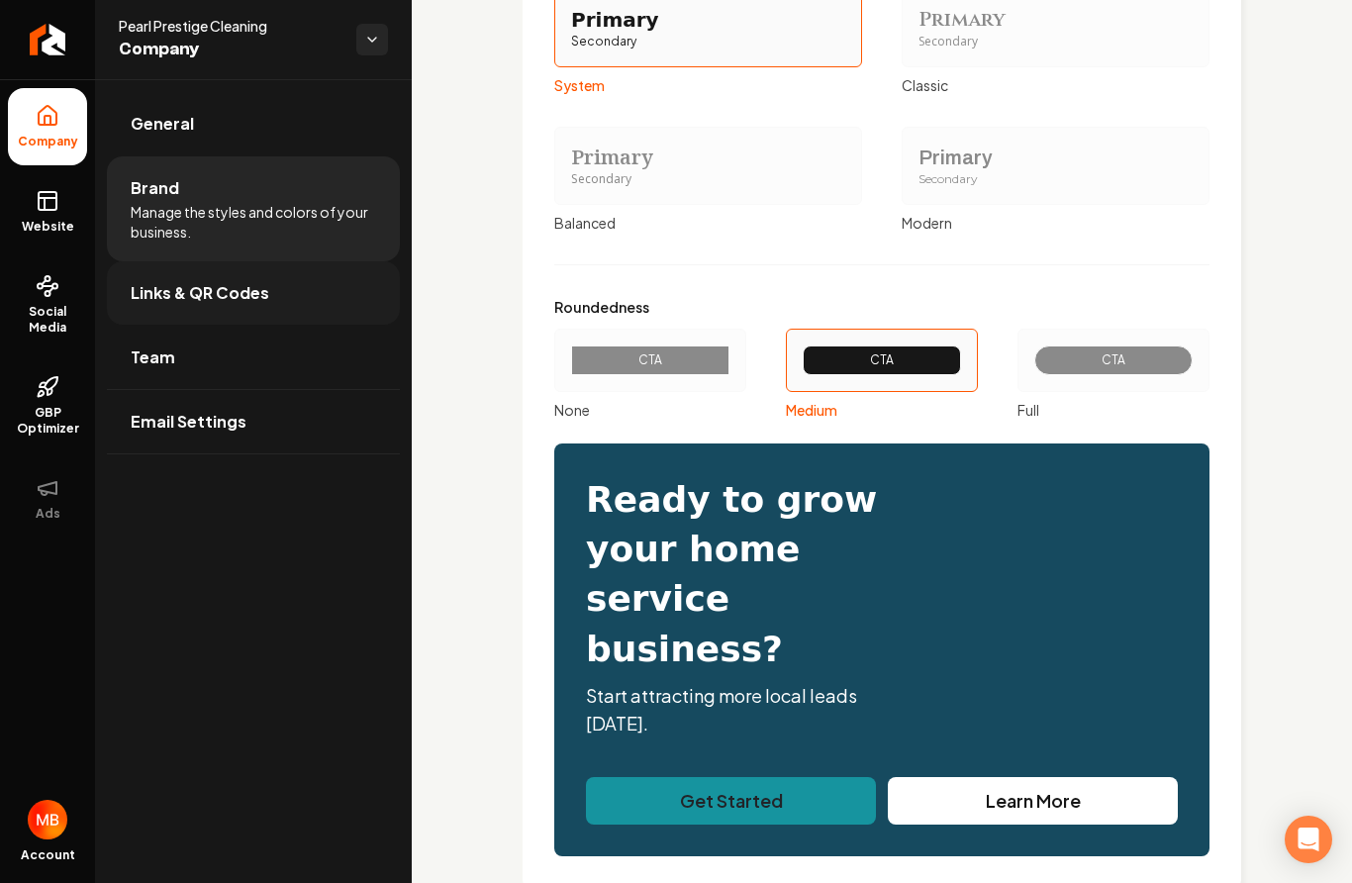
click at [259, 287] on span "Links & QR Codes" at bounding box center [200, 293] width 139 height 24
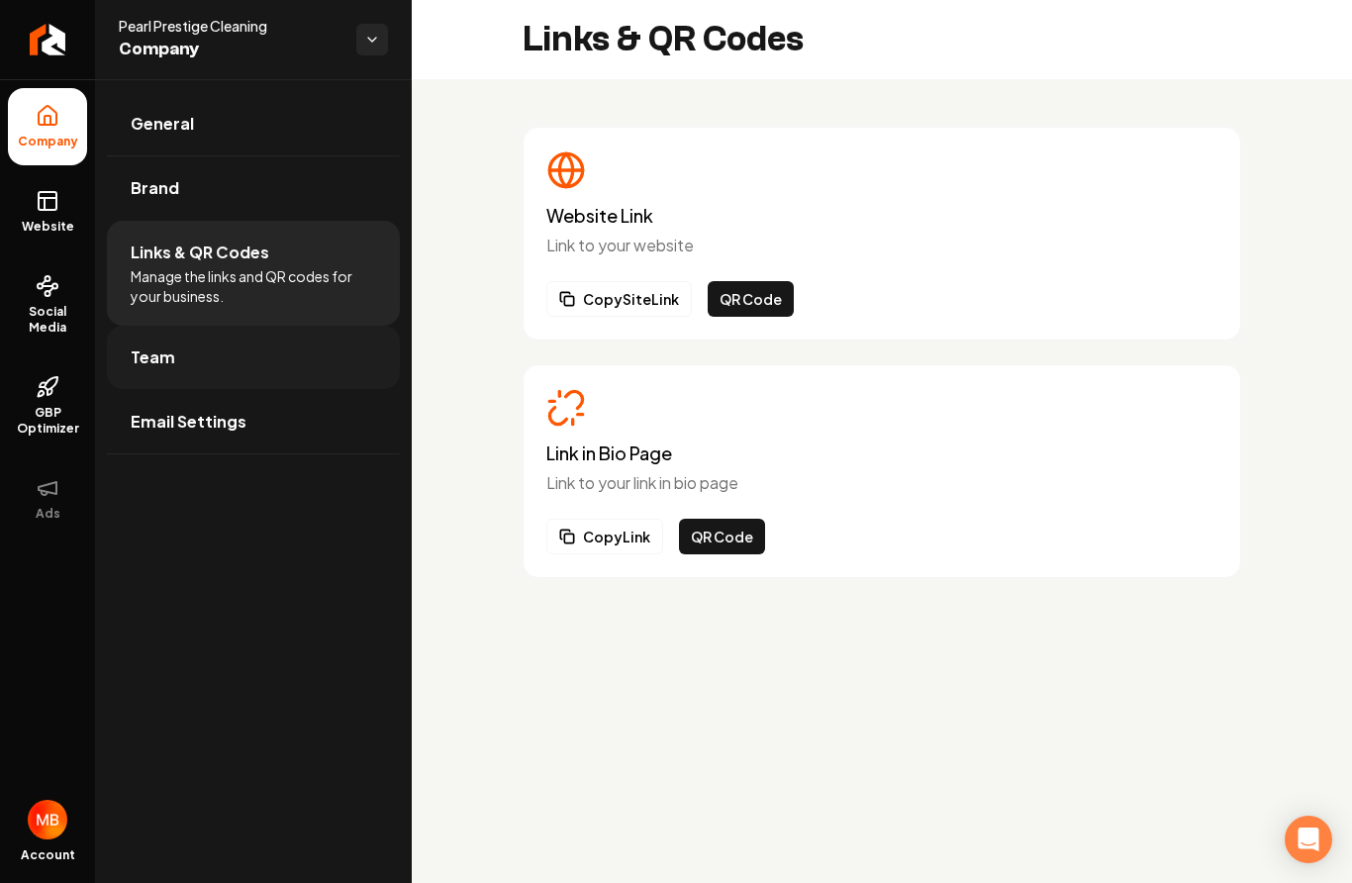
click at [283, 388] on link "Team" at bounding box center [253, 357] width 293 height 63
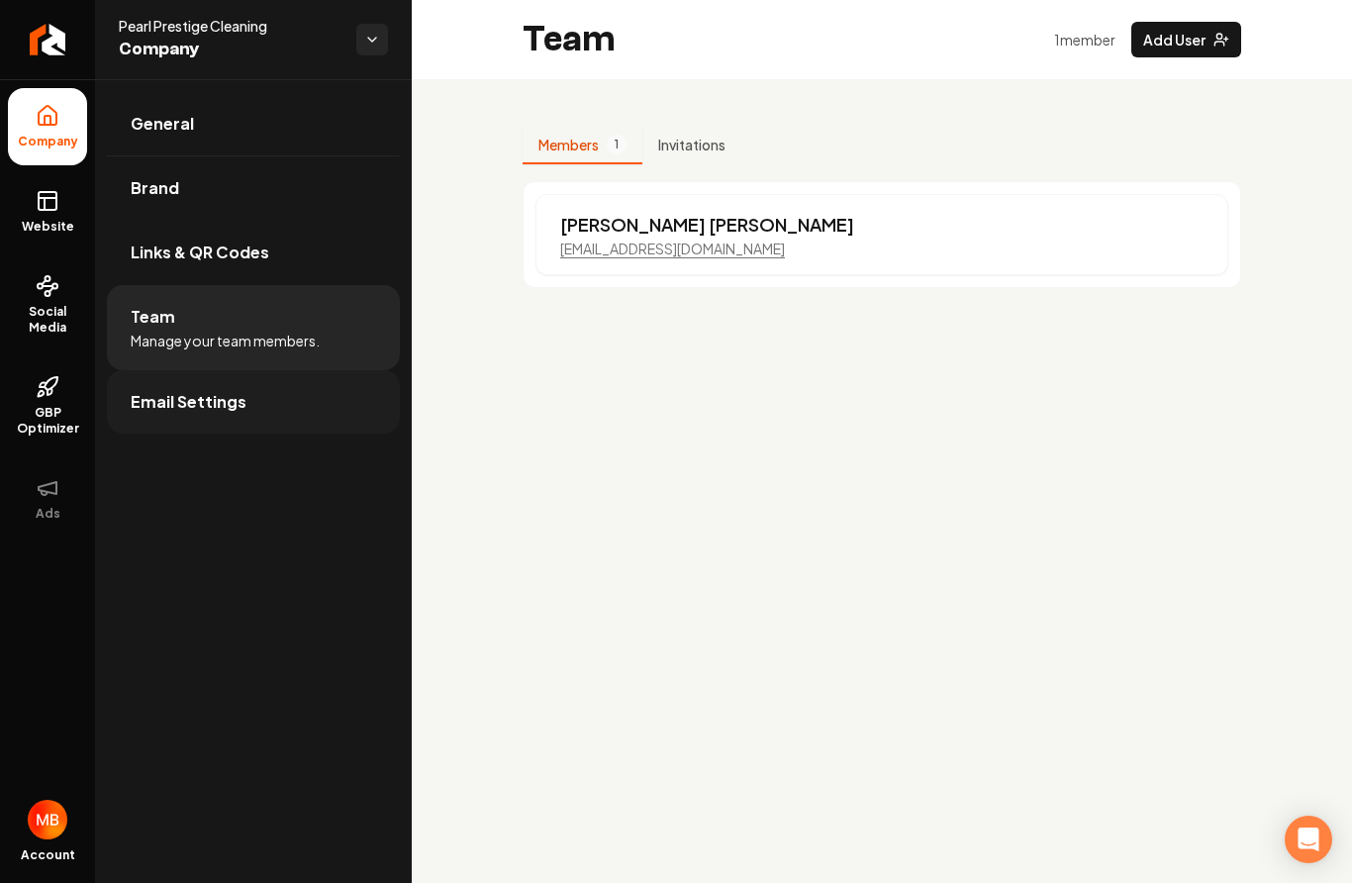
click at [293, 416] on link "Email Settings" at bounding box center [253, 401] width 293 height 63
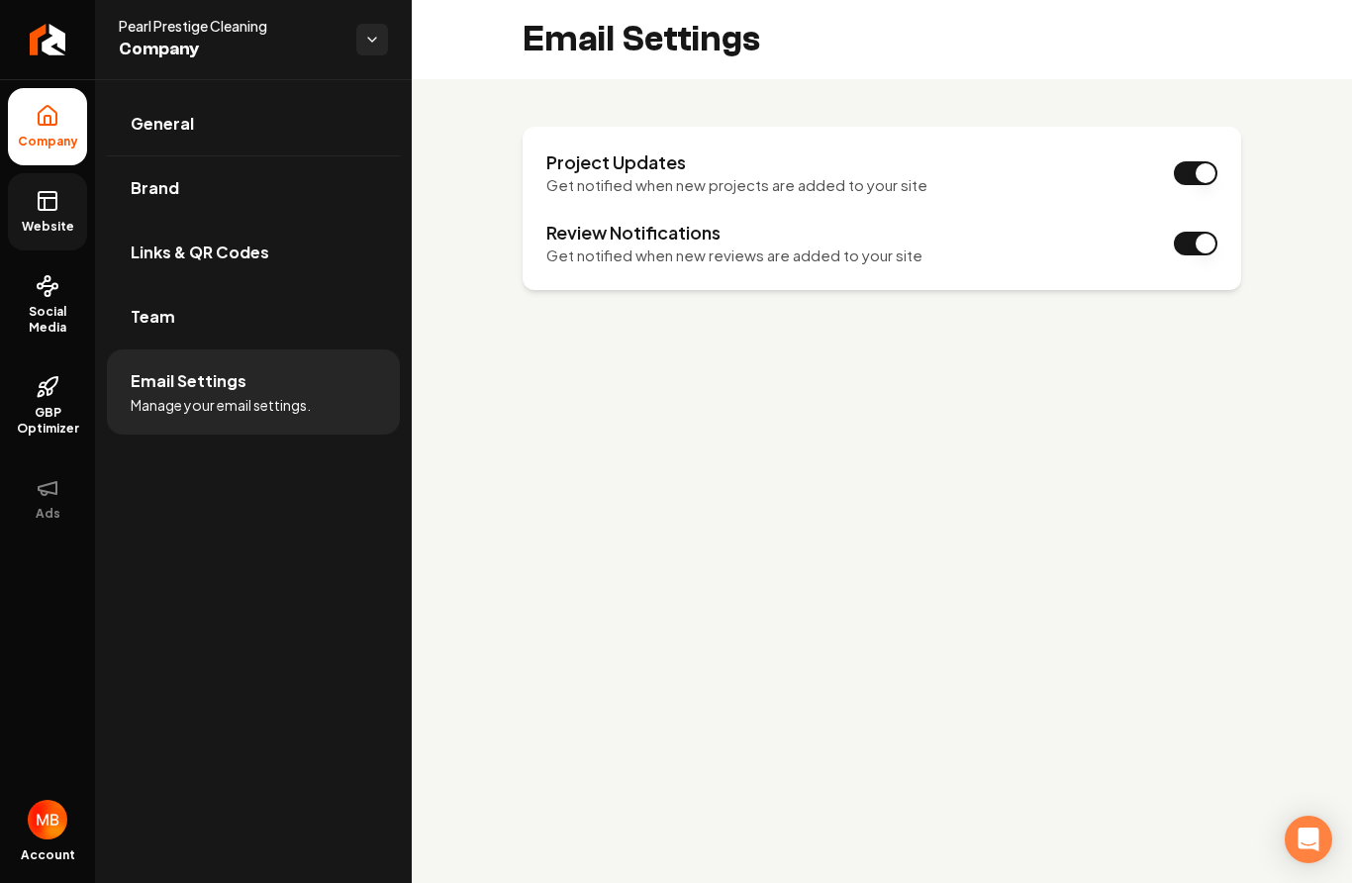
click at [49, 195] on icon at bounding box center [48, 201] width 24 height 24
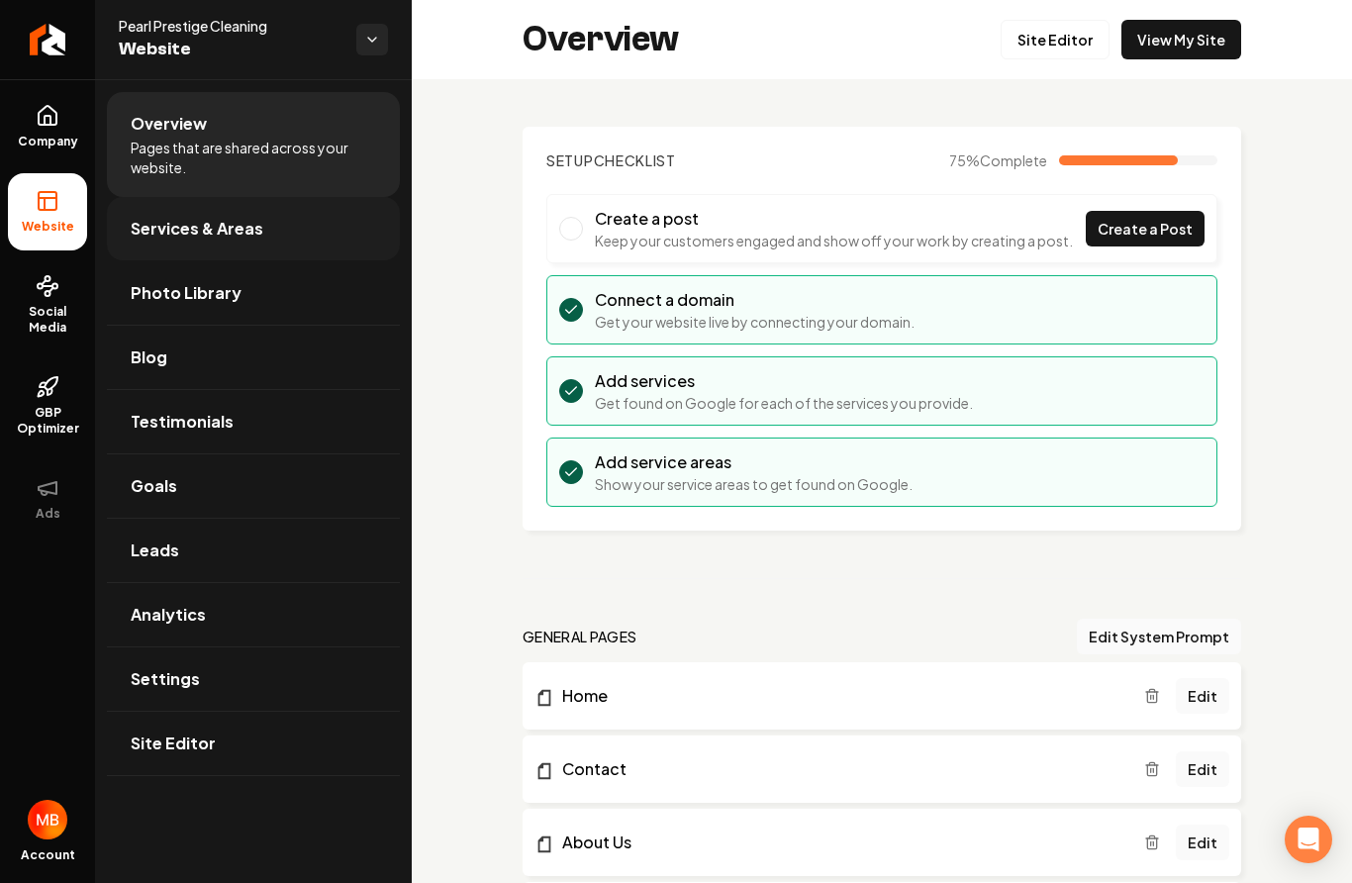
click at [291, 240] on link "Services & Areas" at bounding box center [253, 228] width 293 height 63
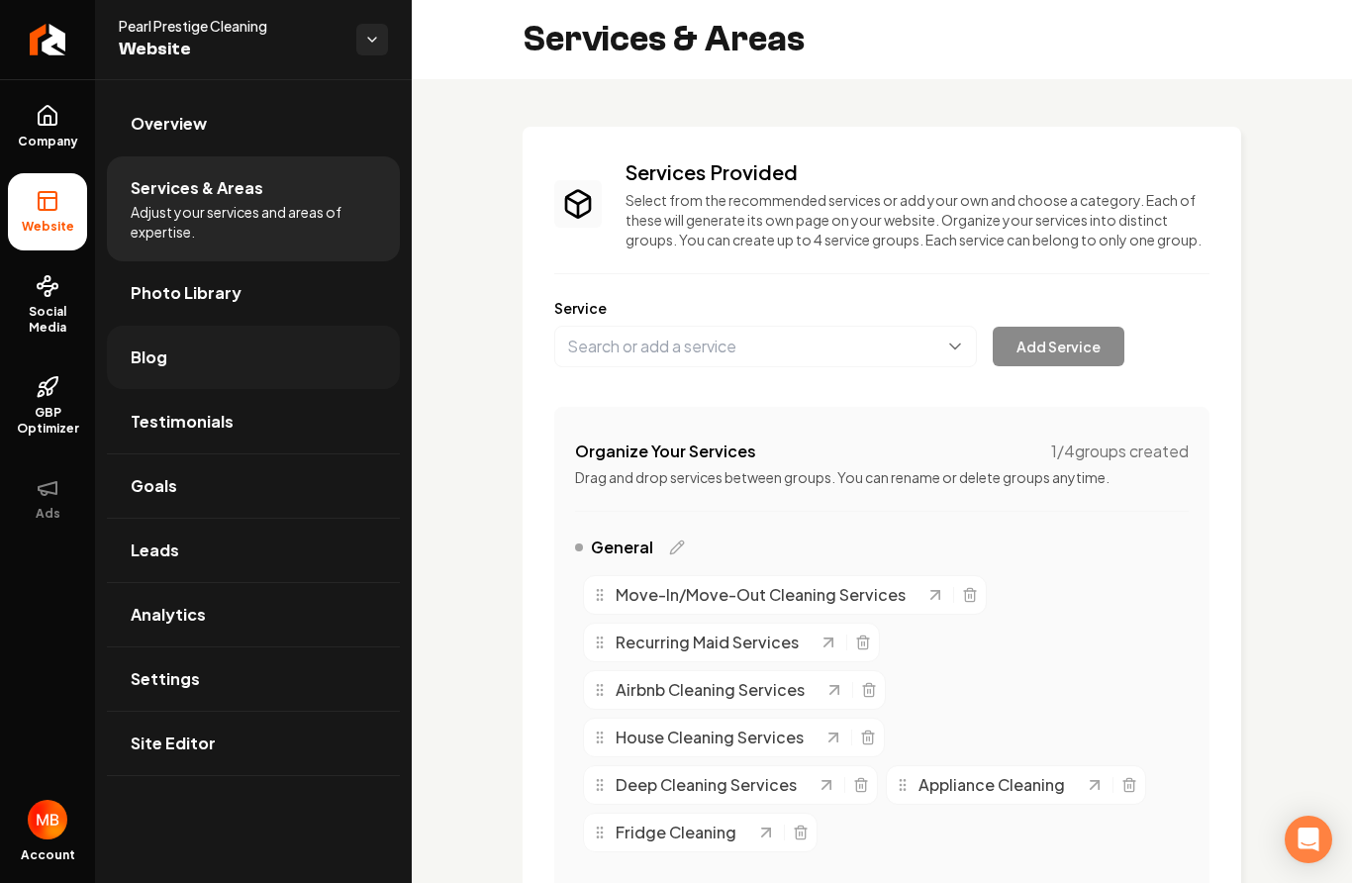
click at [243, 372] on link "Blog" at bounding box center [253, 357] width 293 height 63
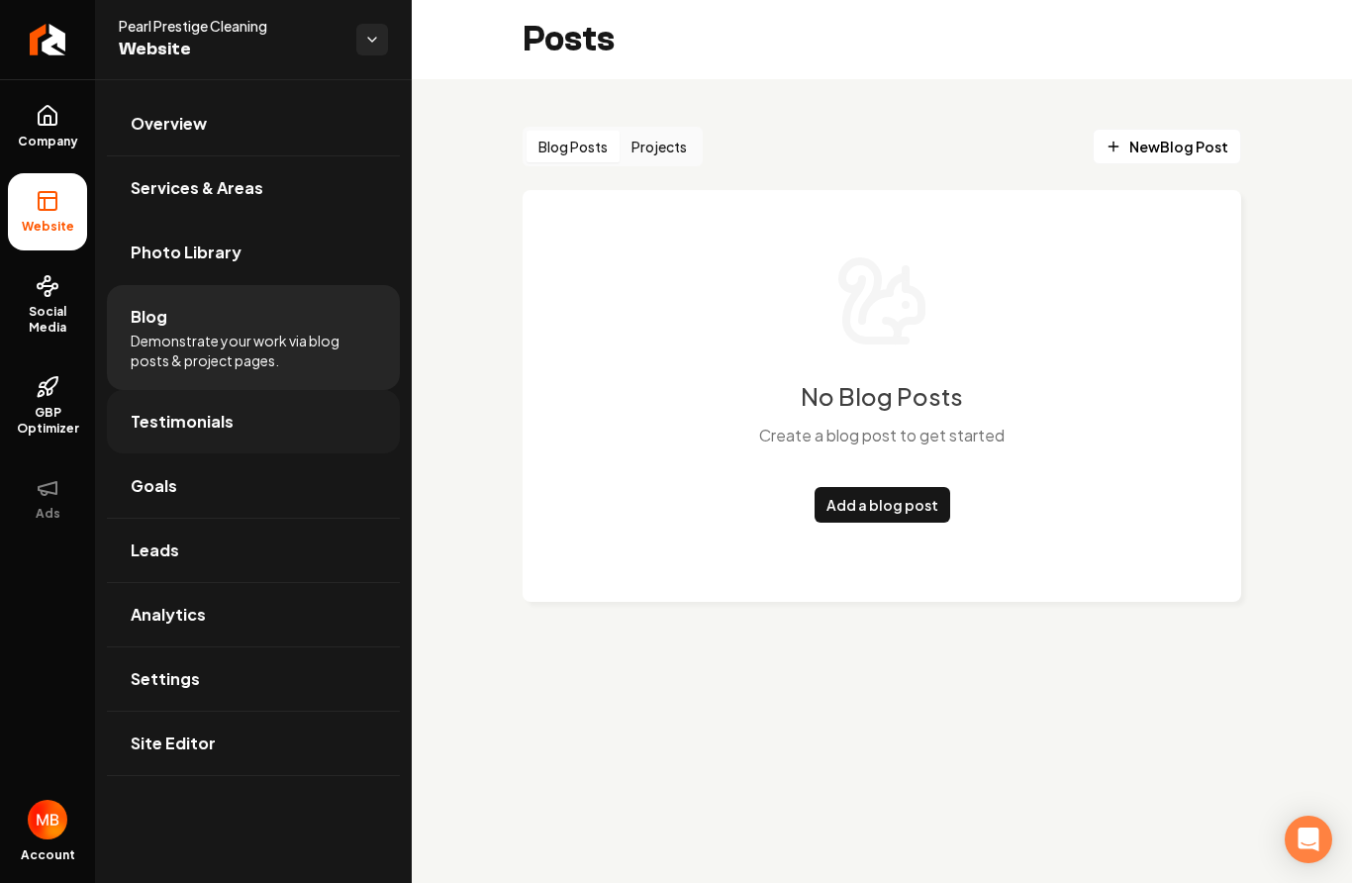
click at [253, 439] on link "Testimonials" at bounding box center [253, 421] width 293 height 63
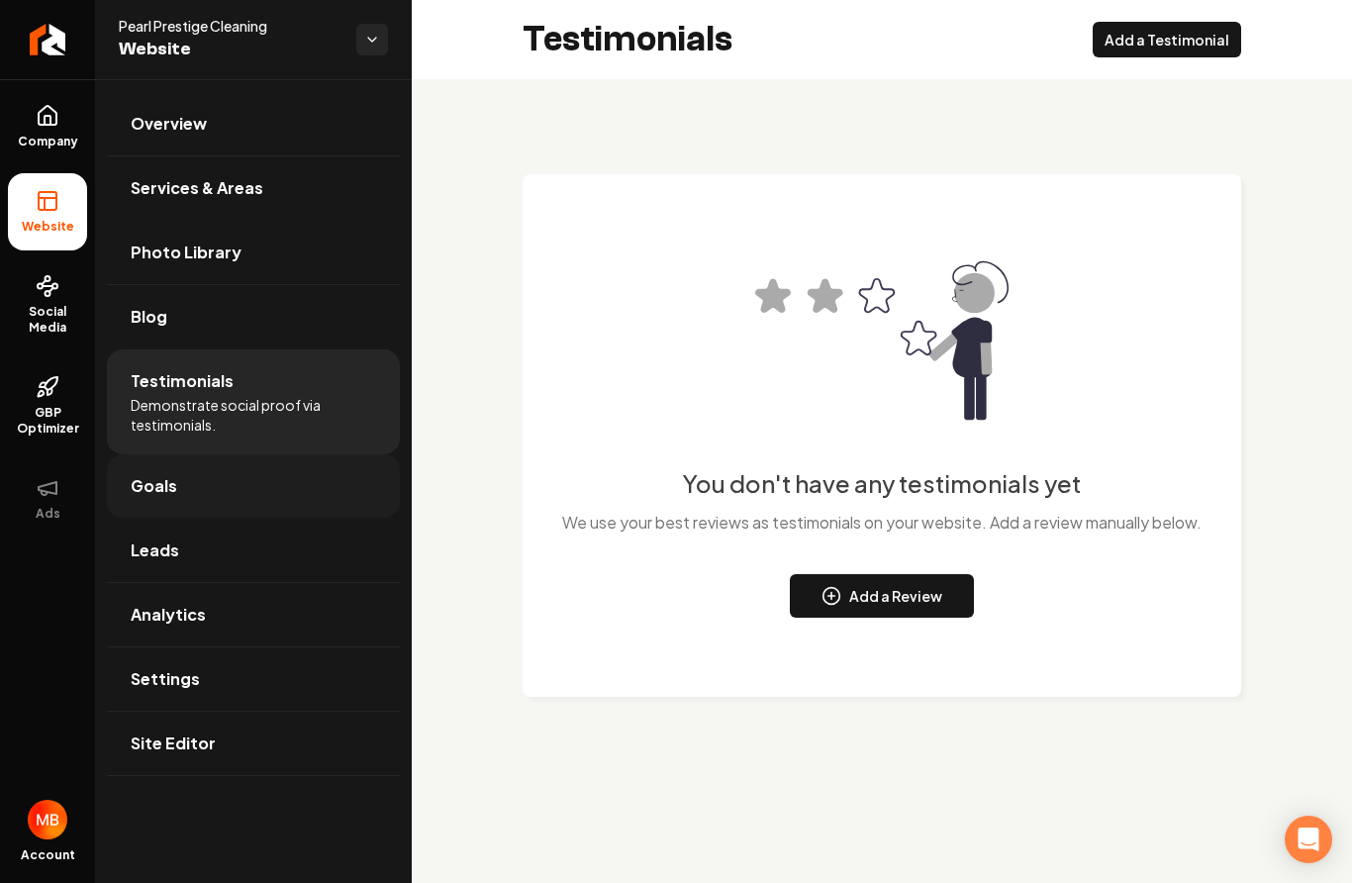
click at [259, 499] on link "Goals" at bounding box center [253, 485] width 293 height 63
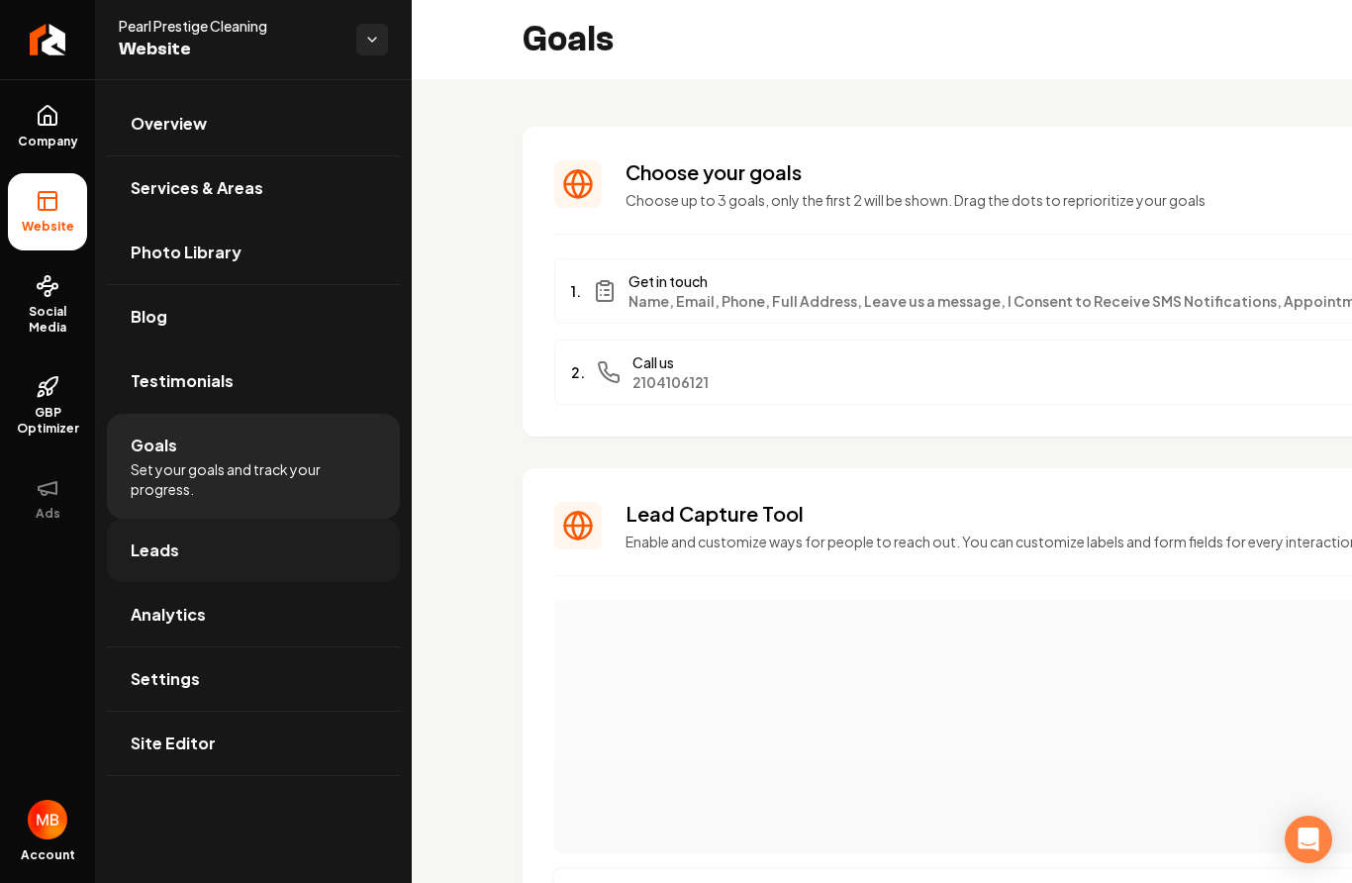
click at [248, 547] on link "Leads" at bounding box center [253, 550] width 293 height 63
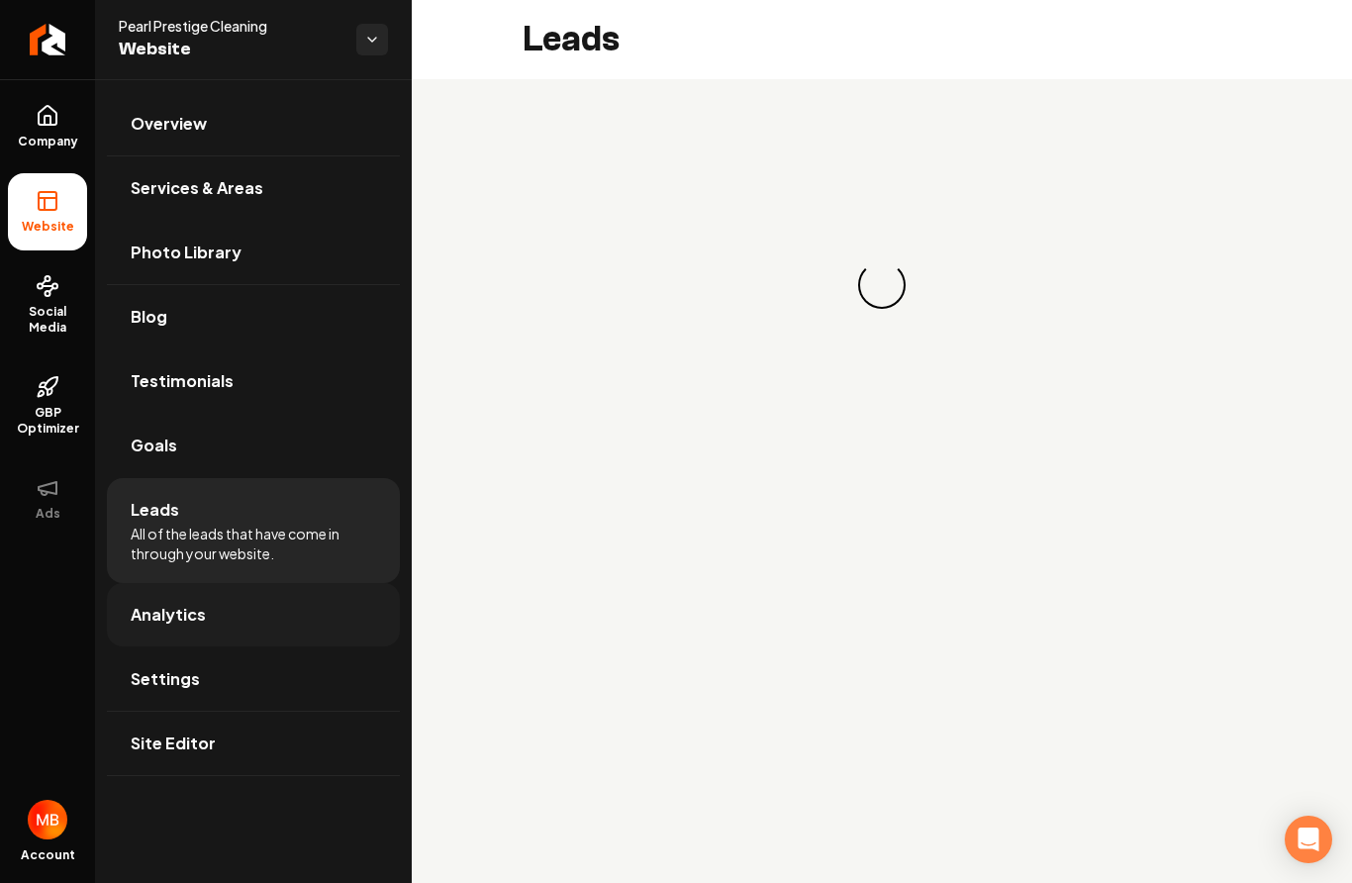
click at [246, 591] on link "Analytics" at bounding box center [253, 614] width 293 height 63
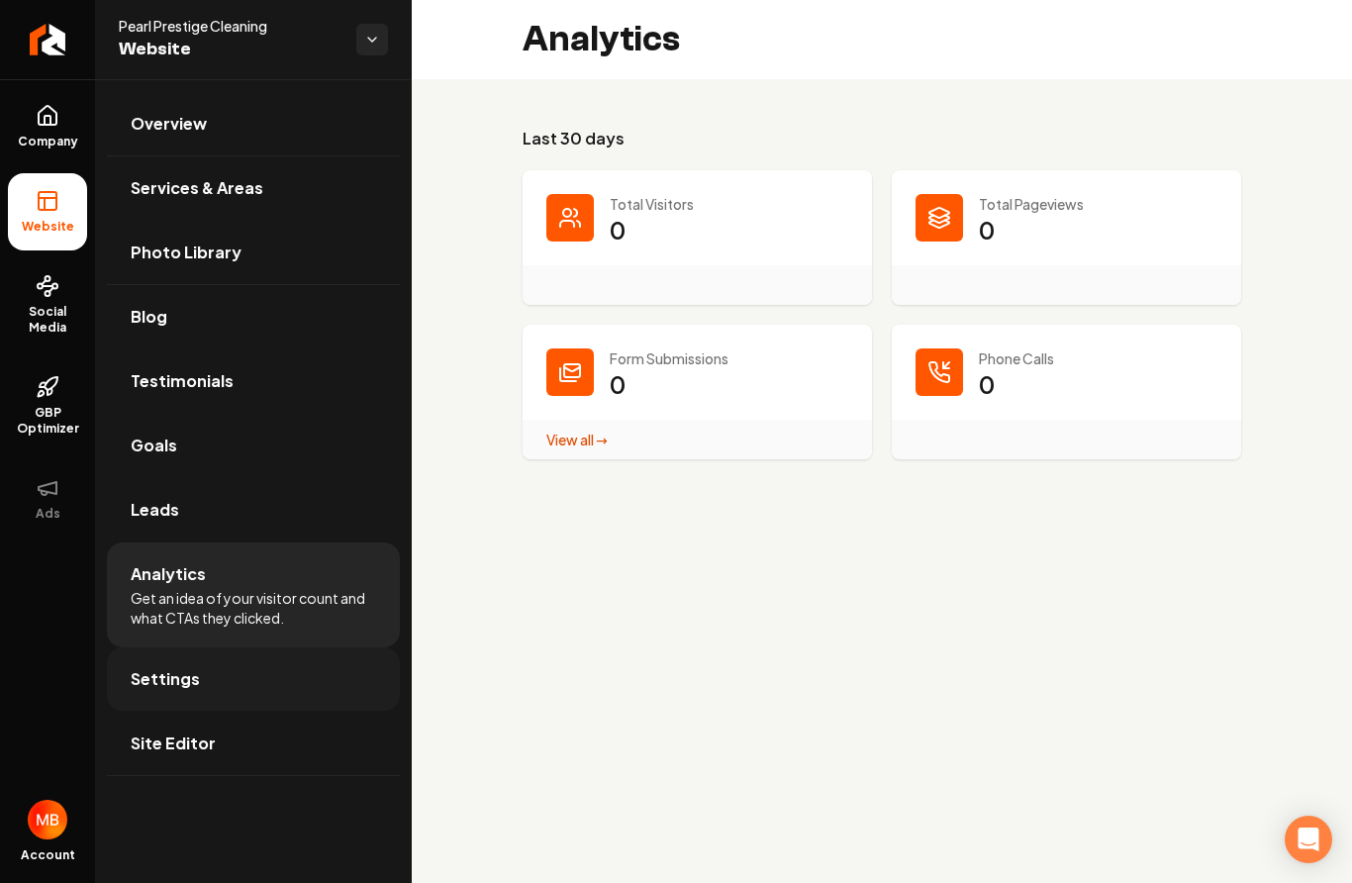
click at [253, 656] on link "Settings" at bounding box center [253, 678] width 293 height 63
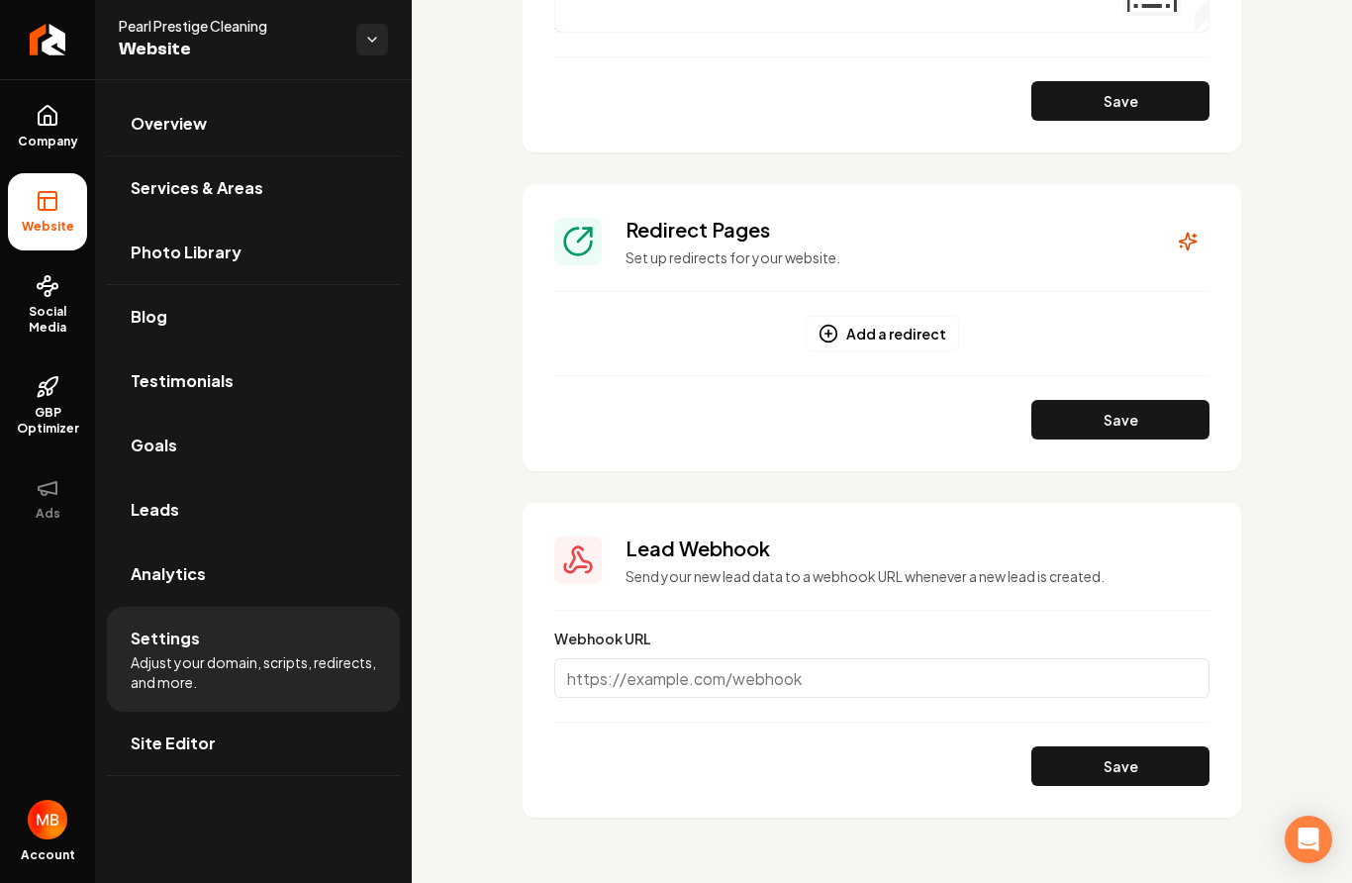
scroll to position [1916, 0]
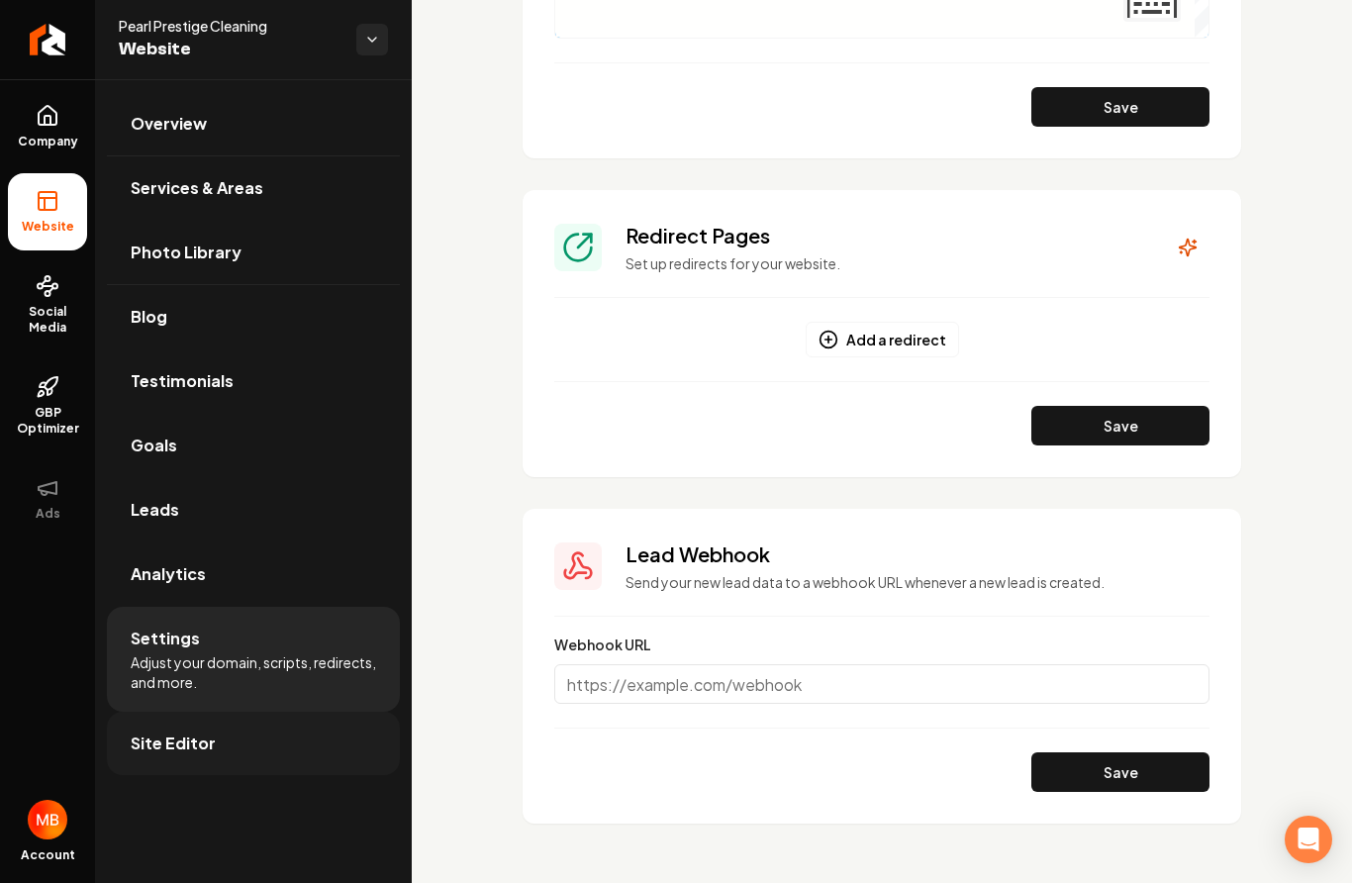
click at [278, 735] on link "Site Editor" at bounding box center [253, 743] width 293 height 63
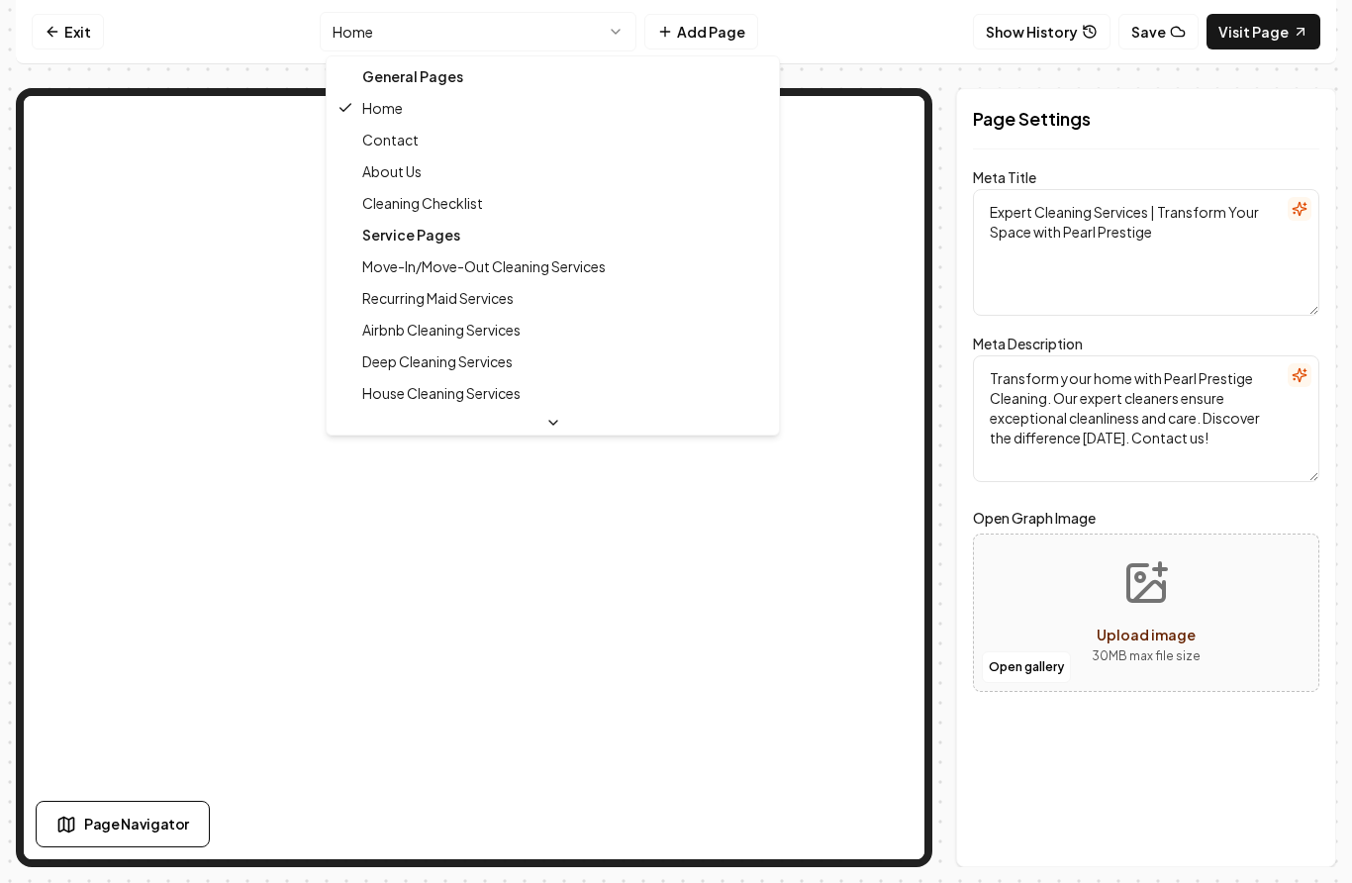
click at [596, 35] on html "Computer Required This feature is only available on a computer. Please switch t…" at bounding box center [676, 441] width 1352 height 883
type textarea "Contact Pearl Prestige Cleaning - Schedule Expert Cleaners [DATE]"
type textarea "Contact Pearl Prestige Cleaning and discover how we can transform your home wit…"
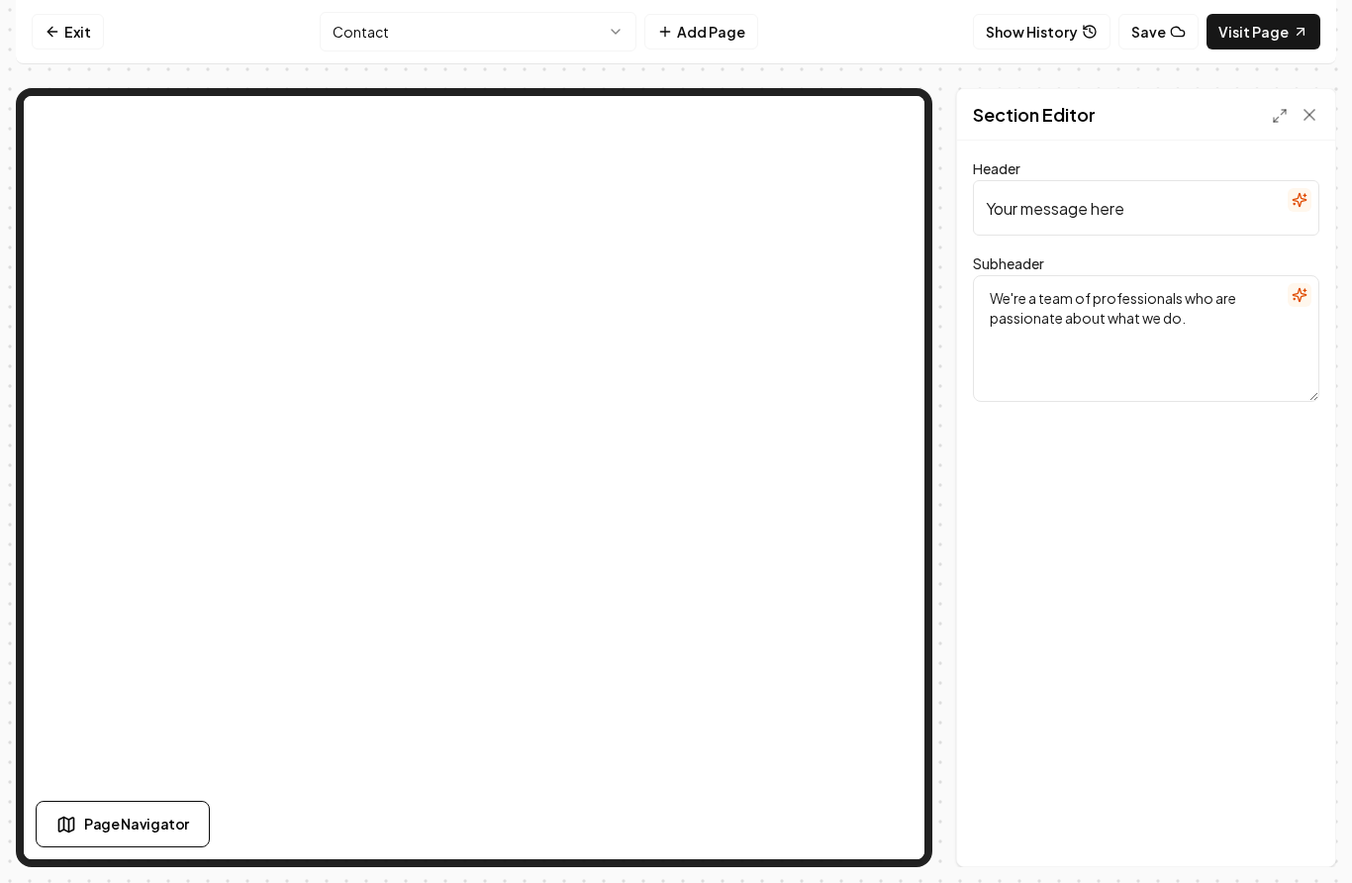
click at [1158, 207] on input "Your message here" at bounding box center [1146, 207] width 346 height 55
type input "Y"
type input "Book [DATE]"
click at [1300, 120] on icon at bounding box center [1310, 115] width 20 height 20
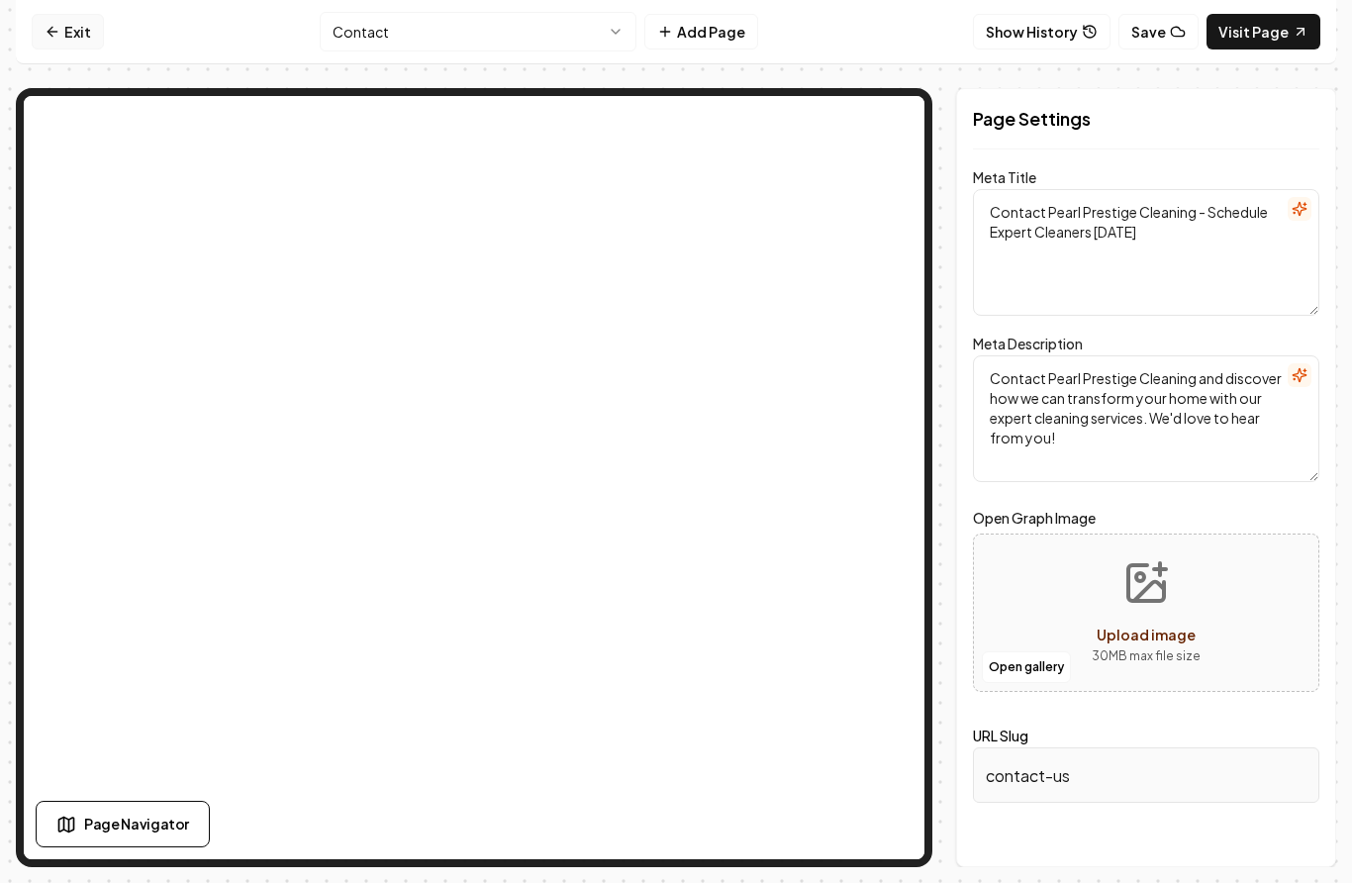
click at [49, 24] on icon at bounding box center [53, 32] width 16 height 16
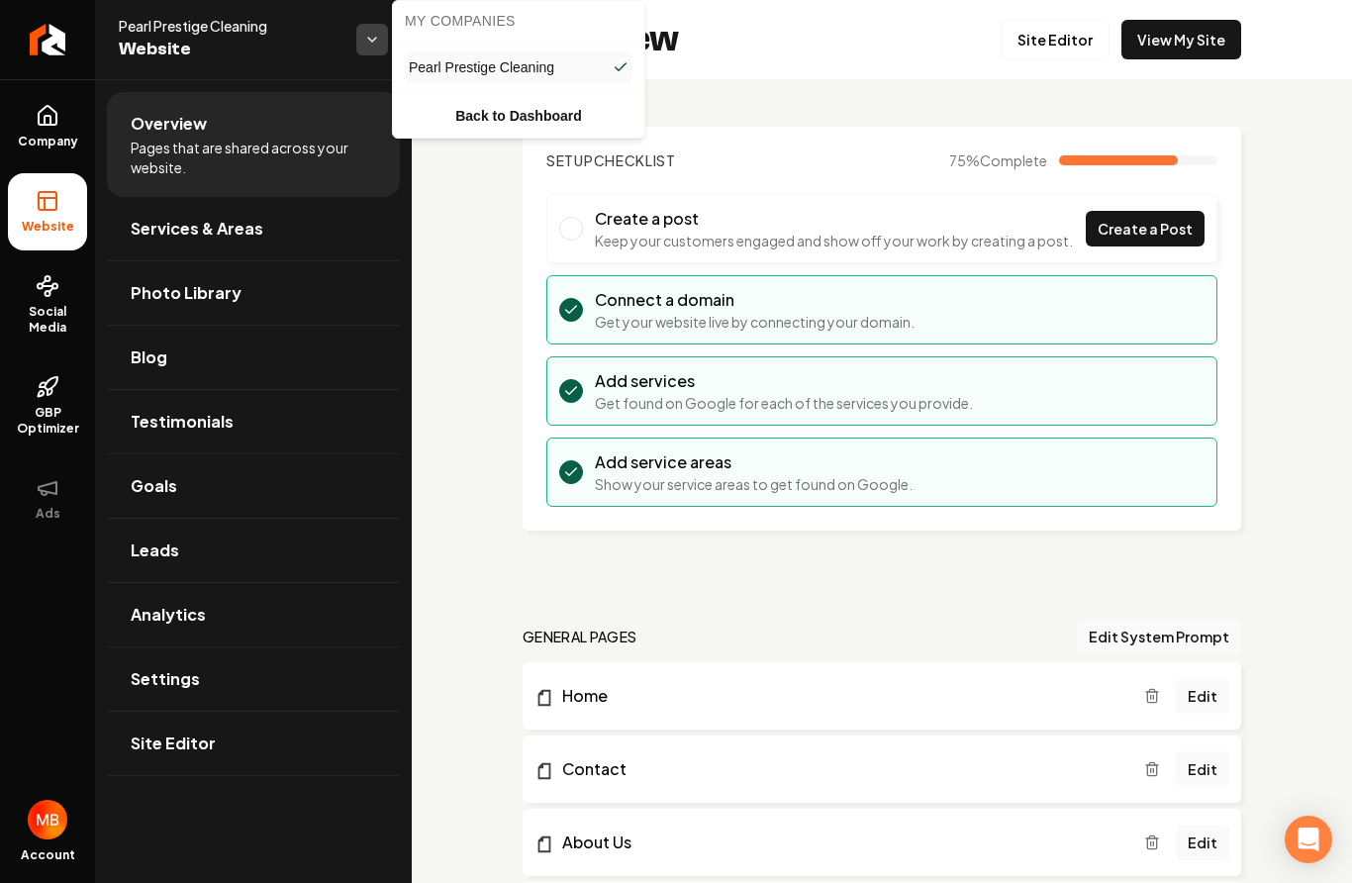
click at [369, 33] on html "Company Website Social Media GBP Optimizer Ads Account Pearl Prestige Cleaning …" at bounding box center [676, 441] width 1352 height 883
click at [456, 118] on link "Back to Dashboard" at bounding box center [519, 116] width 244 height 36
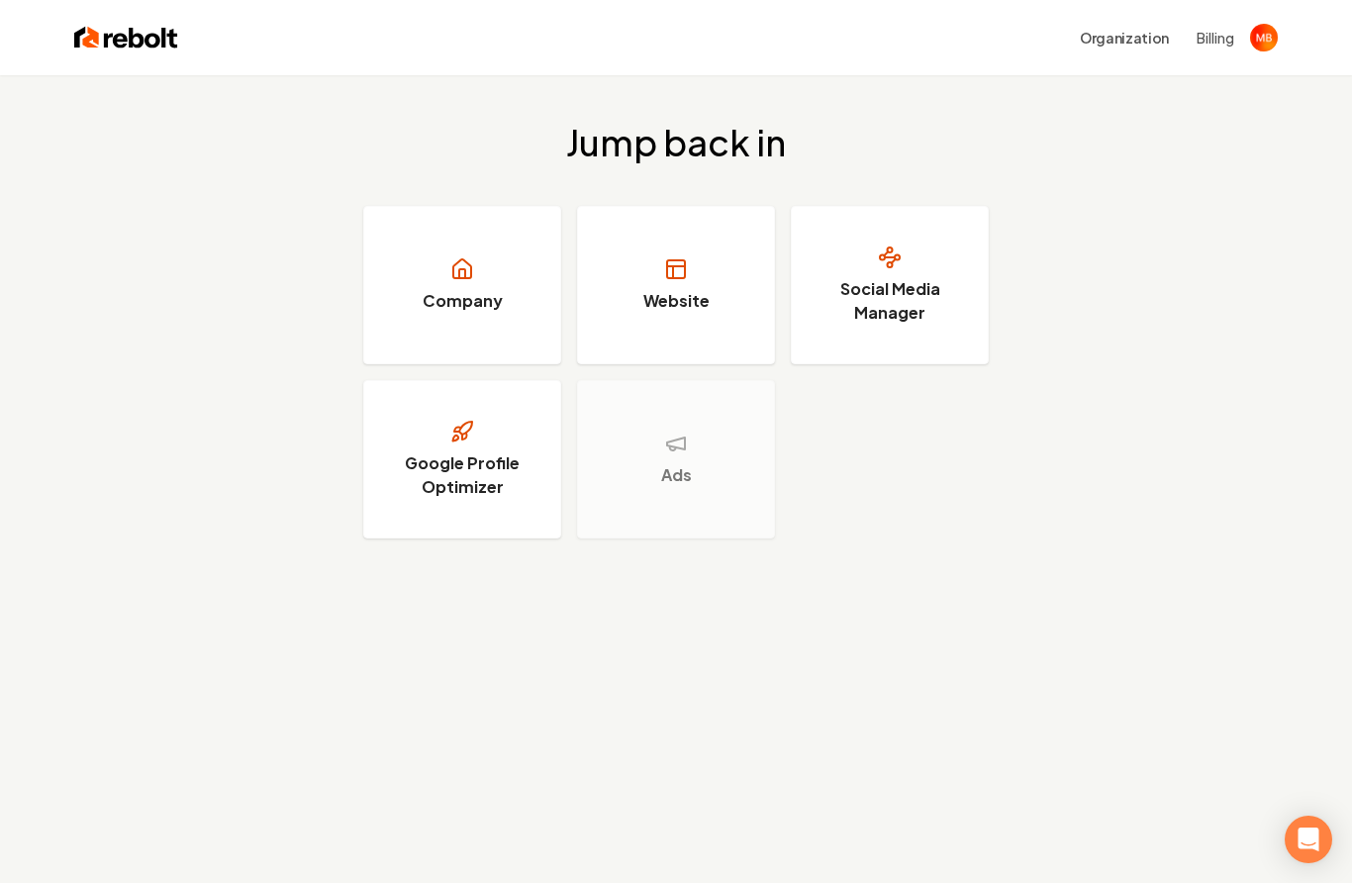
click at [1261, 42] on img "Open user button" at bounding box center [1264, 38] width 28 height 28
